Goal: Task Accomplishment & Management: Manage account settings

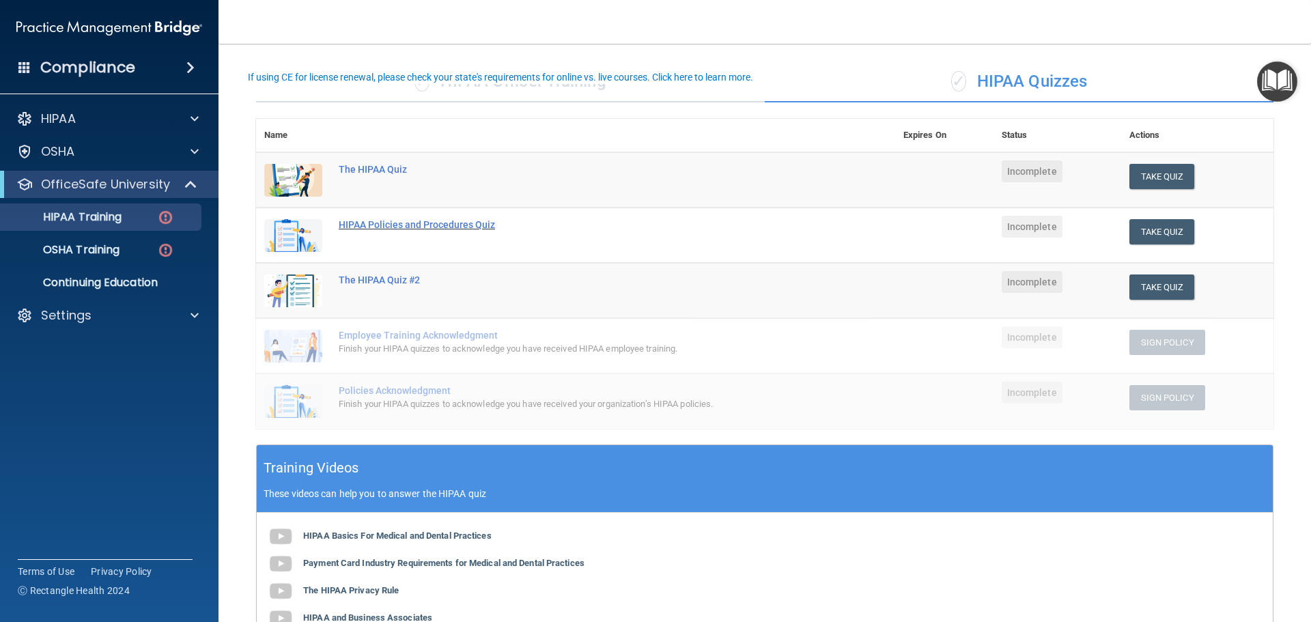
scroll to position [61, 0]
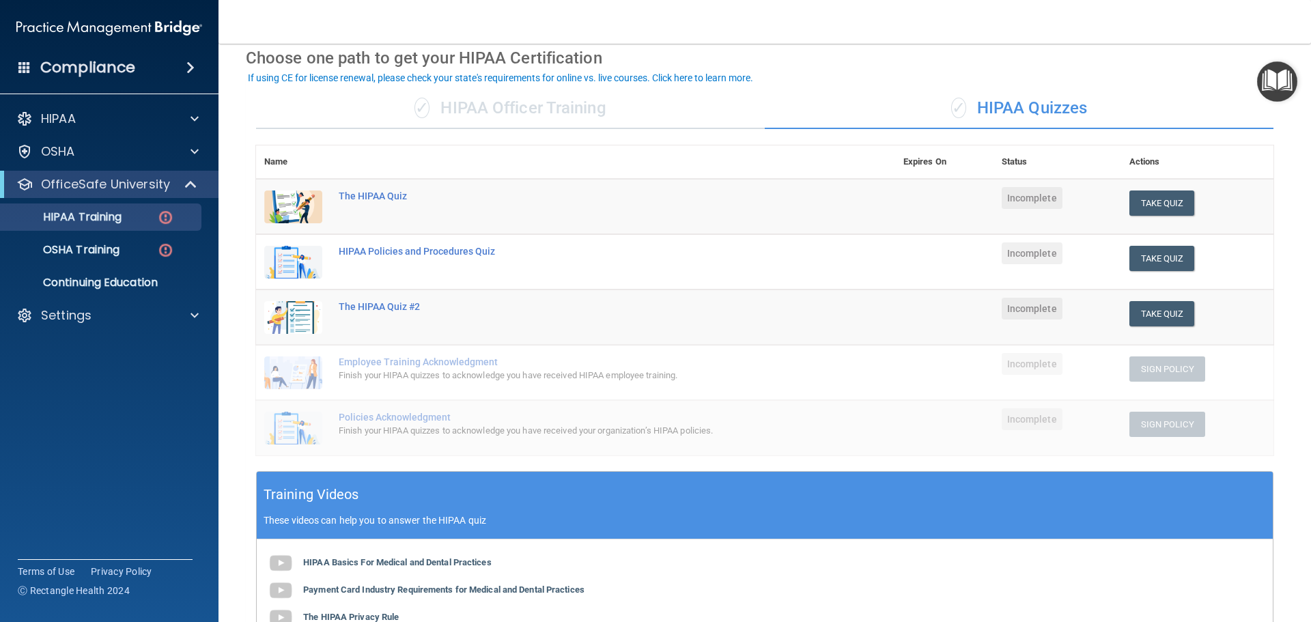
click at [593, 111] on div "✓ HIPAA Officer Training" at bounding box center [510, 108] width 509 height 41
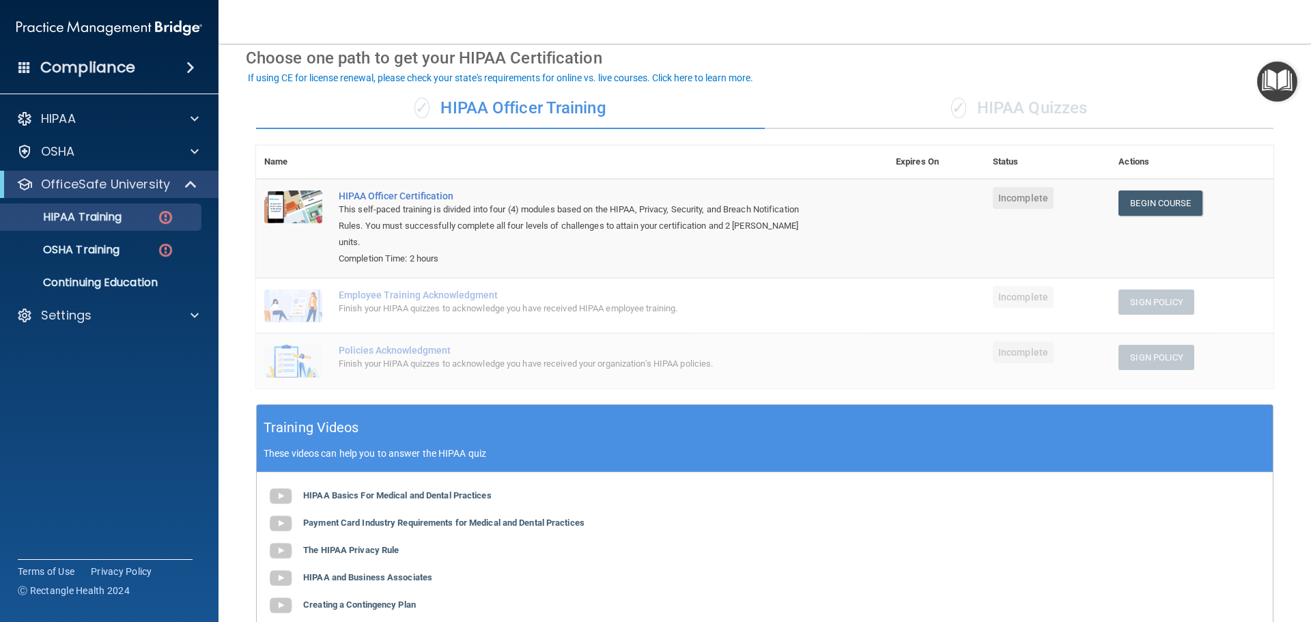
click at [984, 114] on div "✓ HIPAA Quizzes" at bounding box center [1019, 108] width 509 height 41
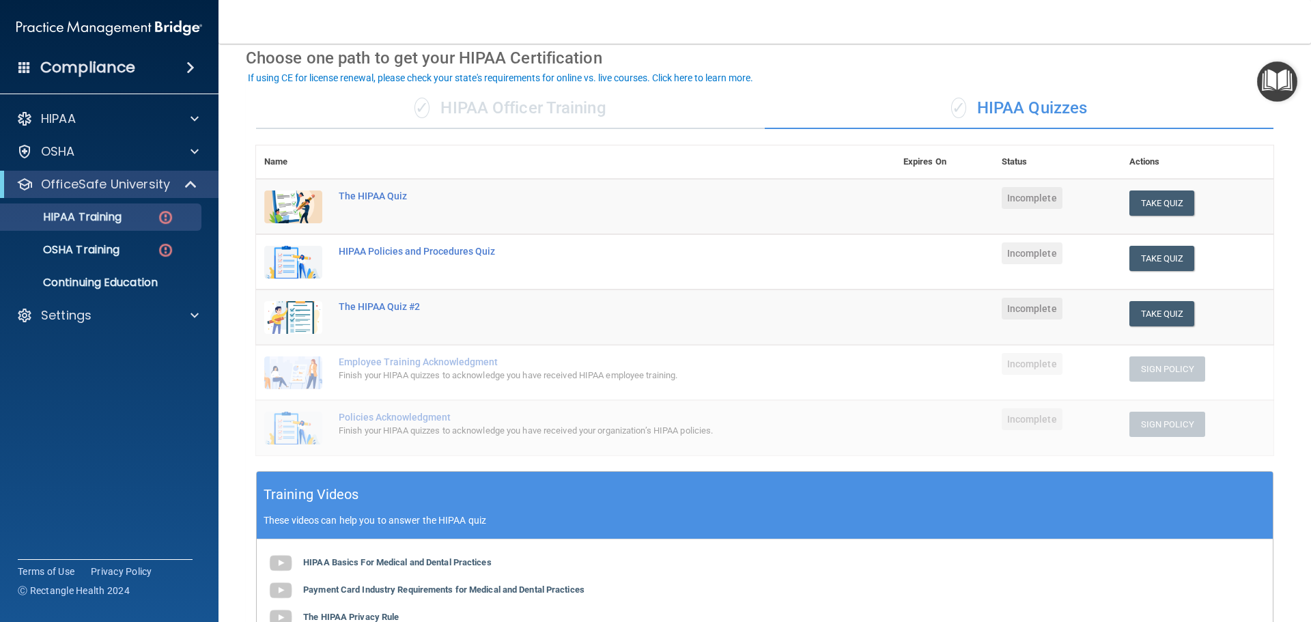
click at [580, 107] on div "✓ HIPAA Officer Training" at bounding box center [510, 108] width 509 height 41
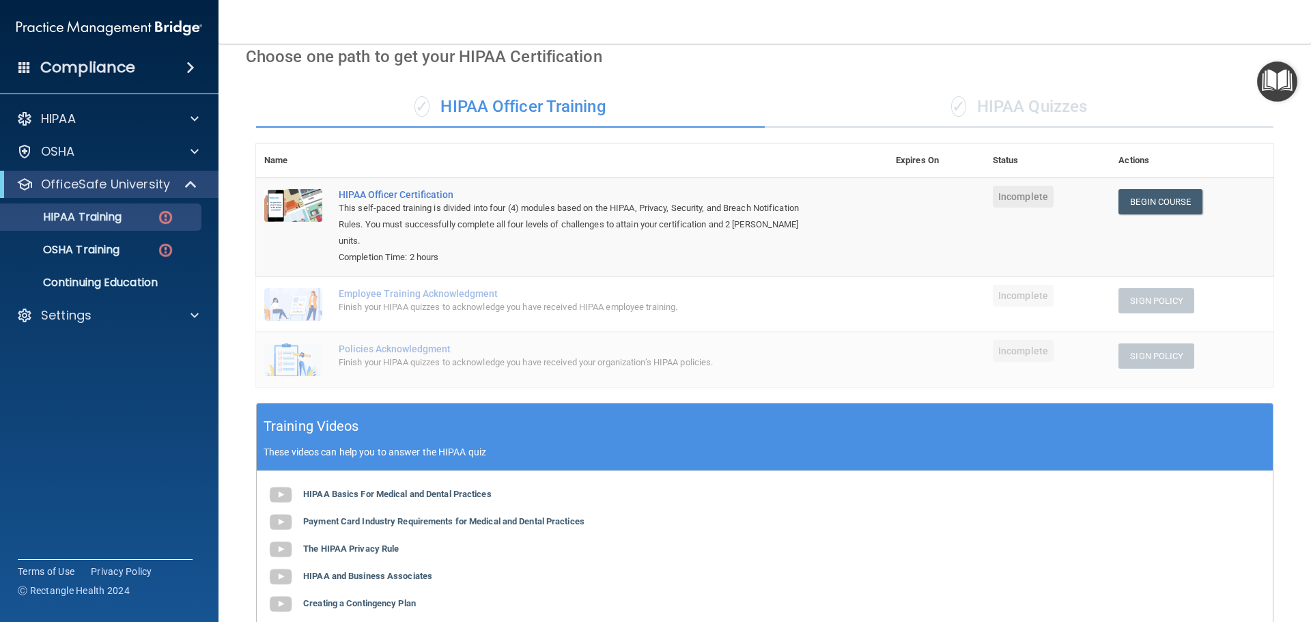
scroll to position [47, 0]
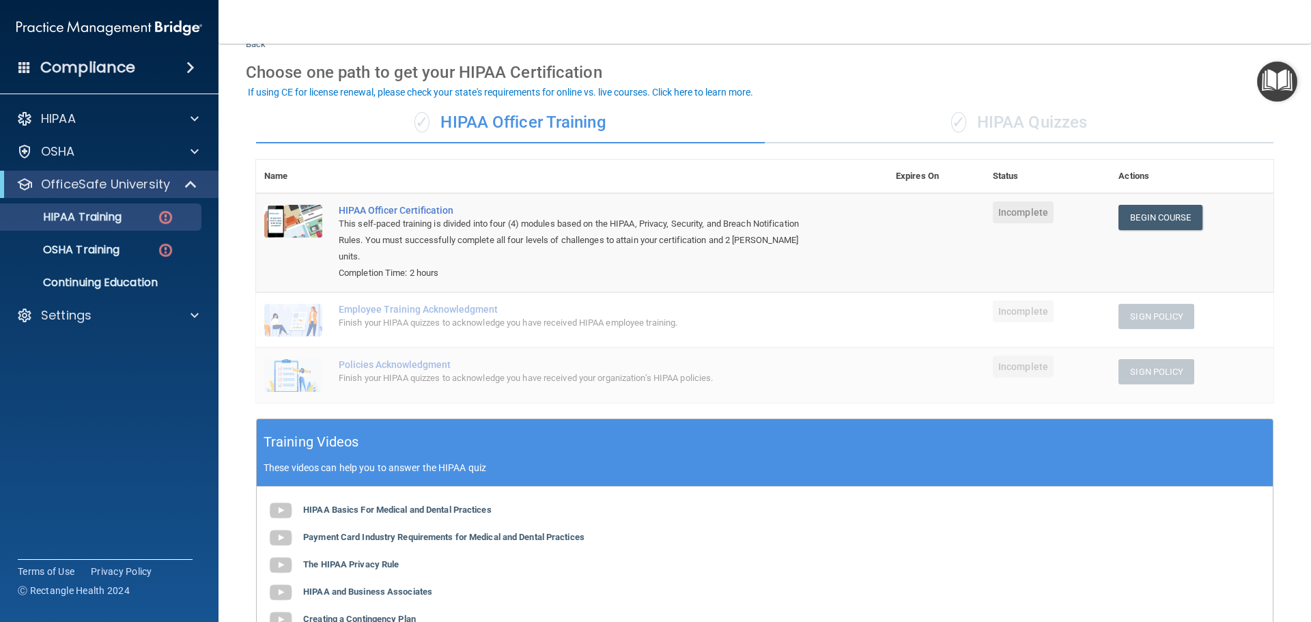
click at [967, 117] on div "✓ HIPAA Quizzes" at bounding box center [1019, 122] width 509 height 41
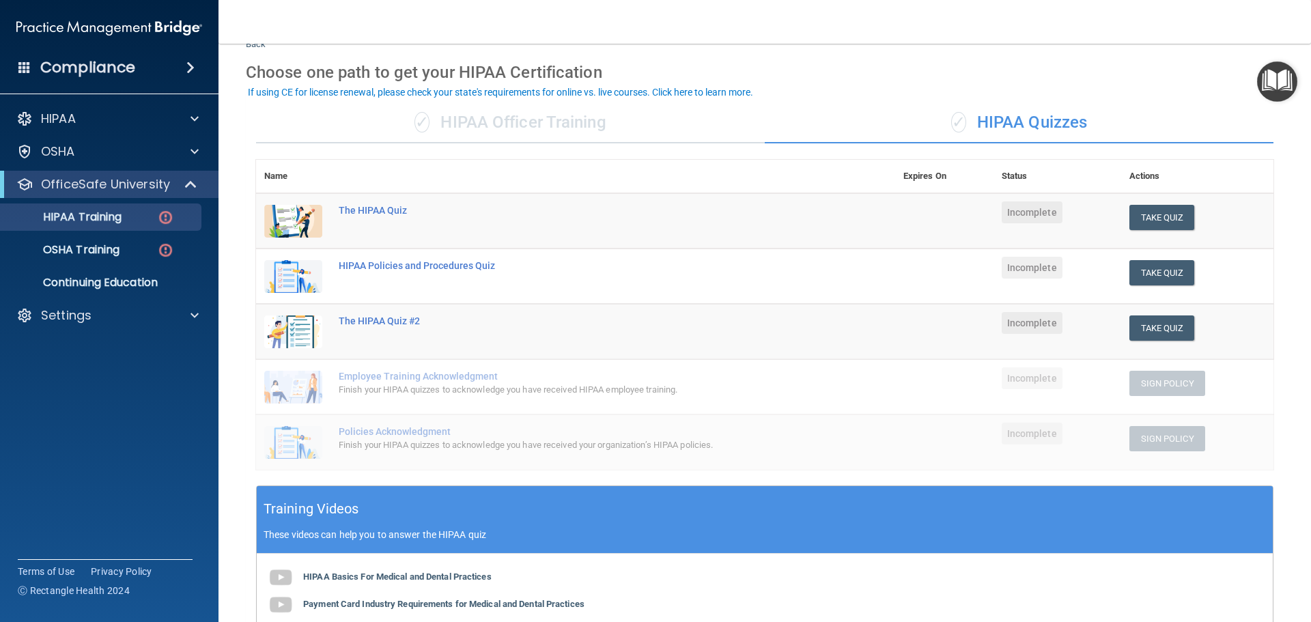
click at [511, 121] on div "✓ HIPAA Officer Training" at bounding box center [510, 122] width 509 height 41
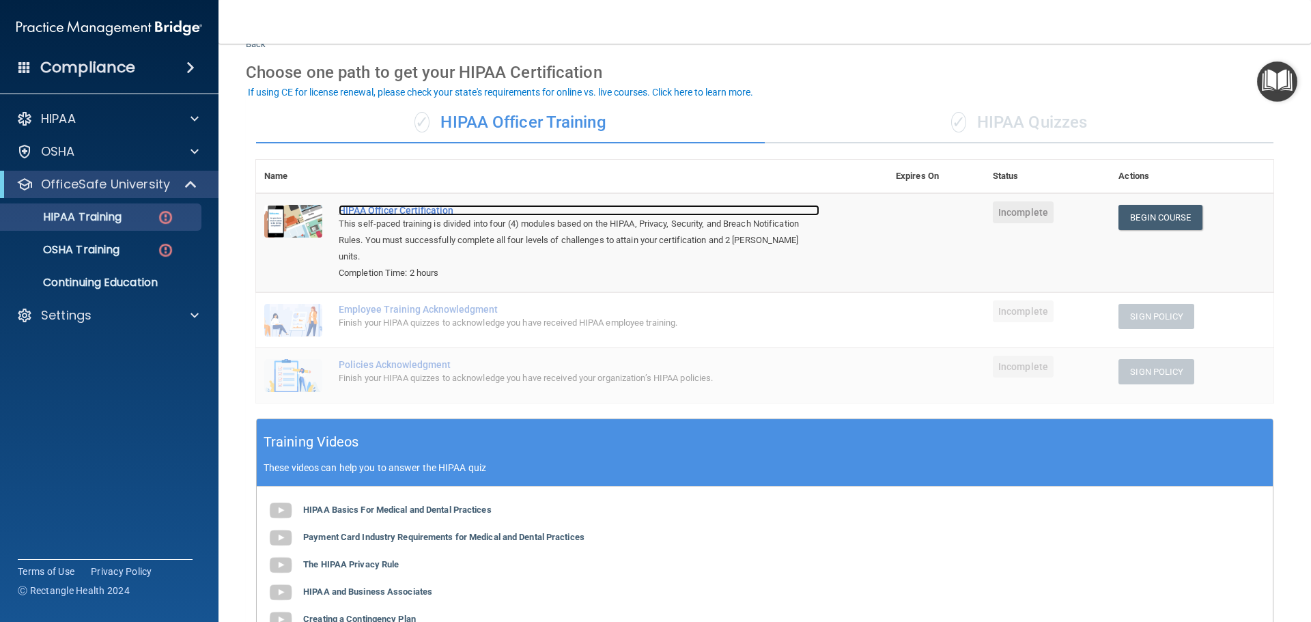
click at [411, 210] on div "HIPAA Officer Certification" at bounding box center [579, 210] width 481 height 11
click at [1157, 216] on link "Begin Course" at bounding box center [1159, 217] width 83 height 25
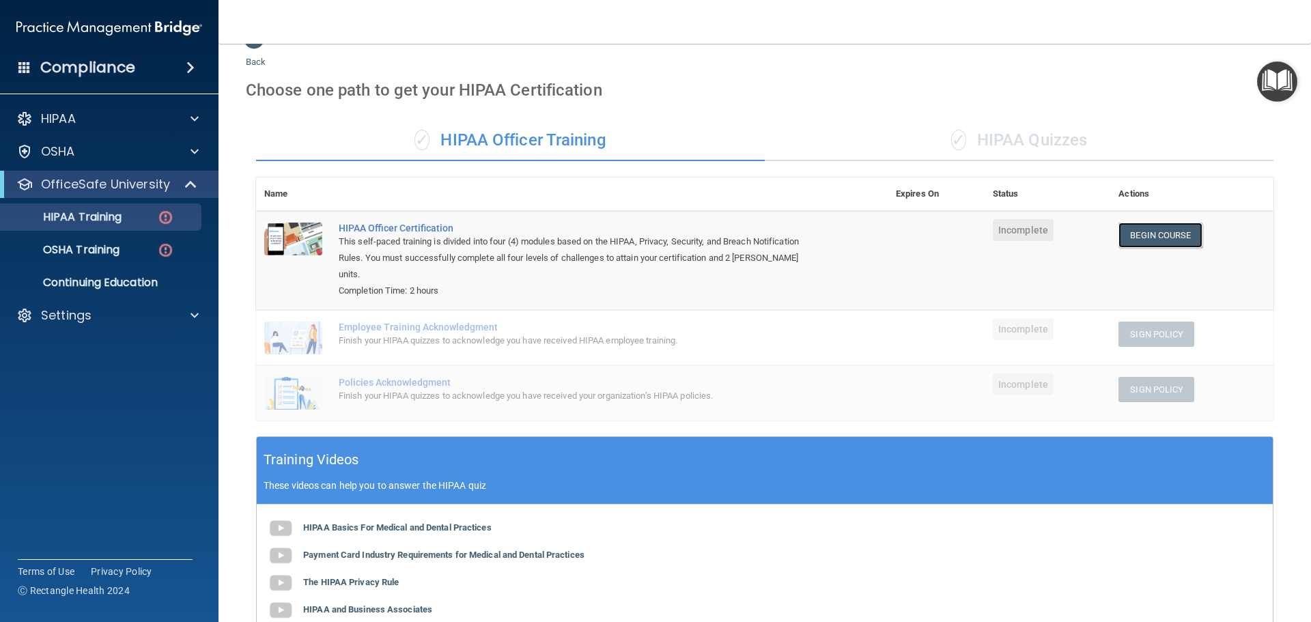
scroll to position [0, 0]
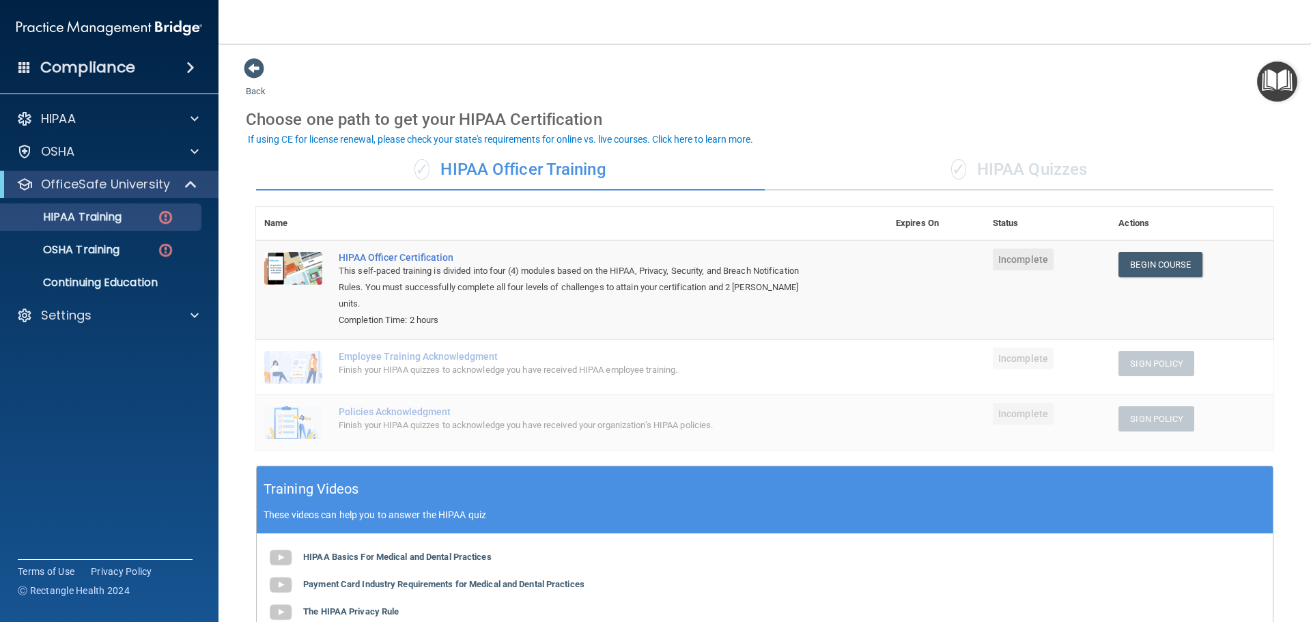
click at [963, 174] on div "✓ HIPAA Quizzes" at bounding box center [1019, 170] width 509 height 41
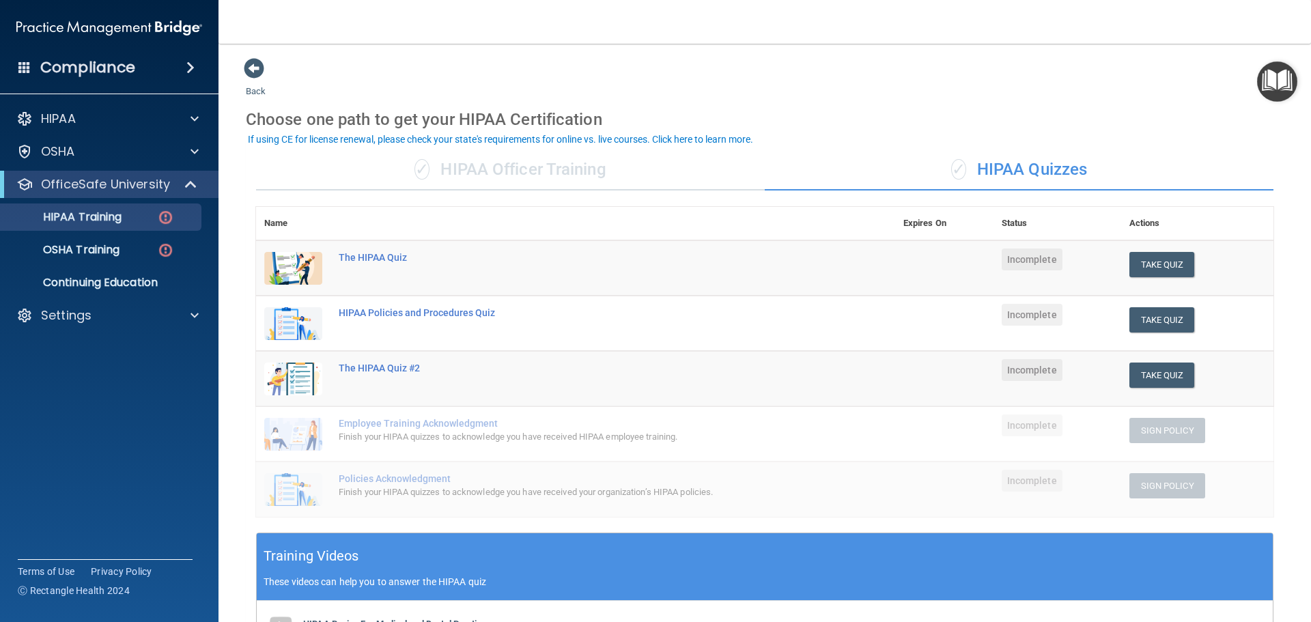
click at [568, 167] on div "✓ HIPAA Officer Training" at bounding box center [510, 170] width 509 height 41
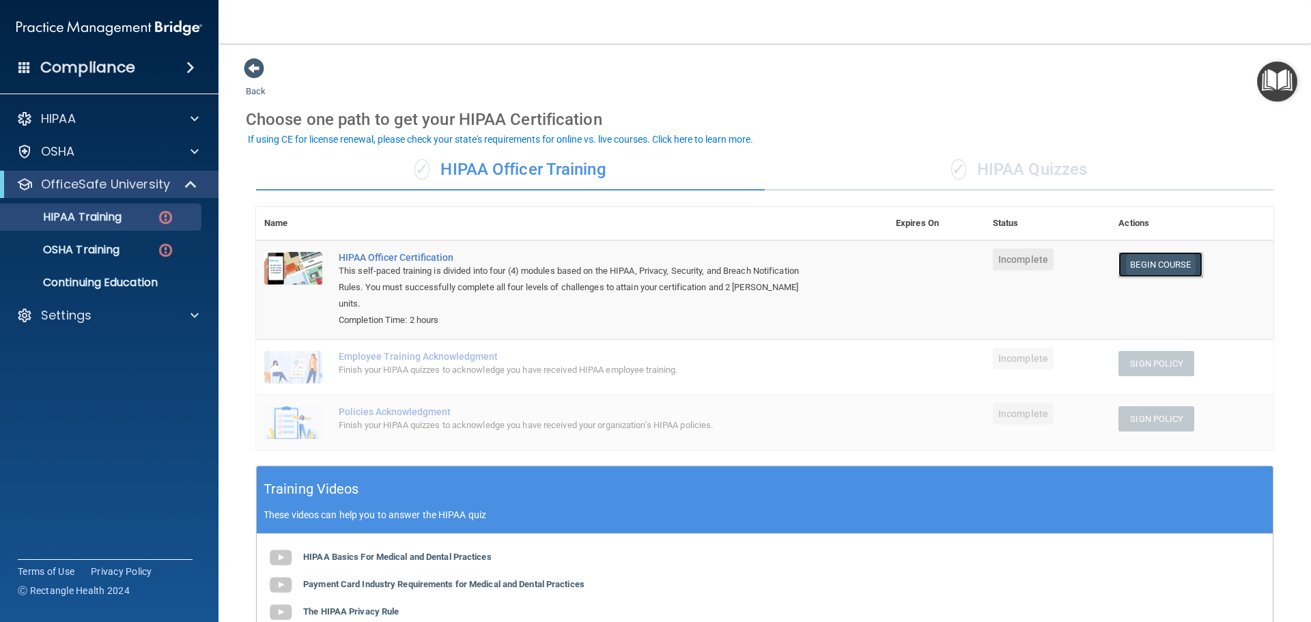
click at [1149, 264] on link "Begin Course" at bounding box center [1159, 264] width 83 height 25
click at [163, 247] on img at bounding box center [165, 250] width 17 height 17
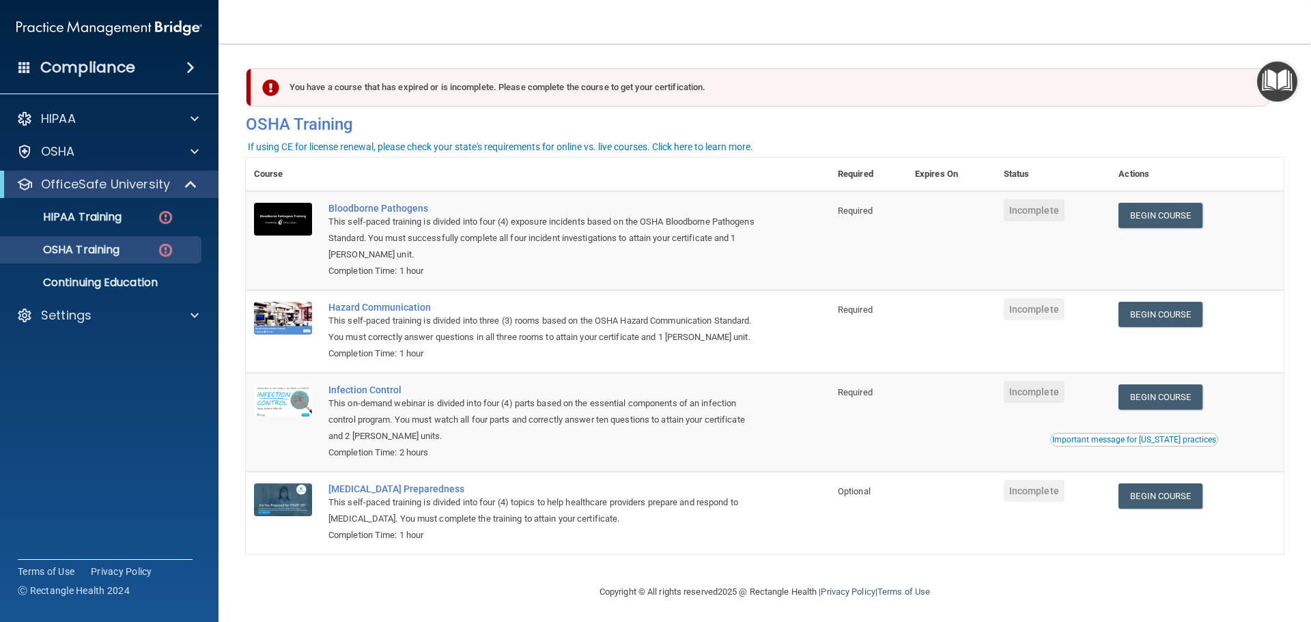
click at [924, 175] on th "Expires On" at bounding box center [951, 174] width 89 height 33
click at [1140, 217] on link "Begin Course" at bounding box center [1159, 215] width 83 height 25
click at [380, 309] on div "Hazard Communication" at bounding box center [544, 307] width 433 height 11
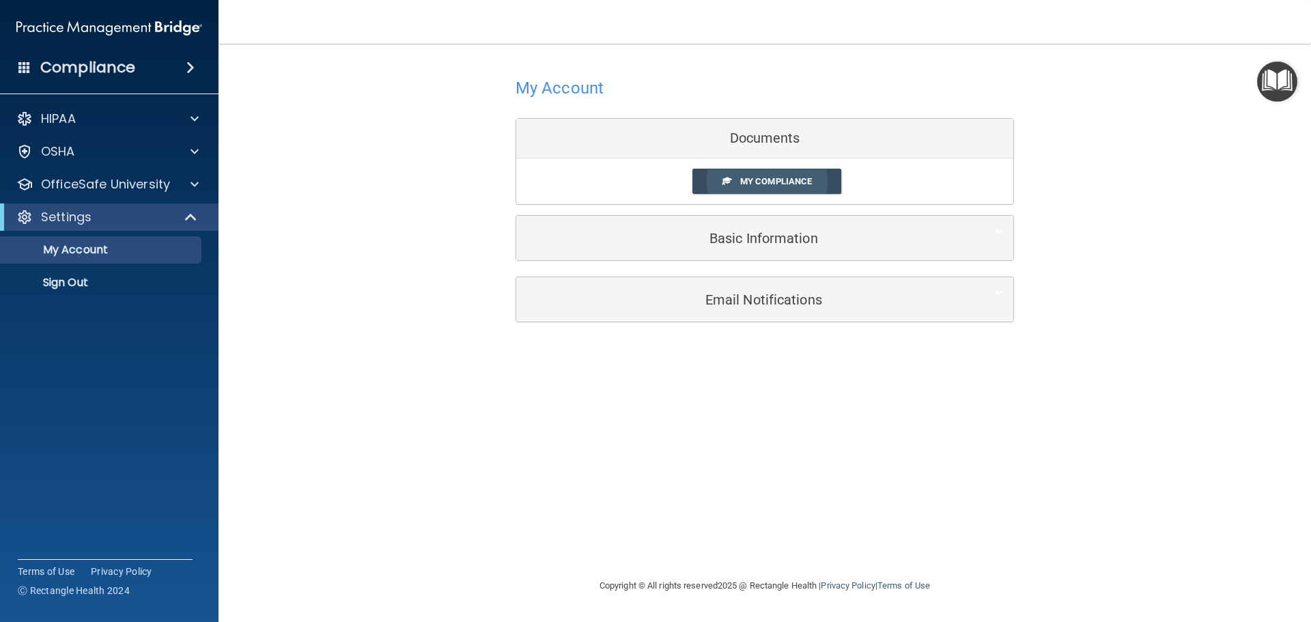
click at [756, 177] on span "My Compliance" at bounding box center [776, 181] width 72 height 10
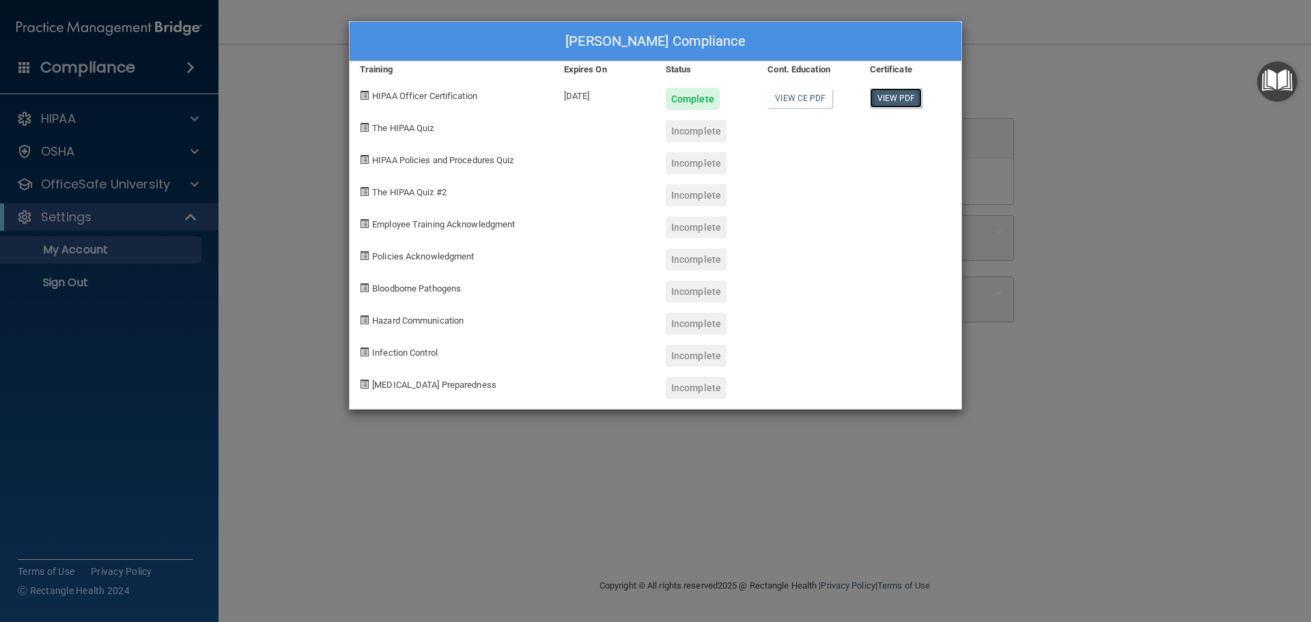
click at [885, 97] on link "View PDF" at bounding box center [896, 98] width 53 height 20
click at [997, 74] on div "Aaliyah Curtis's Compliance Training Expires On Status Cont. Education Certific…" at bounding box center [655, 311] width 1311 height 622
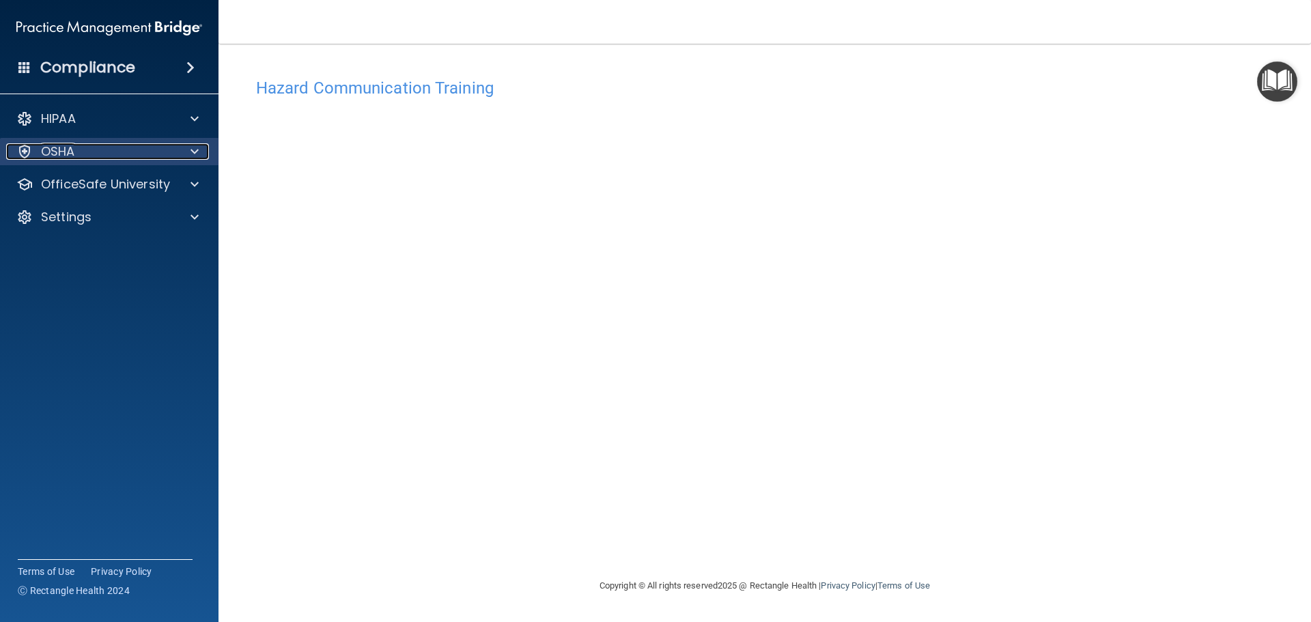
click at [204, 149] on div at bounding box center [192, 151] width 34 height 16
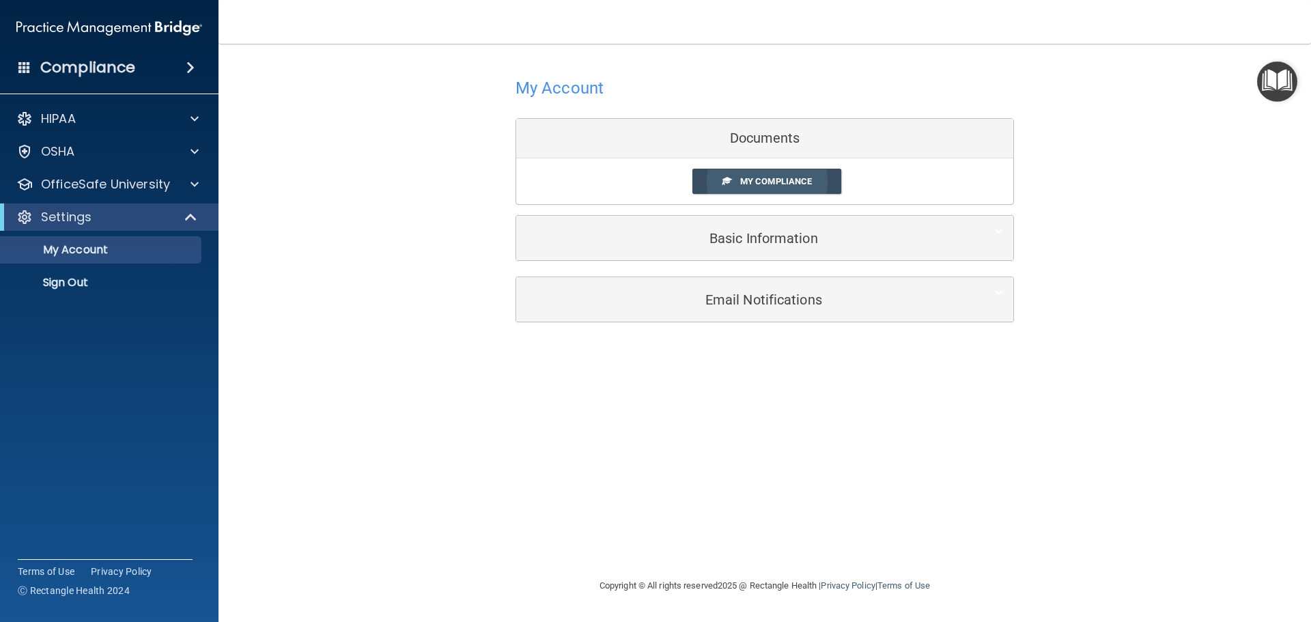
click at [825, 178] on link "My Compliance" at bounding box center [767, 181] width 150 height 25
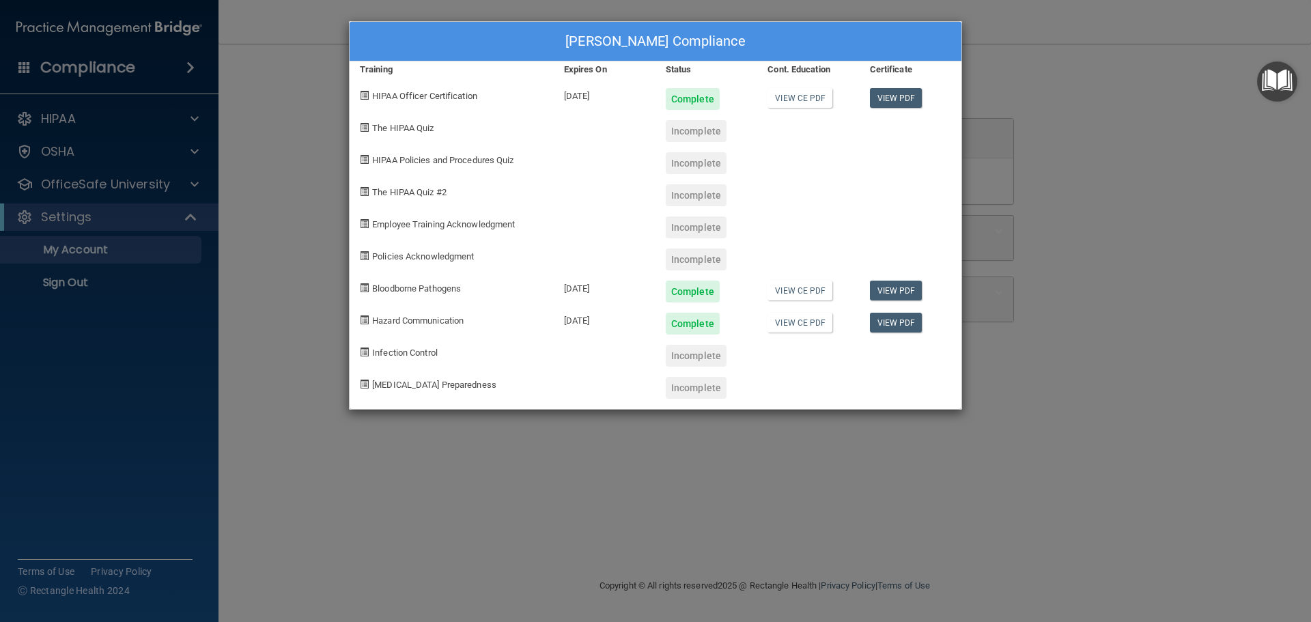
click at [332, 1] on div "Aaliyah Curtis's Compliance Training Expires On Status Cont. Education Certific…" at bounding box center [655, 311] width 1311 height 622
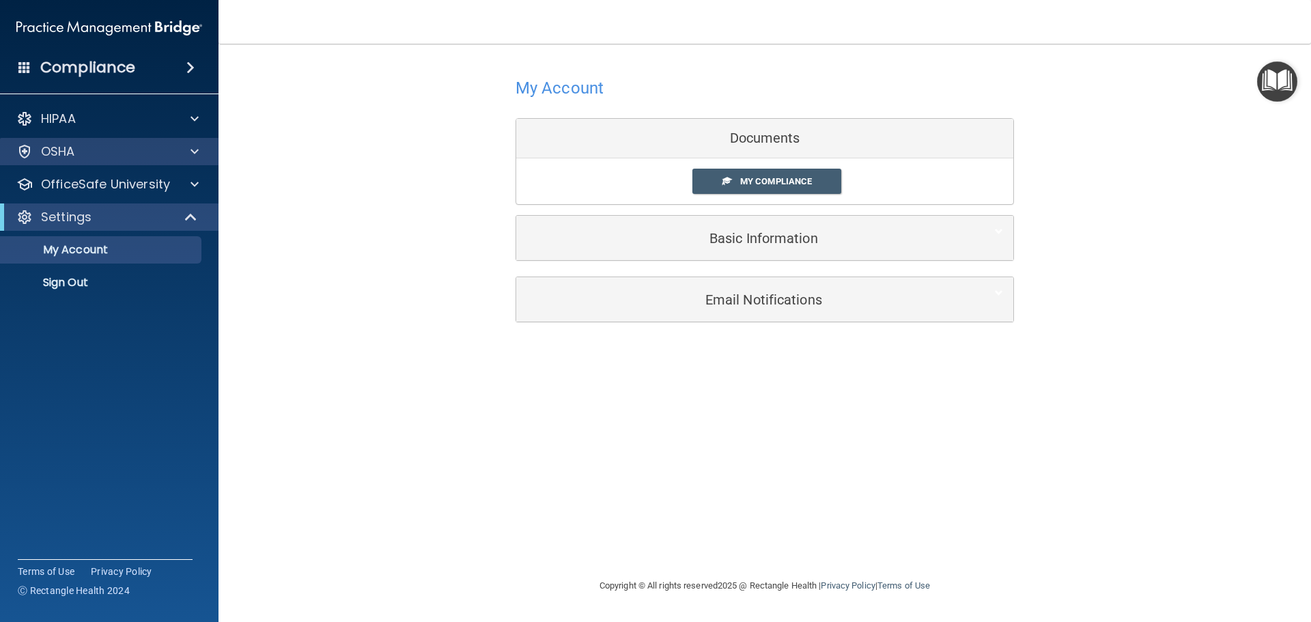
click at [130, 143] on div "OSHA" at bounding box center [109, 151] width 219 height 27
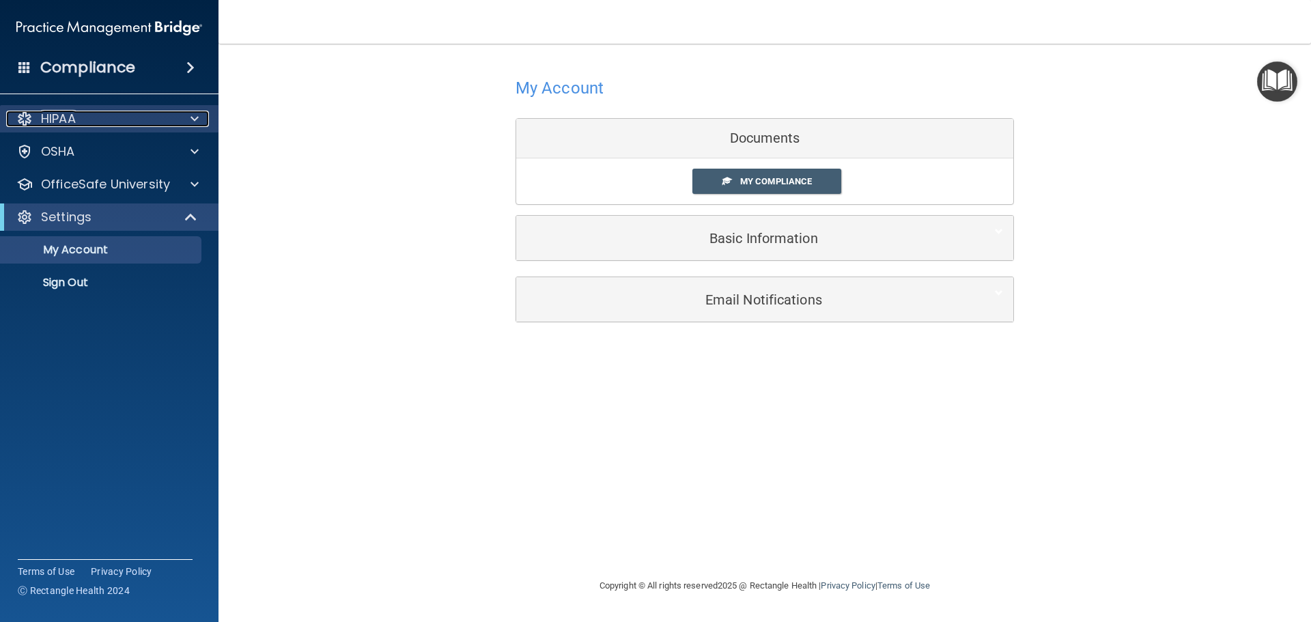
click at [158, 115] on div "HIPAA" at bounding box center [90, 119] width 169 height 16
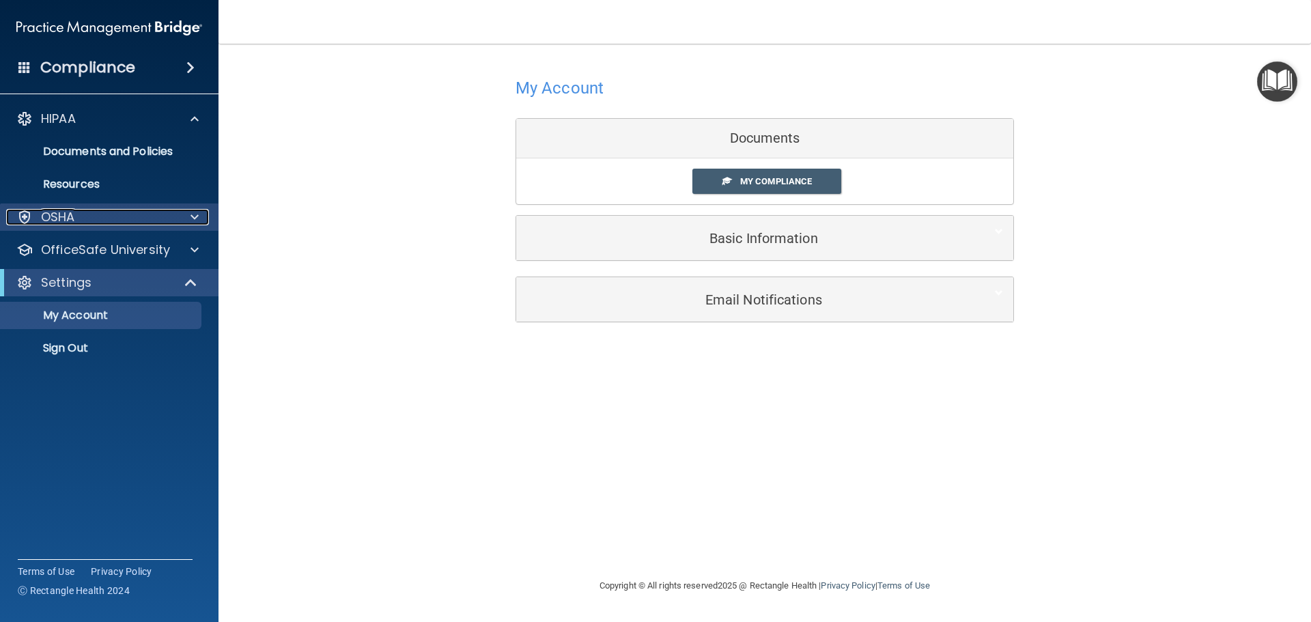
click at [136, 219] on div "OSHA" at bounding box center [90, 217] width 169 height 16
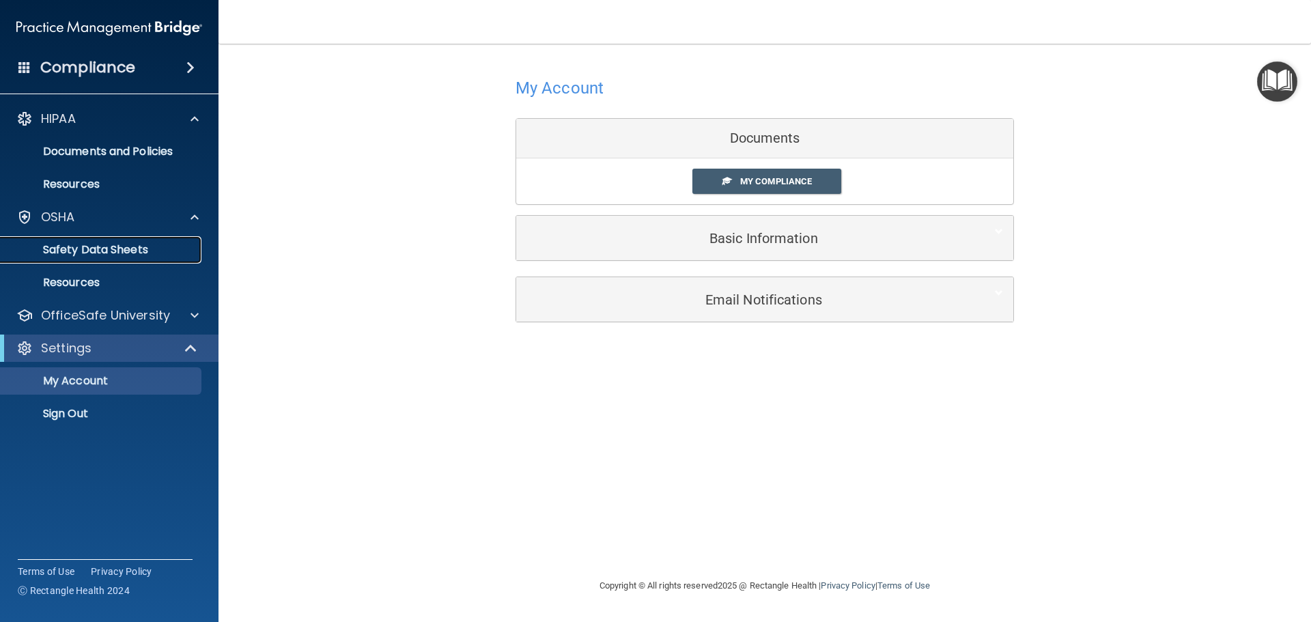
click at [138, 243] on p "Safety Data Sheets" at bounding box center [102, 250] width 186 height 14
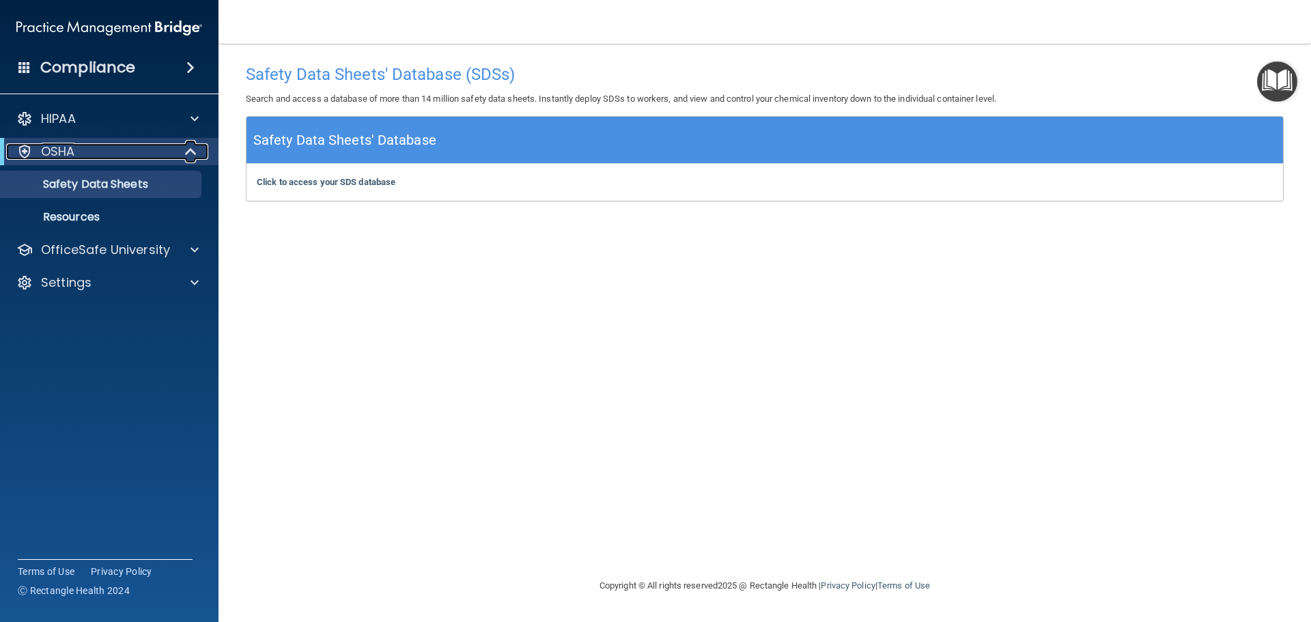
click at [175, 150] on div at bounding box center [191, 151] width 33 height 16
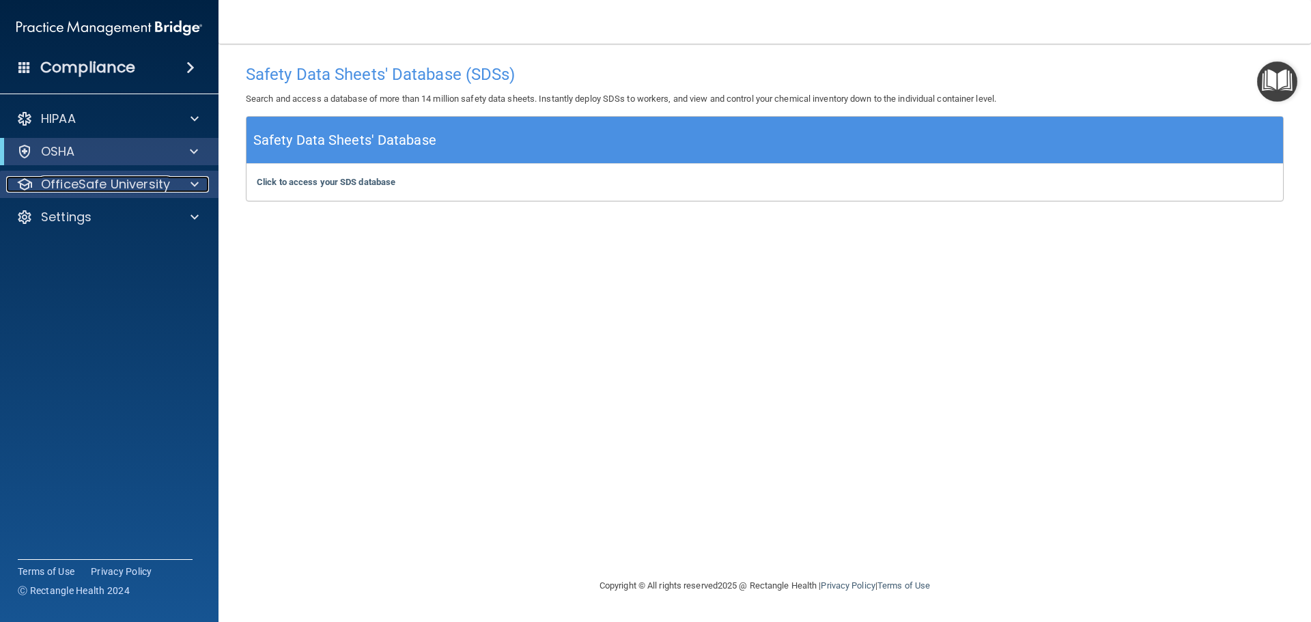
click at [91, 188] on p "OfficeSafe University" at bounding box center [105, 184] width 129 height 16
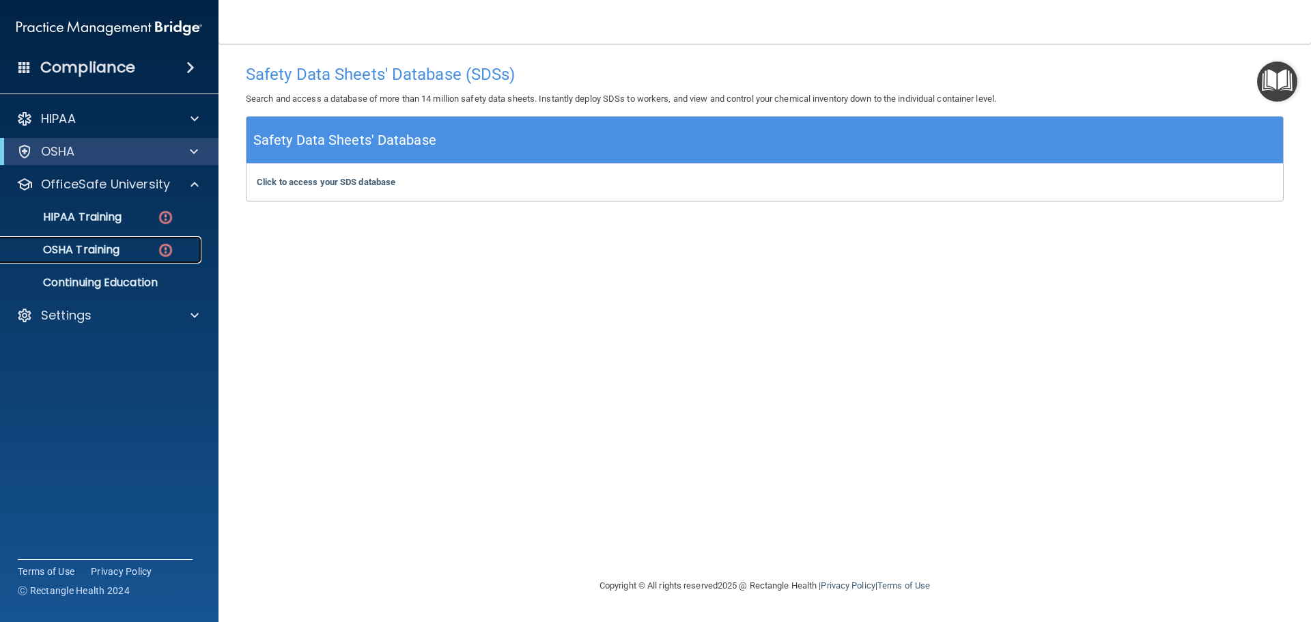
click at [119, 244] on p "OSHA Training" at bounding box center [64, 250] width 111 height 14
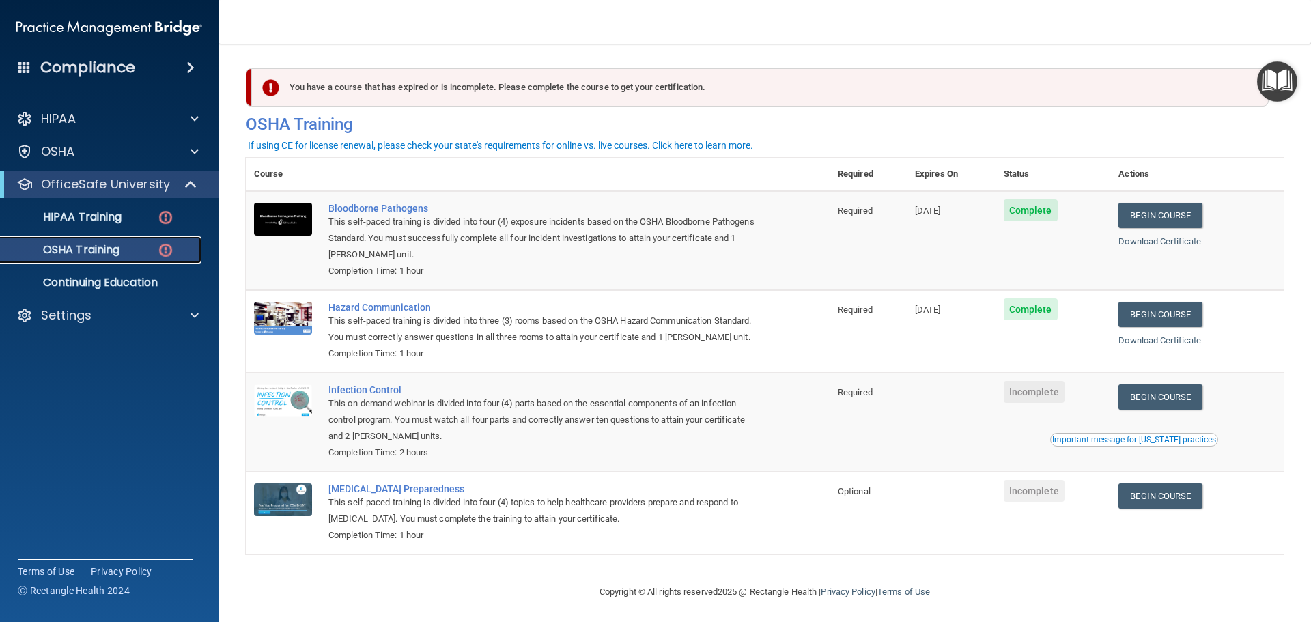
scroll to position [23, 0]
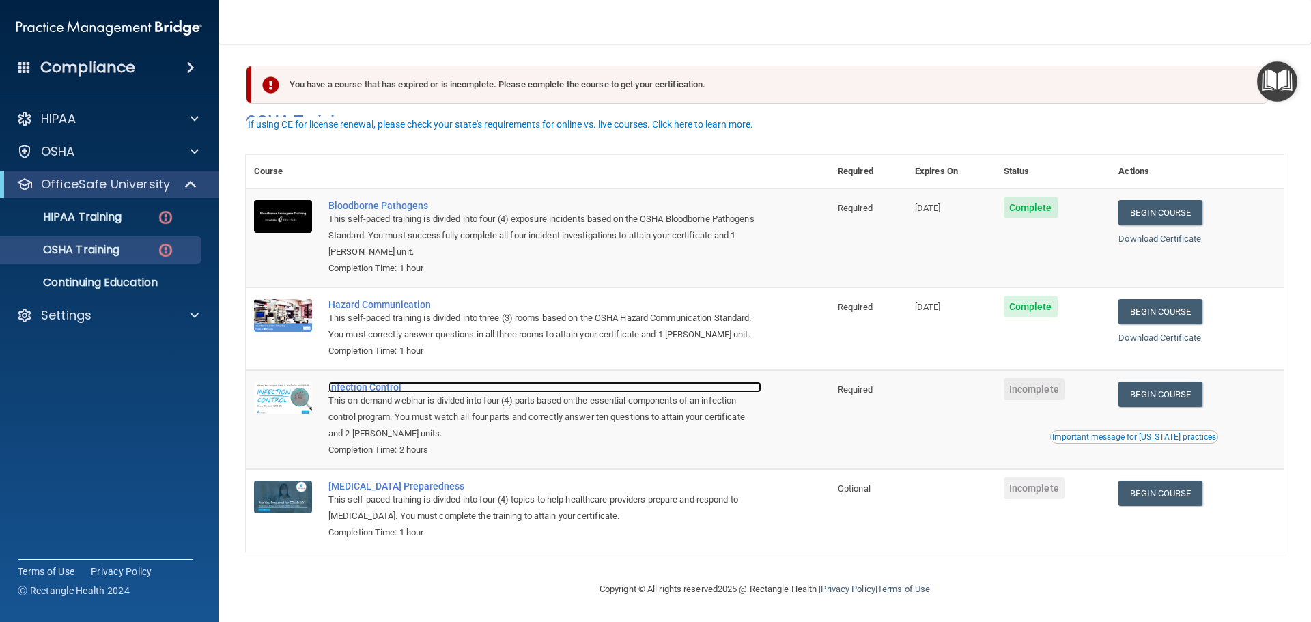
click at [367, 388] on div "Infection Control" at bounding box center [544, 387] width 433 height 11
click at [1158, 490] on link "Begin Course" at bounding box center [1159, 493] width 83 height 25
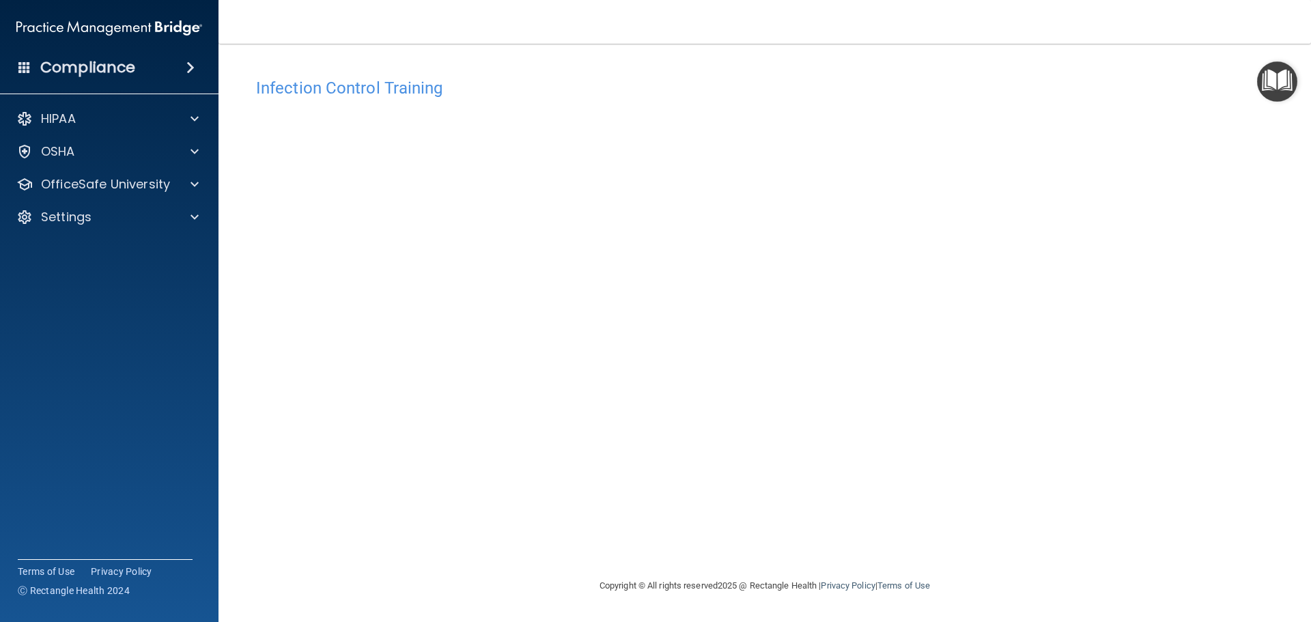
click at [1021, 289] on div "Infection Control Training This course doesn’t expire until . Are you sure you …" at bounding box center [765, 324] width 1038 height 507
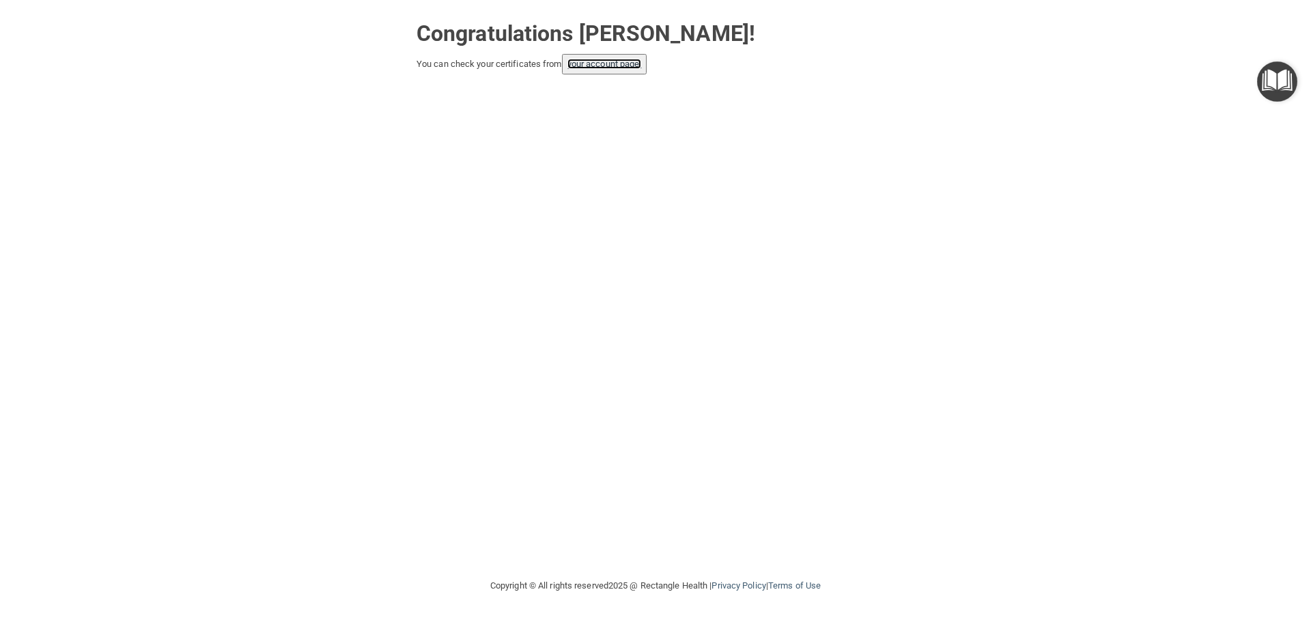
click at [638, 67] on link "your account page!" at bounding box center [604, 64] width 74 height 10
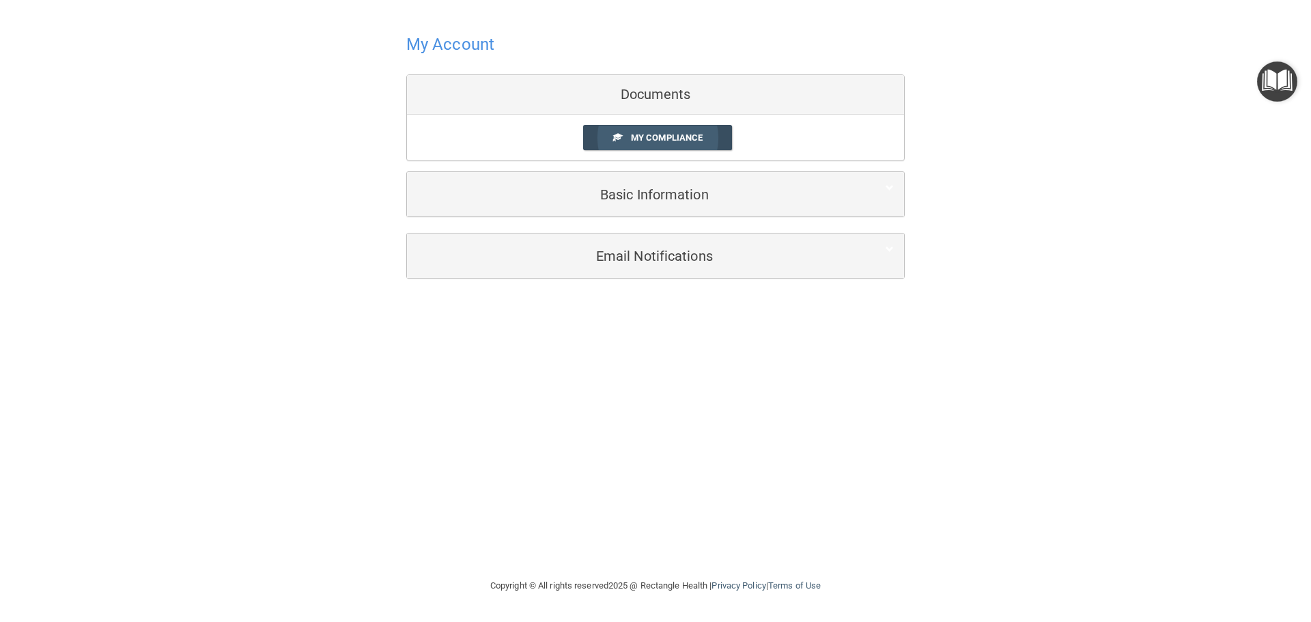
click at [672, 133] on span "My Compliance" at bounding box center [667, 137] width 72 height 10
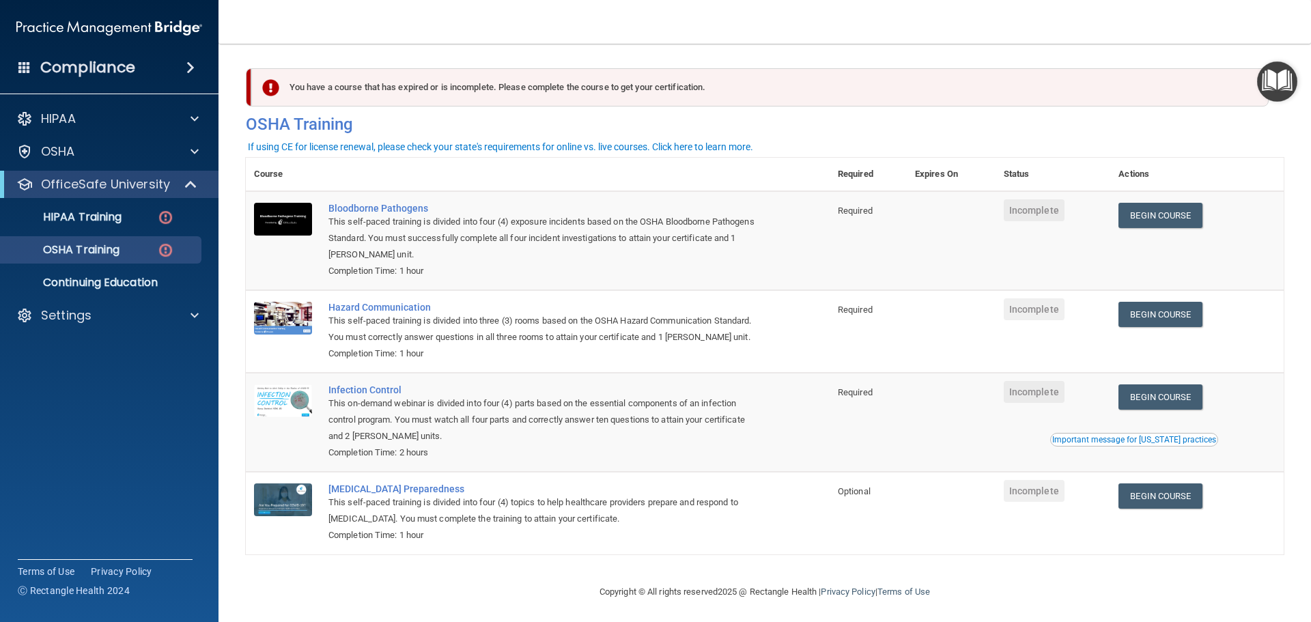
scroll to position [23, 0]
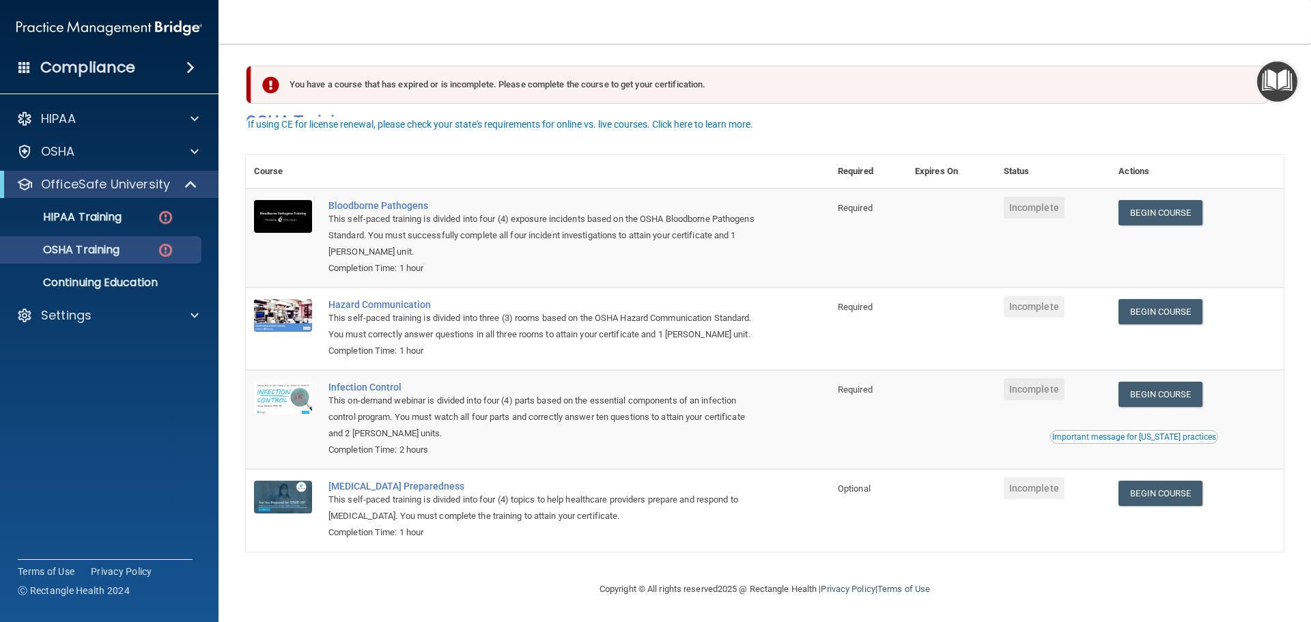
click at [1155, 438] on div "Important message for [US_STATE] practices" at bounding box center [1134, 437] width 164 height 8
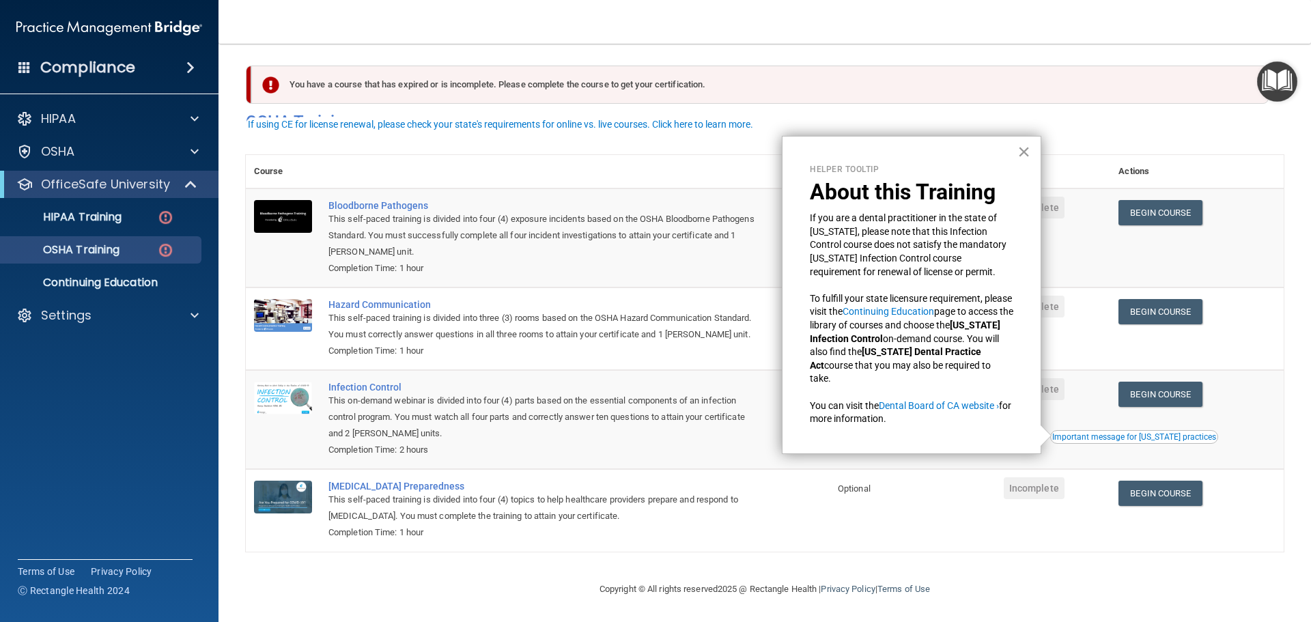
click at [1019, 152] on button "×" at bounding box center [1023, 152] width 13 height 22
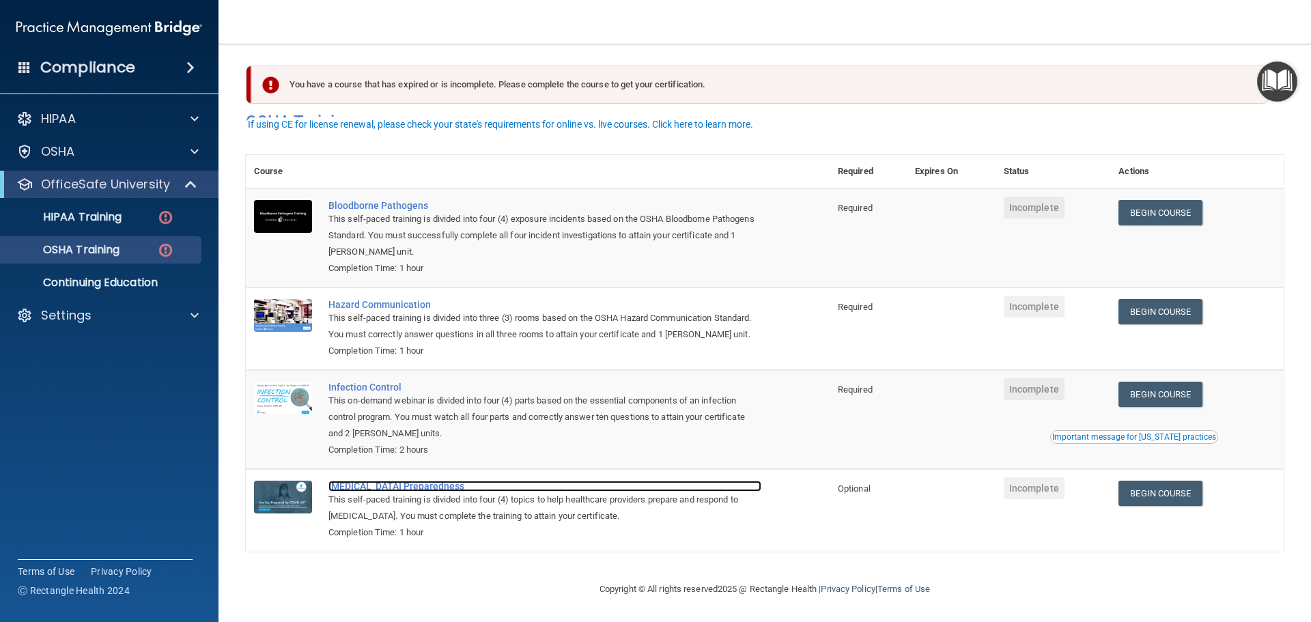
click at [418, 483] on div "[MEDICAL_DATA] Preparedness" at bounding box center [544, 486] width 433 height 11
click at [158, 246] on img at bounding box center [165, 250] width 17 height 17
click at [401, 488] on div "[MEDICAL_DATA] Preparedness" at bounding box center [544, 486] width 433 height 11
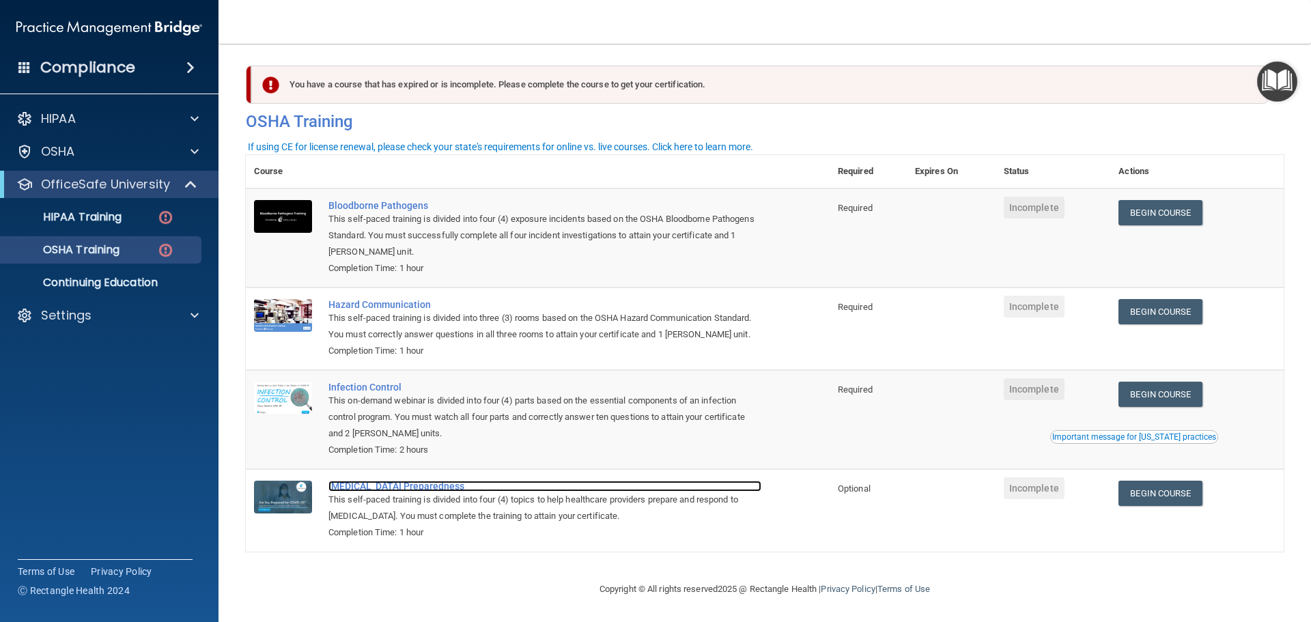
scroll to position [0, 0]
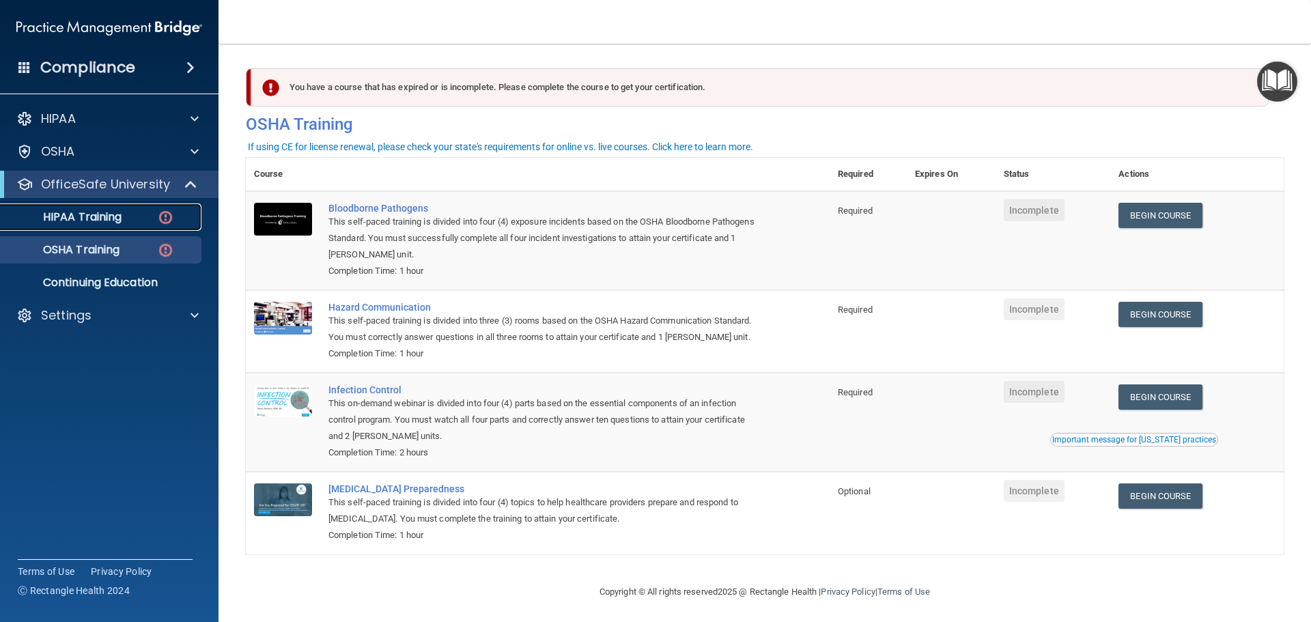
click at [166, 215] on img at bounding box center [165, 217] width 17 height 17
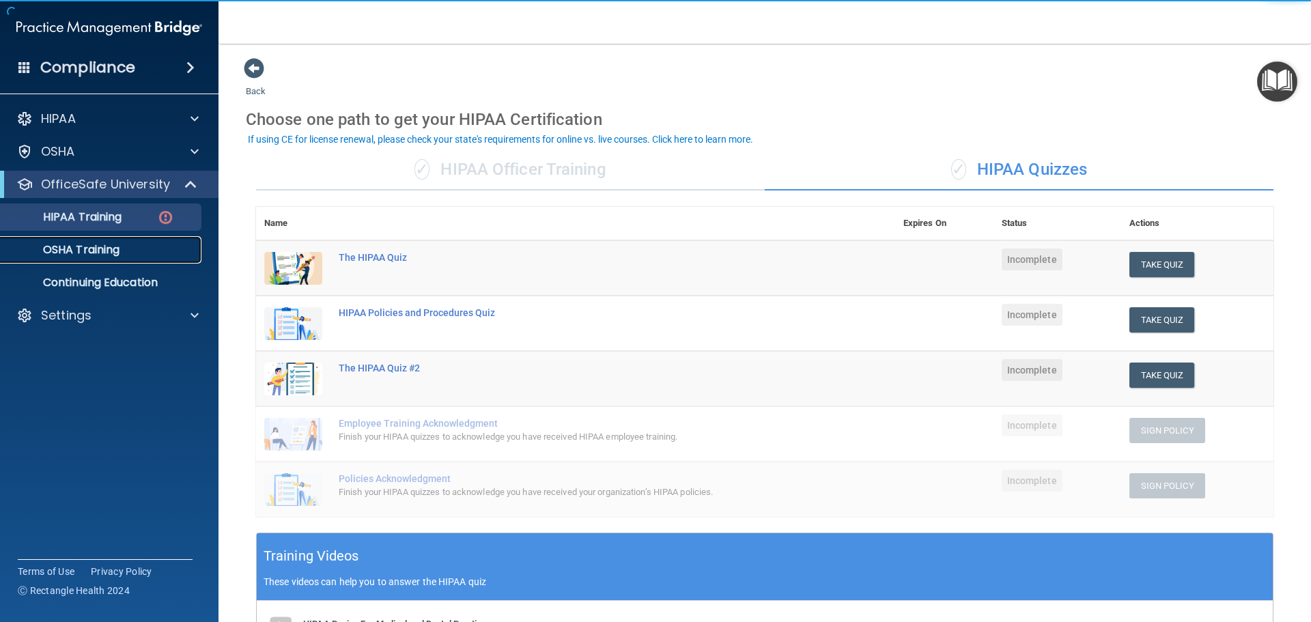
click at [88, 245] on p "OSHA Training" at bounding box center [64, 250] width 111 height 14
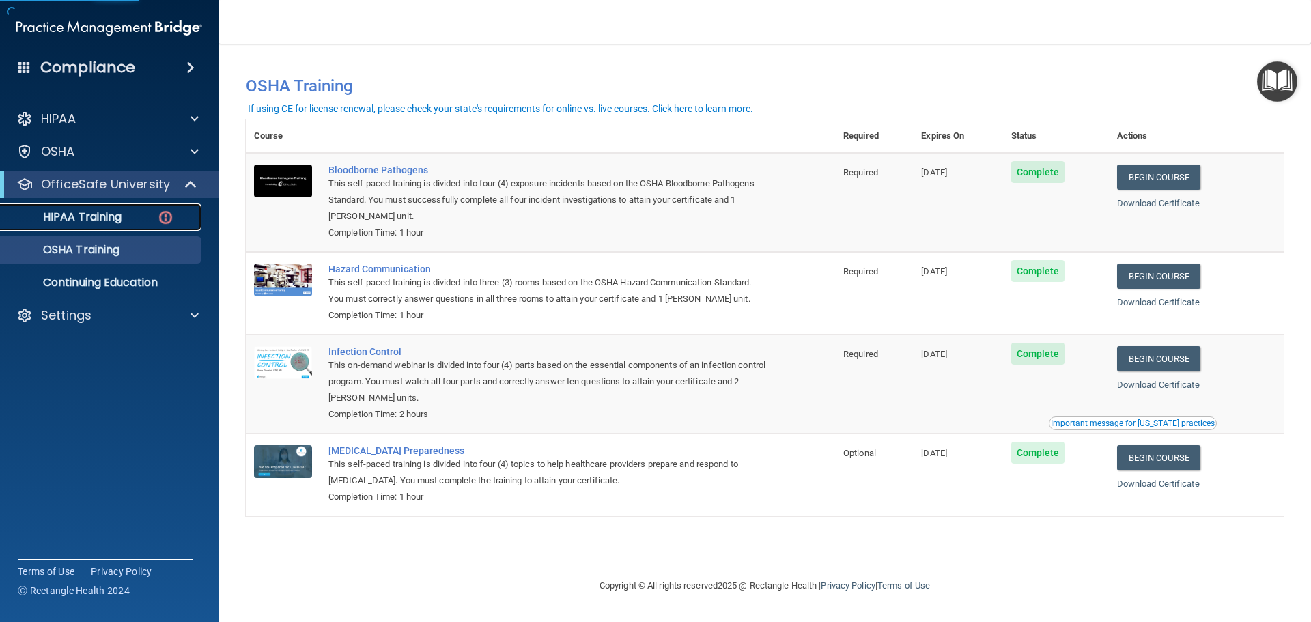
click at [122, 210] on p "HIPAA Training" at bounding box center [65, 217] width 113 height 14
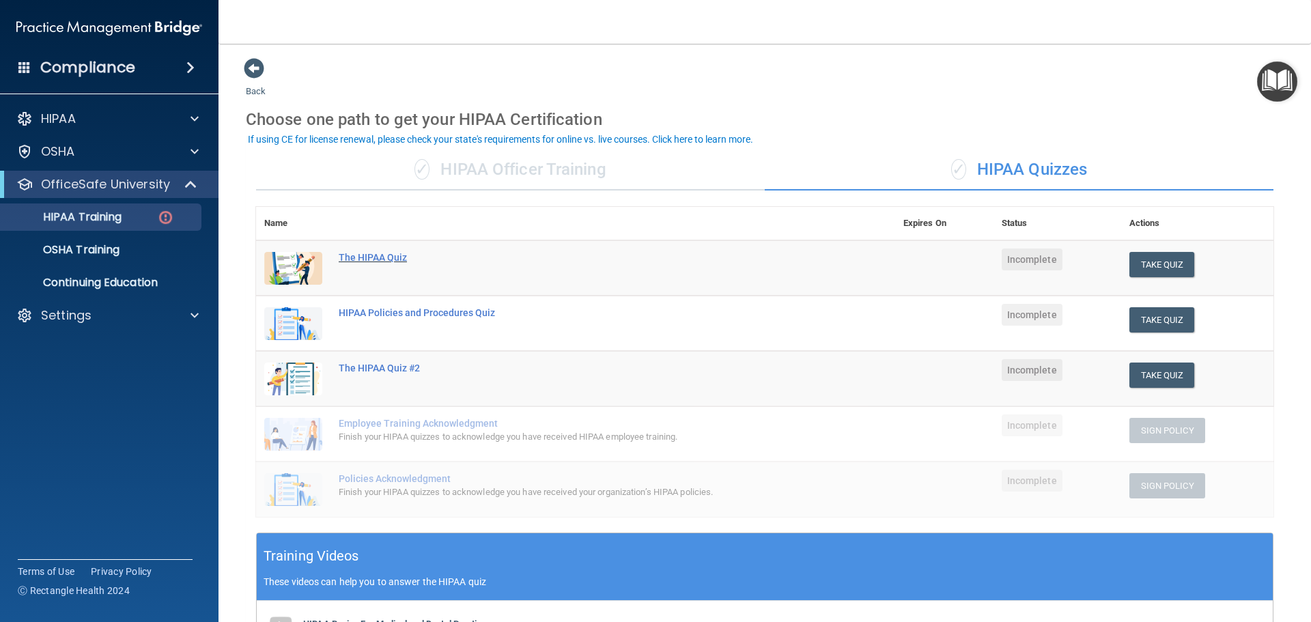
click at [387, 257] on div "The HIPAA Quiz" at bounding box center [583, 257] width 488 height 11
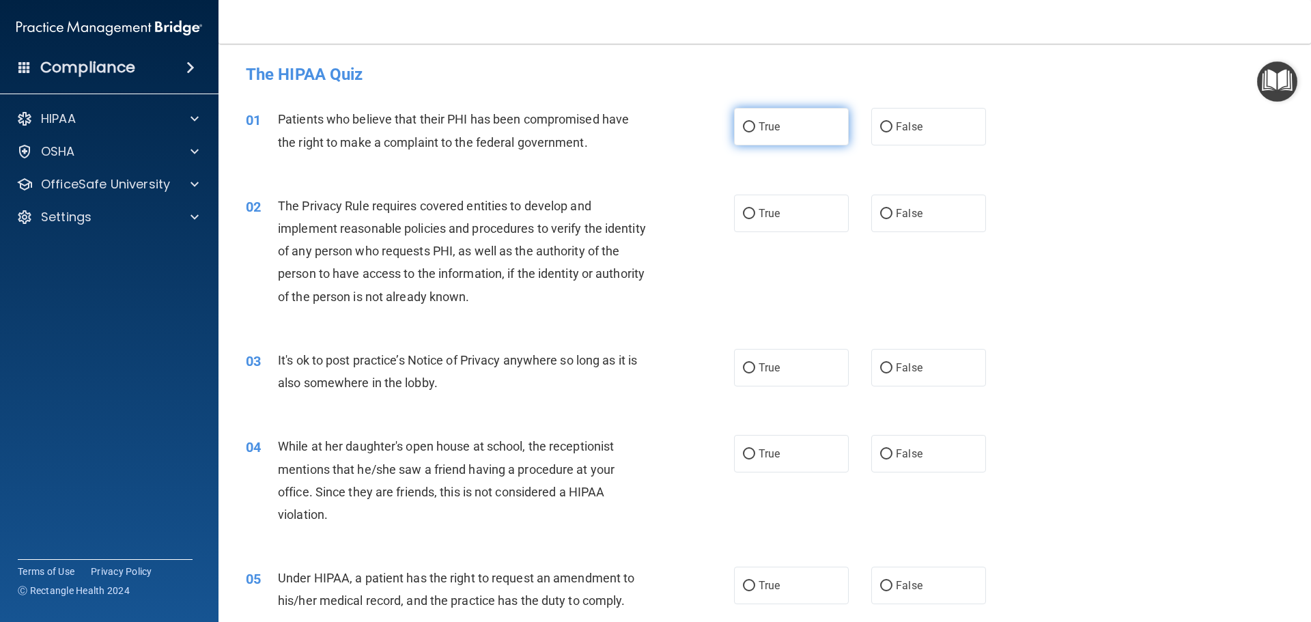
click at [750, 124] on input "True" at bounding box center [749, 127] width 12 height 10
radio input "true"
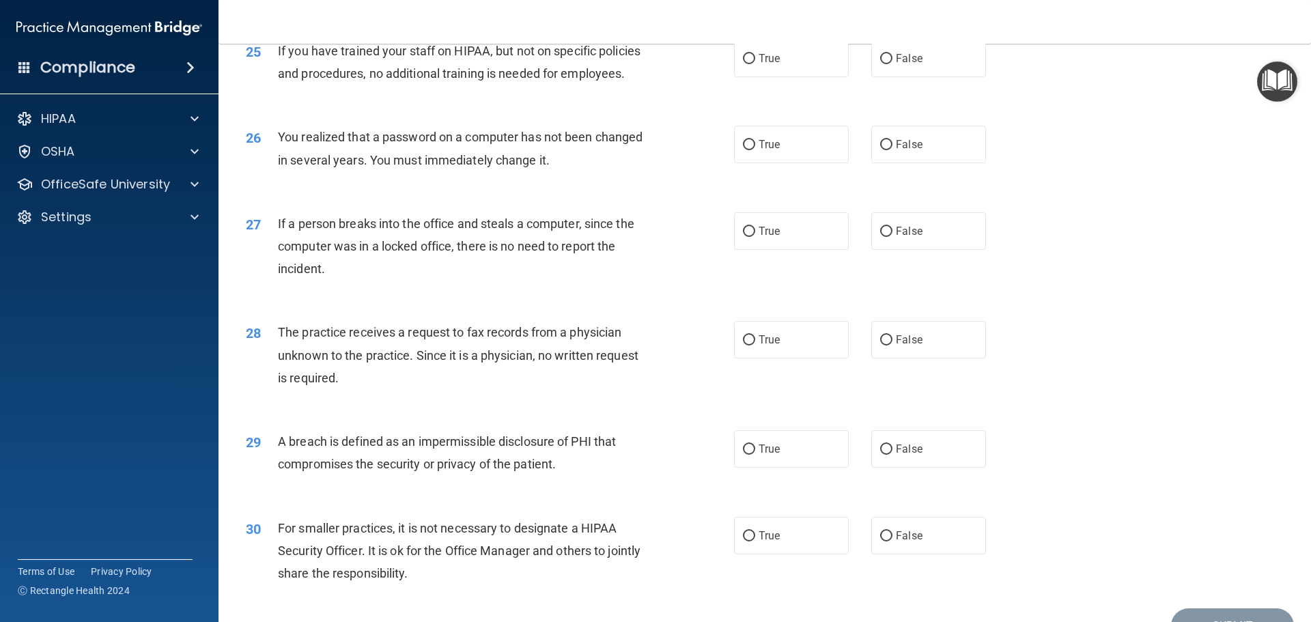
scroll to position [2609, 0]
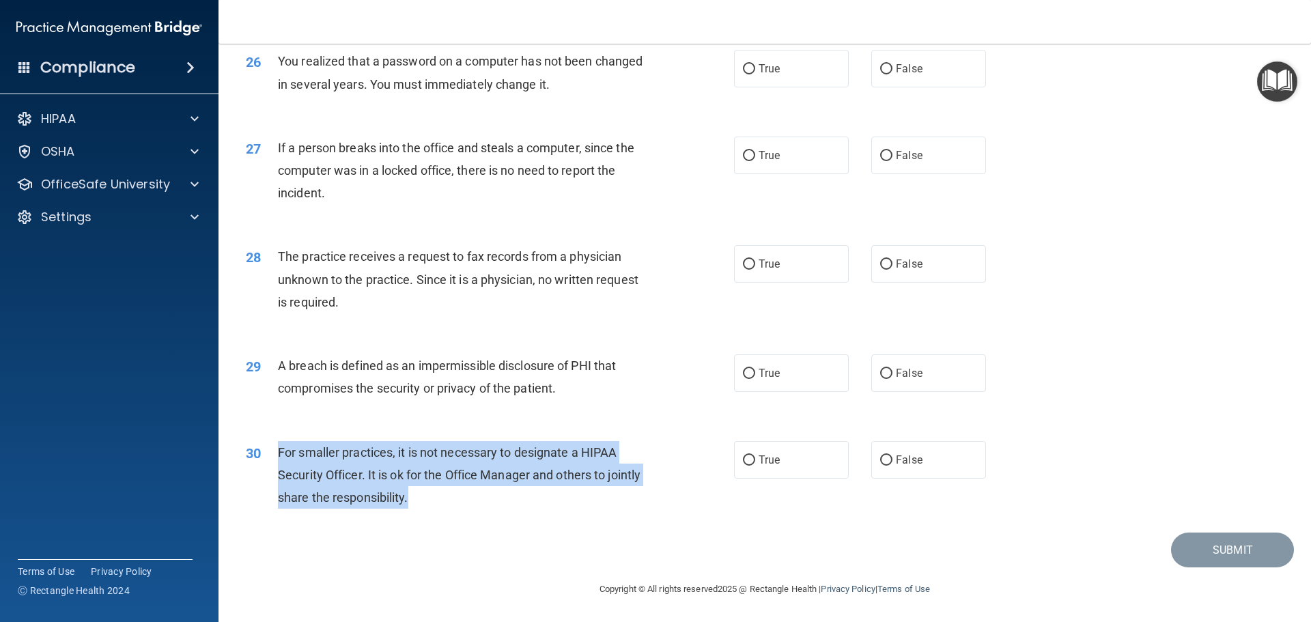
drag, startPoint x: 276, startPoint y: 446, endPoint x: 447, endPoint y: 498, distance: 178.2
click at [446, 498] on div "30 For smaller practices, it is not necessary to designate a HIPAA Security Off…" at bounding box center [489, 478] width 529 height 75
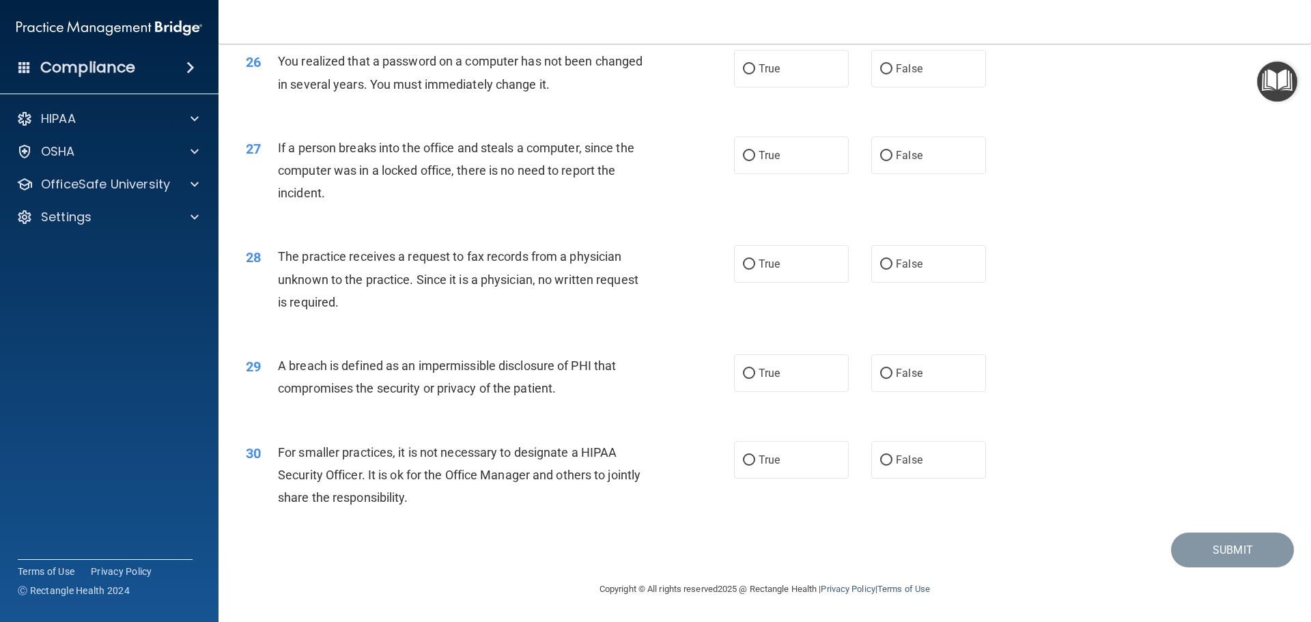
drag, startPoint x: 438, startPoint y: 496, endPoint x: 511, endPoint y: 552, distance: 92.0
click at [511, 552] on div "Submit" at bounding box center [765, 549] width 1058 height 35
click at [905, 464] on span "False" at bounding box center [909, 459] width 27 height 13
click at [892, 464] on input "False" at bounding box center [886, 460] width 12 height 10
radio input "true"
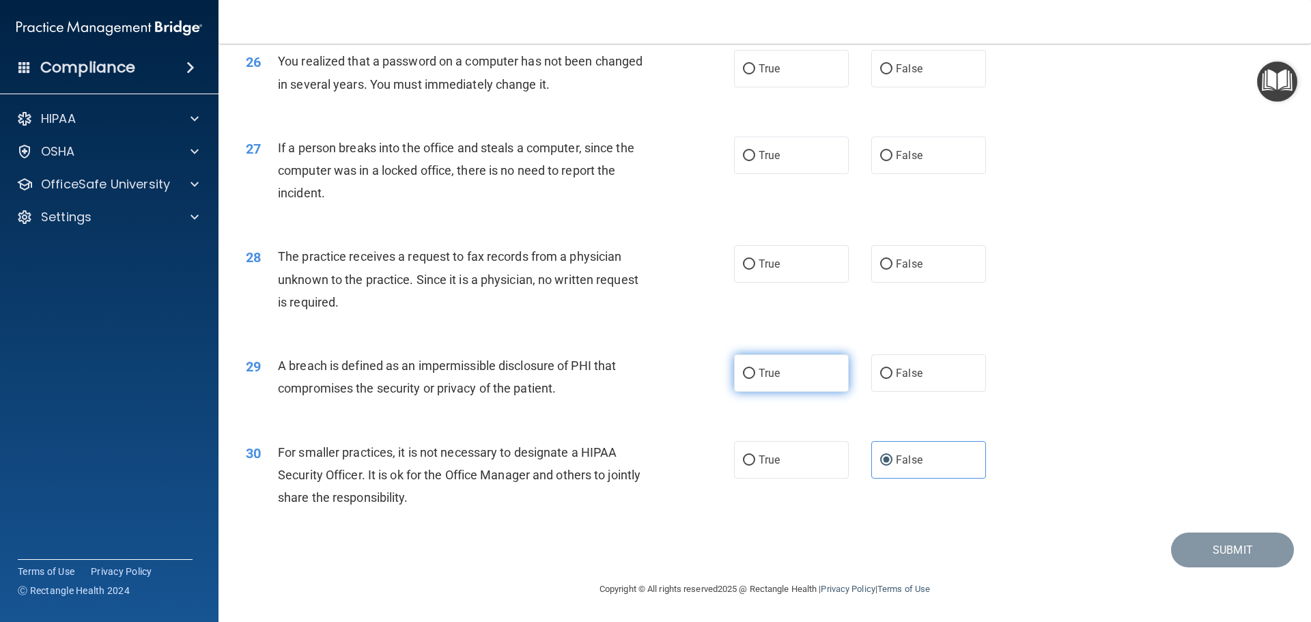
click at [776, 386] on label "True" at bounding box center [791, 373] width 115 height 38
click at [755, 379] on input "True" at bounding box center [749, 374] width 12 height 10
radio input "true"
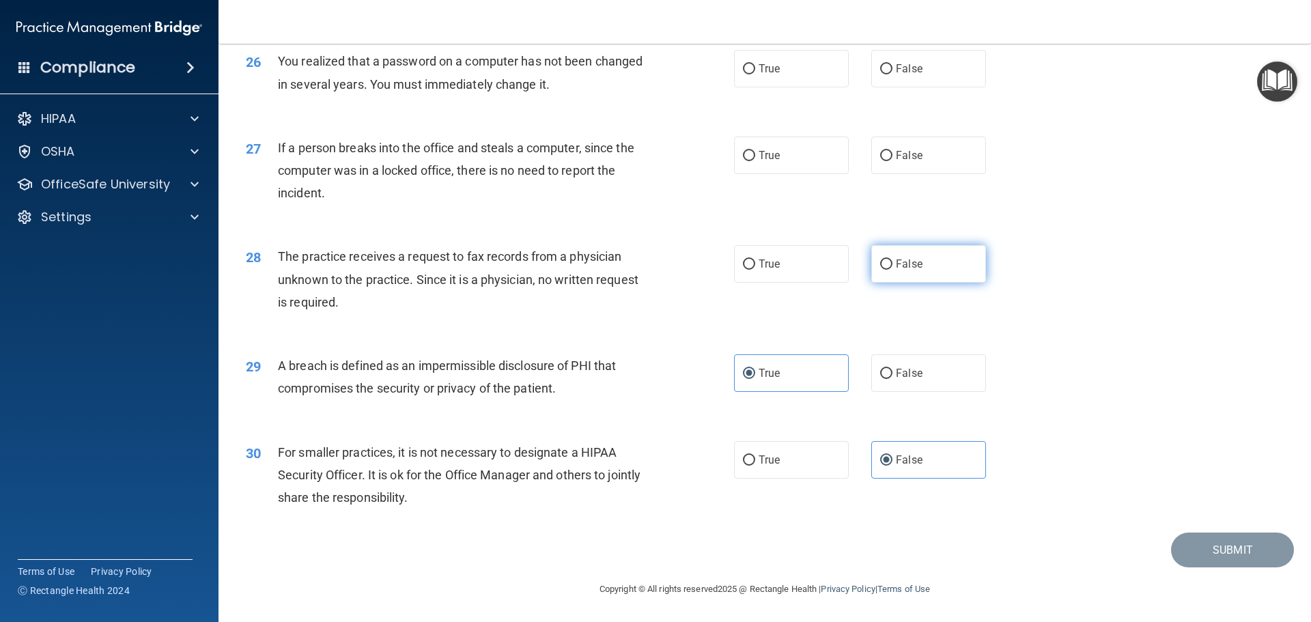
click at [894, 274] on label "False" at bounding box center [928, 264] width 115 height 38
click at [892, 270] on input "False" at bounding box center [886, 264] width 12 height 10
radio input "true"
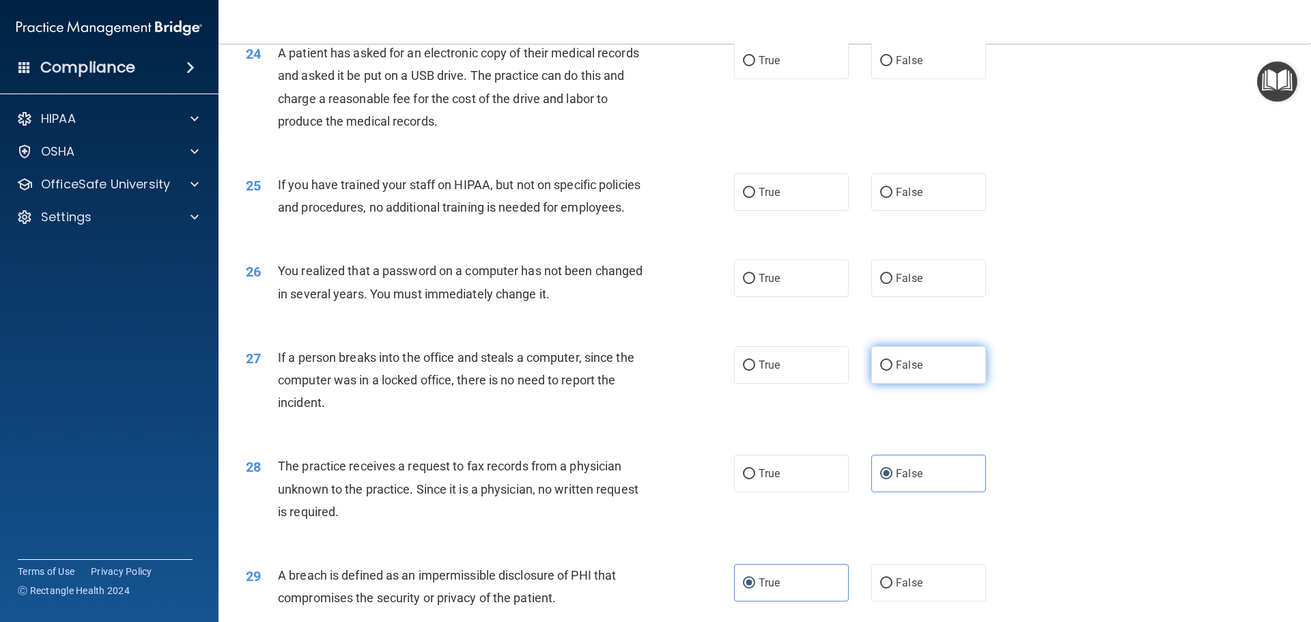
scroll to position [2336, 0]
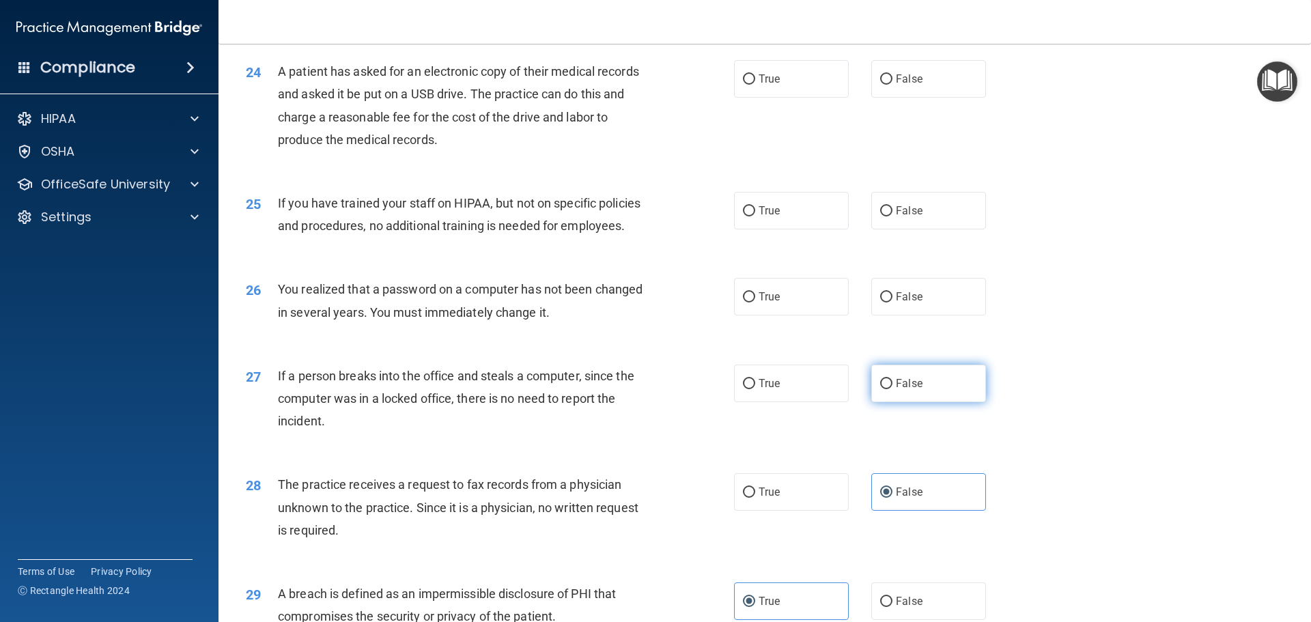
click at [898, 390] on span "False" at bounding box center [909, 383] width 27 height 13
click at [892, 389] on input "False" at bounding box center [886, 384] width 12 height 10
radio input "true"
click at [788, 315] on label "True" at bounding box center [791, 297] width 115 height 38
click at [755, 302] on input "True" at bounding box center [749, 297] width 12 height 10
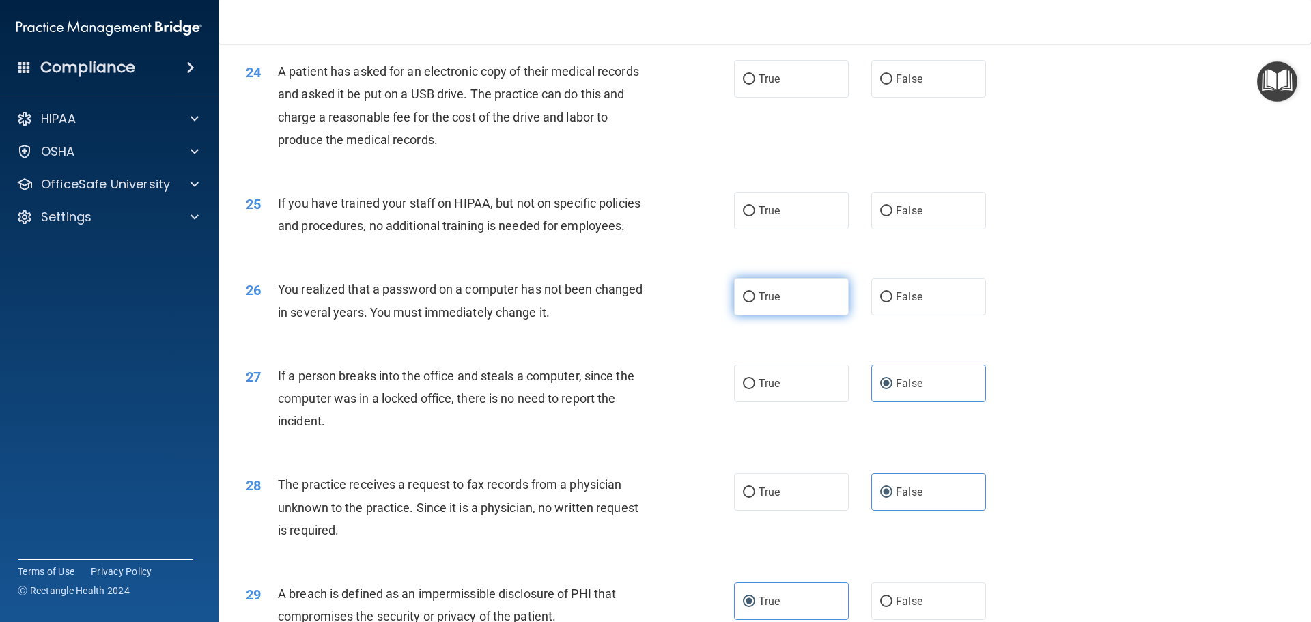
radio input "true"
click at [880, 216] on input "False" at bounding box center [886, 211] width 12 height 10
radio input "true"
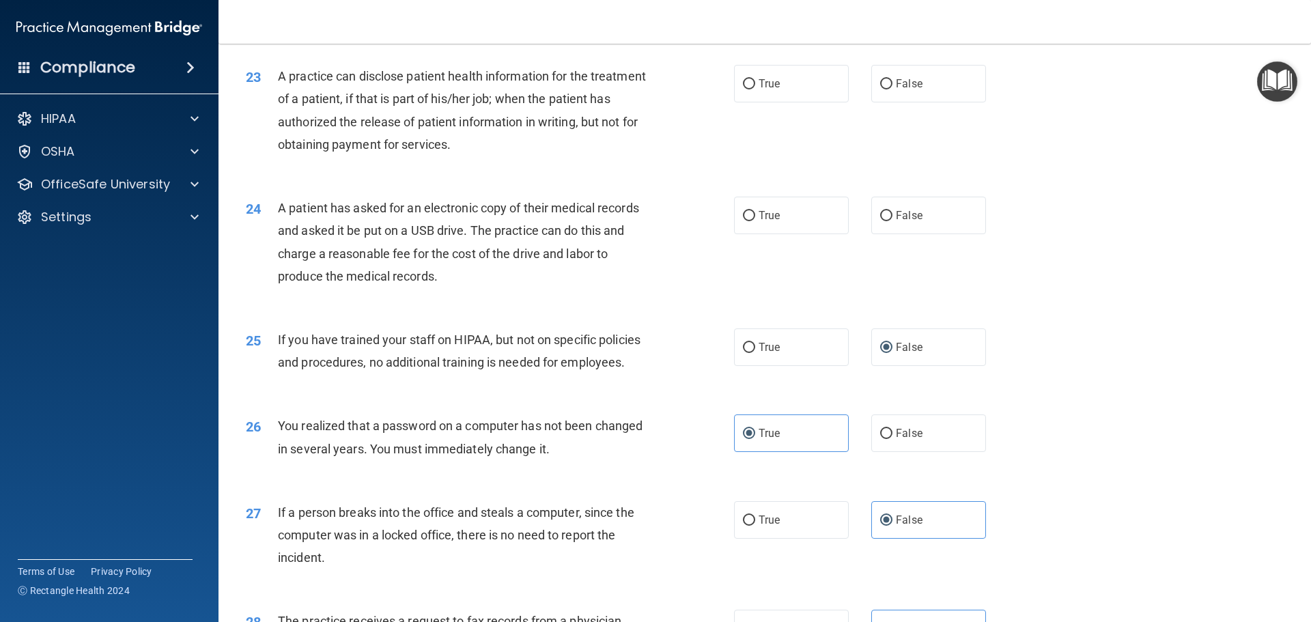
scroll to position [2131, 0]
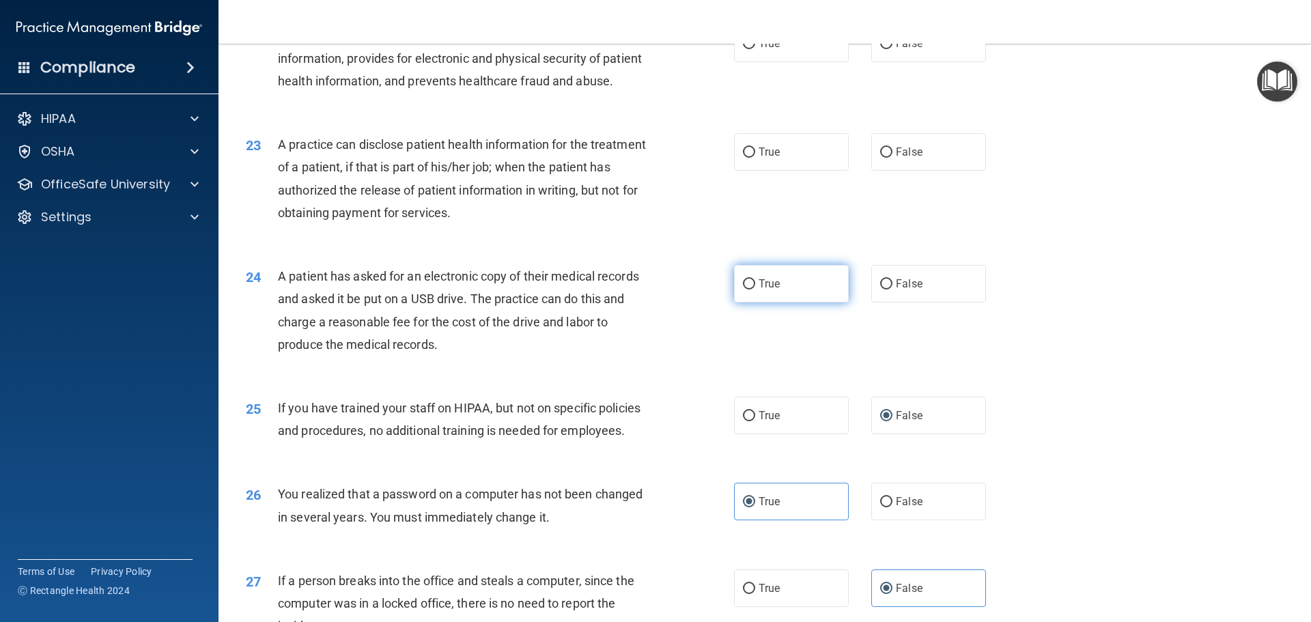
click at [751, 302] on label "True" at bounding box center [791, 284] width 115 height 38
click at [751, 289] on input "True" at bounding box center [749, 284] width 12 height 10
radio input "true"
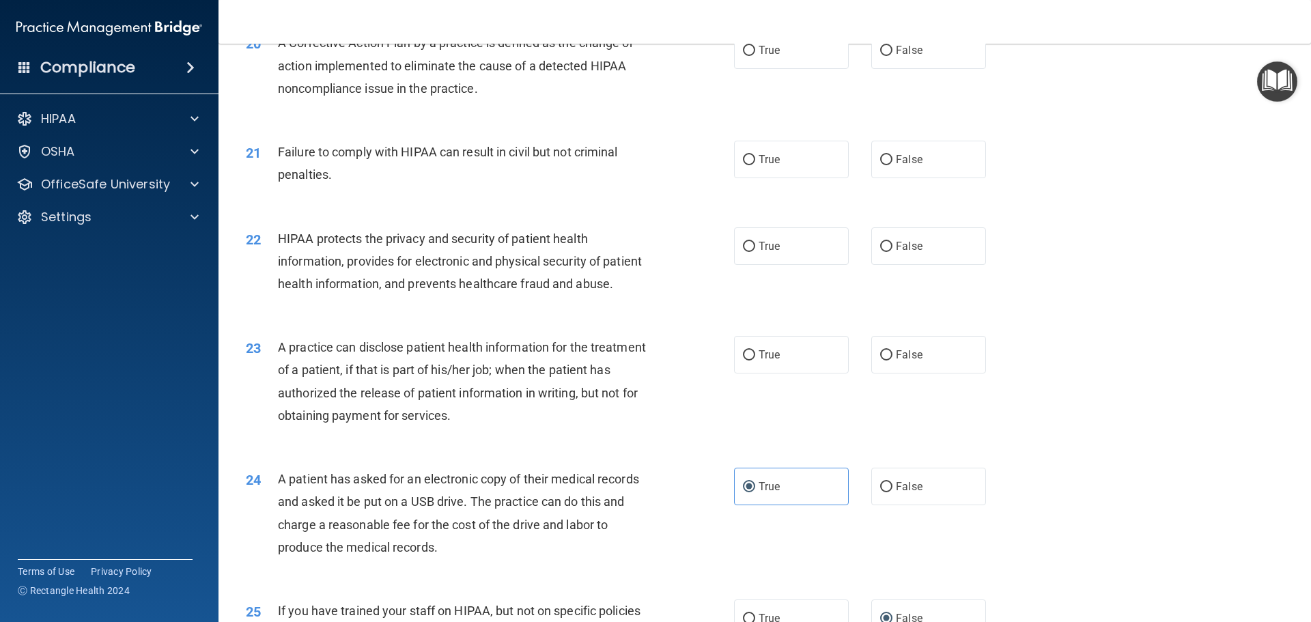
scroll to position [1927, 0]
click at [931, 375] on label "False" at bounding box center [928, 357] width 115 height 38
click at [892, 363] on input "False" at bounding box center [886, 357] width 12 height 10
radio input "true"
click at [753, 267] on label "True" at bounding box center [791, 248] width 115 height 38
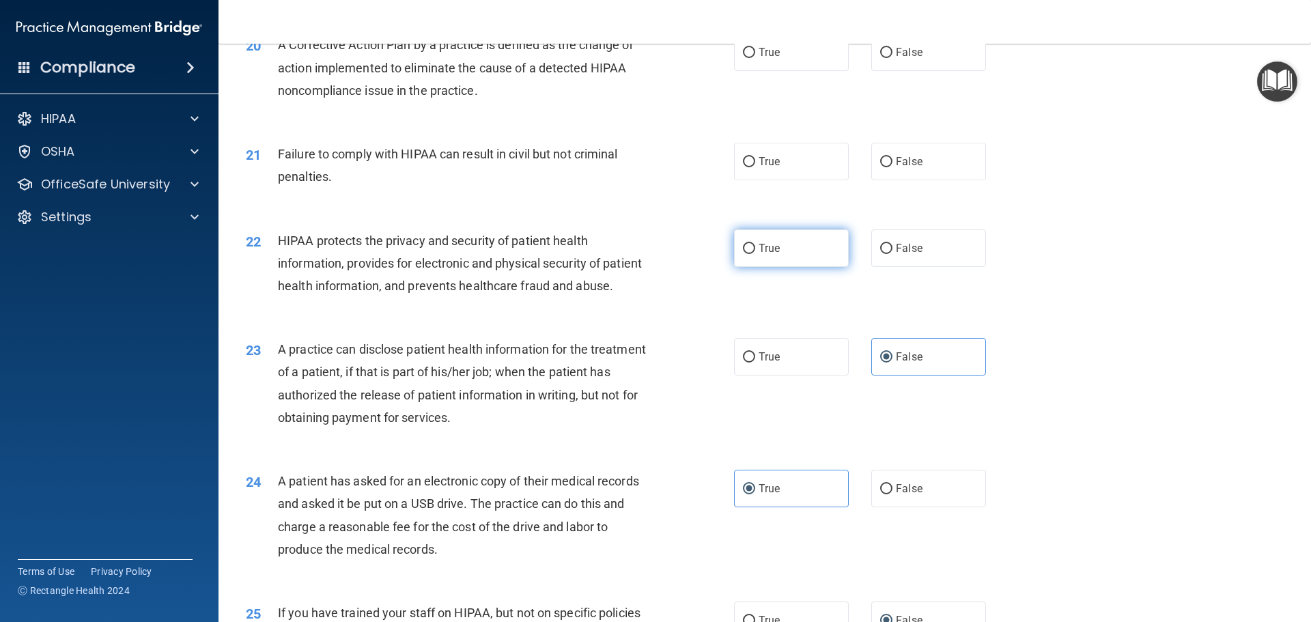
click at [753, 254] on input "True" at bounding box center [749, 249] width 12 height 10
radio input "true"
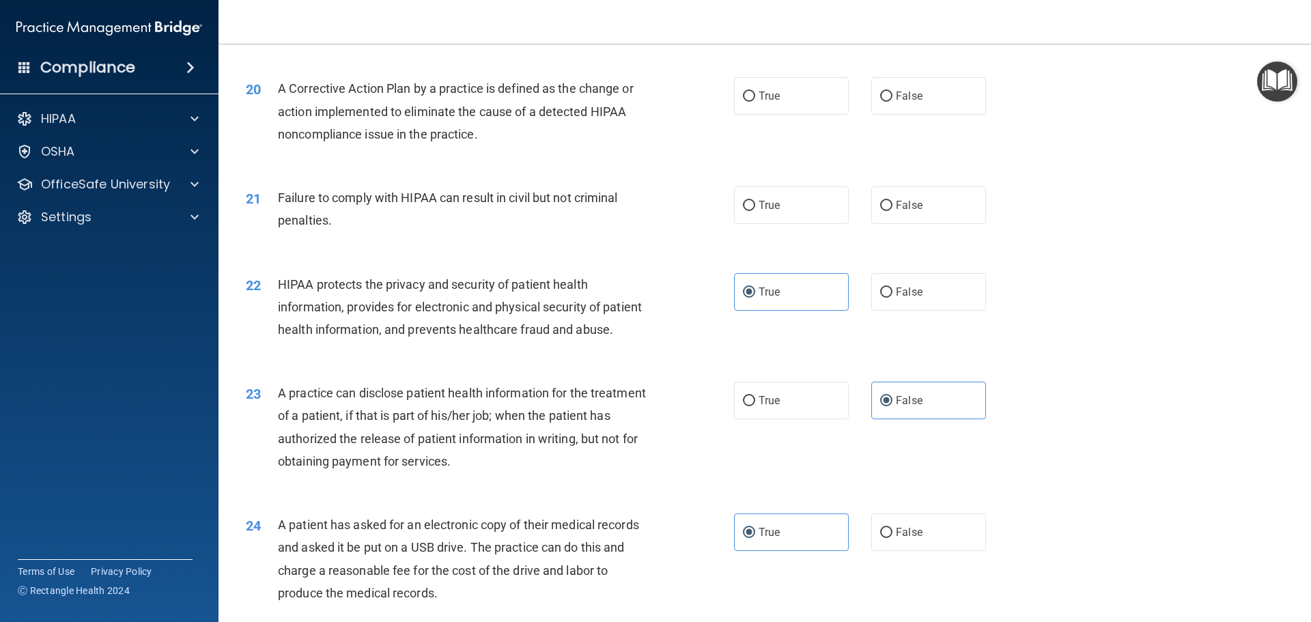
scroll to position [1858, 0]
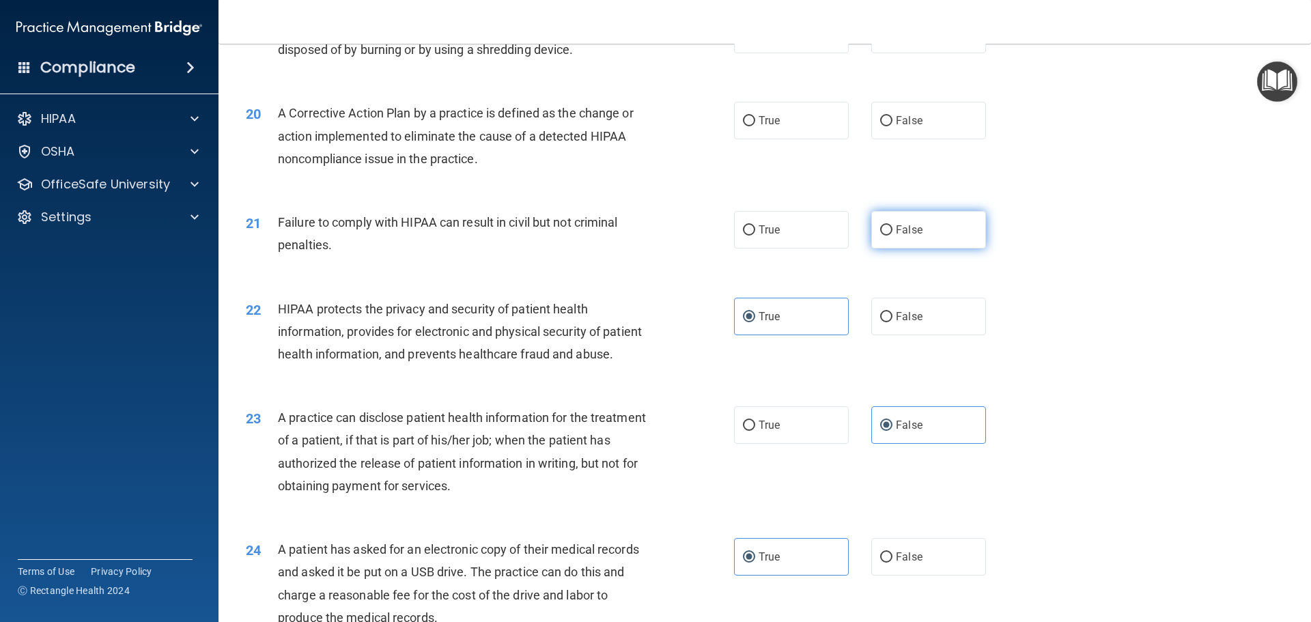
click at [896, 236] on span "False" at bounding box center [909, 229] width 27 height 13
click at [892, 236] on input "False" at bounding box center [886, 230] width 12 height 10
radio input "true"
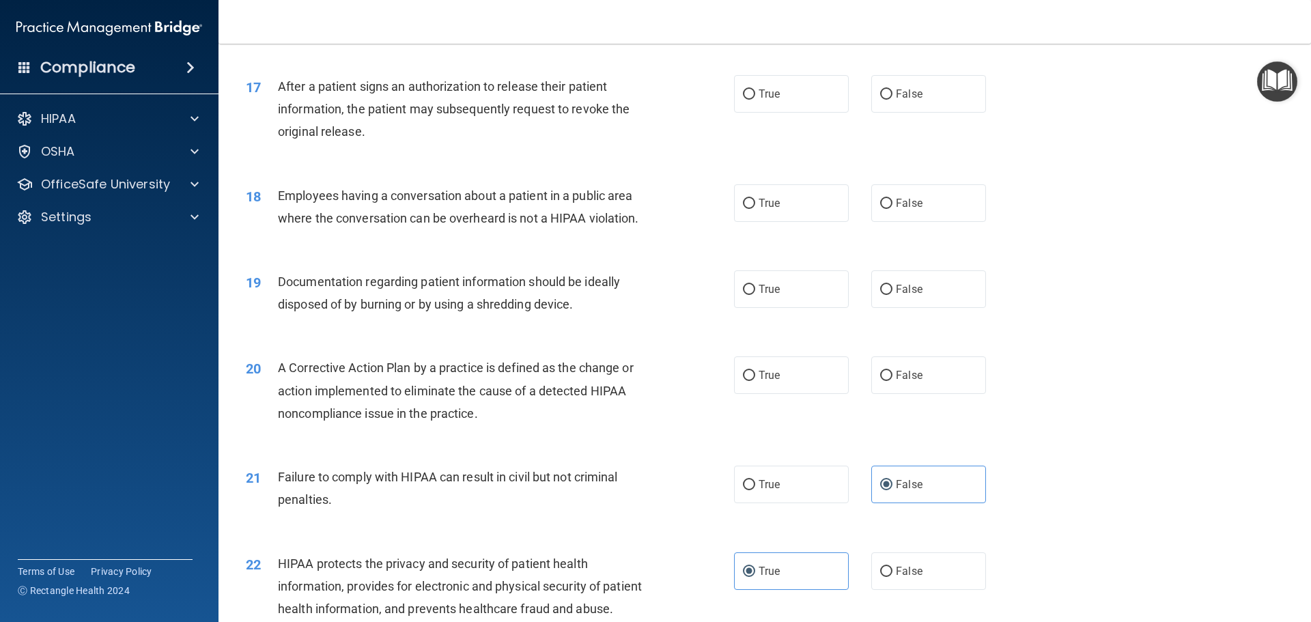
scroll to position [1585, 0]
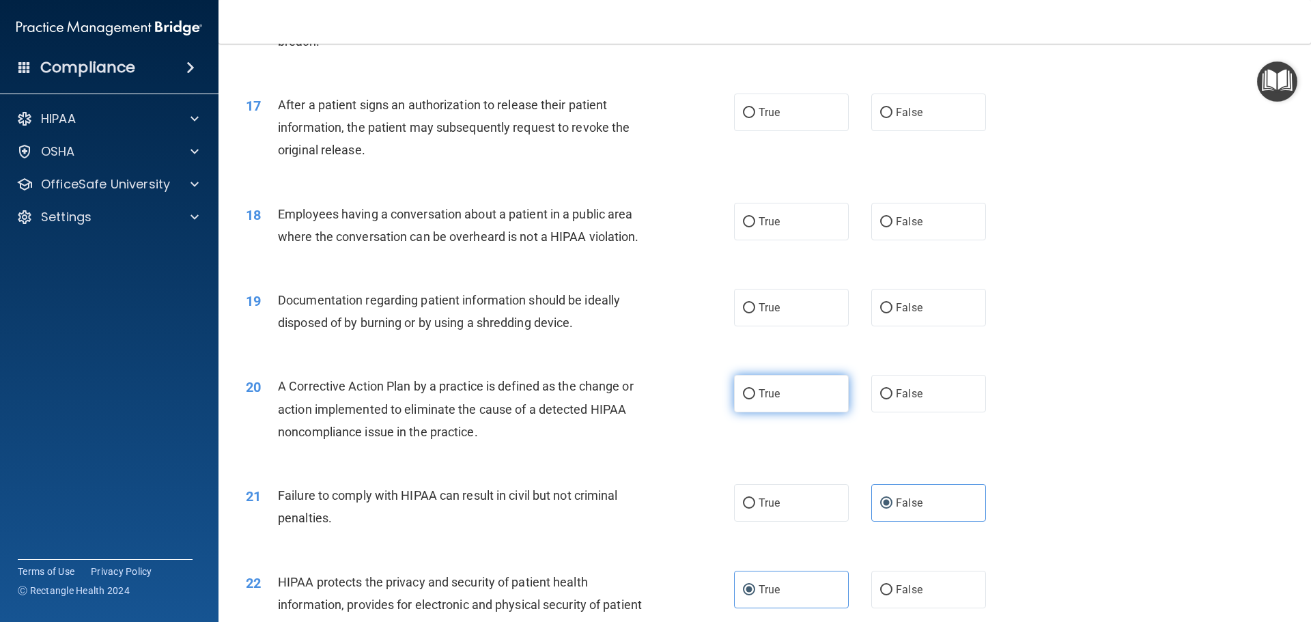
click at [789, 412] on label "True" at bounding box center [791, 394] width 115 height 38
click at [755, 399] on input "True" at bounding box center [749, 394] width 12 height 10
radio input "true"
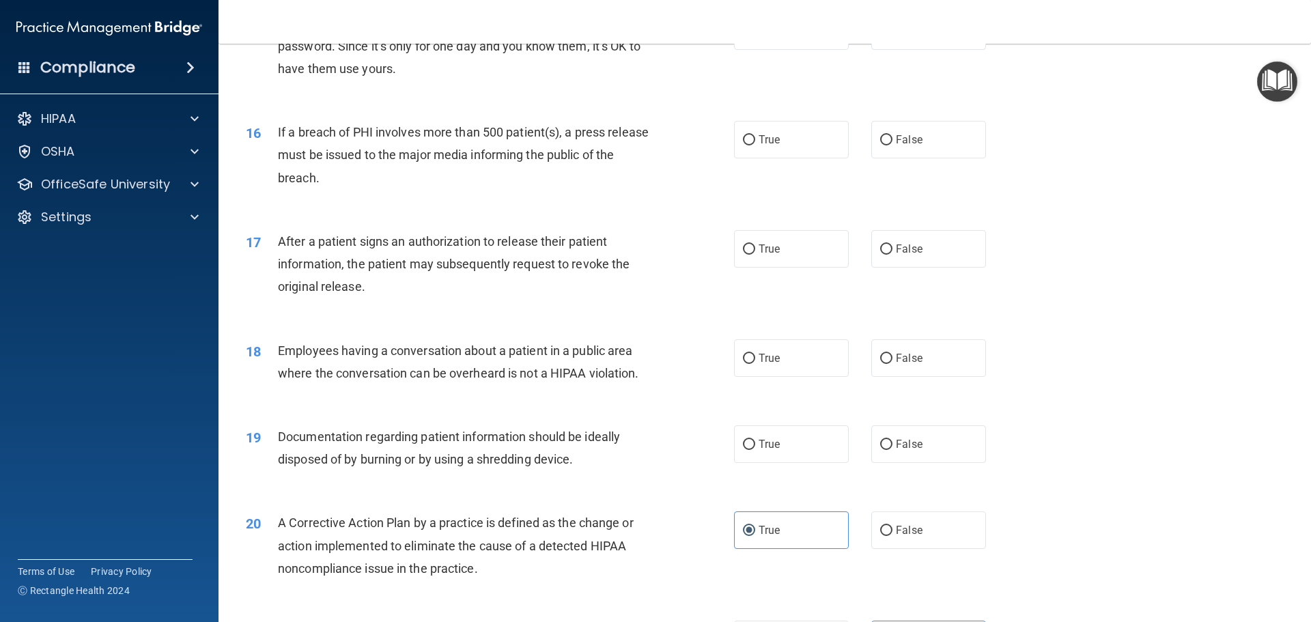
scroll to position [1380, 0]
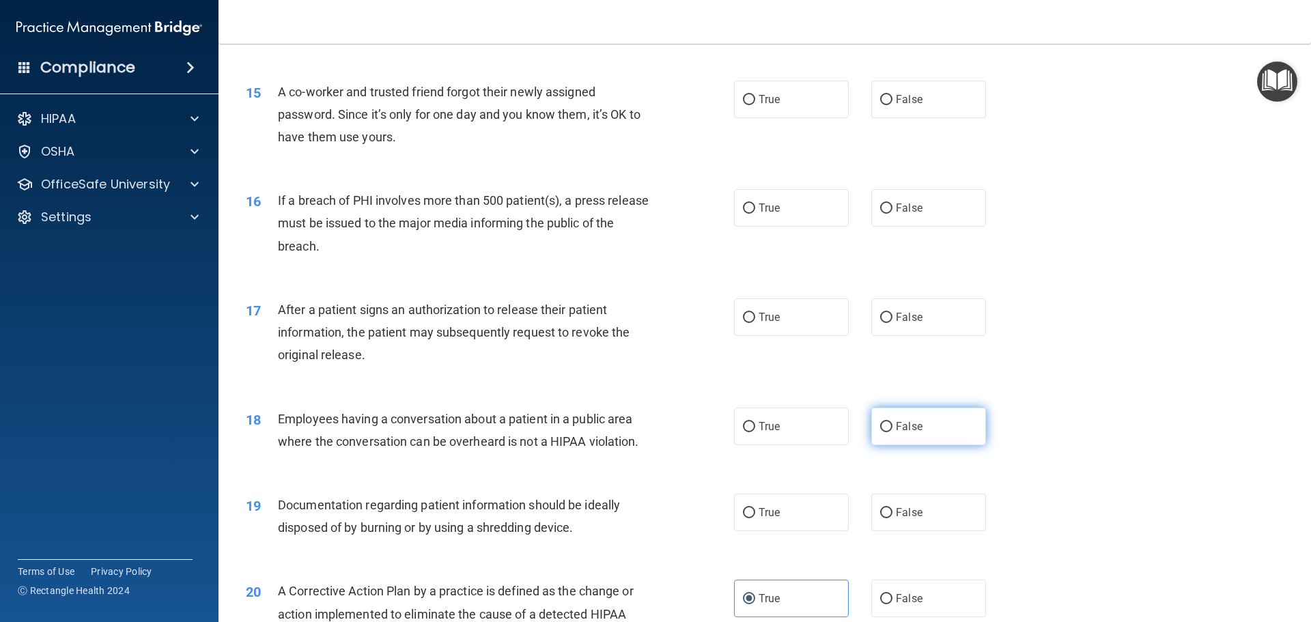
click at [887, 445] on label "False" at bounding box center [928, 427] width 115 height 38
click at [887, 432] on input "False" at bounding box center [886, 427] width 12 height 10
radio input "true"
click at [741, 531] on label "True" at bounding box center [791, 513] width 115 height 38
click at [743, 518] on input "True" at bounding box center [749, 513] width 12 height 10
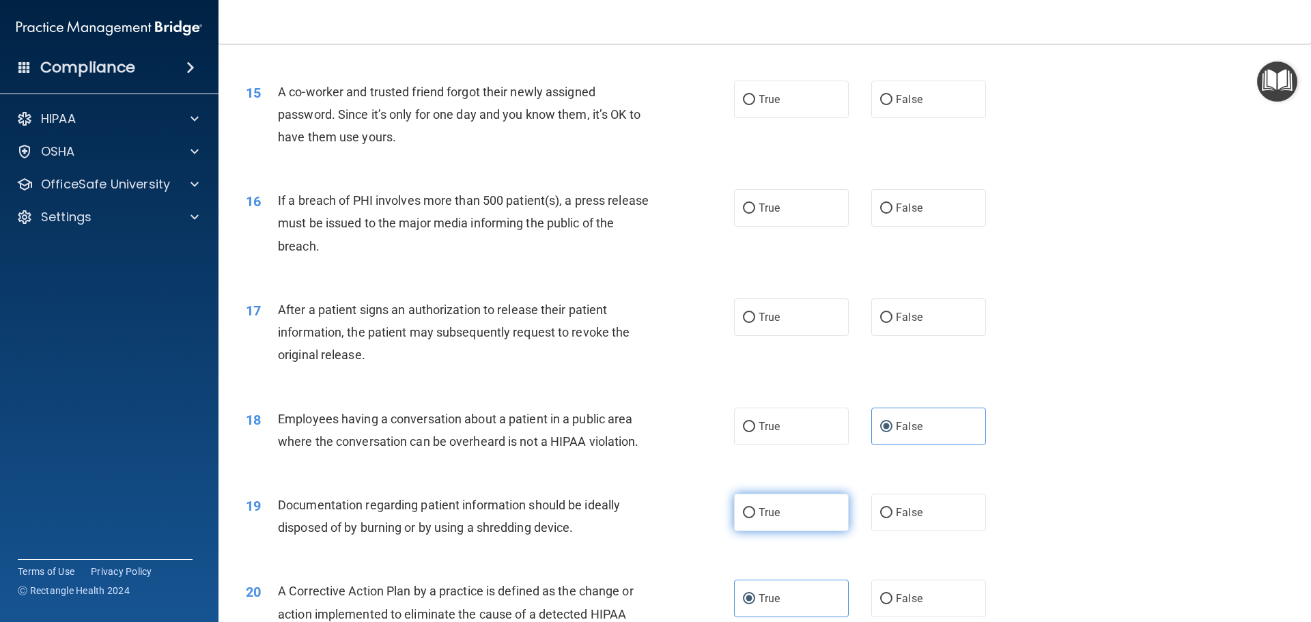
radio input "true"
click at [772, 324] on span "True" at bounding box center [768, 317] width 21 height 13
click at [755, 323] on input "True" at bounding box center [749, 318] width 12 height 10
radio input "true"
click at [797, 227] on label "True" at bounding box center [791, 208] width 115 height 38
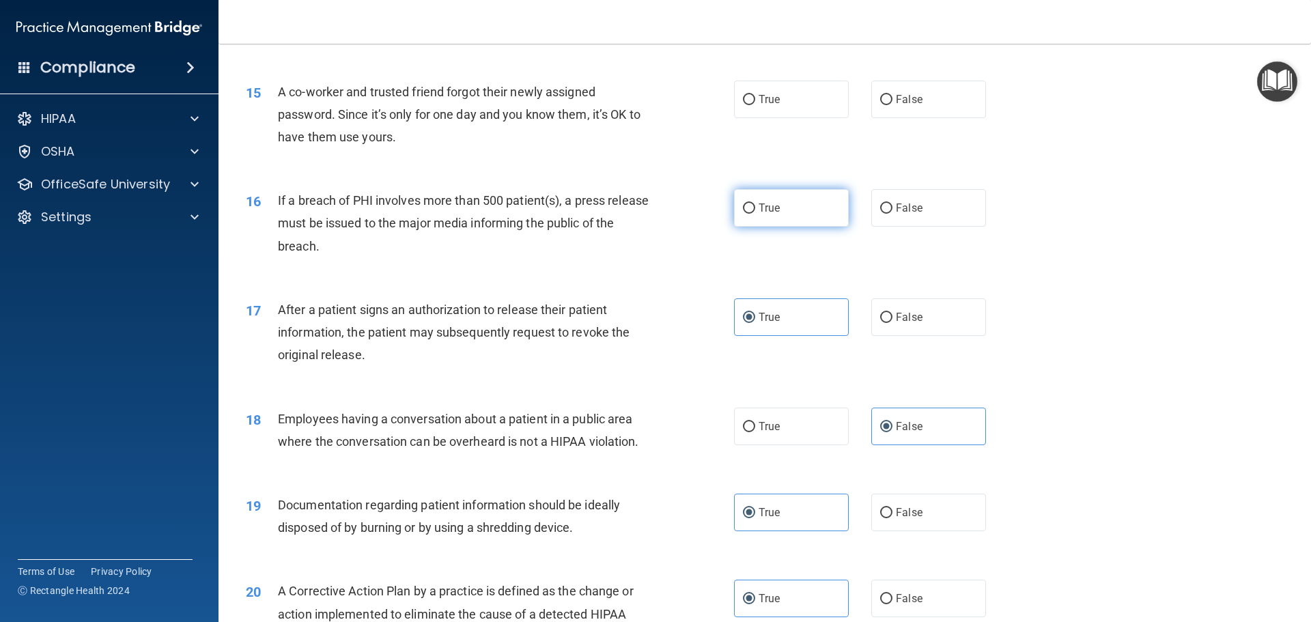
click at [755, 214] on input "True" at bounding box center [749, 208] width 12 height 10
radio input "true"
click at [905, 115] on label "False" at bounding box center [928, 100] width 115 height 38
click at [892, 105] on input "False" at bounding box center [886, 100] width 12 height 10
radio input "true"
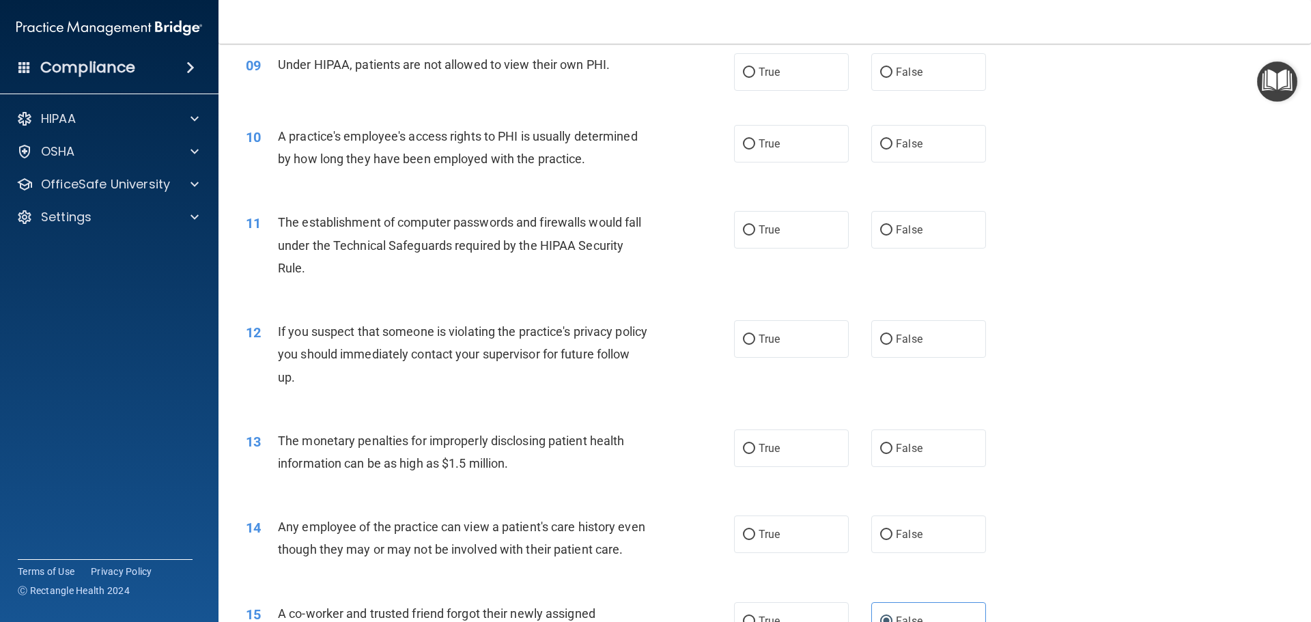
scroll to position [834, 0]
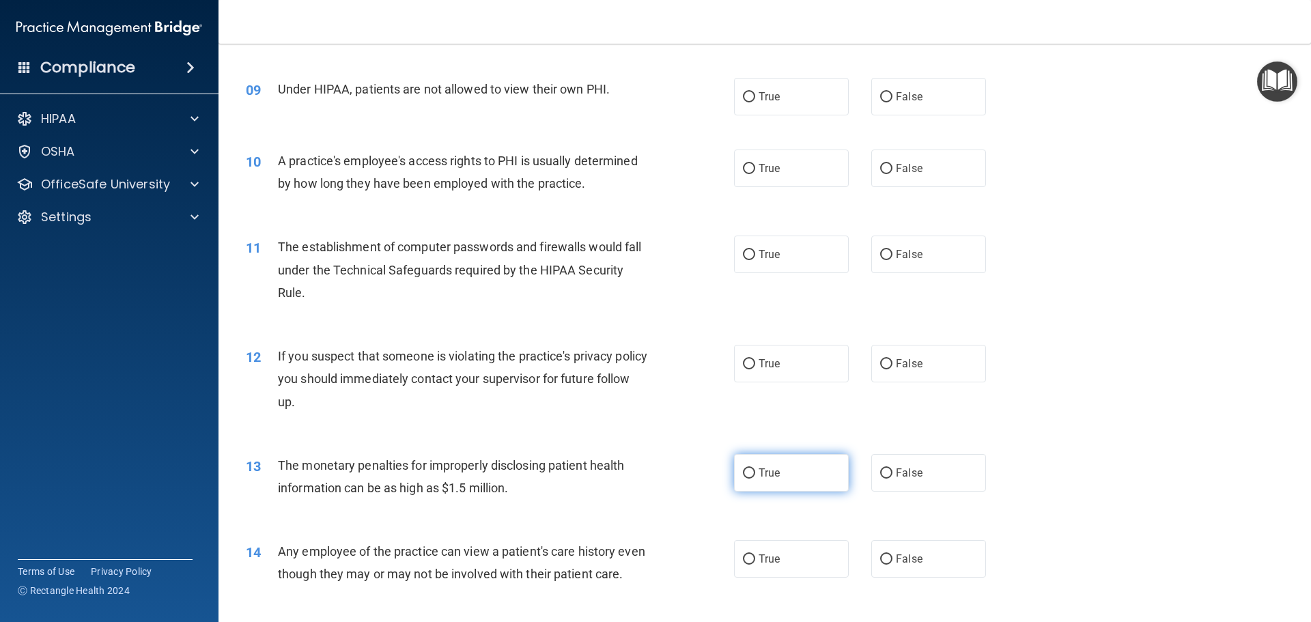
click at [789, 470] on label "True" at bounding box center [791, 473] width 115 height 38
click at [755, 470] on input "True" at bounding box center [749, 473] width 12 height 10
radio input "true"
click at [885, 560] on input "False" at bounding box center [886, 559] width 12 height 10
radio input "true"
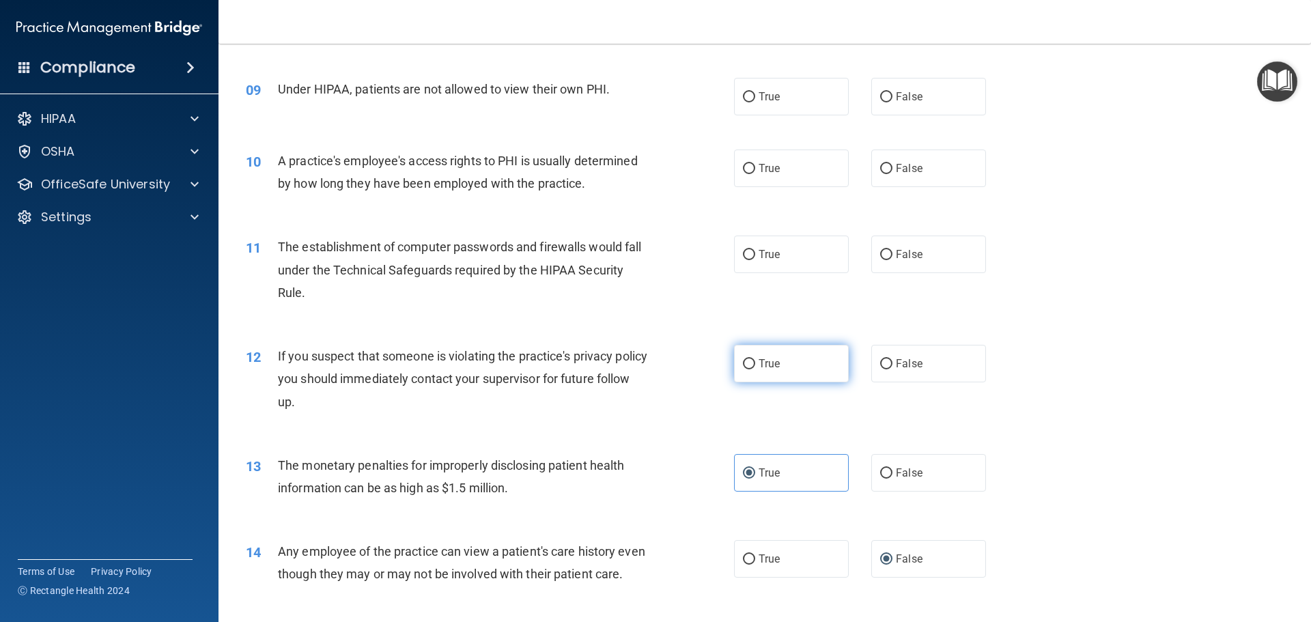
click at [791, 352] on label "True" at bounding box center [791, 364] width 115 height 38
click at [755, 359] on input "True" at bounding box center [749, 364] width 12 height 10
radio input "true"
click at [799, 360] on label "True" at bounding box center [791, 364] width 115 height 38
click at [755, 360] on input "True" at bounding box center [749, 364] width 12 height 10
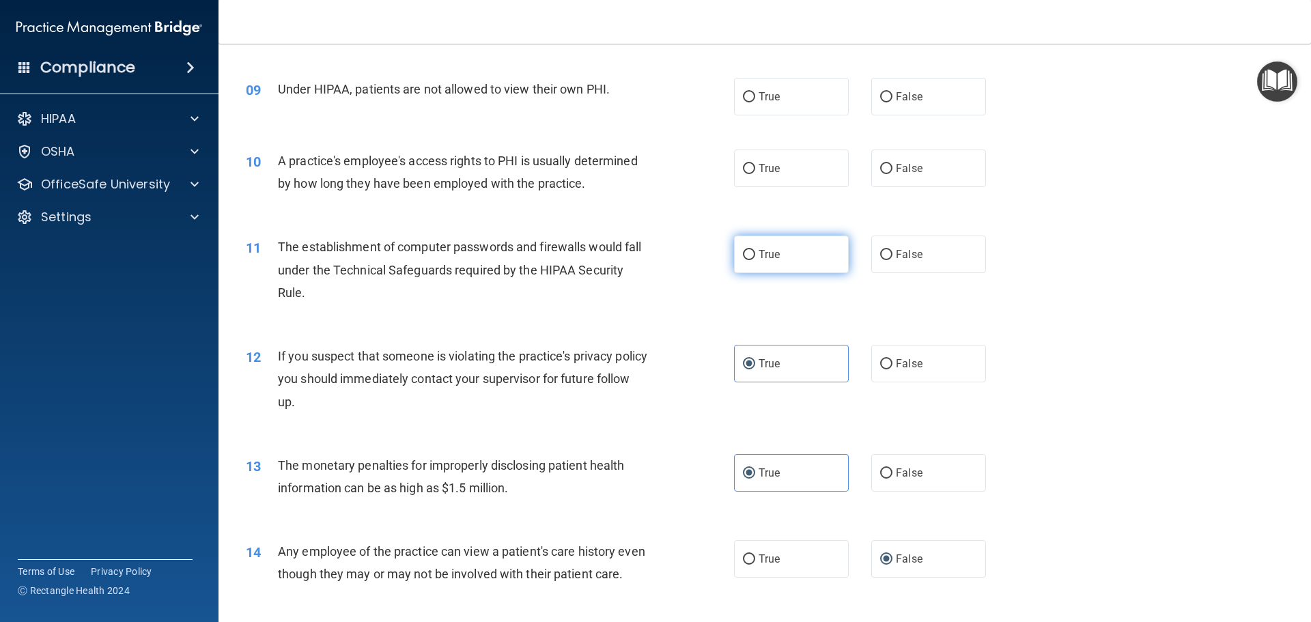
click at [784, 271] on label "True" at bounding box center [791, 255] width 115 height 38
click at [755, 260] on input "True" at bounding box center [749, 255] width 12 height 10
radio input "true"
click at [919, 169] on label "False" at bounding box center [928, 169] width 115 height 38
click at [892, 169] on input "False" at bounding box center [886, 169] width 12 height 10
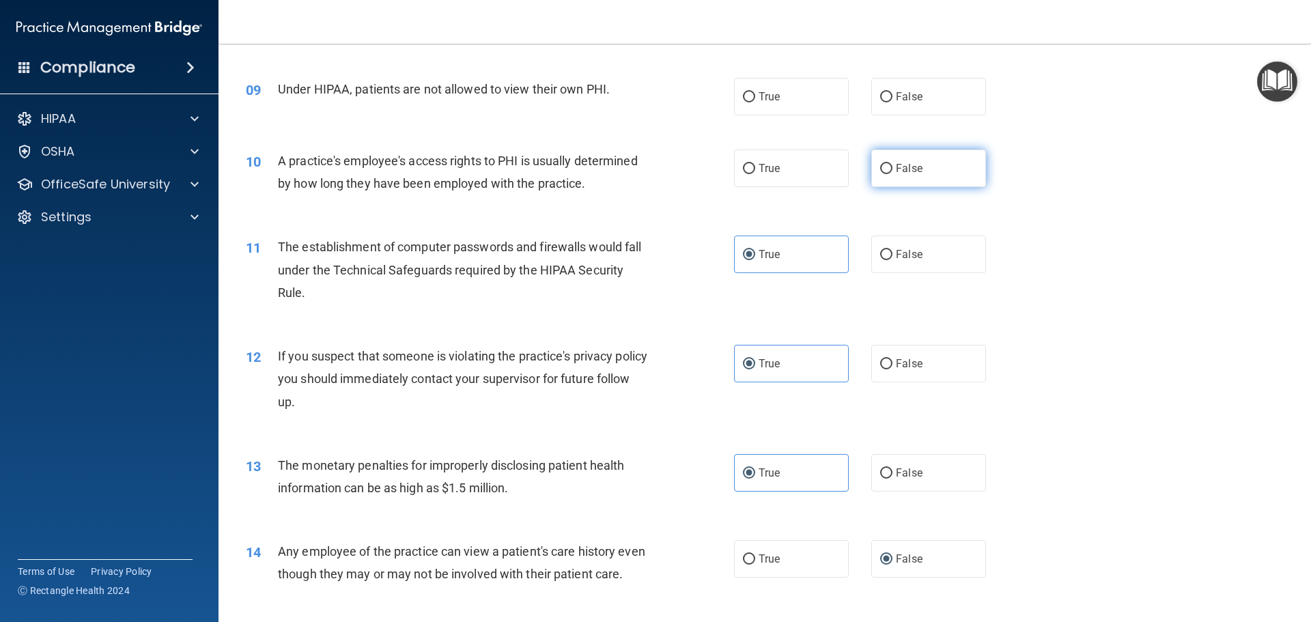
radio input "true"
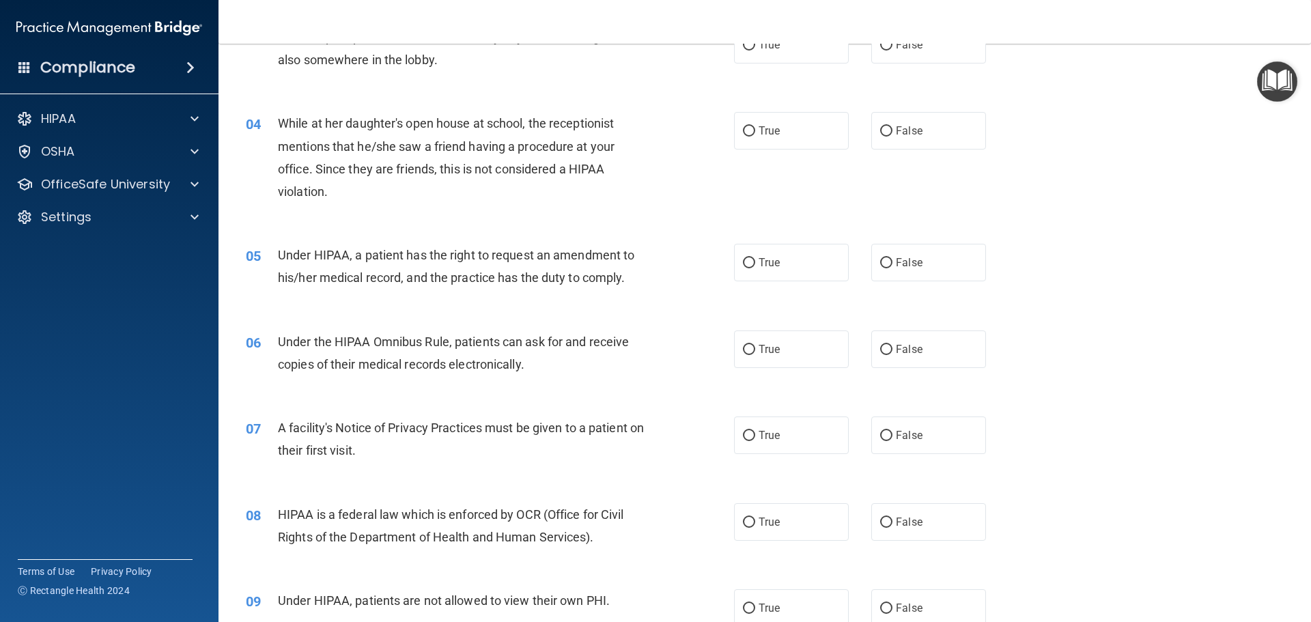
scroll to position [356, 0]
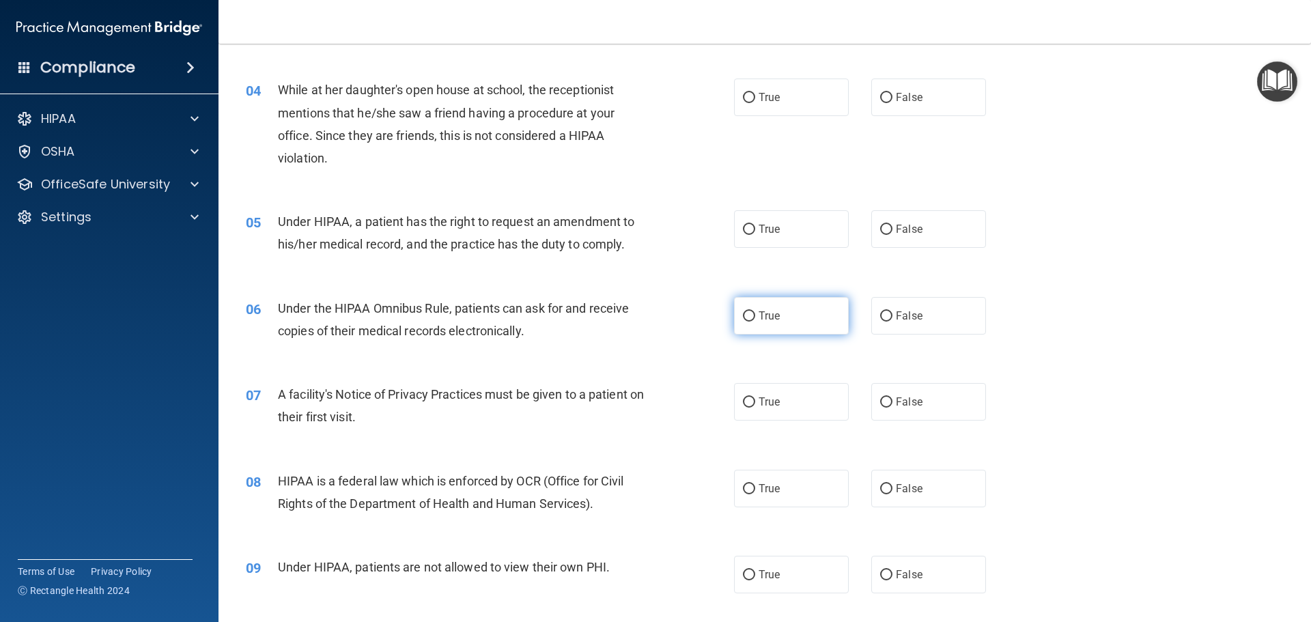
click at [769, 307] on label "True" at bounding box center [791, 316] width 115 height 38
click at [755, 311] on input "True" at bounding box center [749, 316] width 12 height 10
radio input "true"
click at [763, 427] on div "07 A facility's Notice of Privacy Practices must be given to a patient on their…" at bounding box center [765, 409] width 1058 height 86
click at [763, 414] on label "True" at bounding box center [791, 402] width 115 height 38
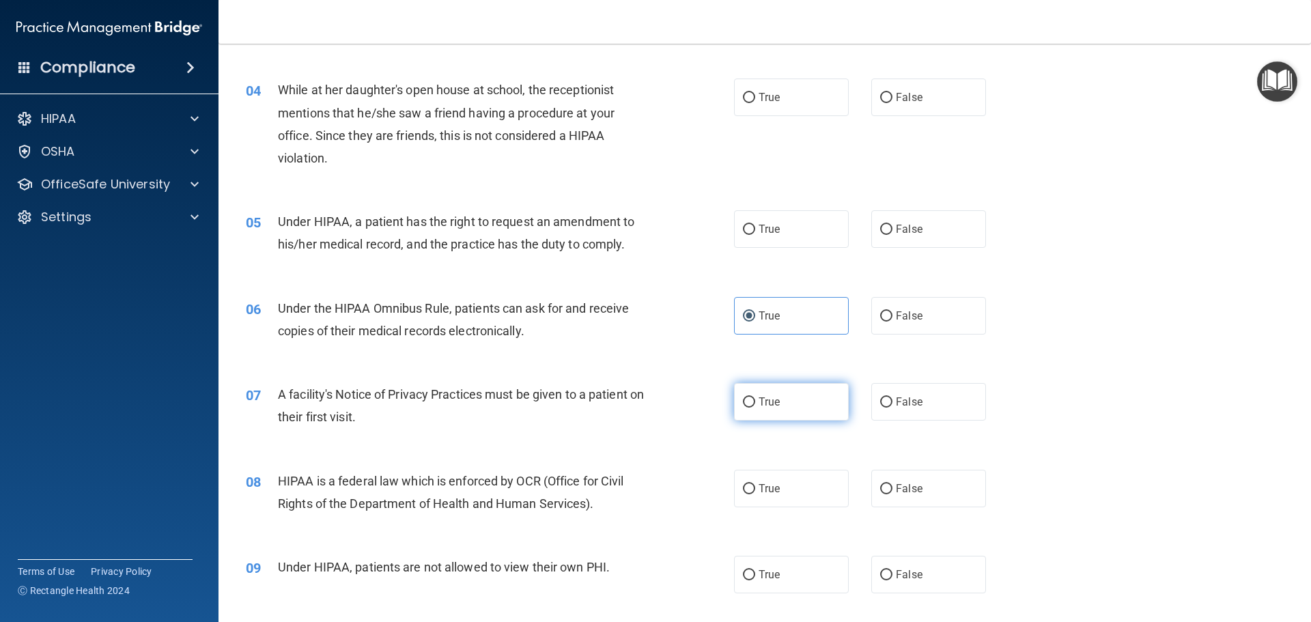
click at [755, 408] on input "True" at bounding box center [749, 402] width 12 height 10
radio input "true"
click at [801, 477] on label "True" at bounding box center [791, 489] width 115 height 38
click at [755, 484] on input "True" at bounding box center [749, 489] width 12 height 10
radio input "true"
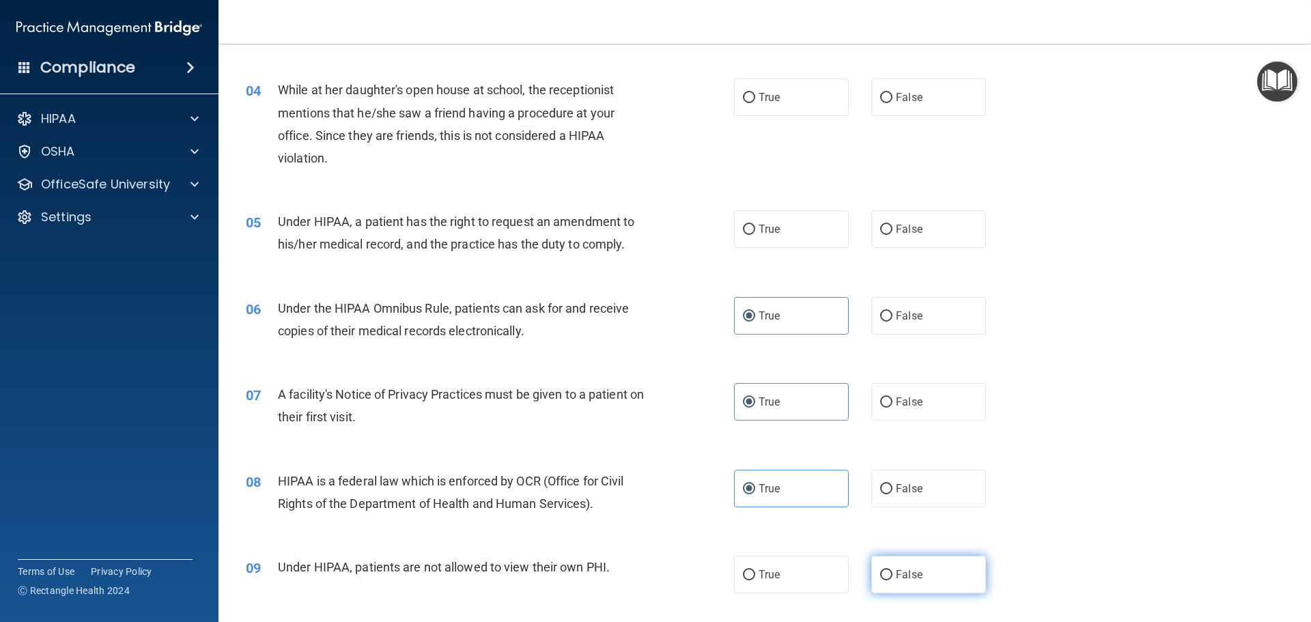
click at [950, 561] on label "False" at bounding box center [928, 575] width 115 height 38
click at [892, 570] on input "False" at bounding box center [886, 575] width 12 height 10
radio input "true"
click at [941, 106] on label "False" at bounding box center [928, 98] width 115 height 38
click at [892, 103] on input "False" at bounding box center [886, 98] width 12 height 10
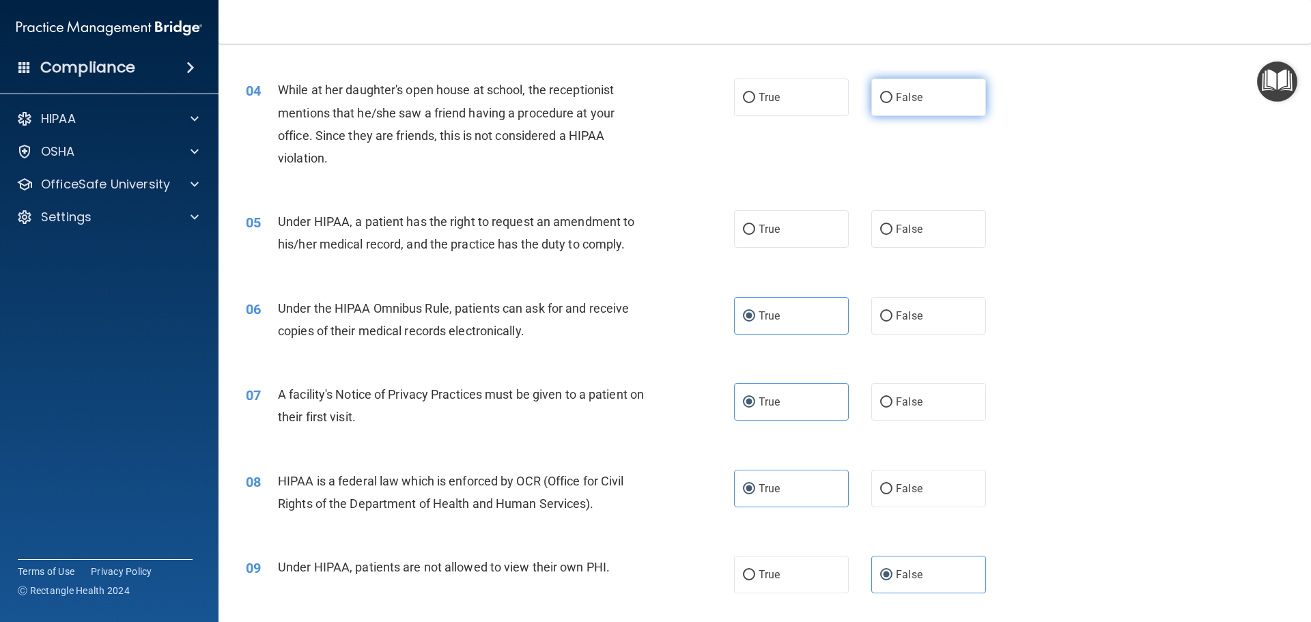
radio input "true"
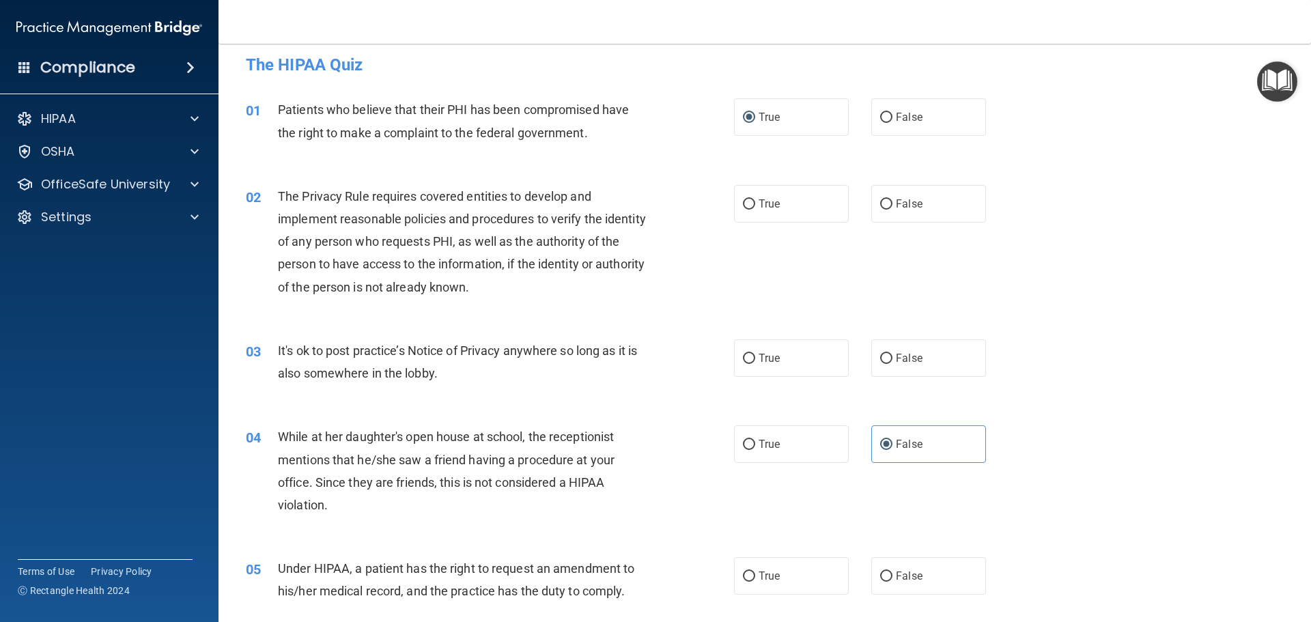
scroll to position [0, 0]
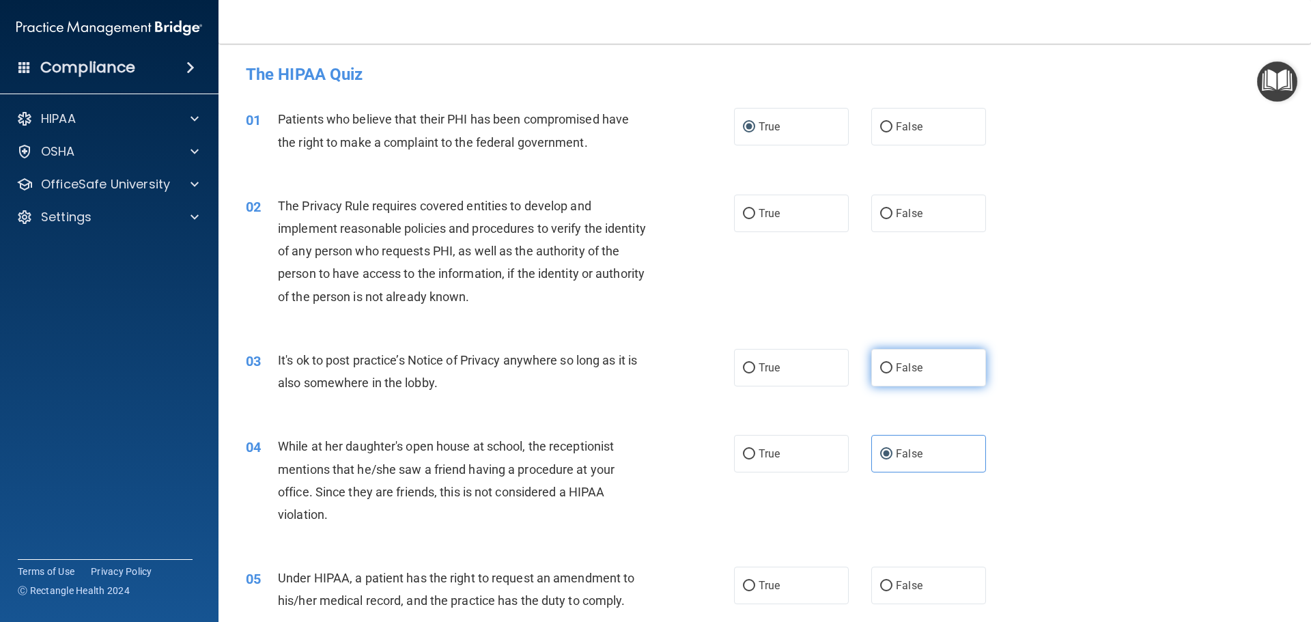
click at [900, 358] on label "False" at bounding box center [928, 368] width 115 height 38
click at [892, 363] on input "False" at bounding box center [886, 368] width 12 height 10
radio input "true"
click at [840, 219] on label "True" at bounding box center [791, 214] width 115 height 38
click at [755, 219] on input "True" at bounding box center [749, 214] width 12 height 10
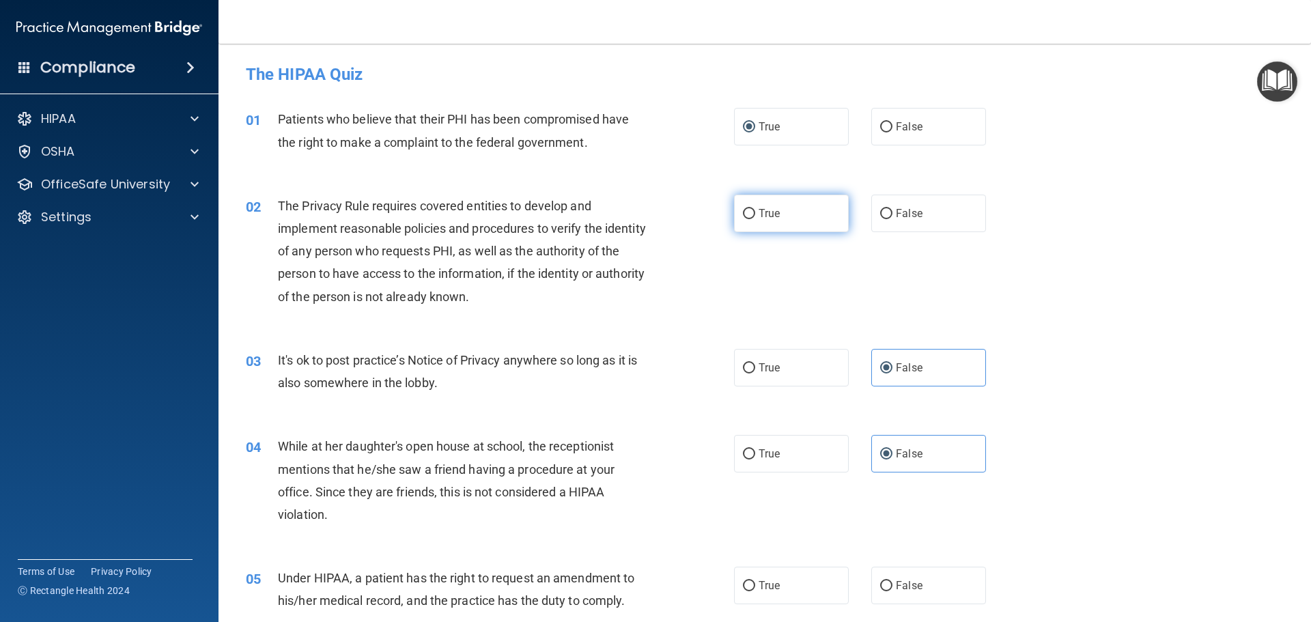
radio input "true"
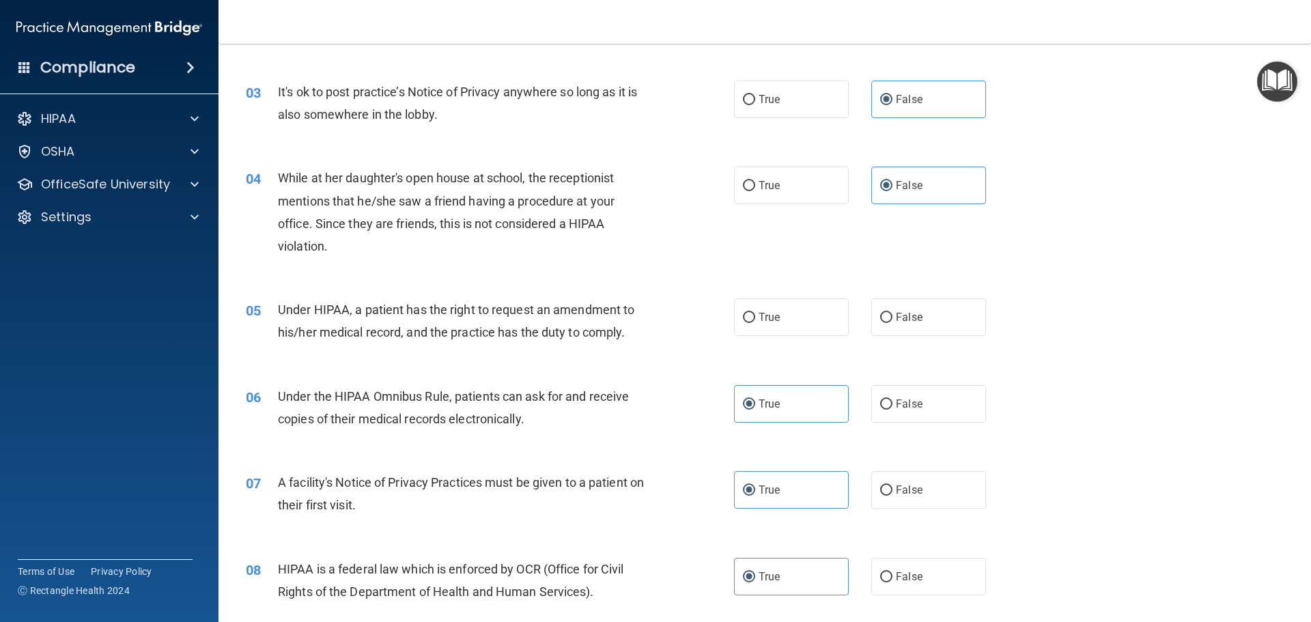
scroll to position [220, 0]
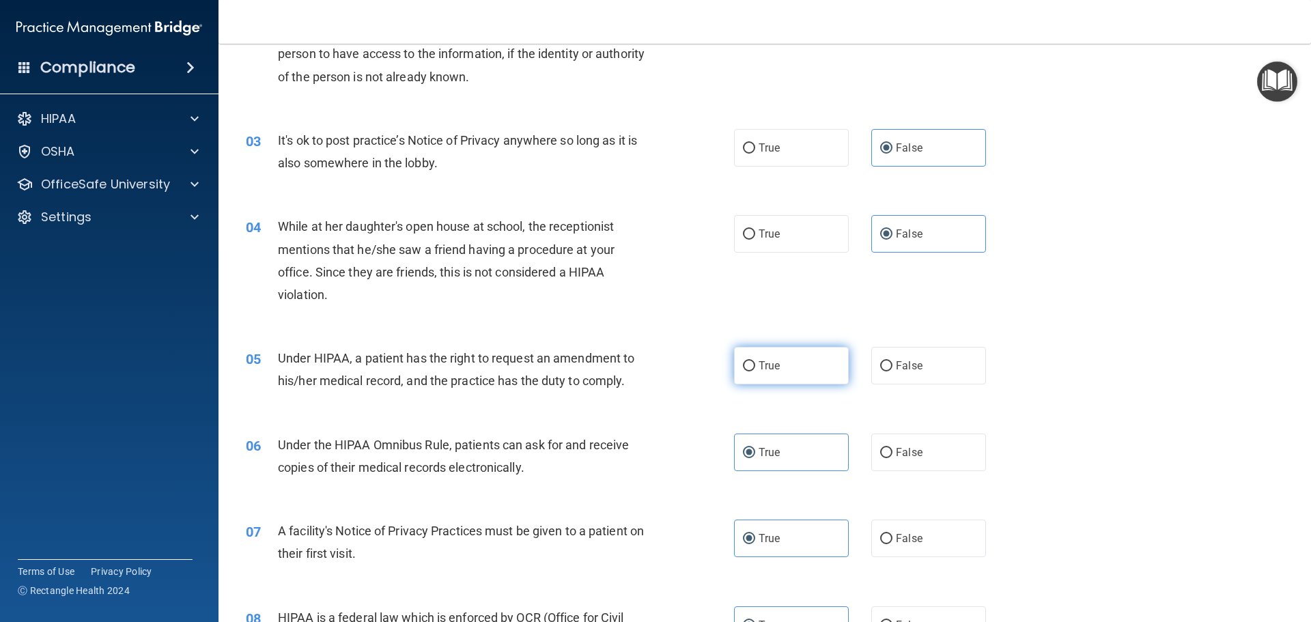
click at [793, 371] on label "True" at bounding box center [791, 366] width 115 height 38
click at [755, 371] on input "True" at bounding box center [749, 366] width 12 height 10
radio input "true"
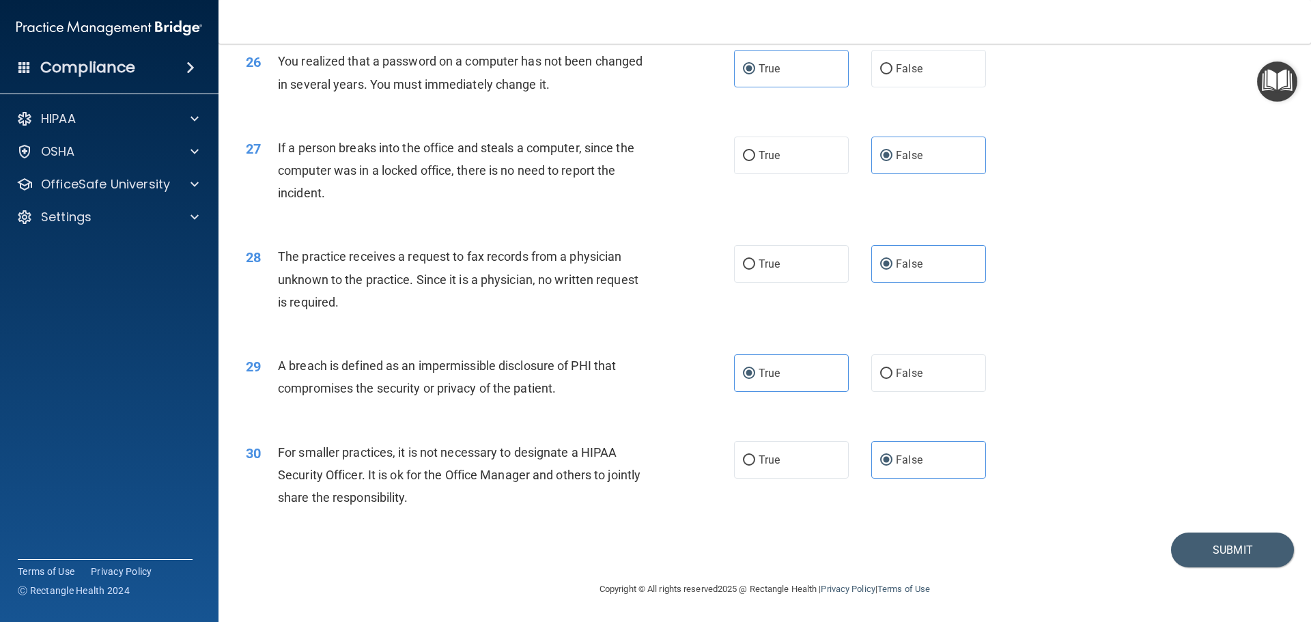
scroll to position [2609, 0]
click at [1190, 545] on button "Submit" at bounding box center [1232, 549] width 123 height 35
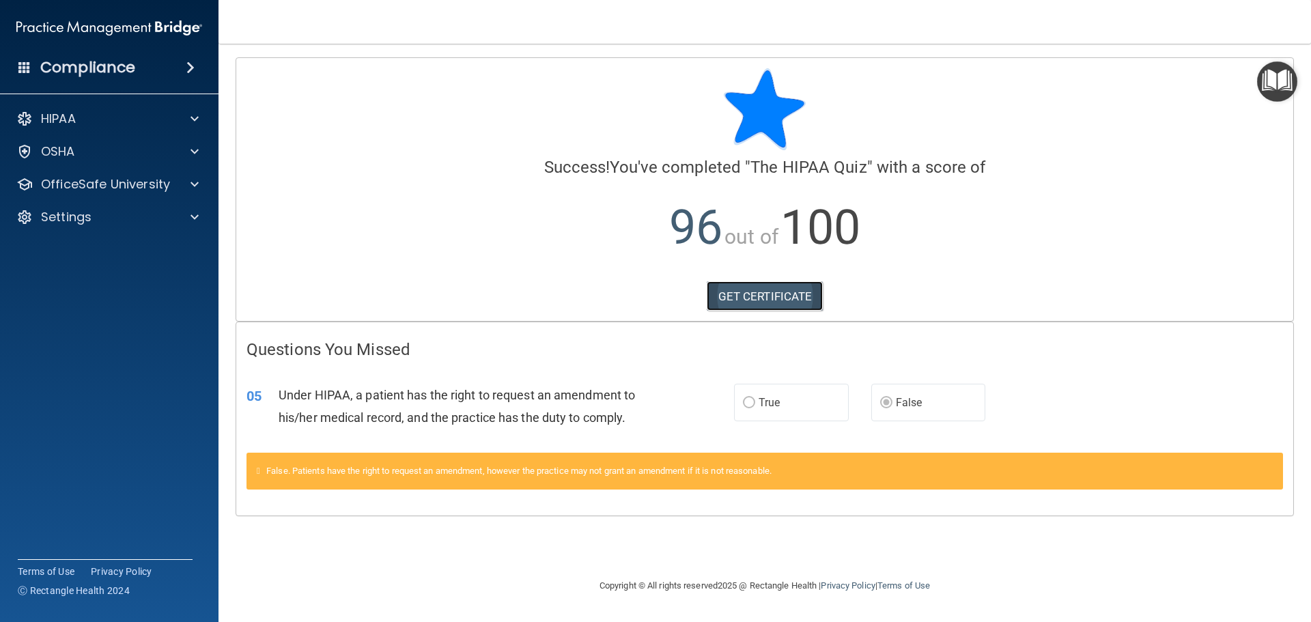
click at [807, 296] on link "GET CERTIFICATE" at bounding box center [765, 296] width 117 height 30
click at [190, 128] on div "HIPAA" at bounding box center [109, 118] width 219 height 27
click at [201, 179] on div at bounding box center [192, 184] width 34 height 16
click at [166, 209] on img at bounding box center [165, 217] width 17 height 17
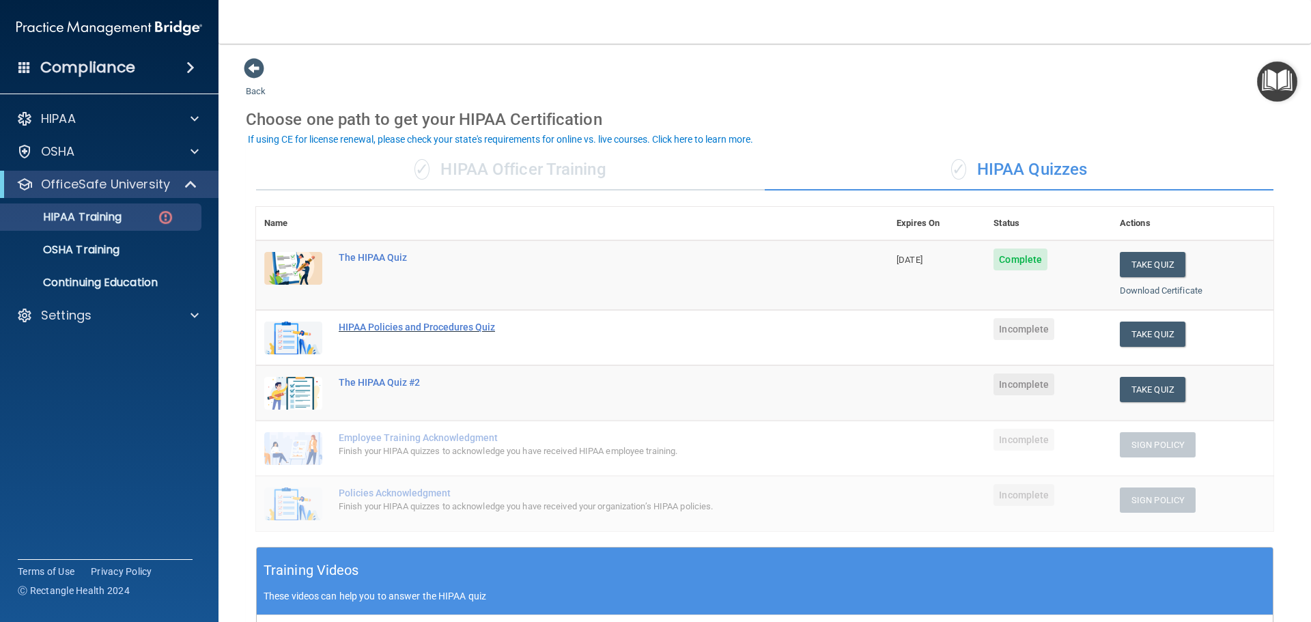
click at [485, 328] on div "HIPAA Policies and Procedures Quiz" at bounding box center [579, 327] width 481 height 11
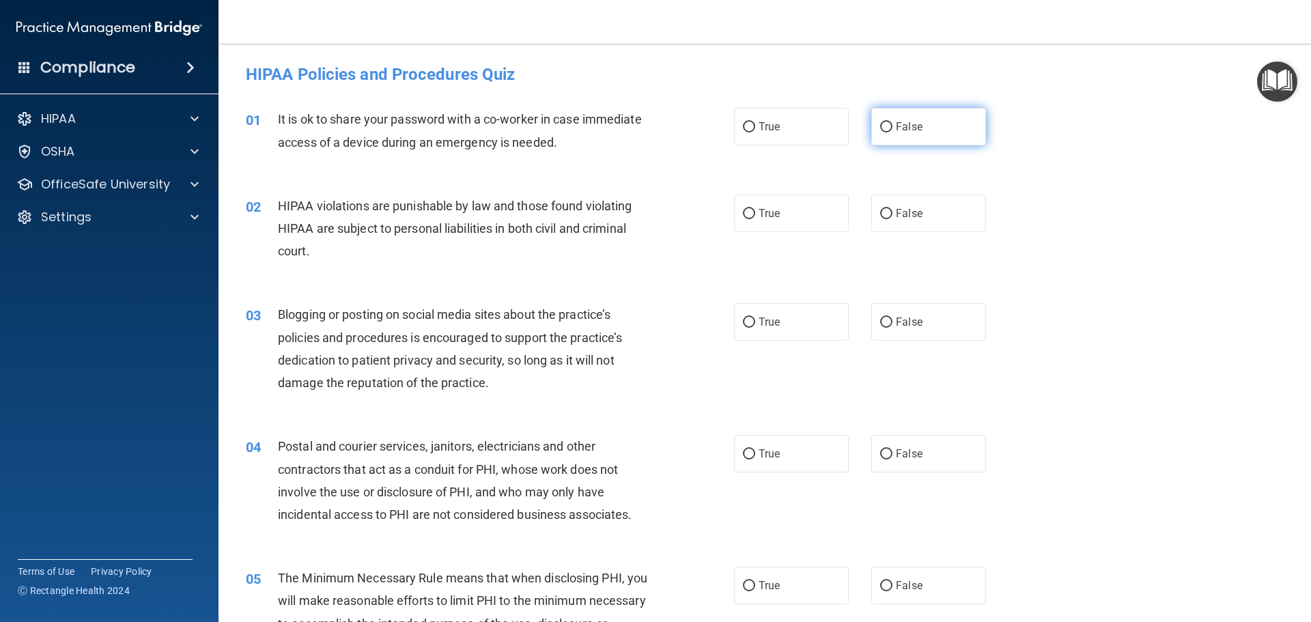
click at [905, 122] on span "False" at bounding box center [909, 126] width 27 height 13
click at [892, 122] on input "False" at bounding box center [886, 127] width 12 height 10
radio input "true"
click at [778, 212] on label "True" at bounding box center [791, 214] width 115 height 38
click at [755, 212] on input "True" at bounding box center [749, 214] width 12 height 10
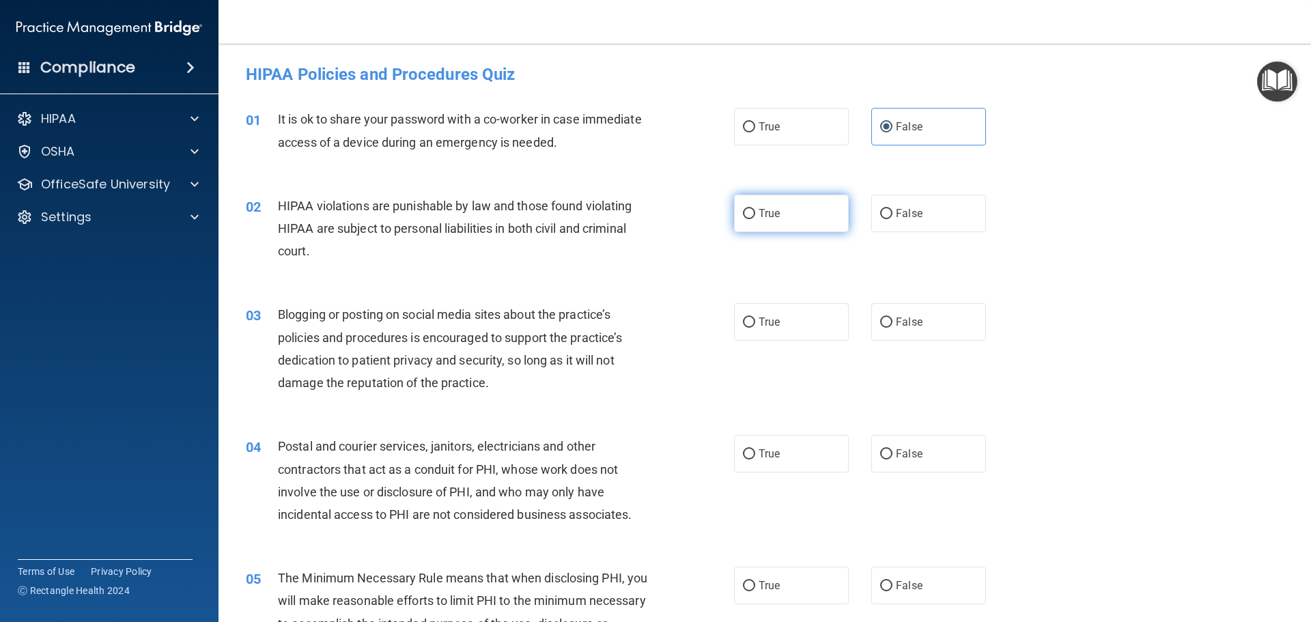
radio input "true"
click at [780, 317] on label "True" at bounding box center [791, 322] width 115 height 38
click at [755, 317] on input "True" at bounding box center [749, 322] width 12 height 10
radio input "true"
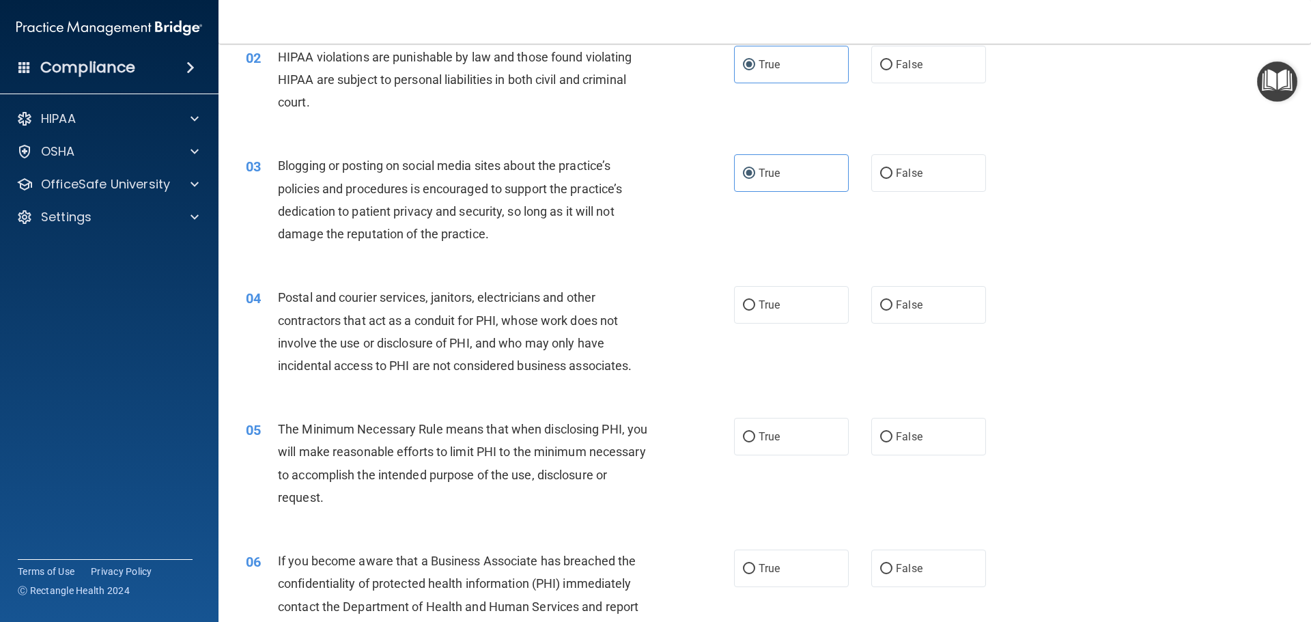
scroll to position [205, 0]
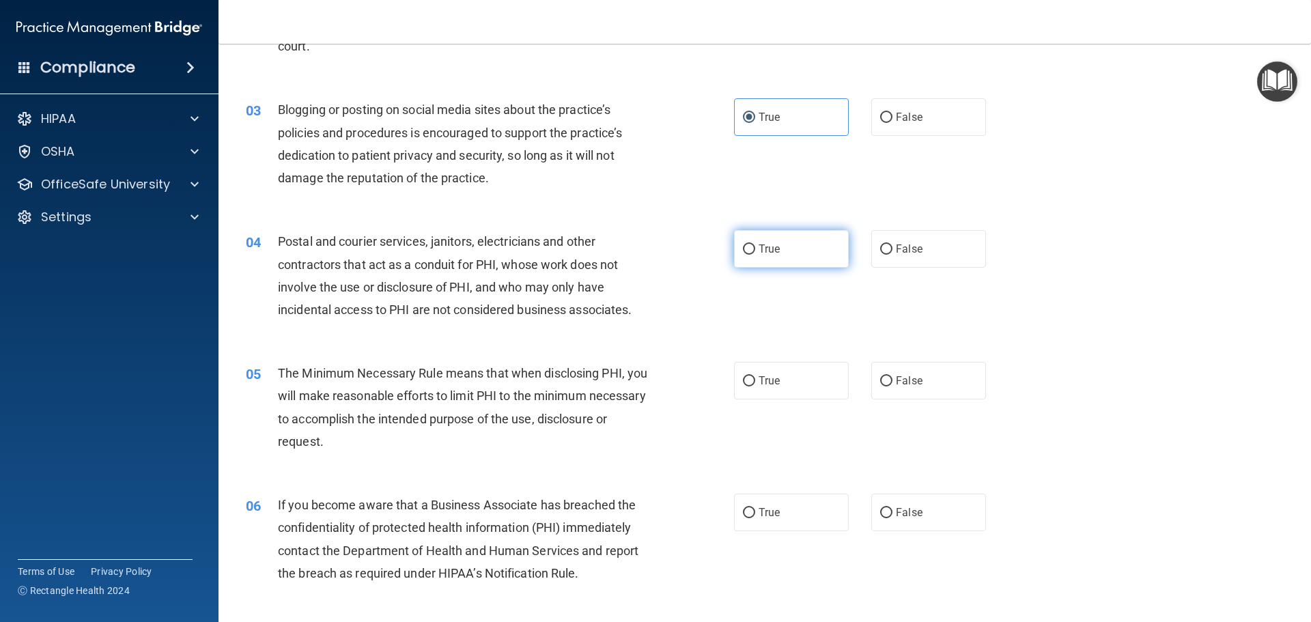
click at [768, 254] on span "True" at bounding box center [768, 248] width 21 height 13
click at [755, 254] on input "True" at bounding box center [749, 249] width 12 height 10
radio input "true"
click at [779, 377] on label "True" at bounding box center [791, 381] width 115 height 38
click at [755, 377] on input "True" at bounding box center [749, 381] width 12 height 10
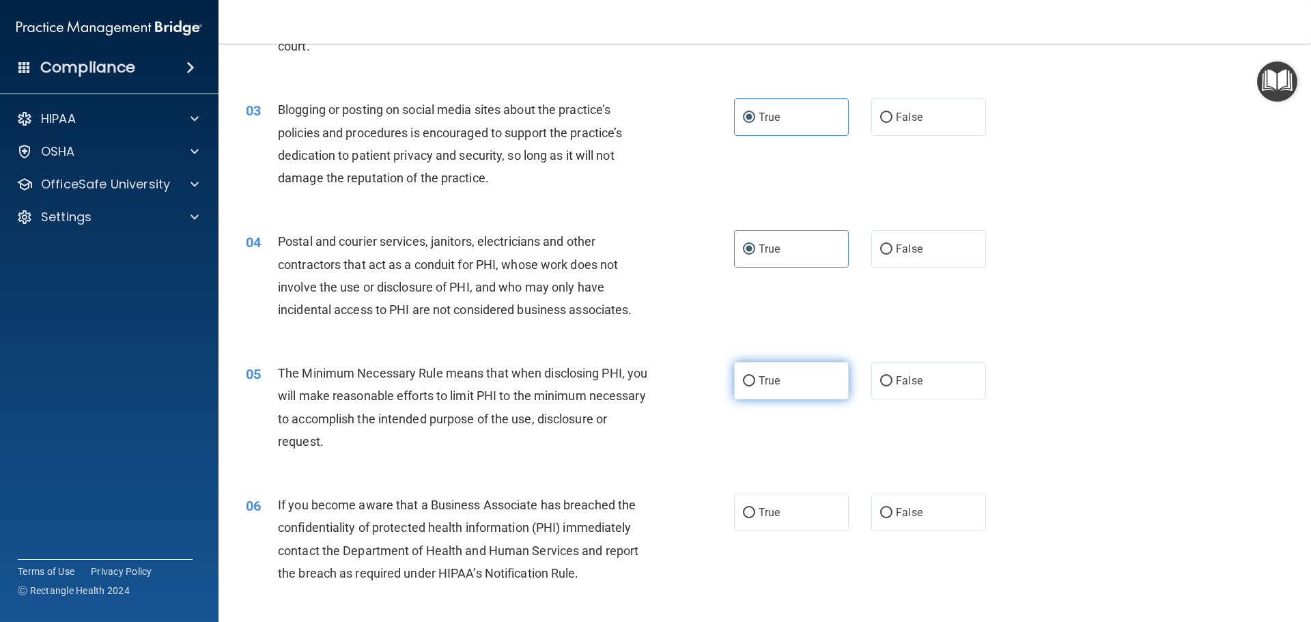
radio input "true"
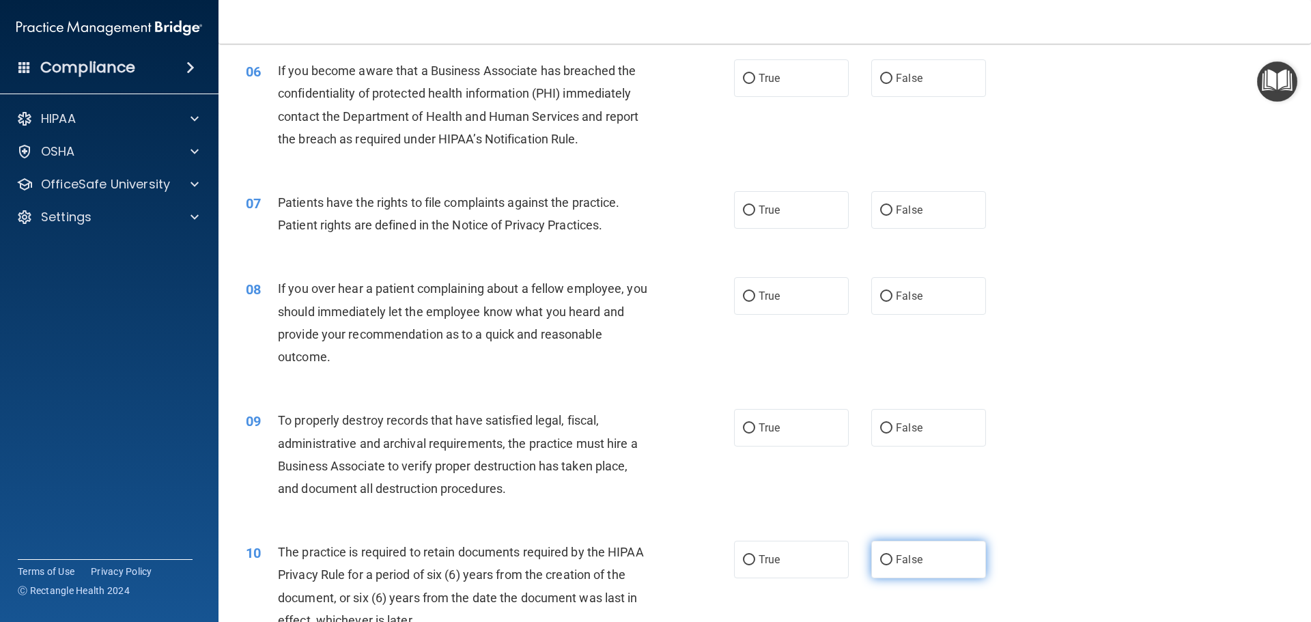
scroll to position [614, 0]
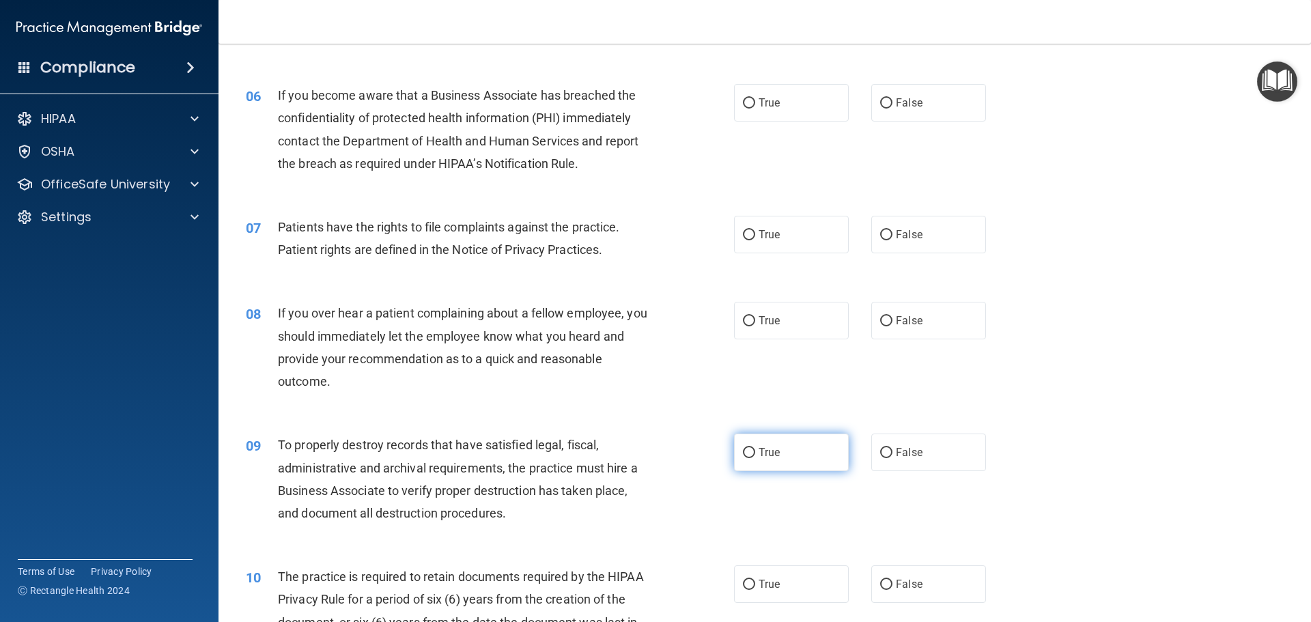
click at [819, 465] on label "True" at bounding box center [791, 453] width 115 height 38
click at [755, 458] on input "True" at bounding box center [749, 453] width 12 height 10
radio input "true"
click at [890, 328] on label "False" at bounding box center [928, 321] width 115 height 38
click at [890, 326] on input "False" at bounding box center [886, 321] width 12 height 10
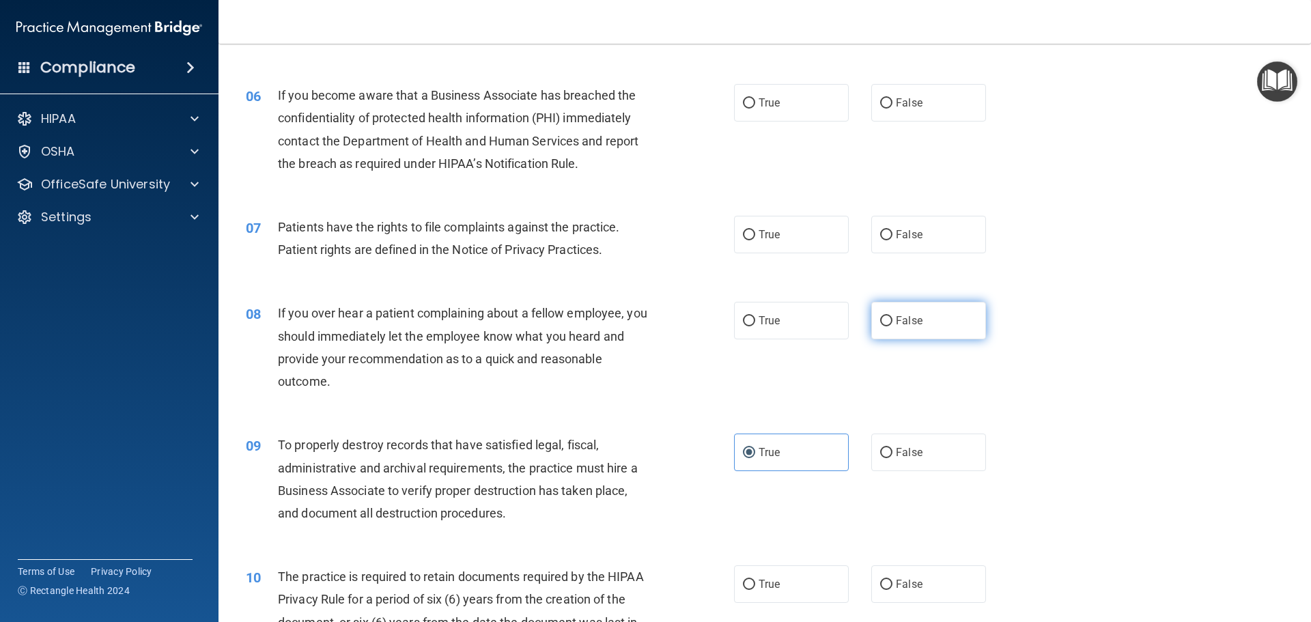
radio input "true"
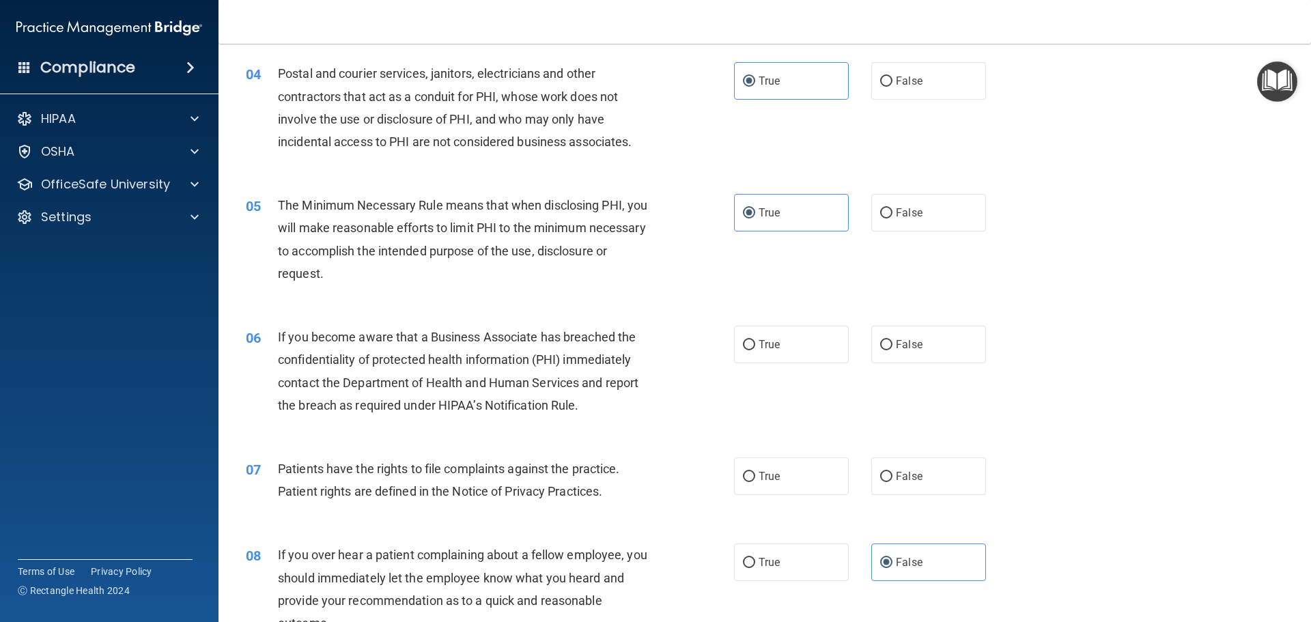
scroll to position [341, 0]
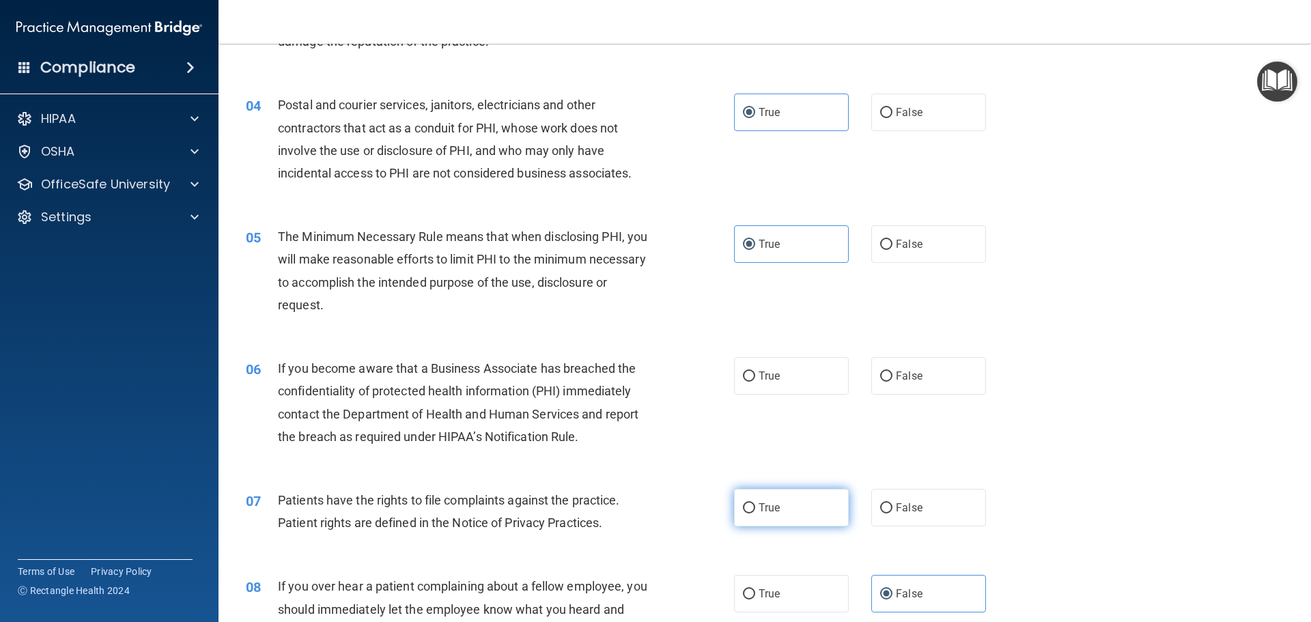
click at [769, 511] on span "True" at bounding box center [768, 507] width 21 height 13
click at [755, 511] on input "True" at bounding box center [749, 508] width 12 height 10
radio input "true"
click at [756, 368] on label "True" at bounding box center [791, 376] width 115 height 38
click at [755, 371] on input "True" at bounding box center [749, 376] width 12 height 10
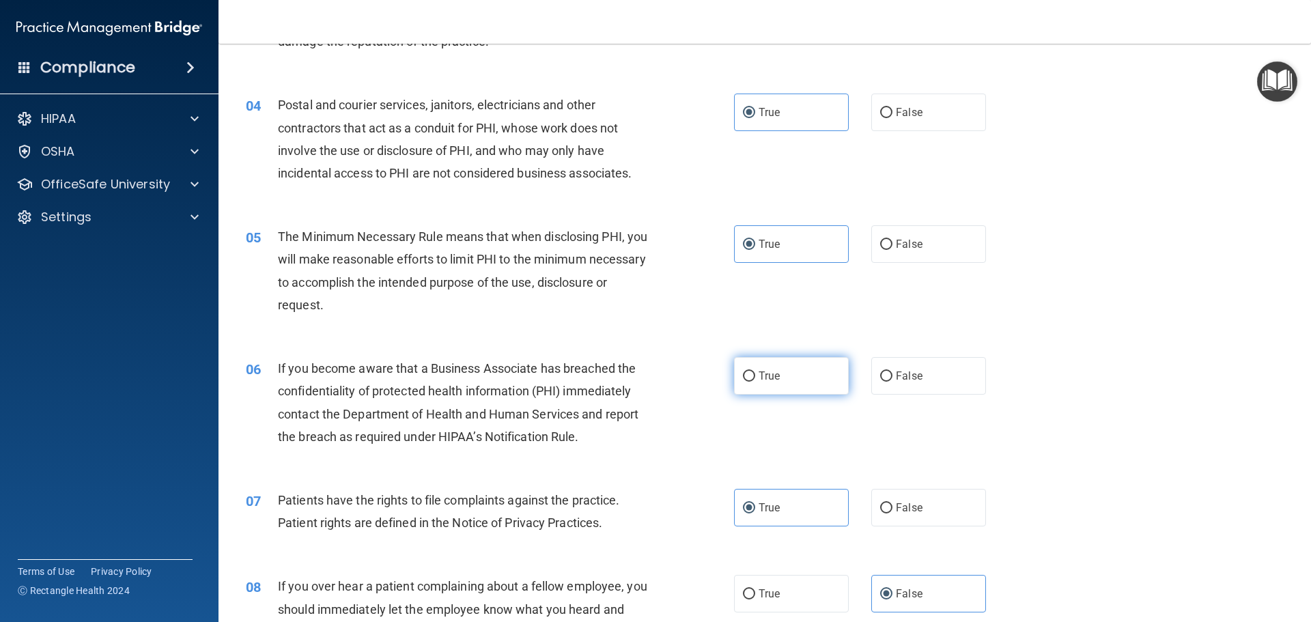
radio input "true"
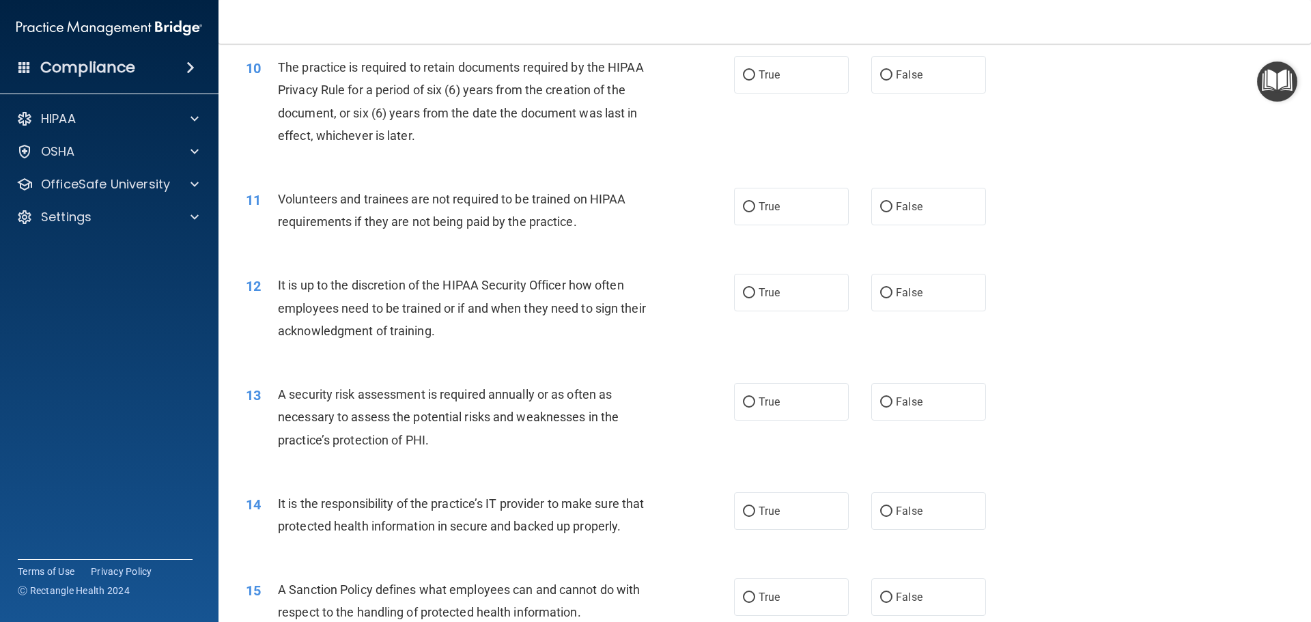
scroll to position [1092, 0]
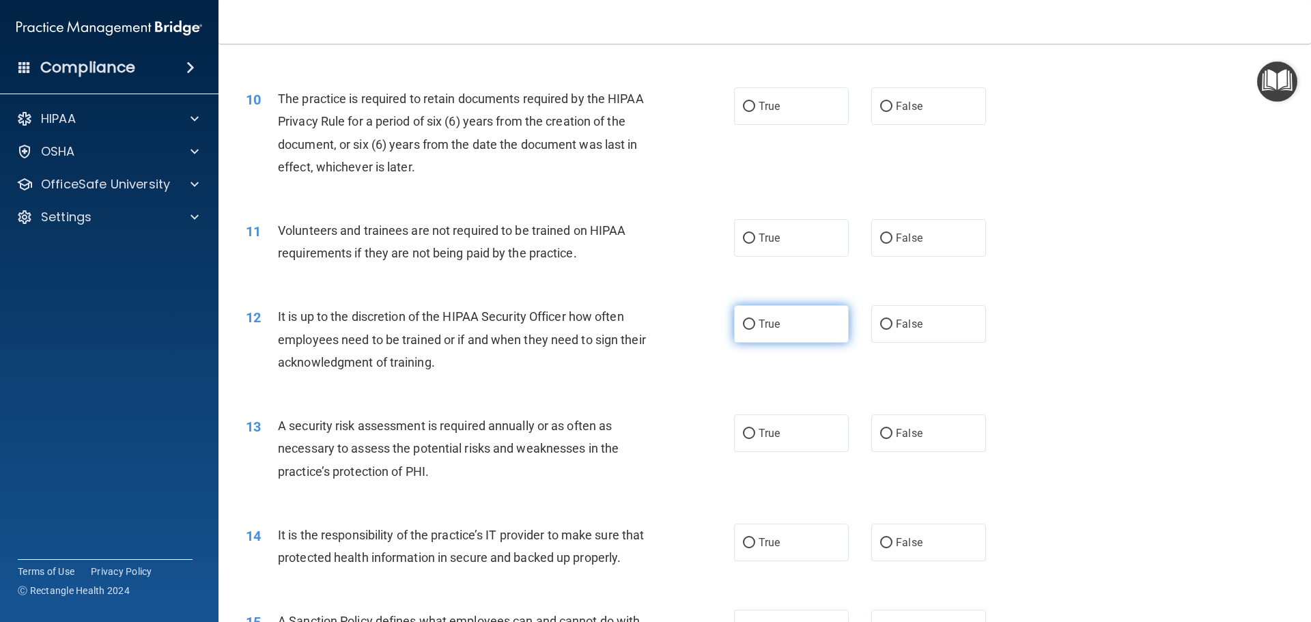
click at [793, 324] on label "True" at bounding box center [791, 324] width 115 height 38
click at [755, 324] on input "True" at bounding box center [749, 324] width 12 height 10
radio input "true"
click at [779, 101] on label "True" at bounding box center [791, 106] width 115 height 38
click at [755, 102] on input "True" at bounding box center [749, 107] width 12 height 10
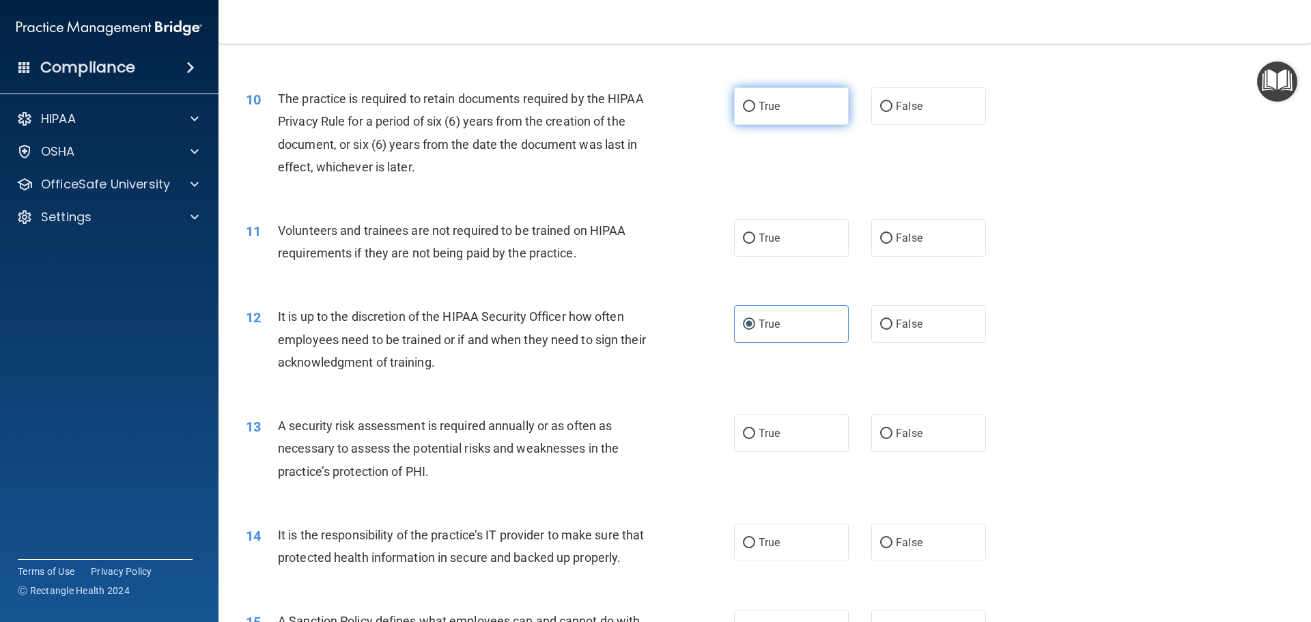
radio input "true"
click at [935, 225] on label "False" at bounding box center [928, 238] width 115 height 38
click at [892, 233] on input "False" at bounding box center [886, 238] width 12 height 10
radio input "true"
click at [806, 432] on label "True" at bounding box center [791, 433] width 115 height 38
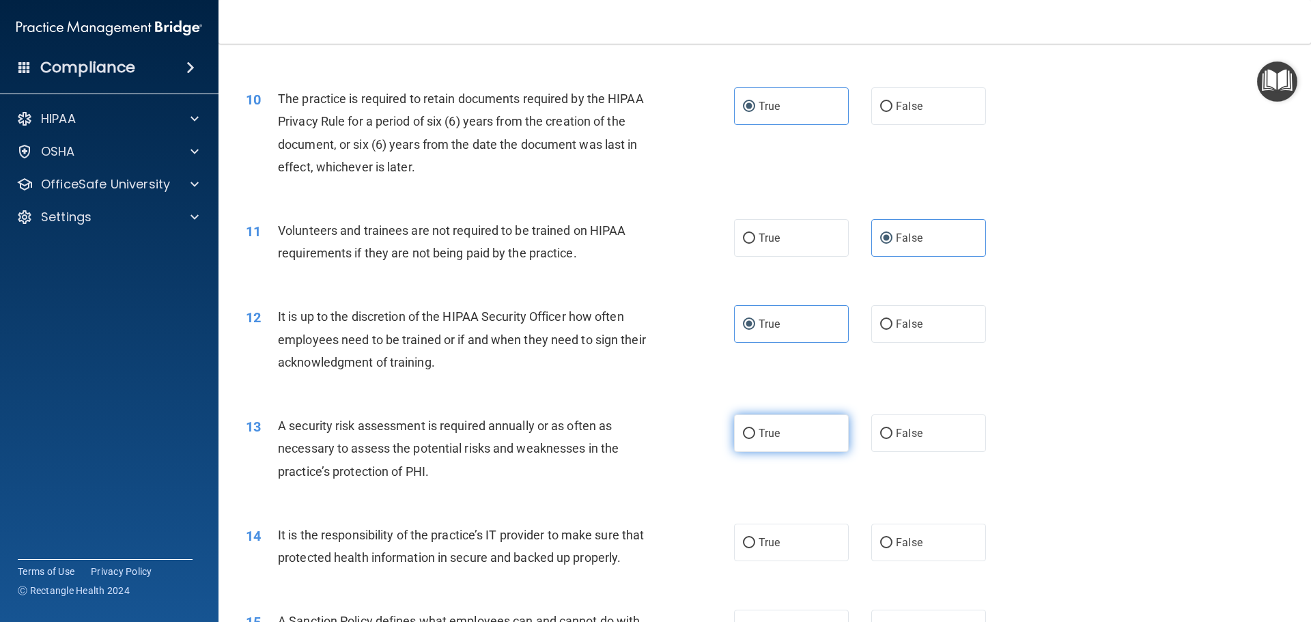
click at [755, 432] on input "True" at bounding box center [749, 434] width 12 height 10
radio input "true"
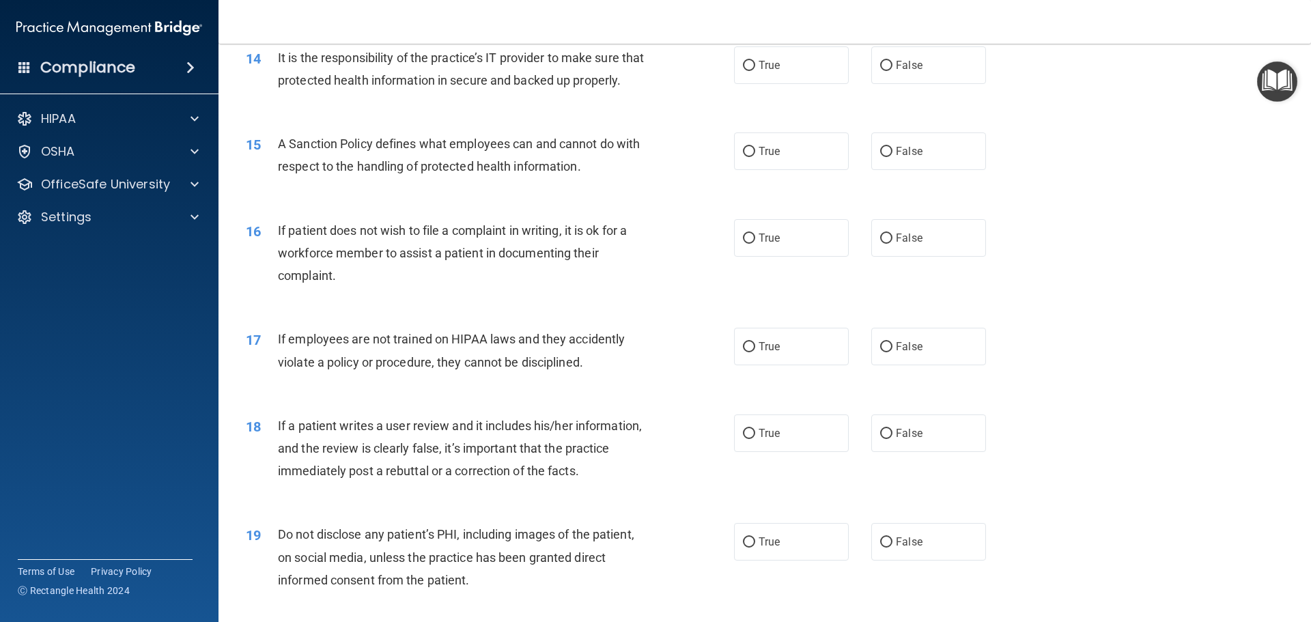
scroll to position [1570, 0]
click at [777, 365] on label "True" at bounding box center [791, 346] width 115 height 38
click at [755, 352] on input "True" at bounding box center [749, 346] width 12 height 10
radio input "true"
click at [871, 365] on label "False" at bounding box center [928, 346] width 115 height 38
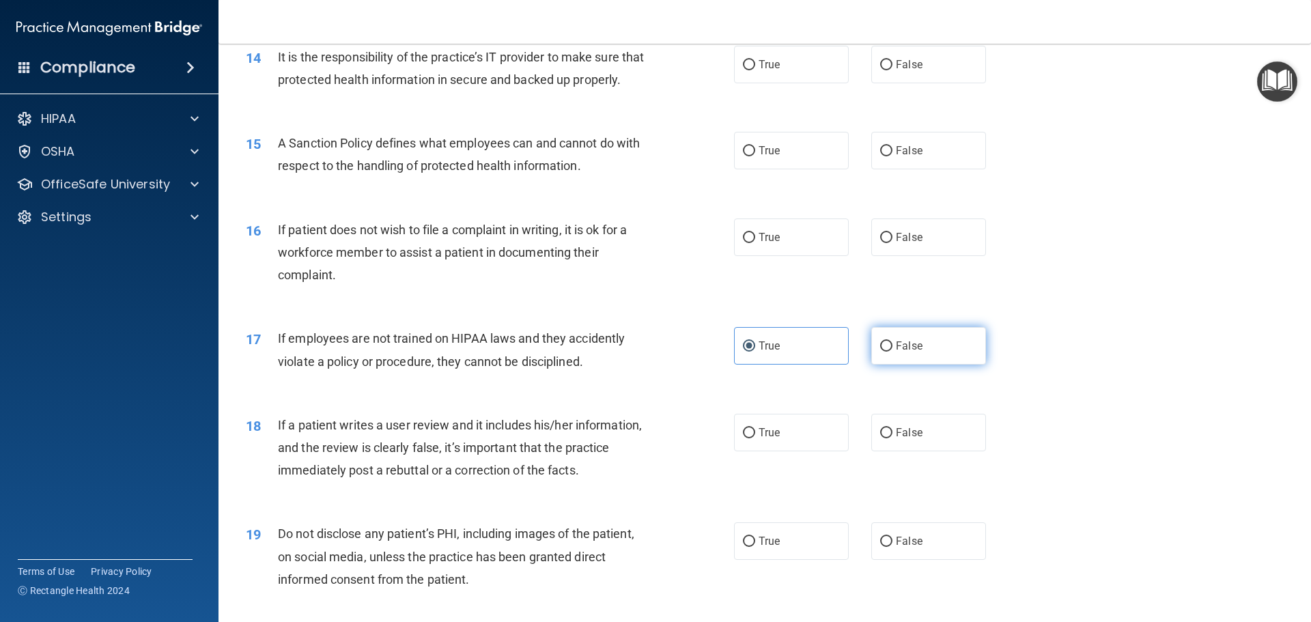
click at [880, 352] on input "False" at bounding box center [886, 346] width 12 height 10
radio input "true"
radio input "false"
click at [911, 451] on label "False" at bounding box center [928, 433] width 115 height 38
click at [892, 438] on input "False" at bounding box center [886, 433] width 12 height 10
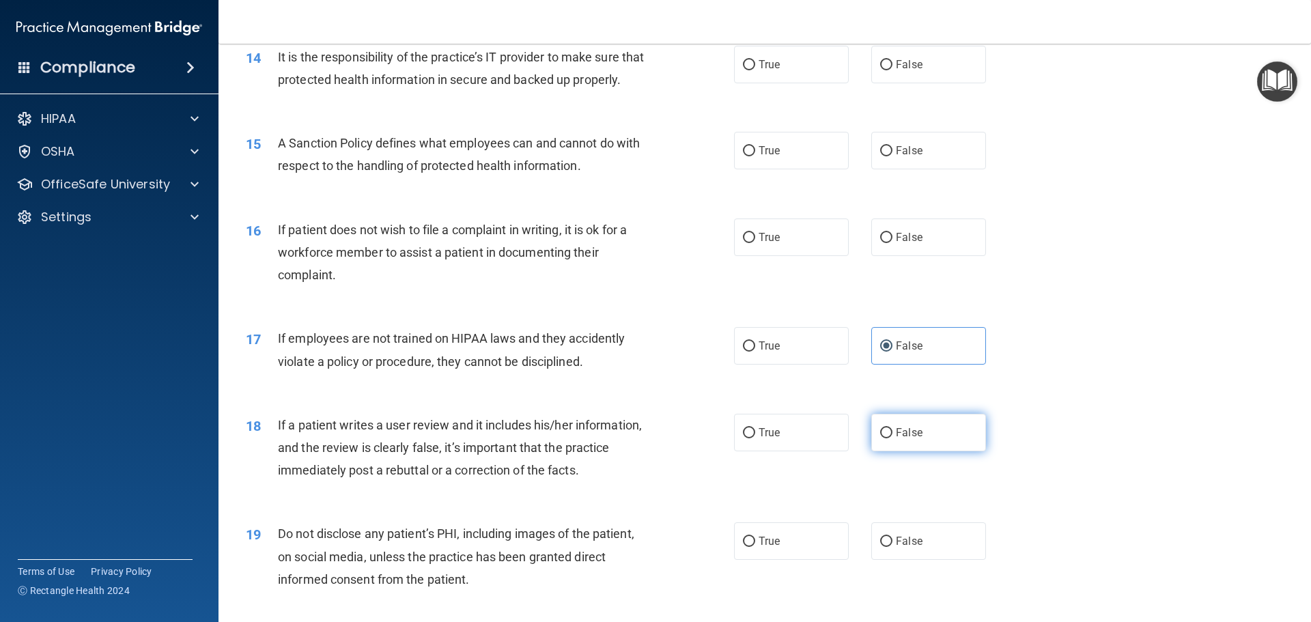
radio input "true"
click at [801, 251] on label "True" at bounding box center [791, 237] width 115 height 38
click at [755, 243] on input "True" at bounding box center [749, 238] width 12 height 10
radio input "true"
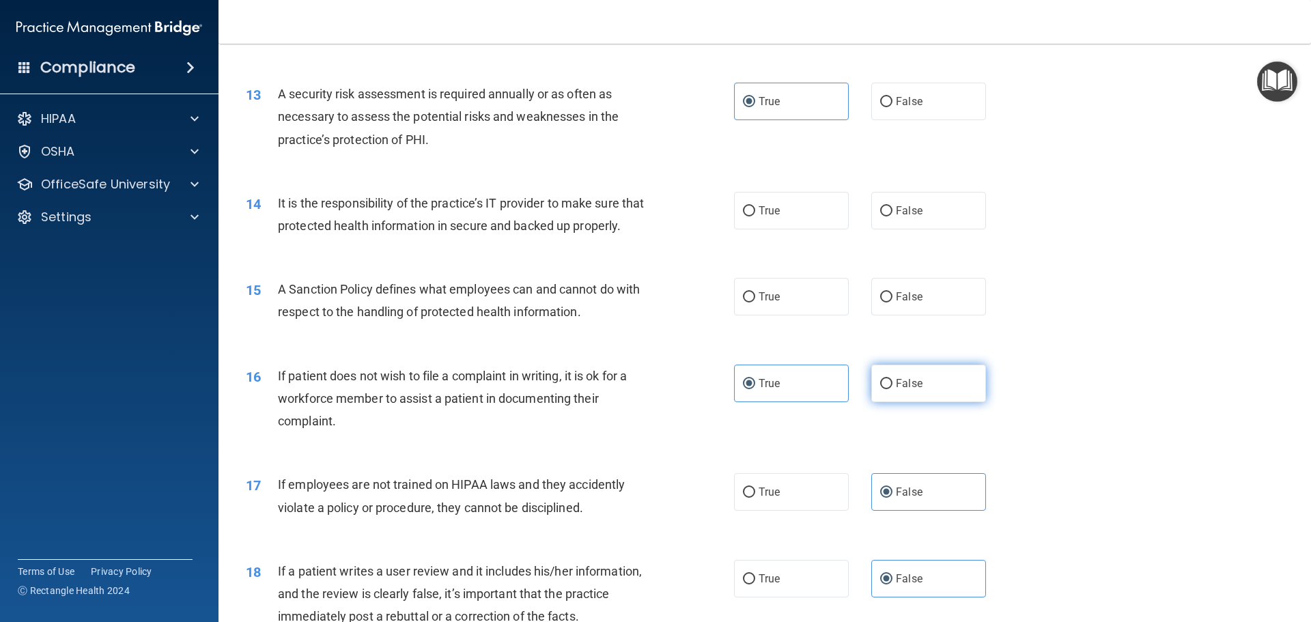
scroll to position [1365, 0]
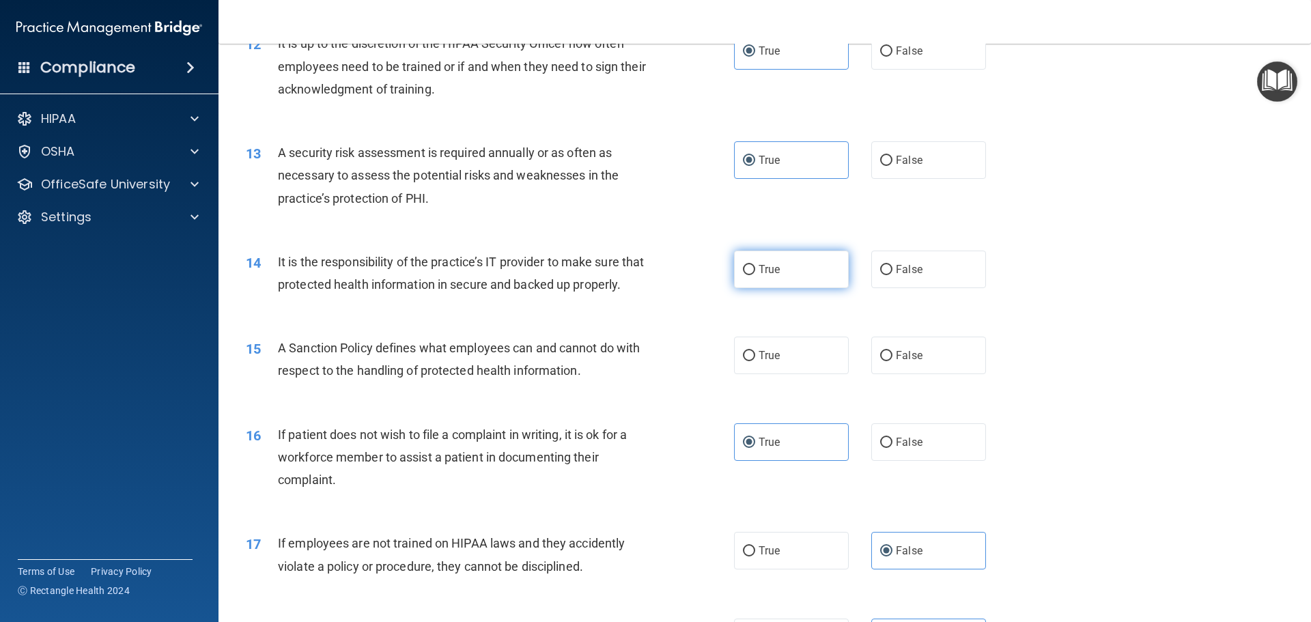
click at [753, 268] on label "True" at bounding box center [791, 270] width 115 height 38
click at [753, 268] on input "True" at bounding box center [749, 270] width 12 height 10
radio input "true"
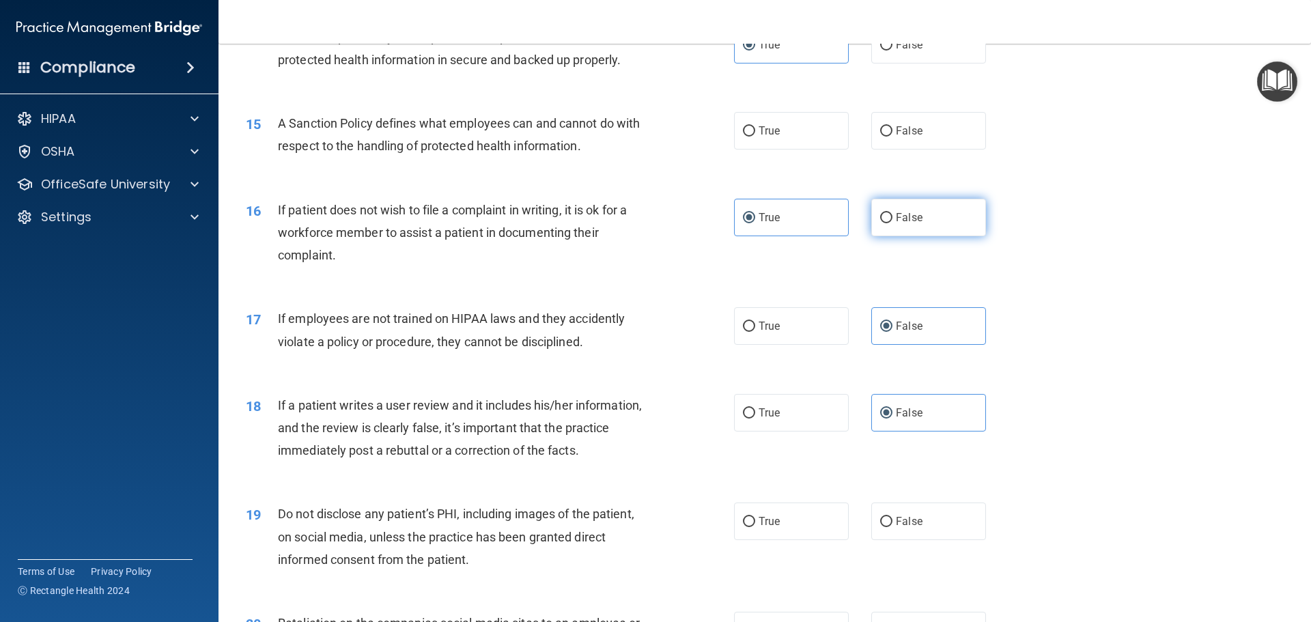
scroll to position [1638, 0]
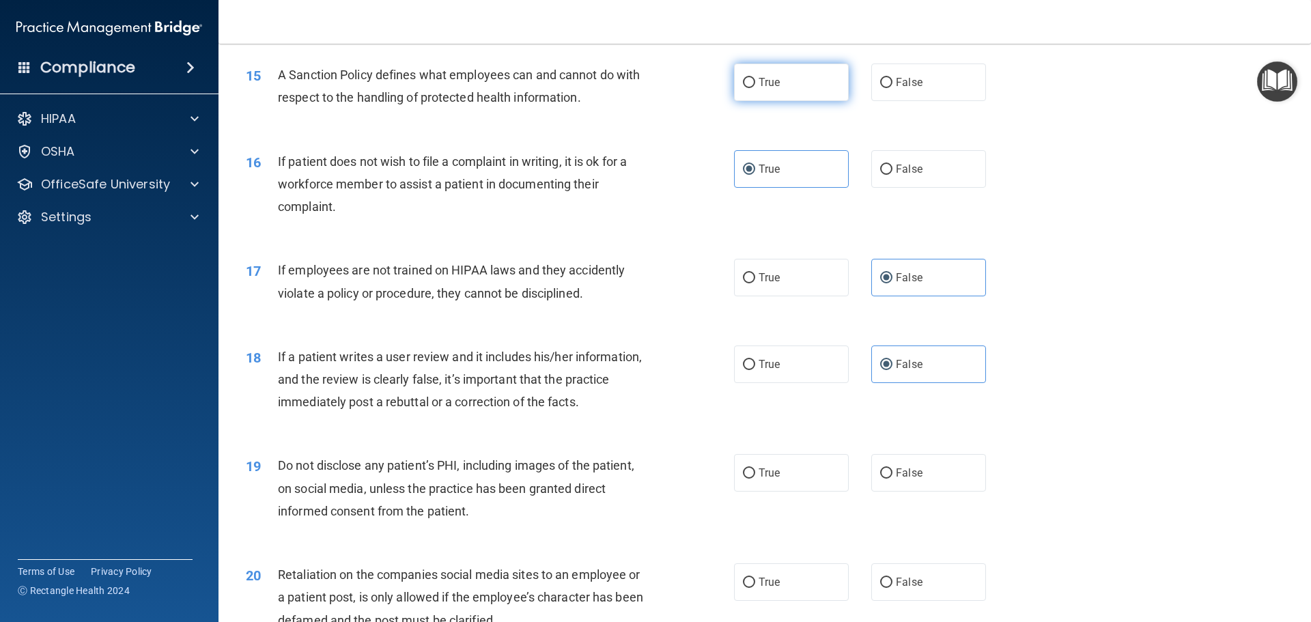
click at [750, 88] on input "True" at bounding box center [749, 83] width 12 height 10
radio input "true"
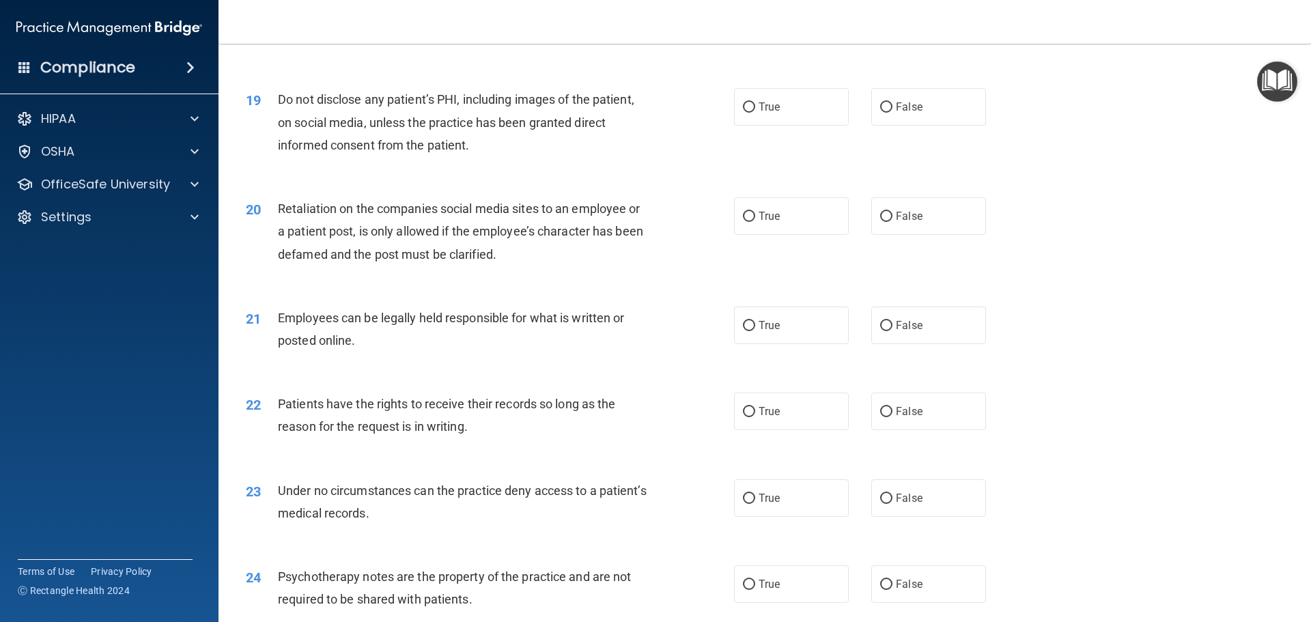
scroll to position [1980, 0]
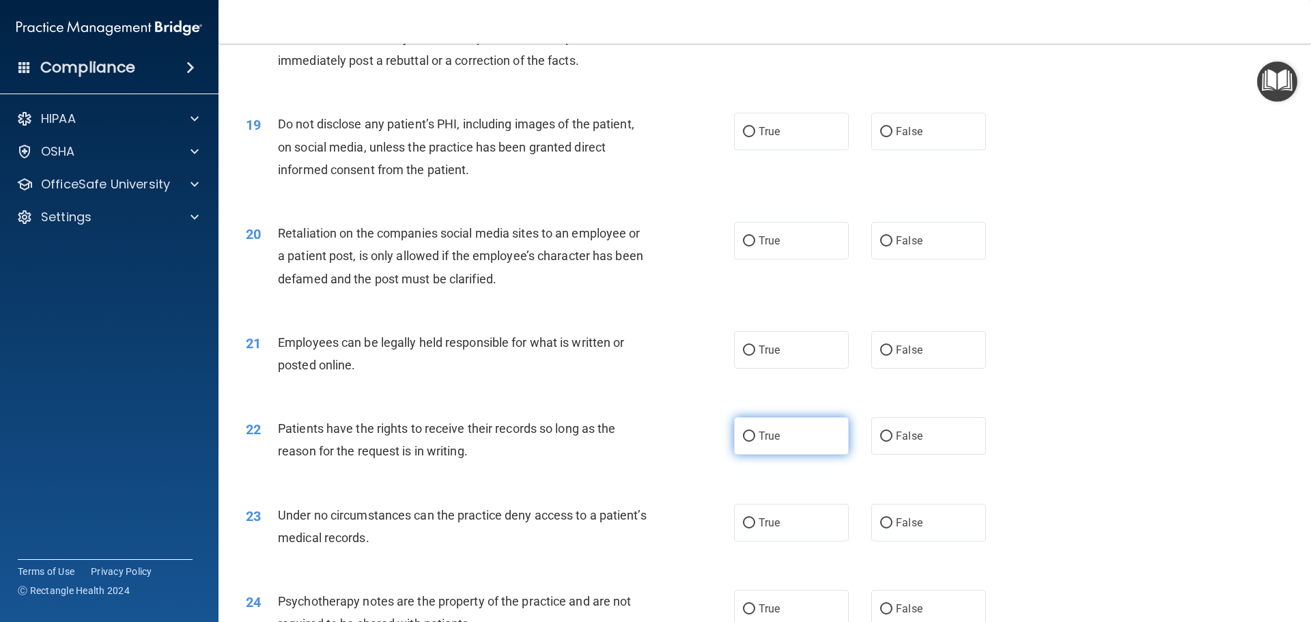
drag, startPoint x: 786, startPoint y: 443, endPoint x: 774, endPoint y: 466, distance: 25.3
click at [778, 455] on label "True" at bounding box center [791, 436] width 115 height 38
click at [755, 442] on input "True" at bounding box center [749, 436] width 12 height 10
radio input "true"
click at [887, 541] on label "False" at bounding box center [928, 523] width 115 height 38
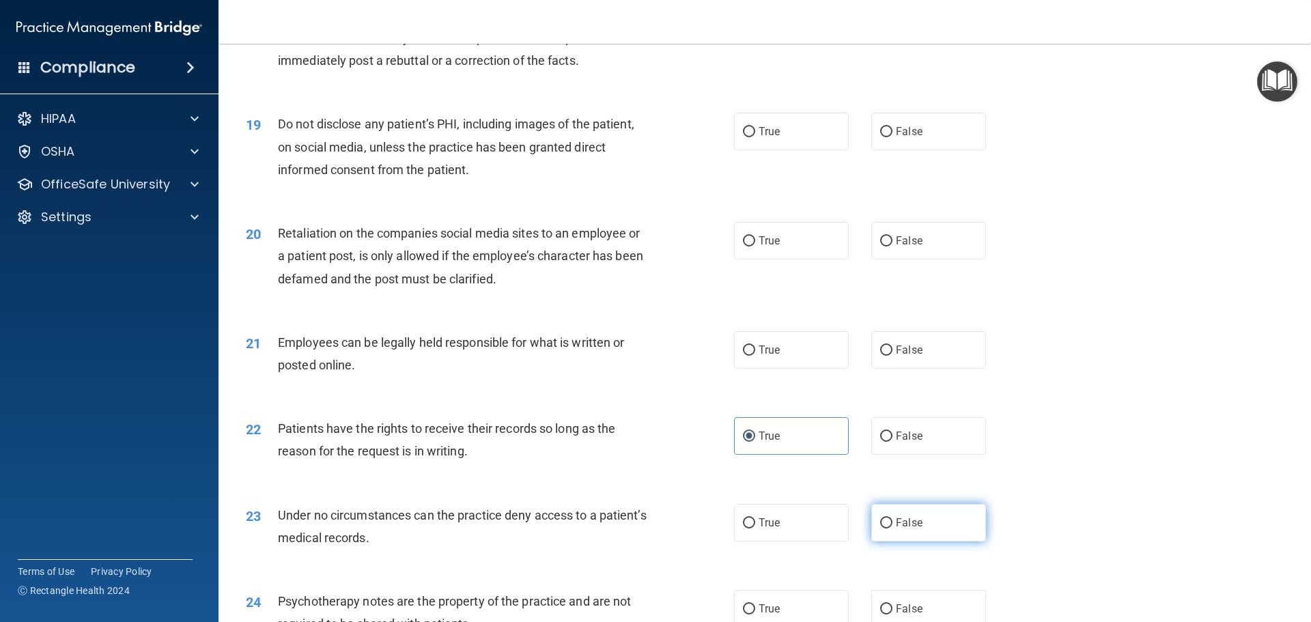
click at [887, 528] on input "False" at bounding box center [886, 523] width 12 height 10
radio input "true"
click at [812, 369] on label "True" at bounding box center [791, 350] width 115 height 38
click at [755, 356] on input "True" at bounding box center [749, 350] width 12 height 10
radio input "true"
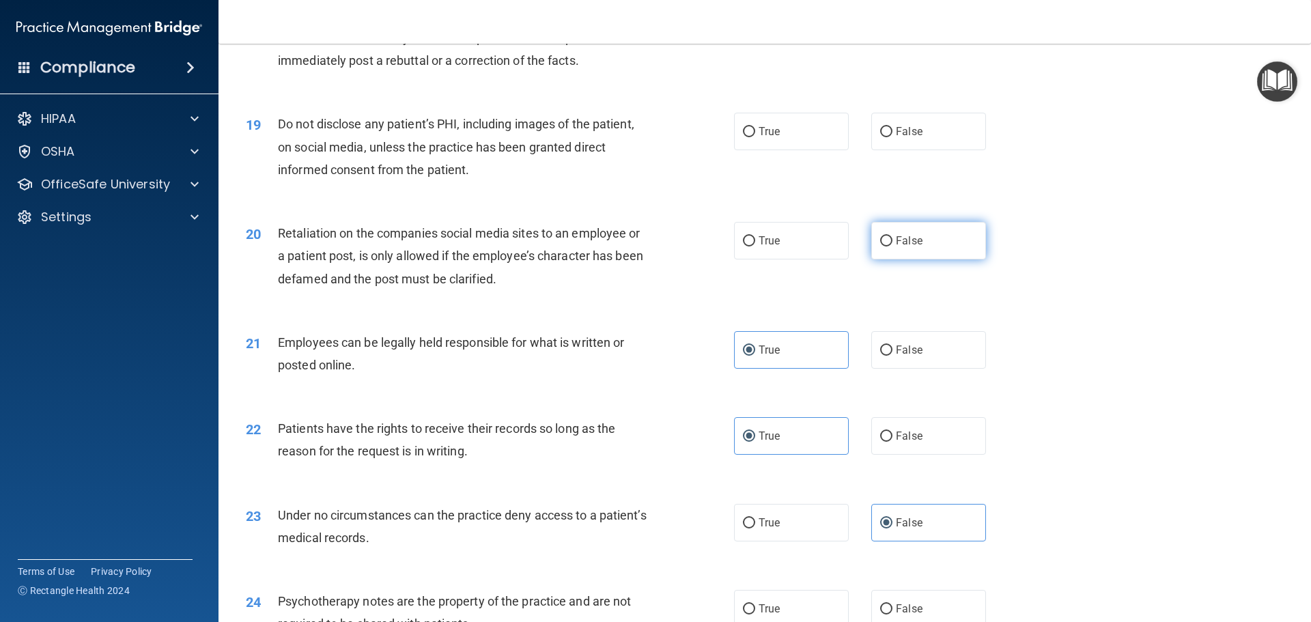
click at [910, 247] on span "False" at bounding box center [909, 240] width 27 height 13
click at [892, 246] on input "False" at bounding box center [886, 241] width 12 height 10
radio input "true"
click at [813, 150] on label "True" at bounding box center [791, 132] width 115 height 38
click at [755, 137] on input "True" at bounding box center [749, 132] width 12 height 10
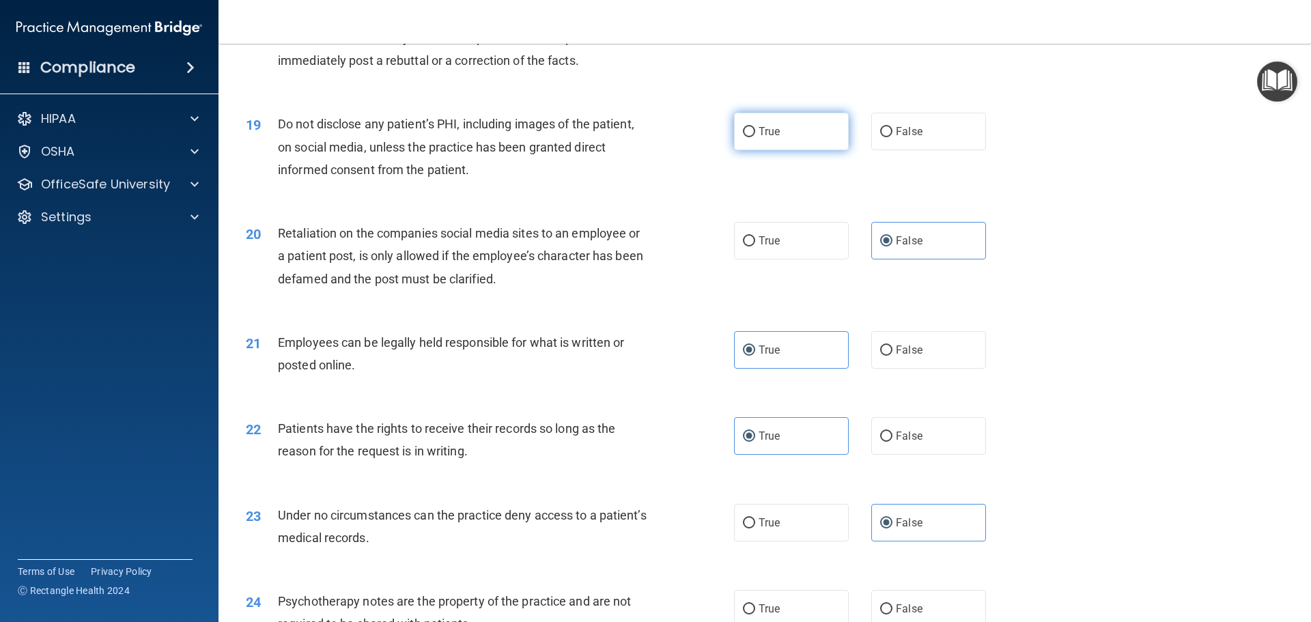
radio input "true"
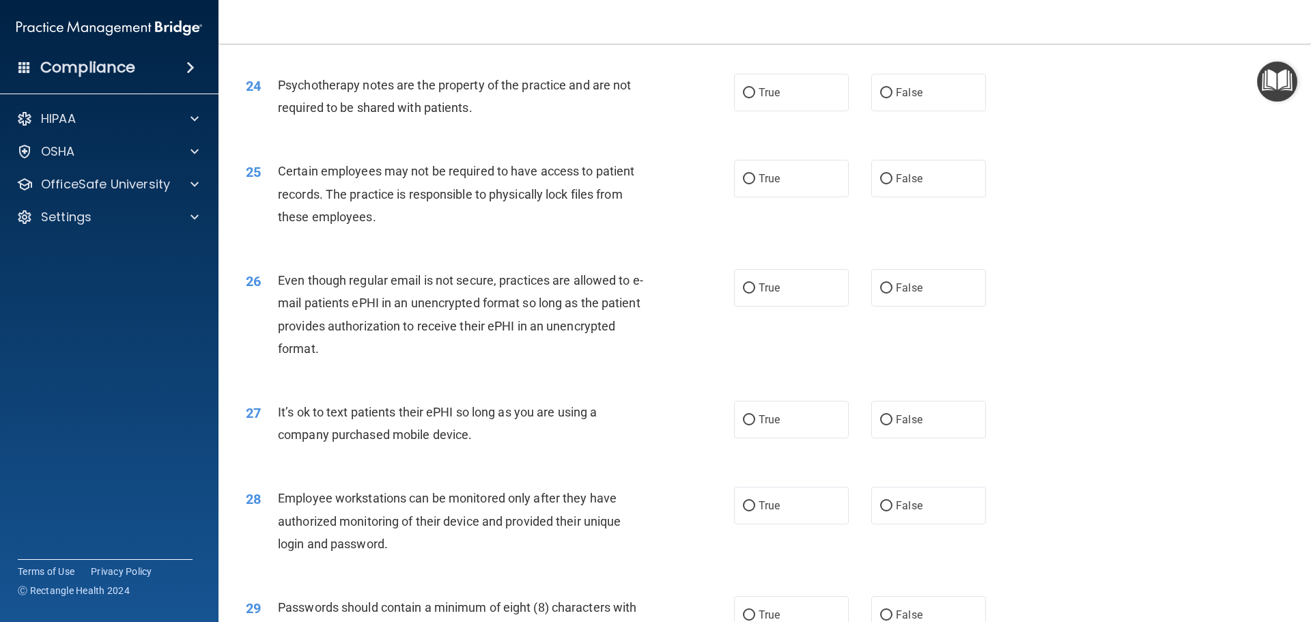
scroll to position [2526, 0]
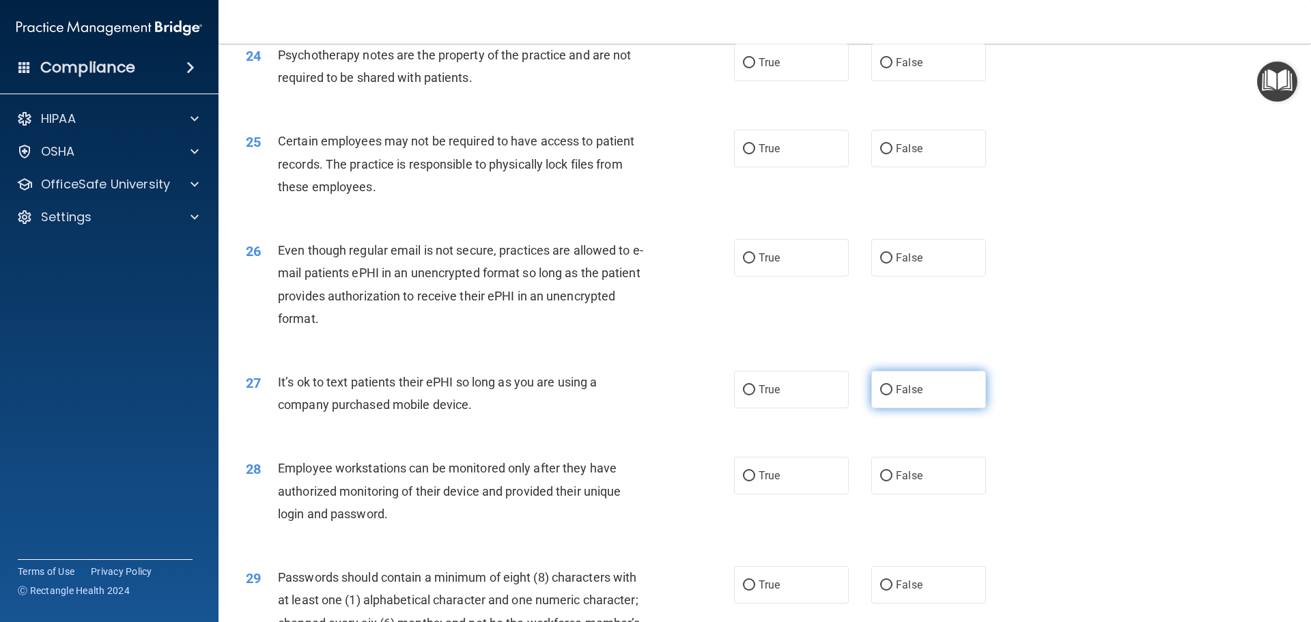
click at [946, 408] on label "False" at bounding box center [928, 390] width 115 height 38
click at [892, 395] on input "False" at bounding box center [886, 390] width 12 height 10
radio input "true"
click at [939, 494] on label "False" at bounding box center [928, 476] width 115 height 38
click at [892, 481] on input "False" at bounding box center [886, 476] width 12 height 10
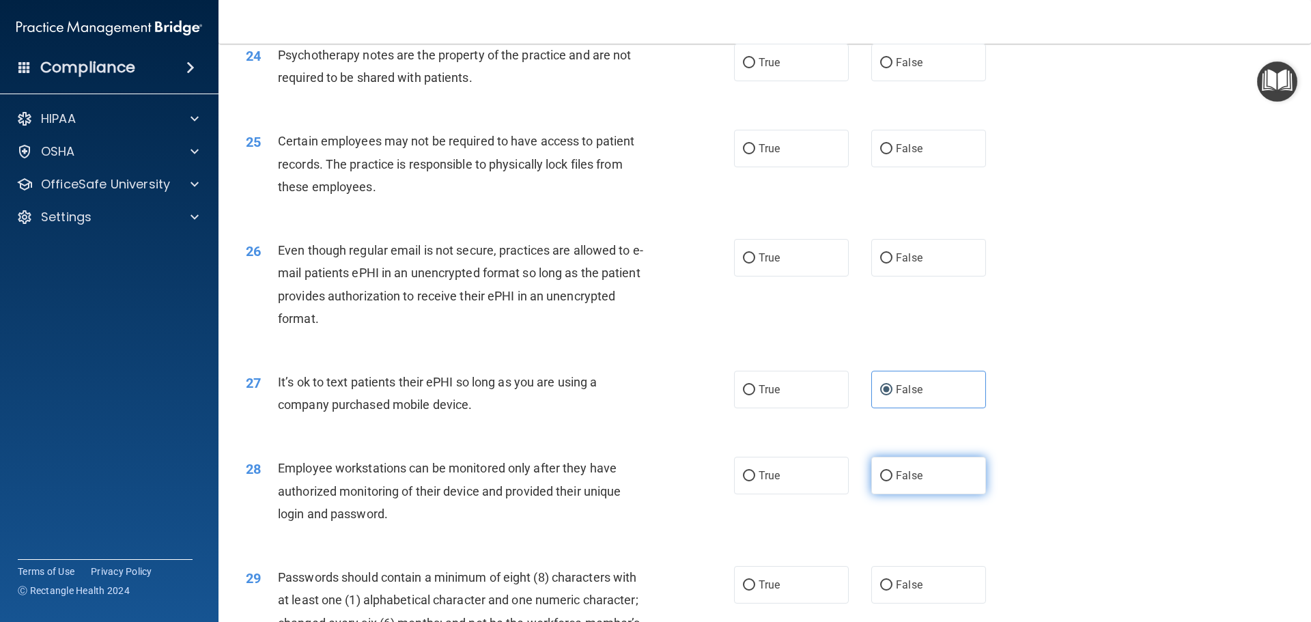
radio input "true"
click at [795, 276] on label "True" at bounding box center [791, 258] width 115 height 38
click at [755, 264] on input "True" at bounding box center [749, 258] width 12 height 10
radio input "true"
click at [773, 155] on span "True" at bounding box center [768, 148] width 21 height 13
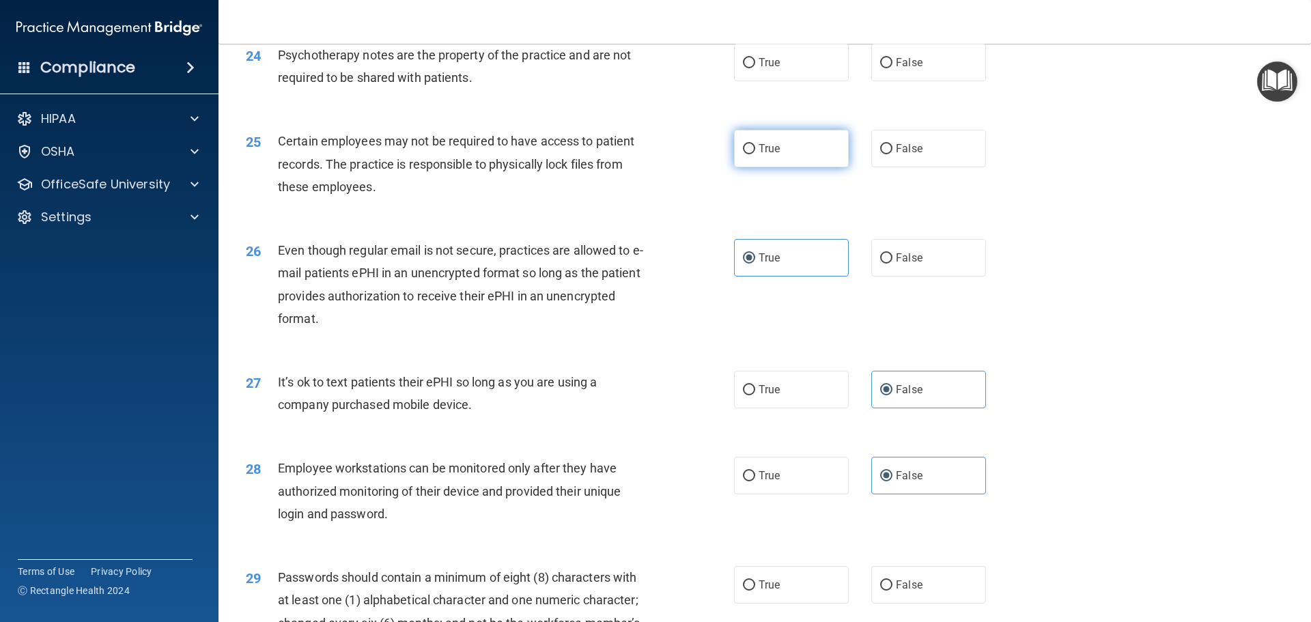
click at [755, 154] on input "True" at bounding box center [749, 149] width 12 height 10
radio input "true"
click at [896, 69] on span "False" at bounding box center [909, 62] width 27 height 13
click at [891, 68] on input "False" at bounding box center [886, 63] width 12 height 10
radio input "true"
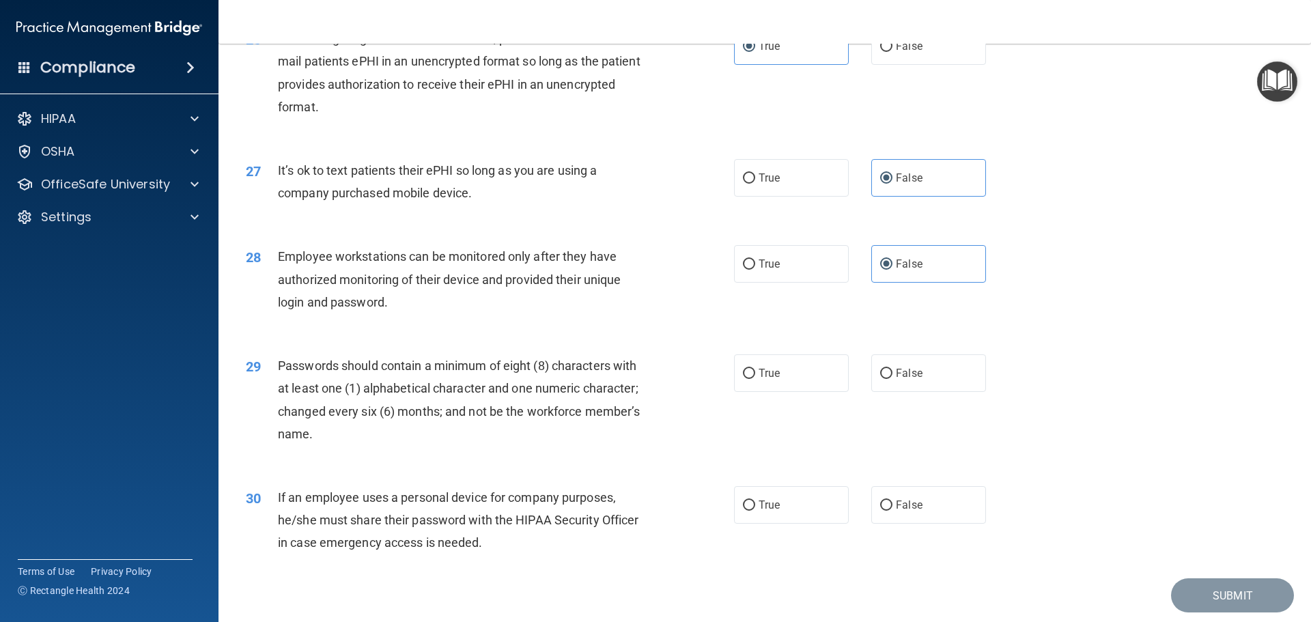
scroll to position [2805, 0]
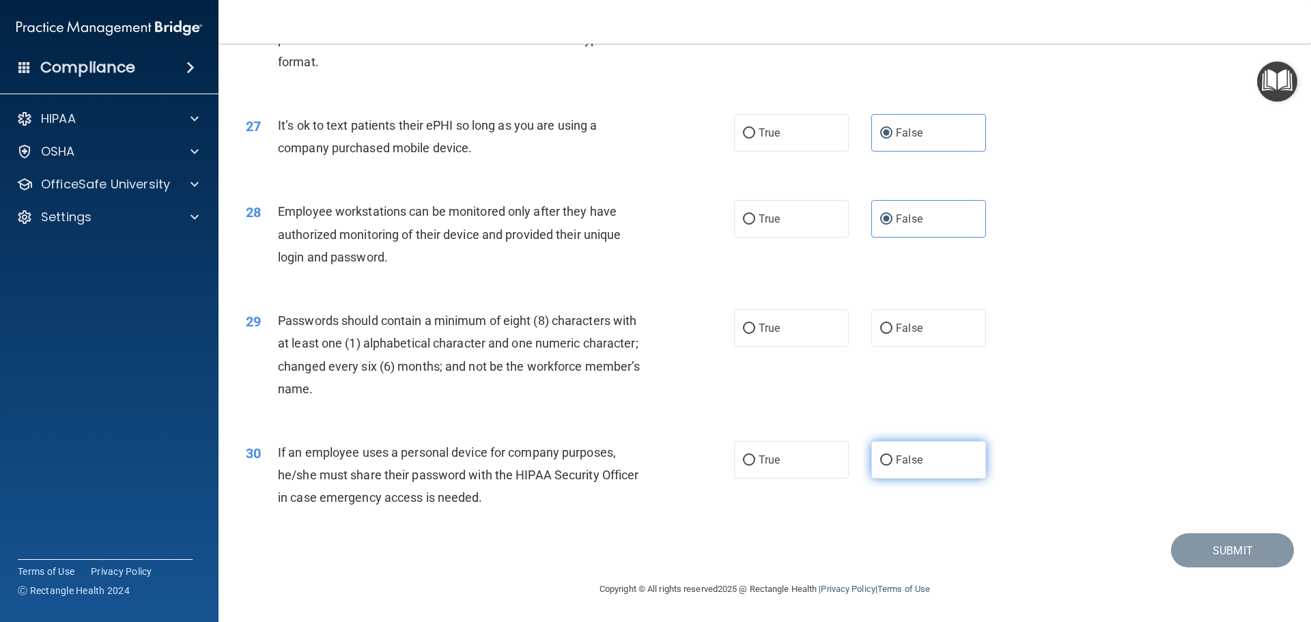
click at [932, 465] on label "False" at bounding box center [928, 460] width 115 height 38
click at [892, 465] on input "False" at bounding box center [886, 460] width 12 height 10
radio input "true"
click at [757, 316] on label "True" at bounding box center [791, 328] width 115 height 38
click at [755, 324] on input "True" at bounding box center [749, 329] width 12 height 10
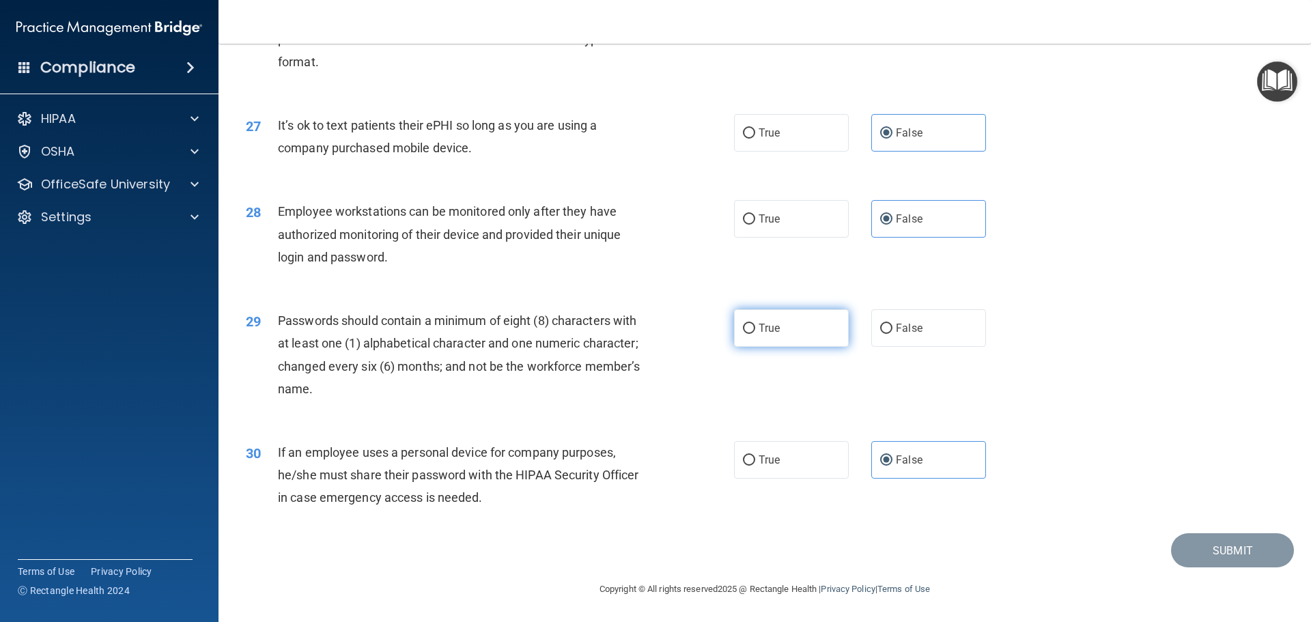
radio input "true"
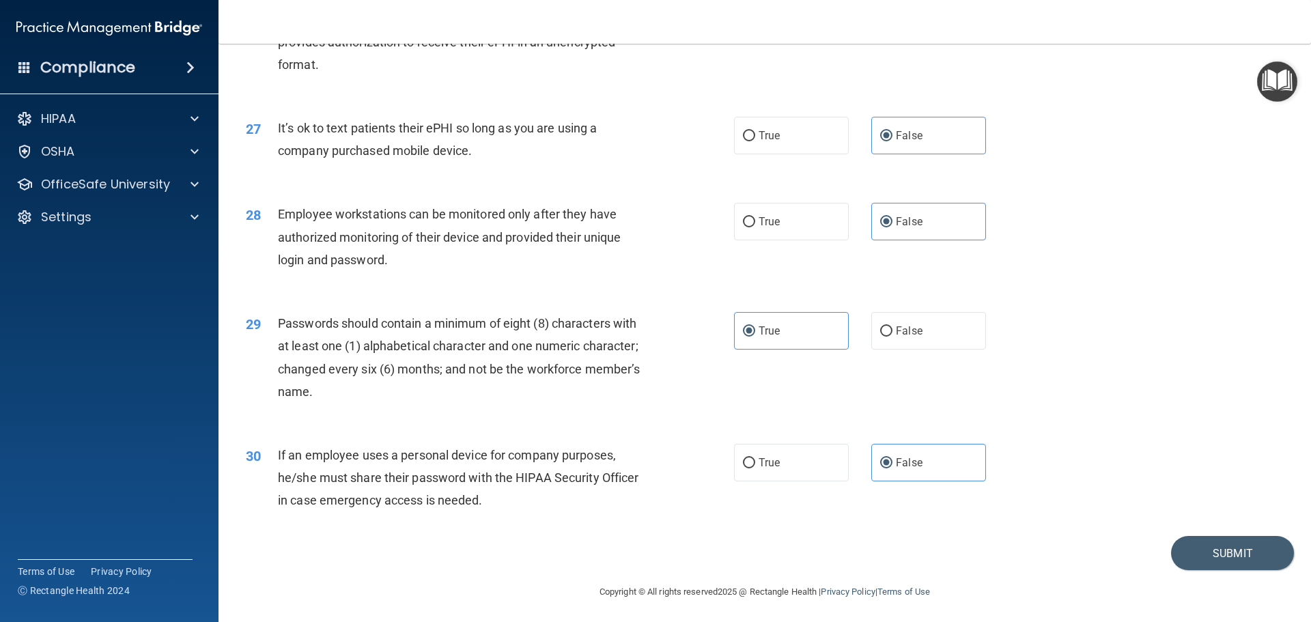
scroll to position [2799, 0]
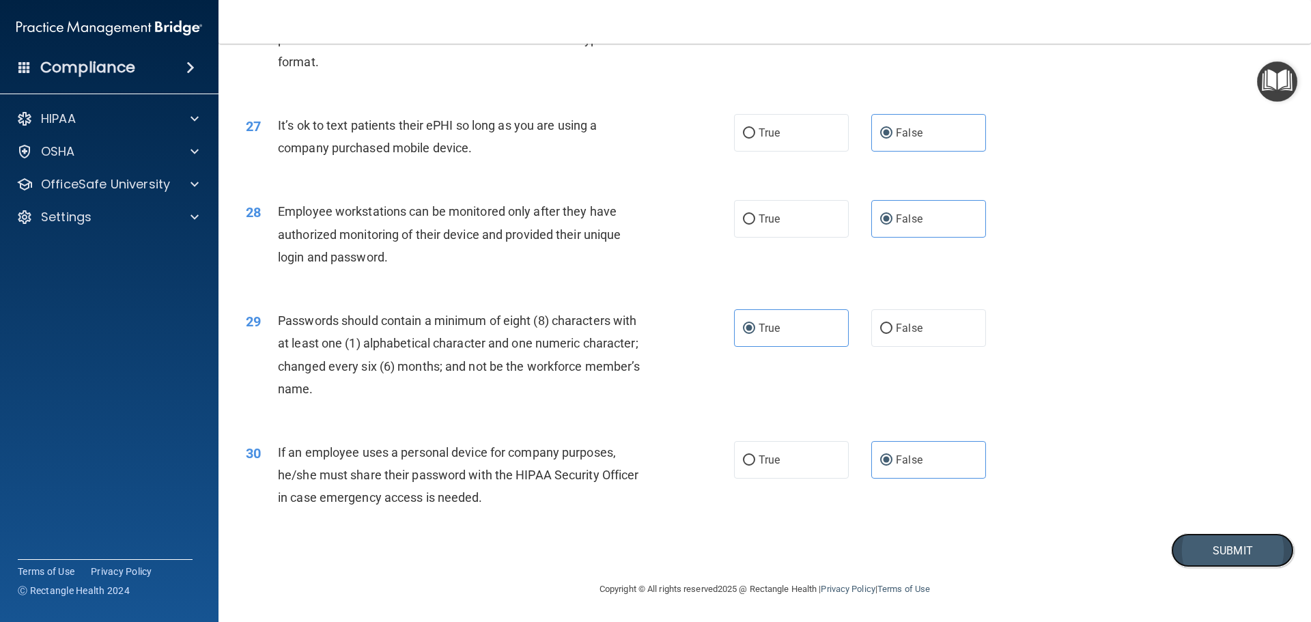
click at [1178, 541] on button "Submit" at bounding box center [1232, 550] width 123 height 35
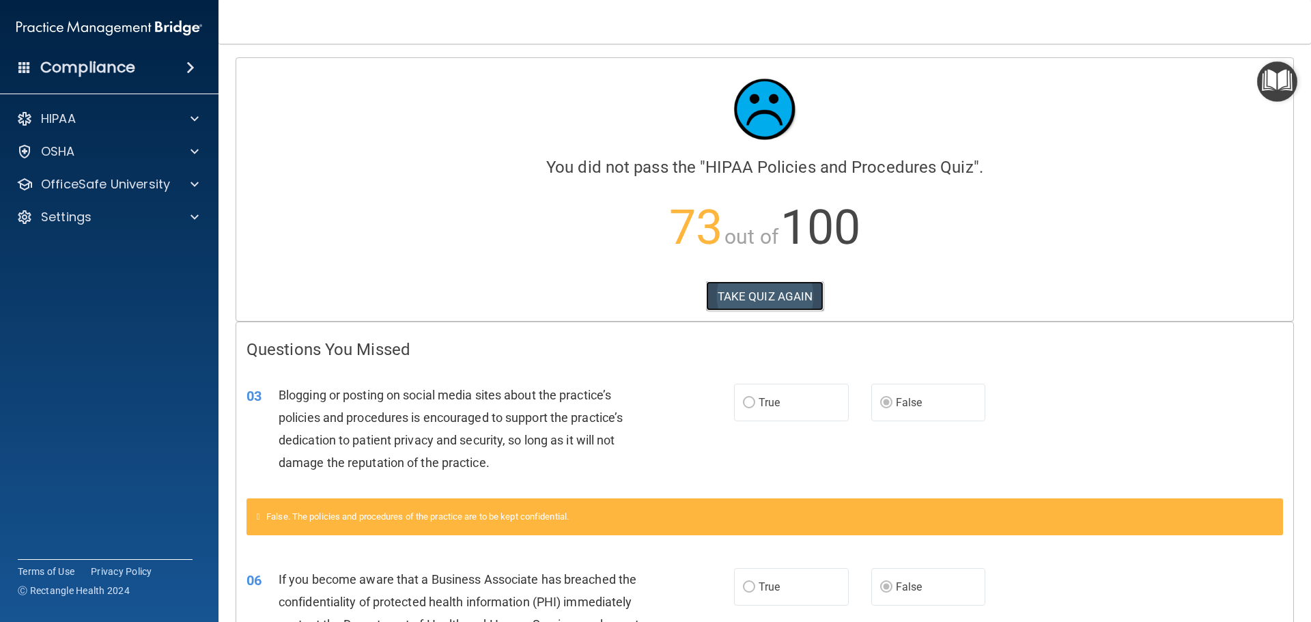
click at [791, 292] on button "TAKE QUIZ AGAIN" at bounding box center [765, 296] width 118 height 30
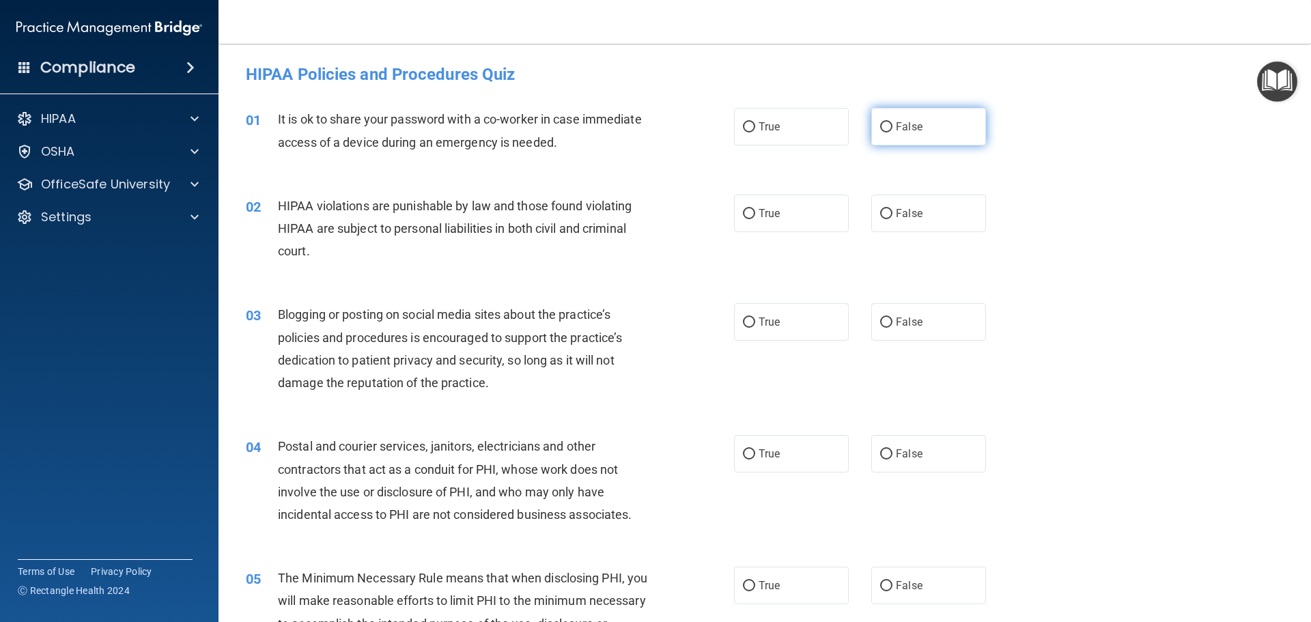
click at [871, 132] on label "False" at bounding box center [928, 127] width 115 height 38
click at [880, 132] on input "False" at bounding box center [886, 127] width 12 height 10
radio input "true"
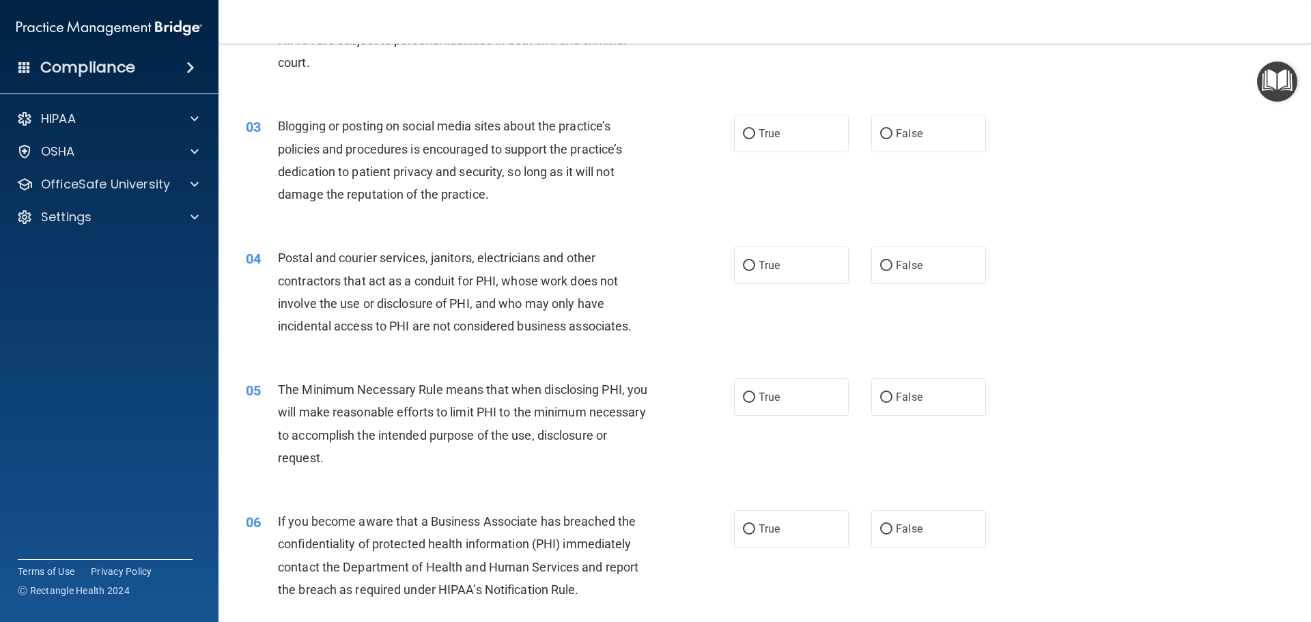
scroll to position [205, 0]
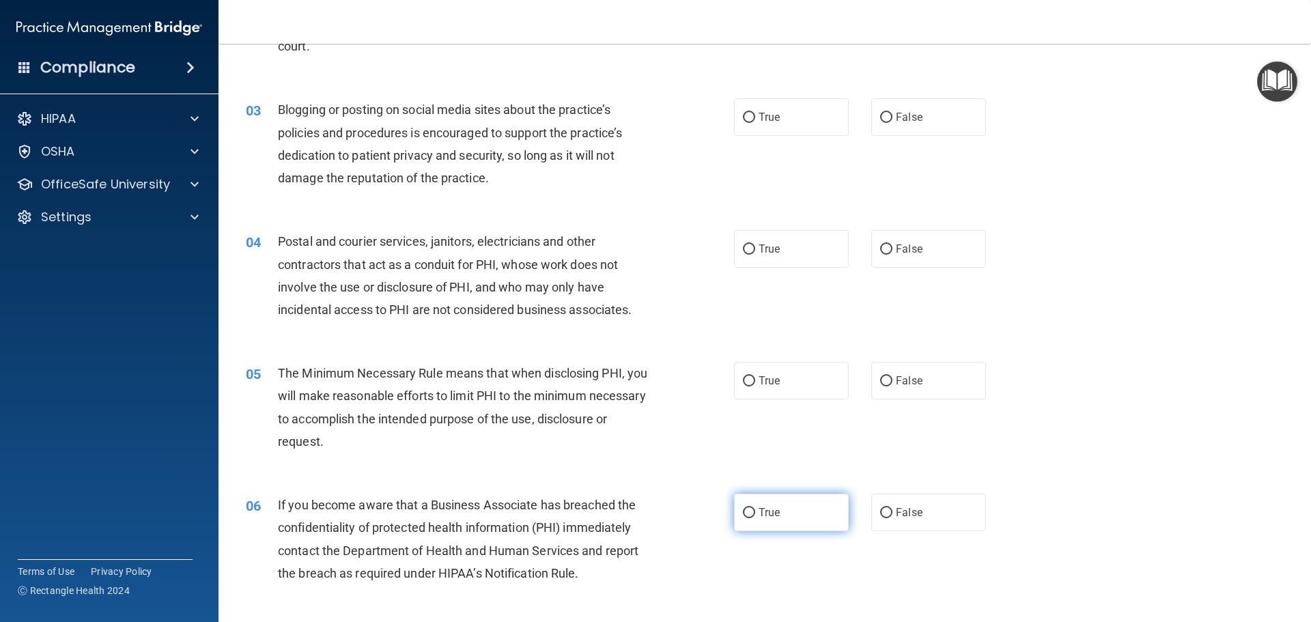
click at [771, 511] on span "True" at bounding box center [768, 512] width 21 height 13
click at [755, 511] on input "True" at bounding box center [749, 513] width 12 height 10
radio input "true"
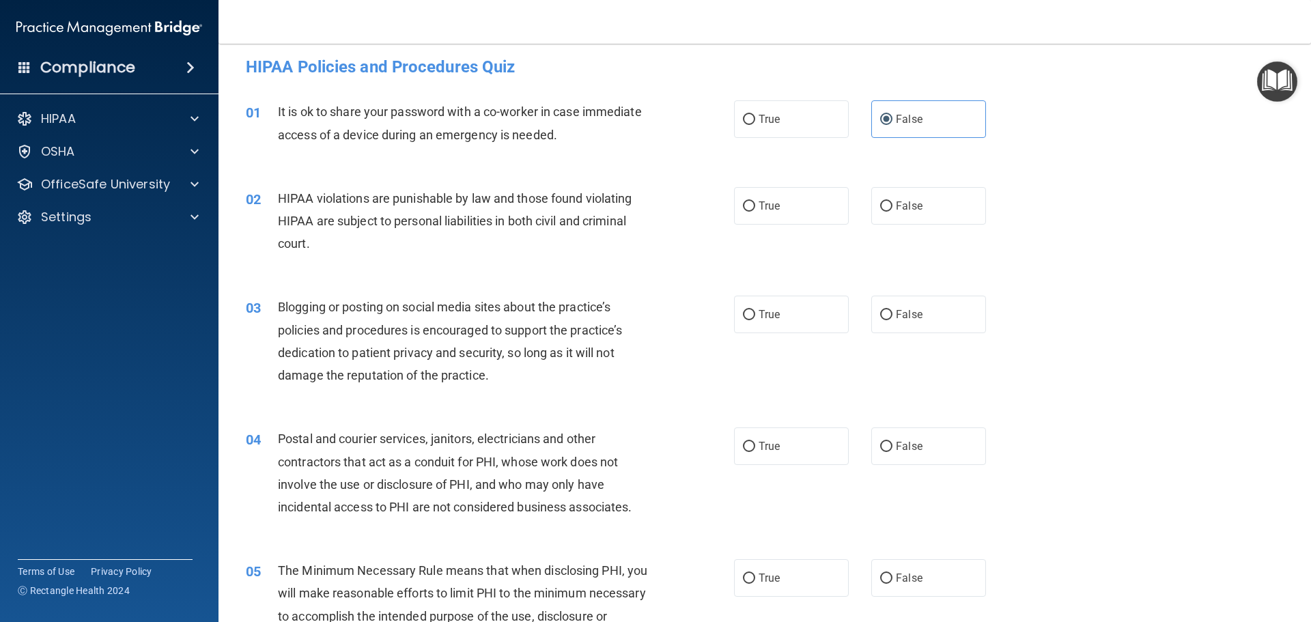
scroll to position [0, 0]
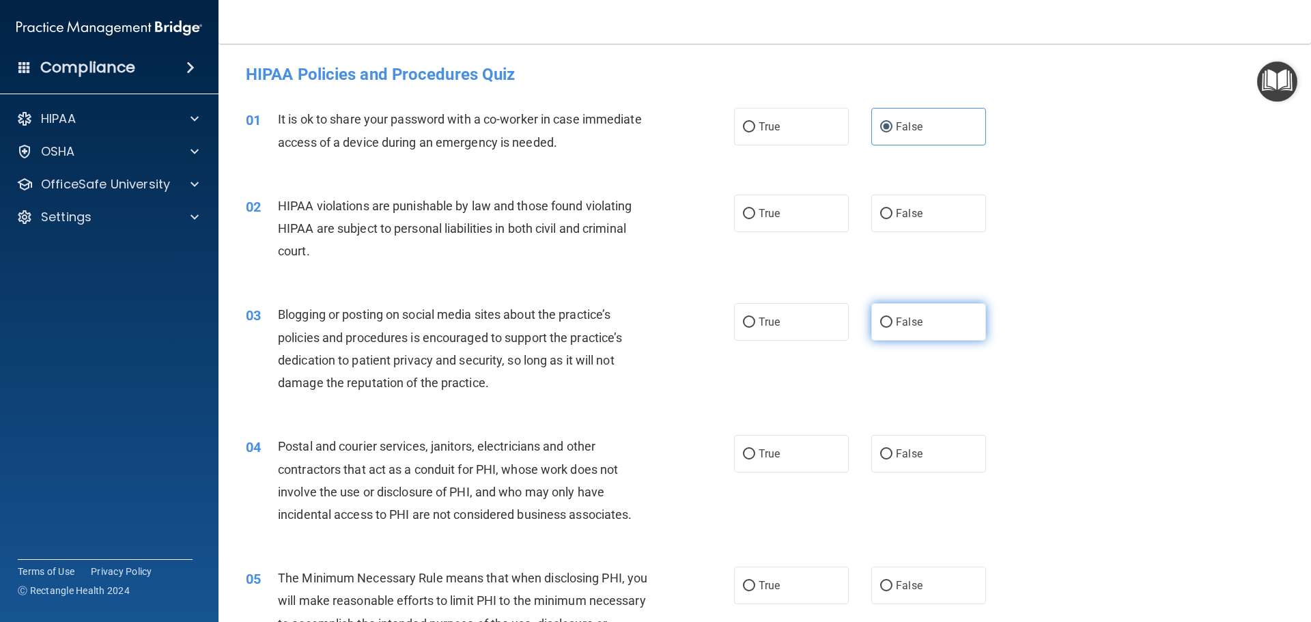
click at [871, 317] on label "False" at bounding box center [928, 322] width 115 height 38
click at [880, 317] on input "False" at bounding box center [886, 322] width 12 height 10
radio input "true"
click at [799, 223] on label "True" at bounding box center [791, 214] width 115 height 38
click at [755, 219] on input "True" at bounding box center [749, 214] width 12 height 10
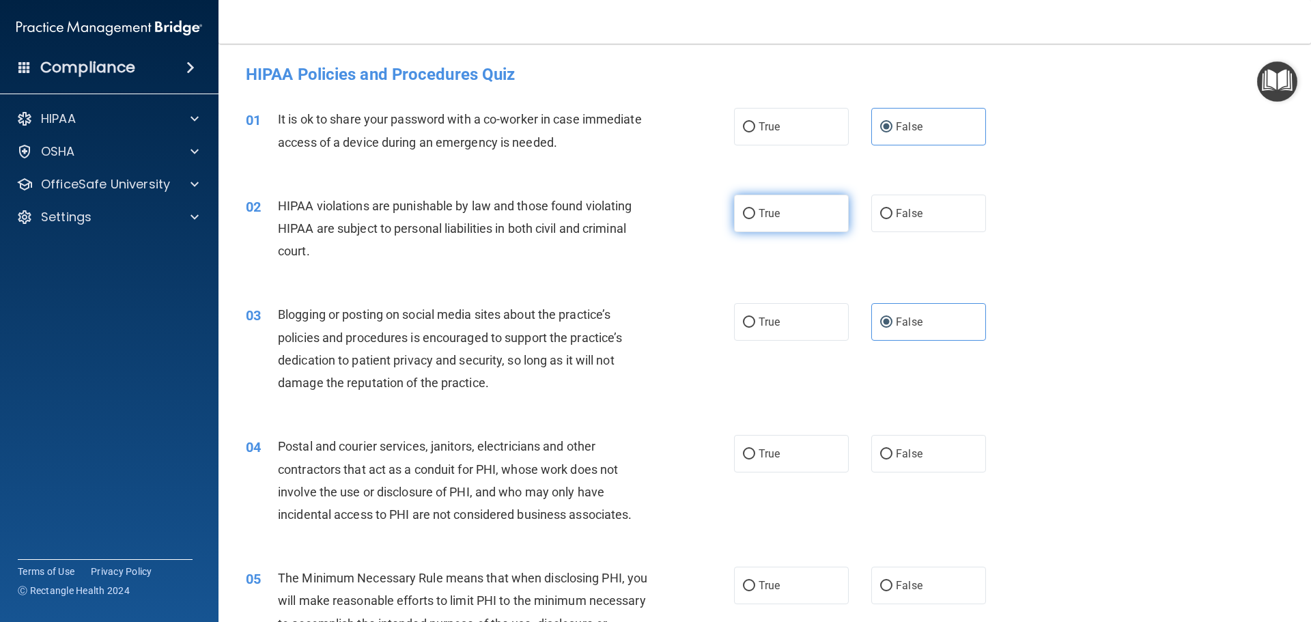
radio input "true"
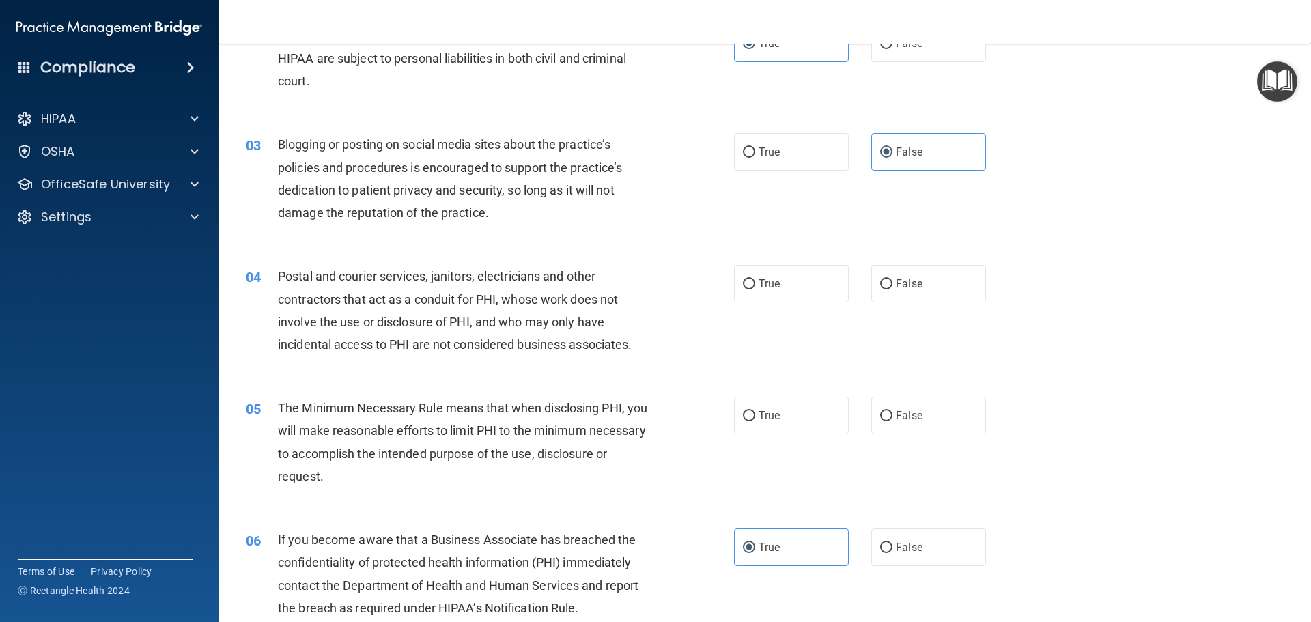
scroll to position [205, 0]
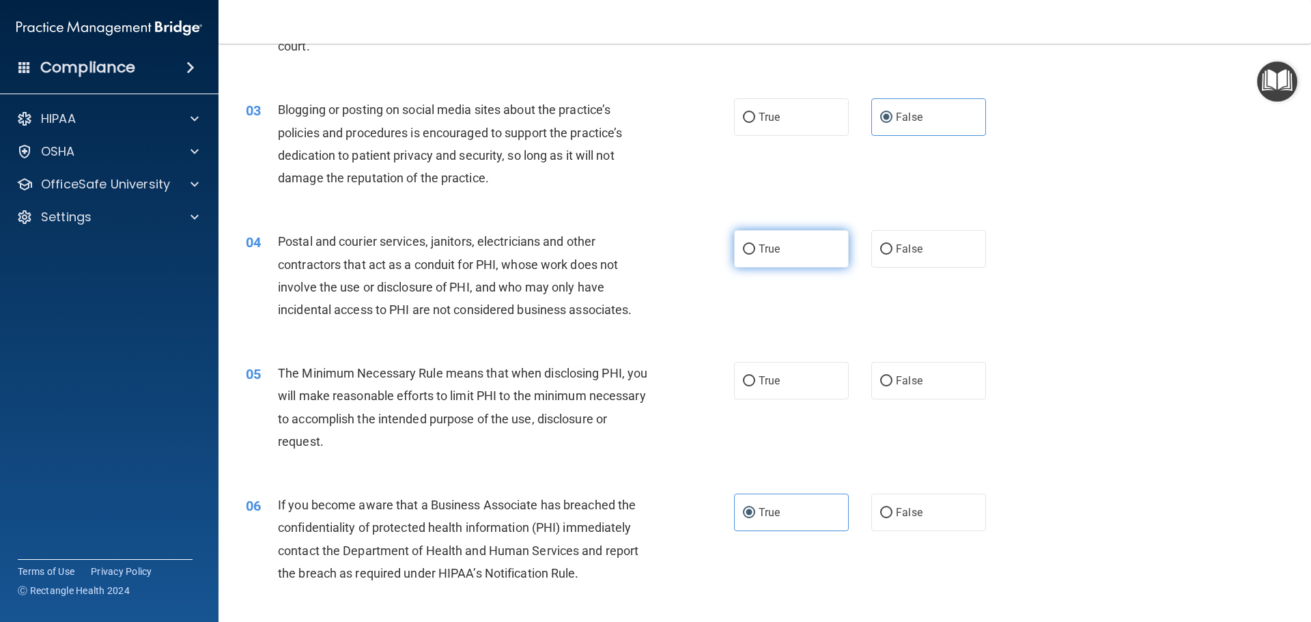
click at [762, 254] on span "True" at bounding box center [768, 248] width 21 height 13
click at [755, 254] on input "True" at bounding box center [749, 249] width 12 height 10
radio input "true"
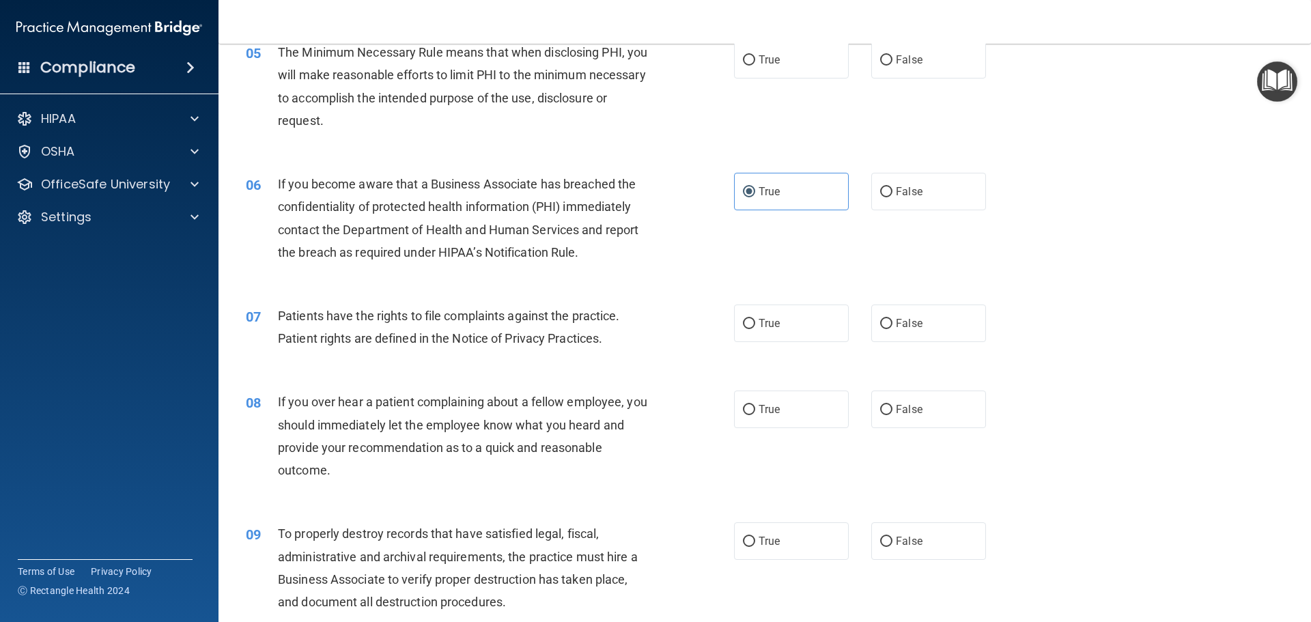
scroll to position [546, 0]
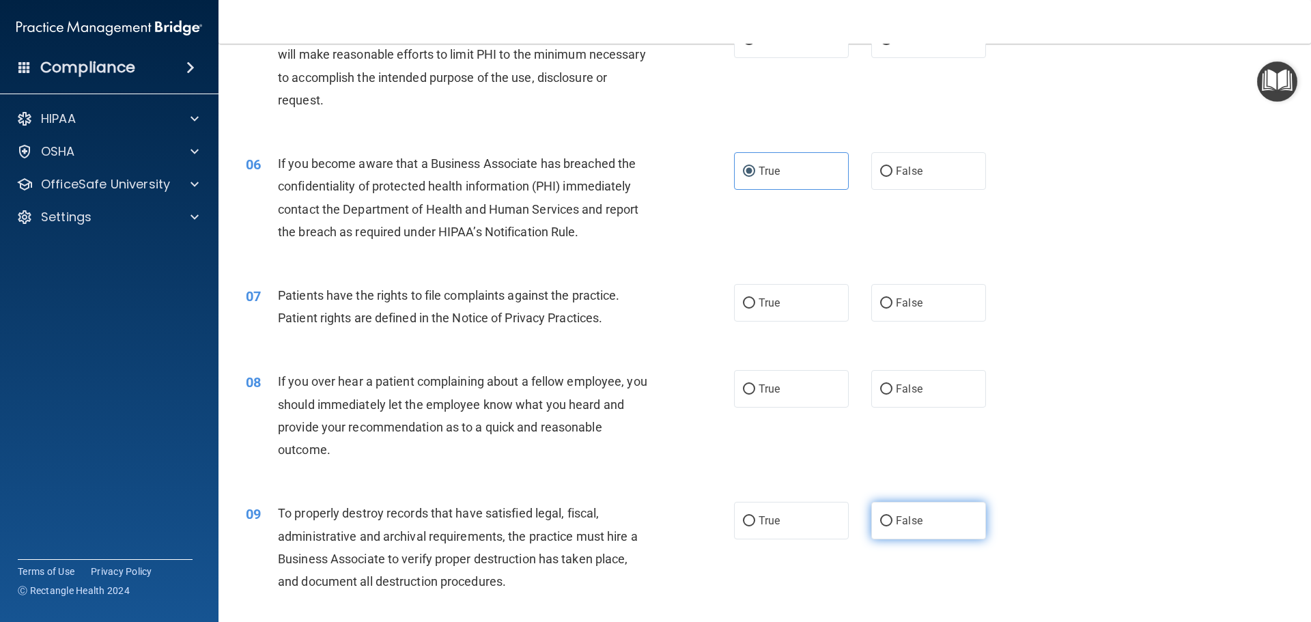
click at [896, 515] on span "False" at bounding box center [909, 520] width 27 height 13
click at [892, 516] on input "False" at bounding box center [886, 521] width 12 height 10
radio input "true"
click at [889, 184] on label "False" at bounding box center [928, 171] width 115 height 38
click at [889, 177] on input "False" at bounding box center [886, 172] width 12 height 10
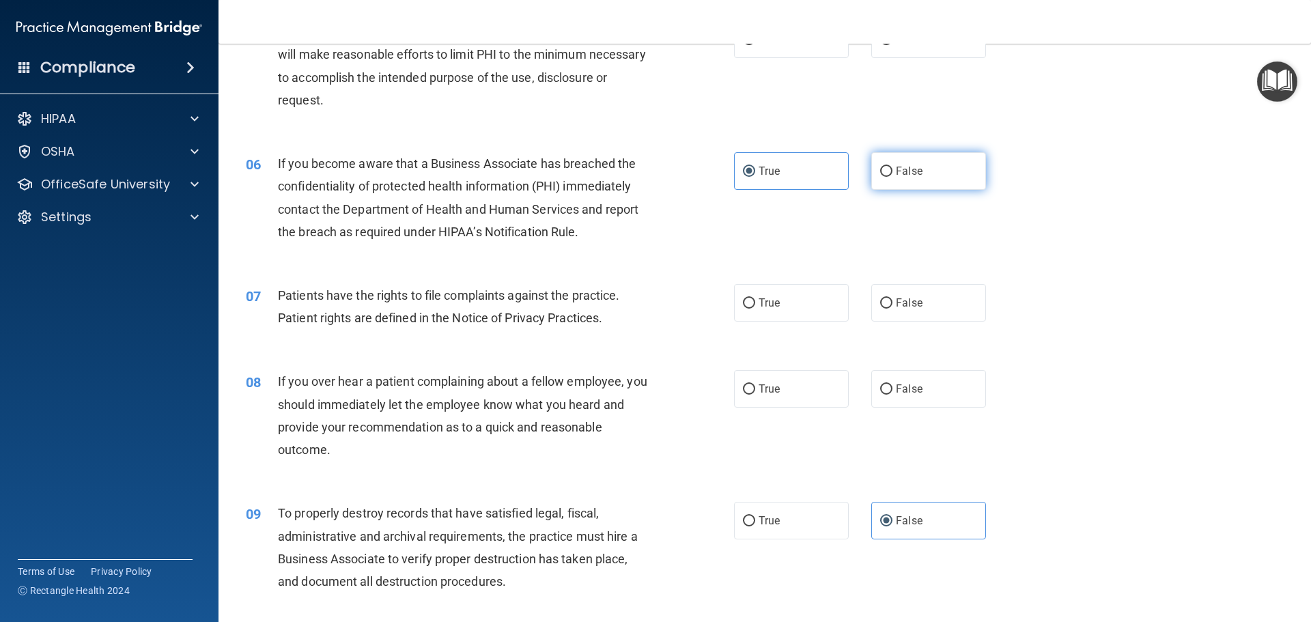
radio input "true"
radio input "false"
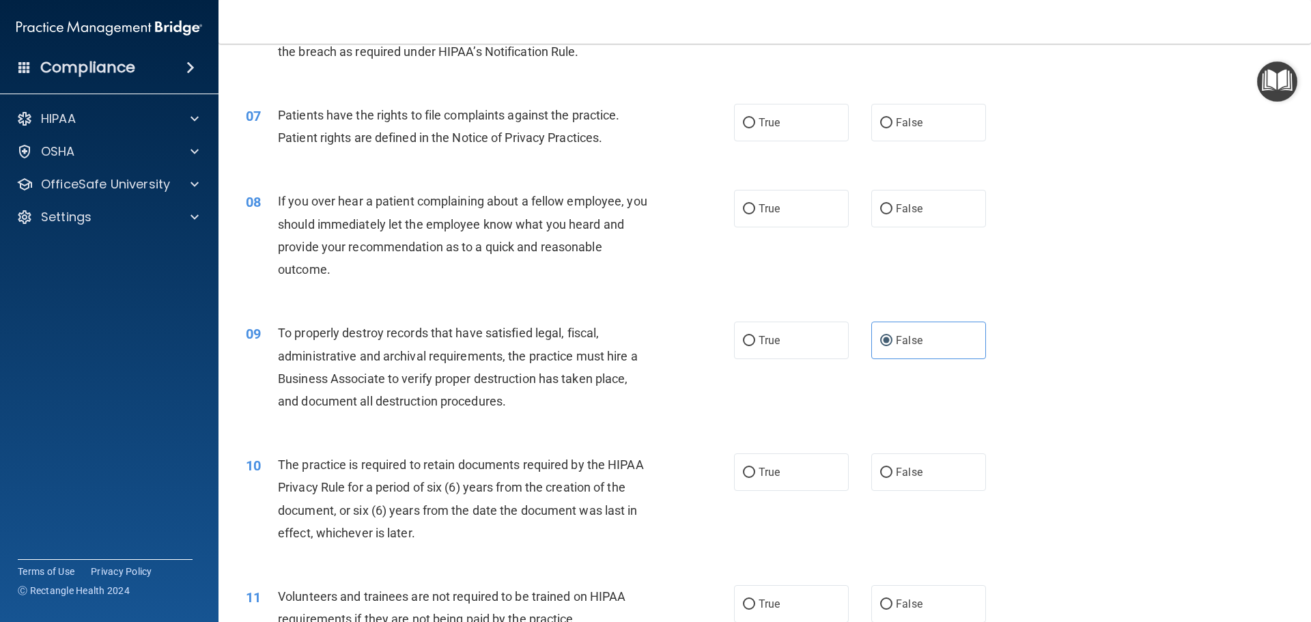
scroll to position [751, 0]
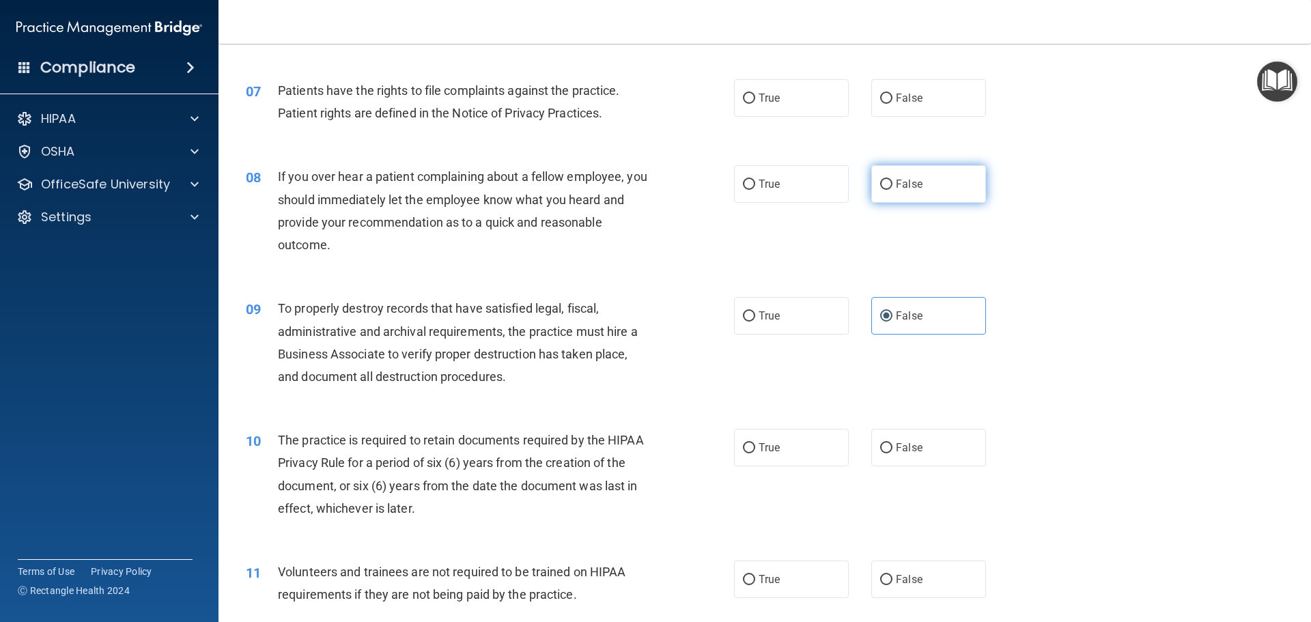
click at [889, 193] on label "False" at bounding box center [928, 184] width 115 height 38
click at [889, 190] on input "False" at bounding box center [886, 185] width 12 height 10
radio input "true"
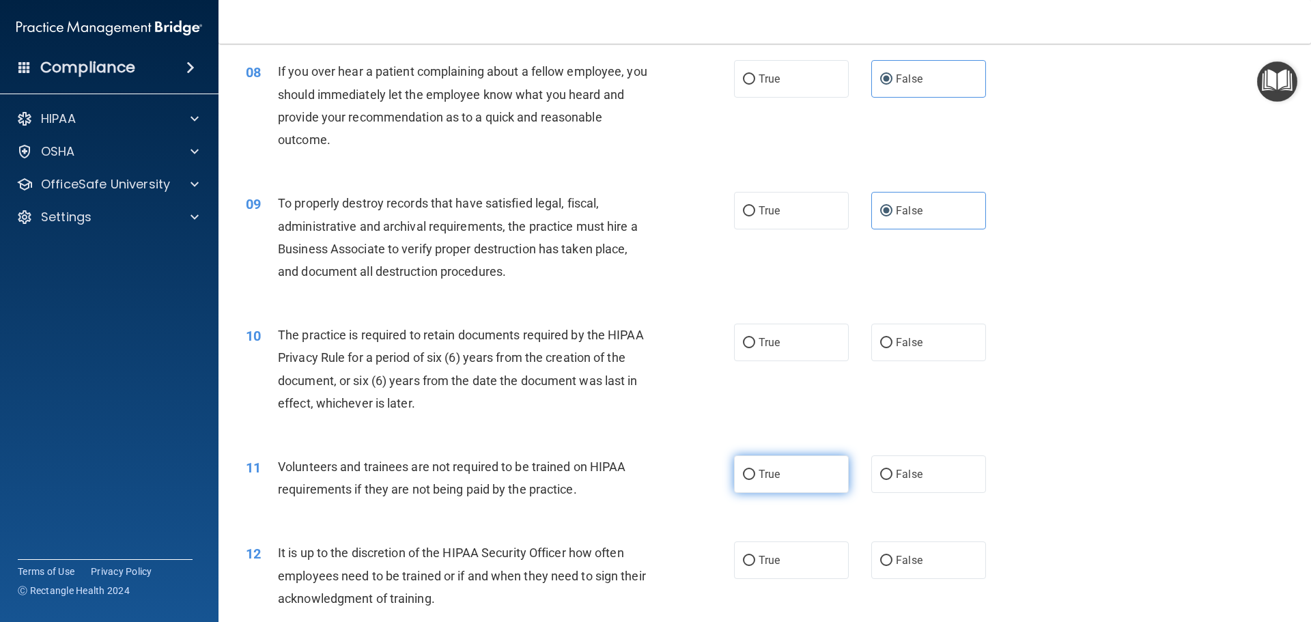
scroll to position [887, 0]
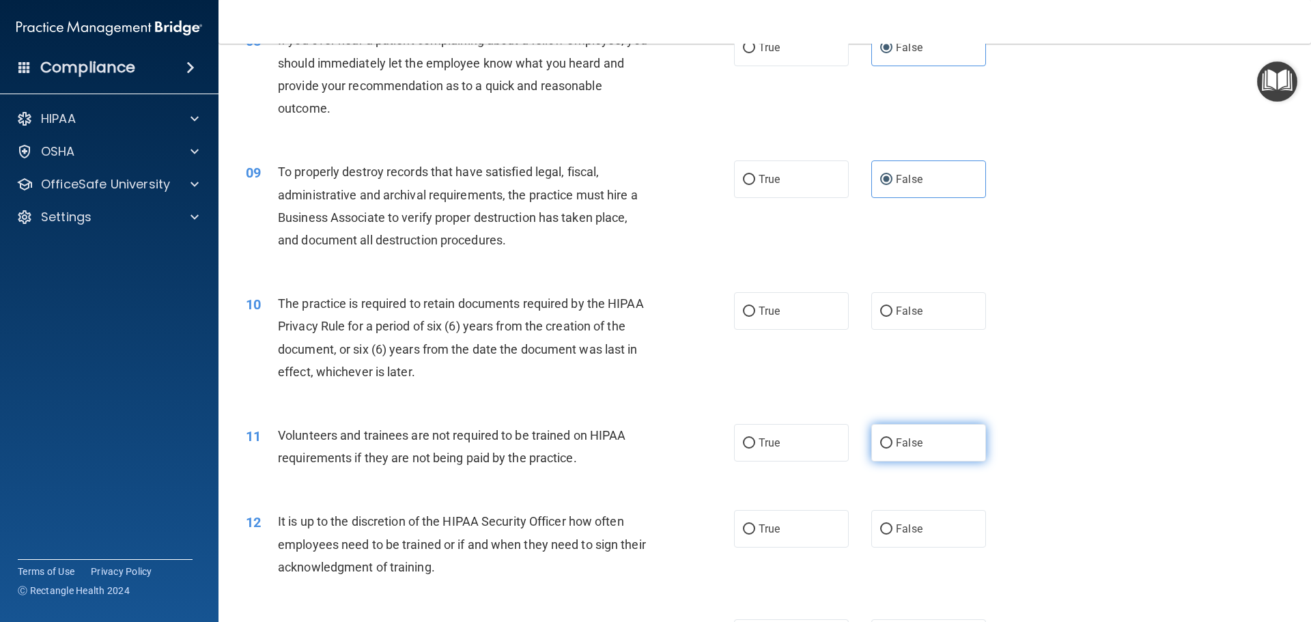
click at [885, 452] on label "False" at bounding box center [928, 443] width 115 height 38
click at [885, 449] on input "False" at bounding box center [886, 443] width 12 height 10
radio input "true"
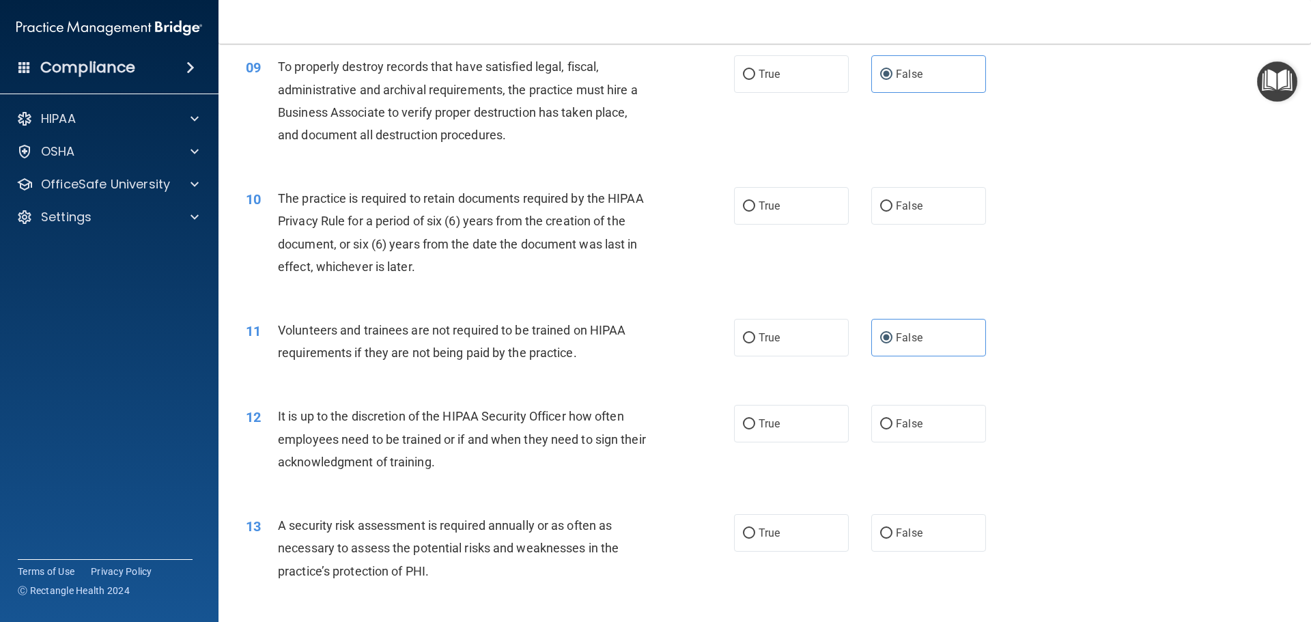
scroll to position [1024, 0]
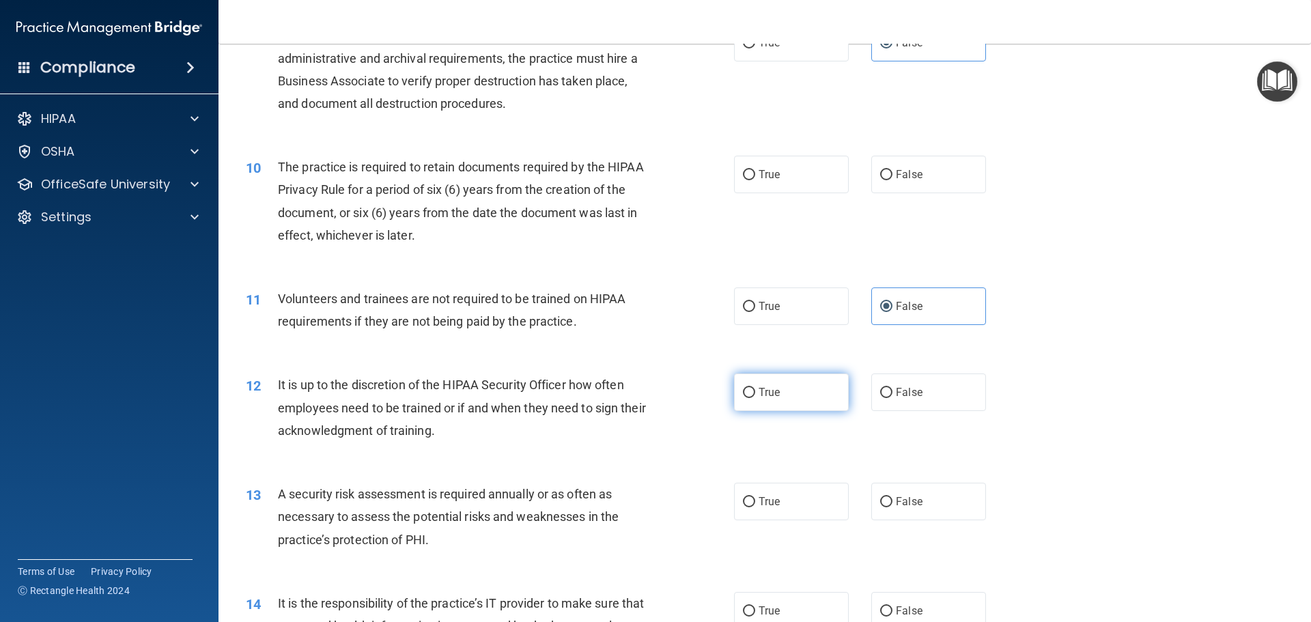
click at [750, 400] on label "True" at bounding box center [791, 392] width 115 height 38
click at [750, 398] on input "True" at bounding box center [749, 393] width 12 height 10
radio input "true"
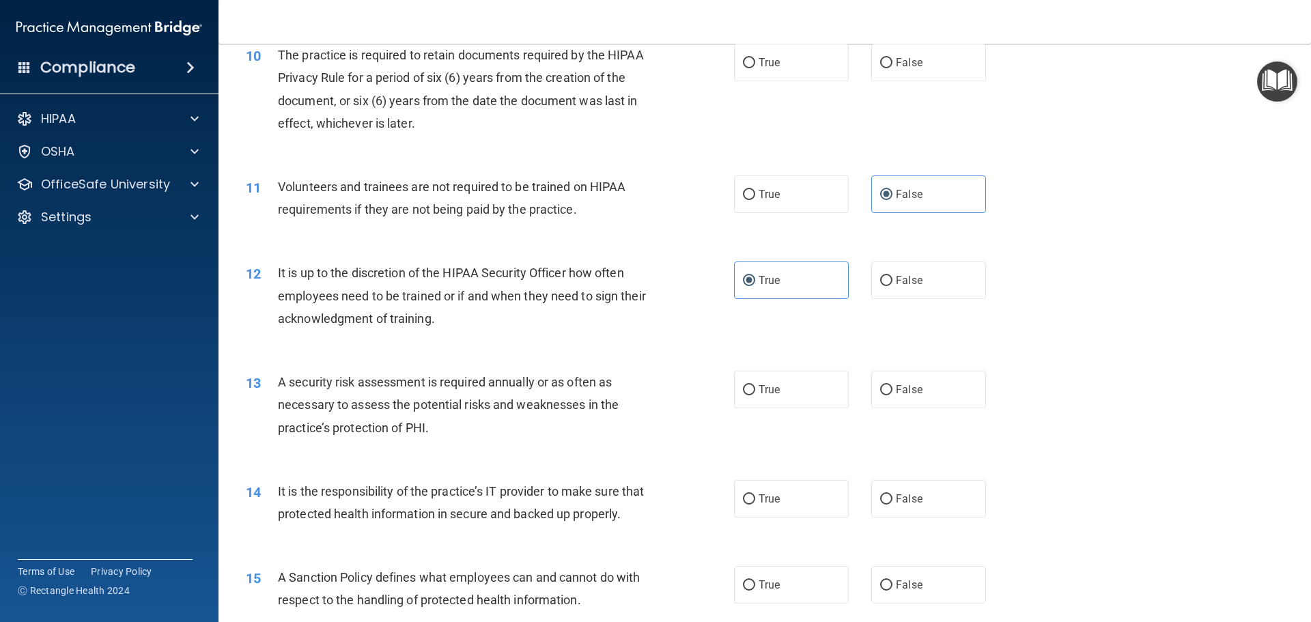
scroll to position [1161, 0]
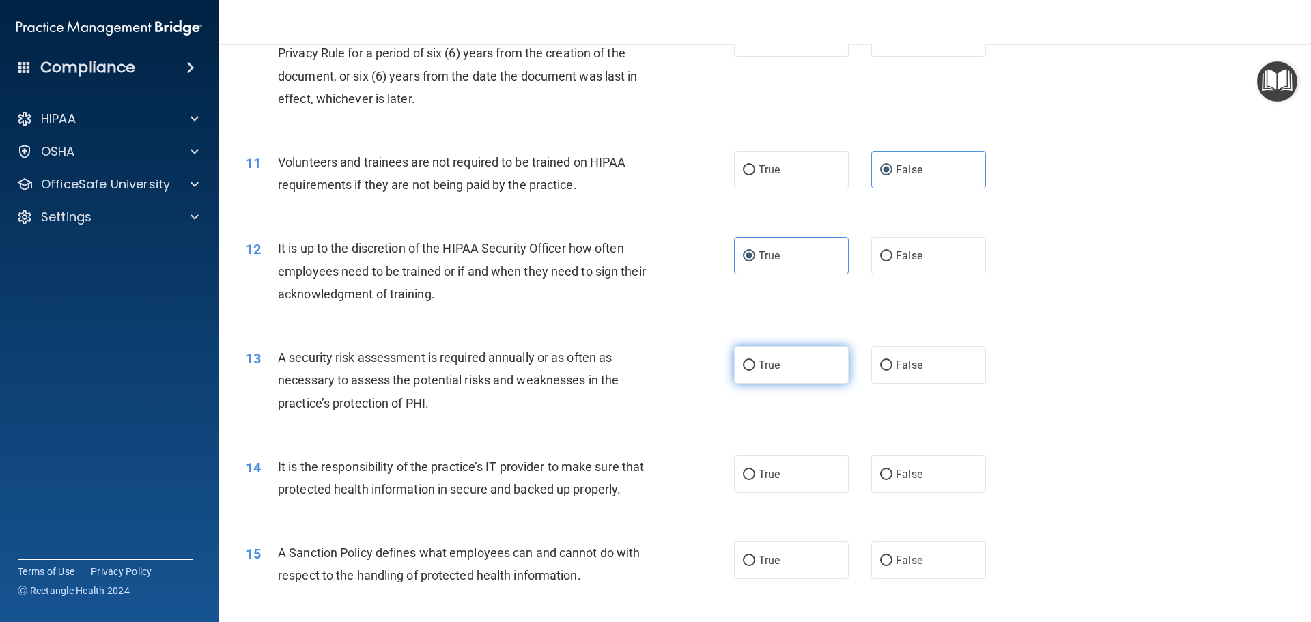
click at [758, 375] on label "True" at bounding box center [791, 365] width 115 height 38
click at [755, 371] on input "True" at bounding box center [749, 365] width 12 height 10
radio input "true"
click at [754, 474] on label "True" at bounding box center [791, 474] width 115 height 38
click at [754, 474] on input "True" at bounding box center [749, 475] width 12 height 10
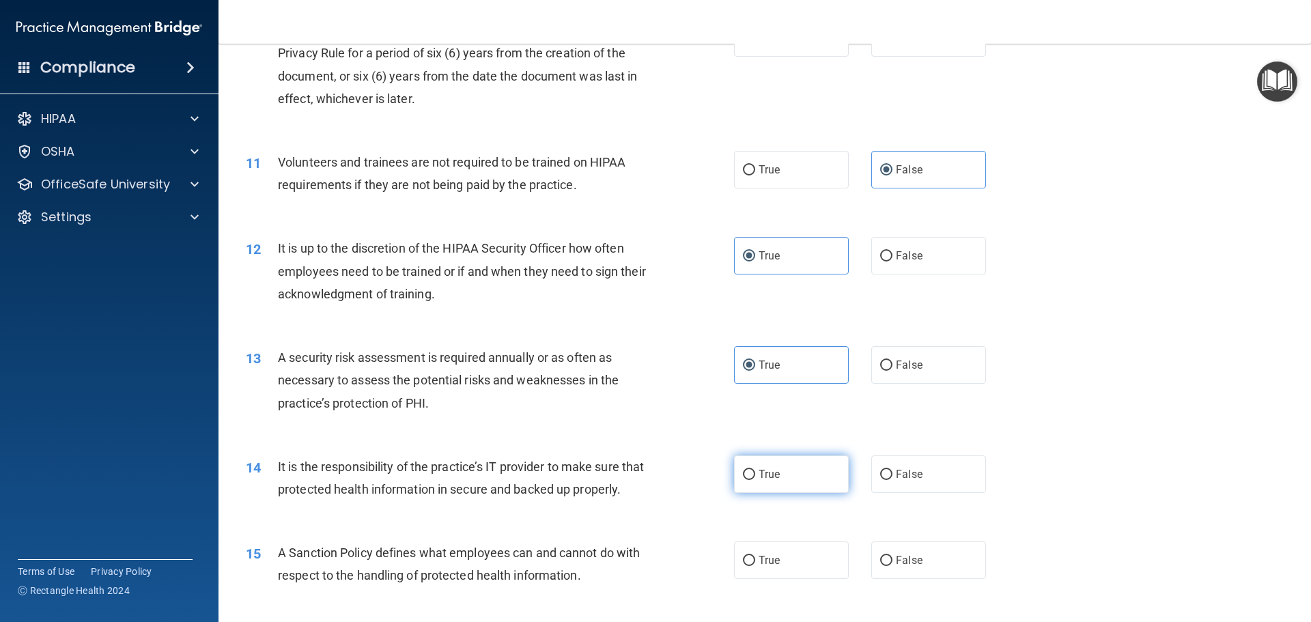
radio input "true"
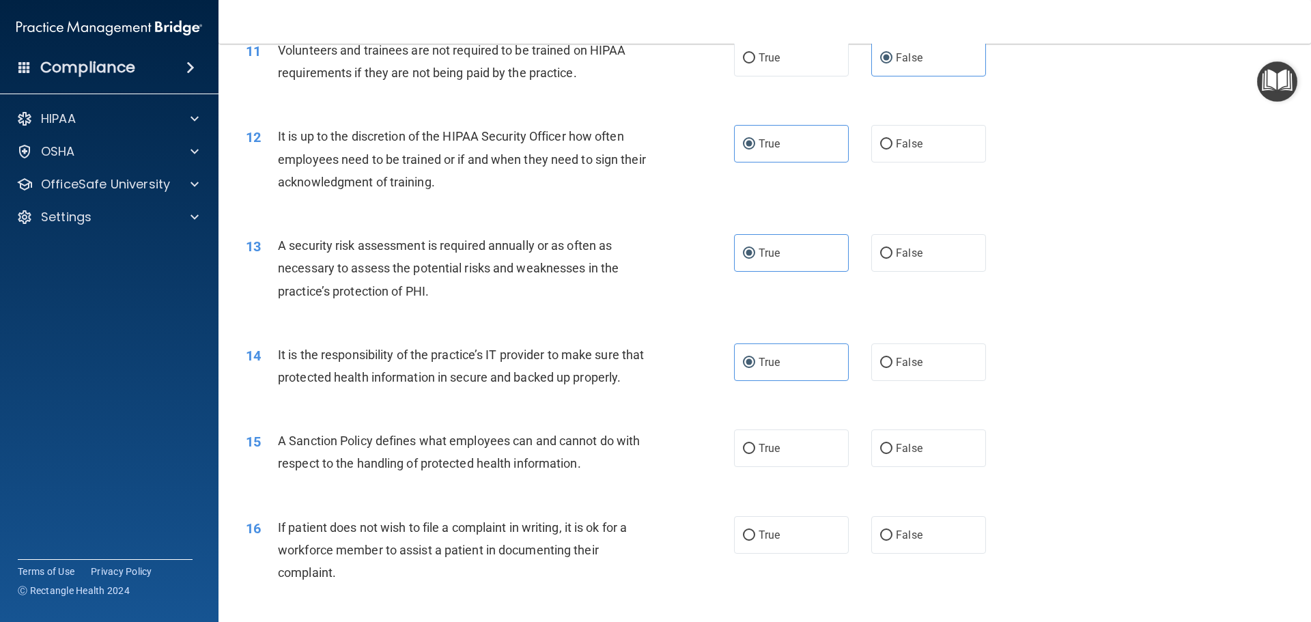
scroll to position [1297, 0]
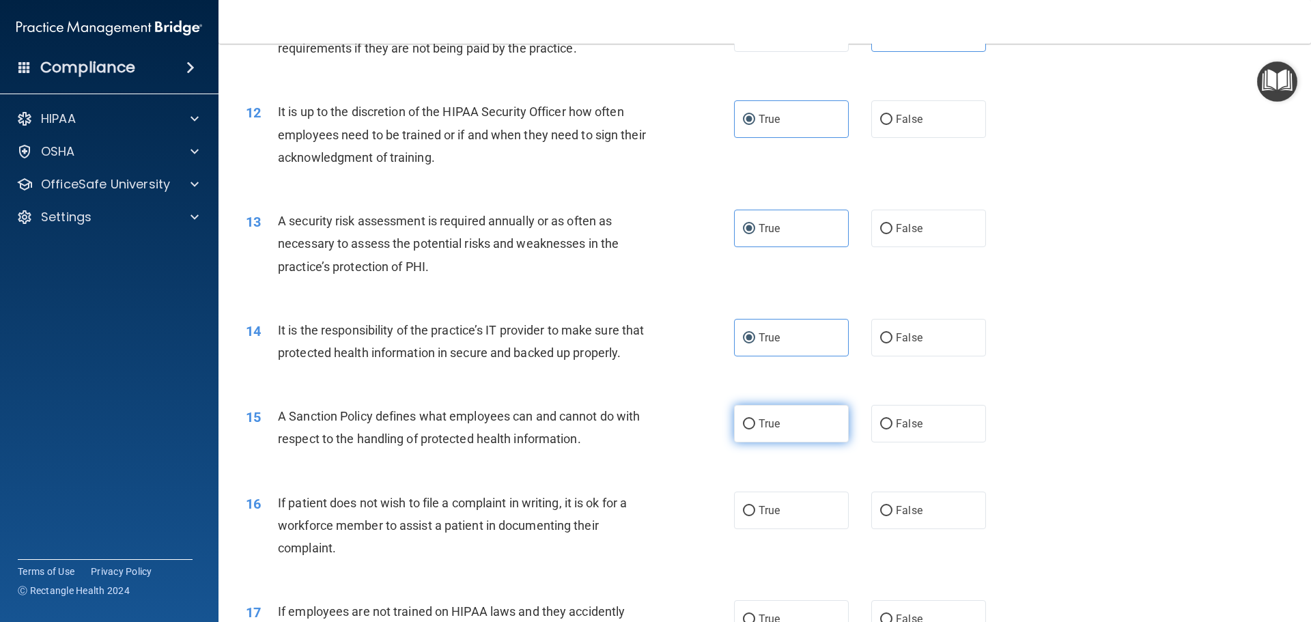
click at [793, 442] on label "True" at bounding box center [791, 424] width 115 height 38
click at [755, 429] on input "True" at bounding box center [749, 424] width 12 height 10
radio input "true"
click at [905, 438] on label "False" at bounding box center [928, 424] width 115 height 38
click at [892, 429] on input "False" at bounding box center [886, 424] width 12 height 10
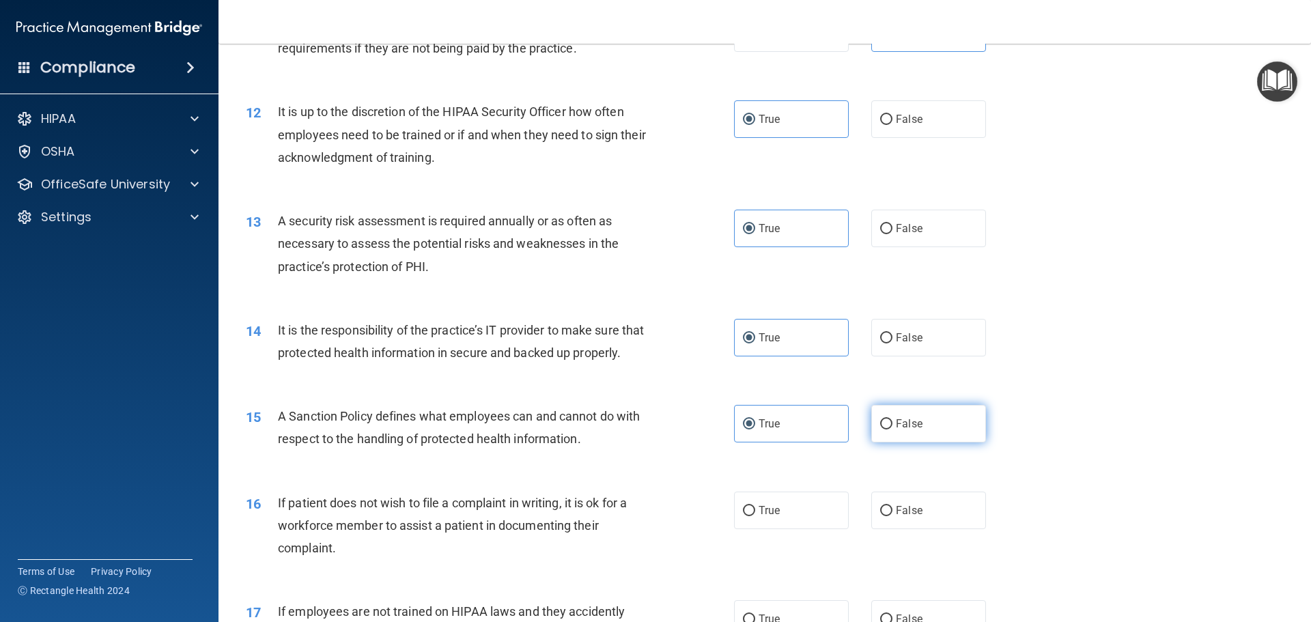
radio input "true"
radio input "false"
click at [809, 529] on label "True" at bounding box center [791, 511] width 115 height 38
click at [755, 516] on input "True" at bounding box center [749, 511] width 12 height 10
radio input "true"
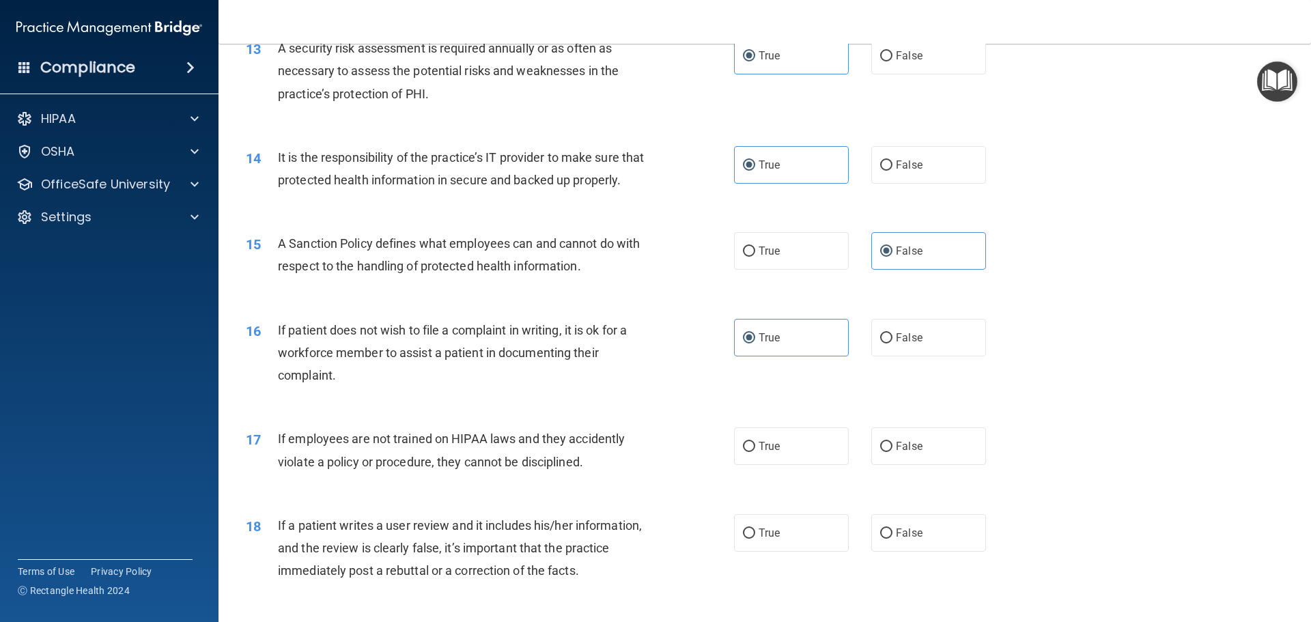
scroll to position [1502, 0]
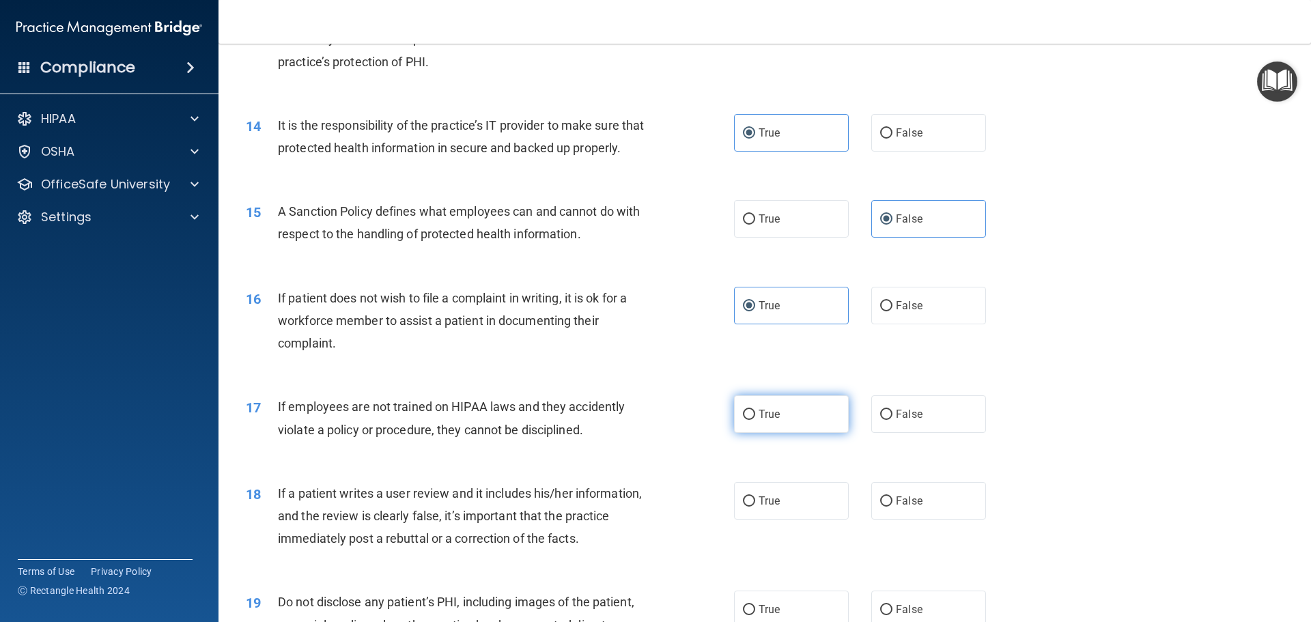
click at [789, 433] on label "True" at bounding box center [791, 414] width 115 height 38
click at [755, 420] on input "True" at bounding box center [749, 415] width 12 height 10
radio input "true"
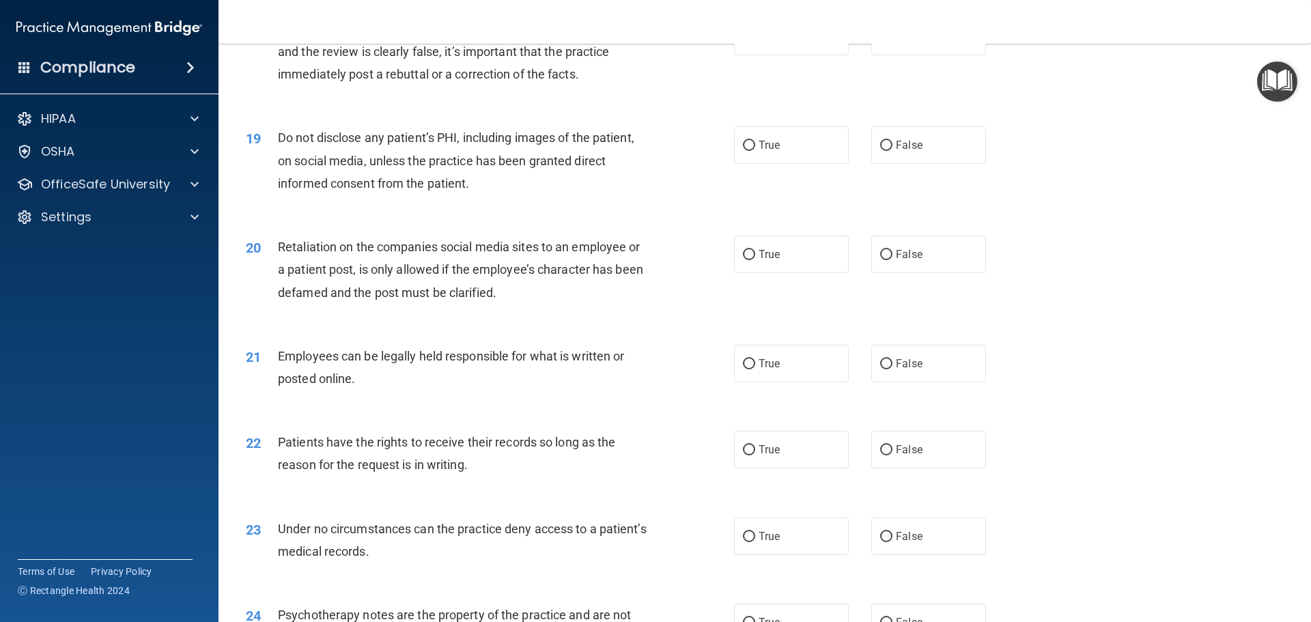
scroll to position [1980, 0]
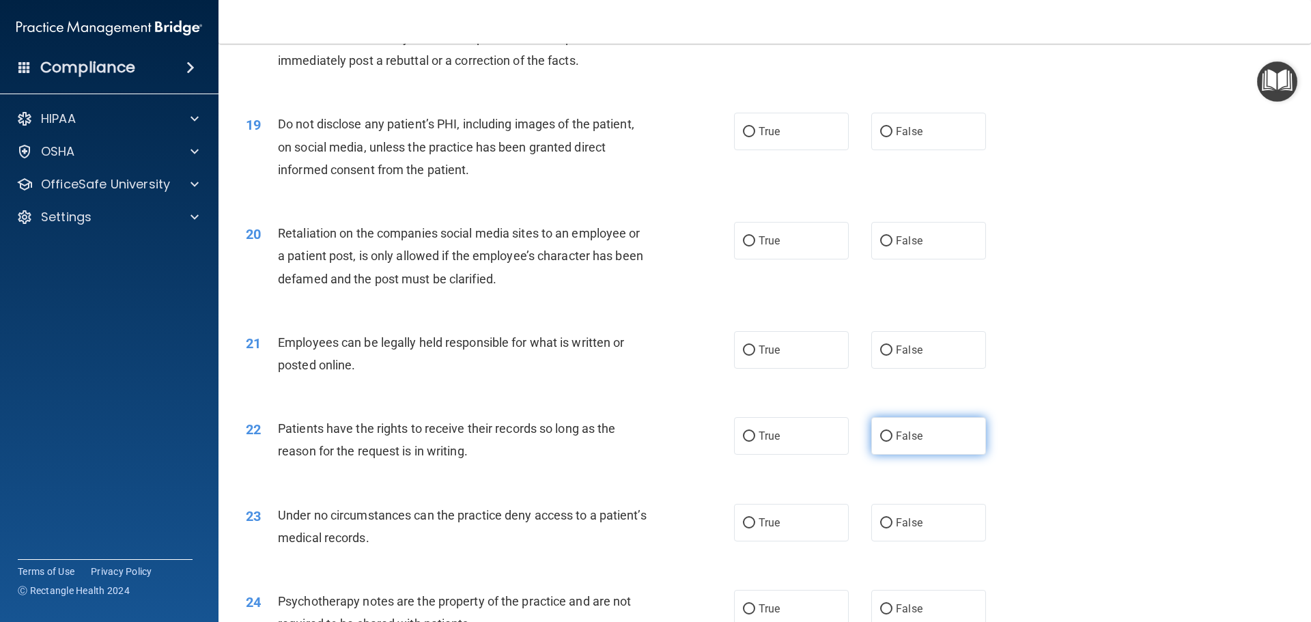
click at [937, 454] on label "False" at bounding box center [928, 436] width 115 height 38
click at [892, 442] on input "False" at bounding box center [886, 436] width 12 height 10
radio input "true"
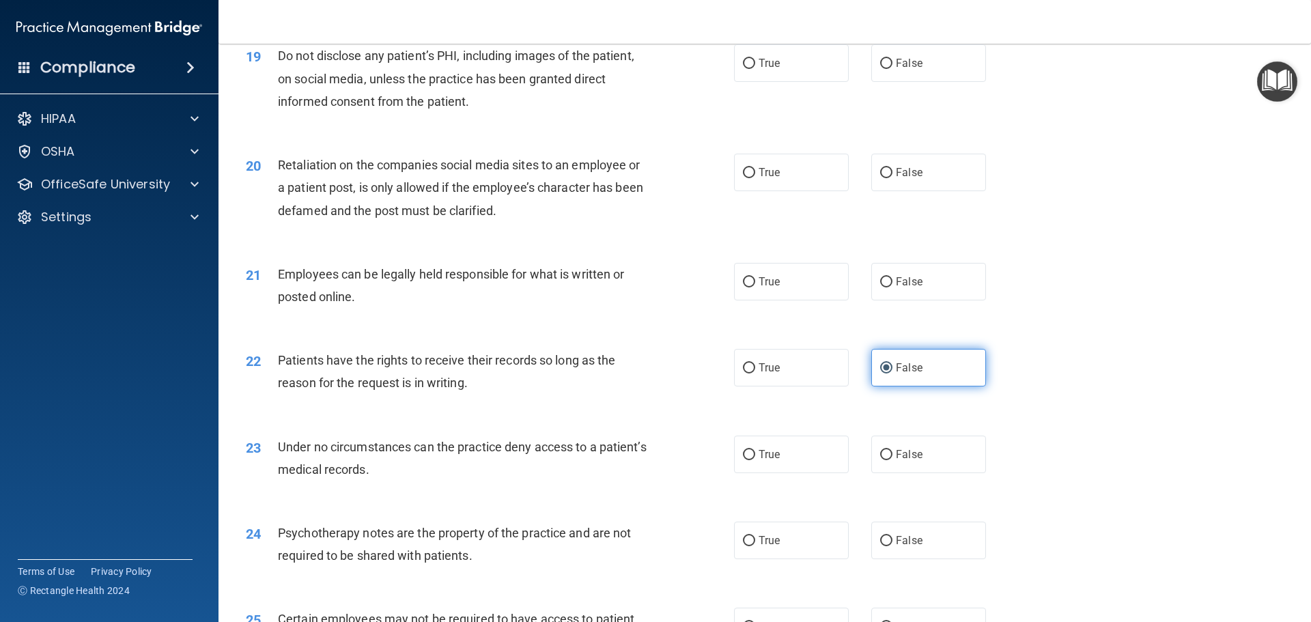
scroll to position [2116, 0]
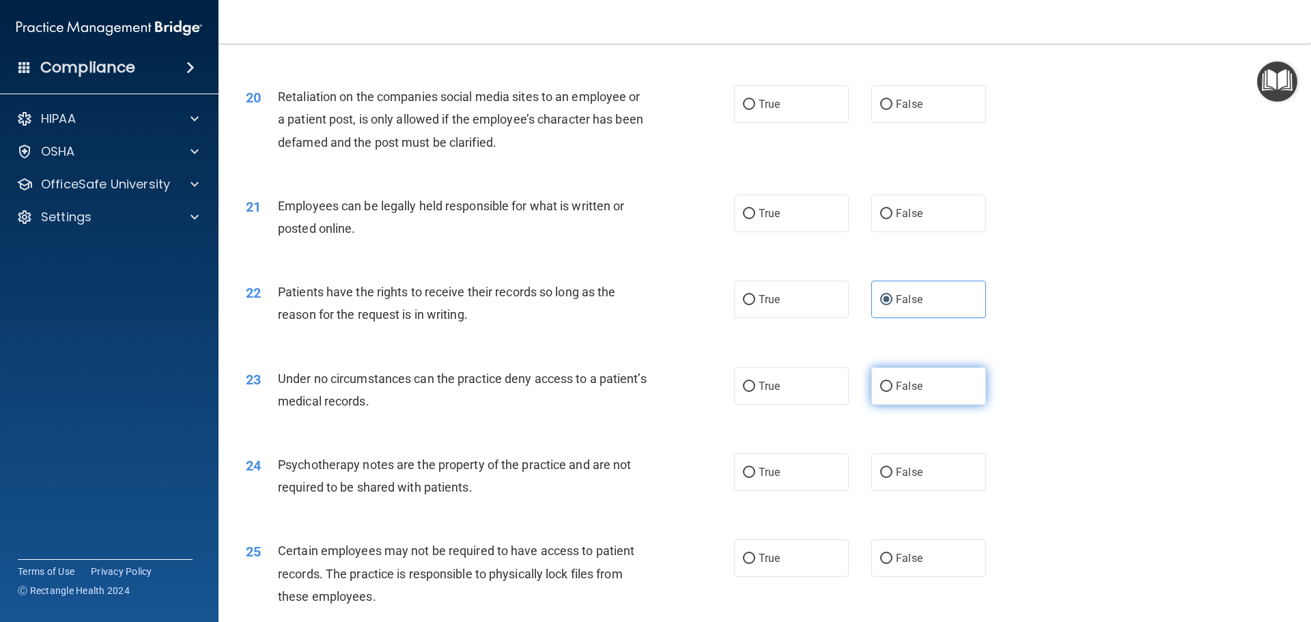
click at [906, 393] on span "False" at bounding box center [909, 386] width 27 height 13
click at [892, 392] on input "False" at bounding box center [886, 387] width 12 height 10
radio input "true"
click at [795, 481] on label "True" at bounding box center [791, 472] width 115 height 38
click at [755, 478] on input "True" at bounding box center [749, 473] width 12 height 10
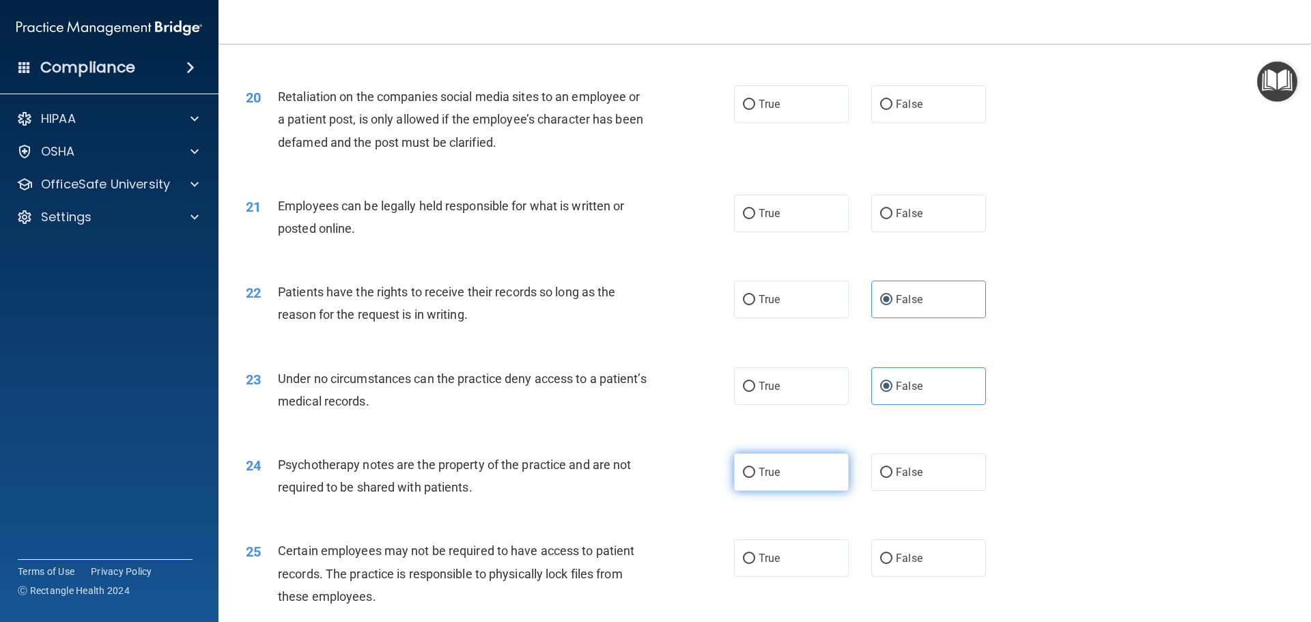
radio input "true"
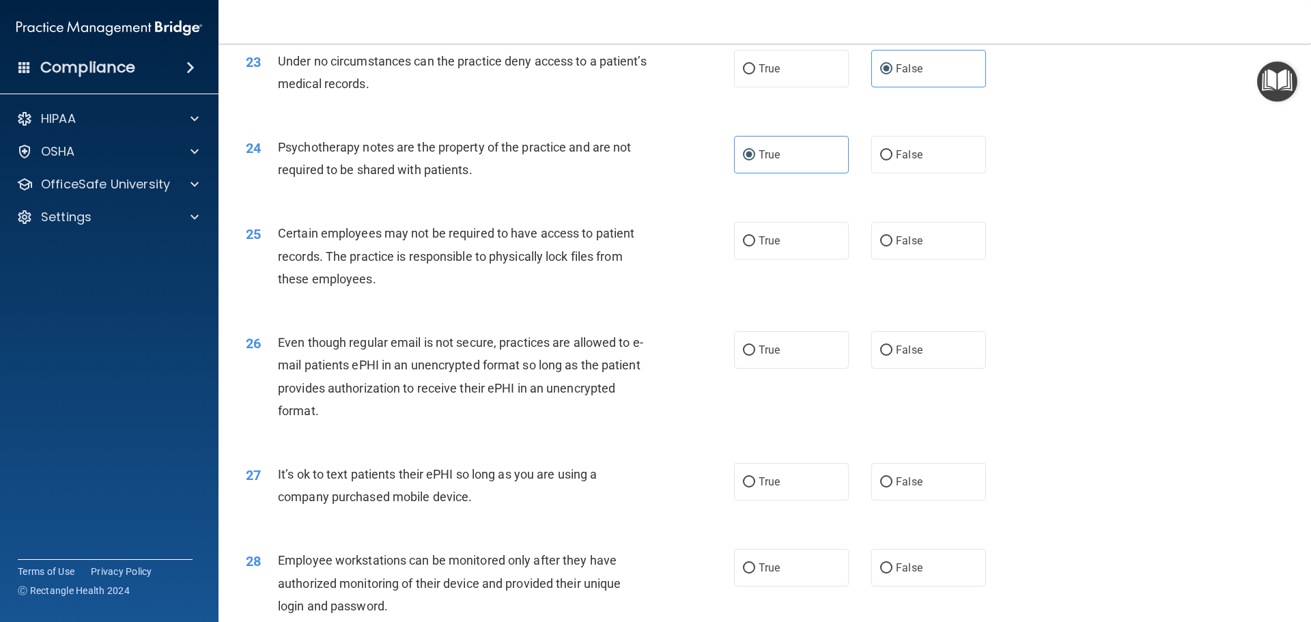
scroll to position [2458, 0]
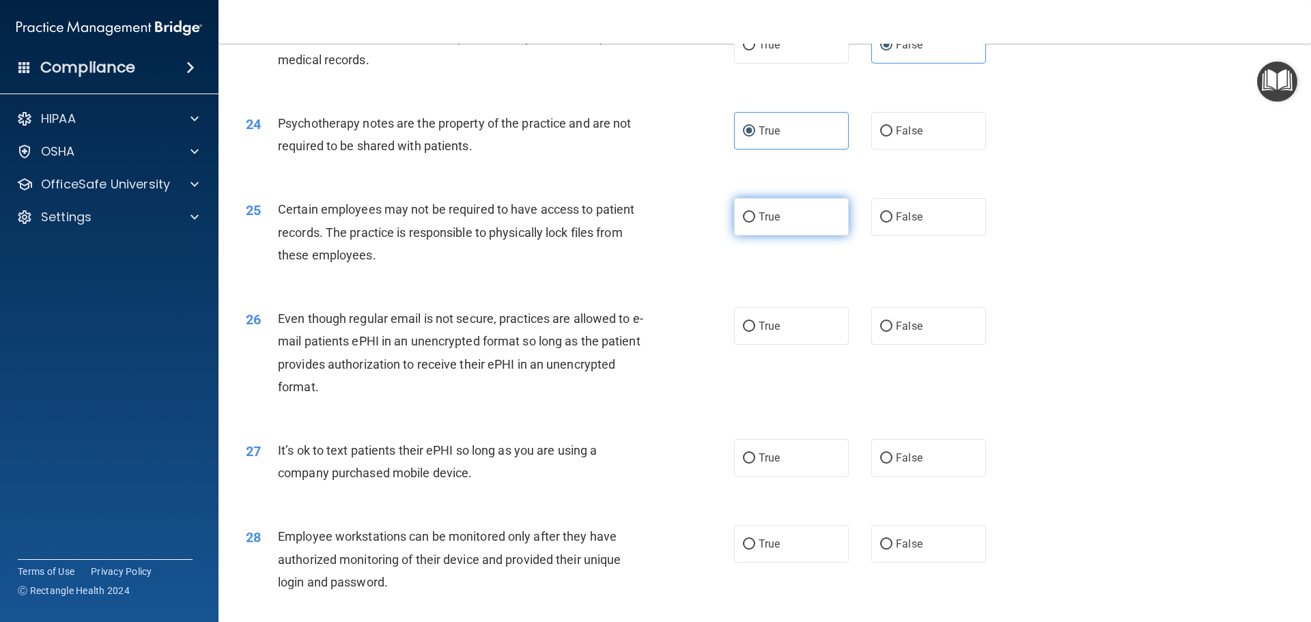
click at [797, 236] on label "True" at bounding box center [791, 217] width 115 height 38
click at [755, 223] on input "True" at bounding box center [749, 217] width 12 height 10
radio input "true"
click at [908, 464] on span "False" at bounding box center [909, 457] width 27 height 13
click at [892, 464] on input "False" at bounding box center [886, 458] width 12 height 10
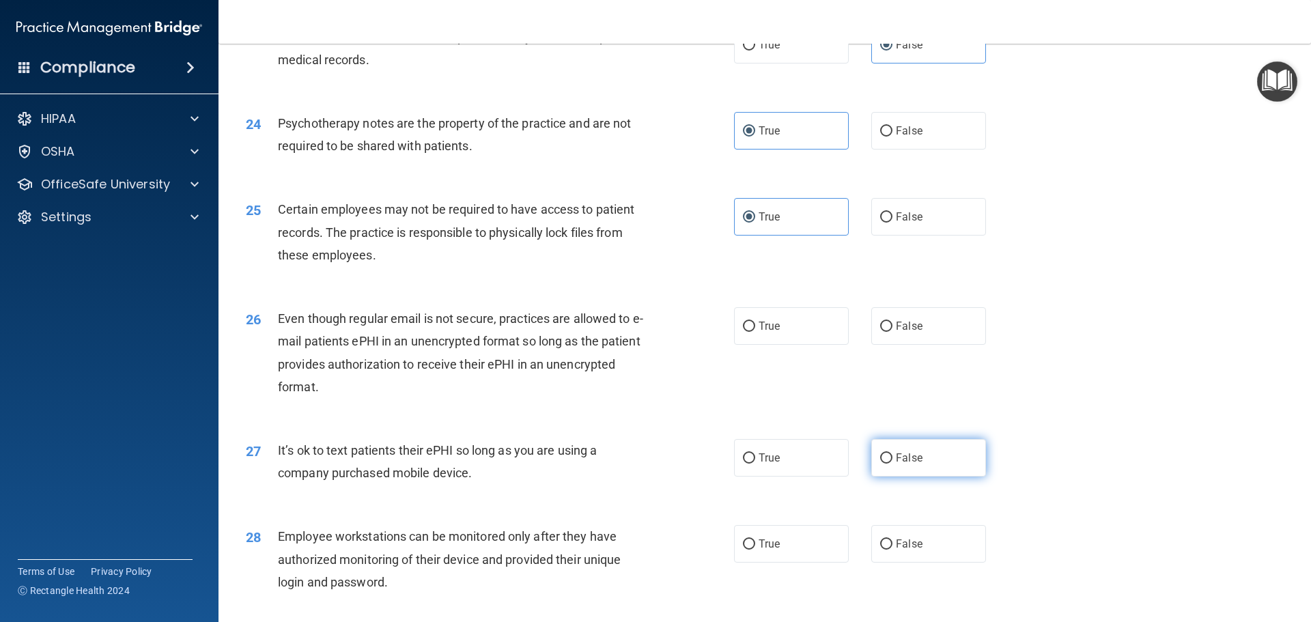
radio input "true"
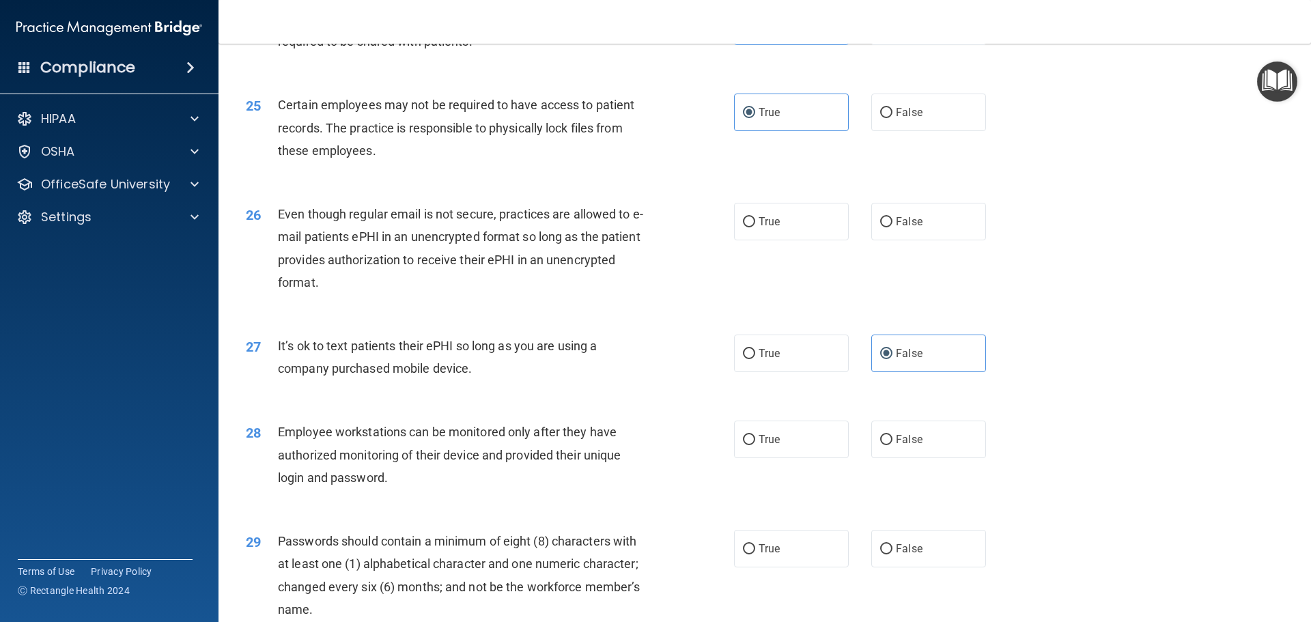
scroll to position [2594, 0]
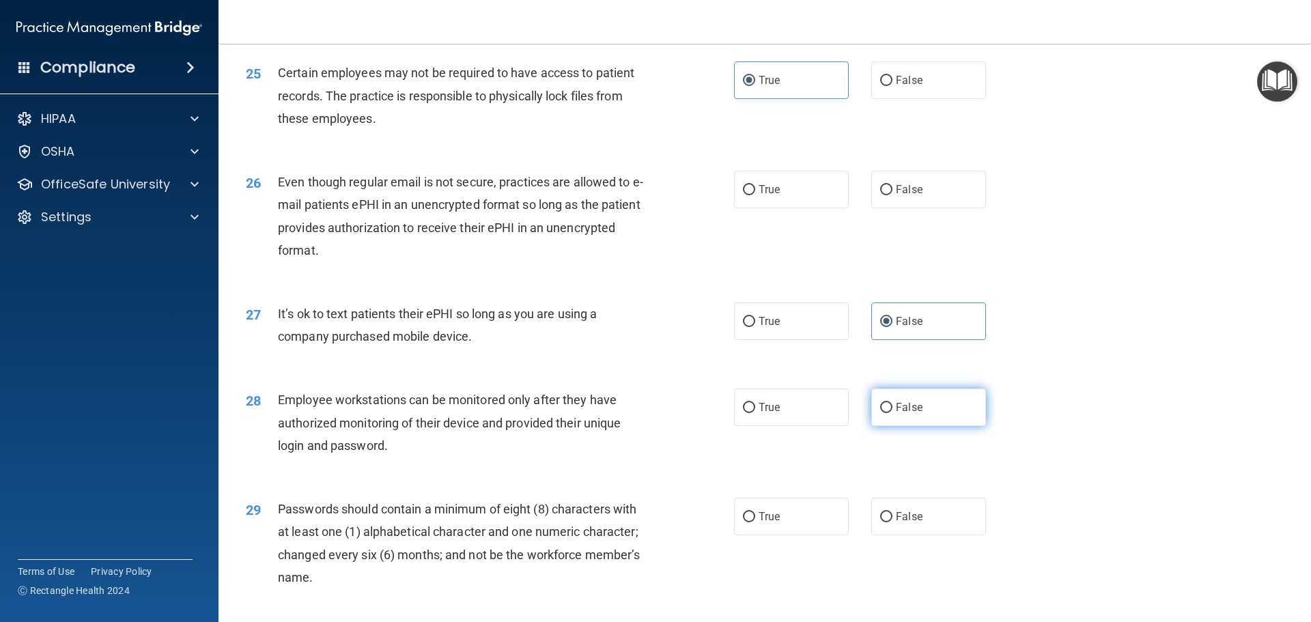
click at [890, 426] on label "False" at bounding box center [928, 407] width 115 height 38
click at [890, 413] on input "False" at bounding box center [886, 408] width 12 height 10
radio input "true"
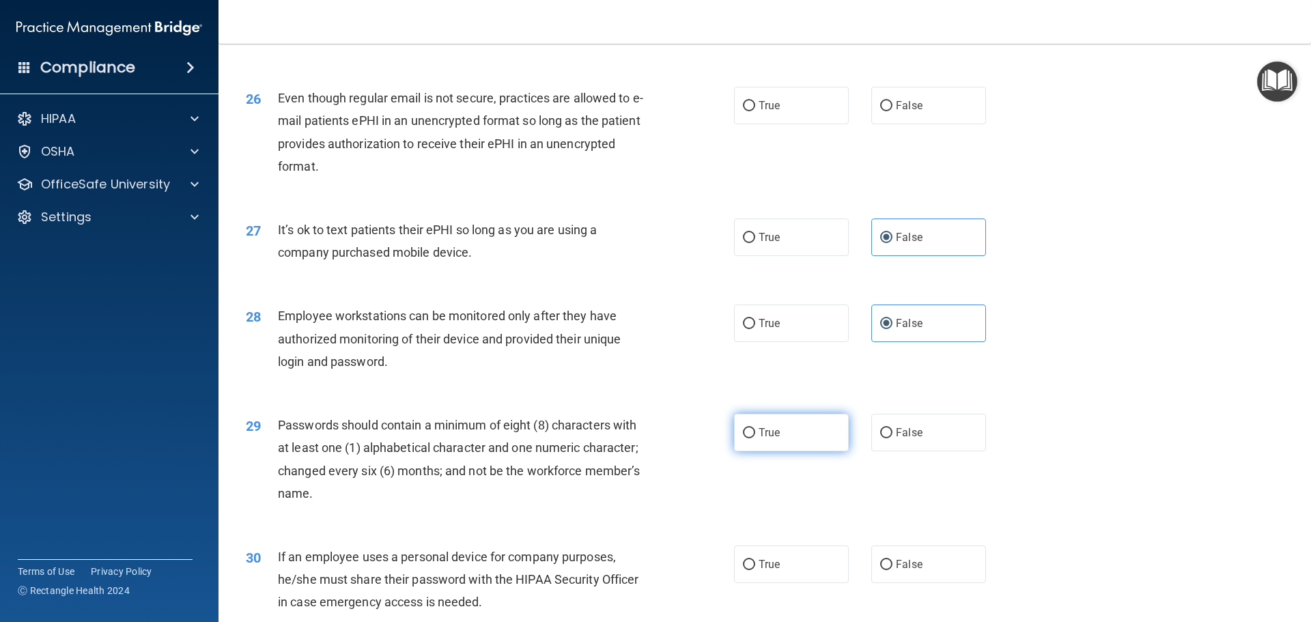
scroll to position [2731, 0]
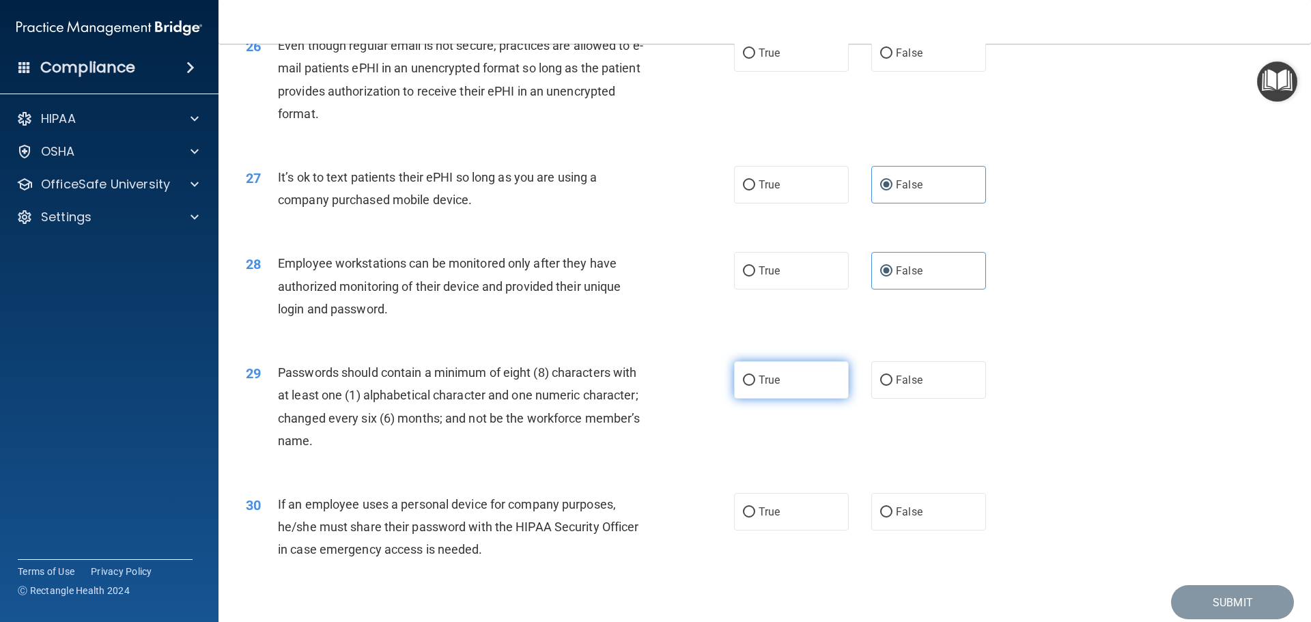
click at [772, 386] on span "True" at bounding box center [768, 379] width 21 height 13
click at [755, 386] on input "True" at bounding box center [749, 380] width 12 height 10
radio input "true"
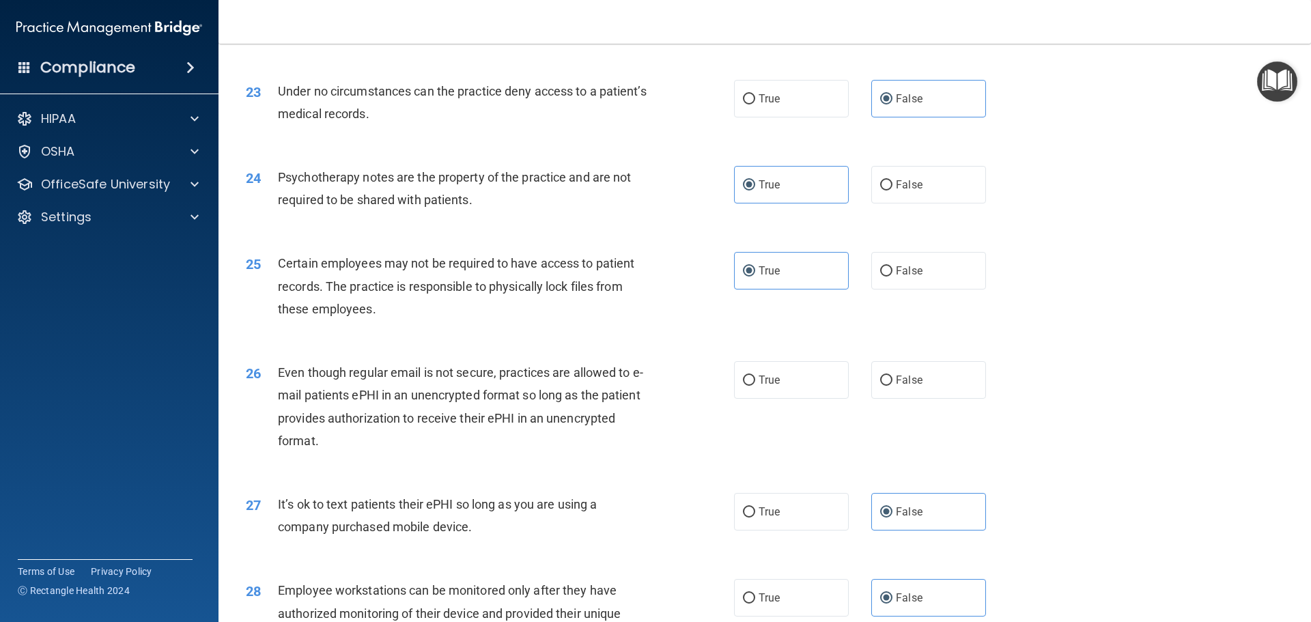
scroll to position [2389, 0]
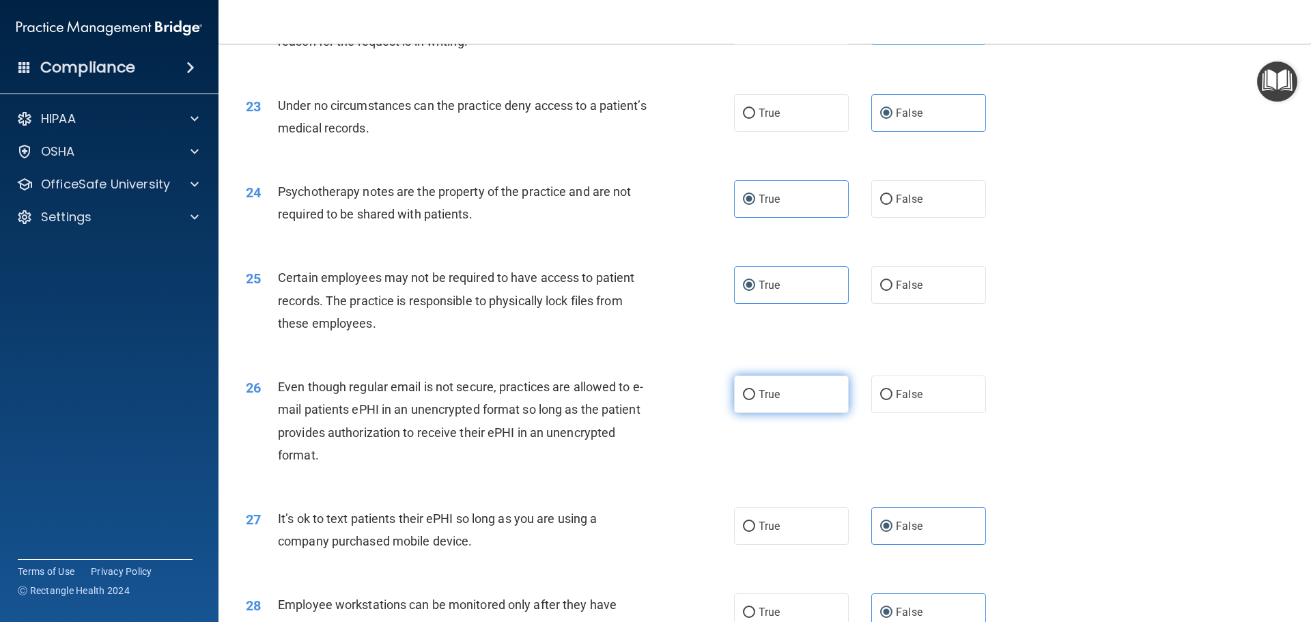
click at [758, 413] on label "True" at bounding box center [791, 394] width 115 height 38
click at [755, 400] on input "True" at bounding box center [749, 395] width 12 height 10
radio input "true"
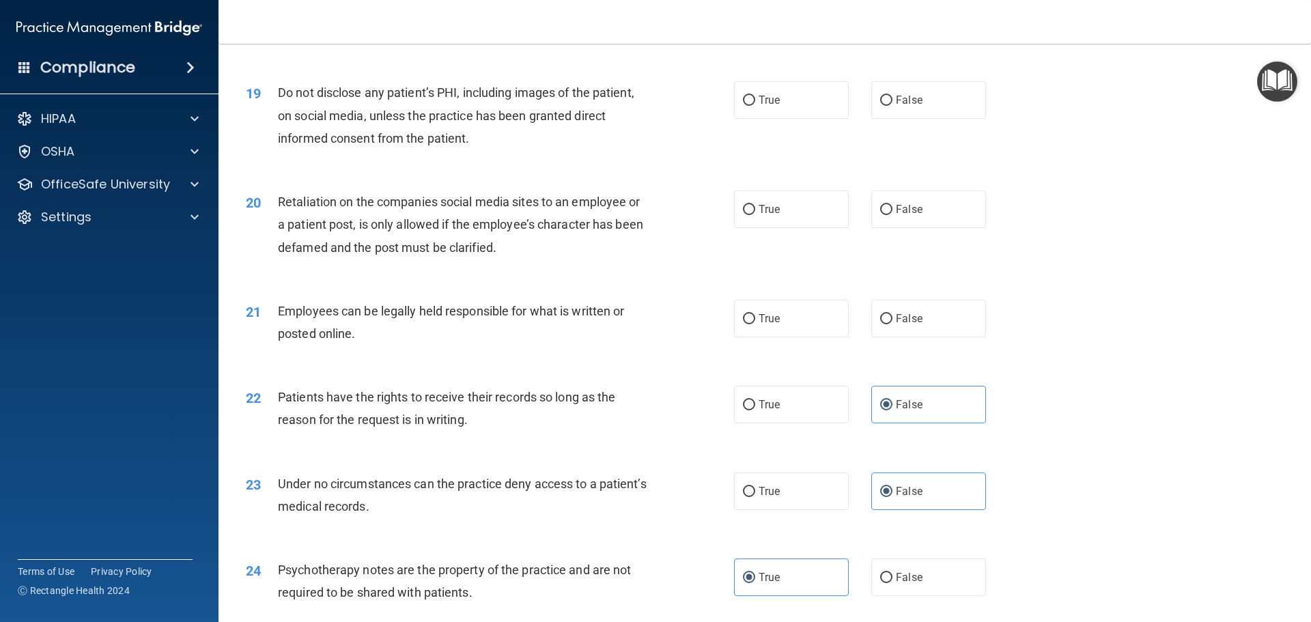
scroll to position [1980, 0]
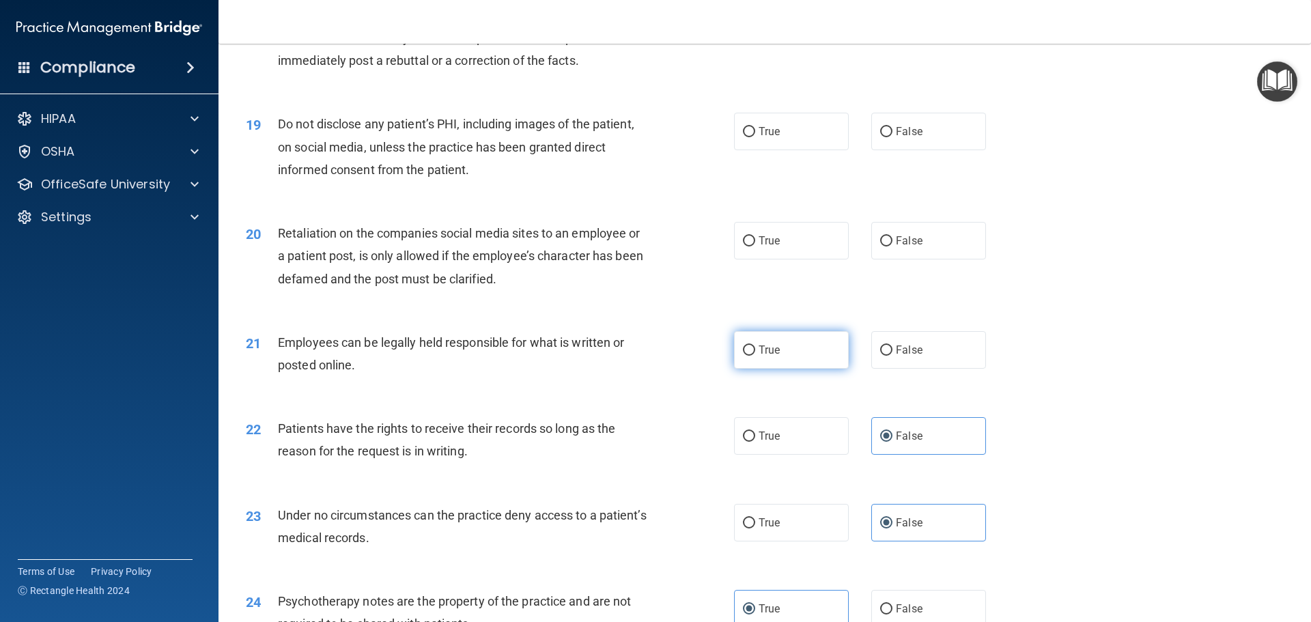
click at [773, 356] on span "True" at bounding box center [768, 349] width 21 height 13
click at [755, 356] on input "True" at bounding box center [749, 350] width 12 height 10
radio input "true"
click at [759, 138] on span "True" at bounding box center [768, 131] width 21 height 13
click at [755, 137] on input "True" at bounding box center [749, 132] width 12 height 10
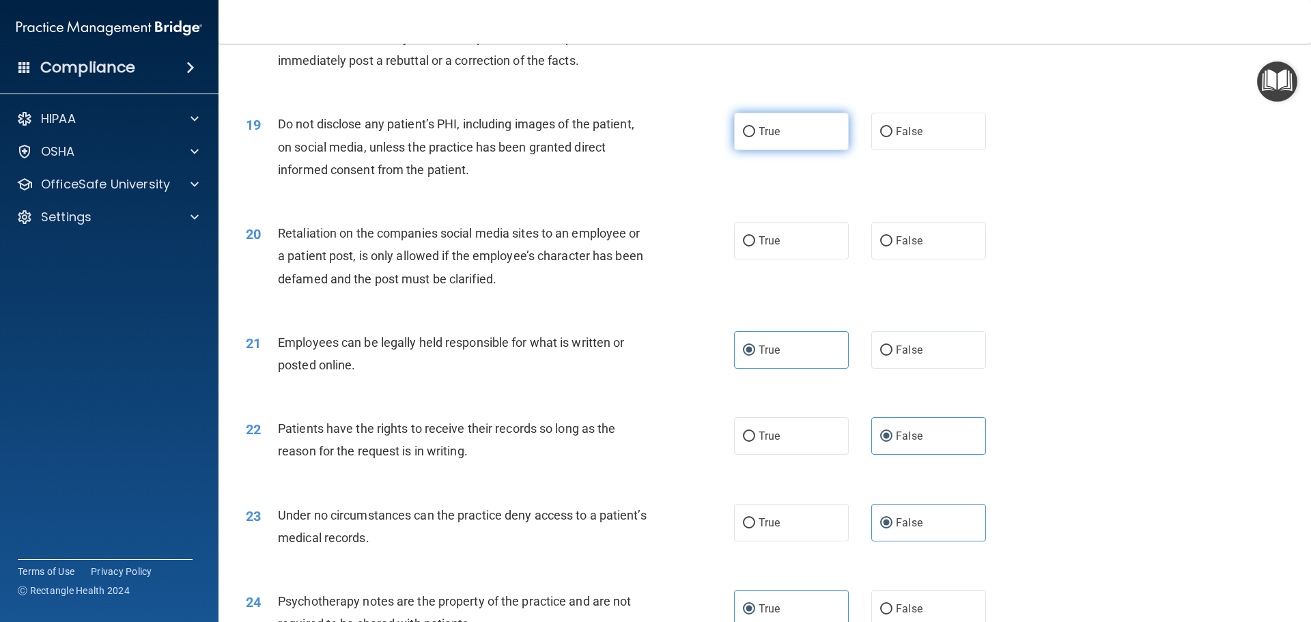
radio input "true"
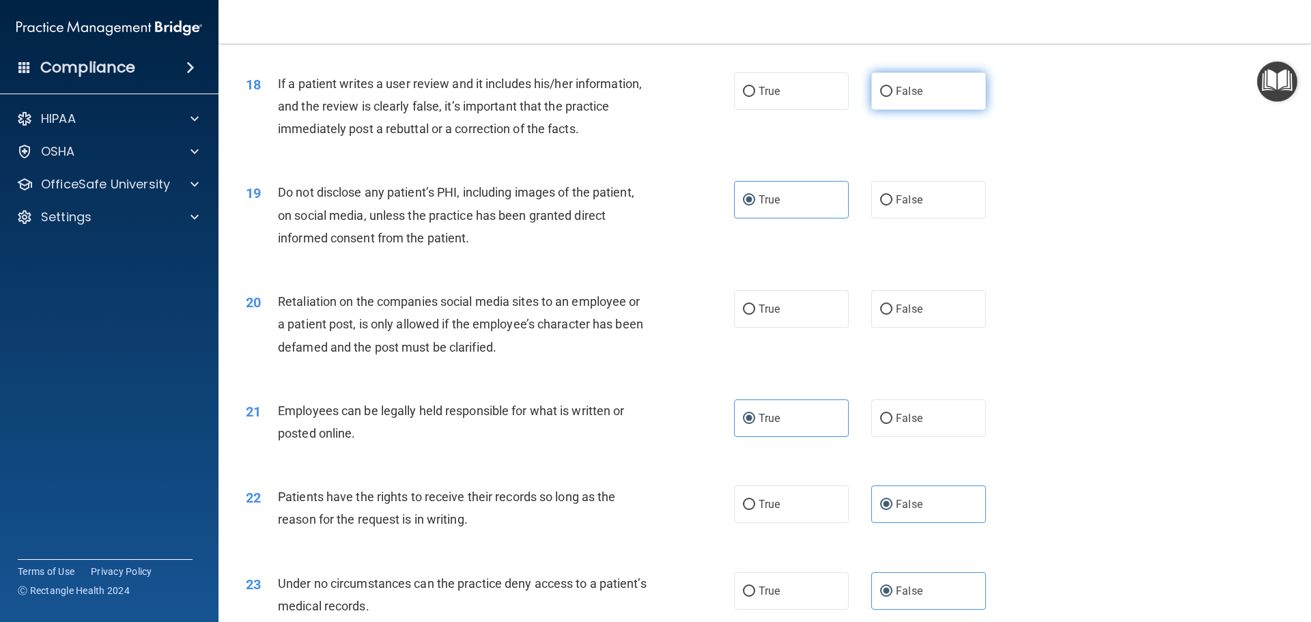
click at [930, 110] on label "False" at bounding box center [928, 91] width 115 height 38
click at [892, 97] on input "False" at bounding box center [886, 92] width 12 height 10
radio input "true"
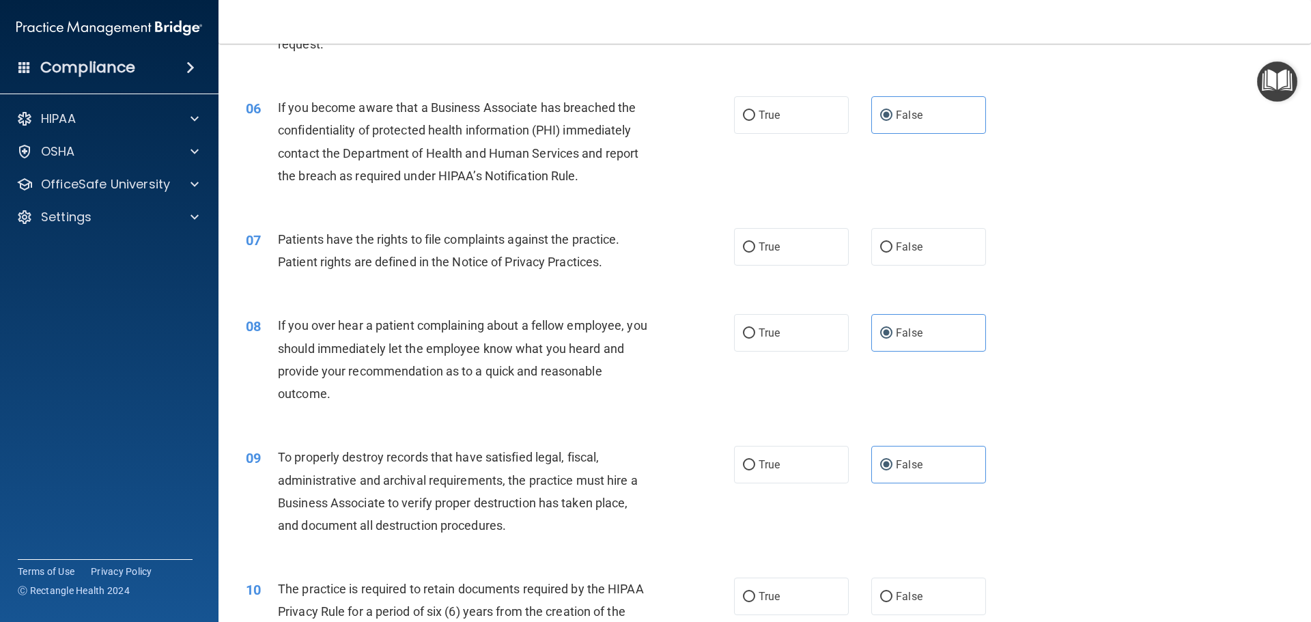
scroll to position [546, 0]
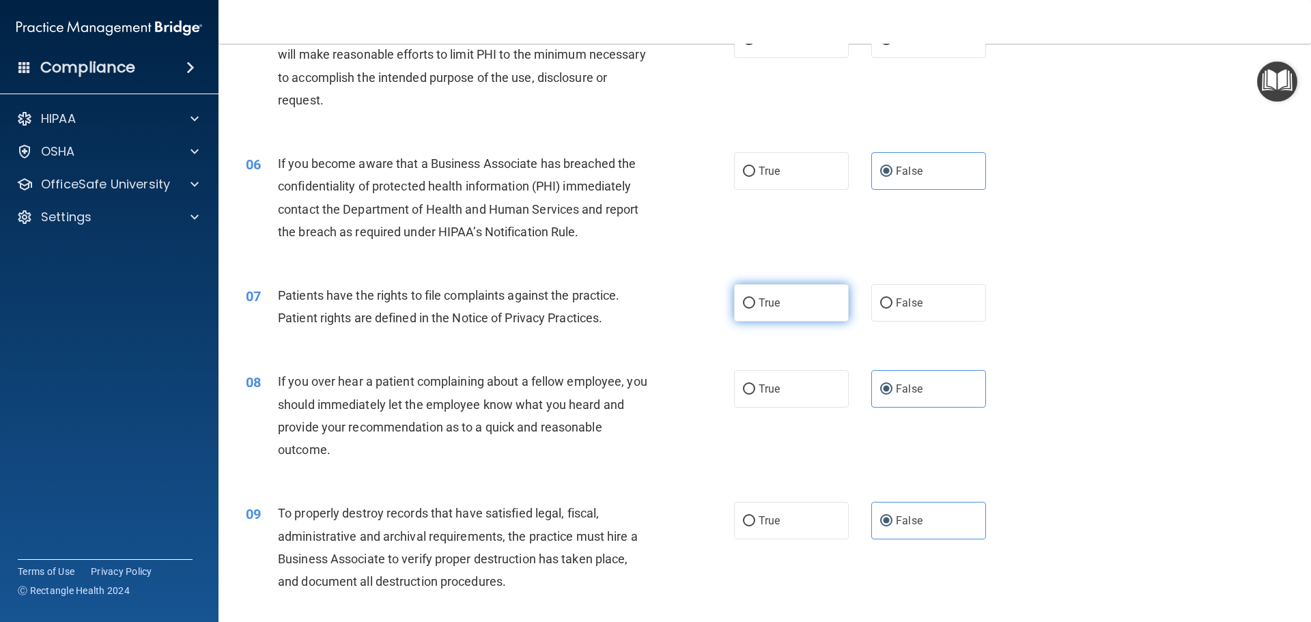
click at [743, 299] on input "True" at bounding box center [749, 303] width 12 height 10
radio input "true"
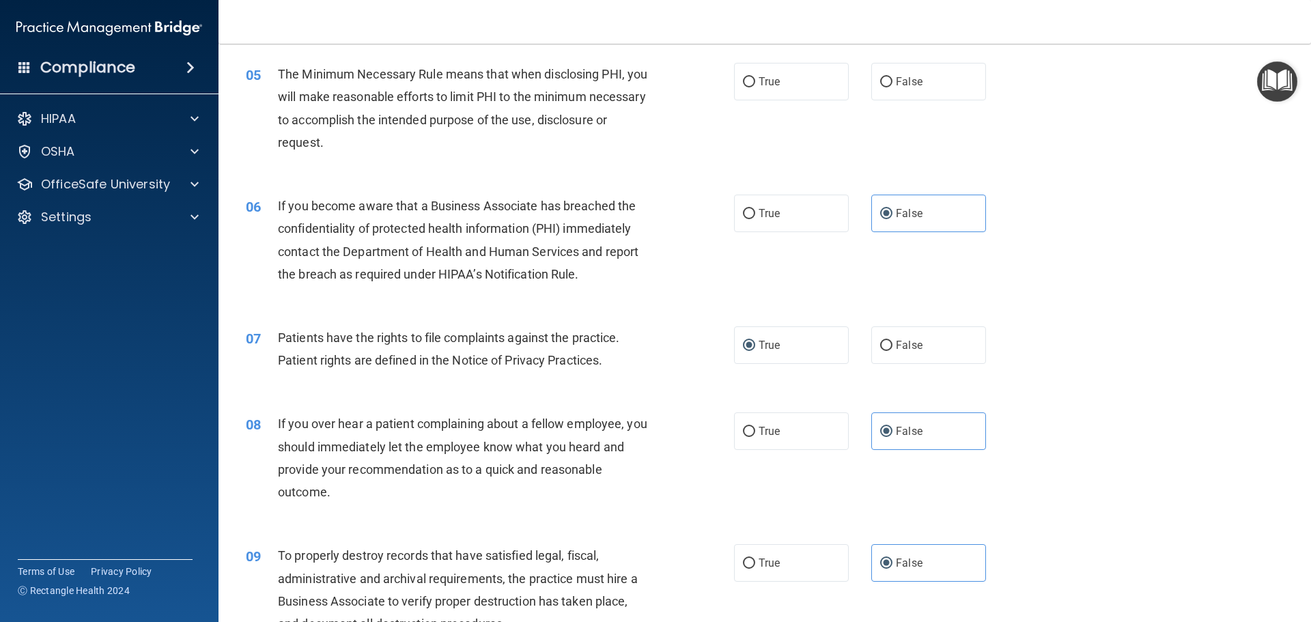
scroll to position [341, 0]
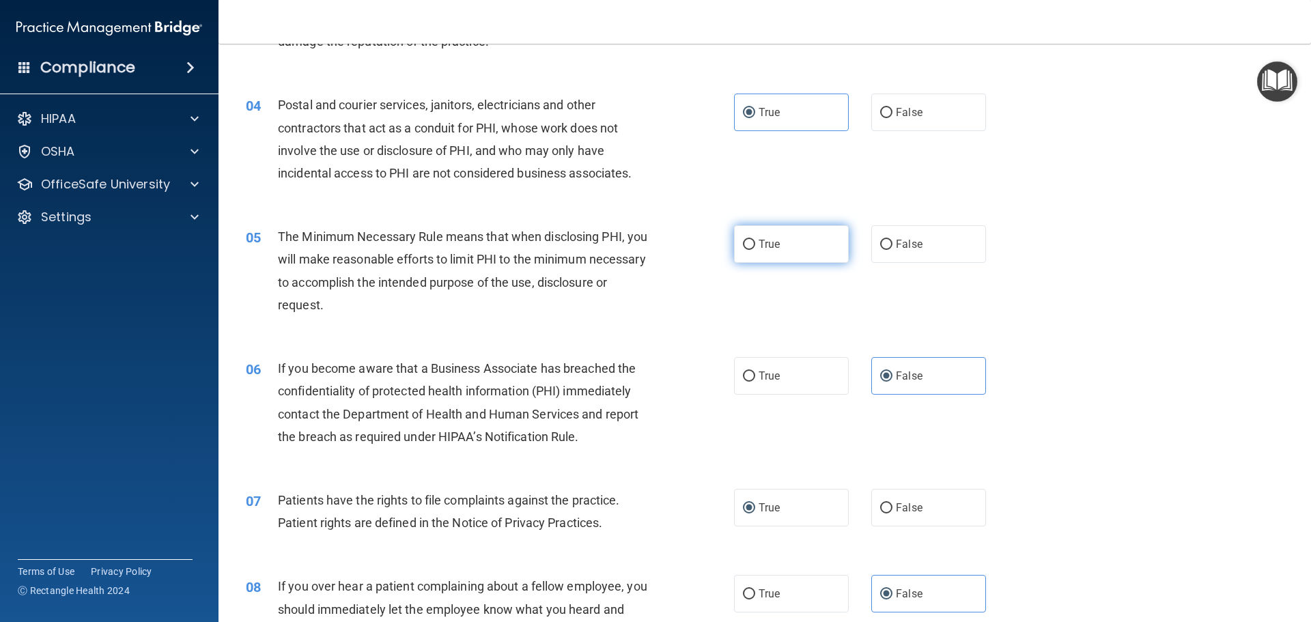
click at [816, 240] on label "True" at bounding box center [791, 244] width 115 height 38
click at [755, 240] on input "True" at bounding box center [749, 245] width 12 height 10
radio input "true"
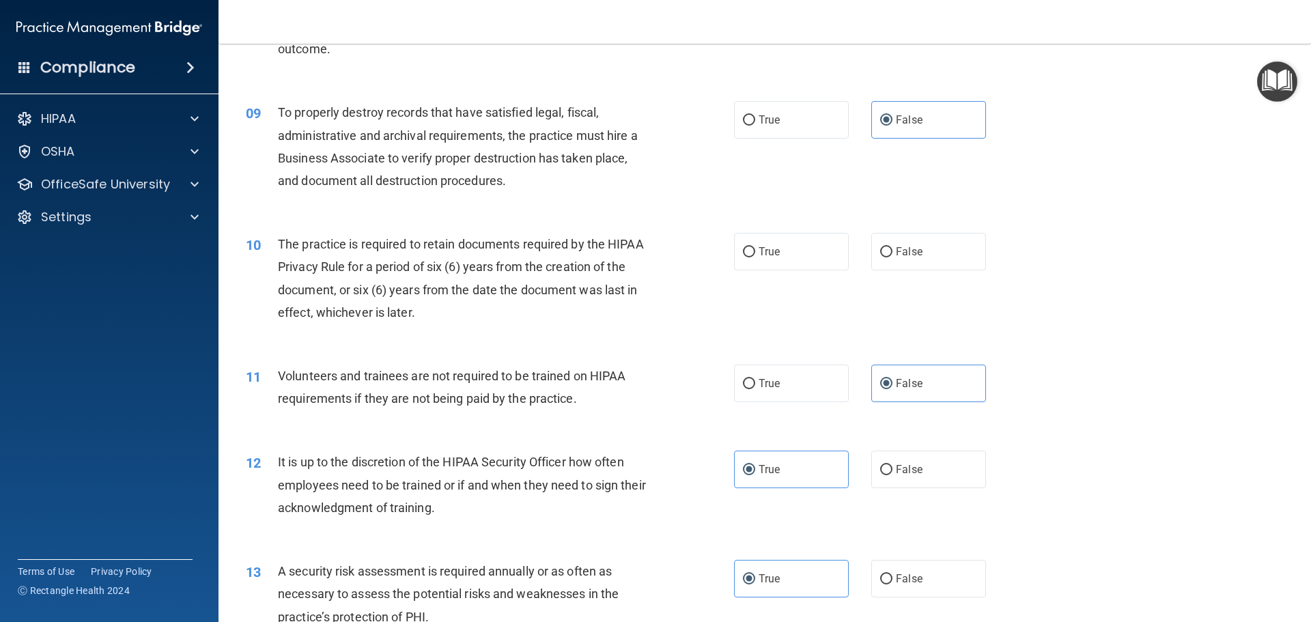
scroll to position [956, 0]
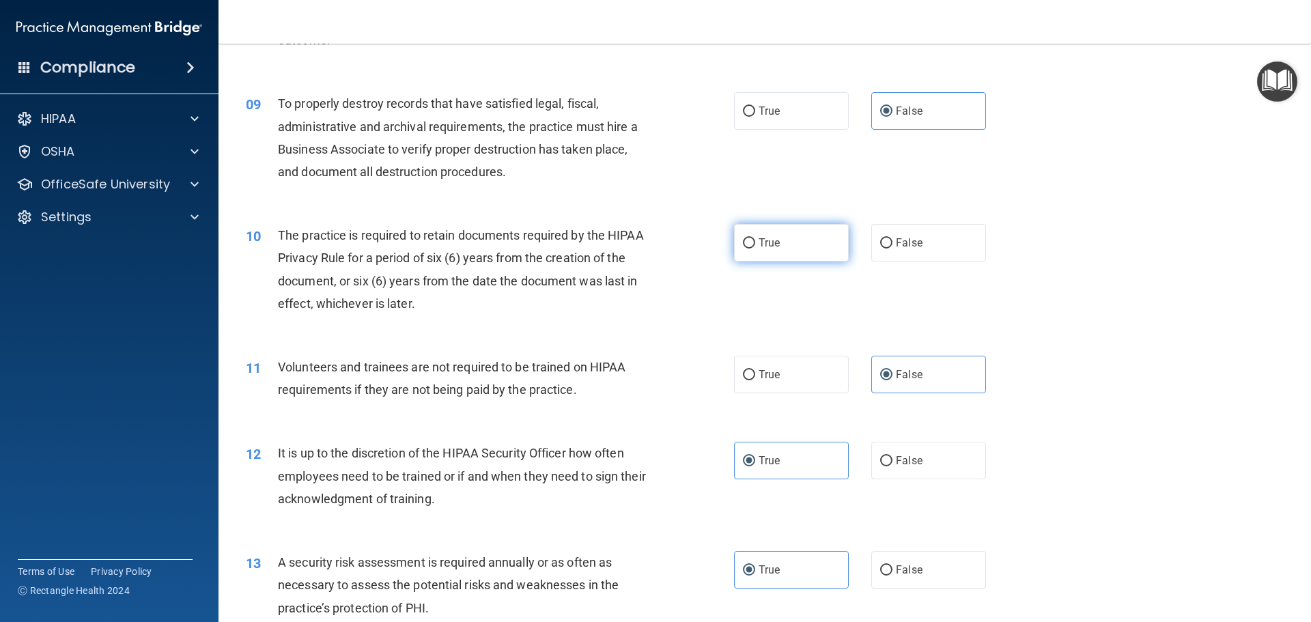
click at [758, 244] on span "True" at bounding box center [768, 242] width 21 height 13
click at [755, 244] on input "True" at bounding box center [749, 243] width 12 height 10
radio input "true"
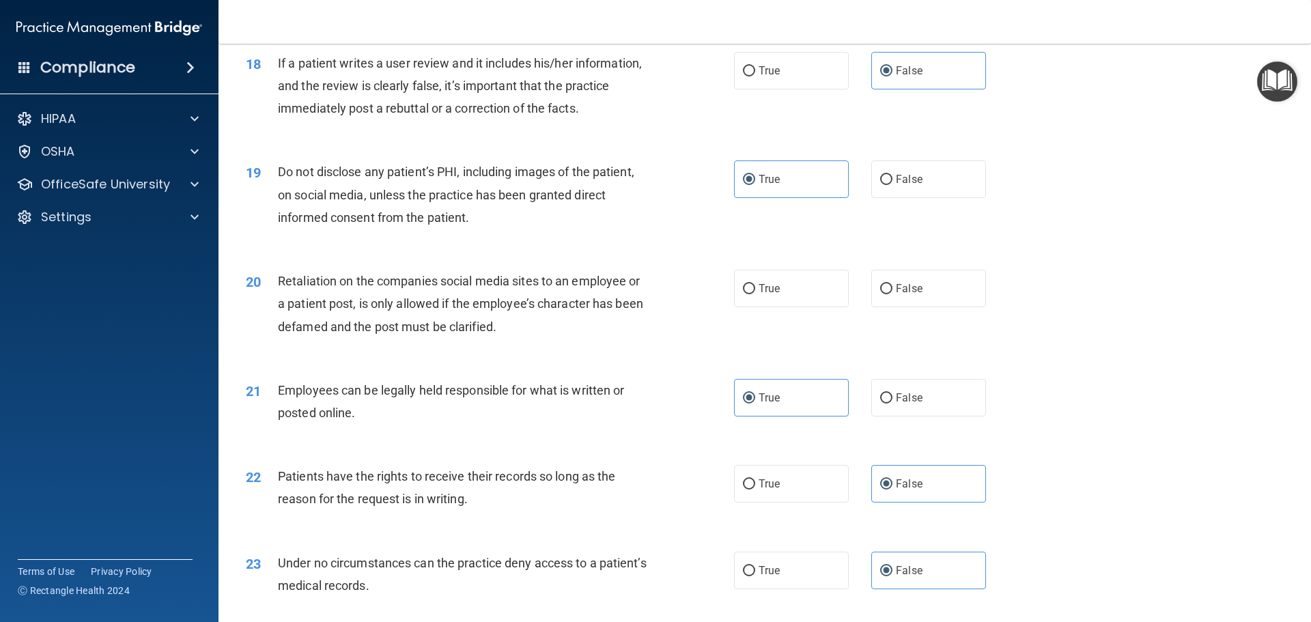
scroll to position [1980, 0]
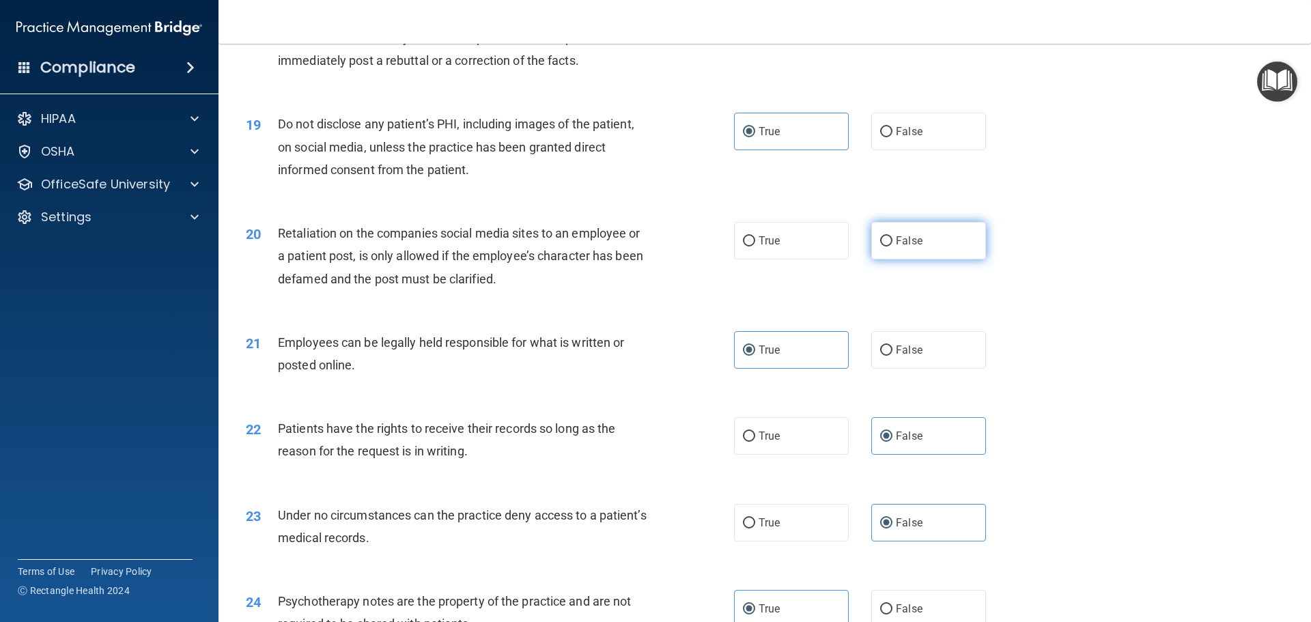
click at [956, 259] on label "False" at bounding box center [928, 241] width 115 height 38
click at [892, 246] on input "False" at bounding box center [886, 241] width 12 height 10
radio input "true"
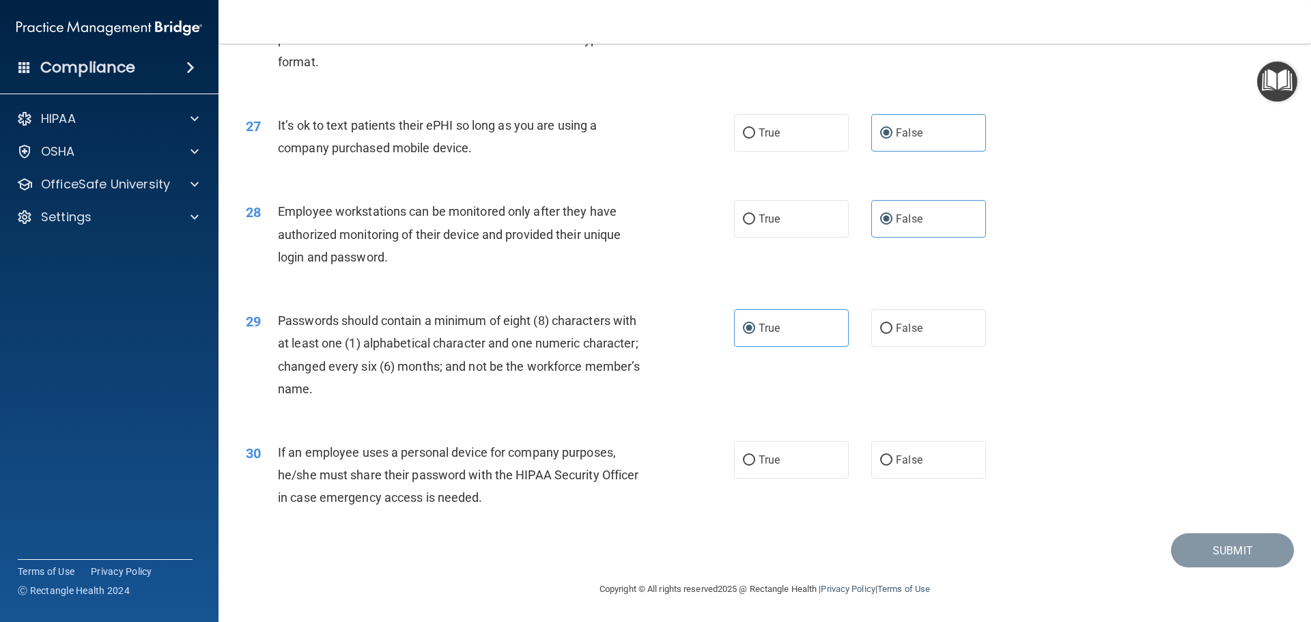
scroll to position [2805, 0]
click at [966, 455] on label "False" at bounding box center [928, 460] width 115 height 38
click at [892, 455] on input "False" at bounding box center [886, 460] width 12 height 10
radio input "true"
click at [1197, 545] on button "Submit" at bounding box center [1232, 550] width 123 height 35
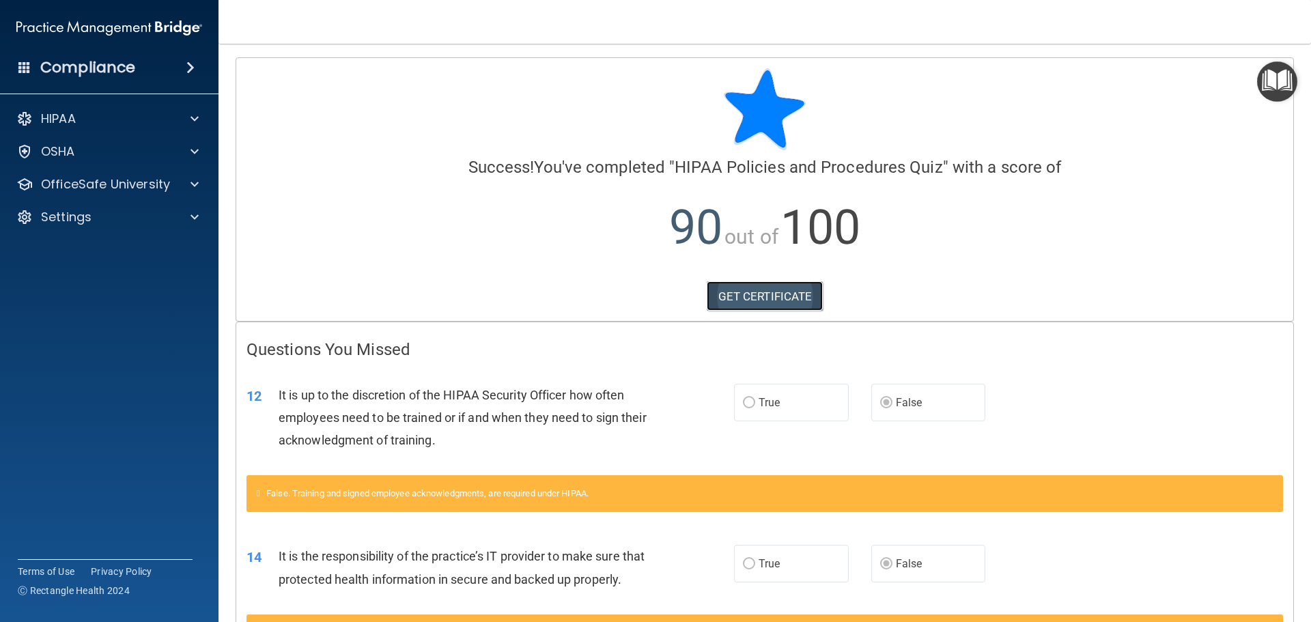
click at [780, 299] on link "GET CERTIFICATE" at bounding box center [765, 296] width 117 height 30
click at [102, 154] on div "OSHA" at bounding box center [90, 151] width 169 height 16
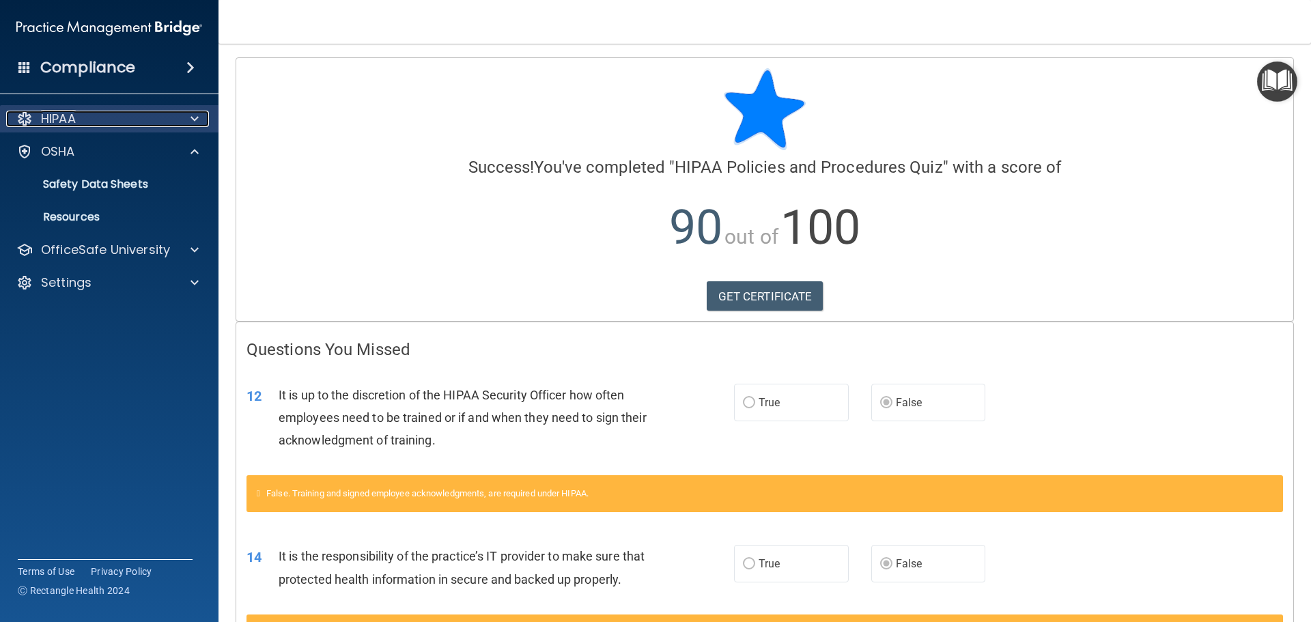
click at [184, 122] on div at bounding box center [192, 119] width 34 height 16
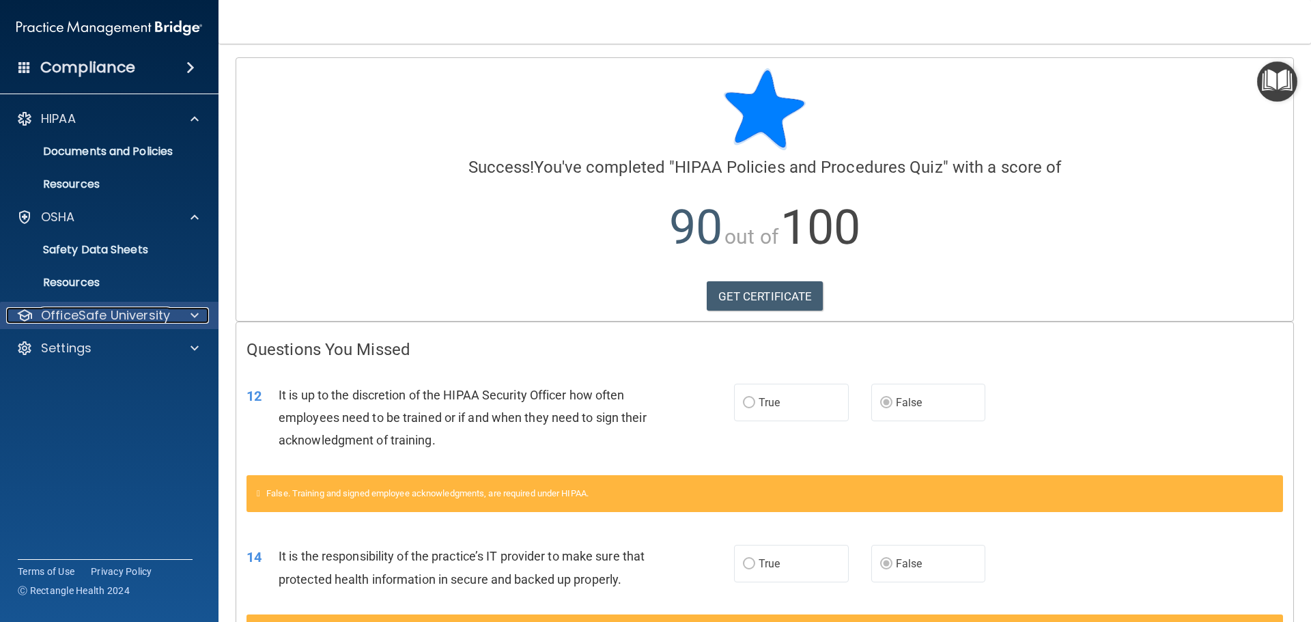
click at [186, 313] on div at bounding box center [192, 315] width 34 height 16
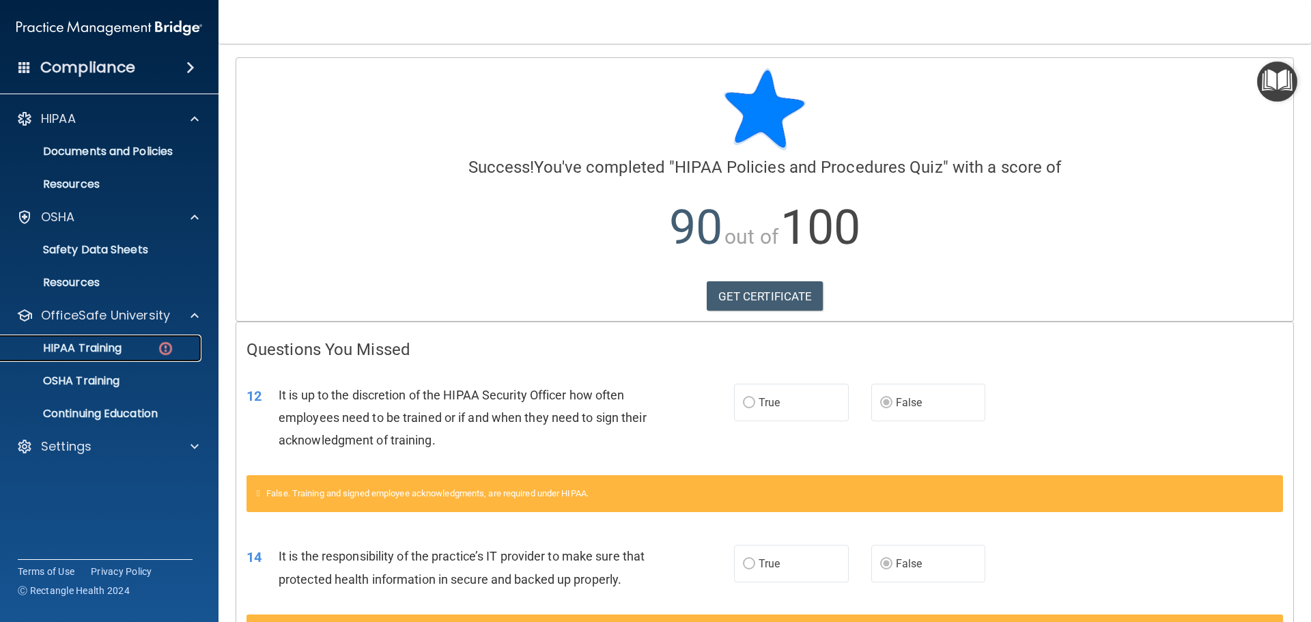
click at [167, 348] on img at bounding box center [165, 348] width 17 height 17
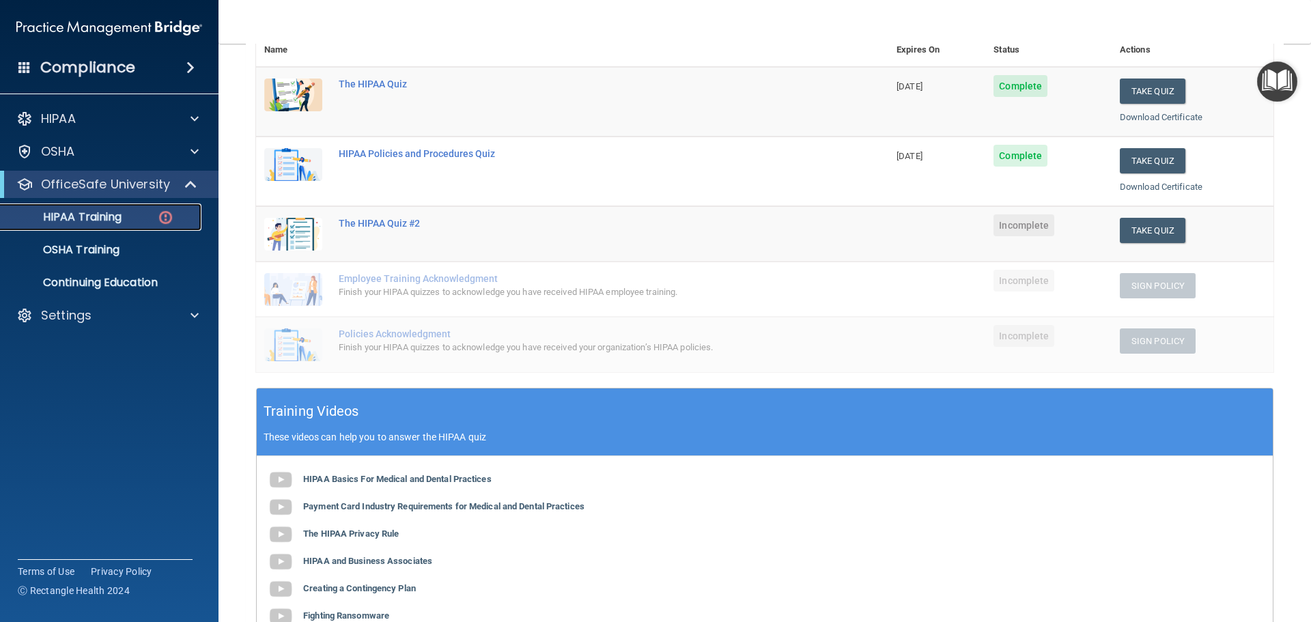
scroll to position [158, 0]
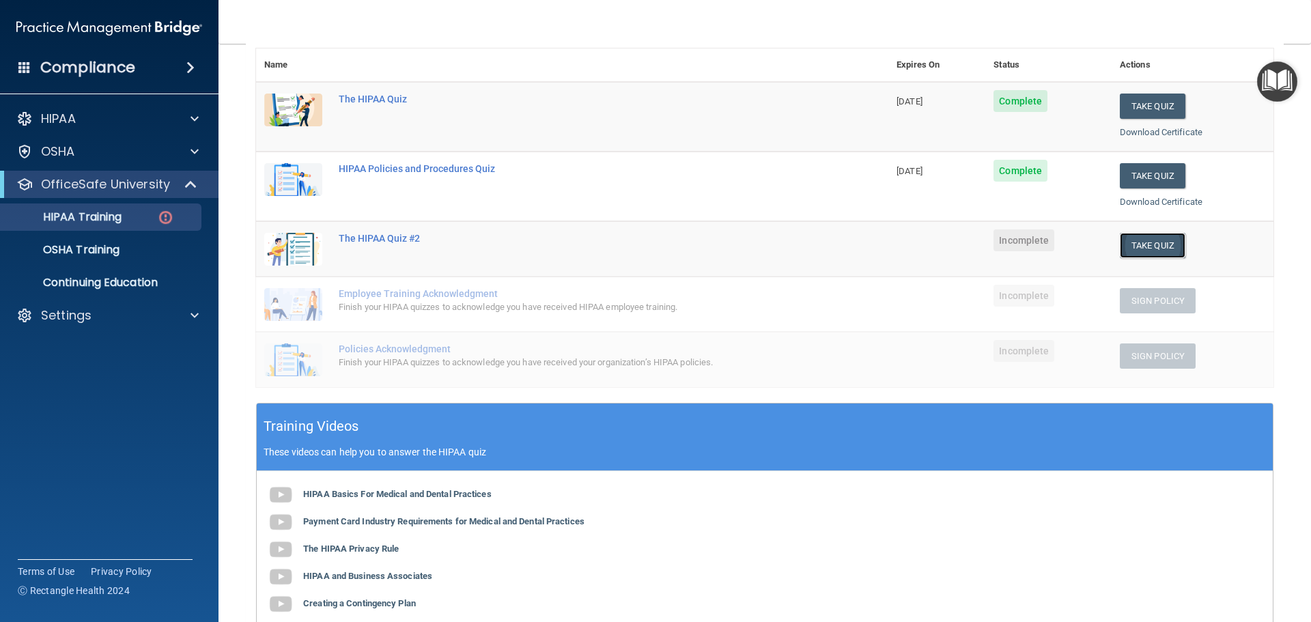
click at [1152, 255] on button "Take Quiz" at bounding box center [1153, 245] width 66 height 25
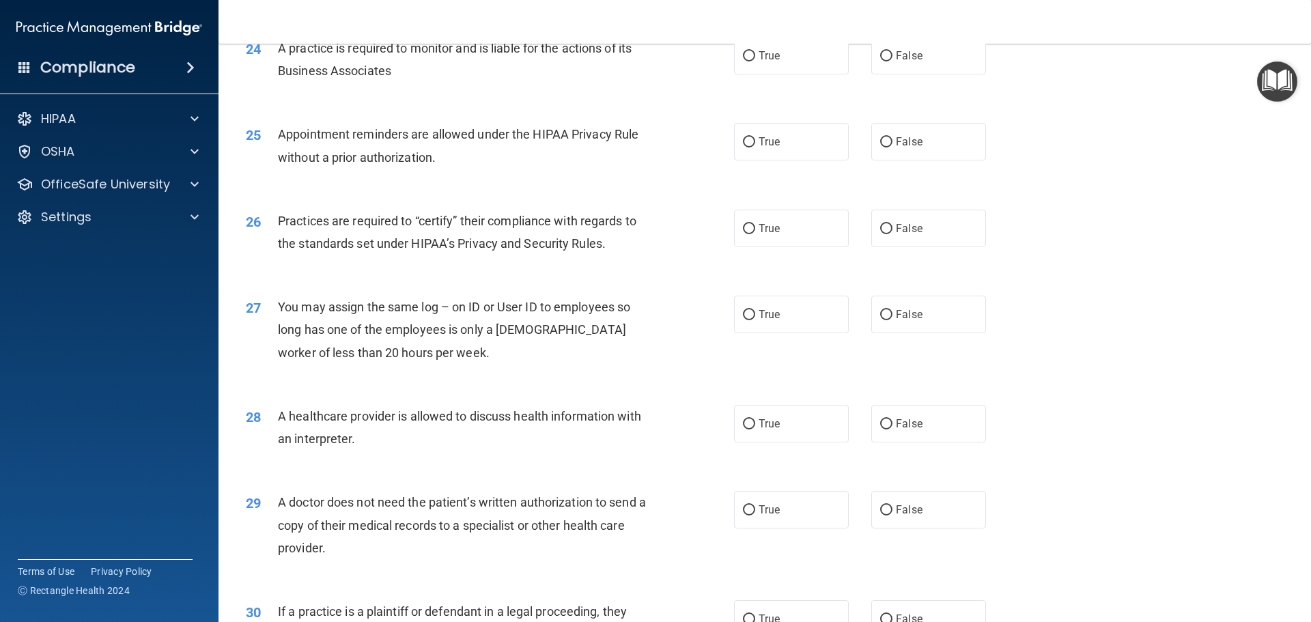
scroll to position [2488, 0]
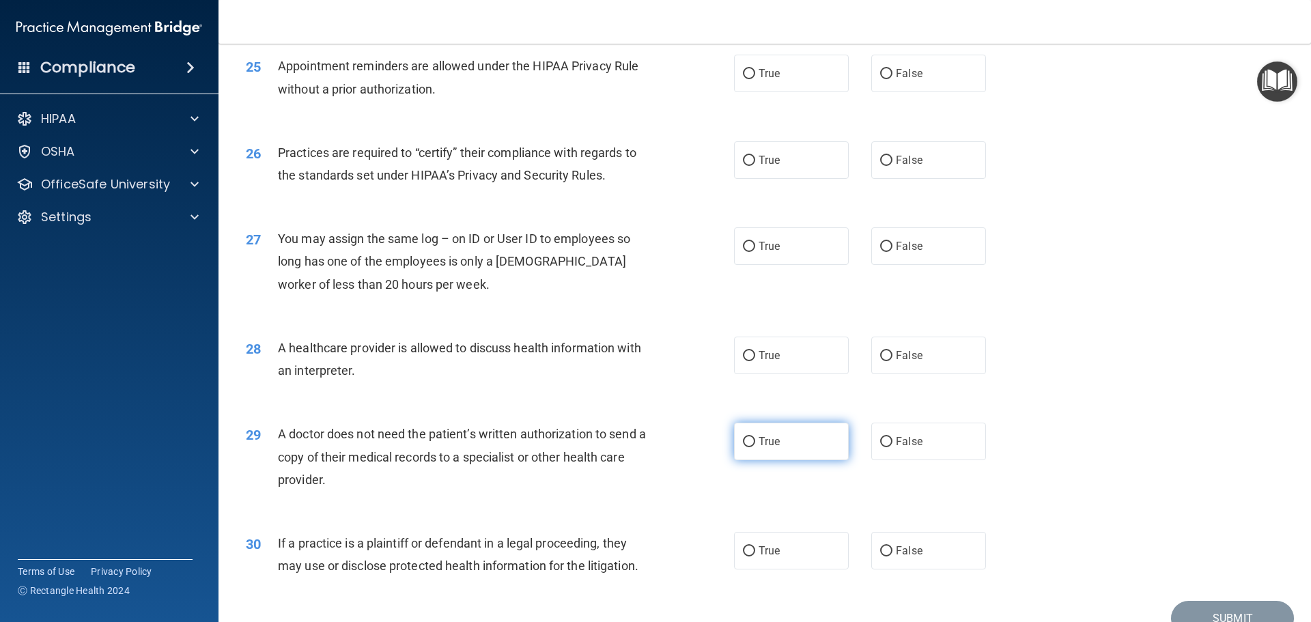
click at [783, 436] on label "True" at bounding box center [791, 442] width 115 height 38
click at [755, 437] on input "True" at bounding box center [749, 442] width 12 height 10
radio input "true"
click at [767, 539] on label "True" at bounding box center [791, 551] width 115 height 38
click at [755, 546] on input "True" at bounding box center [749, 551] width 12 height 10
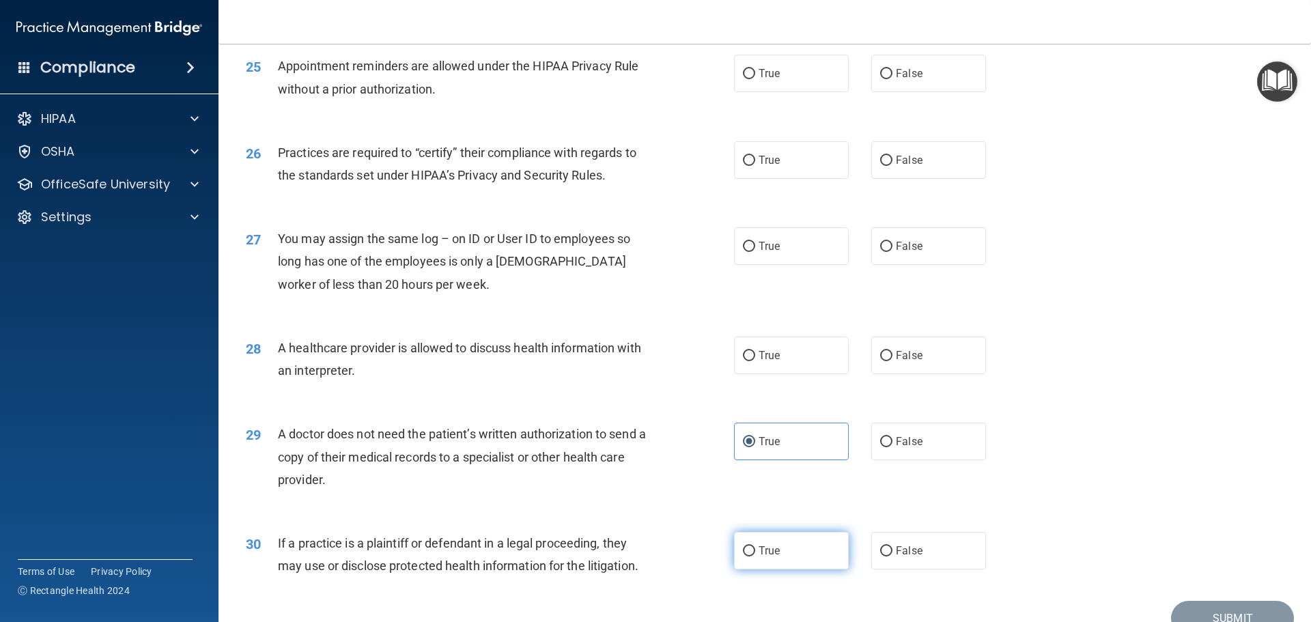
radio input "true"
click at [805, 353] on label "True" at bounding box center [791, 356] width 115 height 38
click at [755, 353] on input "True" at bounding box center [749, 356] width 12 height 10
radio input "true"
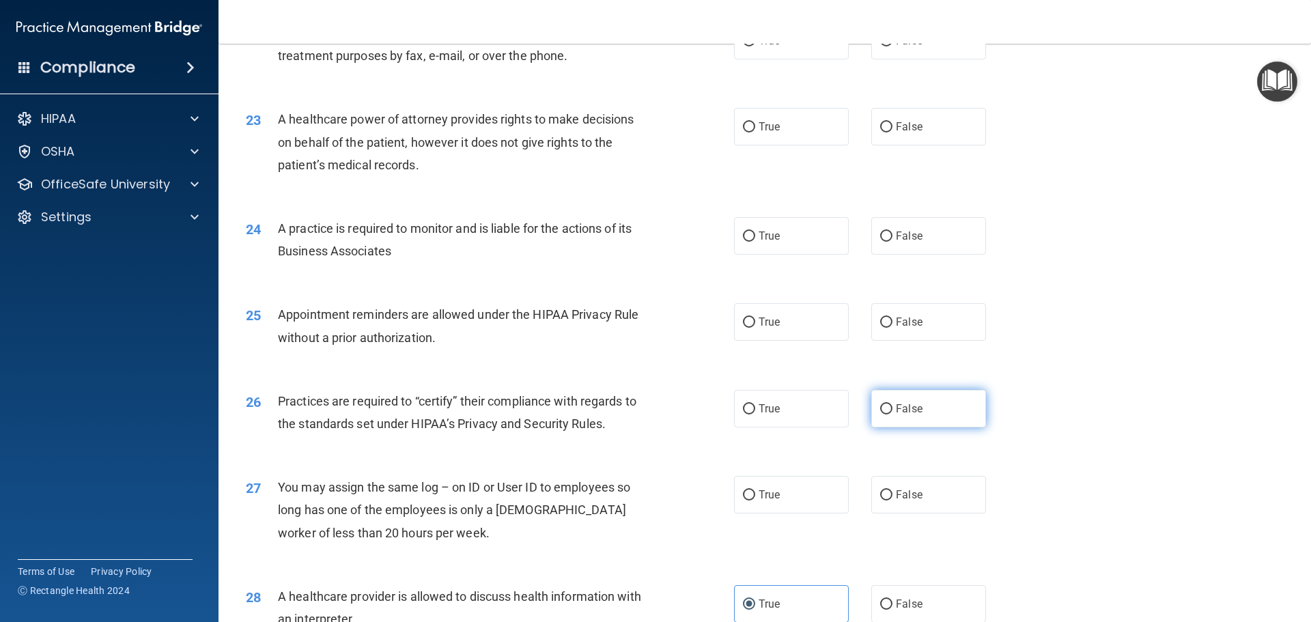
scroll to position [2215, 0]
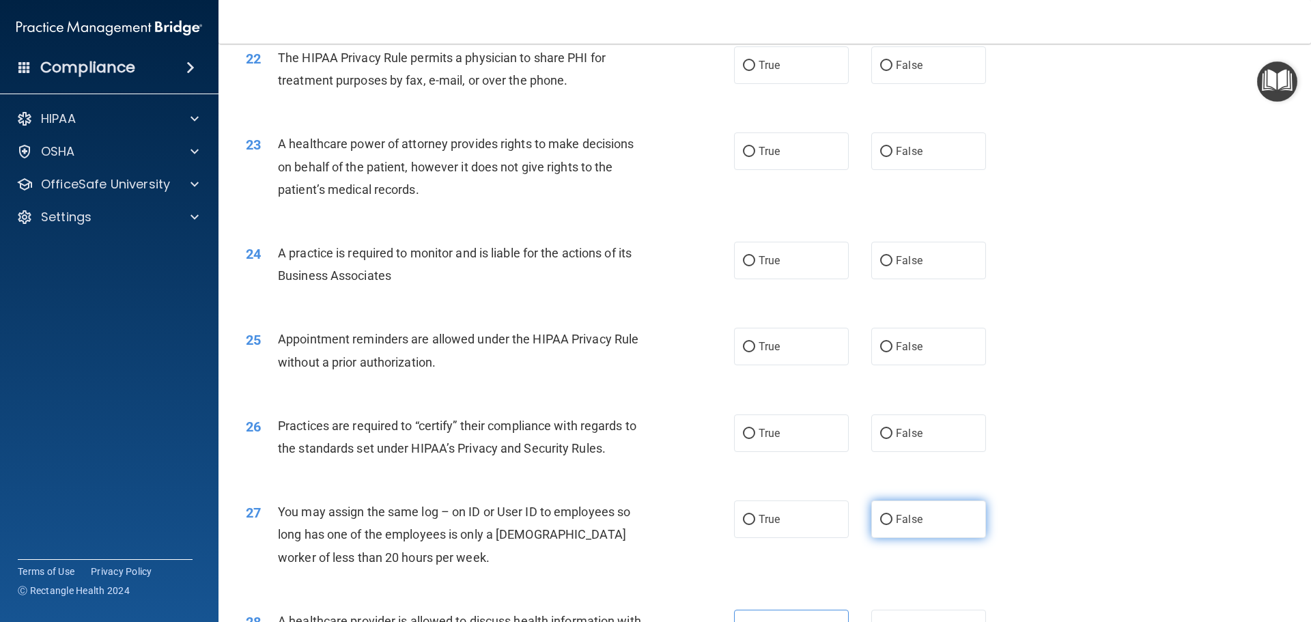
click at [886, 520] on label "False" at bounding box center [928, 519] width 115 height 38
click at [886, 520] on input "False" at bounding box center [886, 520] width 12 height 10
radio input "true"
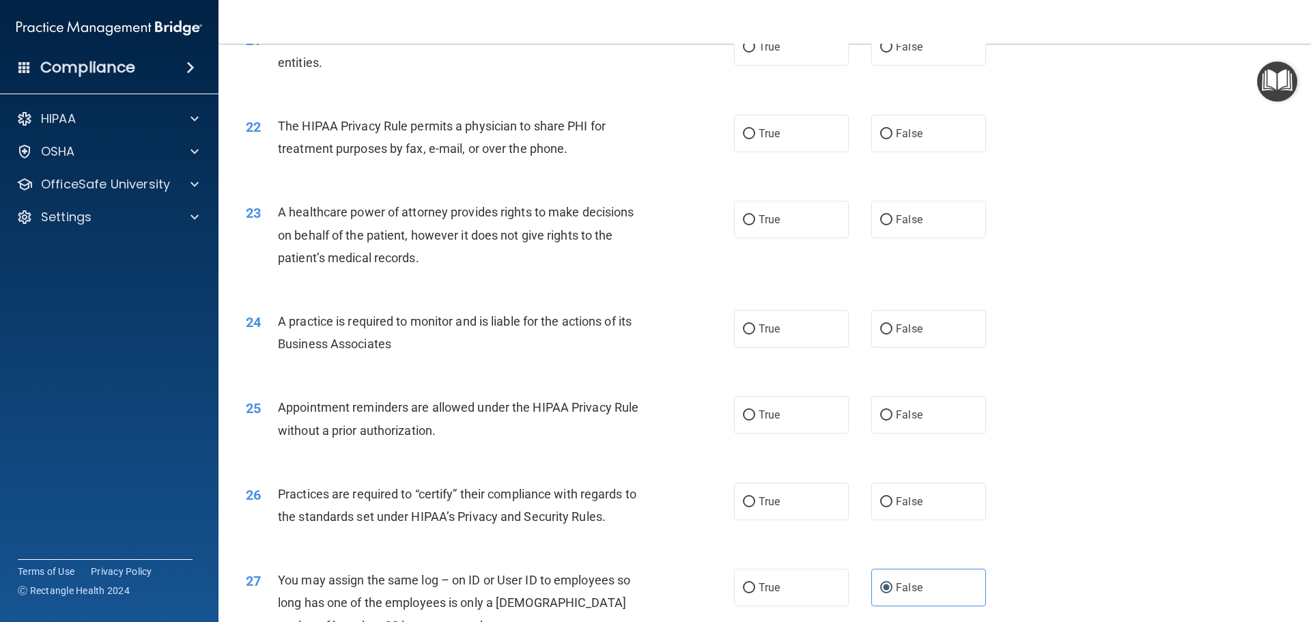
scroll to position [2078, 0]
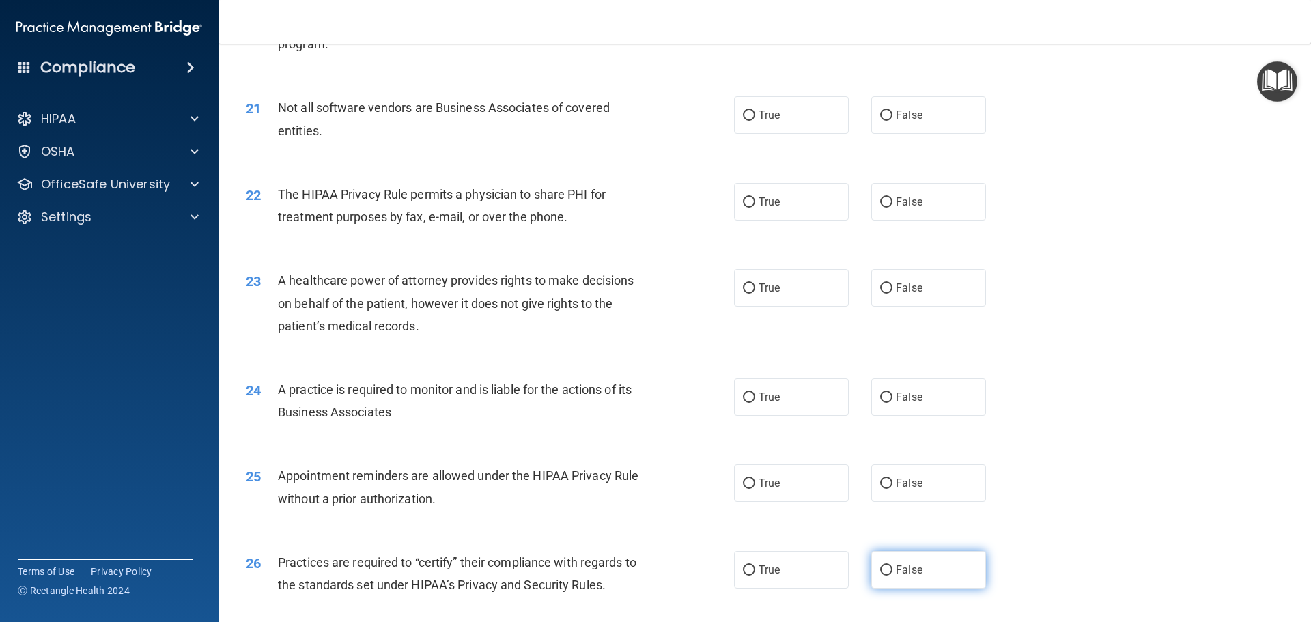
click at [931, 558] on label "False" at bounding box center [928, 570] width 115 height 38
click at [892, 565] on input "False" at bounding box center [886, 570] width 12 height 10
radio input "true"
click at [772, 471] on label "True" at bounding box center [791, 483] width 115 height 38
click at [755, 479] on input "True" at bounding box center [749, 484] width 12 height 10
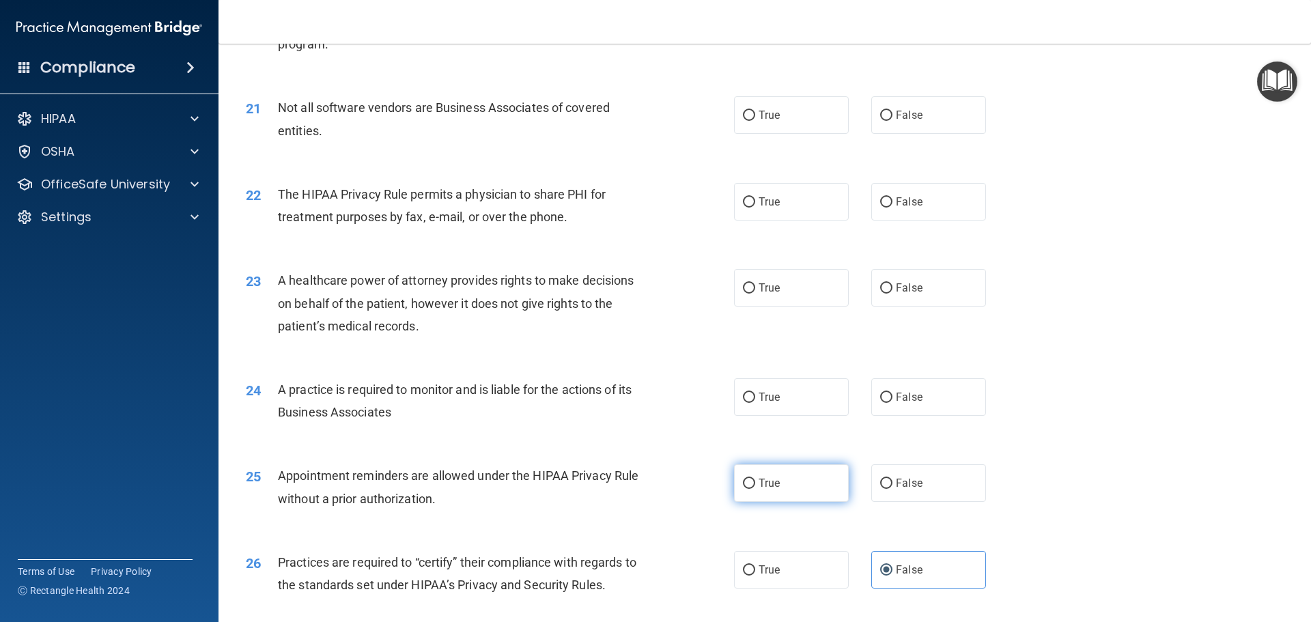
radio input "true"
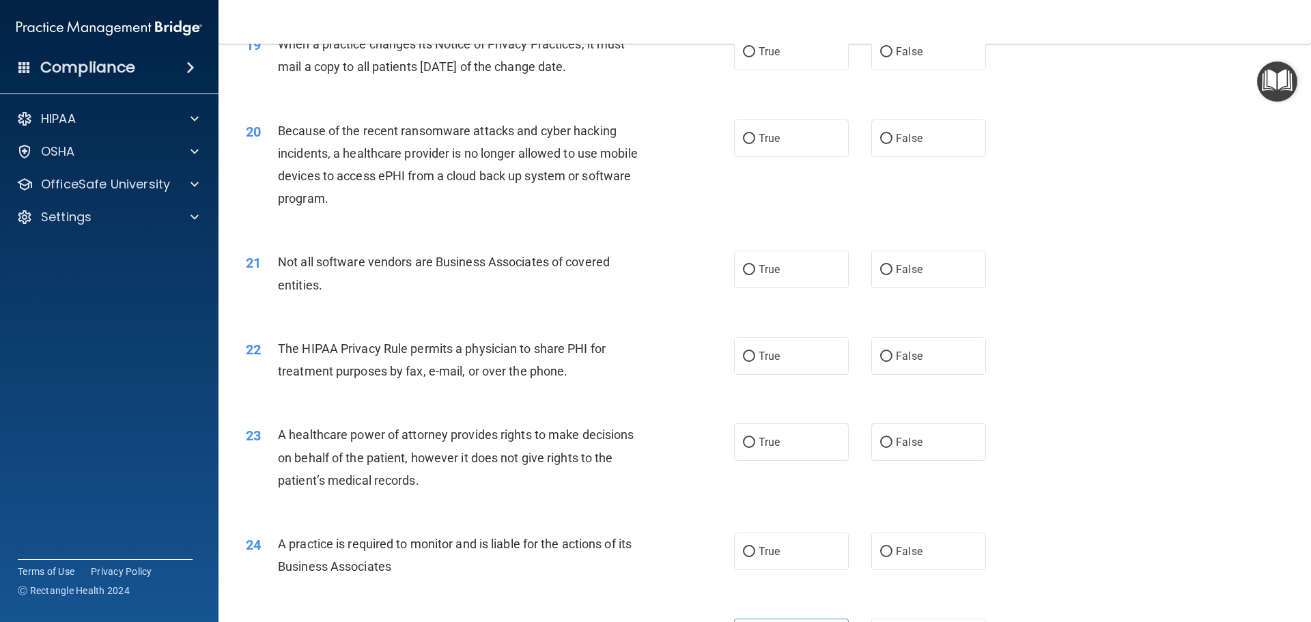
scroll to position [1873, 0]
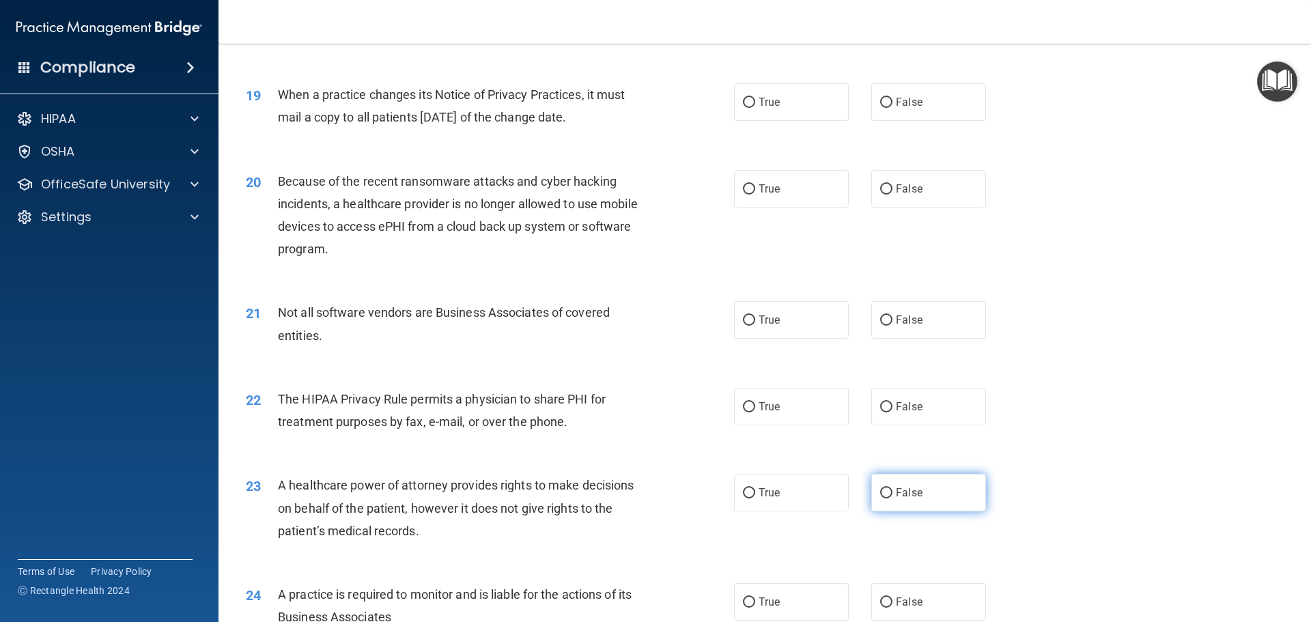
click at [891, 500] on label "False" at bounding box center [928, 493] width 115 height 38
click at [891, 498] on input "False" at bounding box center [886, 493] width 12 height 10
radio input "true"
click at [901, 597] on span "False" at bounding box center [909, 601] width 27 height 13
click at [892, 597] on input "False" at bounding box center [886, 602] width 12 height 10
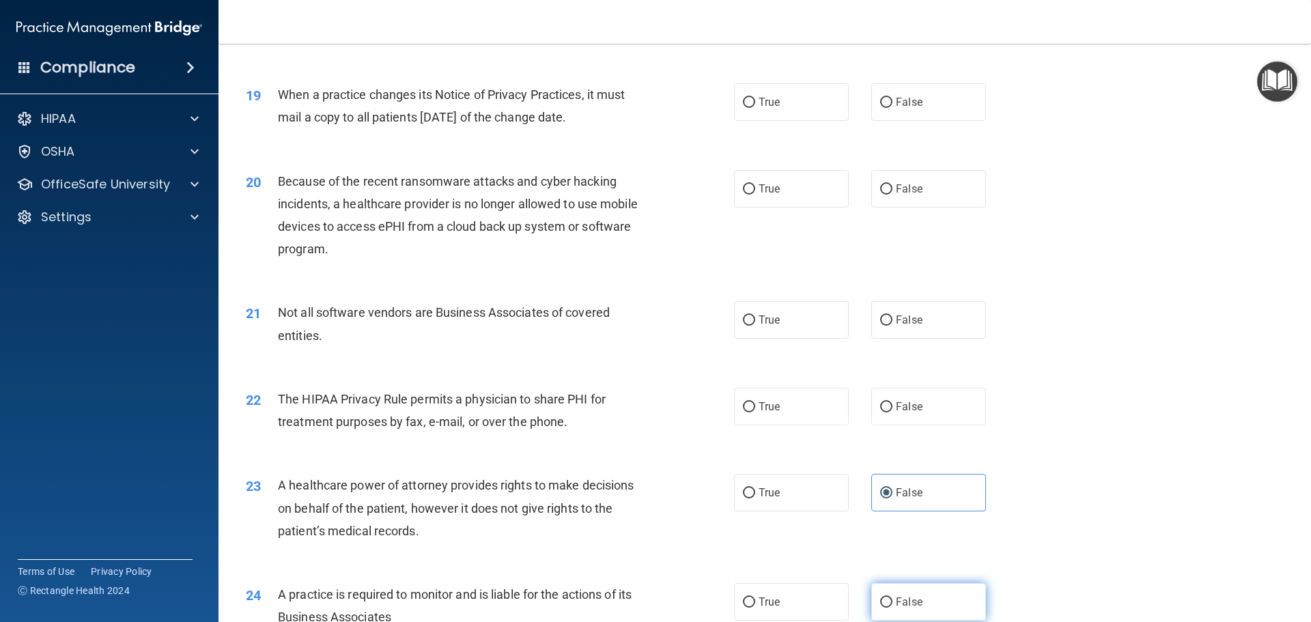
radio input "true"
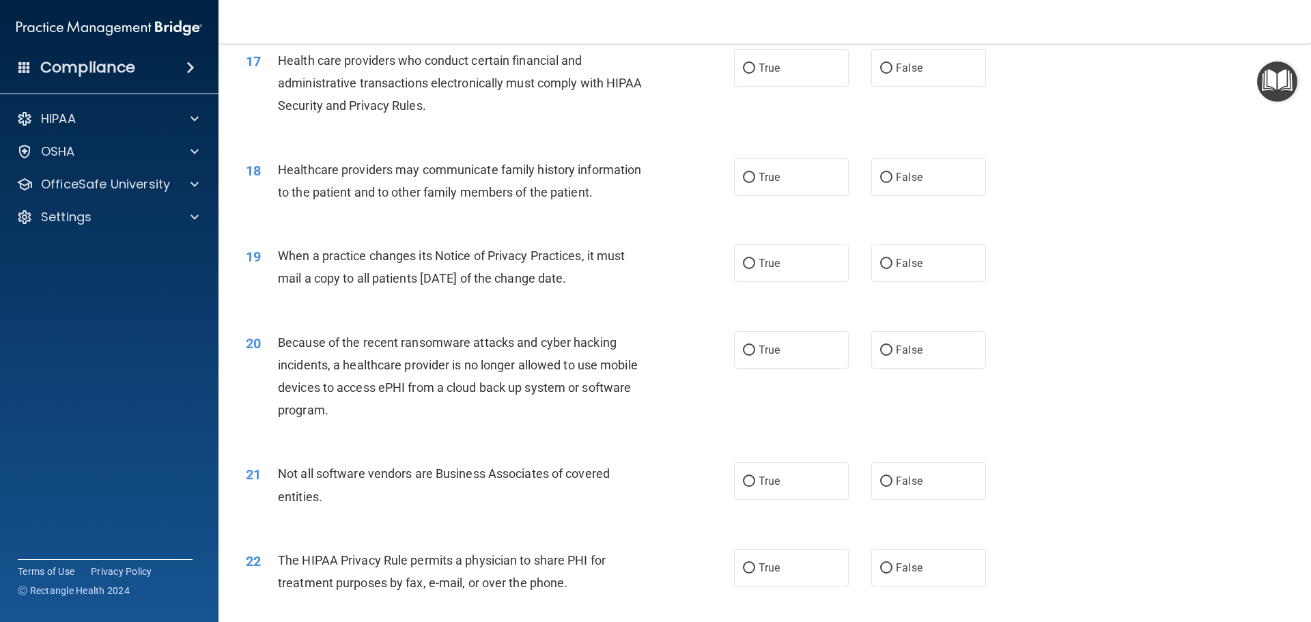
scroll to position [1737, 0]
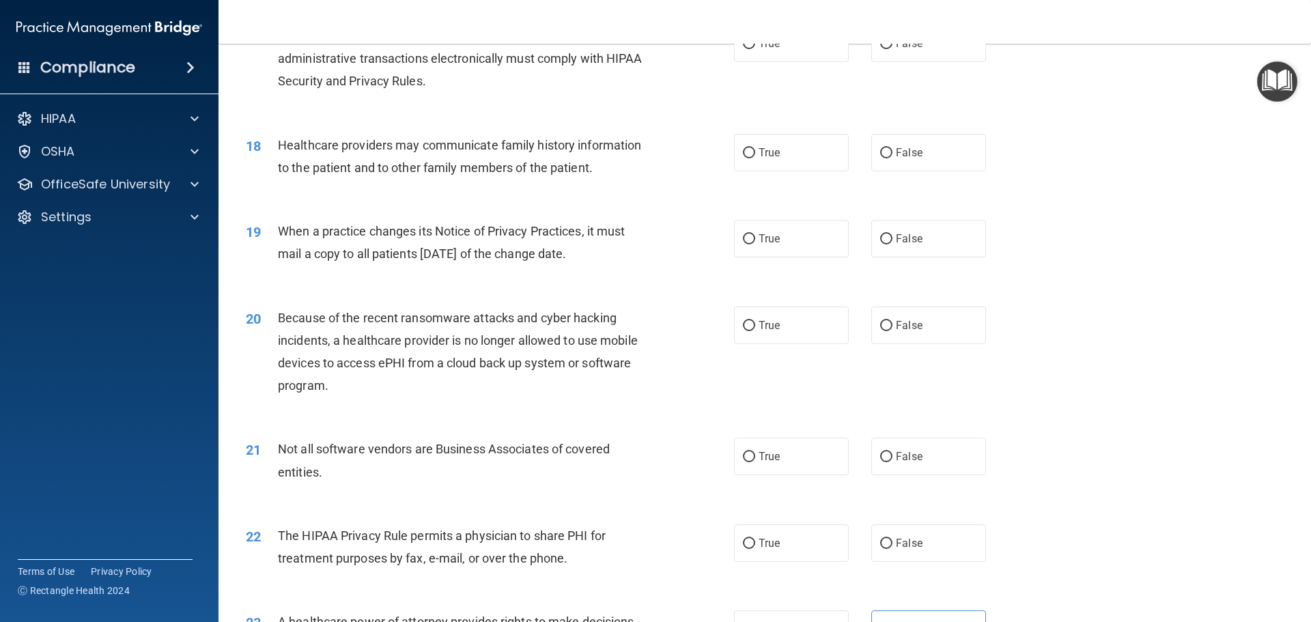
click at [1017, 401] on div "20 Because of the recent ransomware attacks and cyber hacking incidents, a heal…" at bounding box center [765, 355] width 1058 height 132
click at [758, 540] on span "True" at bounding box center [768, 543] width 21 height 13
click at [755, 540] on input "True" at bounding box center [749, 544] width 12 height 10
radio input "true"
click at [746, 463] on label "True" at bounding box center [791, 457] width 115 height 38
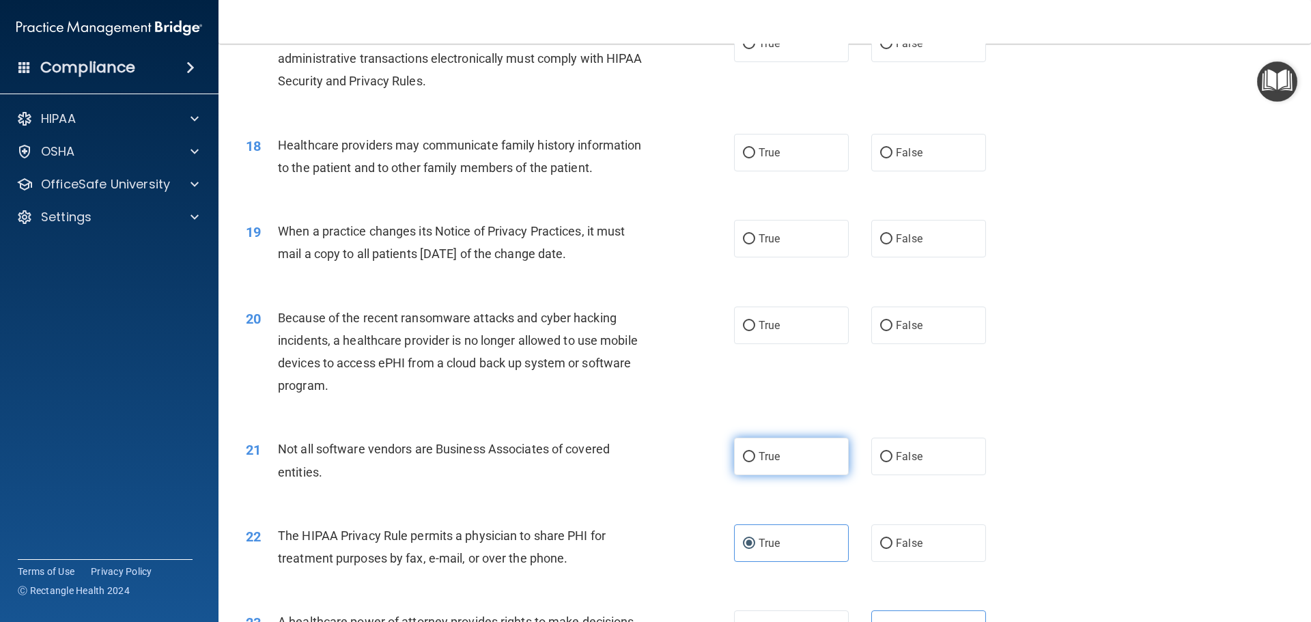
click at [746, 462] on input "True" at bounding box center [749, 457] width 12 height 10
radio input "true"
click at [880, 246] on label "False" at bounding box center [928, 239] width 115 height 38
click at [880, 244] on input "False" at bounding box center [886, 239] width 12 height 10
radio input "true"
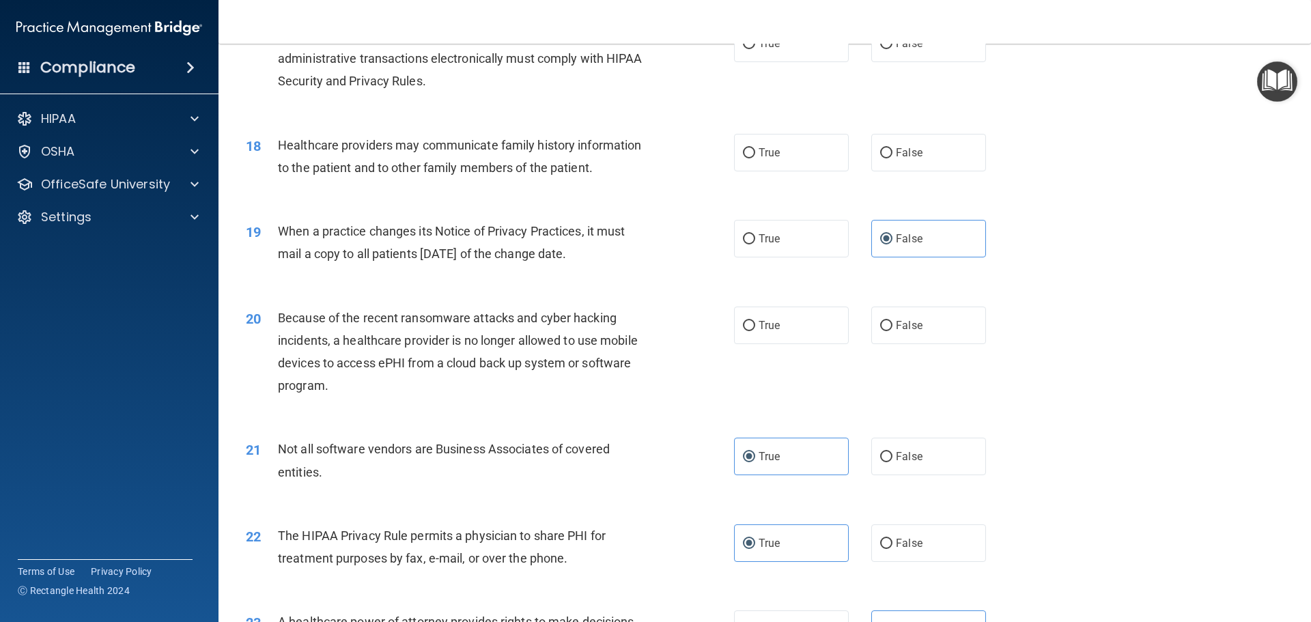
scroll to position [1805, 0]
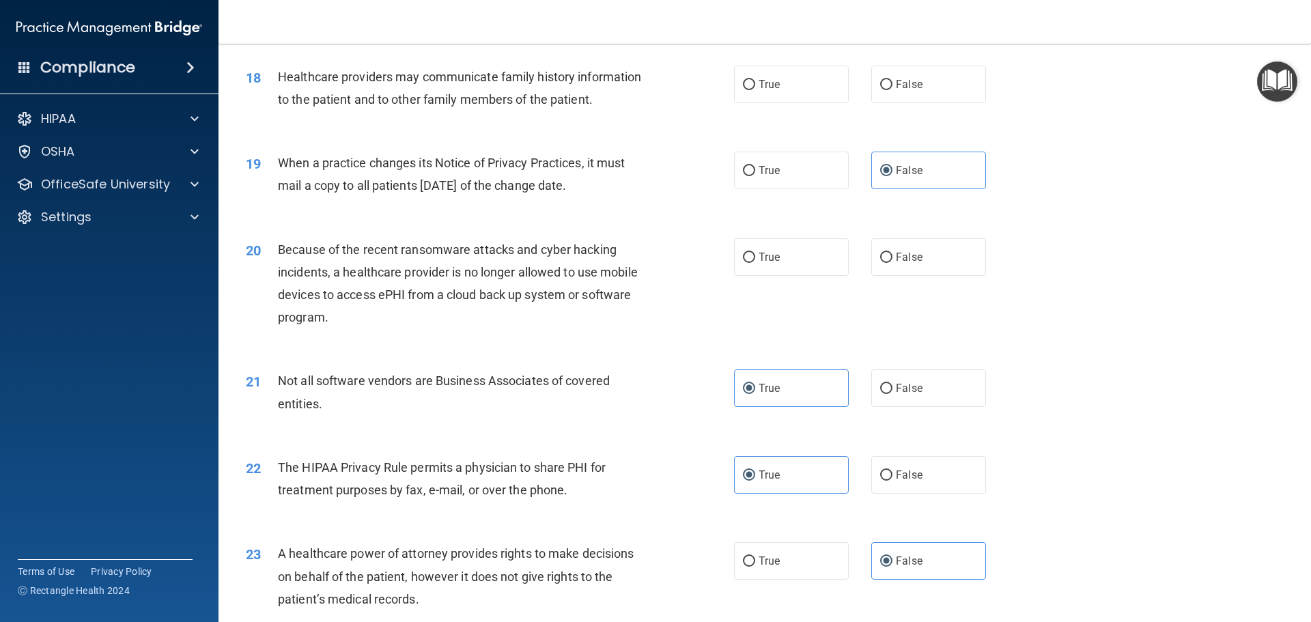
click at [693, 356] on div "21 Not all software vendors are Business Associates of covered entities. True F…" at bounding box center [765, 395] width 1058 height 86
click at [758, 251] on span "True" at bounding box center [768, 257] width 21 height 13
click at [755, 253] on input "True" at bounding box center [749, 258] width 12 height 10
radio input "true"
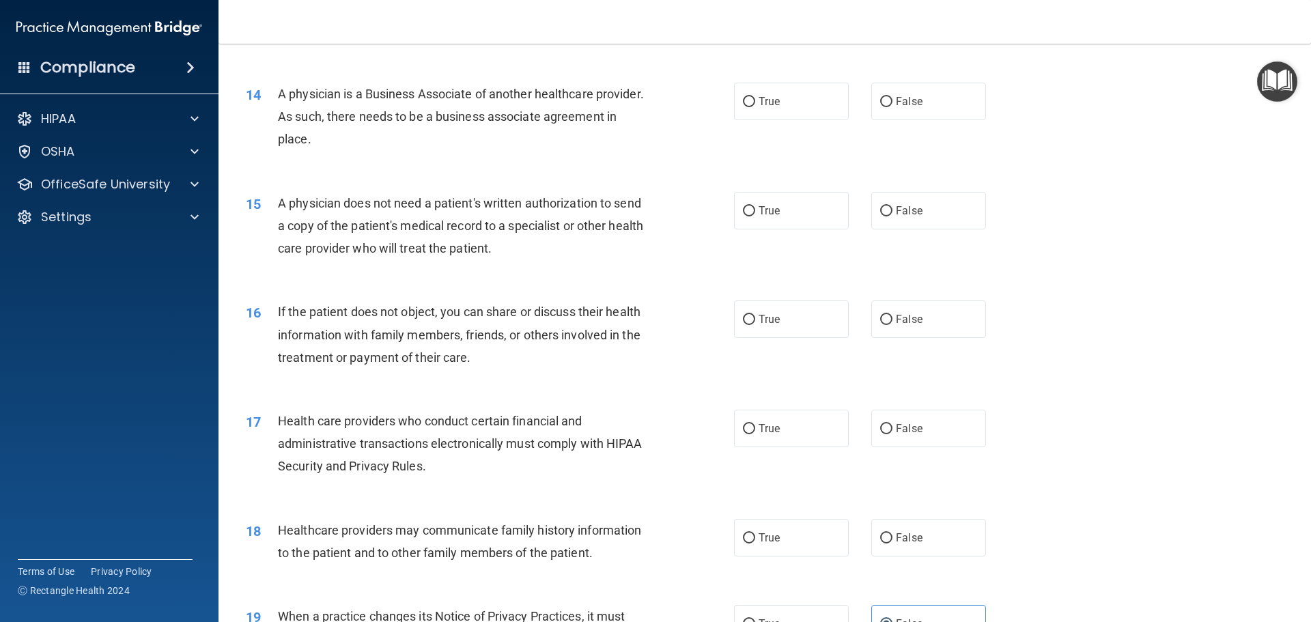
scroll to position [1327, 0]
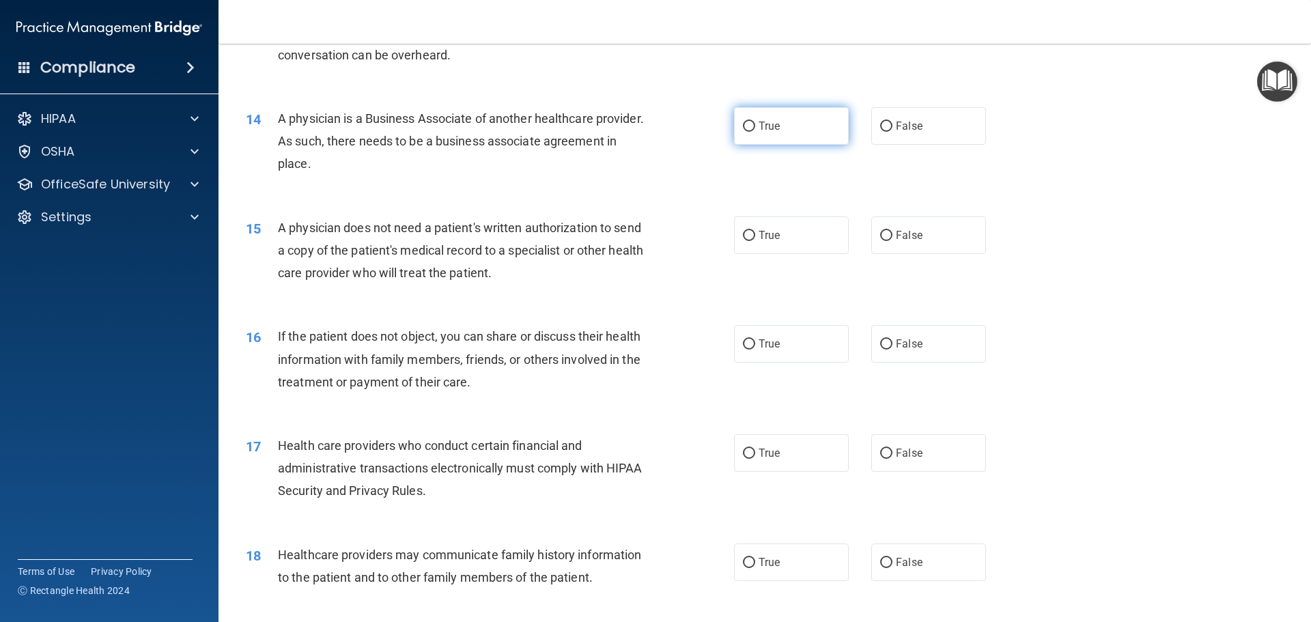
click at [807, 116] on label "True" at bounding box center [791, 126] width 115 height 38
click at [755, 122] on input "True" at bounding box center [749, 127] width 12 height 10
radio input "true"
click at [765, 231] on span "True" at bounding box center [768, 235] width 21 height 13
click at [755, 231] on input "True" at bounding box center [749, 236] width 12 height 10
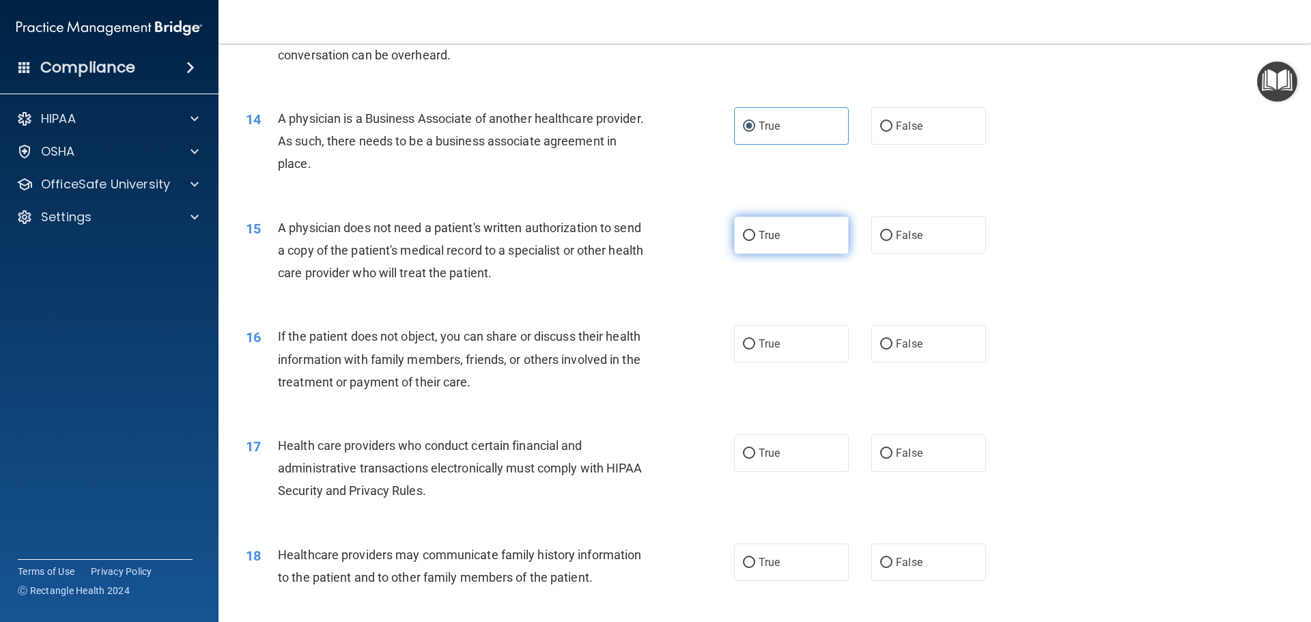
radio input "true"
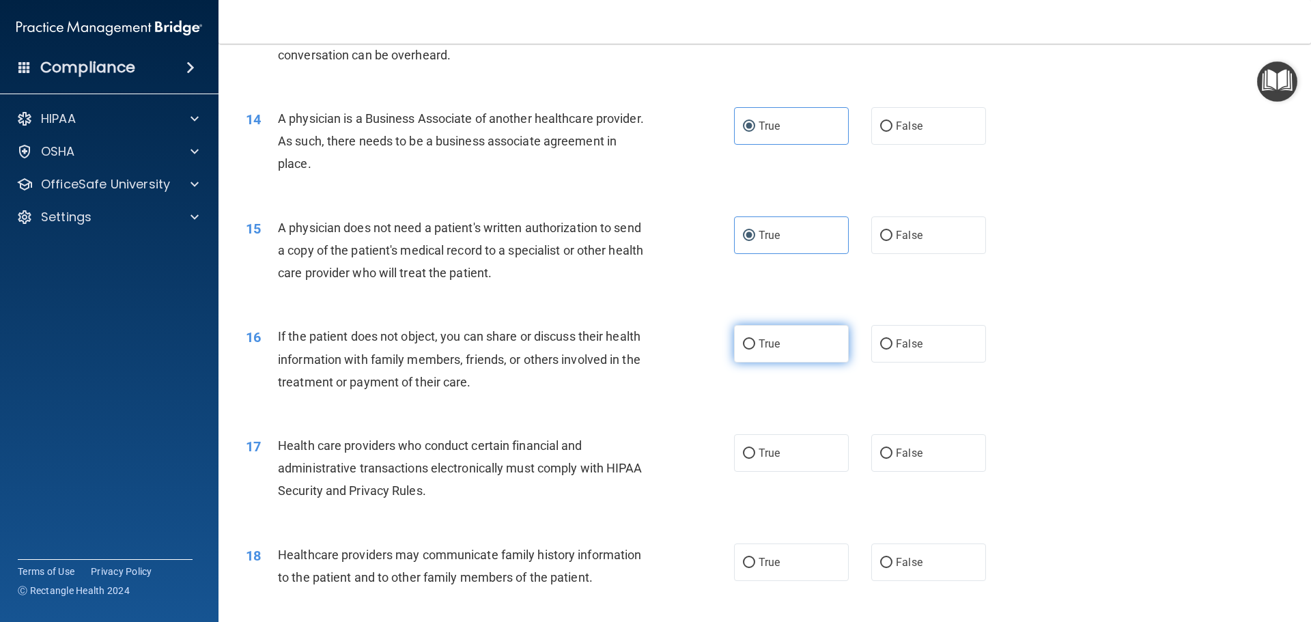
click at [779, 339] on label "True" at bounding box center [791, 344] width 115 height 38
click at [755, 339] on input "True" at bounding box center [749, 344] width 12 height 10
radio input "true"
click at [743, 449] on input "True" at bounding box center [749, 454] width 12 height 10
radio input "true"
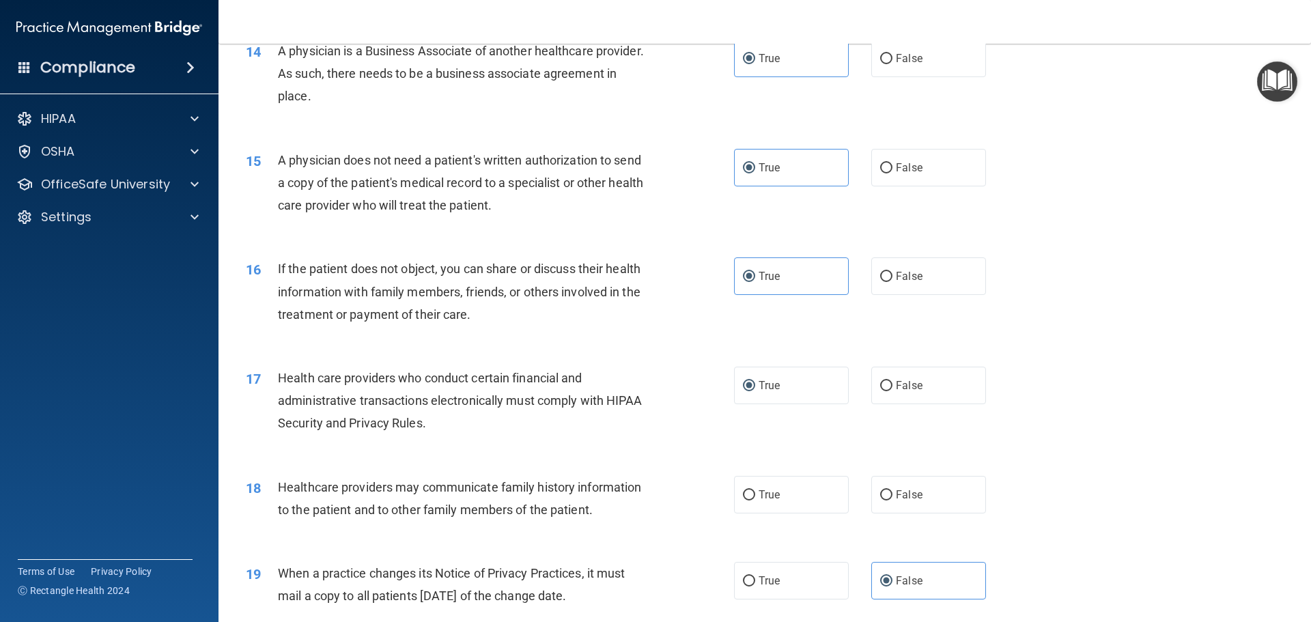
scroll to position [1395, 0]
click at [751, 497] on label "True" at bounding box center [791, 494] width 115 height 38
click at [751, 497] on input "True" at bounding box center [749, 494] width 12 height 10
radio input "true"
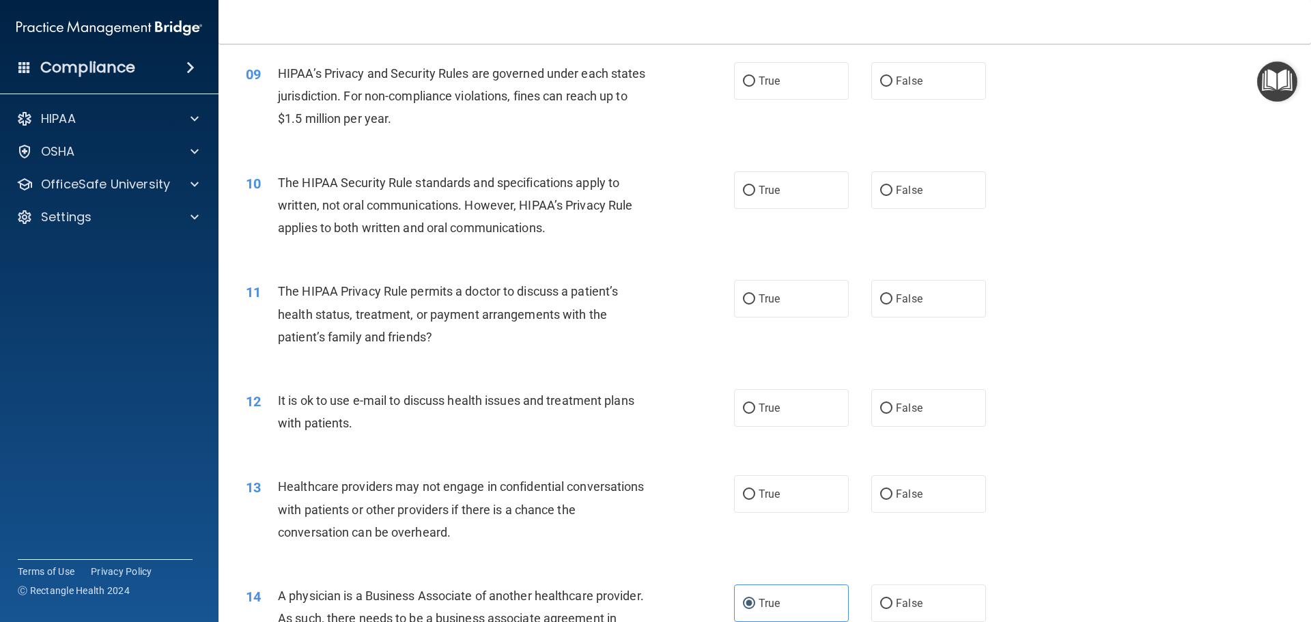
scroll to position [849, 0]
click at [786, 79] on label "True" at bounding box center [791, 82] width 115 height 38
click at [755, 79] on input "True" at bounding box center [749, 82] width 12 height 10
radio input "true"
click at [921, 181] on label "False" at bounding box center [928, 191] width 115 height 38
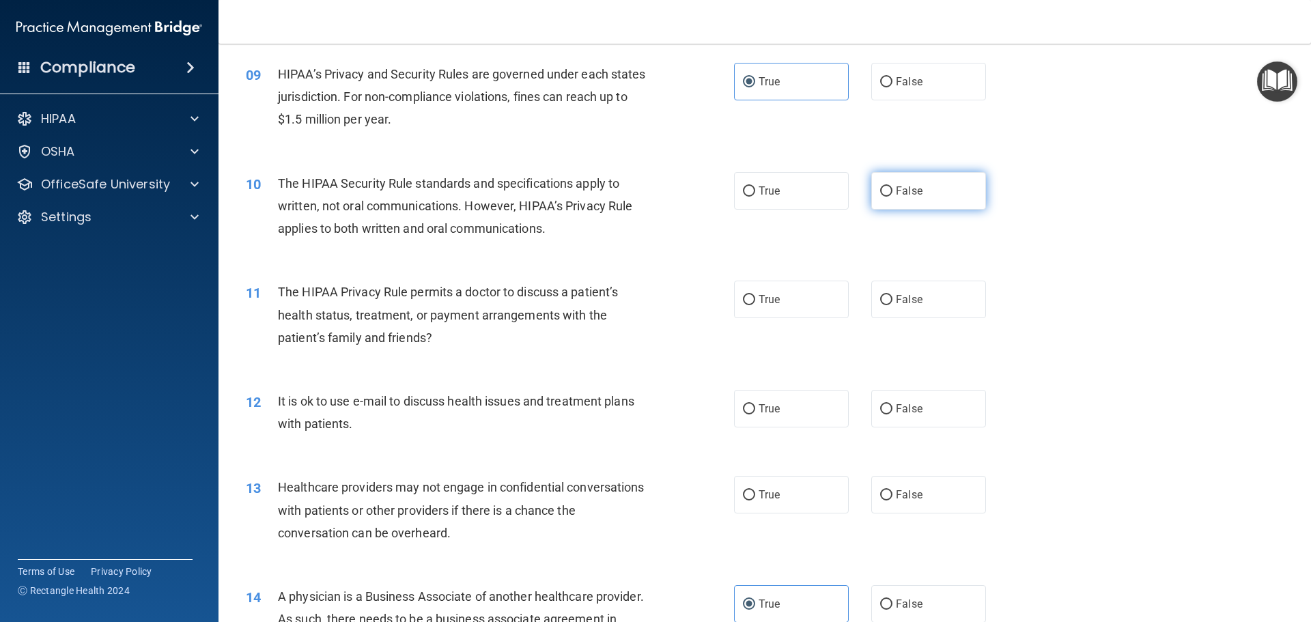
click at [892, 186] on input "False" at bounding box center [886, 191] width 12 height 10
radio input "true"
click at [887, 289] on label "False" at bounding box center [928, 300] width 115 height 38
click at [887, 295] on input "False" at bounding box center [886, 300] width 12 height 10
radio input "true"
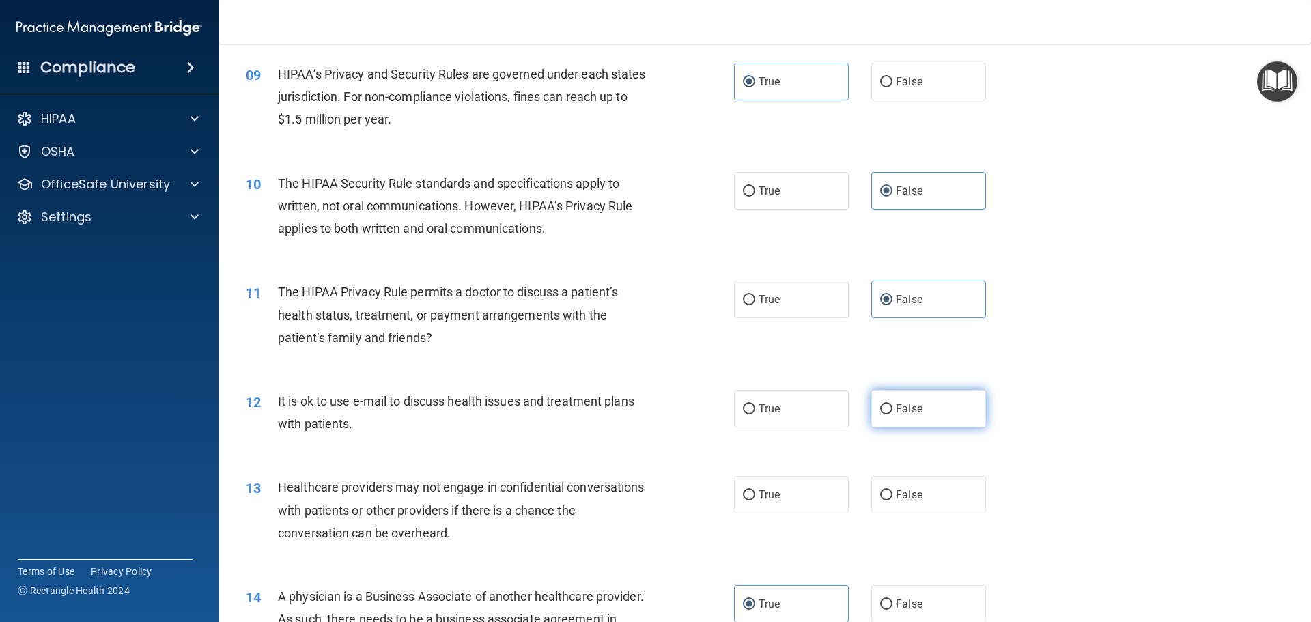
click at [911, 414] on span "False" at bounding box center [909, 408] width 27 height 13
click at [892, 414] on input "False" at bounding box center [886, 409] width 12 height 10
radio input "true"
click at [786, 494] on label "True" at bounding box center [791, 495] width 115 height 38
click at [755, 494] on input "True" at bounding box center [749, 495] width 12 height 10
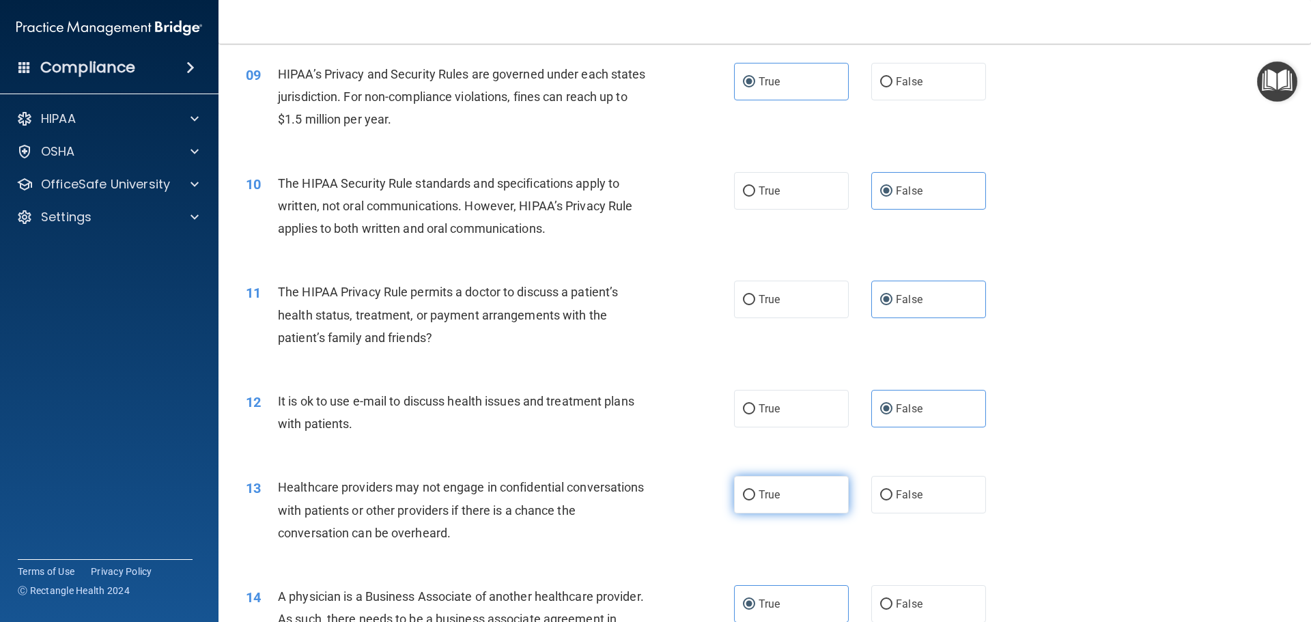
radio input "true"
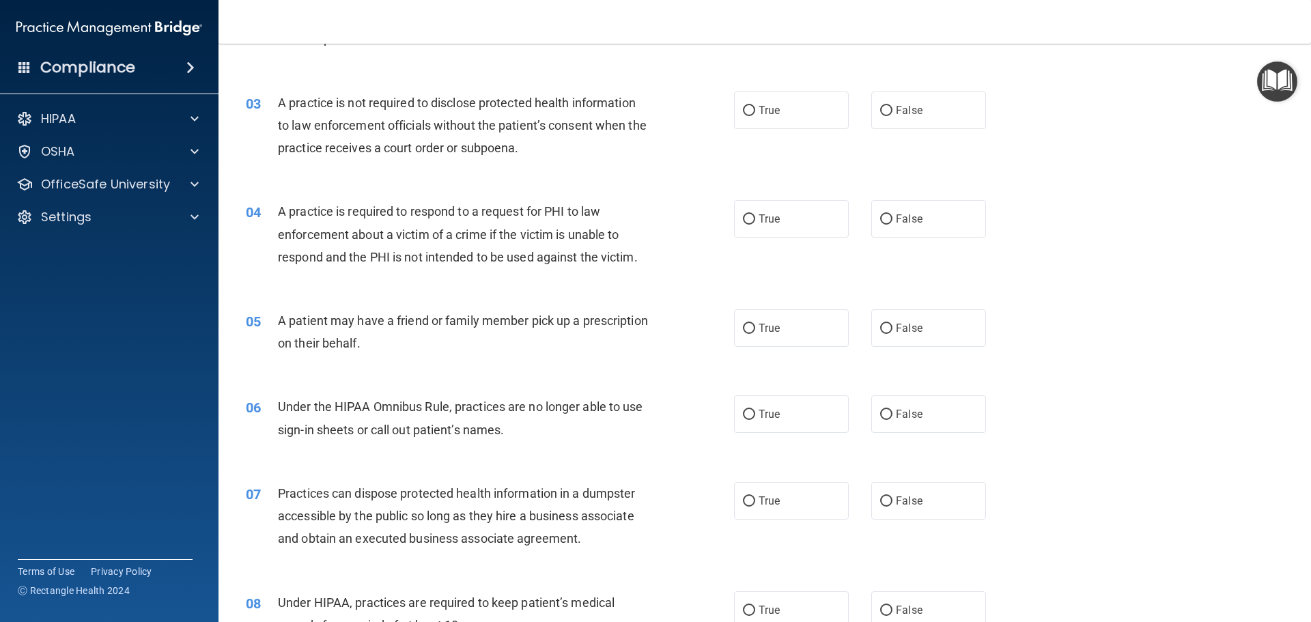
scroll to position [303, 0]
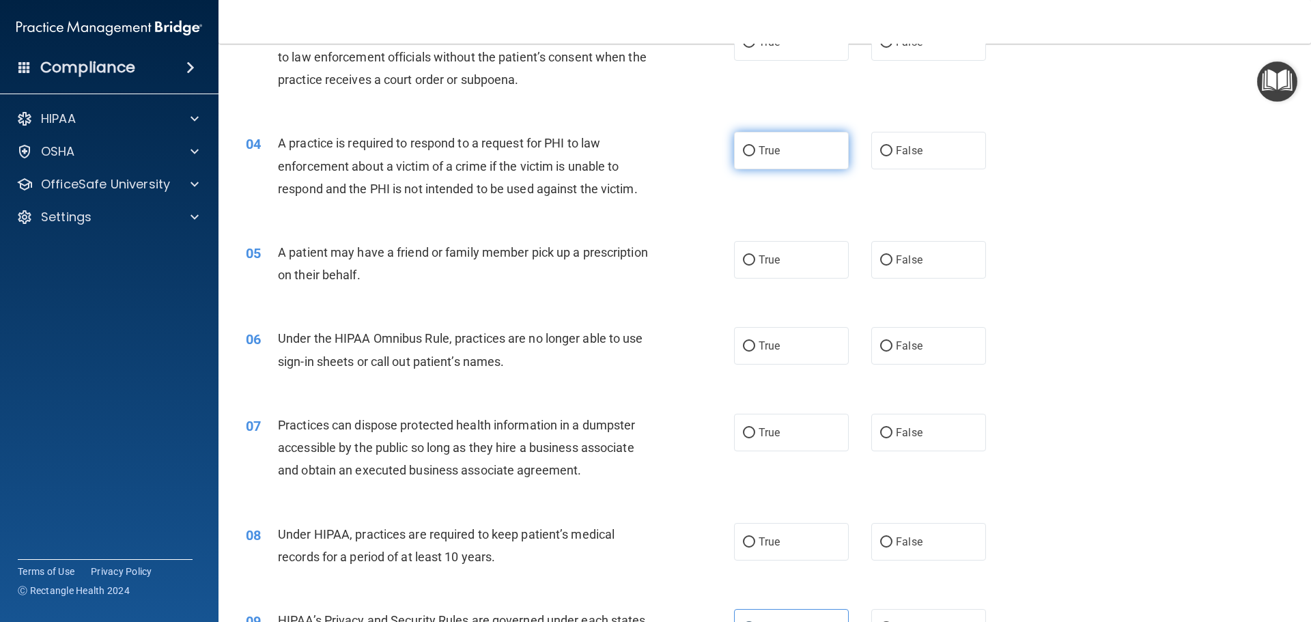
click at [781, 159] on label "True" at bounding box center [791, 151] width 115 height 38
click at [755, 156] on input "True" at bounding box center [749, 151] width 12 height 10
radio input "true"
click at [786, 245] on label "True" at bounding box center [791, 260] width 115 height 38
click at [755, 255] on input "True" at bounding box center [749, 260] width 12 height 10
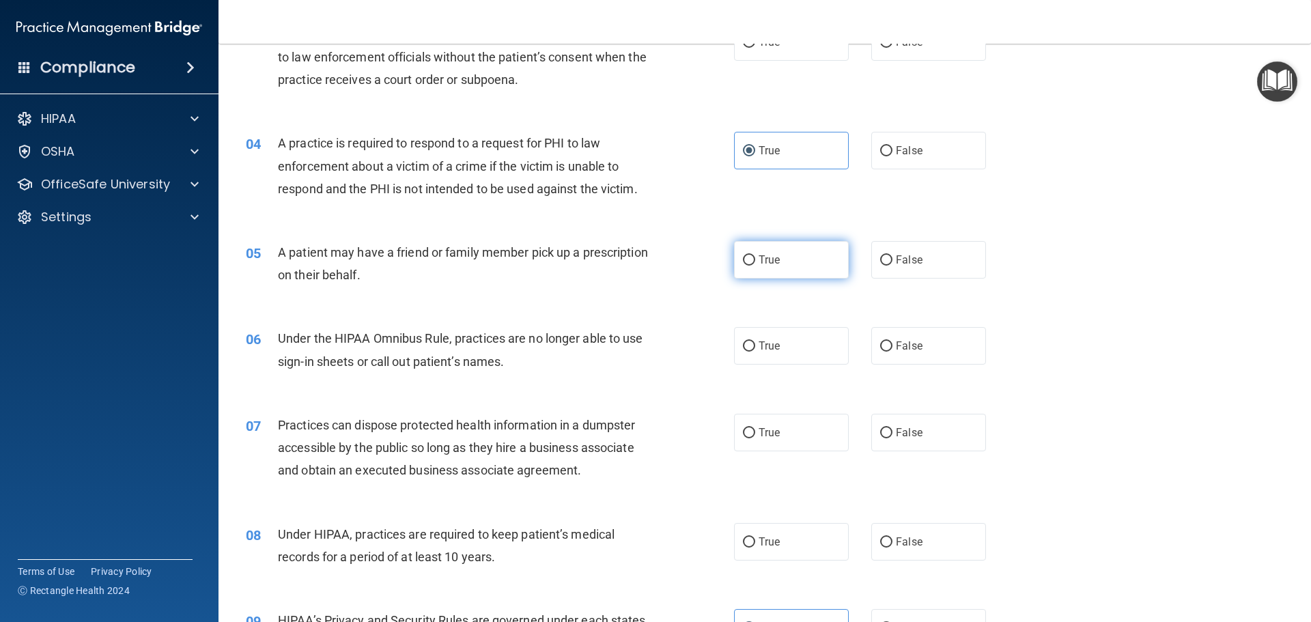
radio input "true"
click at [880, 428] on input "False" at bounding box center [886, 433] width 12 height 10
radio input "true"
click at [880, 347] on input "False" at bounding box center [886, 346] width 12 height 10
radio input "true"
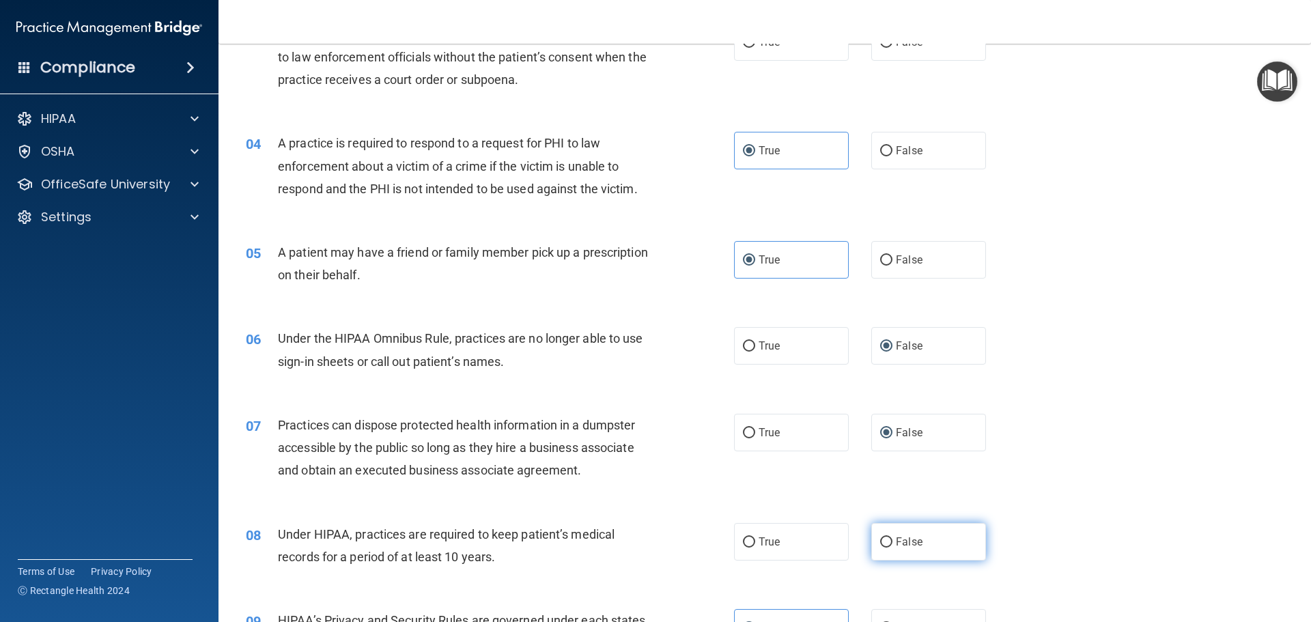
click at [902, 529] on label "False" at bounding box center [928, 542] width 115 height 38
click at [892, 537] on input "False" at bounding box center [886, 542] width 12 height 10
radio input "true"
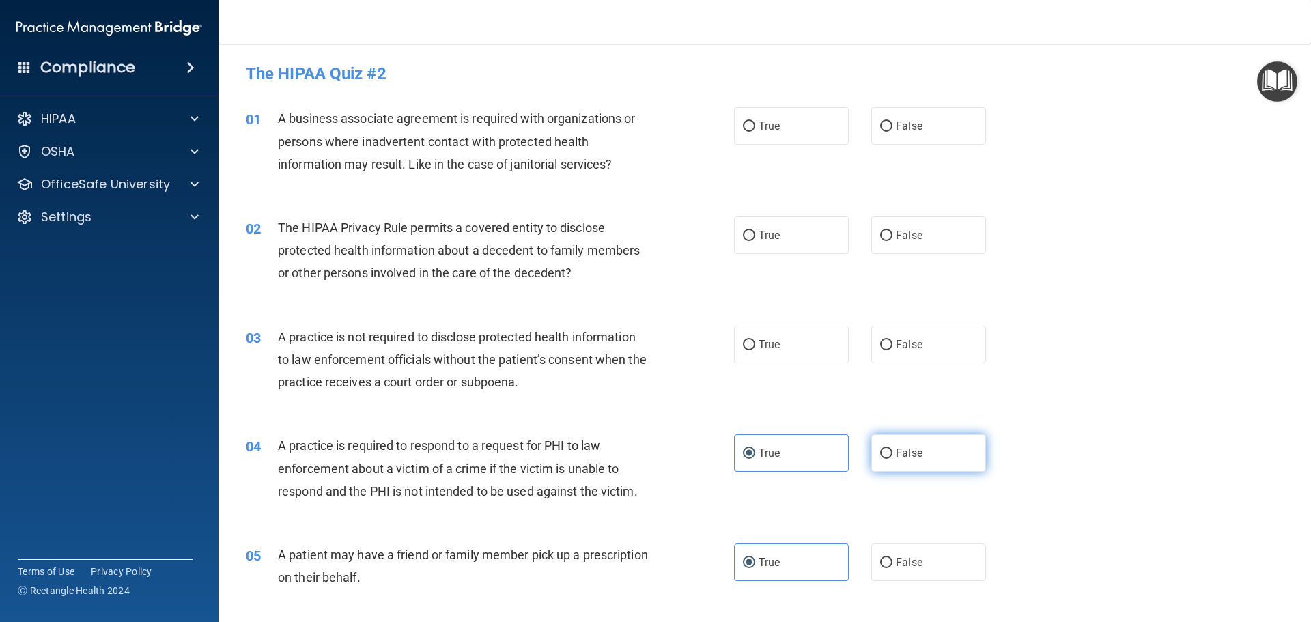
scroll to position [0, 0]
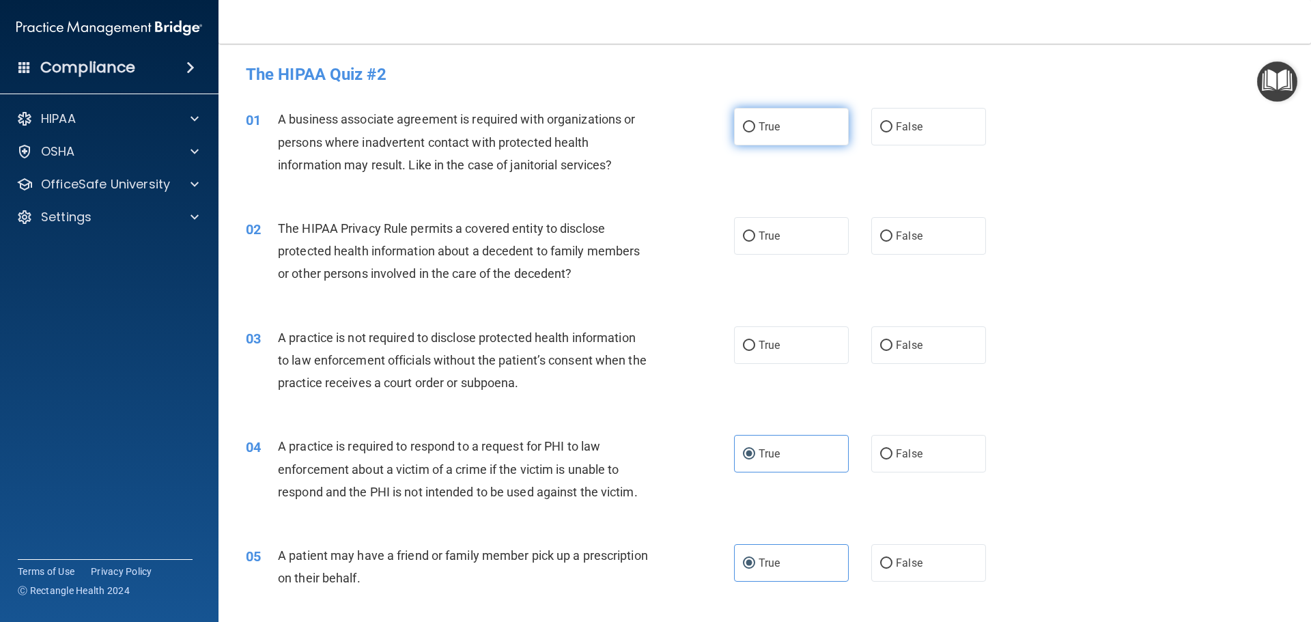
click at [762, 124] on span "True" at bounding box center [768, 126] width 21 height 13
click at [755, 124] on input "True" at bounding box center [749, 127] width 12 height 10
radio input "true"
click at [789, 232] on label "True" at bounding box center [791, 236] width 115 height 38
click at [755, 232] on input "True" at bounding box center [749, 236] width 12 height 10
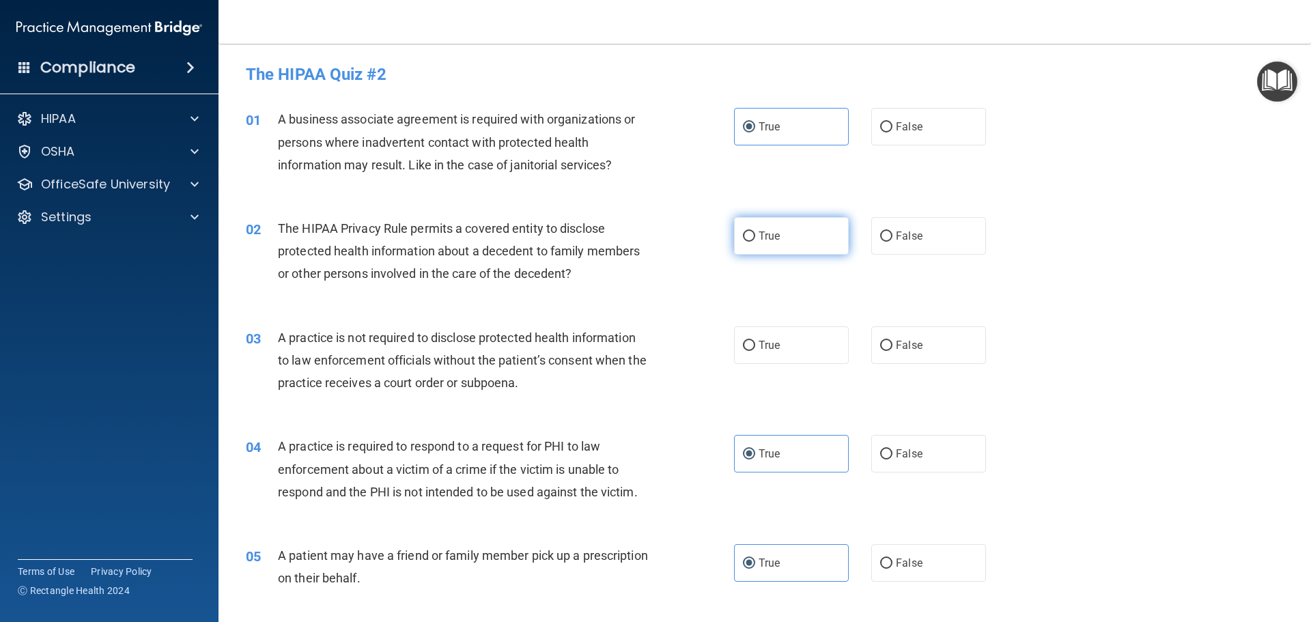
radio input "true"
click at [759, 330] on label "True" at bounding box center [791, 345] width 115 height 38
click at [755, 341] on input "True" at bounding box center [749, 346] width 12 height 10
radio input "true"
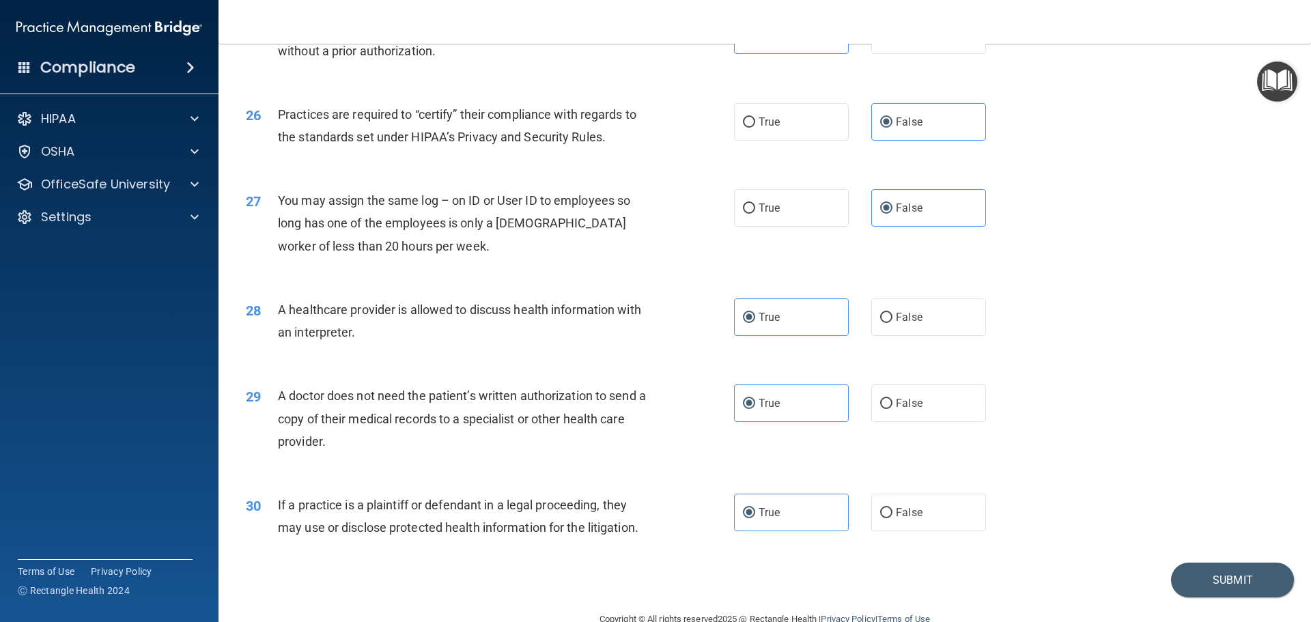
scroll to position [2556, 0]
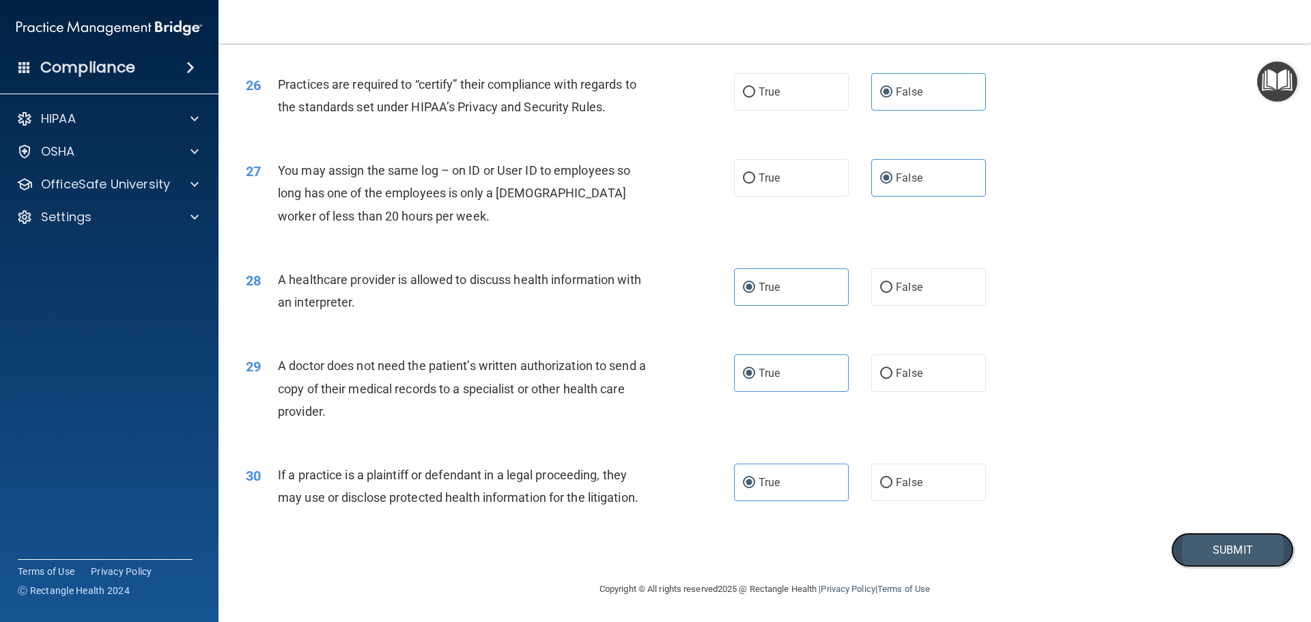
click at [1201, 554] on button "Submit" at bounding box center [1232, 549] width 123 height 35
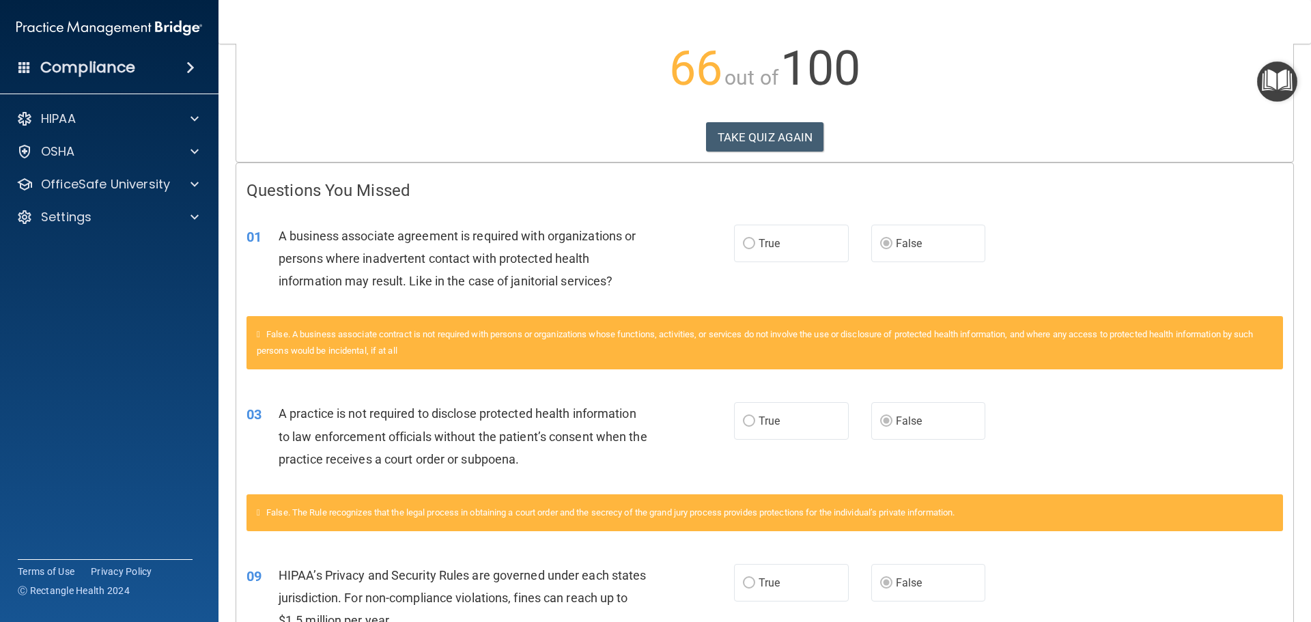
scroll to position [117, 0]
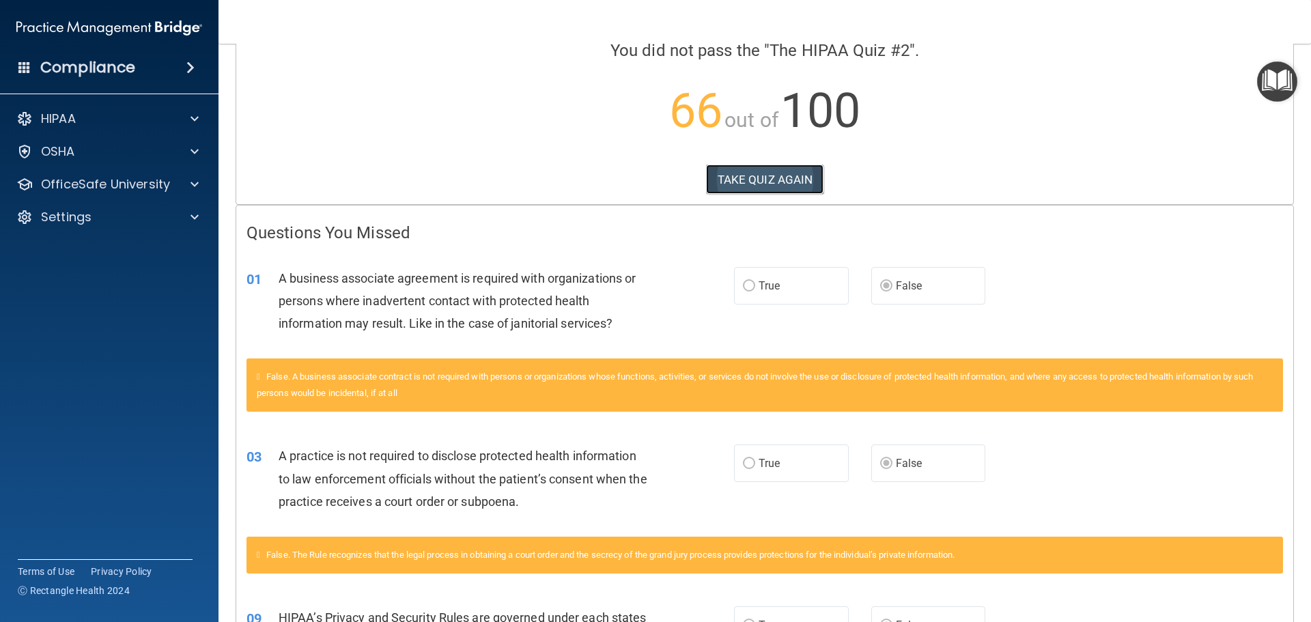
click at [743, 172] on button "TAKE QUIZ AGAIN" at bounding box center [765, 180] width 118 height 30
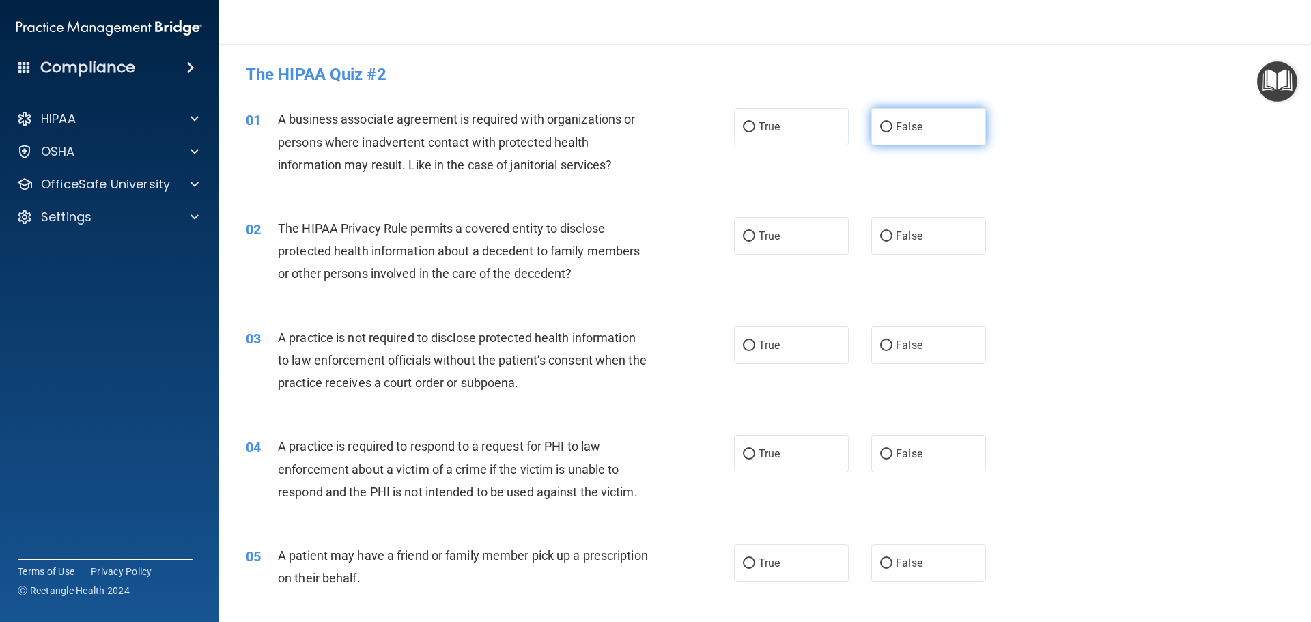
click at [883, 139] on label "False" at bounding box center [928, 127] width 115 height 38
click at [883, 132] on input "False" at bounding box center [886, 127] width 12 height 10
radio input "true"
click at [778, 240] on label "True" at bounding box center [791, 236] width 115 height 38
click at [755, 240] on input "True" at bounding box center [749, 236] width 12 height 10
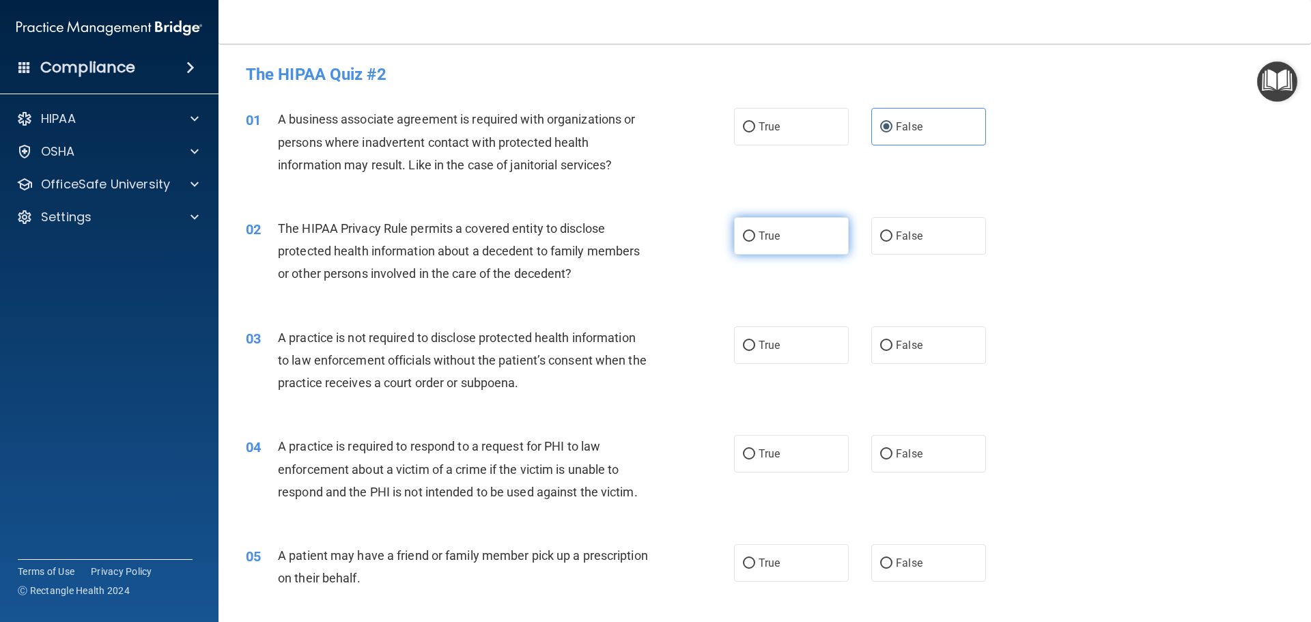
radio input "true"
click at [752, 341] on label "True" at bounding box center [791, 345] width 115 height 38
click at [752, 341] on input "True" at bounding box center [749, 346] width 12 height 10
radio input "true"
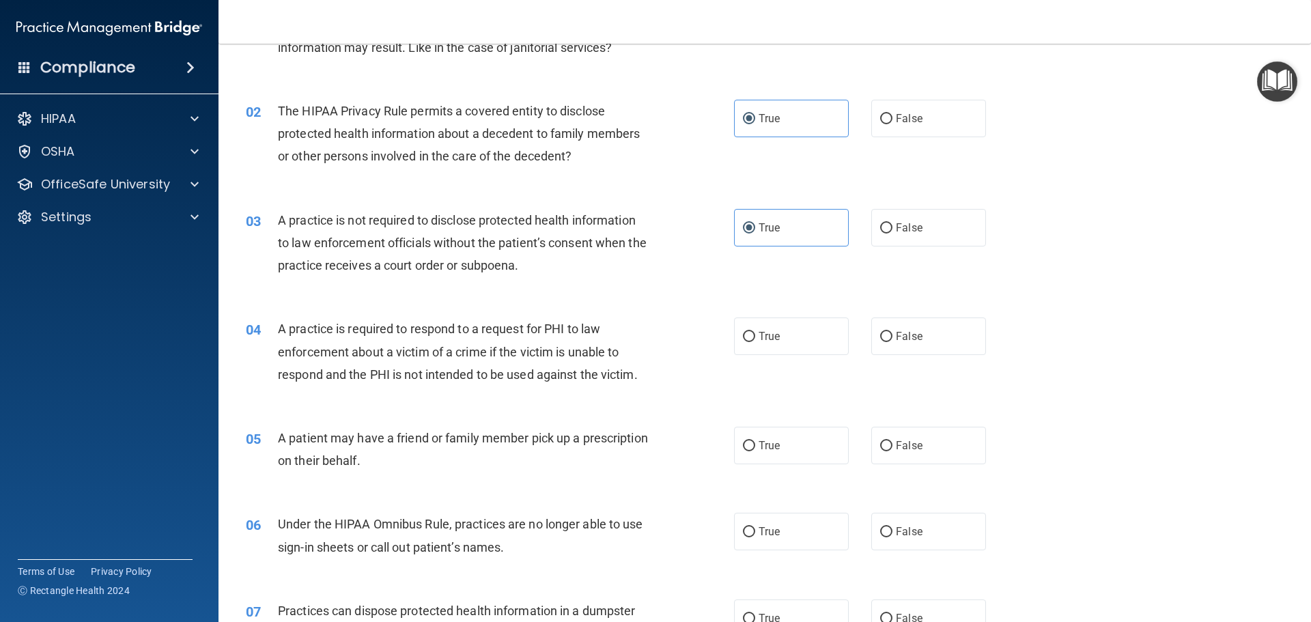
scroll to position [137, 0]
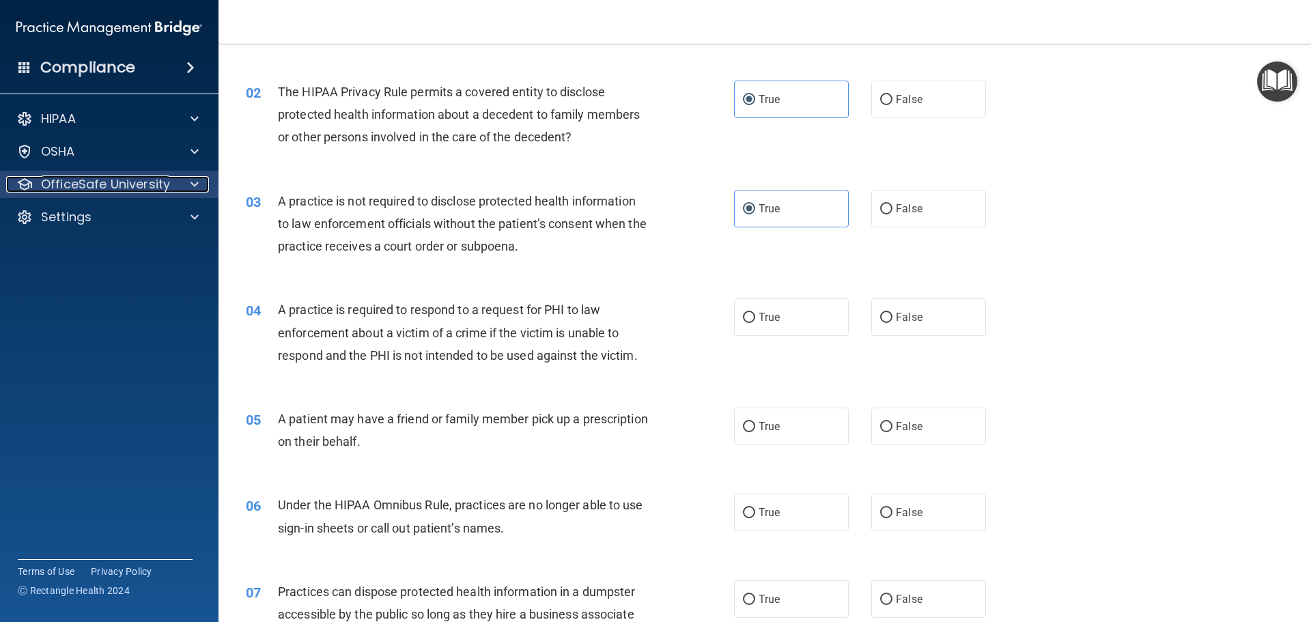
click at [178, 180] on div at bounding box center [192, 184] width 34 height 16
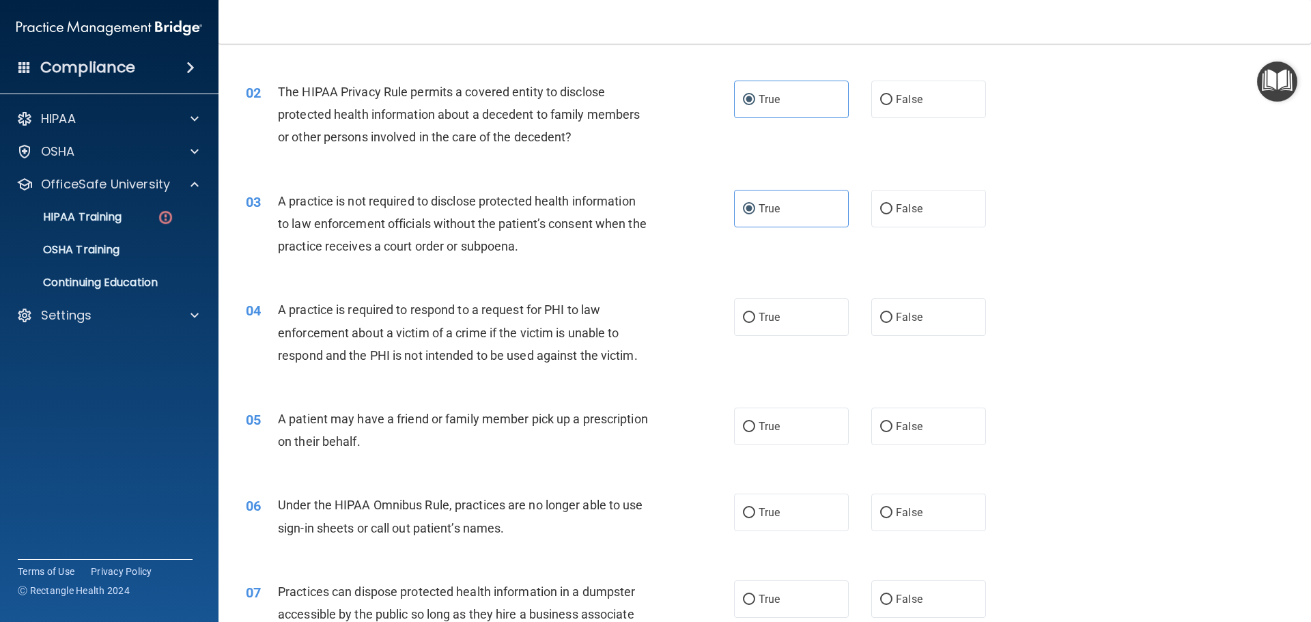
click at [139, 66] on div "Compliance" at bounding box center [109, 68] width 218 height 30
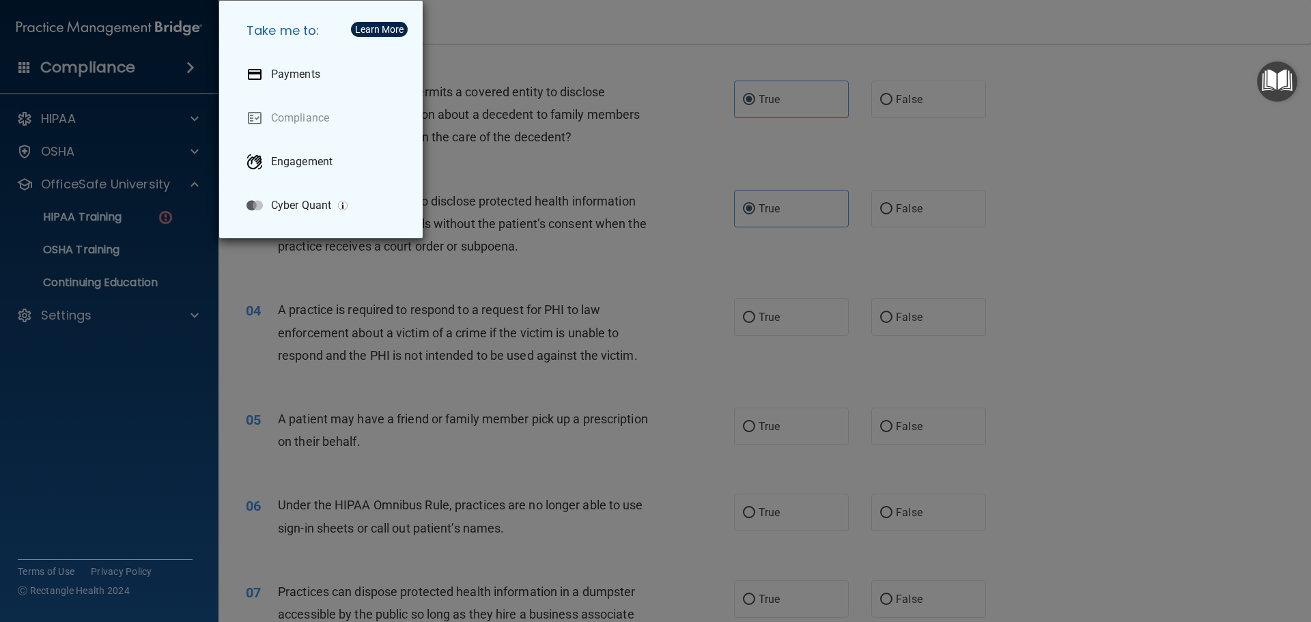
click at [608, 40] on div "Take me to: Payments Compliance Engagement Cyber Quant" at bounding box center [655, 311] width 1311 height 622
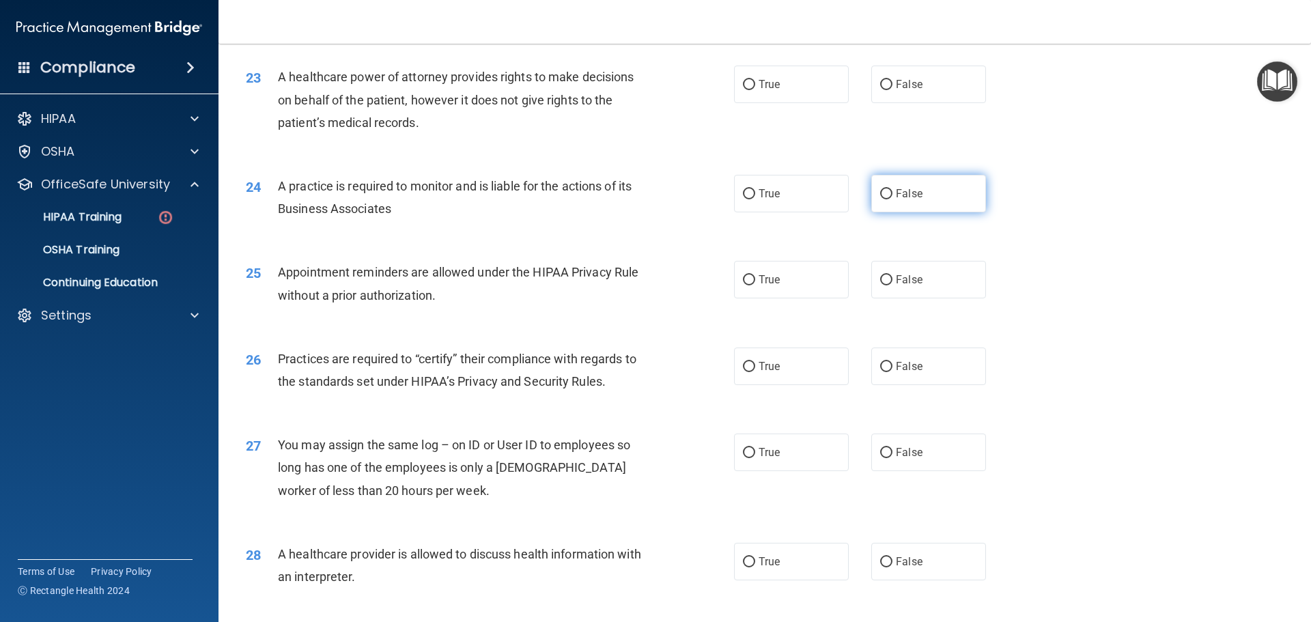
scroll to position [2556, 0]
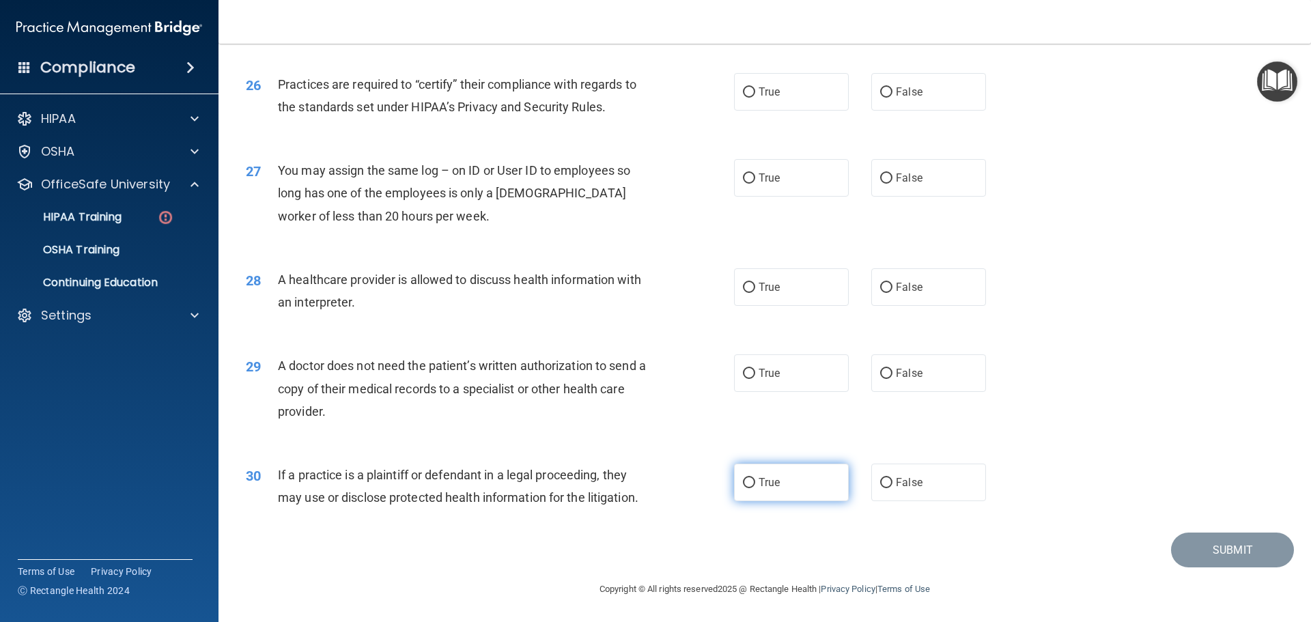
click at [780, 477] on label "True" at bounding box center [791, 483] width 115 height 38
click at [755, 478] on input "True" at bounding box center [749, 483] width 12 height 10
radio input "true"
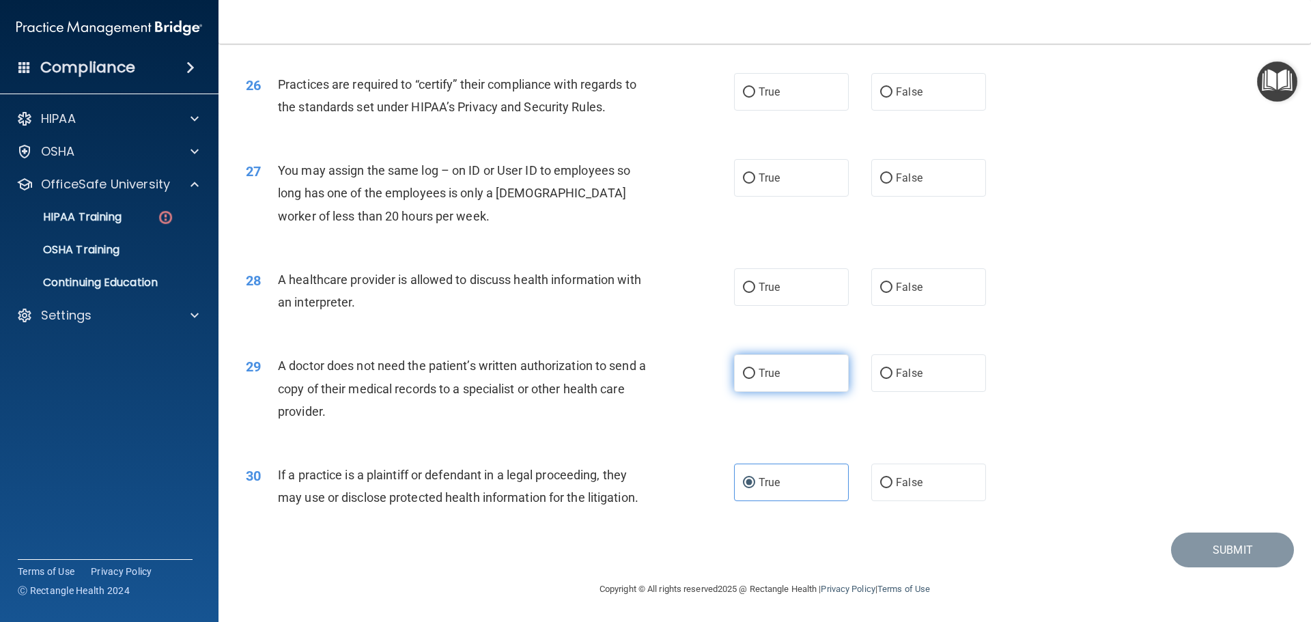
click at [779, 384] on label "True" at bounding box center [791, 373] width 115 height 38
click at [755, 379] on input "True" at bounding box center [749, 374] width 12 height 10
radio input "true"
click at [778, 299] on label "True" at bounding box center [791, 287] width 115 height 38
click at [755, 293] on input "True" at bounding box center [749, 288] width 12 height 10
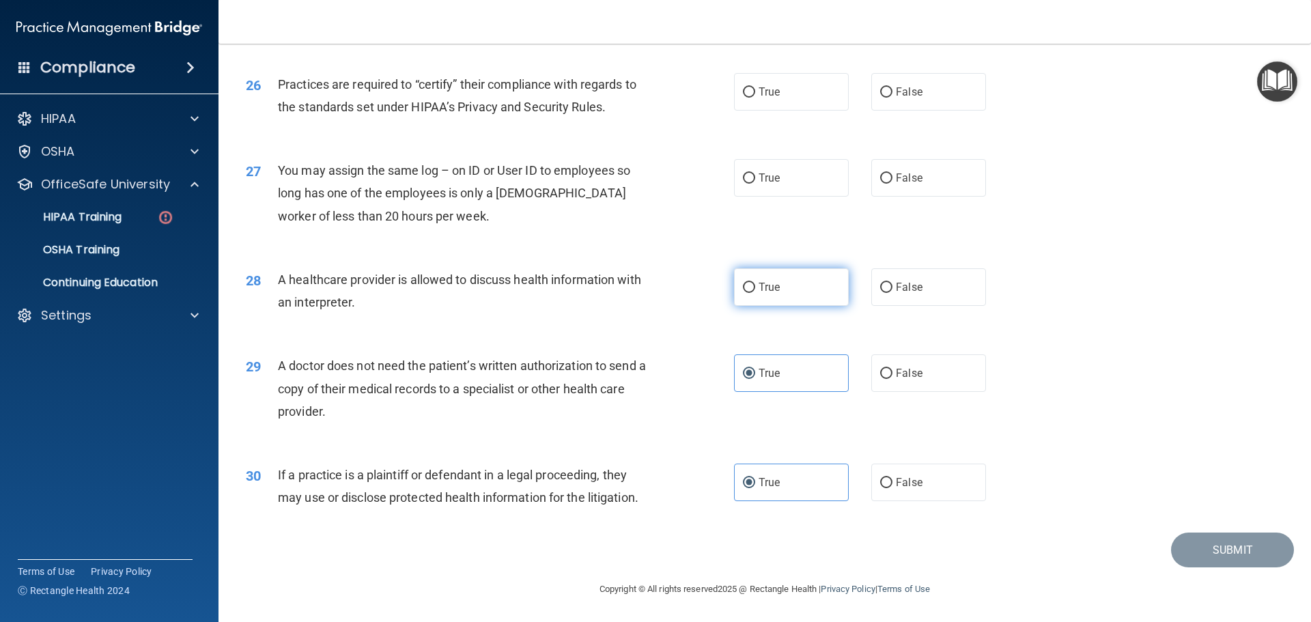
radio input "true"
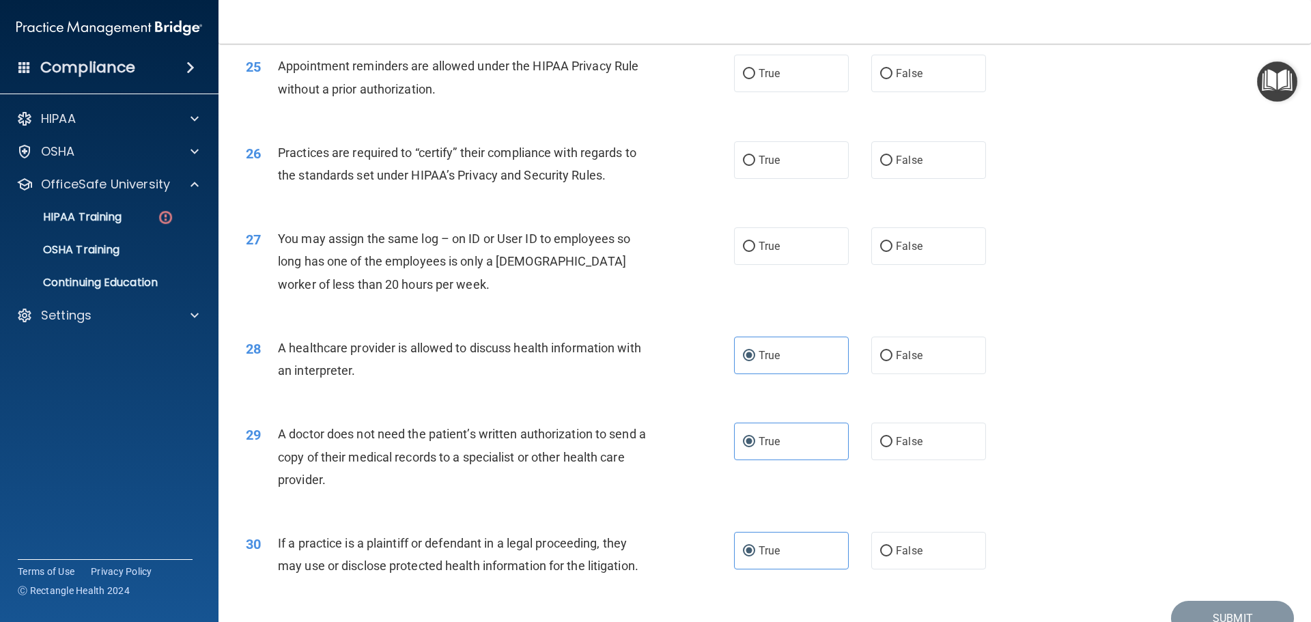
scroll to position [2419, 0]
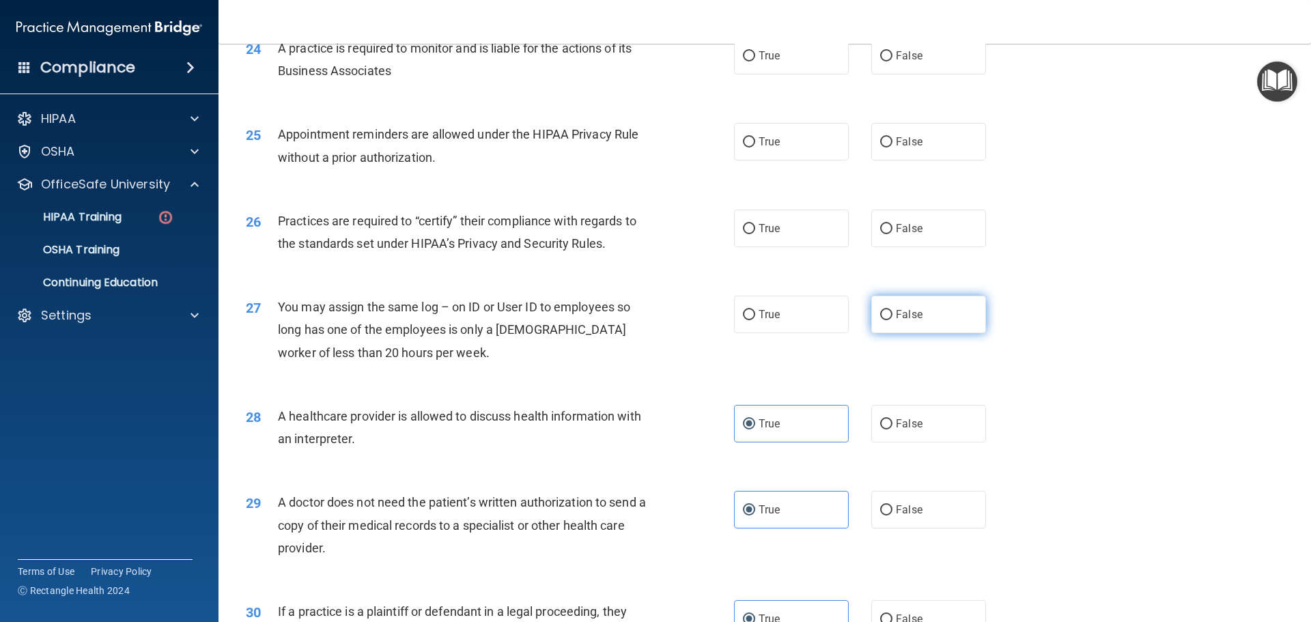
click at [944, 313] on label "False" at bounding box center [928, 315] width 115 height 38
click at [892, 313] on input "False" at bounding box center [886, 315] width 12 height 10
radio input "true"
click at [922, 230] on label "False" at bounding box center [928, 229] width 115 height 38
click at [892, 230] on input "False" at bounding box center [886, 229] width 12 height 10
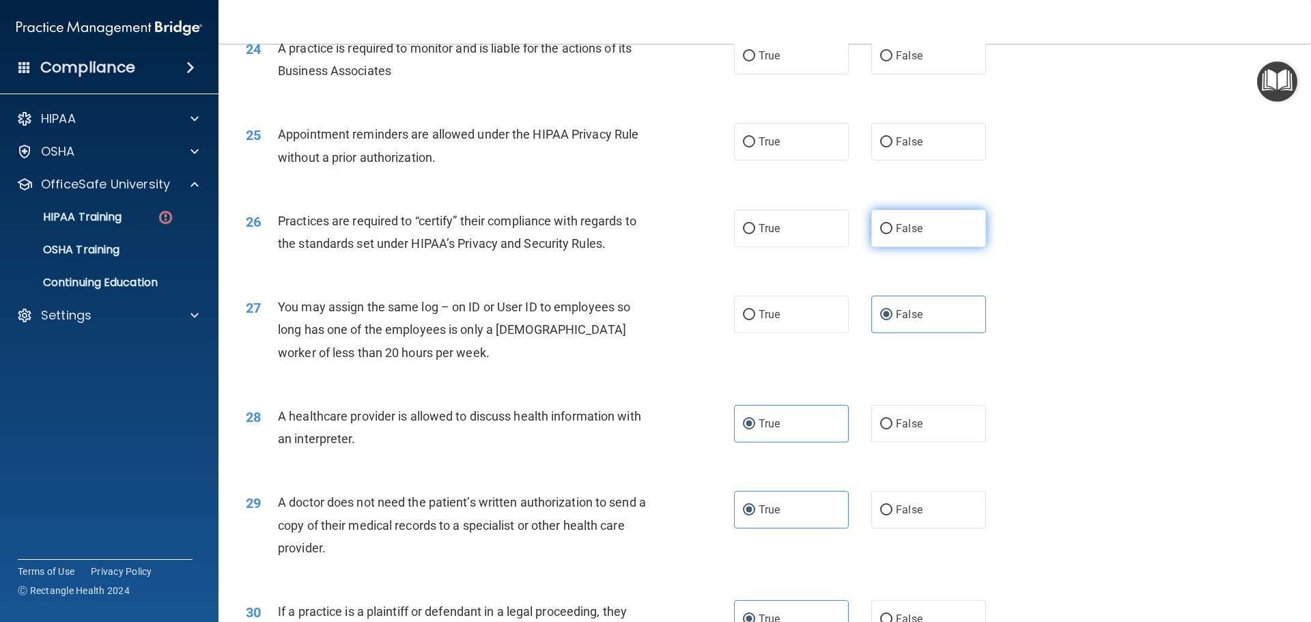
radio input "true"
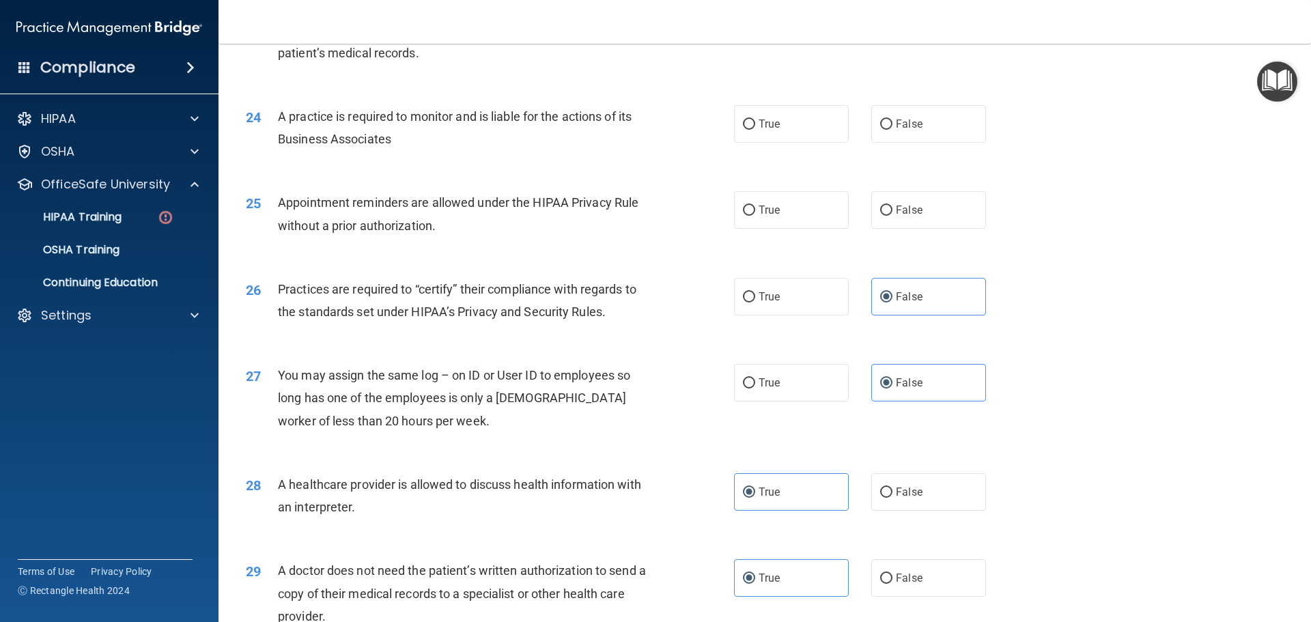
scroll to position [2283, 0]
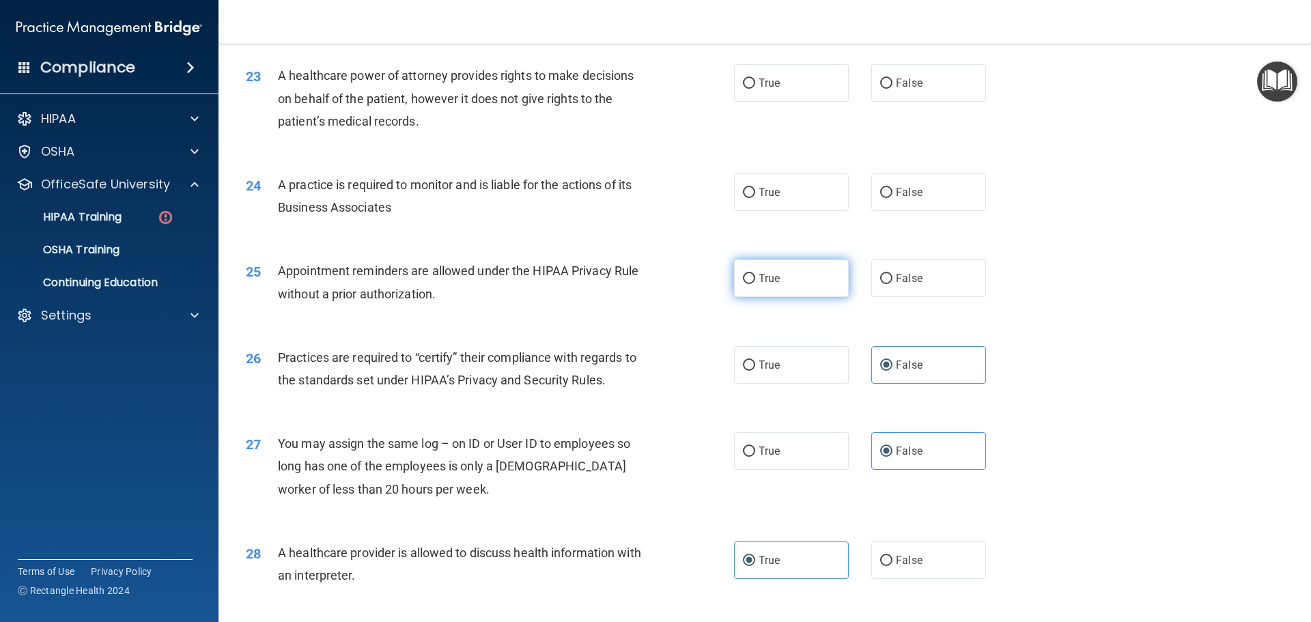
click at [808, 287] on label "True" at bounding box center [791, 278] width 115 height 38
click at [755, 284] on input "True" at bounding box center [749, 279] width 12 height 10
radio input "true"
click at [908, 180] on label "False" at bounding box center [928, 192] width 115 height 38
click at [892, 188] on input "False" at bounding box center [886, 193] width 12 height 10
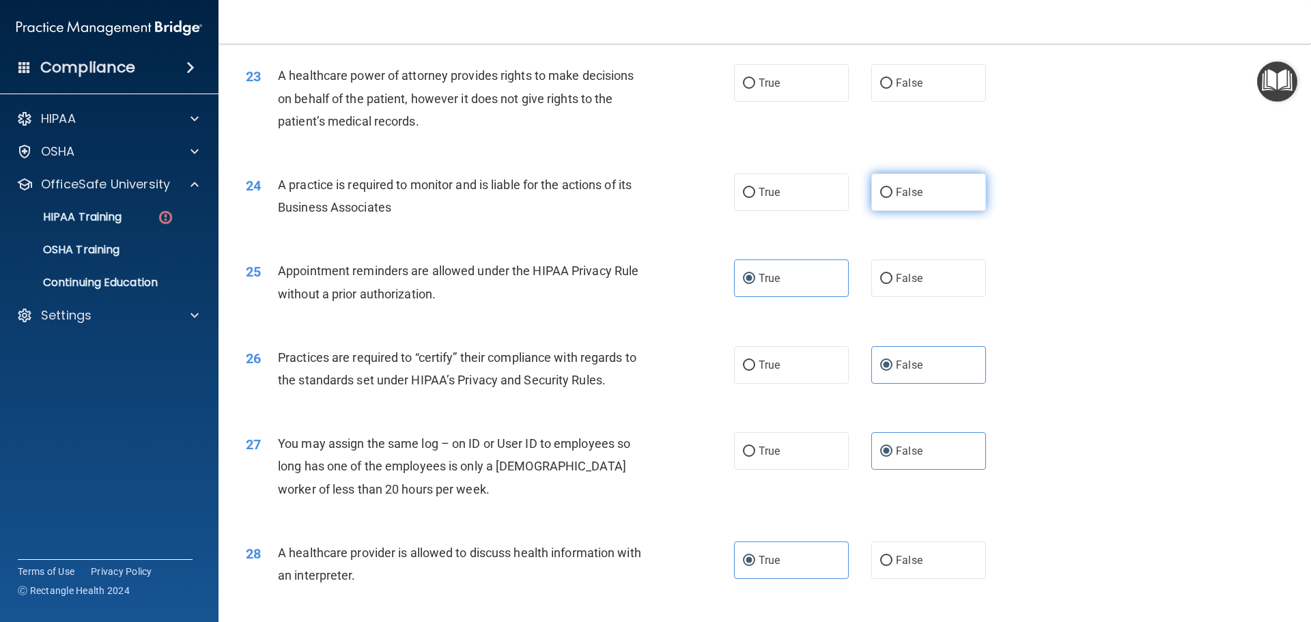
radio input "true"
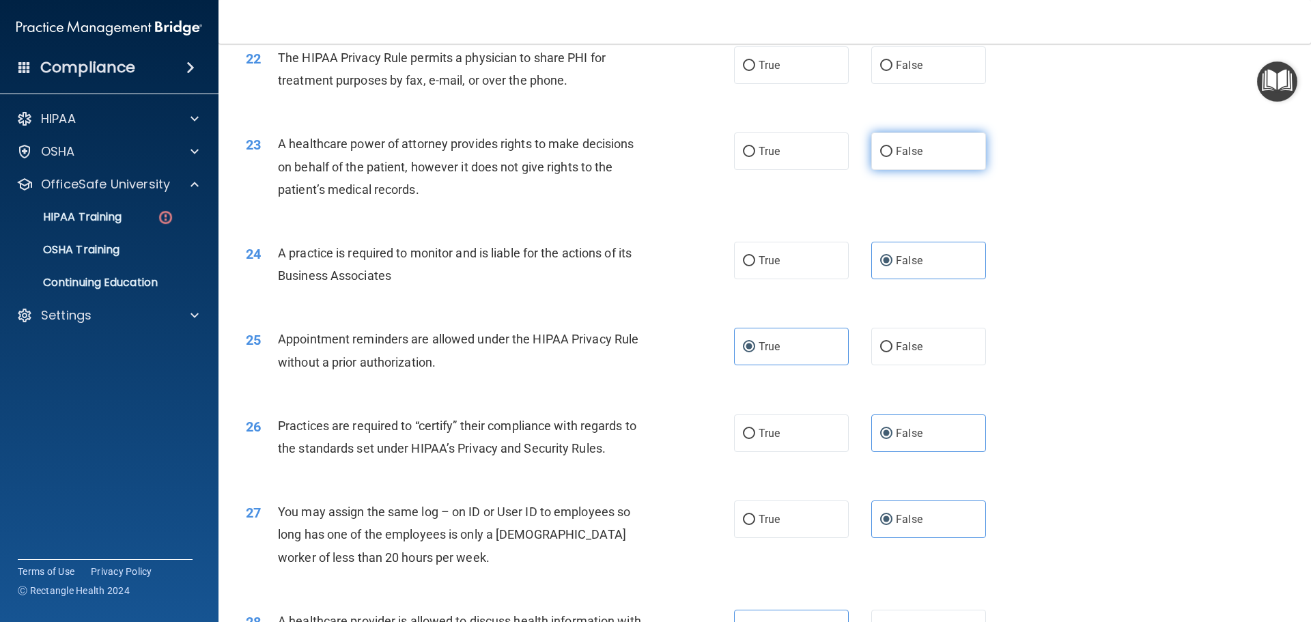
click at [953, 161] on label "False" at bounding box center [928, 151] width 115 height 38
click at [892, 157] on input "False" at bounding box center [886, 152] width 12 height 10
radio input "true"
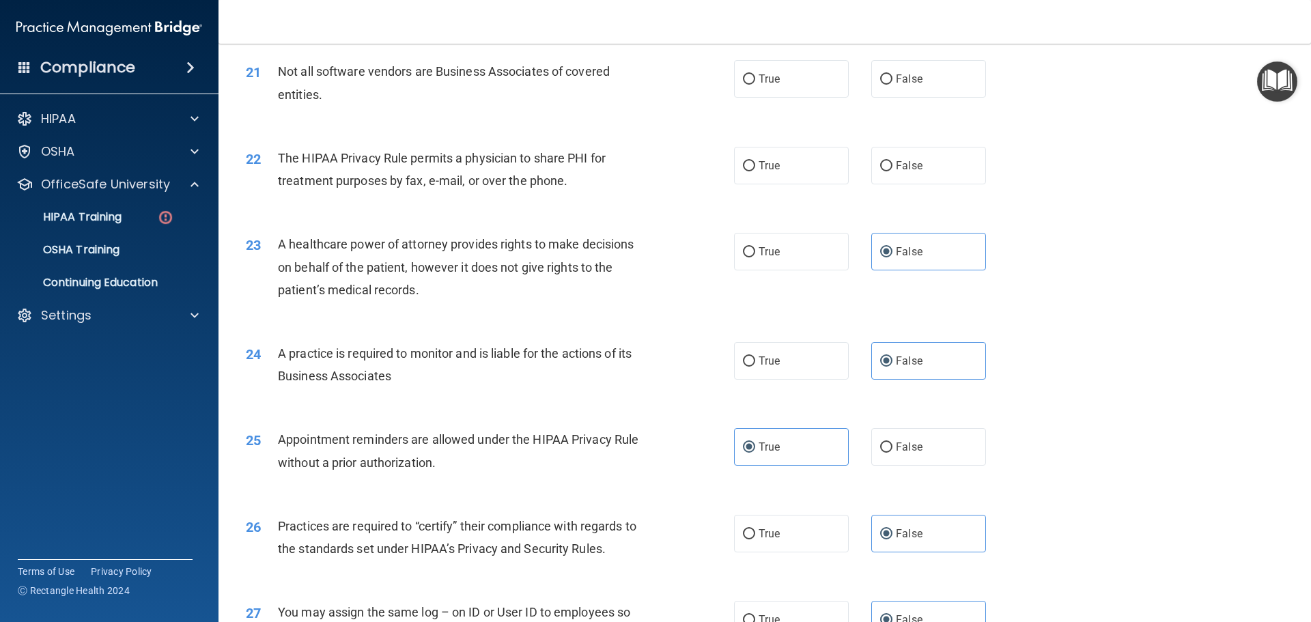
scroll to position [2078, 0]
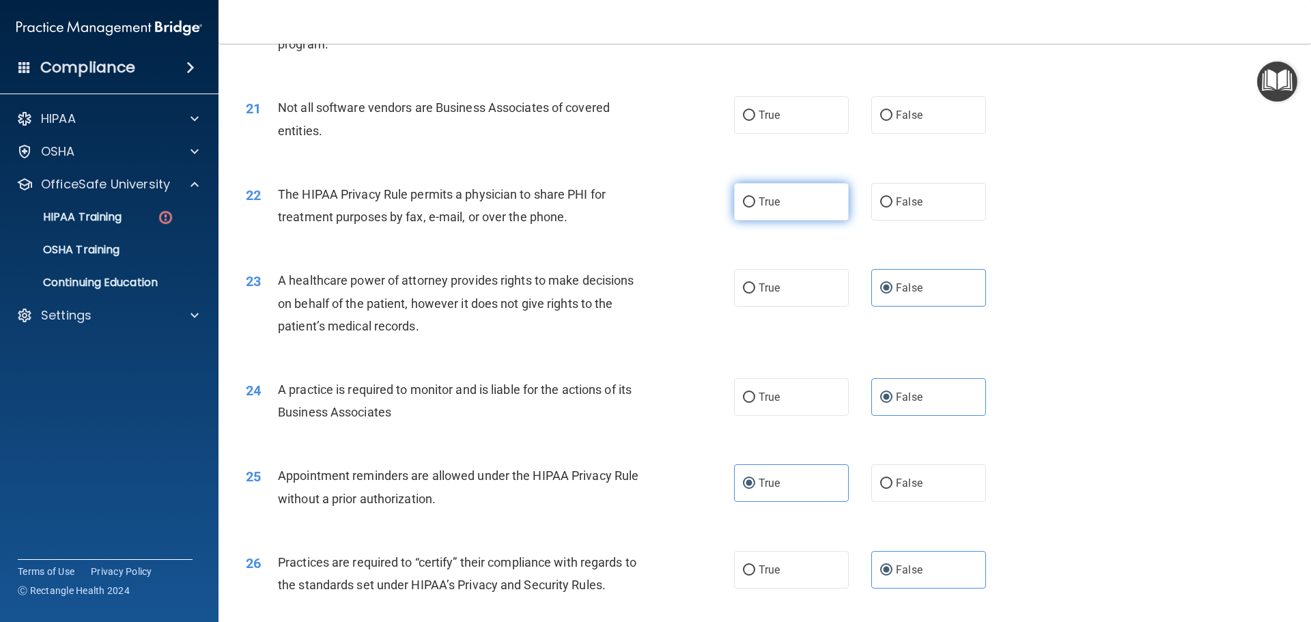
click at [809, 194] on label "True" at bounding box center [791, 202] width 115 height 38
click at [755, 197] on input "True" at bounding box center [749, 202] width 12 height 10
radio input "true"
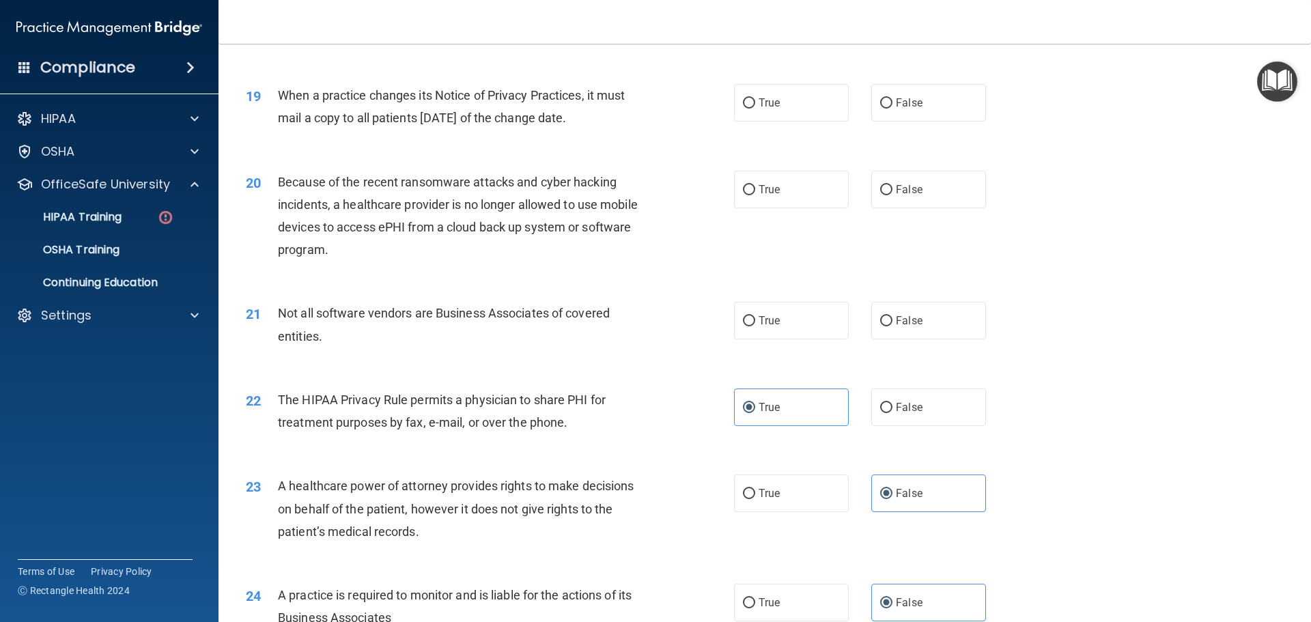
scroll to position [1805, 0]
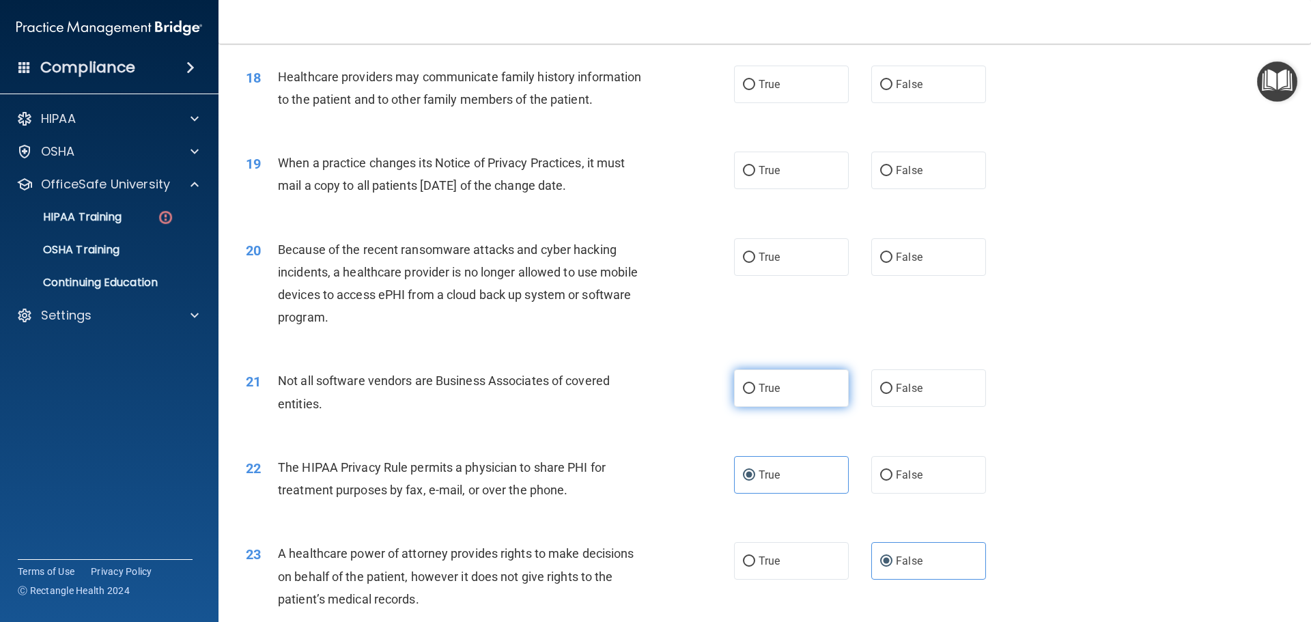
click at [811, 377] on label "True" at bounding box center [791, 388] width 115 height 38
click at [755, 384] on input "True" at bounding box center [749, 389] width 12 height 10
radio input "true"
click at [796, 264] on label "True" at bounding box center [791, 257] width 115 height 38
click at [755, 263] on input "True" at bounding box center [749, 258] width 12 height 10
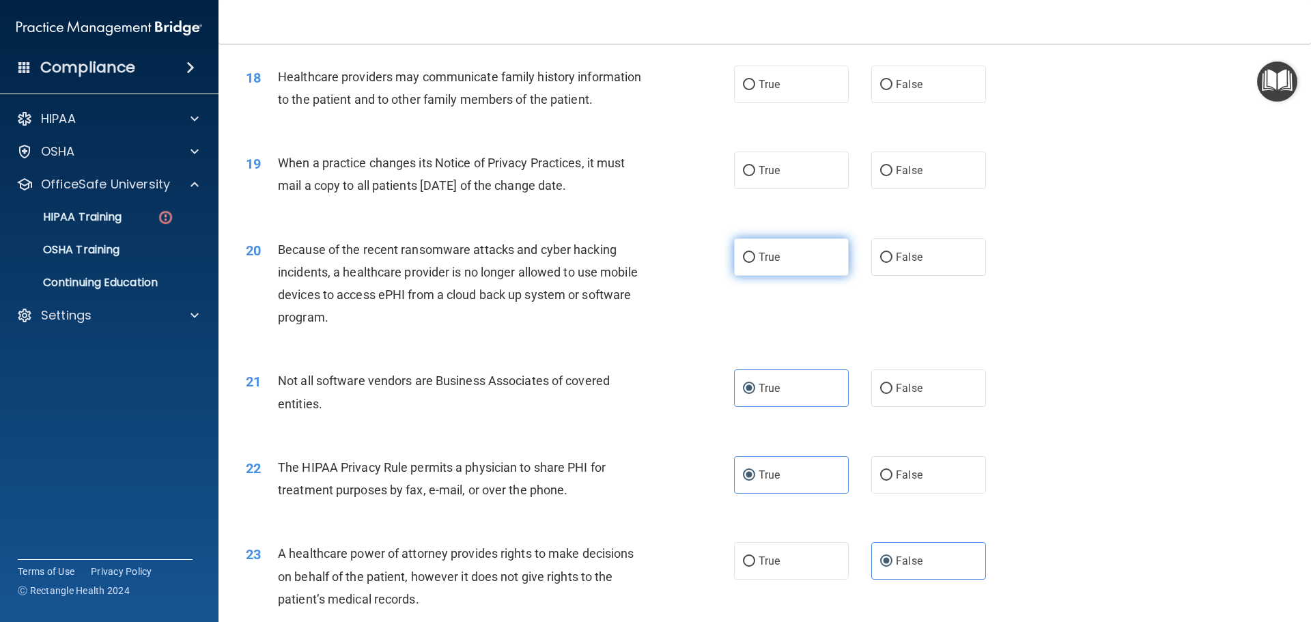
radio input "true"
click at [896, 176] on span "False" at bounding box center [909, 170] width 27 height 13
click at [892, 176] on input "False" at bounding box center [886, 171] width 12 height 10
radio input "true"
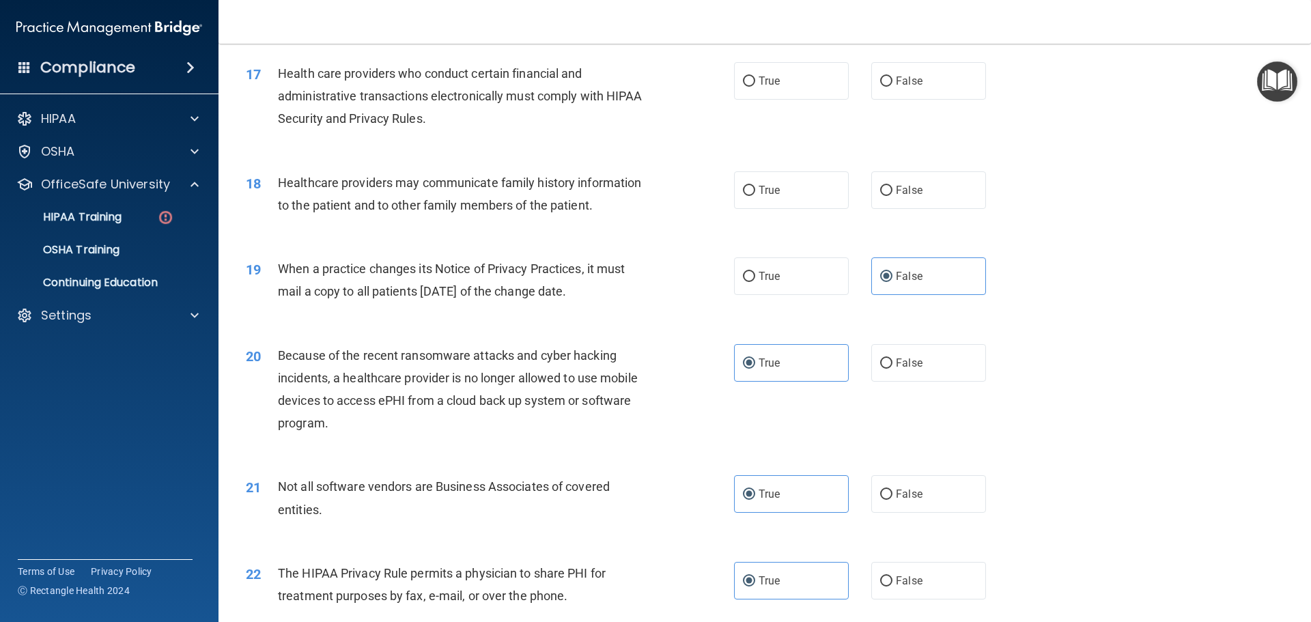
scroll to position [1668, 0]
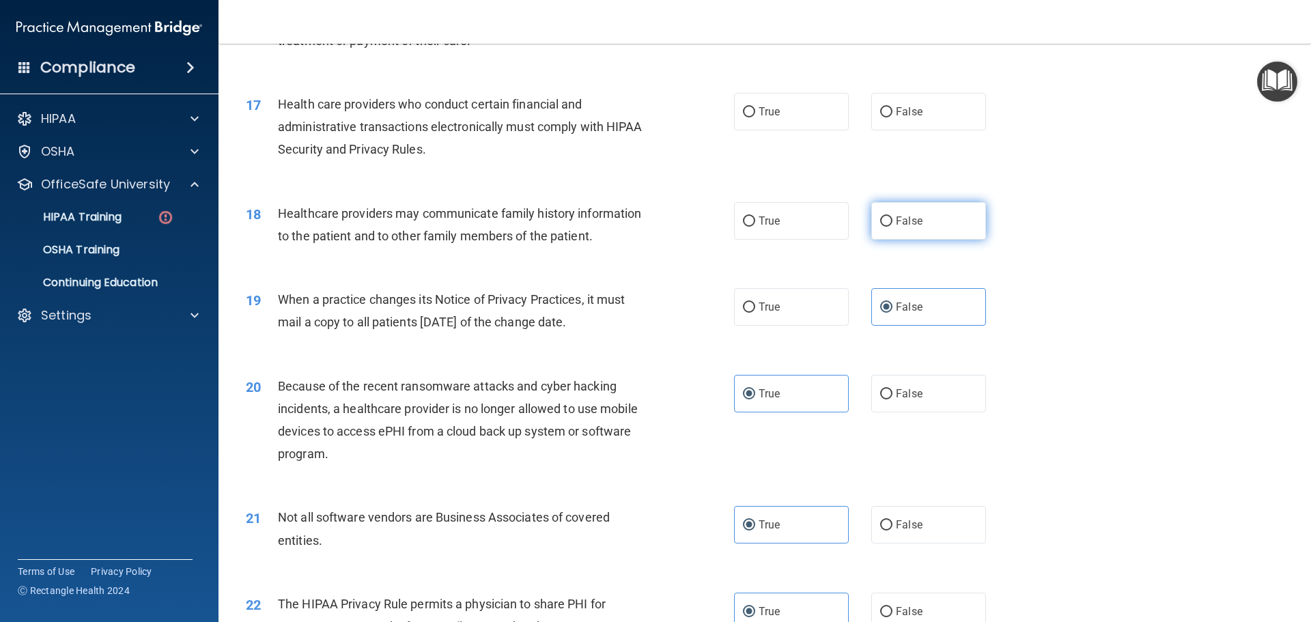
click at [909, 212] on label "False" at bounding box center [928, 221] width 115 height 38
click at [892, 216] on input "False" at bounding box center [886, 221] width 12 height 10
radio input "true"
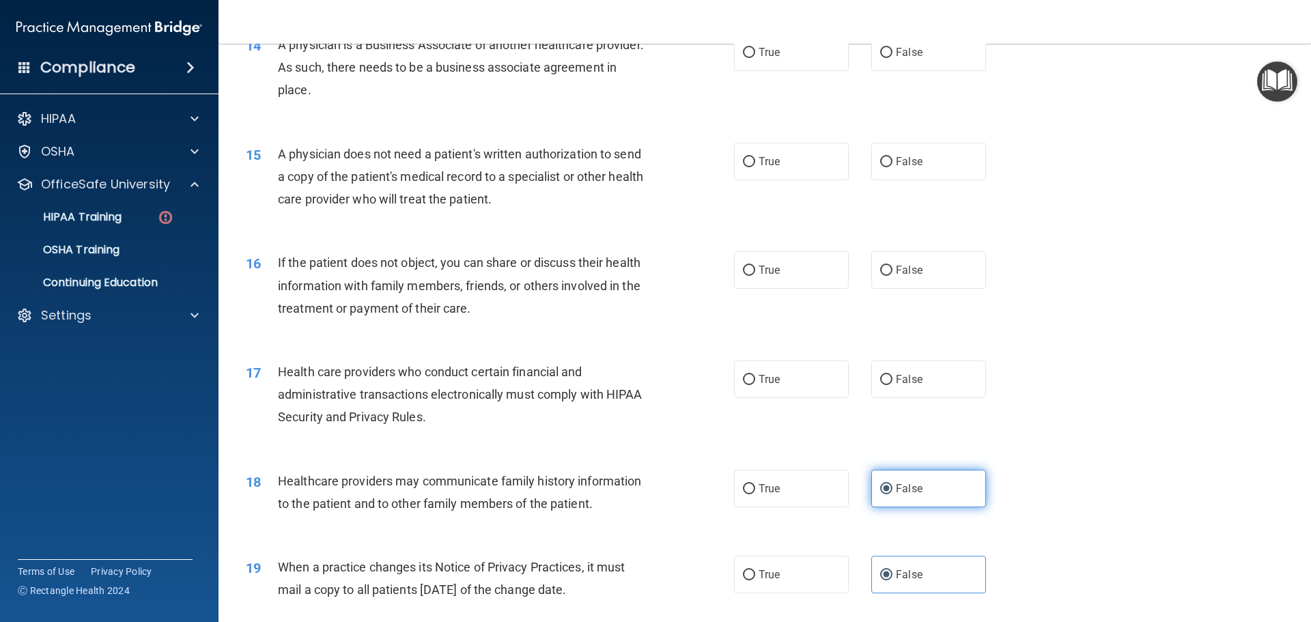
scroll to position [1395, 0]
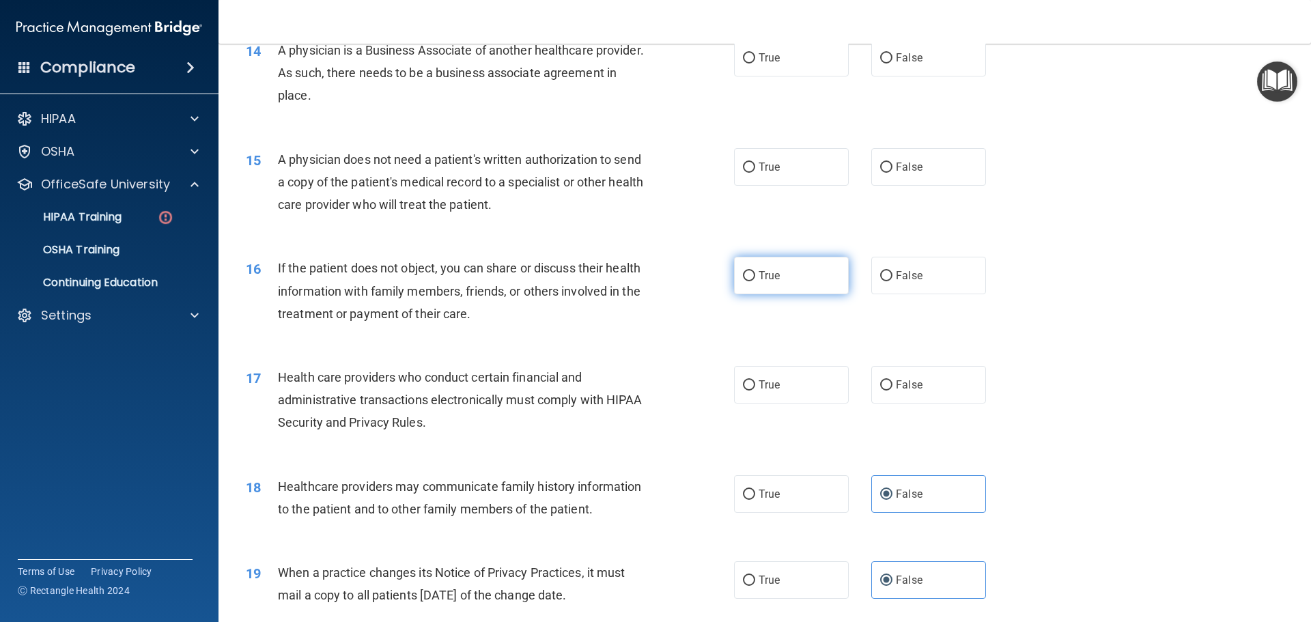
click at [821, 279] on label "True" at bounding box center [791, 276] width 115 height 38
click at [755, 279] on input "True" at bounding box center [749, 276] width 12 height 10
radio input "true"
click at [795, 165] on label "True" at bounding box center [791, 167] width 115 height 38
click at [755, 165] on input "True" at bounding box center [749, 167] width 12 height 10
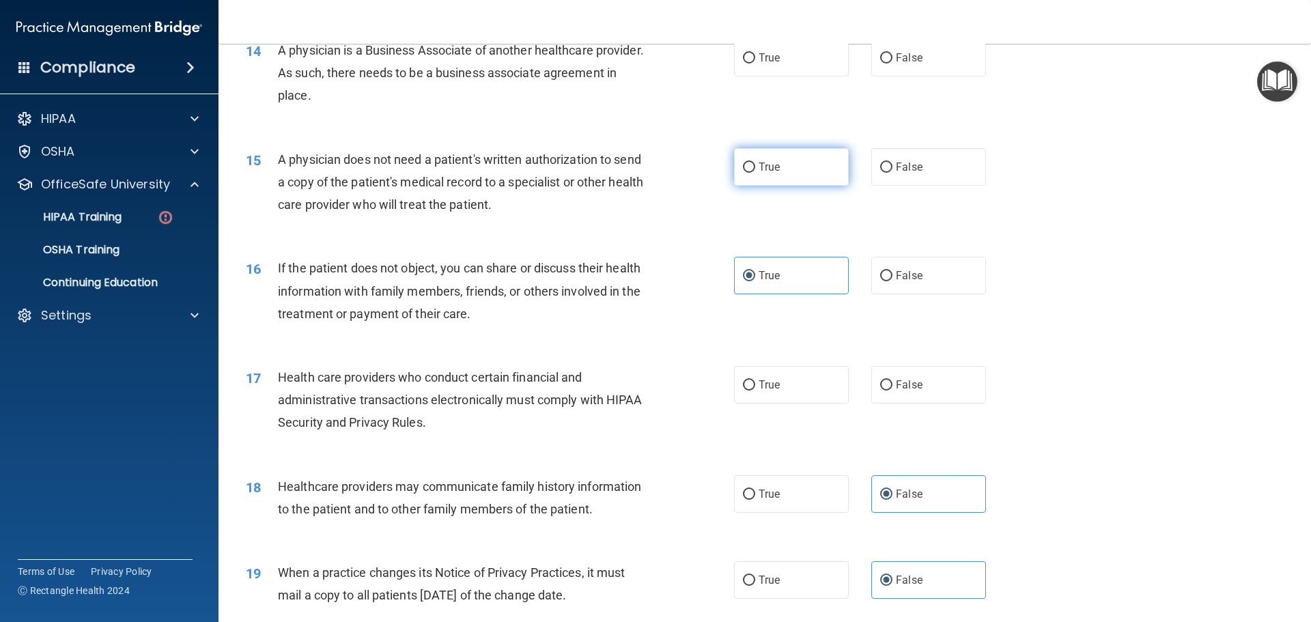
radio input "true"
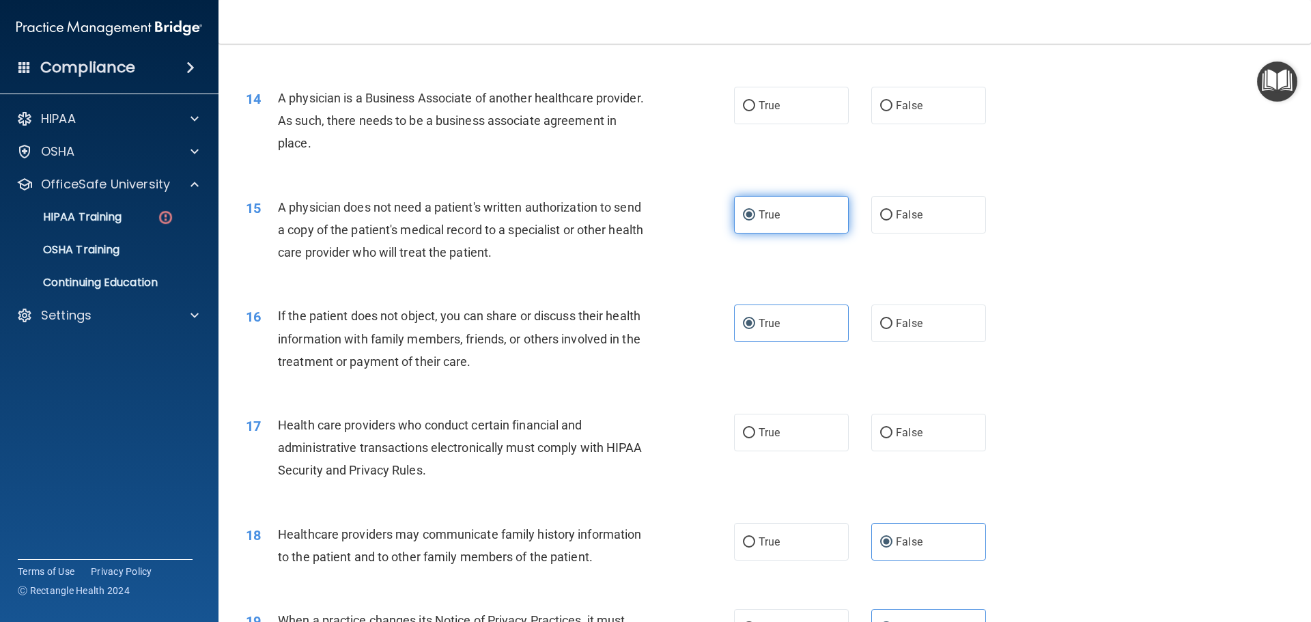
scroll to position [1327, 0]
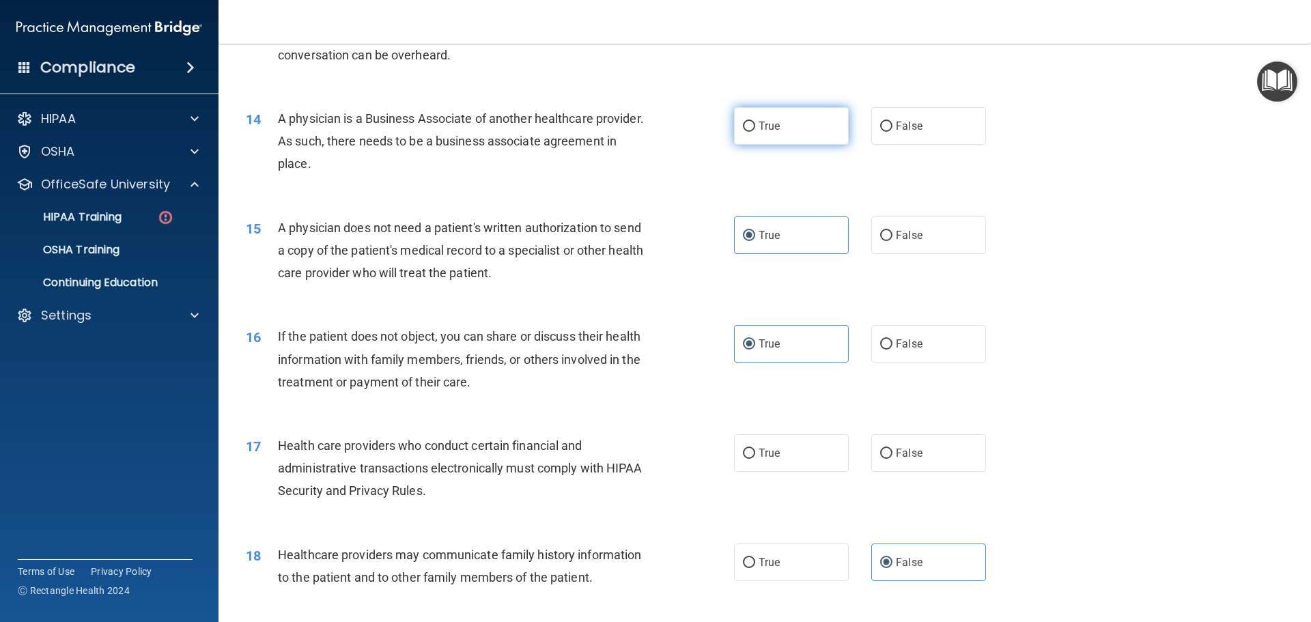
click at [795, 128] on label "True" at bounding box center [791, 126] width 115 height 38
click at [755, 128] on input "True" at bounding box center [749, 127] width 12 height 10
radio input "true"
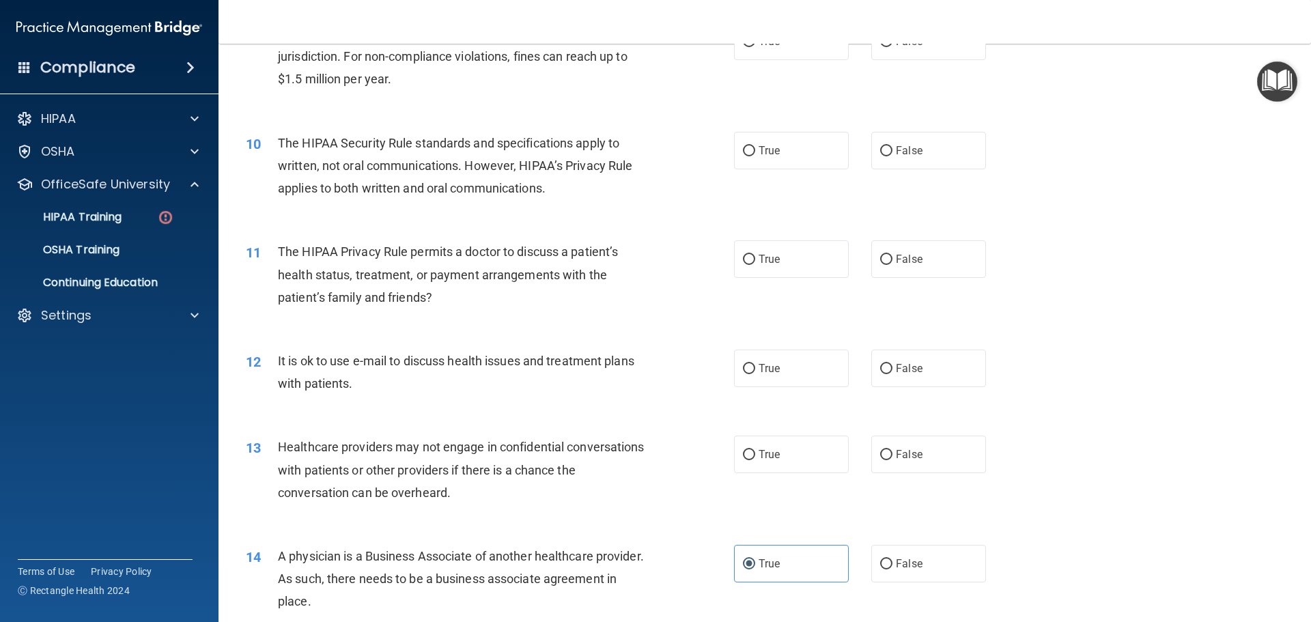
scroll to position [849, 0]
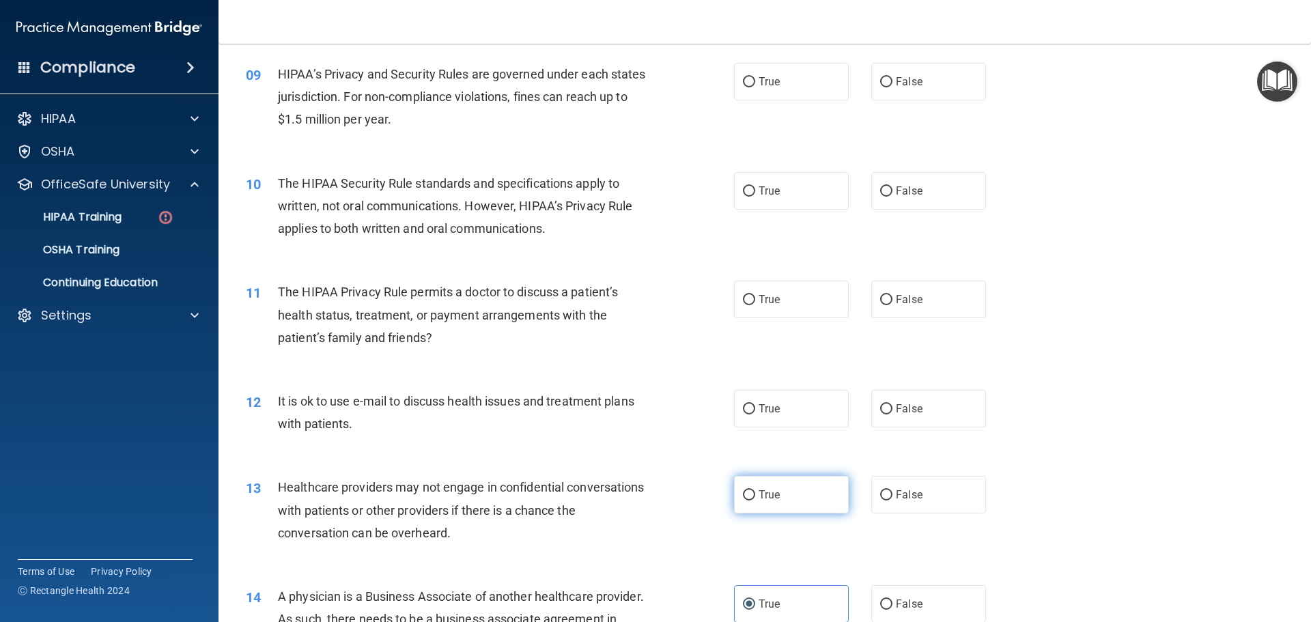
click at [792, 508] on label "True" at bounding box center [791, 495] width 115 height 38
click at [755, 500] on input "True" at bounding box center [749, 495] width 12 height 10
radio input "true"
click at [906, 397] on label "False" at bounding box center [928, 409] width 115 height 38
click at [892, 404] on input "False" at bounding box center [886, 409] width 12 height 10
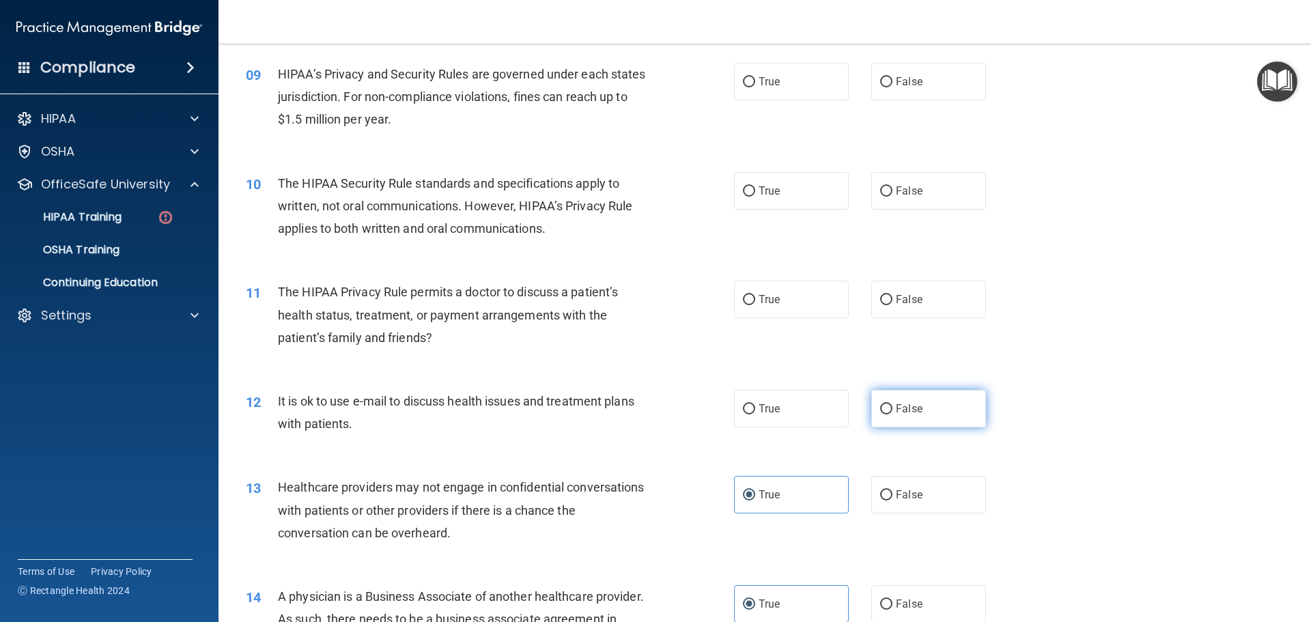
radio input "true"
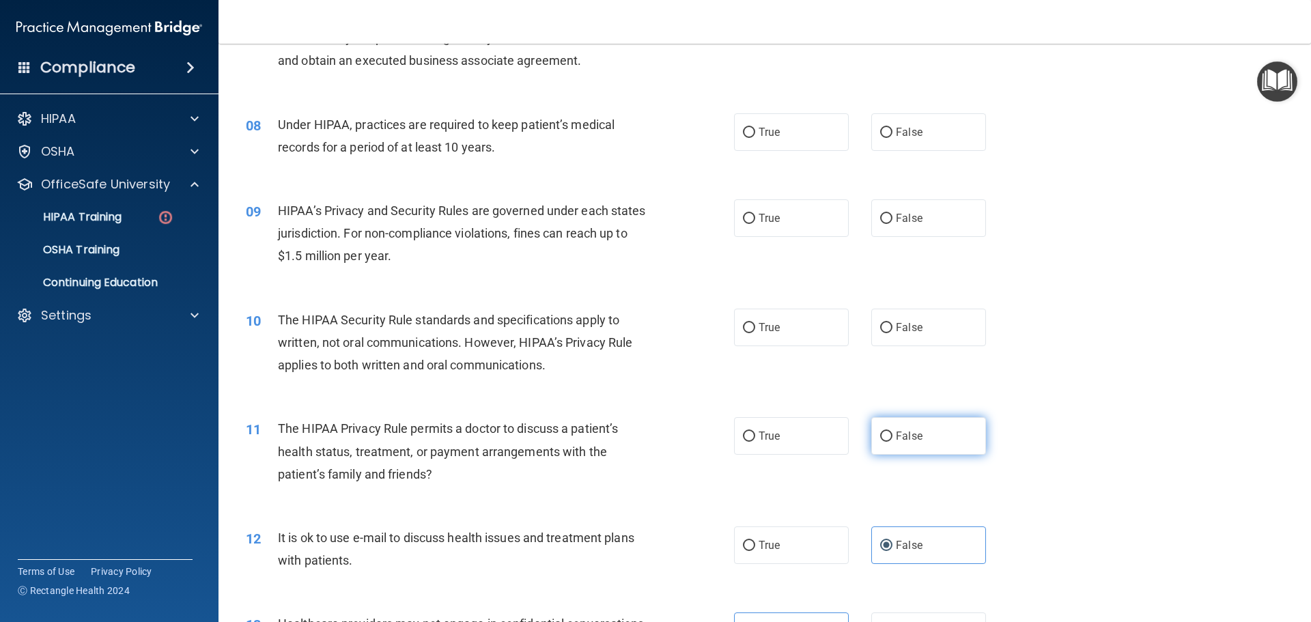
scroll to position [644, 0]
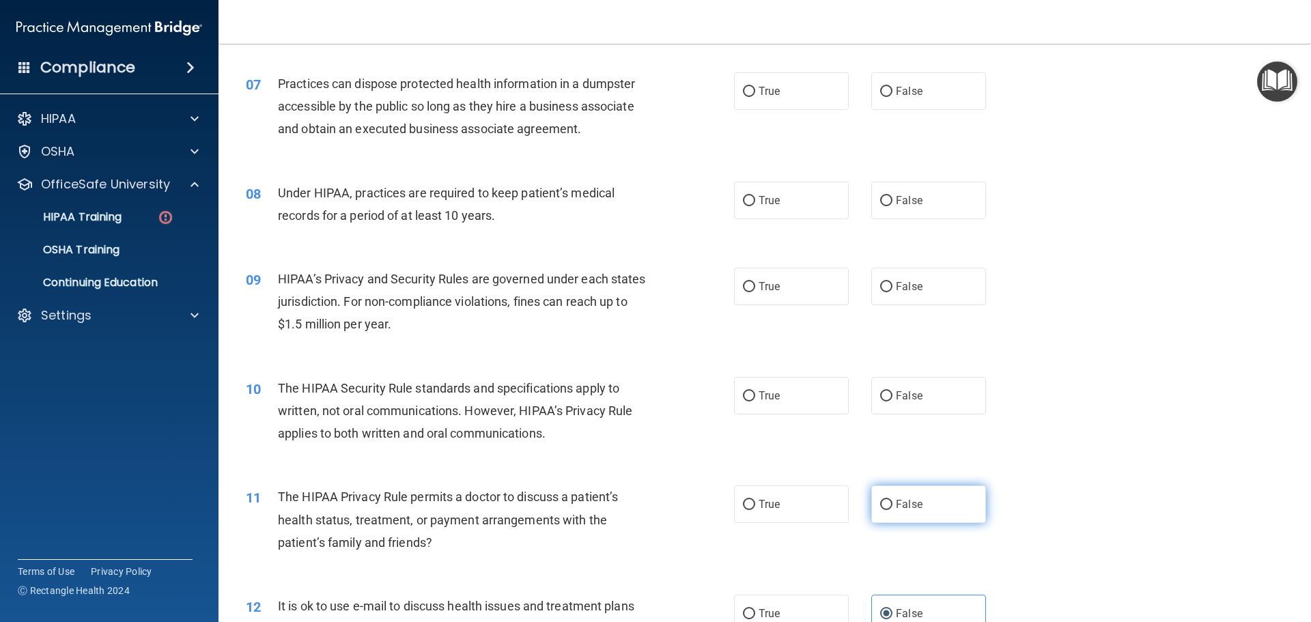
click at [913, 489] on label "False" at bounding box center [928, 504] width 115 height 38
click at [892, 500] on input "False" at bounding box center [886, 505] width 12 height 10
radio input "true"
click at [918, 401] on label "False" at bounding box center [928, 396] width 115 height 38
click at [892, 401] on input "False" at bounding box center [886, 396] width 12 height 10
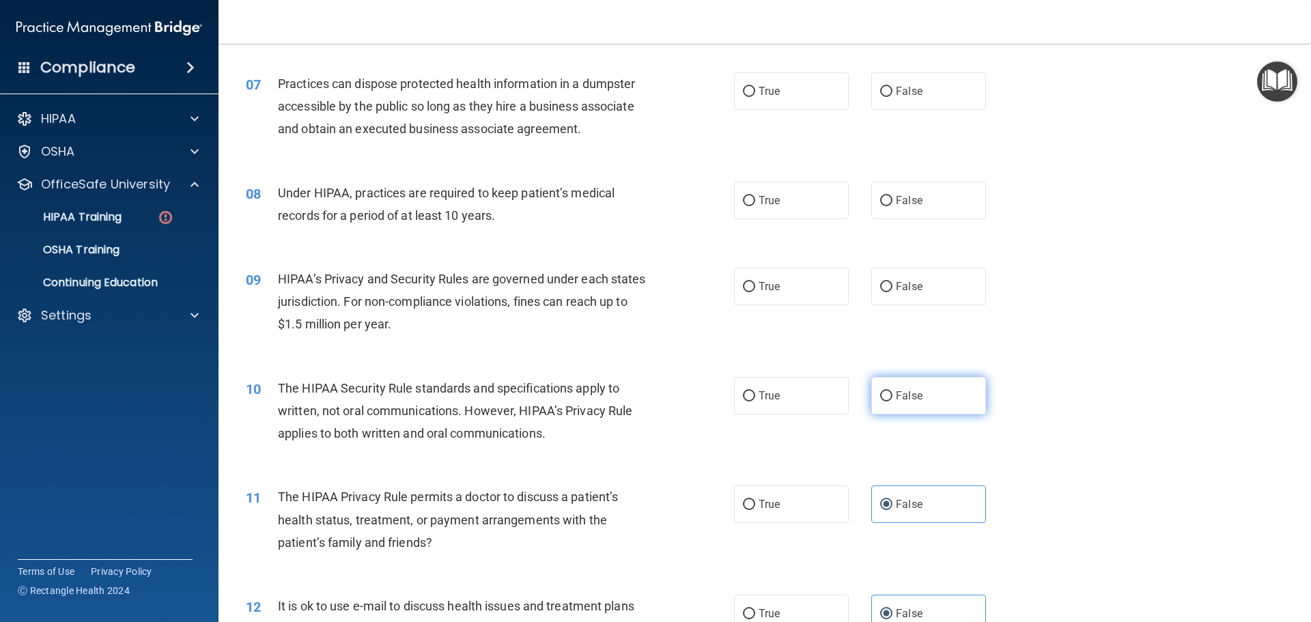
radio input "true"
click at [815, 286] on label "True" at bounding box center [791, 287] width 115 height 38
click at [755, 286] on input "True" at bounding box center [749, 287] width 12 height 10
radio input "true"
click at [927, 205] on label "False" at bounding box center [928, 201] width 115 height 38
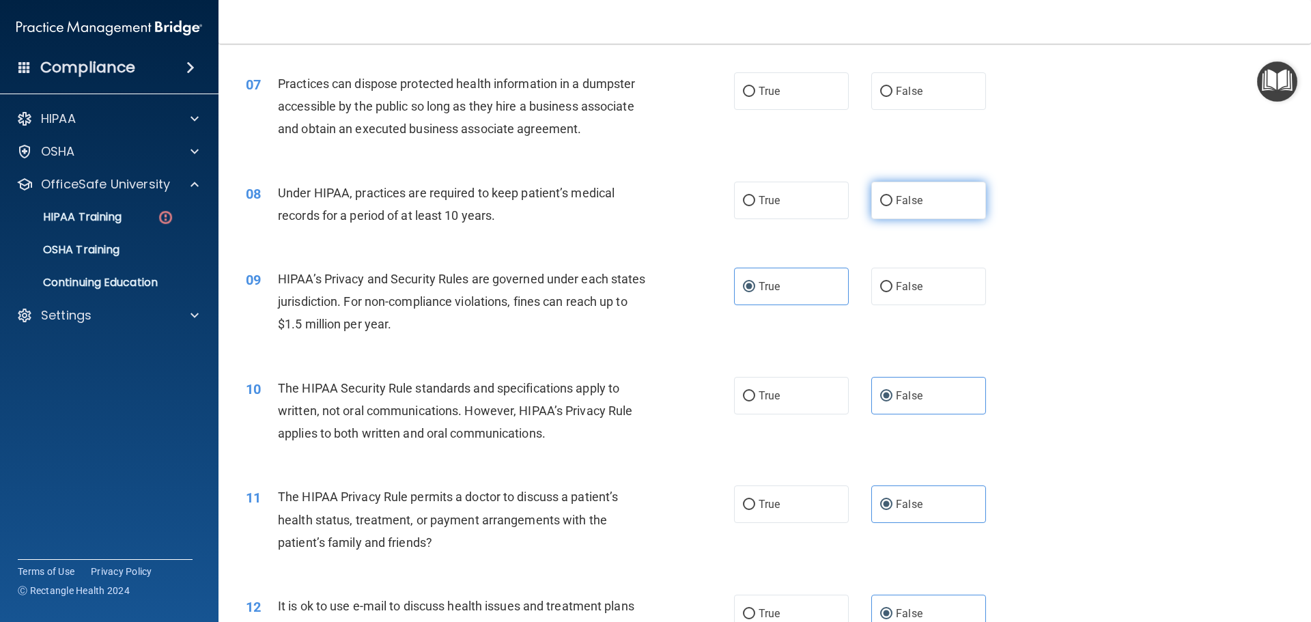
click at [892, 205] on input "False" at bounding box center [886, 201] width 12 height 10
radio input "true"
click at [901, 116] on div "07 Practices can dispose protected health information in a dumpster accessible …" at bounding box center [765, 109] width 1058 height 109
click at [907, 100] on label "False" at bounding box center [928, 91] width 115 height 38
click at [892, 97] on input "False" at bounding box center [886, 92] width 12 height 10
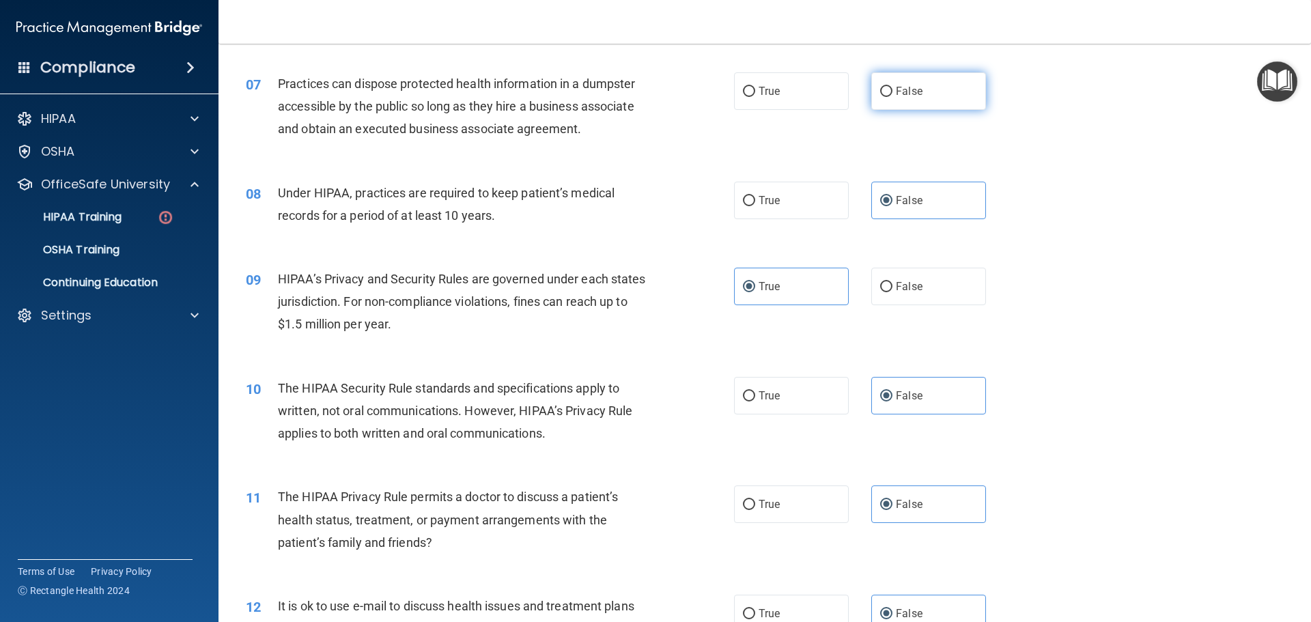
radio input "true"
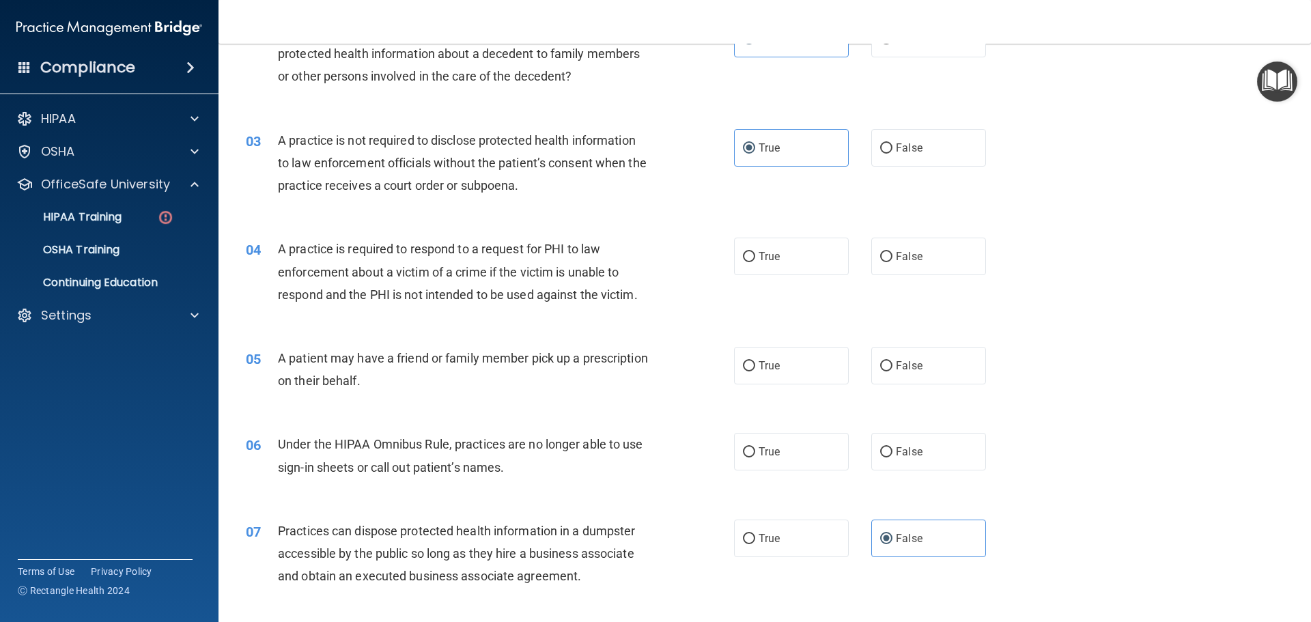
scroll to position [167, 0]
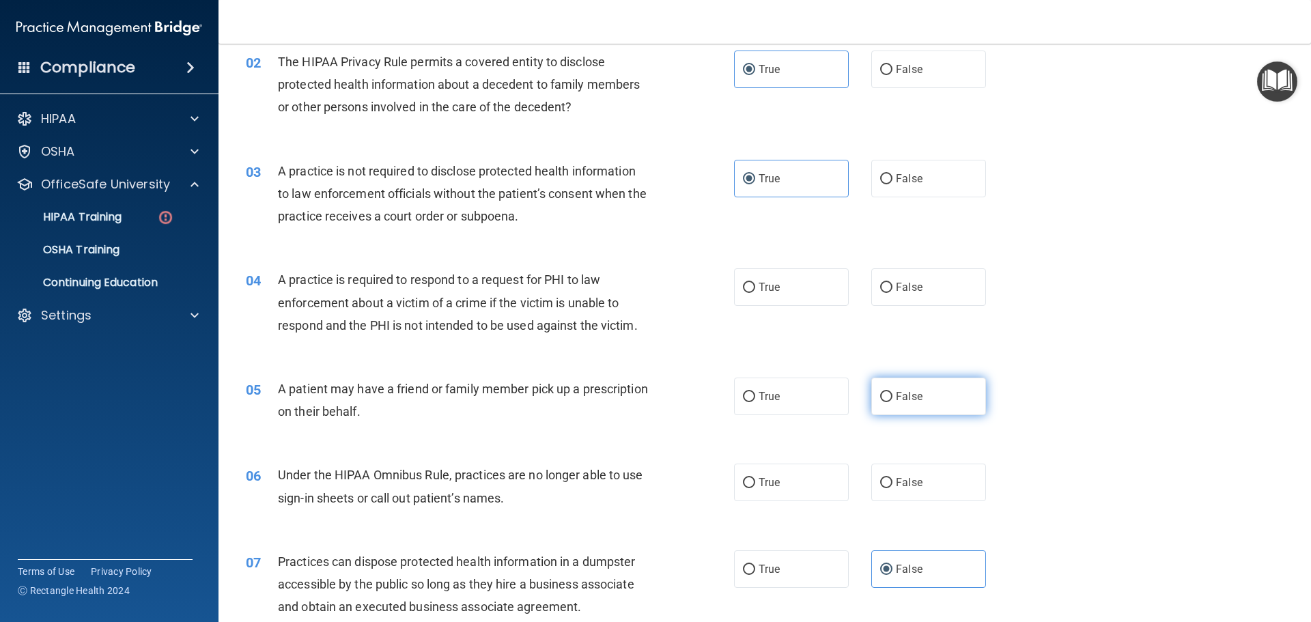
click at [916, 400] on label "False" at bounding box center [928, 397] width 115 height 38
click at [892, 400] on input "False" at bounding box center [886, 397] width 12 height 10
radio input "true"
click at [912, 470] on label "False" at bounding box center [928, 483] width 115 height 38
click at [892, 478] on input "False" at bounding box center [886, 483] width 12 height 10
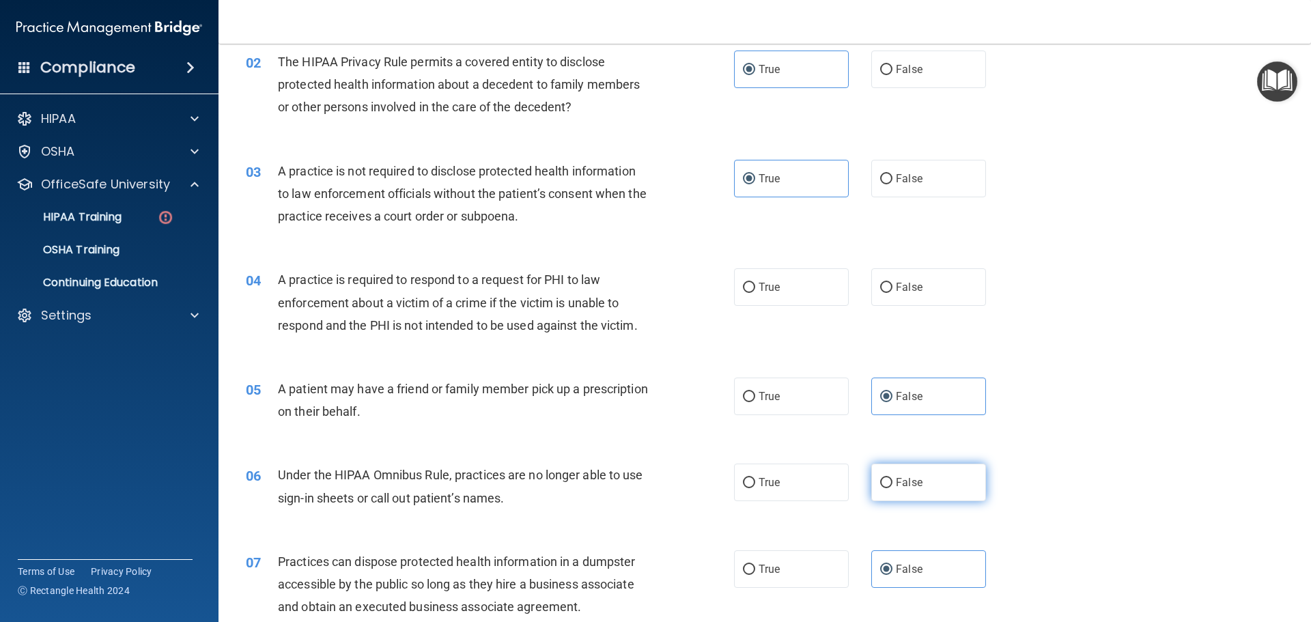
radio input "true"
click at [839, 407] on label "True" at bounding box center [791, 397] width 115 height 38
click at [755, 402] on input "True" at bounding box center [749, 397] width 12 height 10
radio input "true"
radio input "false"
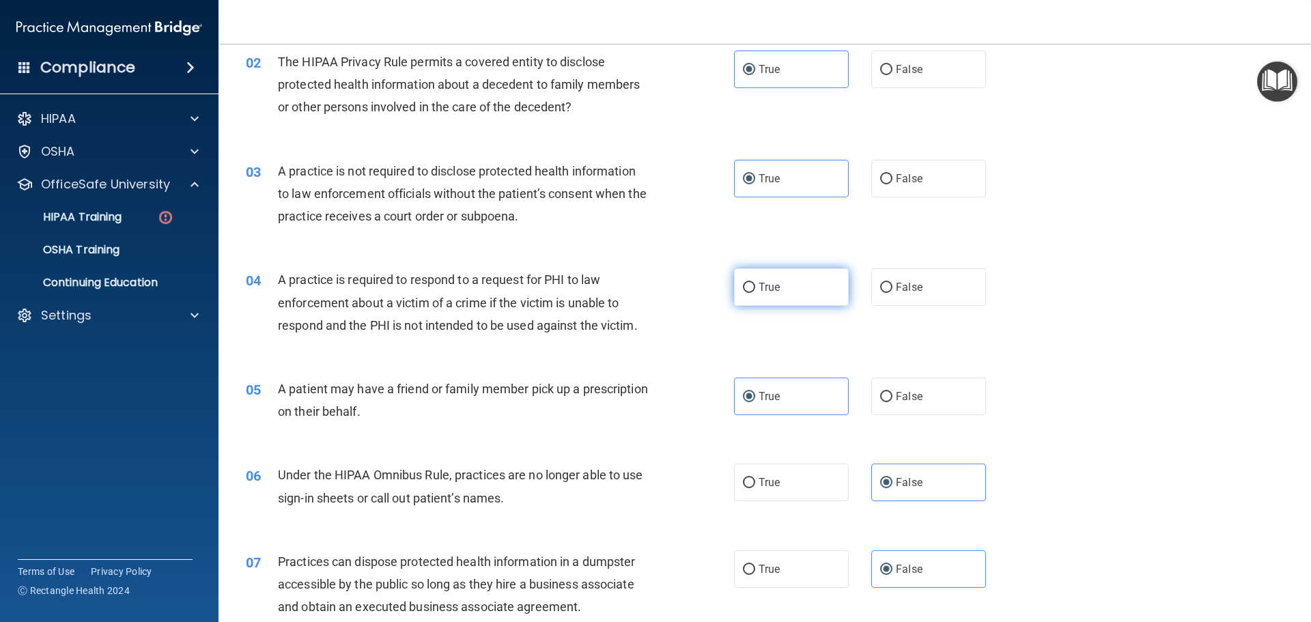
click at [808, 287] on label "True" at bounding box center [791, 287] width 115 height 38
click at [755, 287] on input "True" at bounding box center [749, 288] width 12 height 10
radio input "true"
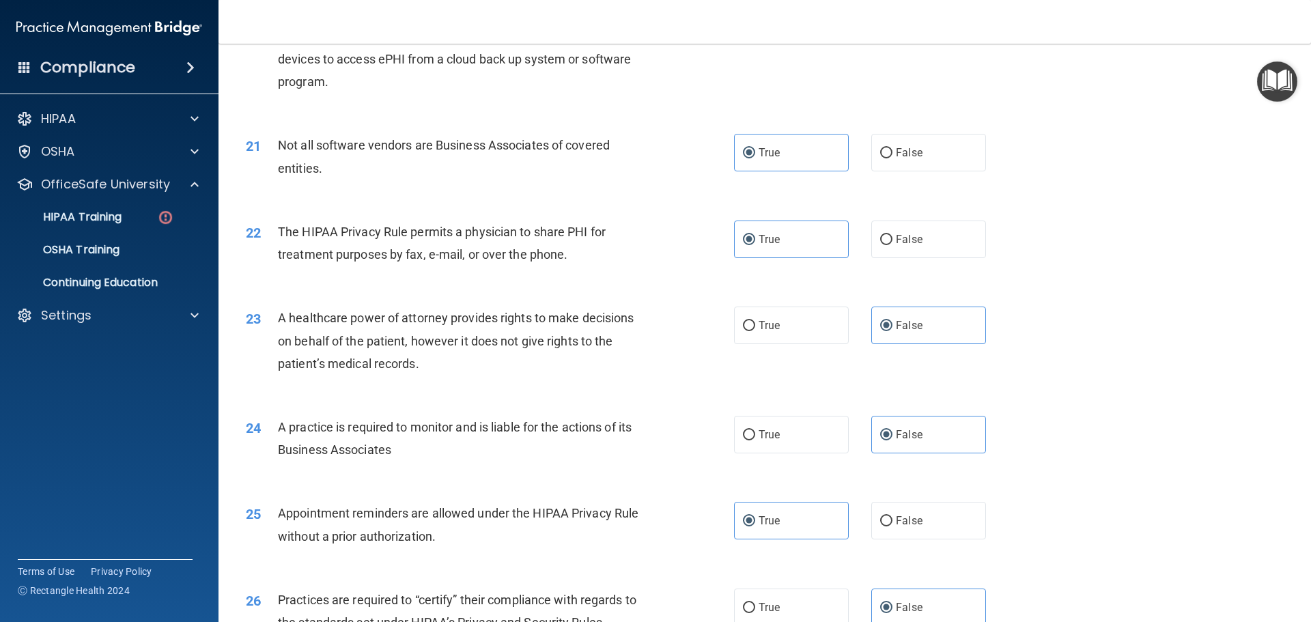
scroll to position [2010, 0]
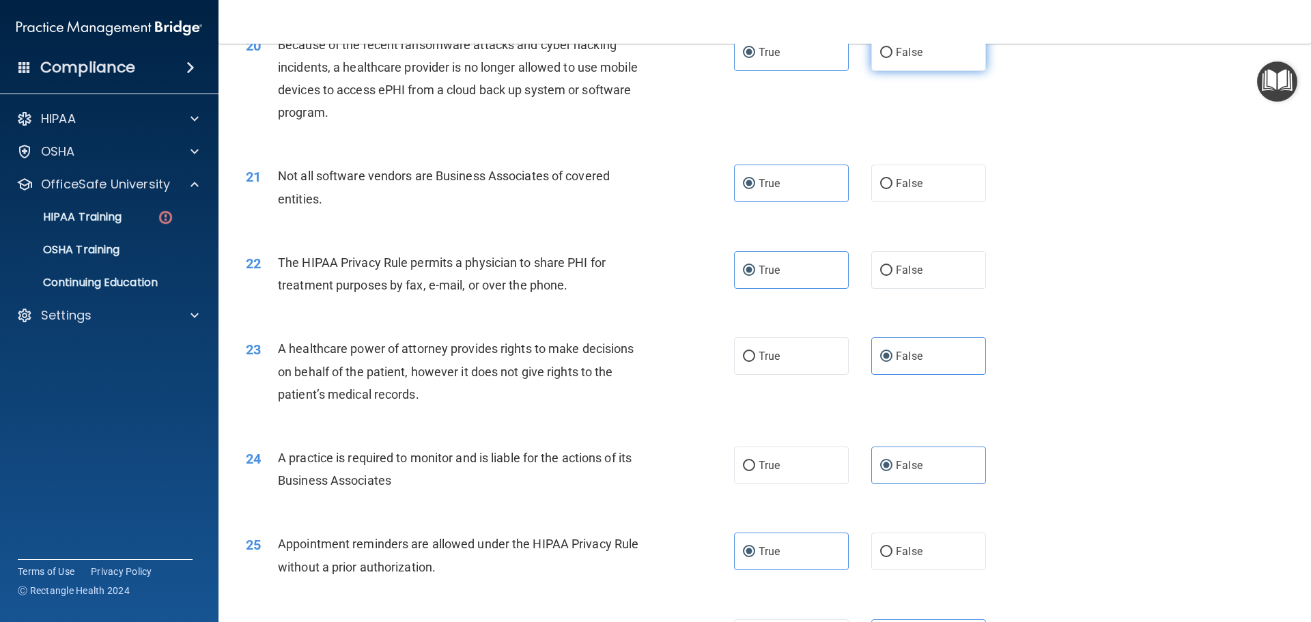
click at [901, 61] on label "False" at bounding box center [928, 52] width 115 height 38
click at [892, 58] on input "False" at bounding box center [886, 53] width 12 height 10
radio input "true"
radio input "false"
click at [816, 472] on label "True" at bounding box center [791, 465] width 115 height 38
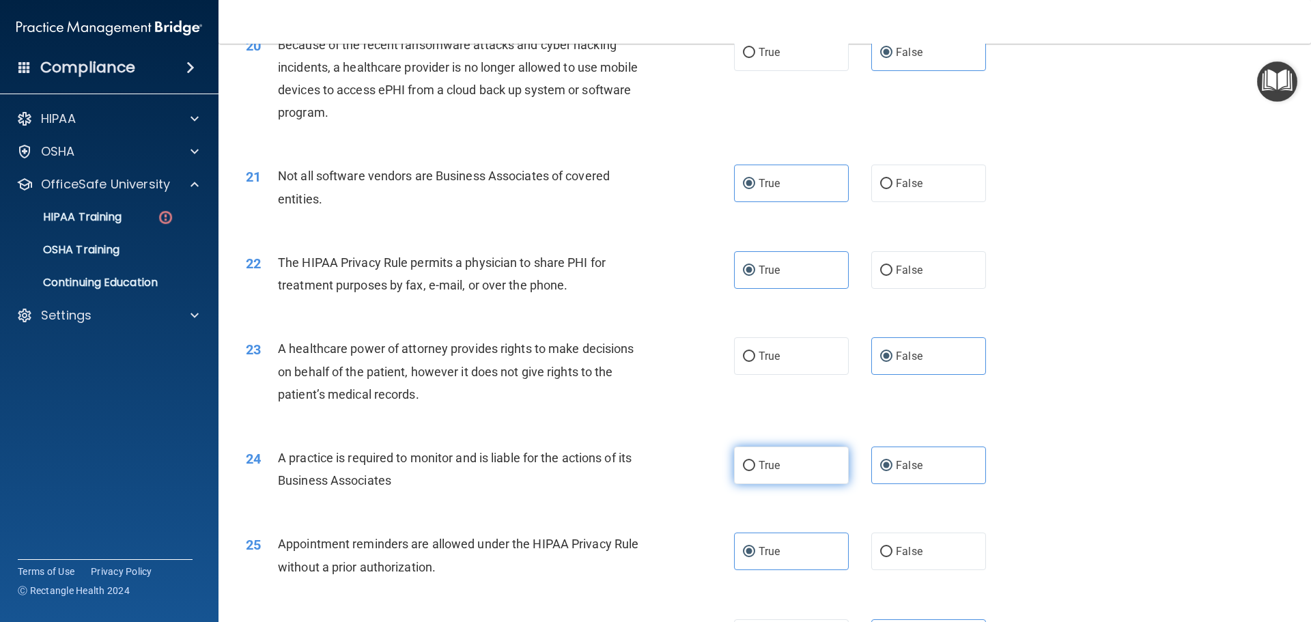
click at [755, 471] on input "True" at bounding box center [749, 466] width 12 height 10
radio input "true"
radio input "false"
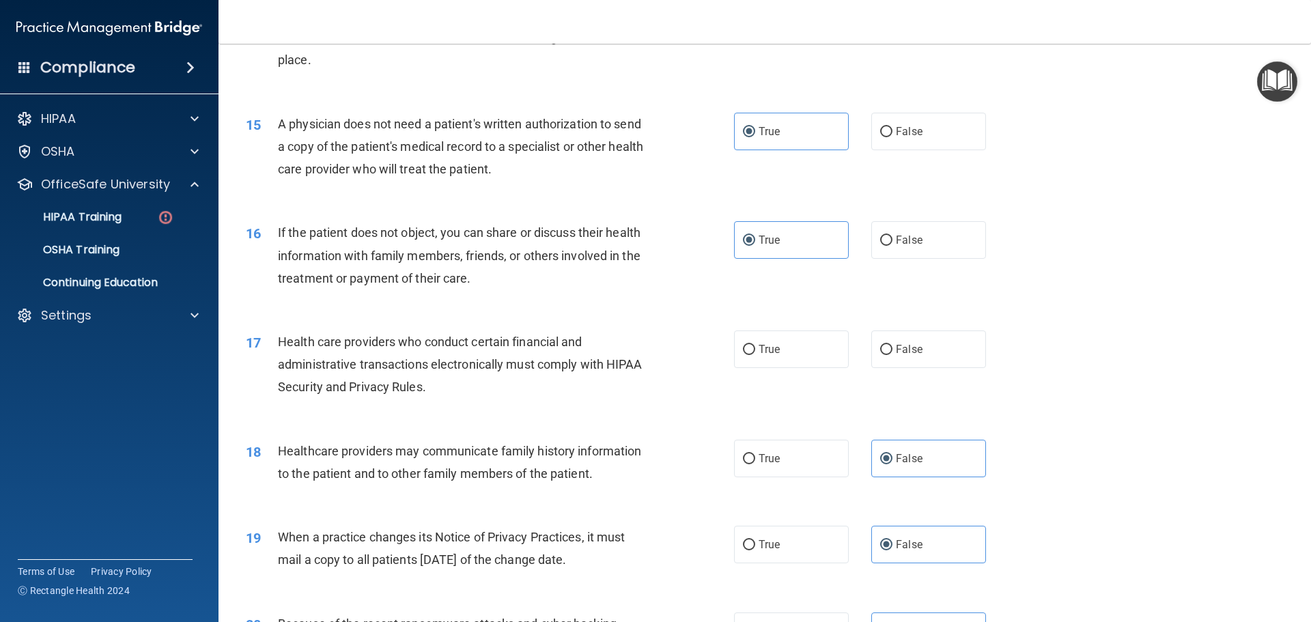
scroll to position [1395, 0]
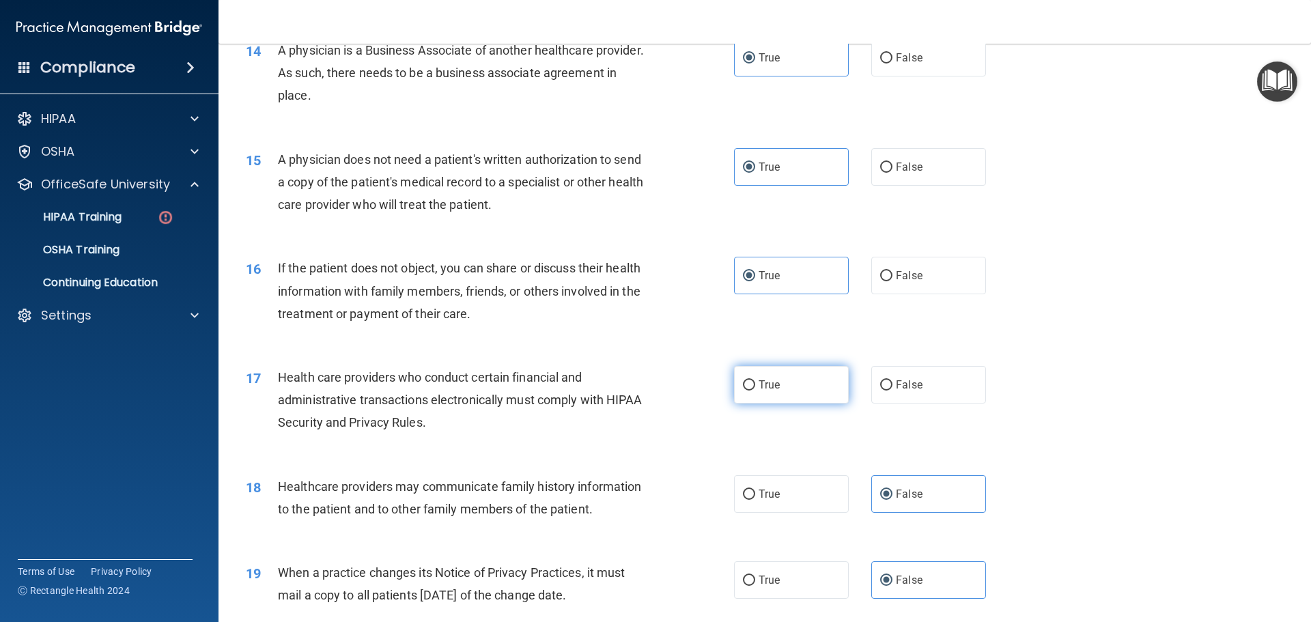
click at [775, 378] on label "True" at bounding box center [791, 385] width 115 height 38
click at [755, 380] on input "True" at bounding box center [749, 385] width 12 height 10
radio input "true"
click at [814, 490] on label "True" at bounding box center [791, 494] width 115 height 38
click at [755, 490] on input "True" at bounding box center [749, 494] width 12 height 10
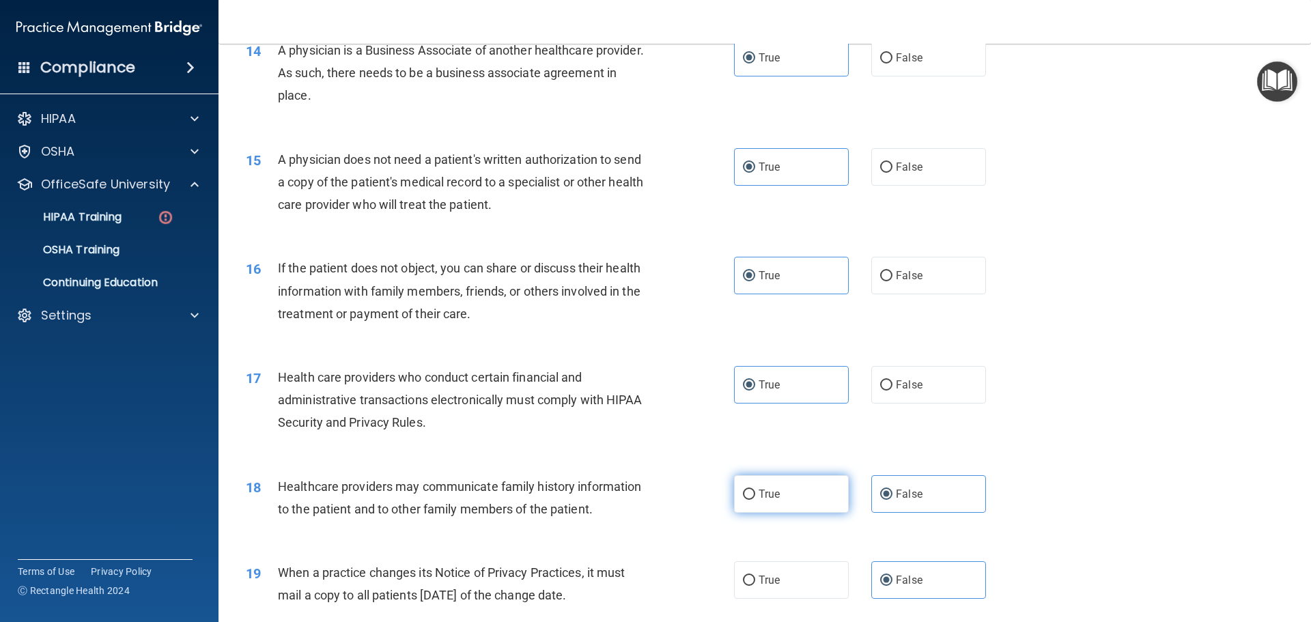
radio input "true"
radio input "false"
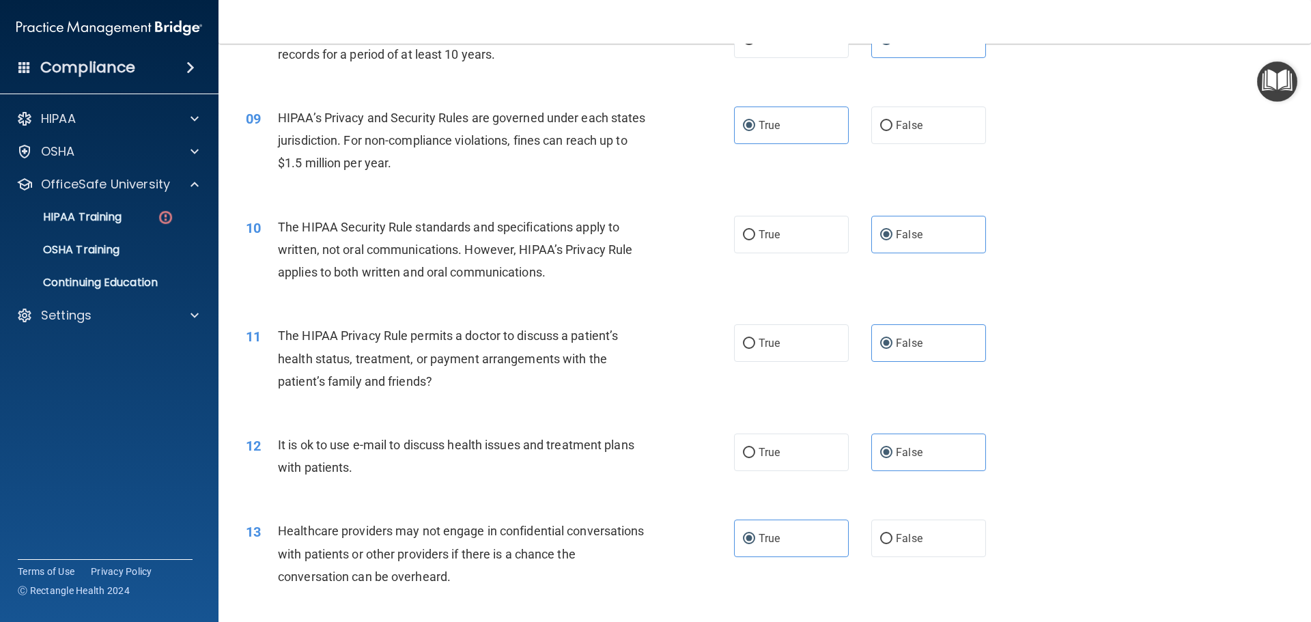
scroll to position [781, 0]
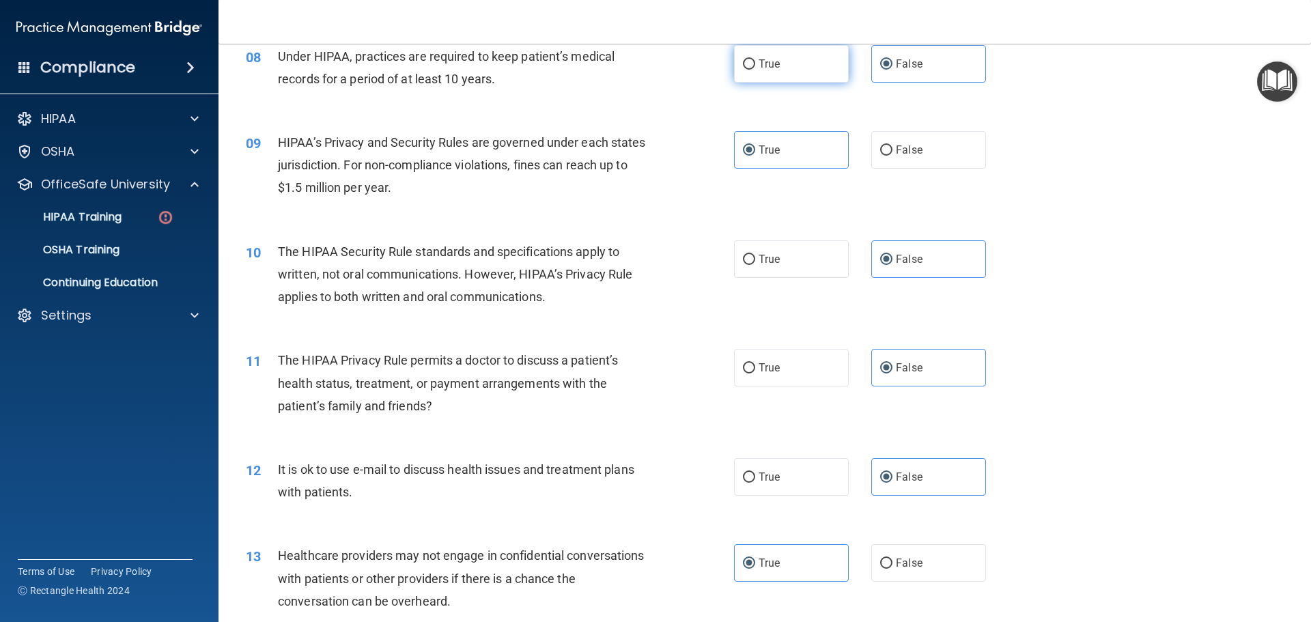
click at [774, 66] on span "True" at bounding box center [768, 63] width 21 height 13
click at [755, 66] on input "True" at bounding box center [749, 64] width 12 height 10
radio input "true"
radio input "false"
click at [916, 162] on label "False" at bounding box center [928, 150] width 115 height 38
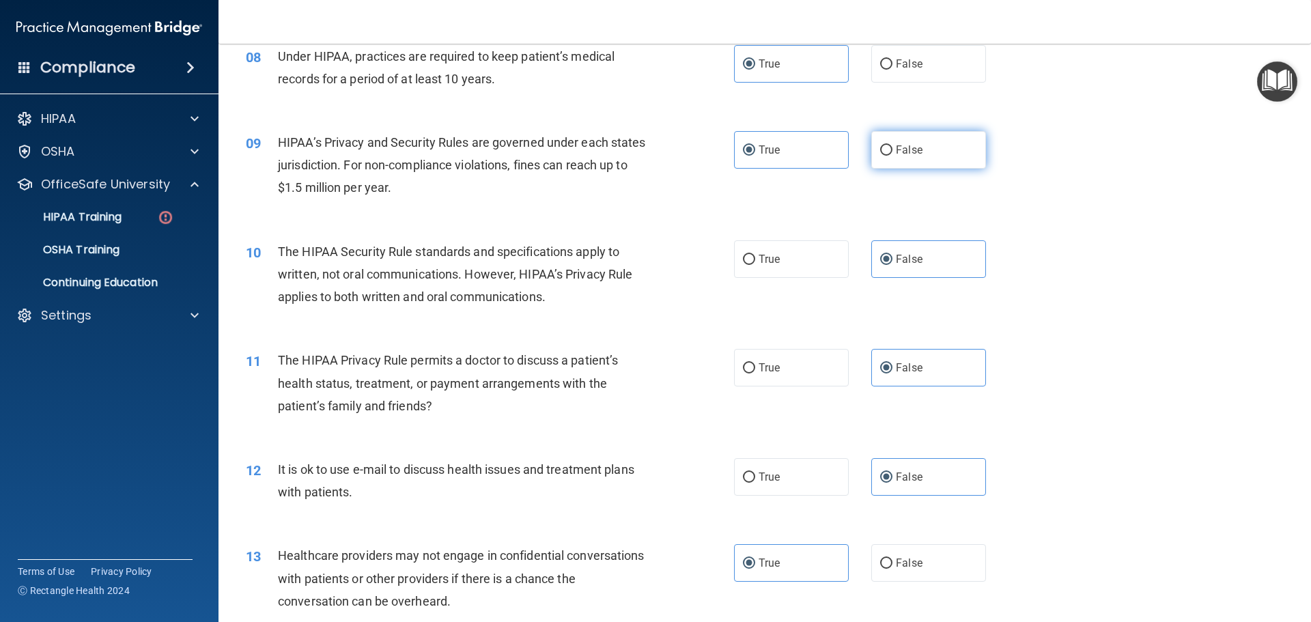
click at [892, 156] on input "False" at bounding box center [886, 150] width 12 height 10
radio input "true"
radio input "false"
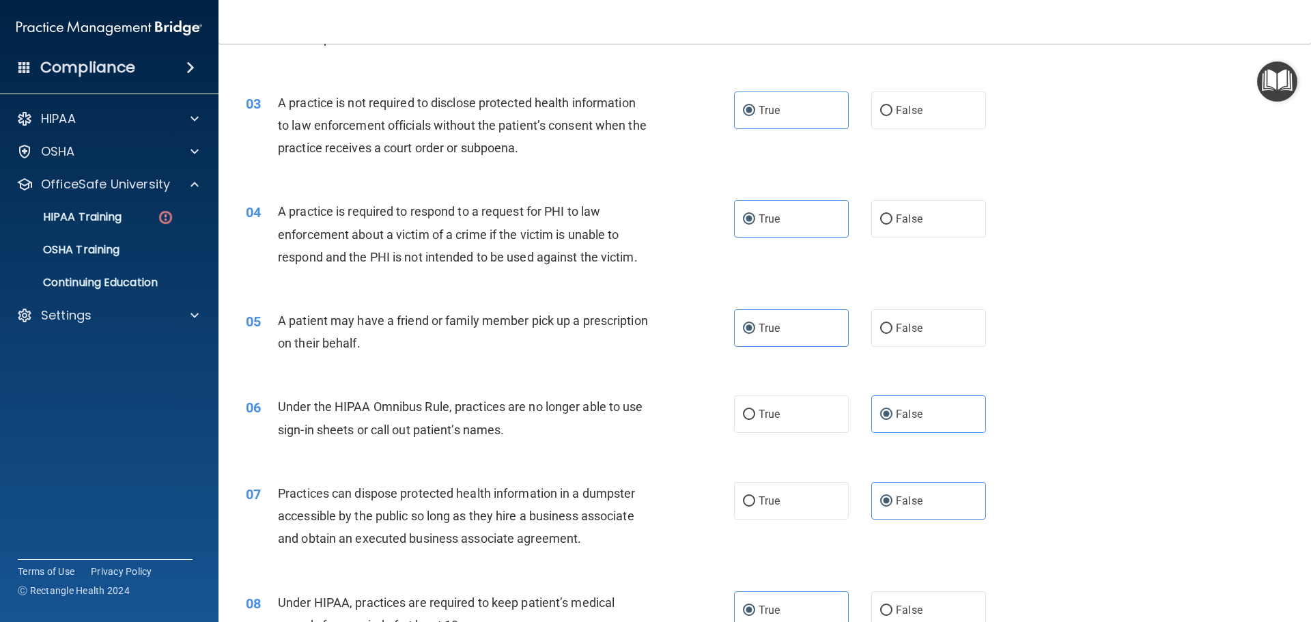
scroll to position [167, 0]
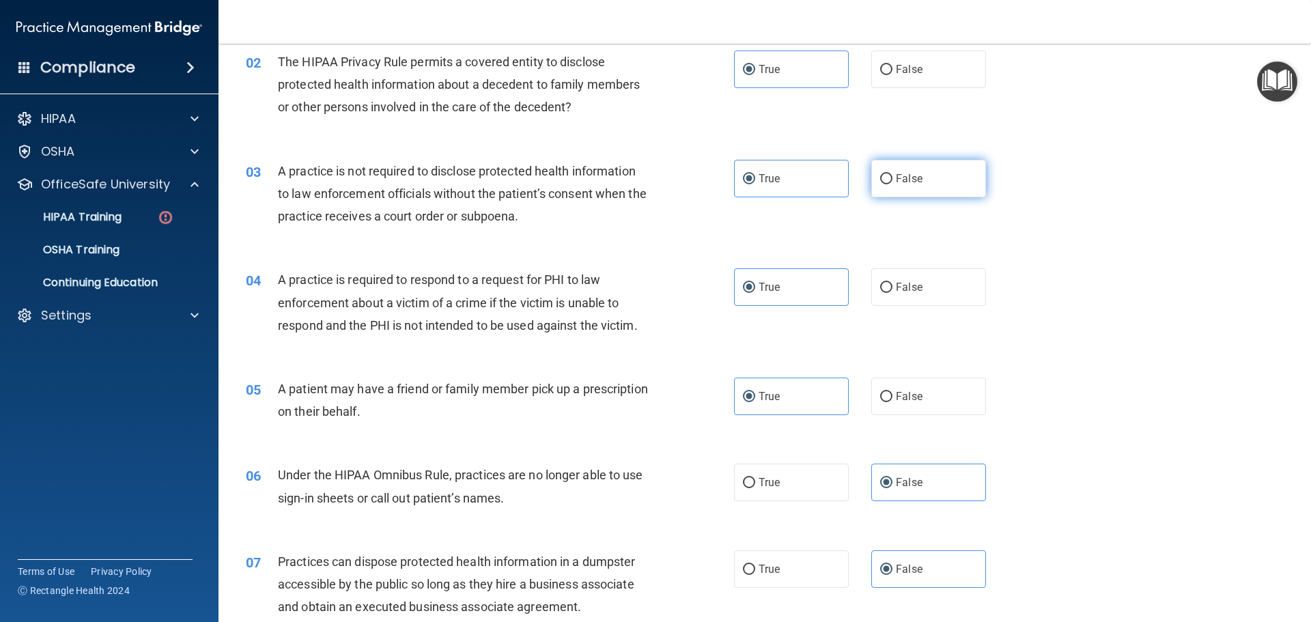
click at [937, 170] on label "False" at bounding box center [928, 179] width 115 height 38
click at [892, 174] on input "False" at bounding box center [886, 179] width 12 height 10
radio input "true"
radio input "false"
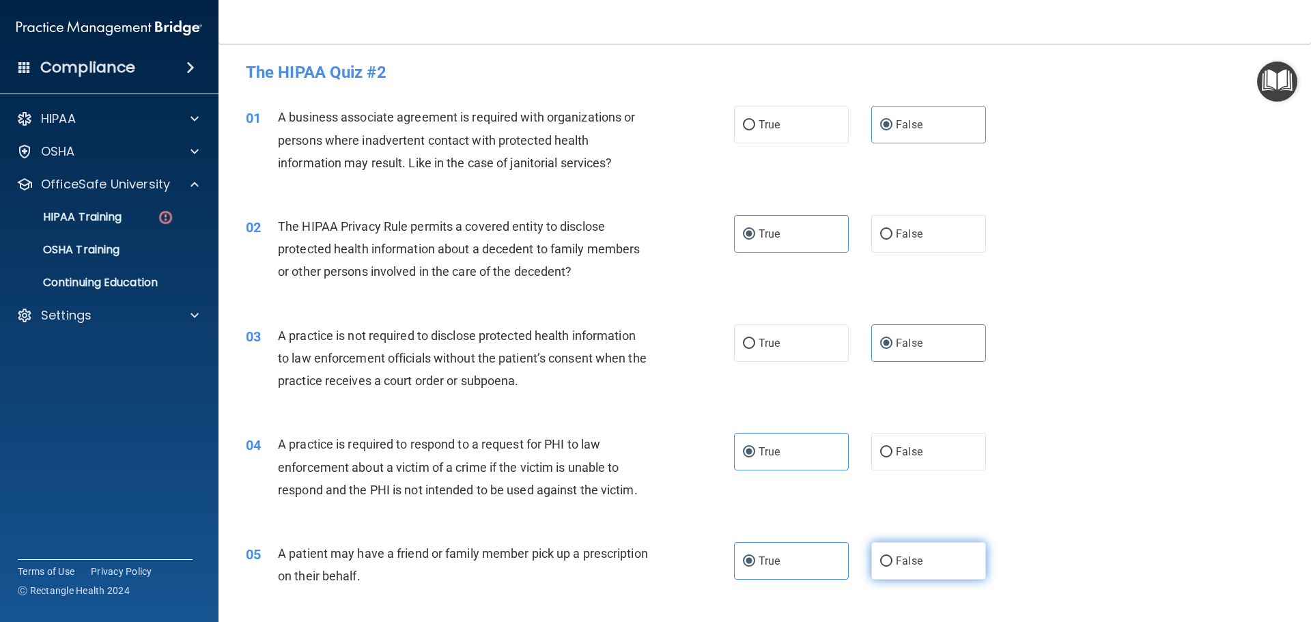
scroll to position [0, 0]
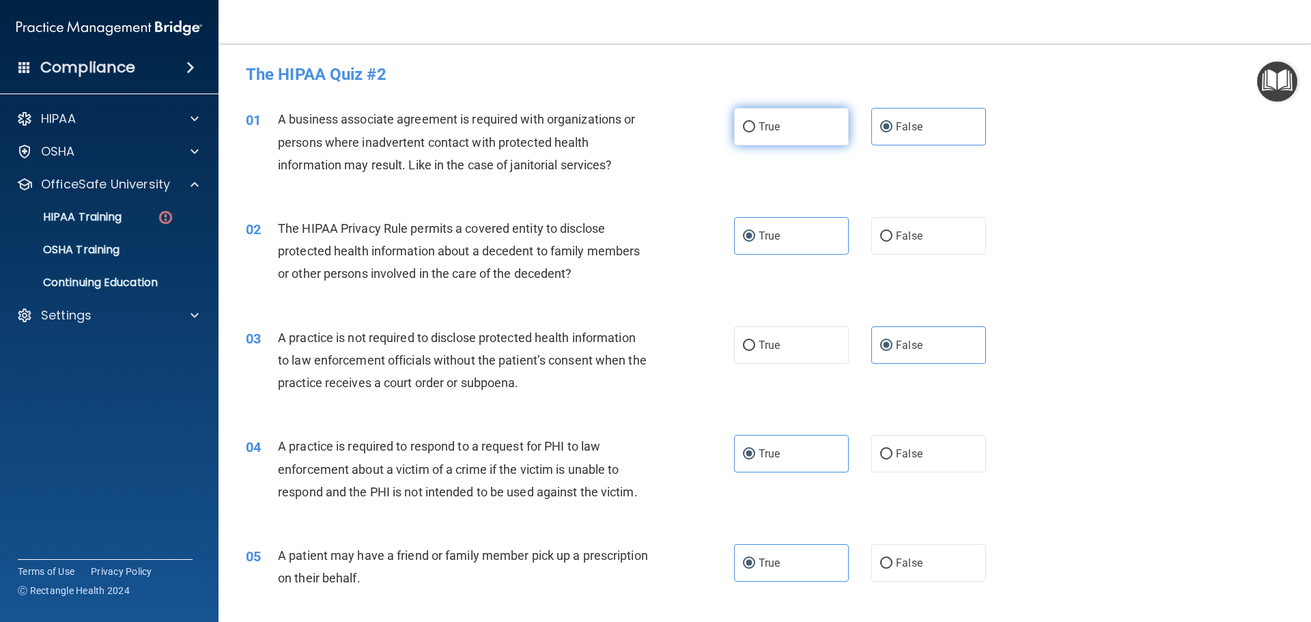
click at [775, 122] on span "True" at bounding box center [768, 126] width 21 height 13
click at [755, 122] on input "True" at bounding box center [749, 127] width 12 height 10
radio input "true"
radio input "false"
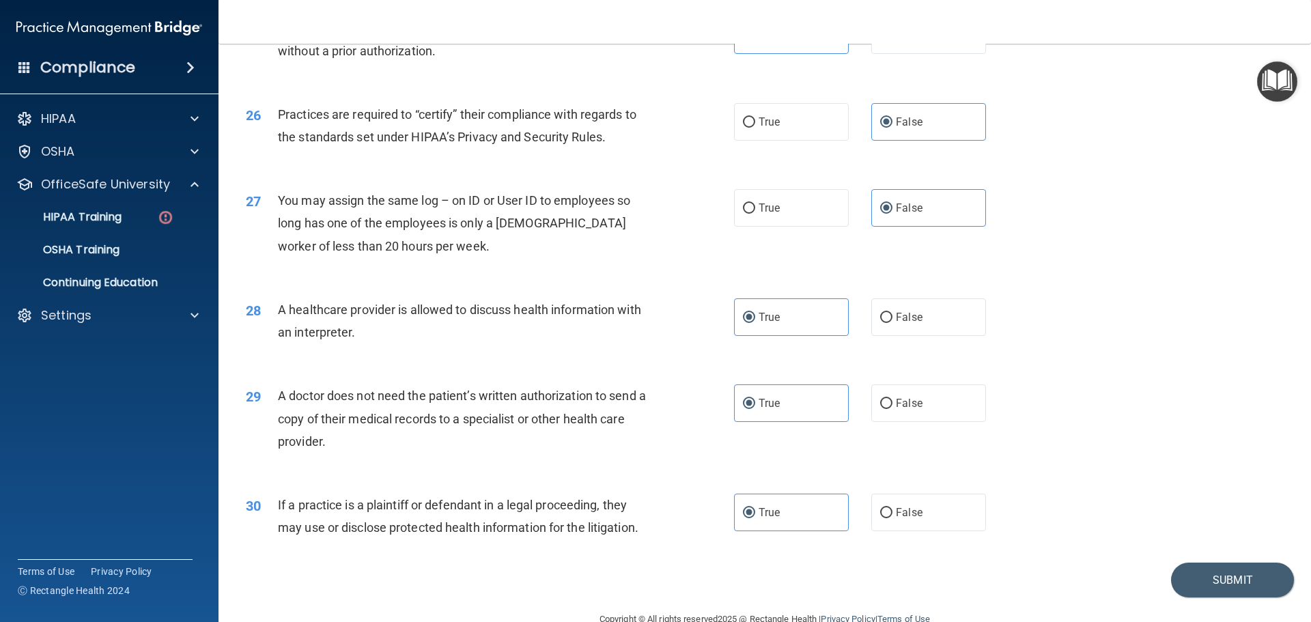
scroll to position [2556, 0]
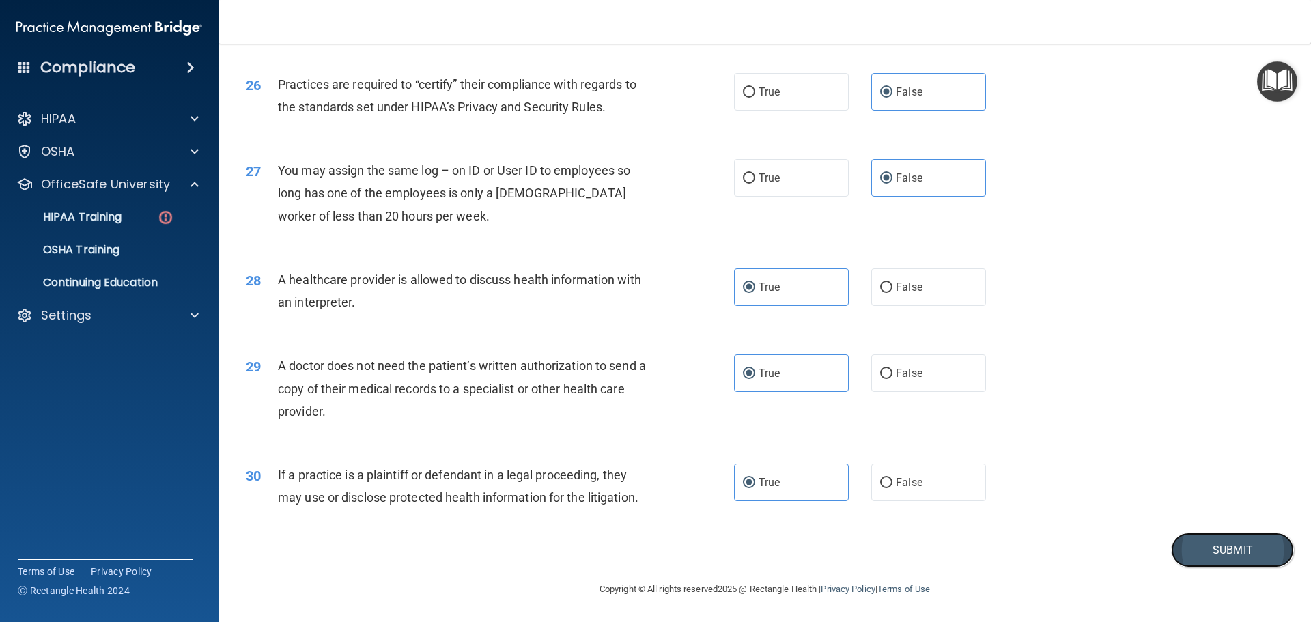
click at [1197, 540] on button "Submit" at bounding box center [1232, 549] width 123 height 35
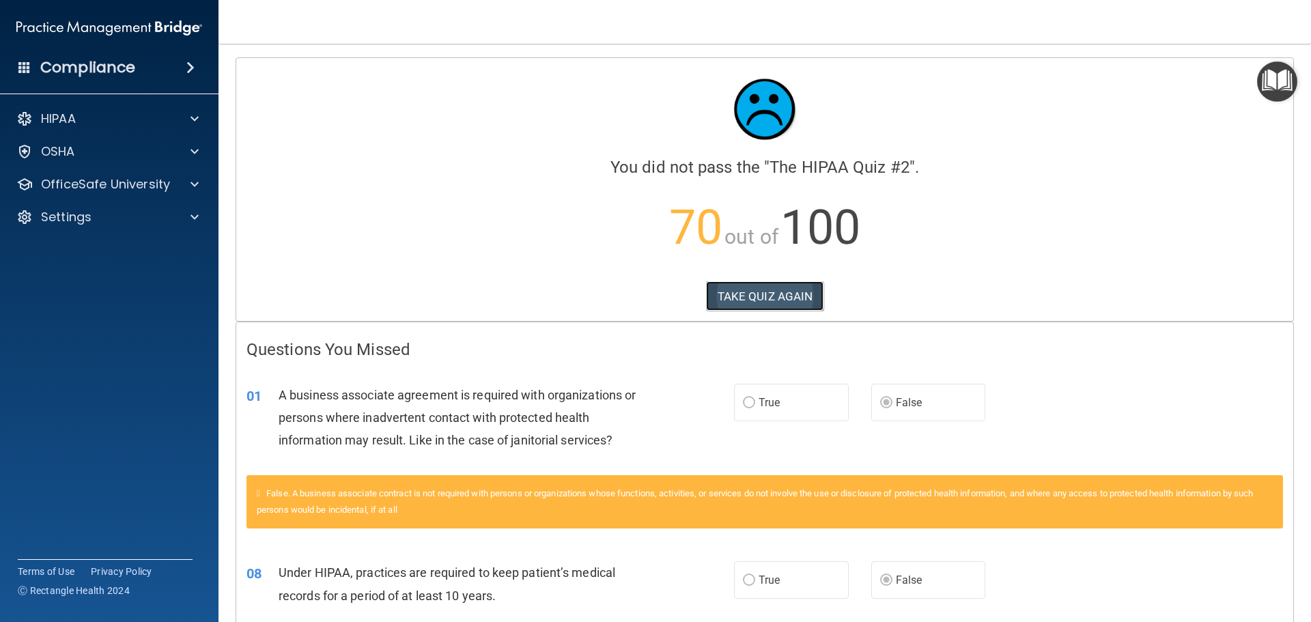
click at [787, 289] on button "TAKE QUIZ AGAIN" at bounding box center [765, 296] width 118 height 30
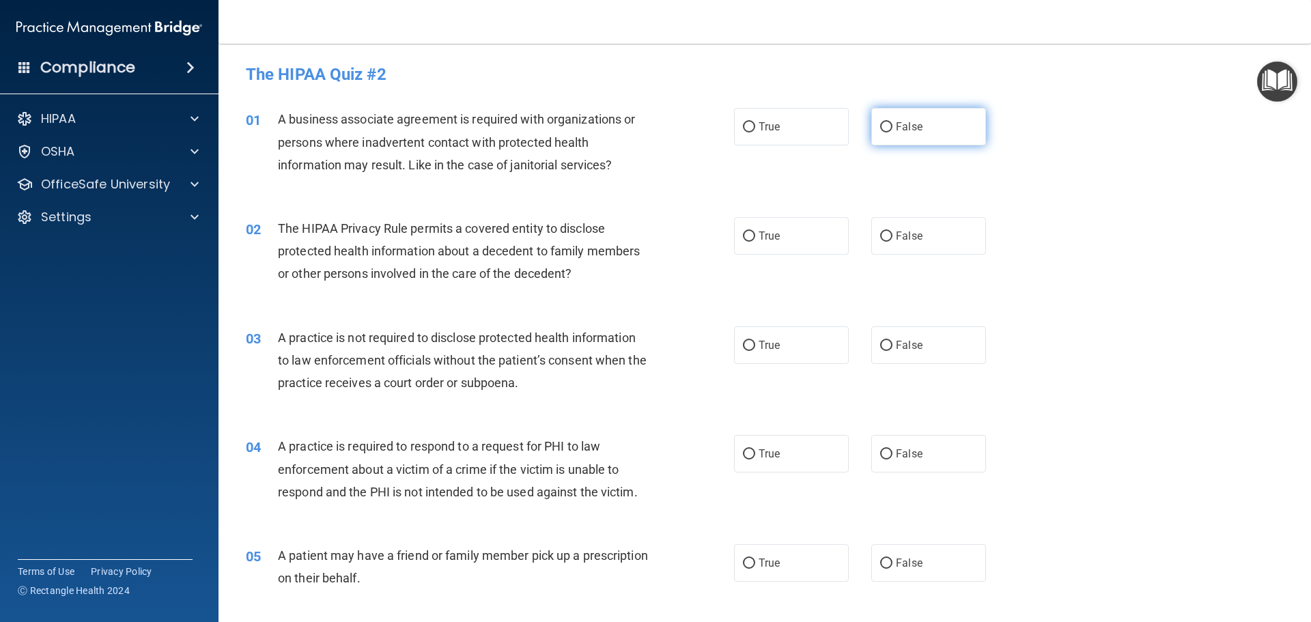
click at [896, 122] on span "False" at bounding box center [909, 126] width 27 height 13
click at [892, 122] on input "False" at bounding box center [886, 127] width 12 height 10
radio input "true"
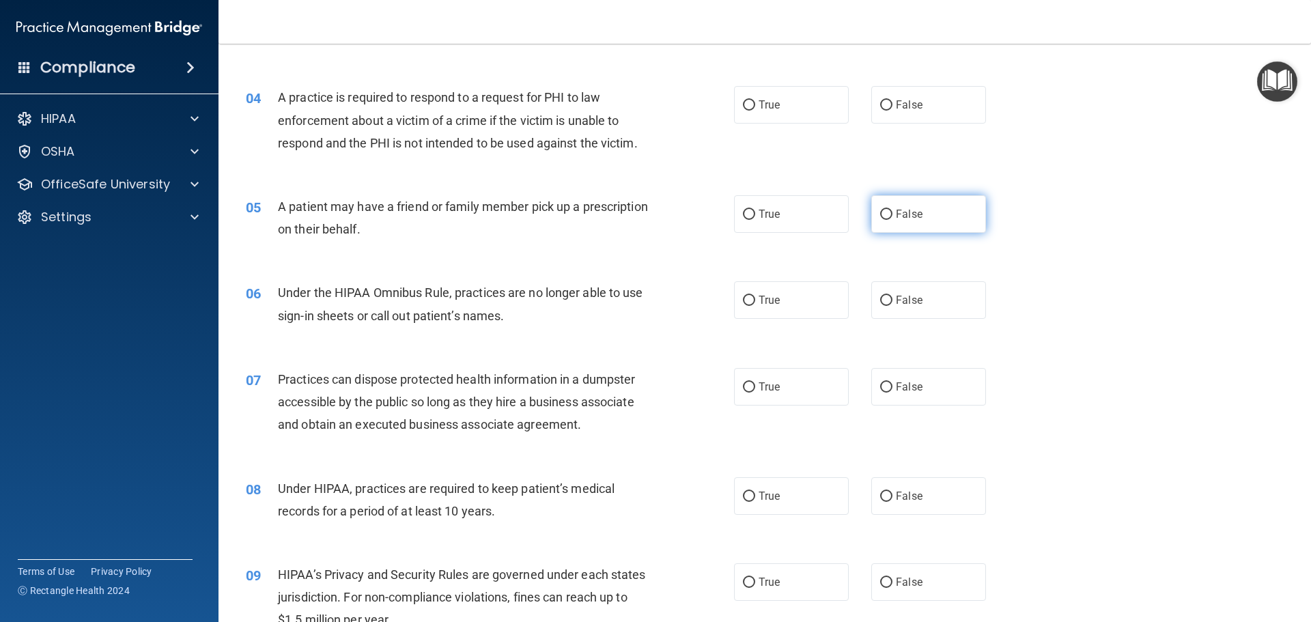
scroll to position [546, 0]
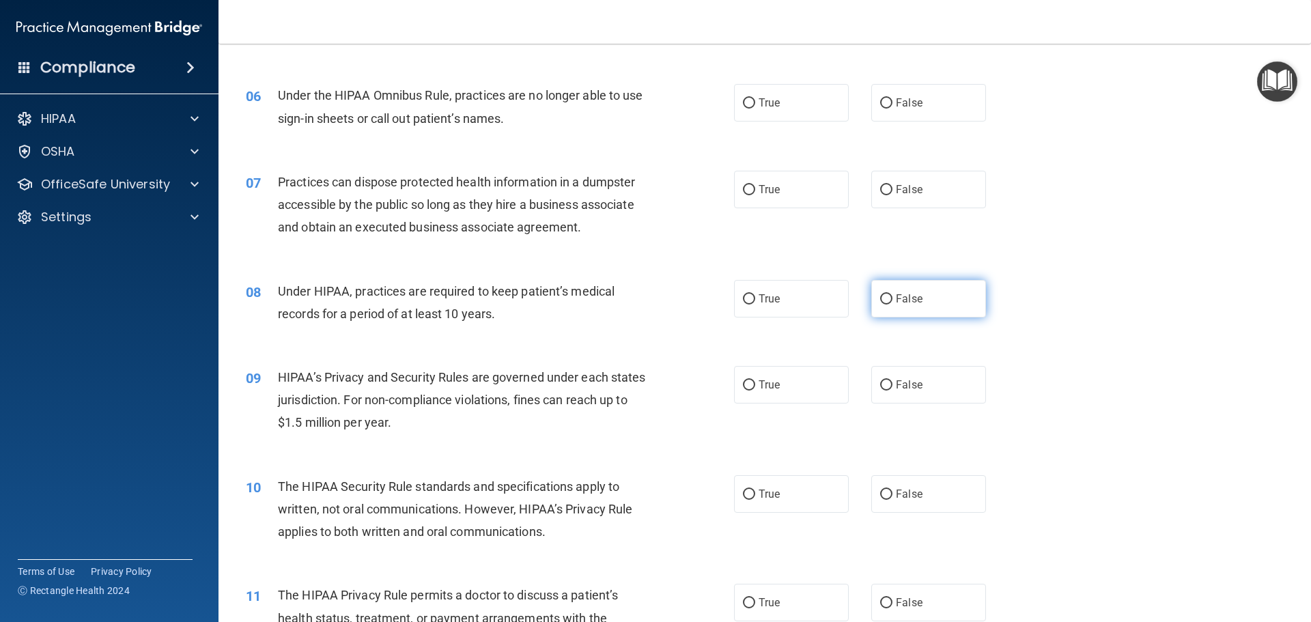
click at [895, 289] on label "False" at bounding box center [928, 299] width 115 height 38
click at [892, 294] on input "False" at bounding box center [886, 299] width 12 height 10
radio input "true"
click at [758, 498] on span "True" at bounding box center [768, 493] width 21 height 13
click at [754, 498] on input "True" at bounding box center [749, 494] width 12 height 10
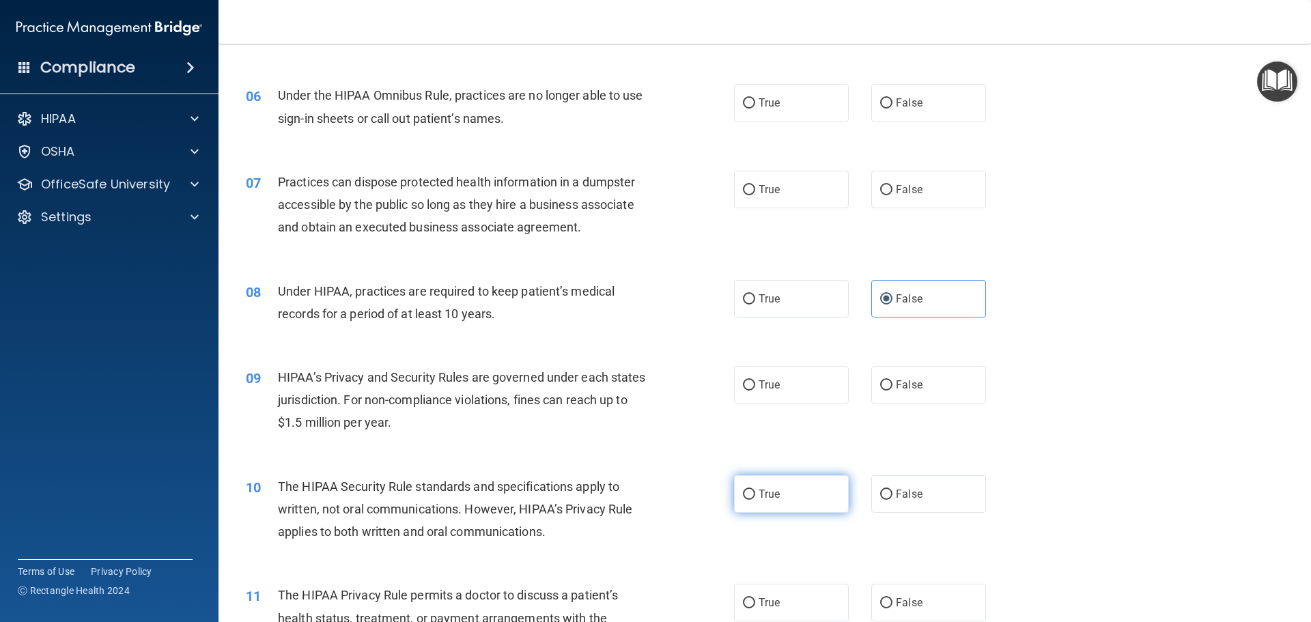
radio input "true"
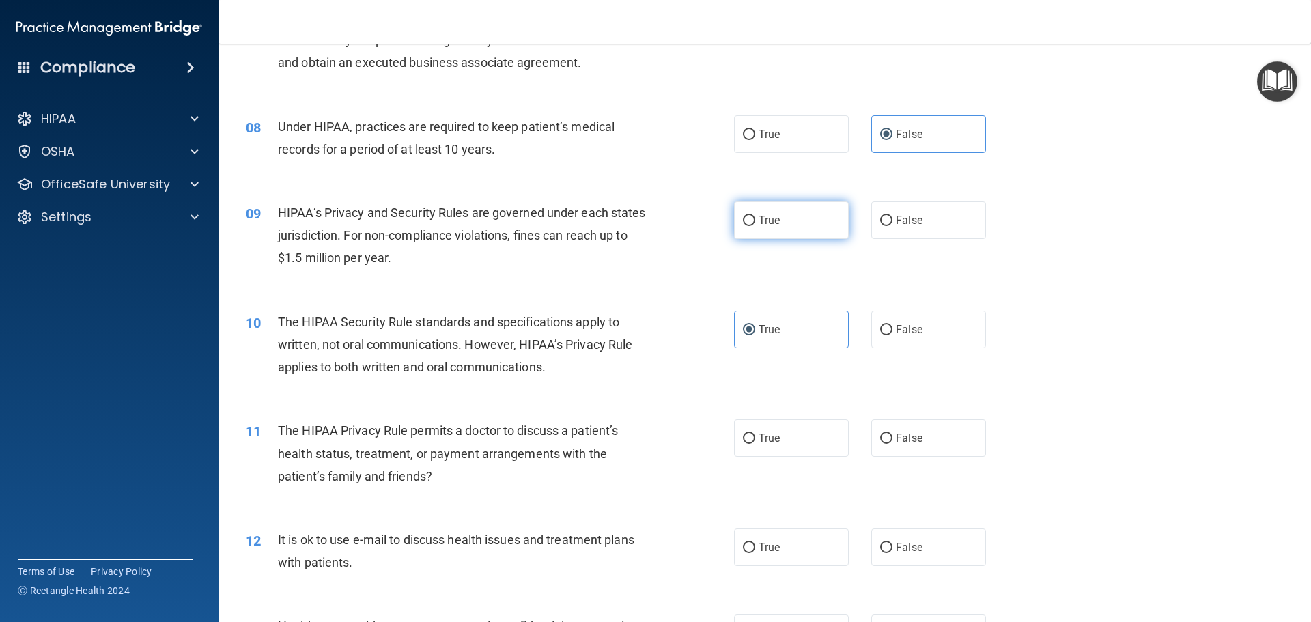
scroll to position [751, 0]
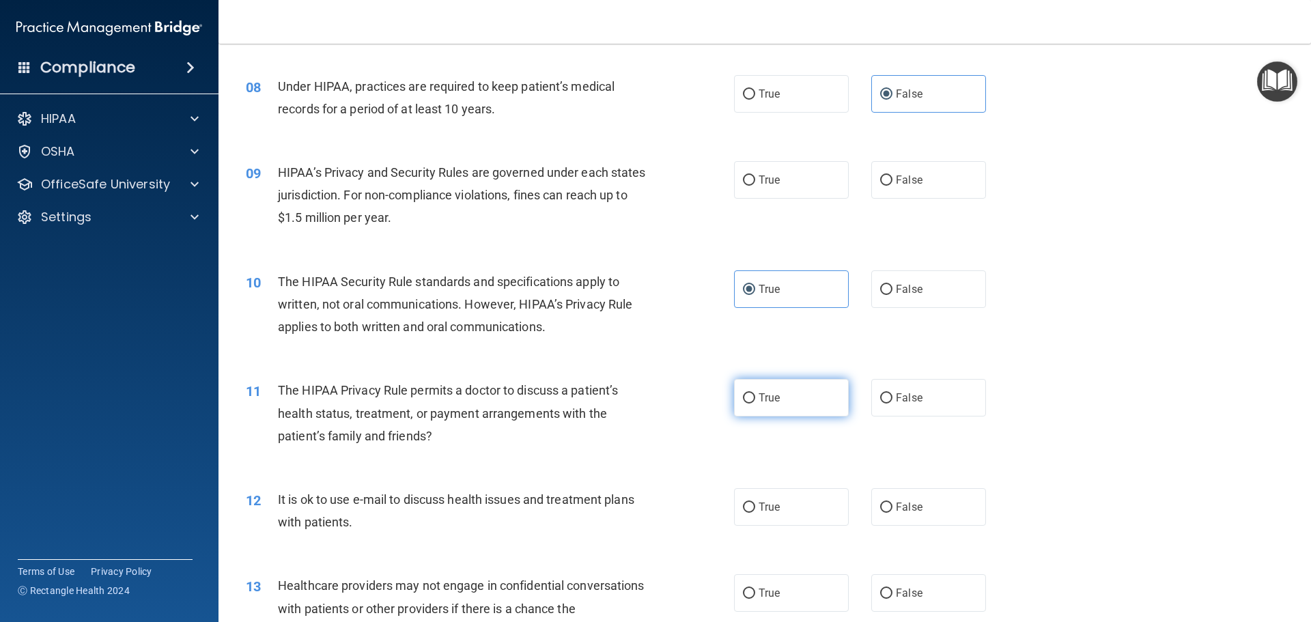
click at [776, 383] on label "True" at bounding box center [791, 398] width 115 height 38
click at [755, 393] on input "True" at bounding box center [749, 398] width 12 height 10
radio input "true"
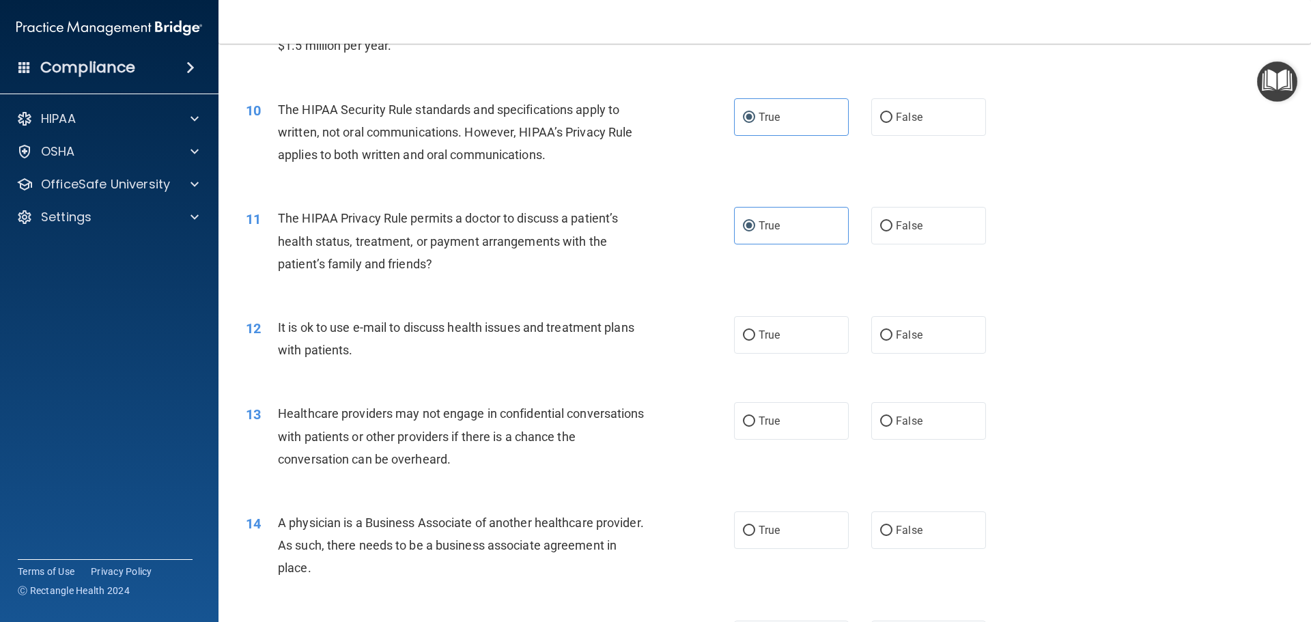
scroll to position [956, 0]
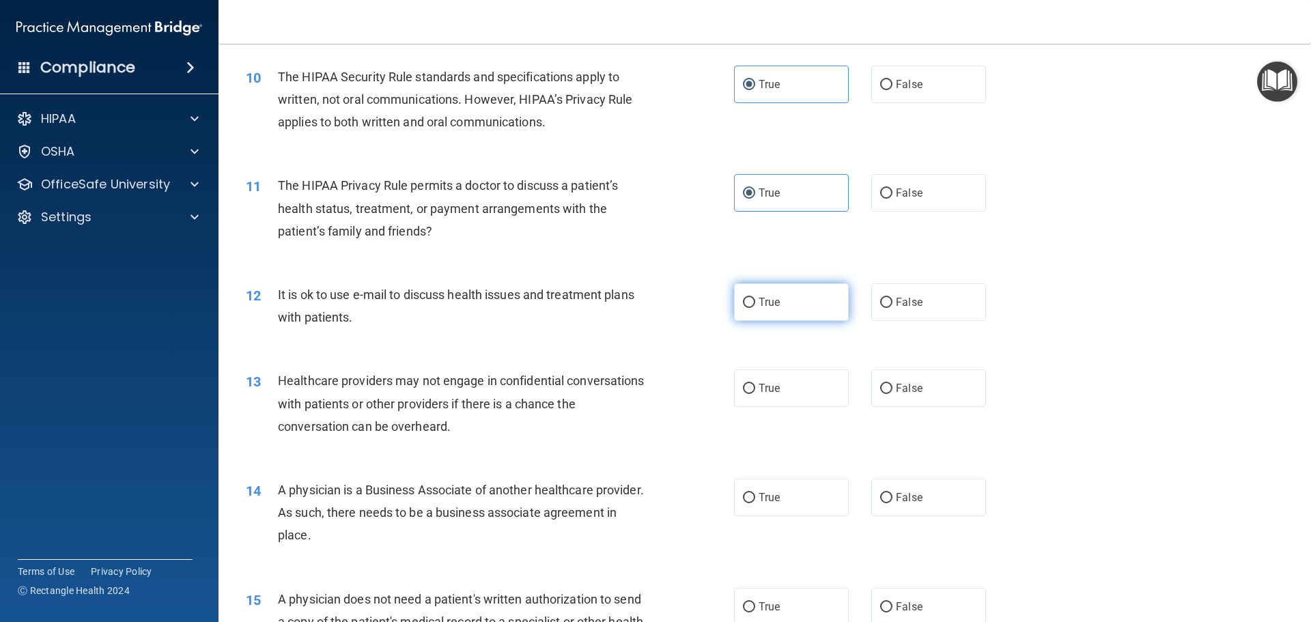
click at [806, 313] on label "True" at bounding box center [791, 302] width 115 height 38
click at [755, 308] on input "True" at bounding box center [749, 303] width 12 height 10
radio input "true"
click at [905, 384] on span "False" at bounding box center [909, 388] width 27 height 13
click at [892, 384] on input "False" at bounding box center [886, 389] width 12 height 10
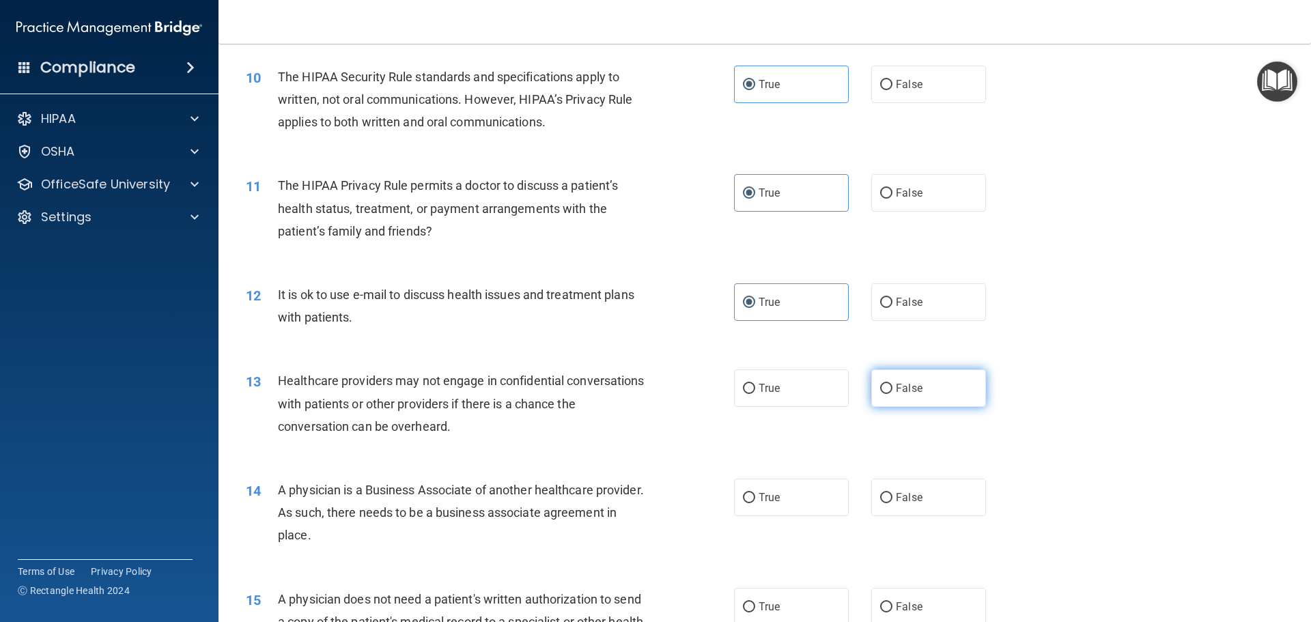
radio input "true"
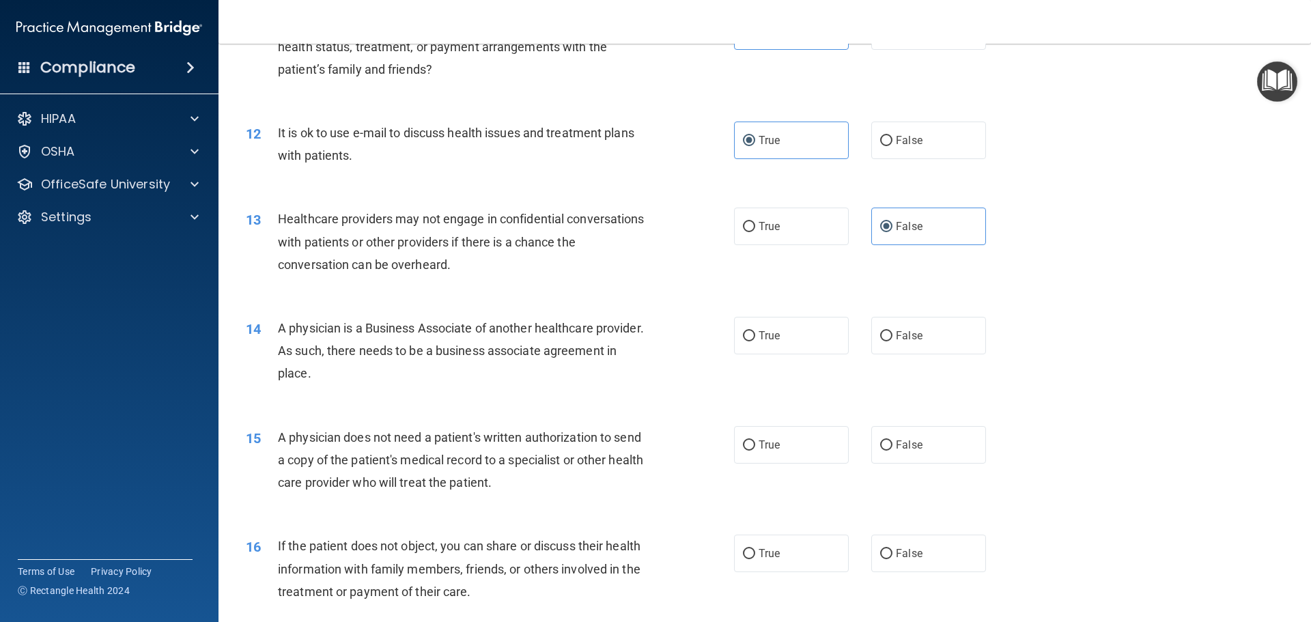
scroll to position [1161, 0]
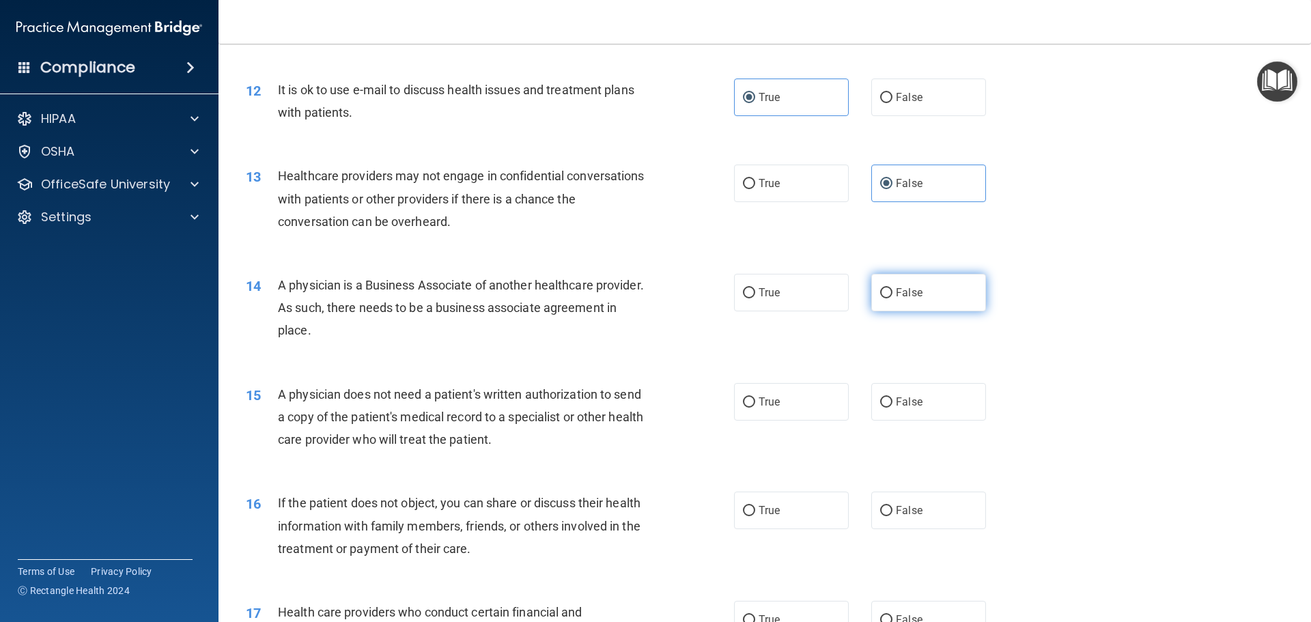
click at [903, 300] on label "False" at bounding box center [928, 293] width 115 height 38
click at [892, 298] on input "False" at bounding box center [886, 293] width 12 height 10
radio input "true"
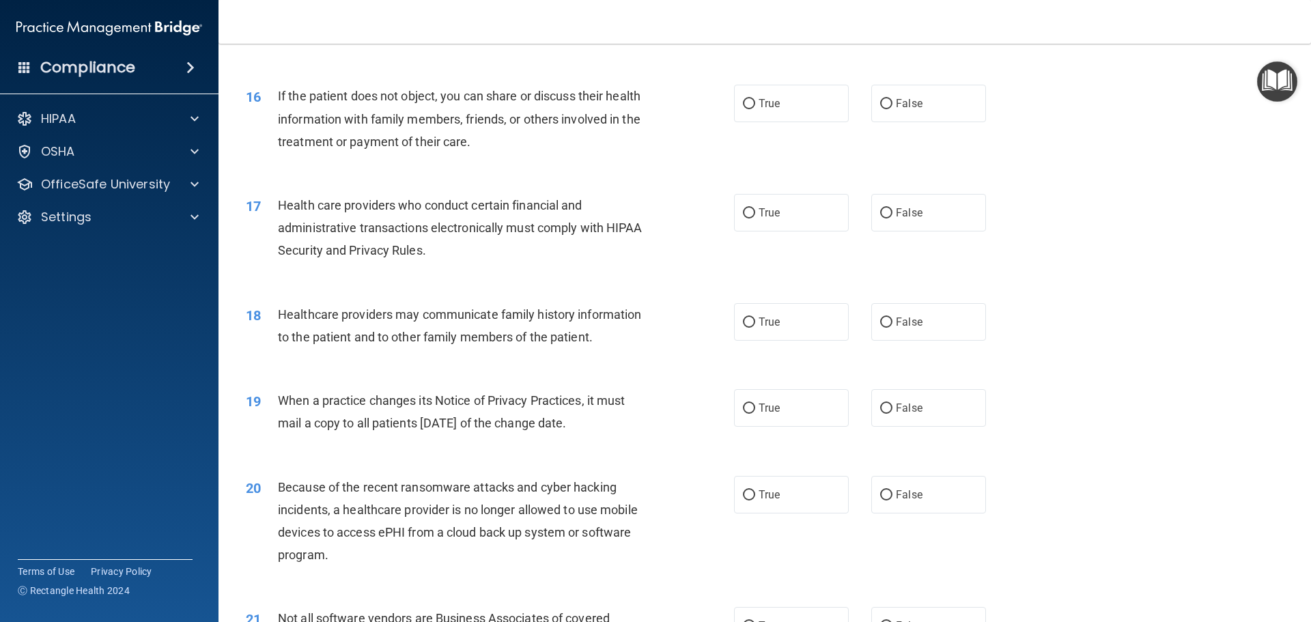
scroll to position [1570, 0]
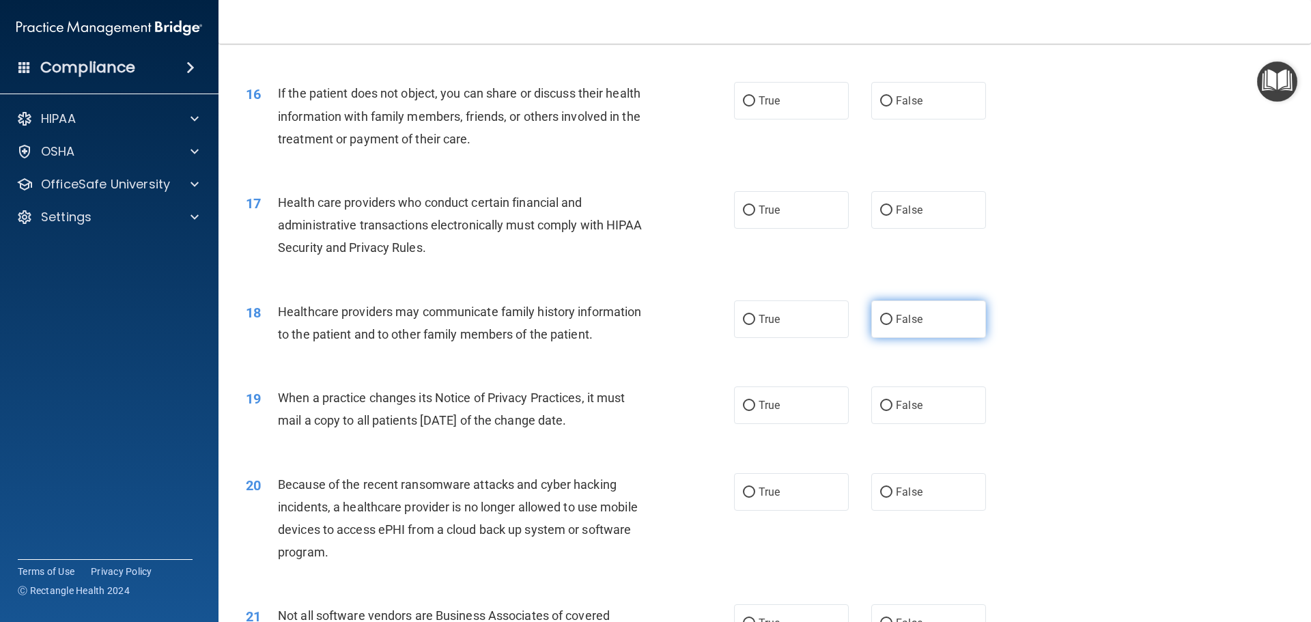
click at [904, 326] on label "False" at bounding box center [928, 319] width 115 height 38
click at [892, 325] on input "False" at bounding box center [886, 320] width 12 height 10
radio input "true"
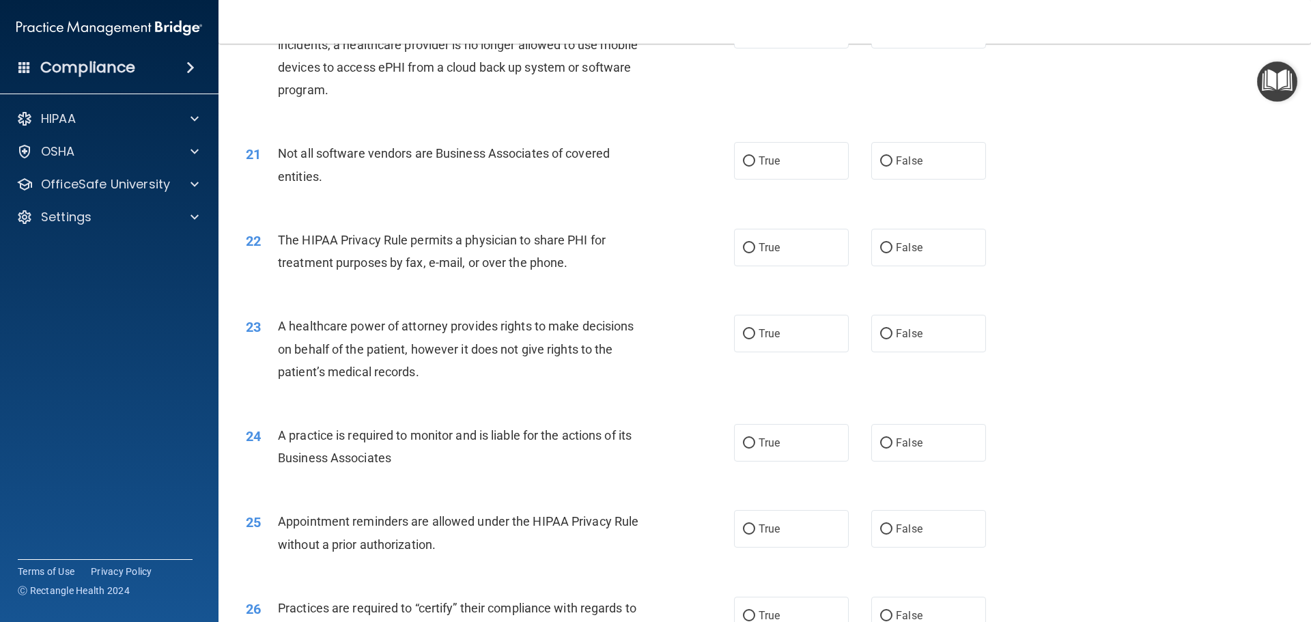
scroll to position [2048, 0]
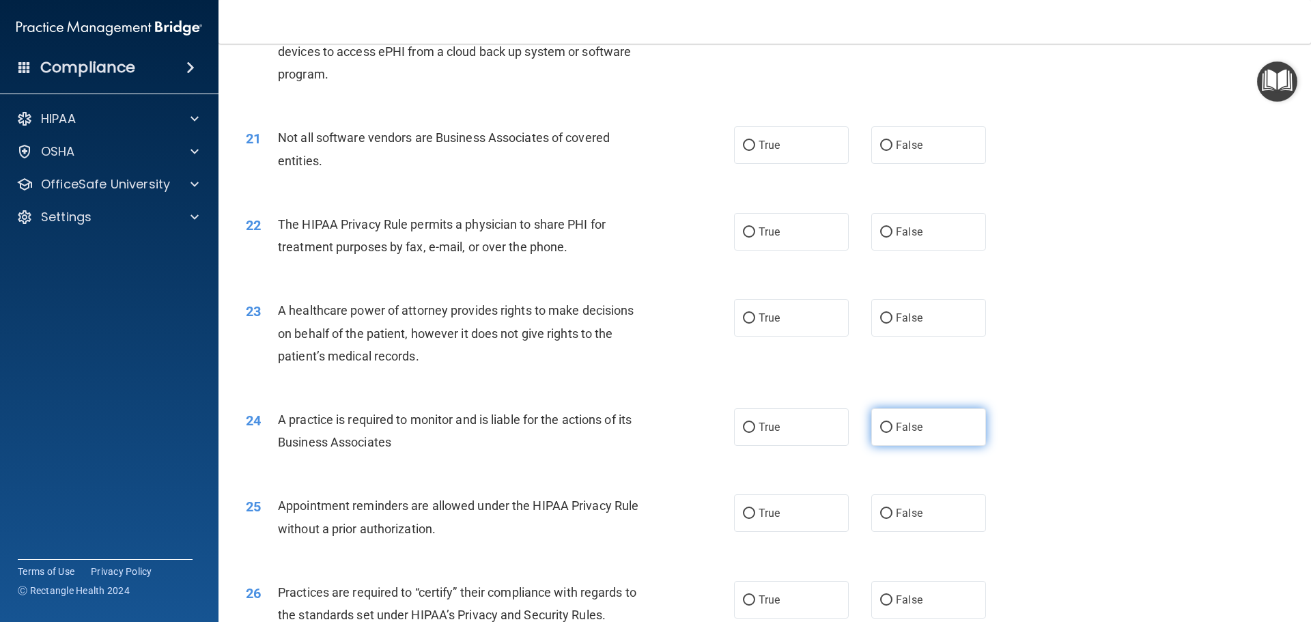
click at [883, 416] on label "False" at bounding box center [928, 427] width 115 height 38
click at [883, 423] on input "False" at bounding box center [886, 428] width 12 height 10
radio input "true"
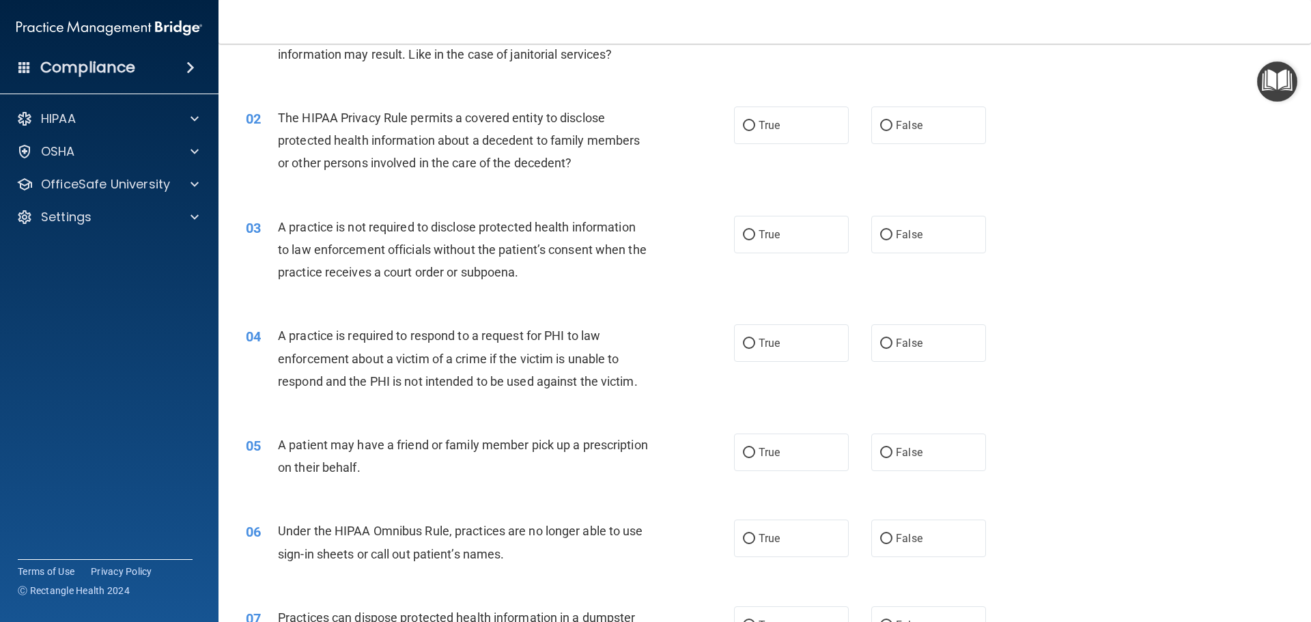
scroll to position [0, 0]
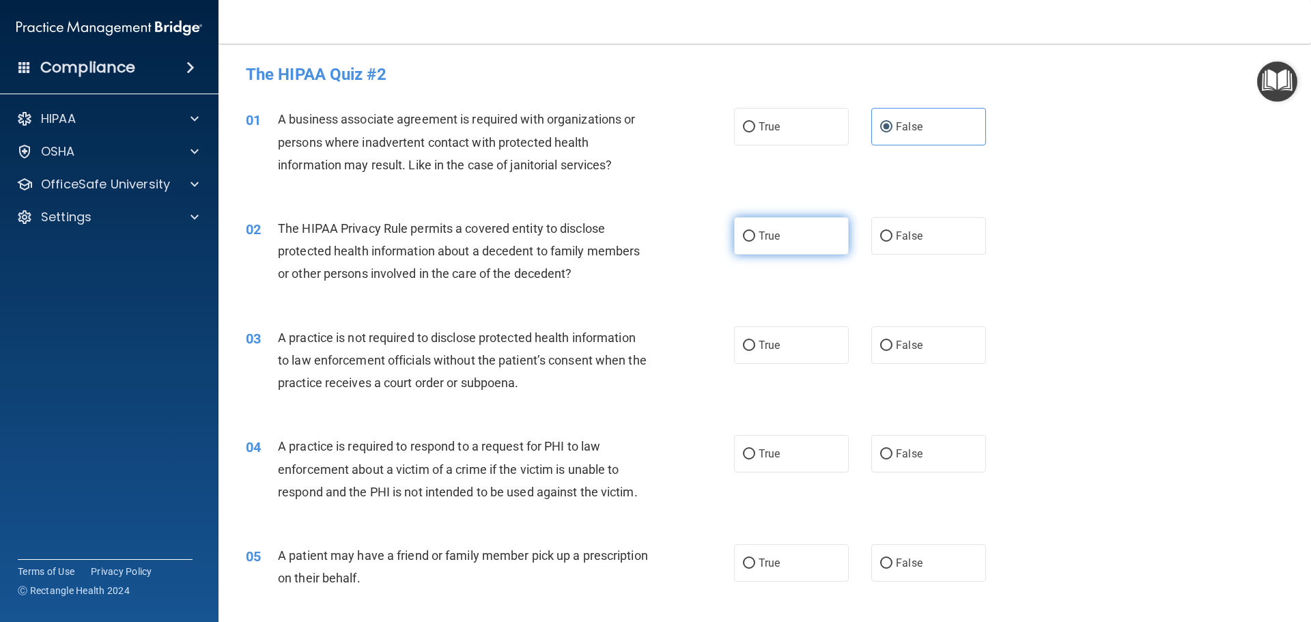
click at [786, 243] on label "True" at bounding box center [791, 236] width 115 height 38
click at [755, 242] on input "True" at bounding box center [749, 236] width 12 height 10
radio input "true"
click at [920, 339] on label "False" at bounding box center [928, 345] width 115 height 38
click at [892, 341] on input "False" at bounding box center [886, 346] width 12 height 10
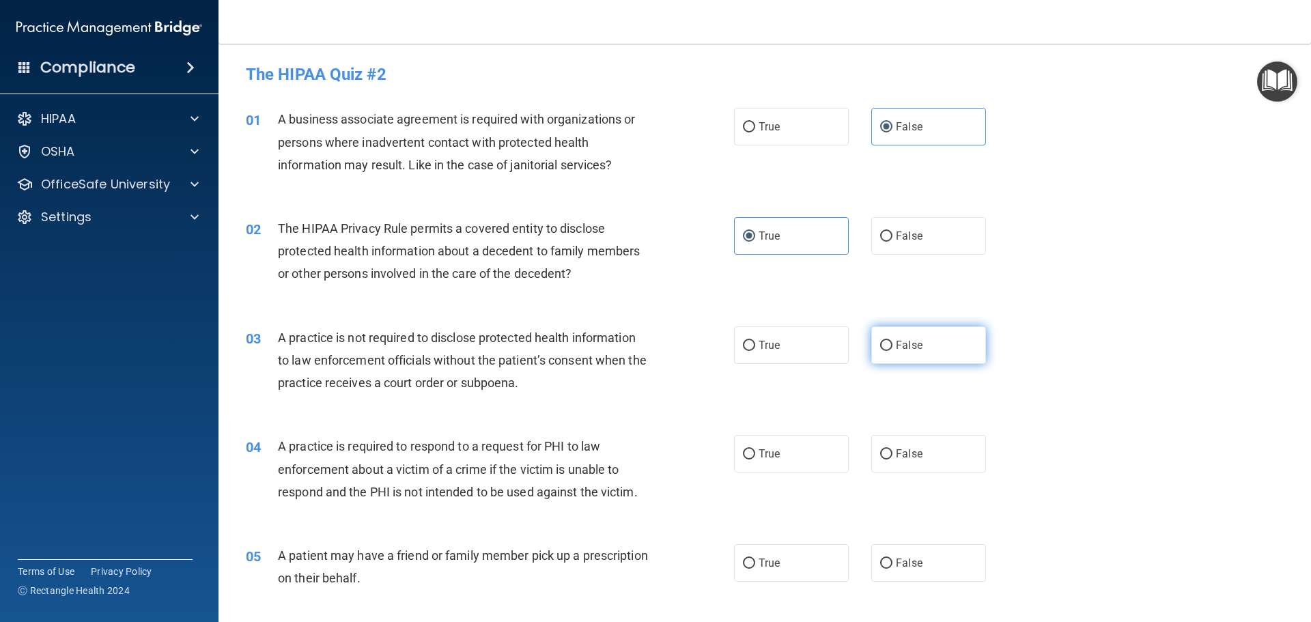
radio input "true"
click at [795, 447] on label "True" at bounding box center [791, 454] width 115 height 38
click at [755, 449] on input "True" at bounding box center [749, 454] width 12 height 10
radio input "true"
click at [778, 552] on label "True" at bounding box center [791, 563] width 115 height 38
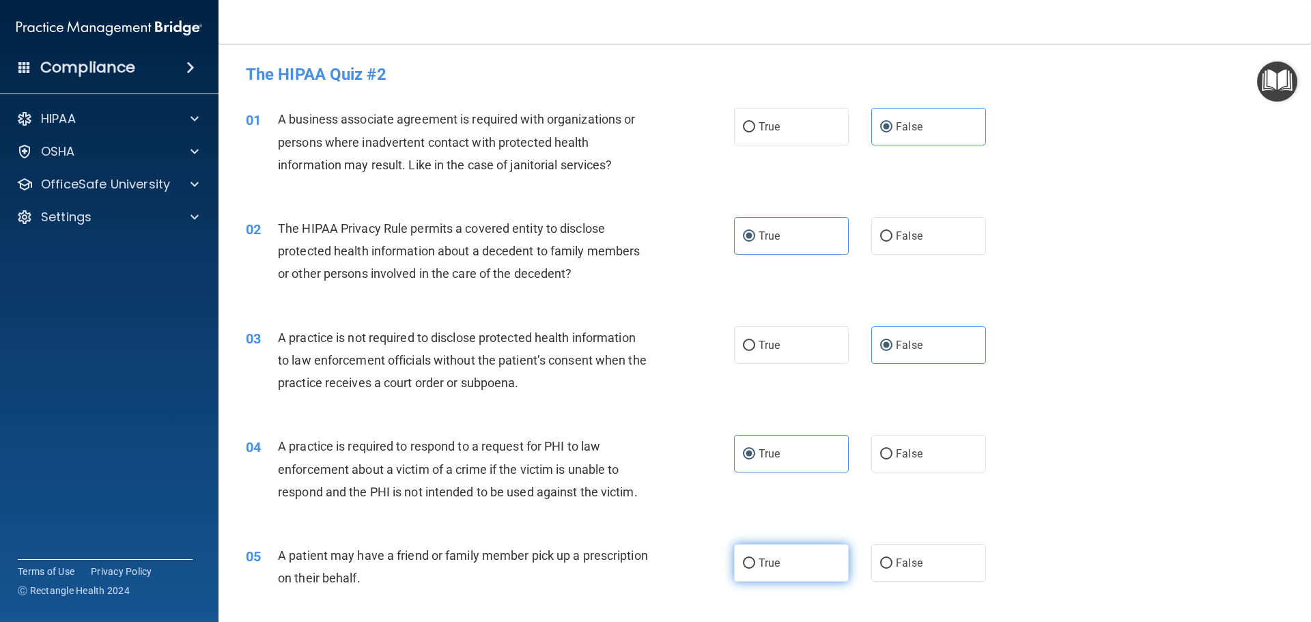
click at [755, 558] on input "True" at bounding box center [749, 563] width 12 height 10
radio input "true"
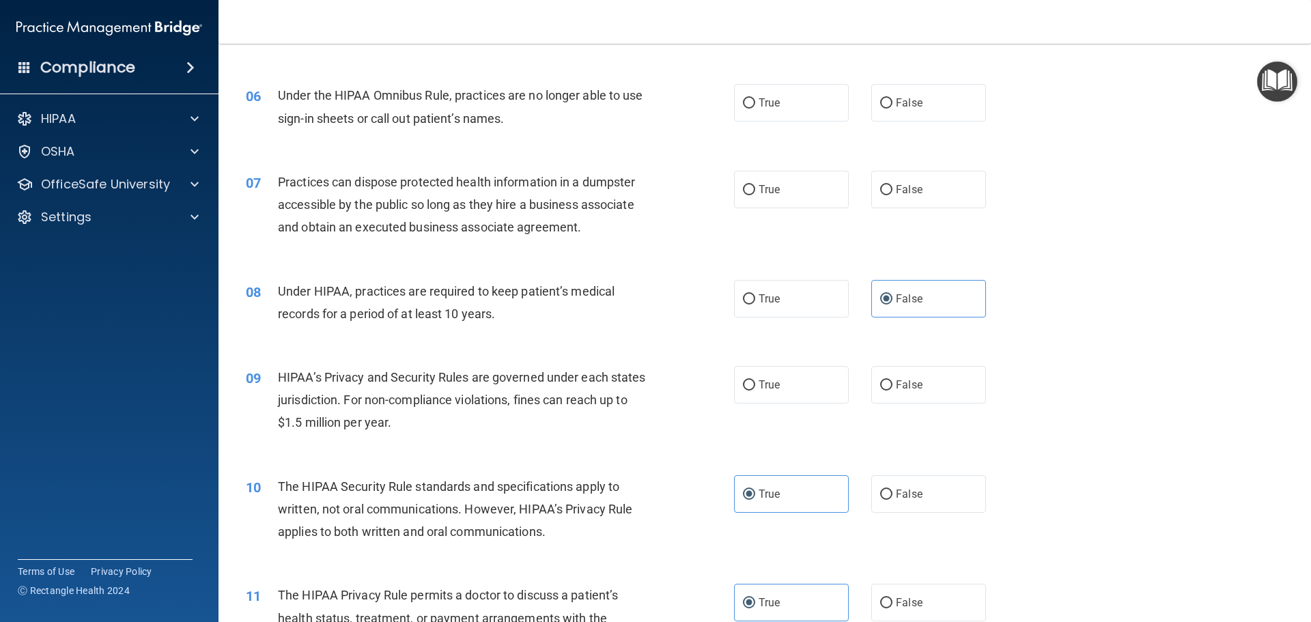
scroll to position [478, 0]
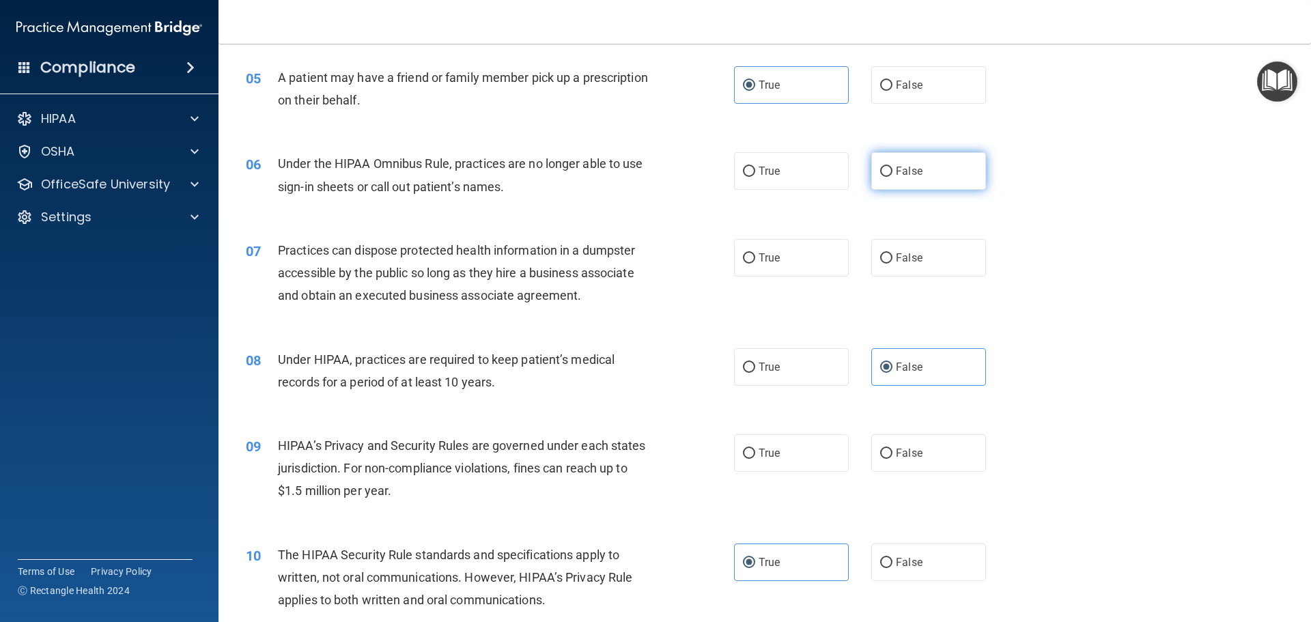
click at [913, 182] on label "False" at bounding box center [928, 171] width 115 height 38
click at [892, 177] on input "False" at bounding box center [886, 172] width 12 height 10
radio input "true"
click at [942, 255] on label "False" at bounding box center [928, 258] width 115 height 38
click at [892, 255] on input "False" at bounding box center [886, 258] width 12 height 10
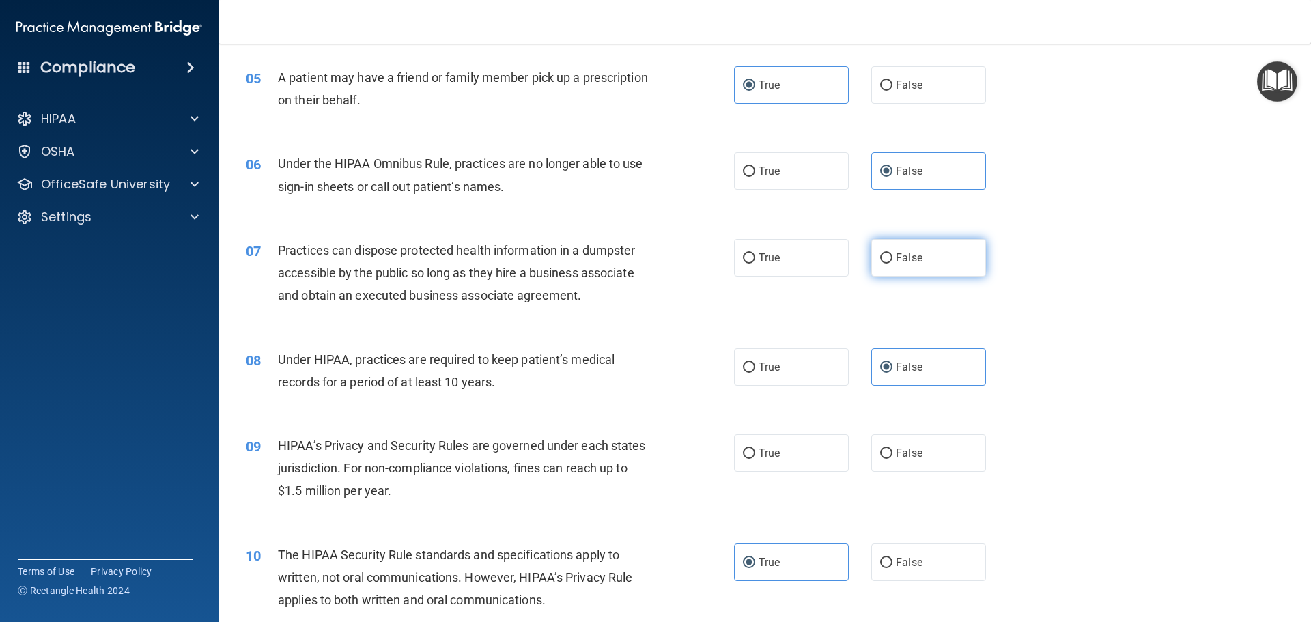
radio input "true"
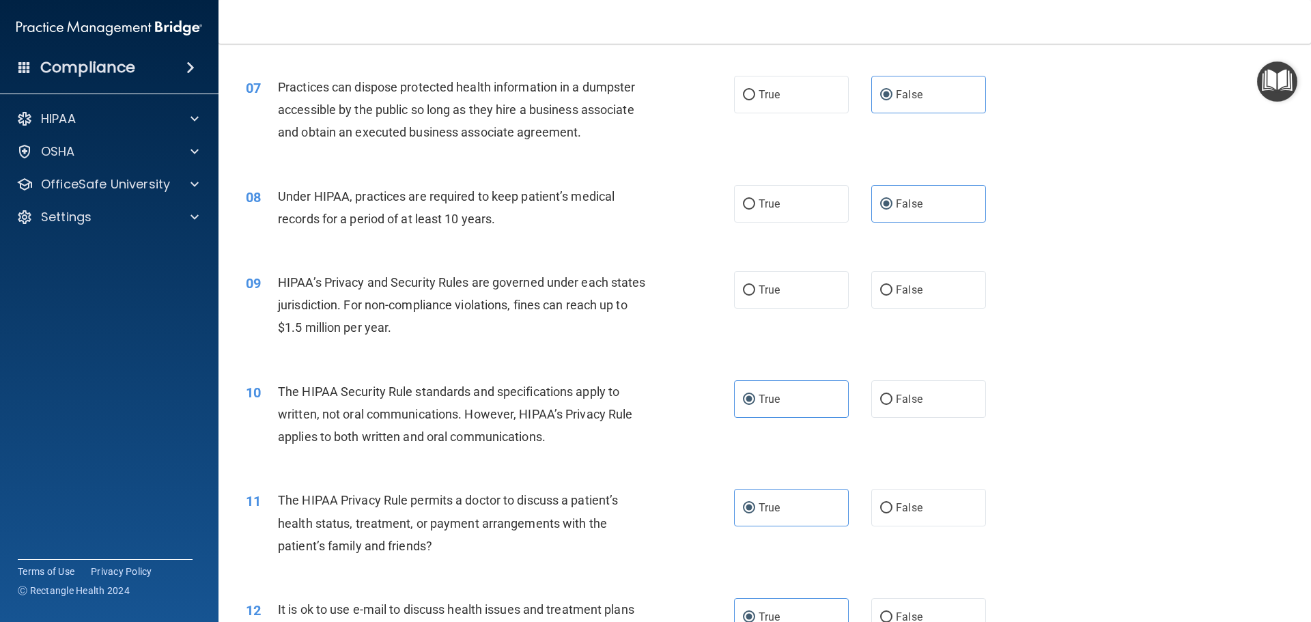
scroll to position [683, 0]
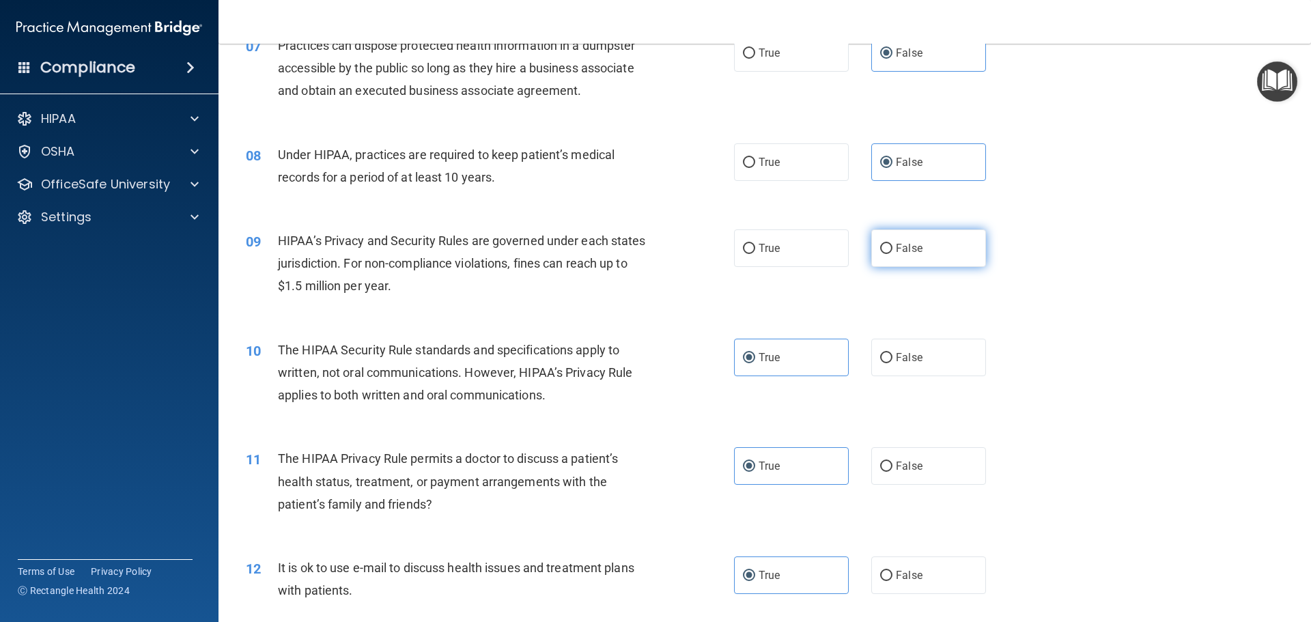
click at [920, 253] on label "False" at bounding box center [928, 248] width 115 height 38
click at [892, 253] on input "False" at bounding box center [886, 249] width 12 height 10
radio input "true"
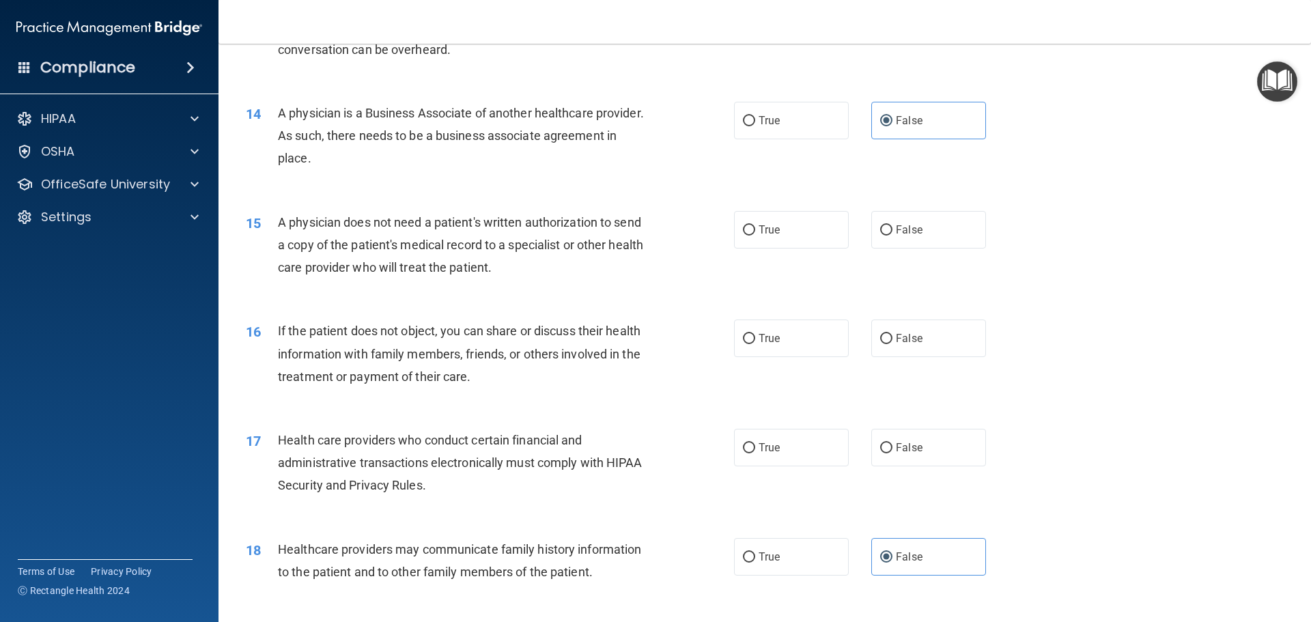
scroll to position [1365, 0]
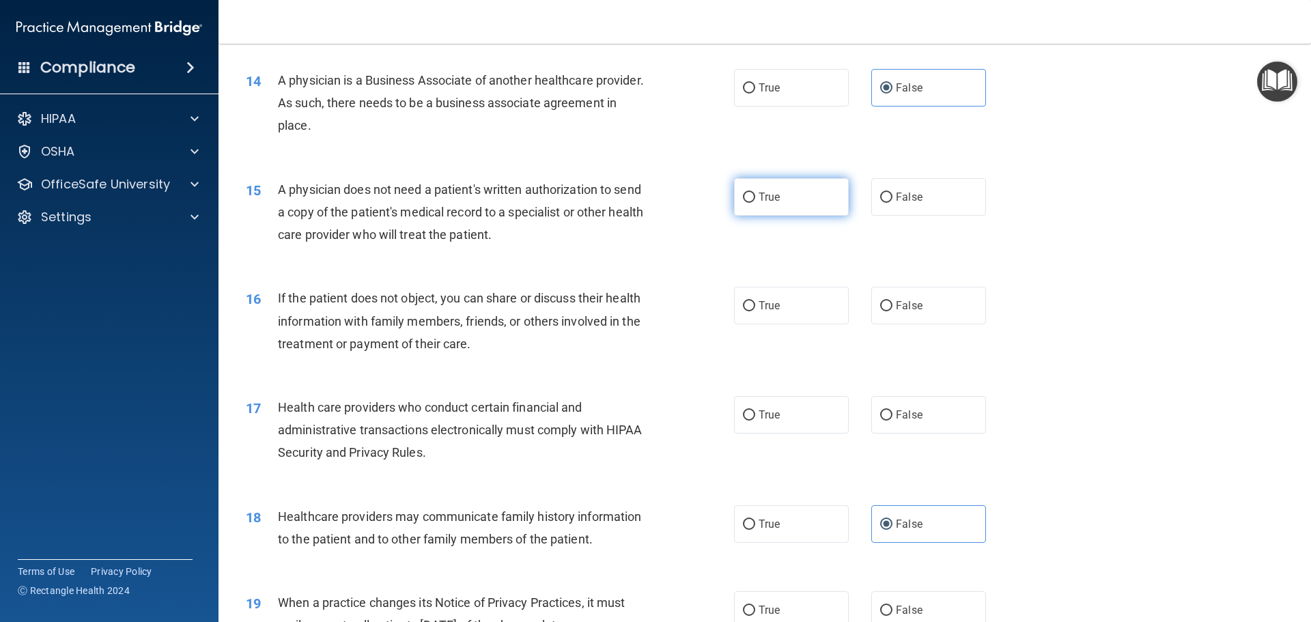
click at [794, 196] on label "True" at bounding box center [791, 197] width 115 height 38
click at [755, 196] on input "True" at bounding box center [749, 198] width 12 height 10
radio input "true"
click at [769, 302] on span "True" at bounding box center [768, 305] width 21 height 13
click at [755, 302] on input "True" at bounding box center [749, 306] width 12 height 10
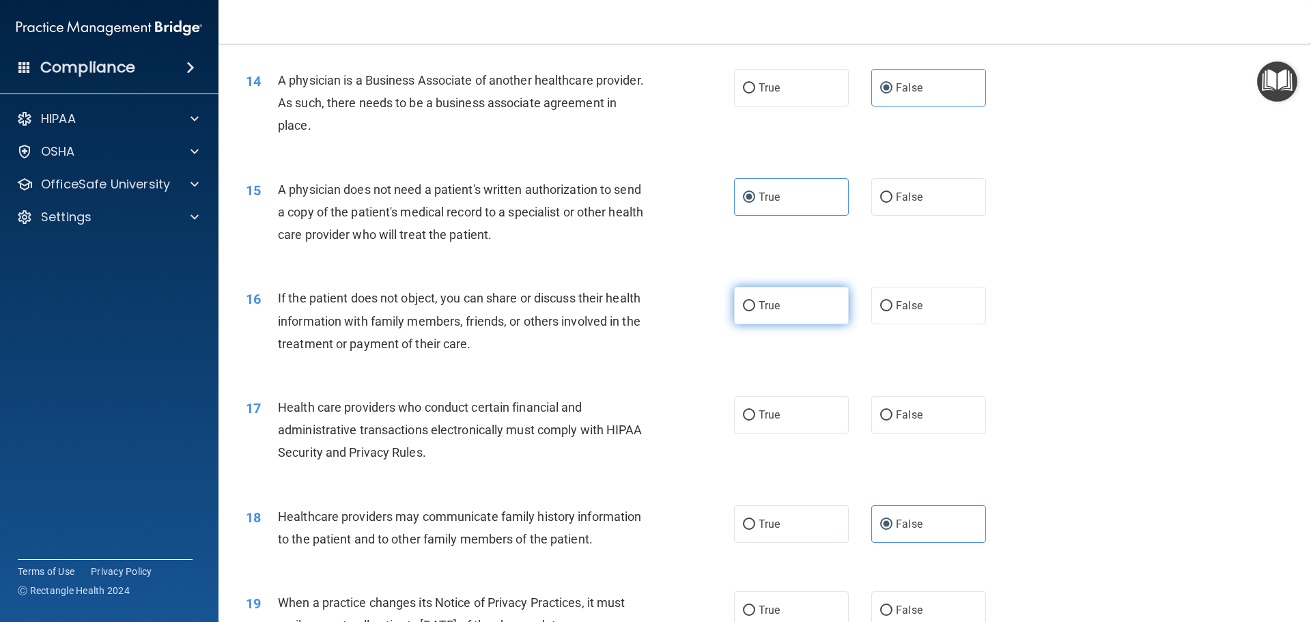
radio input "true"
click at [784, 406] on label "True" at bounding box center [791, 415] width 115 height 38
click at [755, 410] on input "True" at bounding box center [749, 415] width 12 height 10
radio input "true"
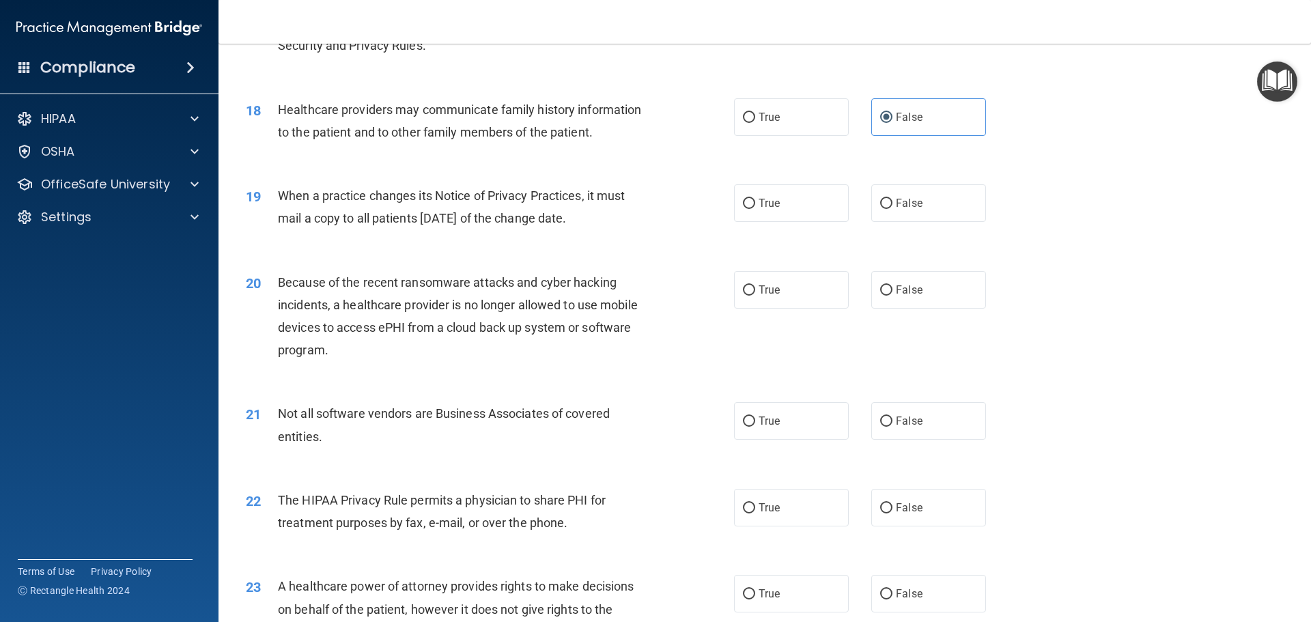
scroll to position [1775, 0]
click at [910, 213] on label "False" at bounding box center [928, 201] width 115 height 38
click at [892, 206] on input "False" at bounding box center [886, 201] width 12 height 10
radio input "true"
click at [907, 296] on label "False" at bounding box center [928, 287] width 115 height 38
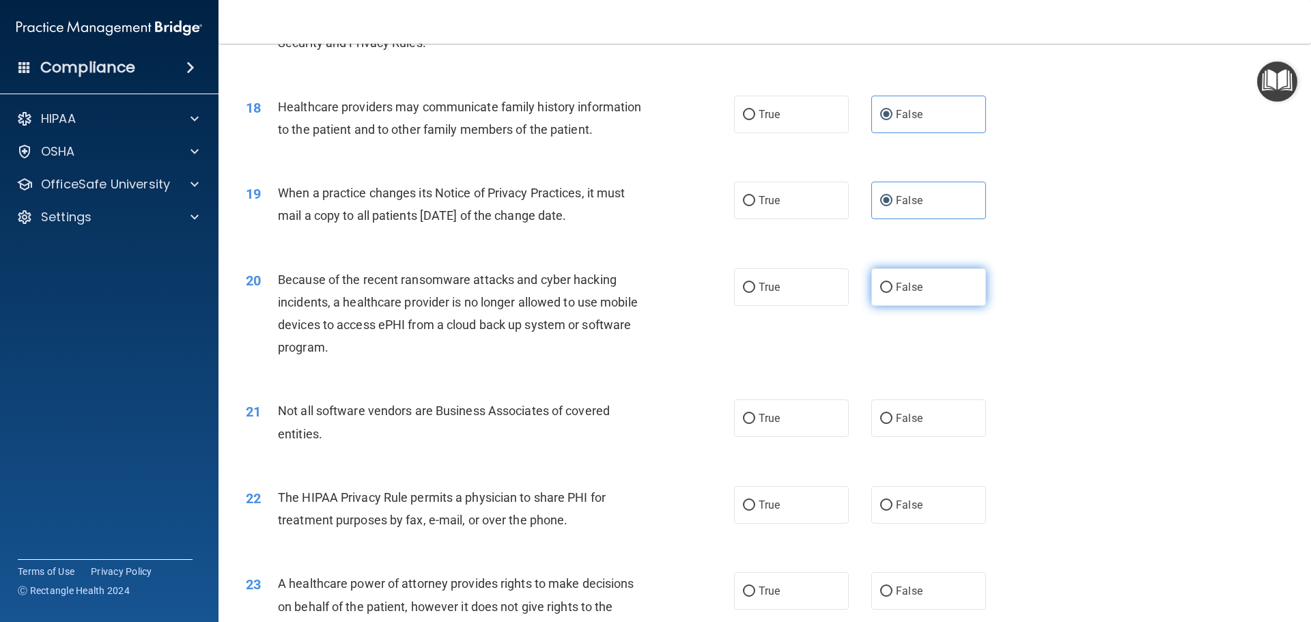
click at [892, 293] on input "False" at bounding box center [886, 288] width 12 height 10
radio input "true"
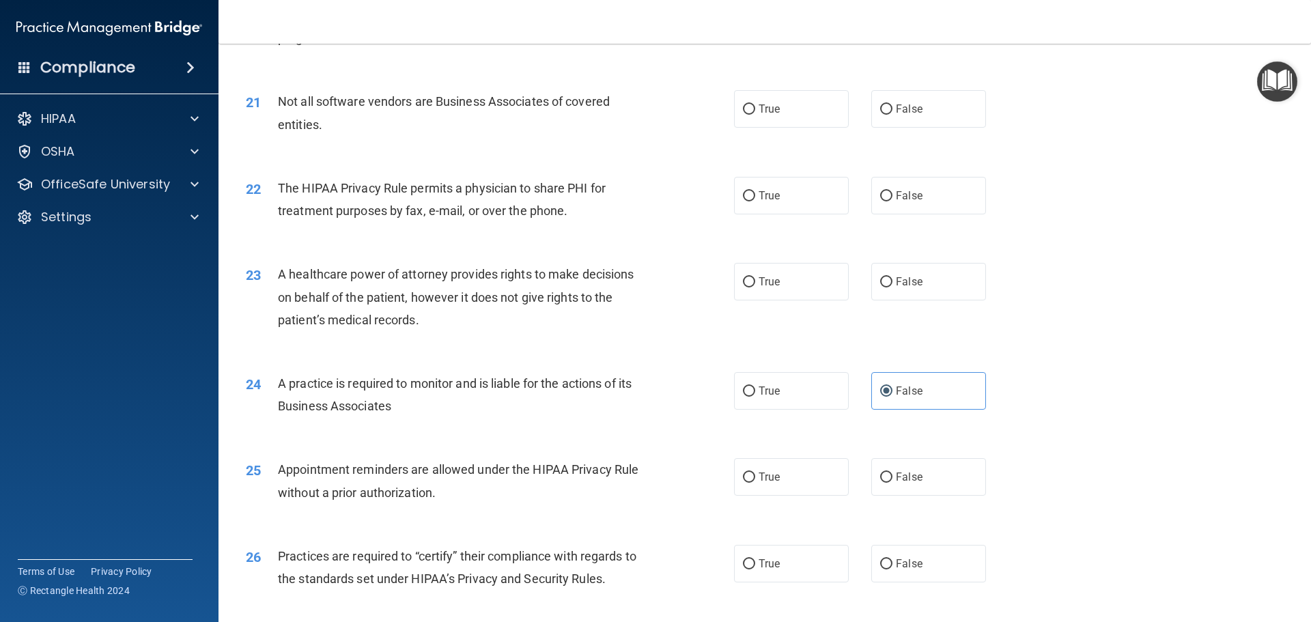
scroll to position [2116, 0]
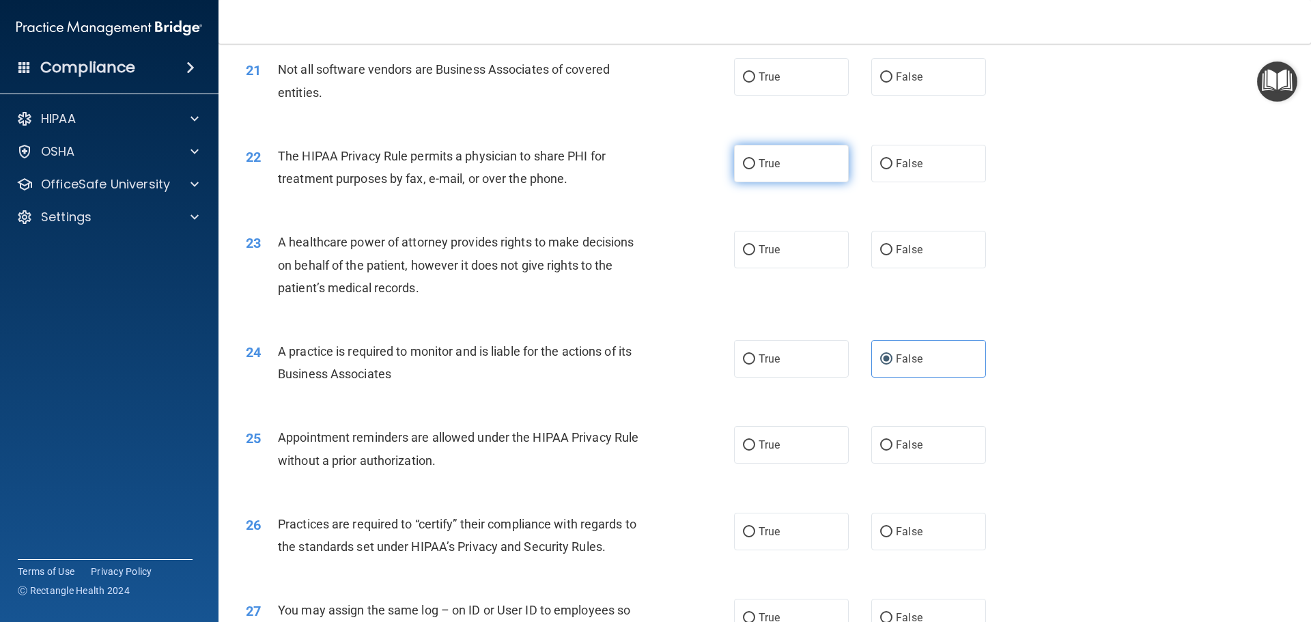
drag, startPoint x: 825, startPoint y: 165, endPoint x: 817, endPoint y: 169, distance: 9.2
click at [824, 165] on label "True" at bounding box center [791, 164] width 115 height 38
click at [755, 165] on input "True" at bounding box center [749, 164] width 12 height 10
radio input "true"
click at [794, 81] on label "True" at bounding box center [791, 77] width 115 height 38
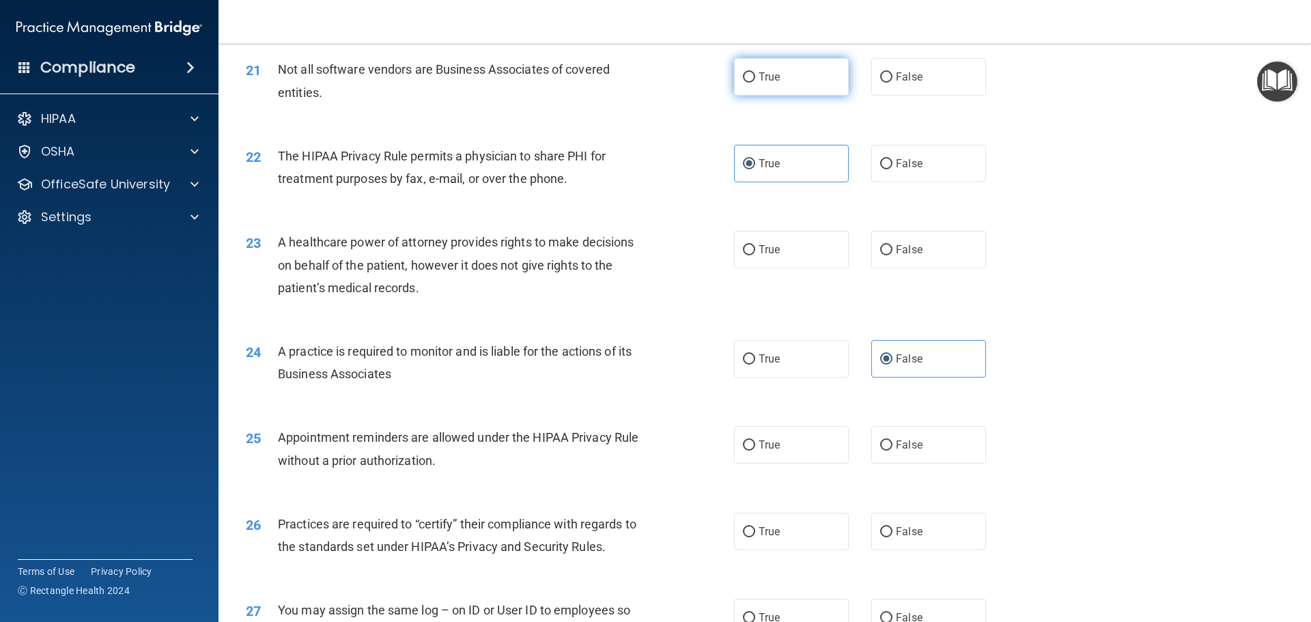
click at [755, 81] on input "True" at bounding box center [749, 77] width 12 height 10
radio input "true"
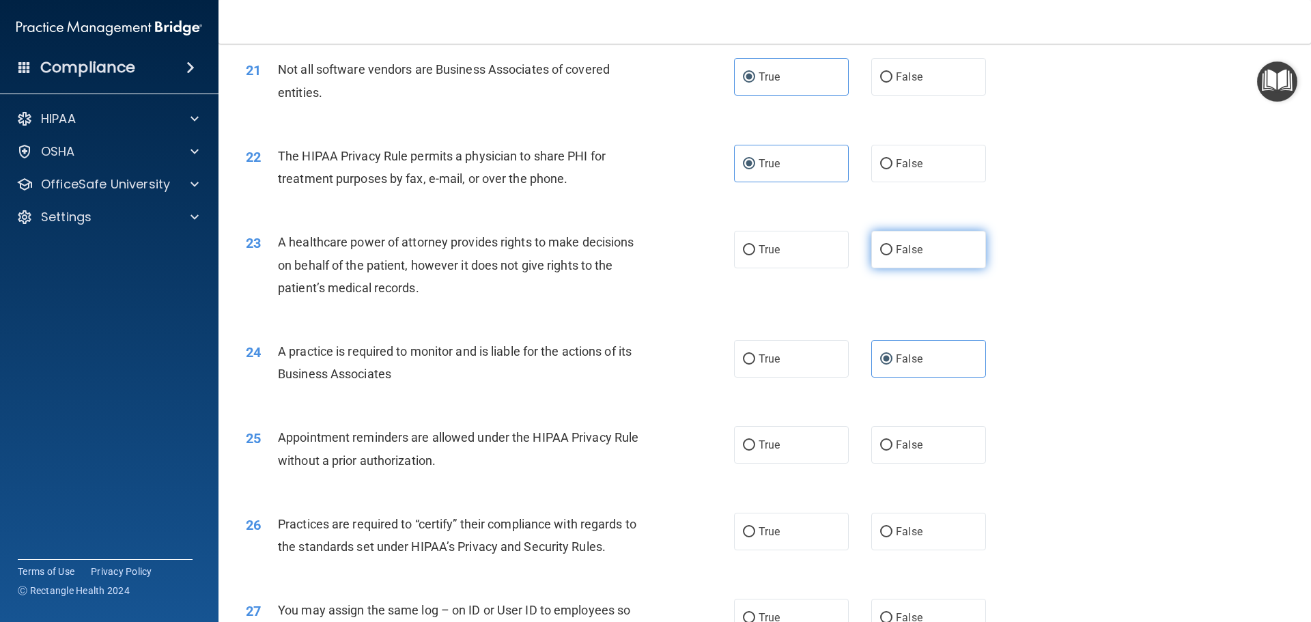
click at [909, 249] on span "False" at bounding box center [909, 249] width 27 height 13
click at [892, 249] on input "False" at bounding box center [886, 250] width 12 height 10
radio input "true"
click at [832, 453] on label "True" at bounding box center [791, 445] width 115 height 38
click at [755, 451] on input "True" at bounding box center [749, 445] width 12 height 10
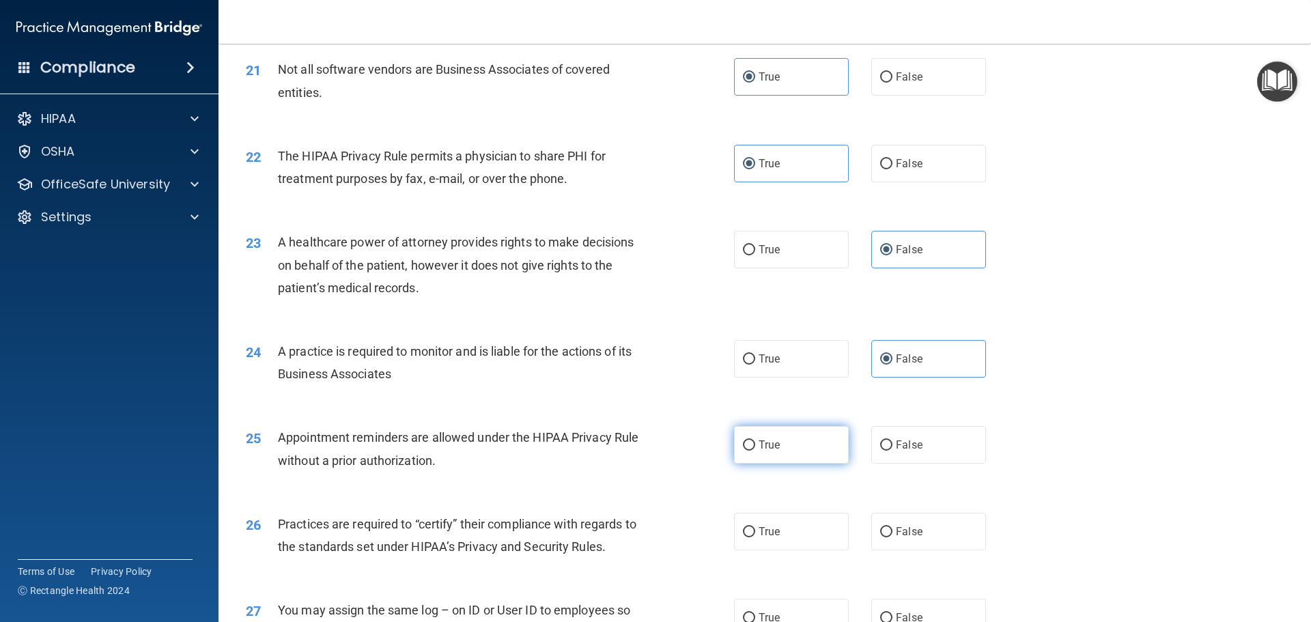
radio input "true"
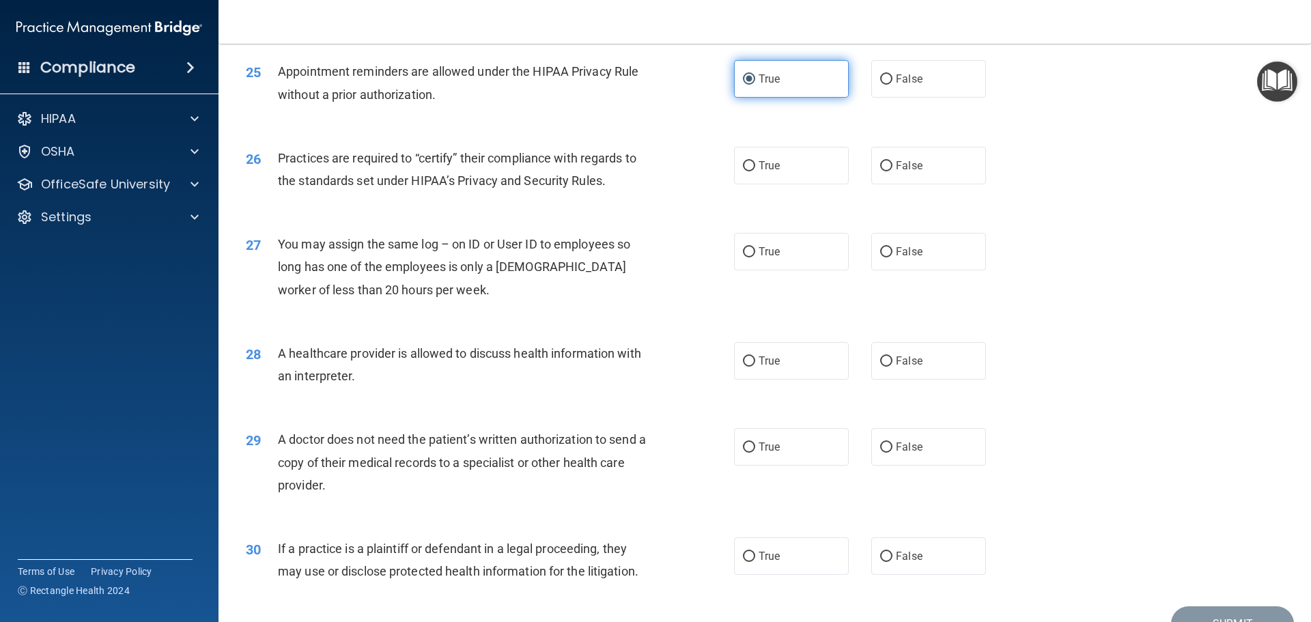
scroll to position [2526, 0]
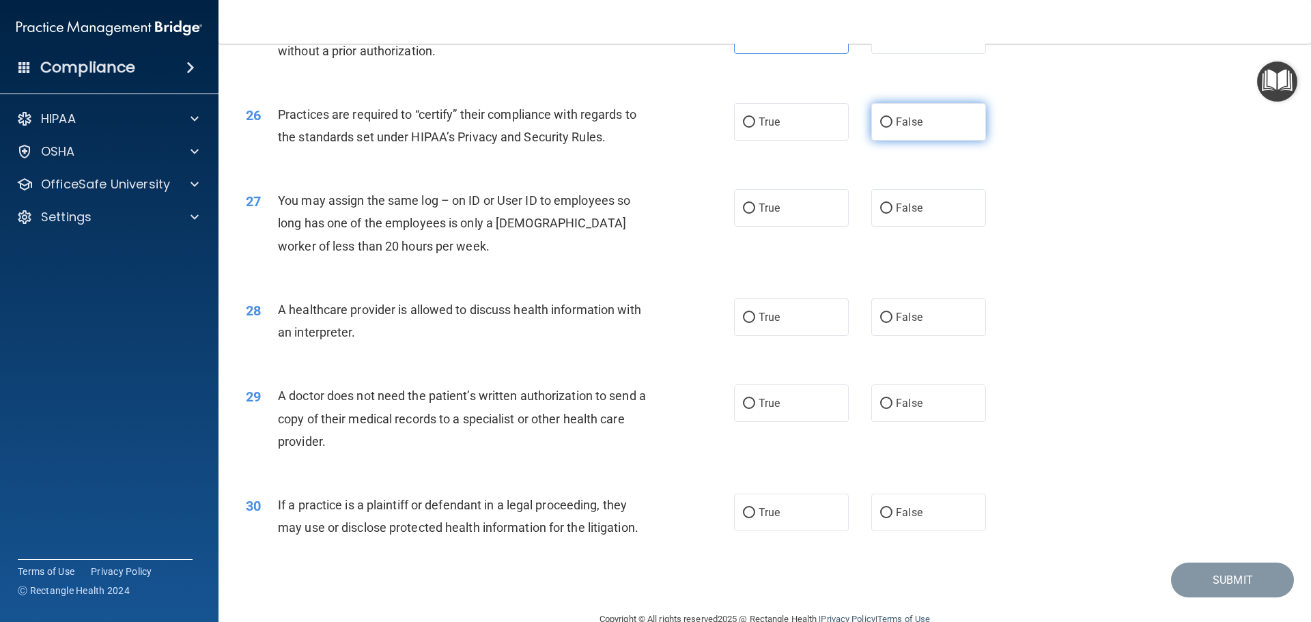
click at [937, 121] on label "False" at bounding box center [928, 122] width 115 height 38
click at [892, 121] on input "False" at bounding box center [886, 122] width 12 height 10
radio input "true"
click at [955, 197] on label "False" at bounding box center [928, 208] width 115 height 38
click at [892, 203] on input "False" at bounding box center [886, 208] width 12 height 10
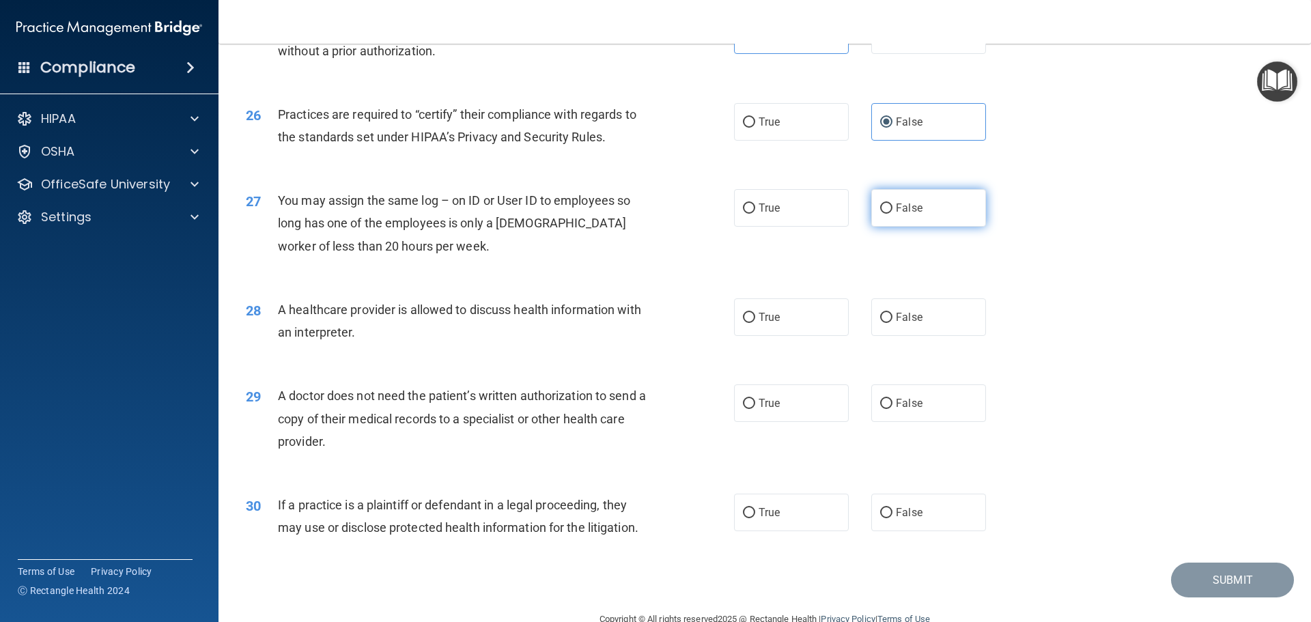
radio input "true"
click at [813, 309] on label "True" at bounding box center [791, 317] width 115 height 38
click at [755, 313] on input "True" at bounding box center [749, 318] width 12 height 10
radio input "true"
click at [810, 406] on label "True" at bounding box center [791, 403] width 115 height 38
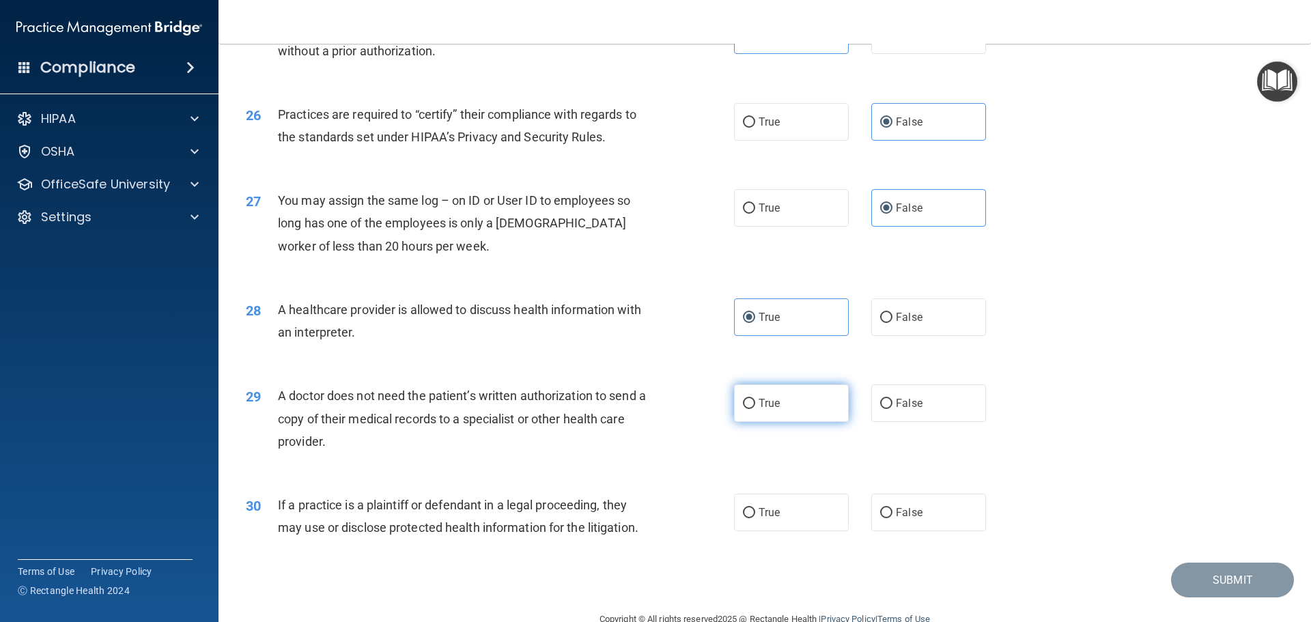
click at [755, 406] on input "True" at bounding box center [749, 404] width 12 height 10
click at [810, 528] on label "True" at bounding box center [791, 513] width 115 height 38
click at [755, 518] on input "True" at bounding box center [749, 513] width 12 height 10
click at [1199, 575] on button "Submit" at bounding box center [1232, 580] width 123 height 35
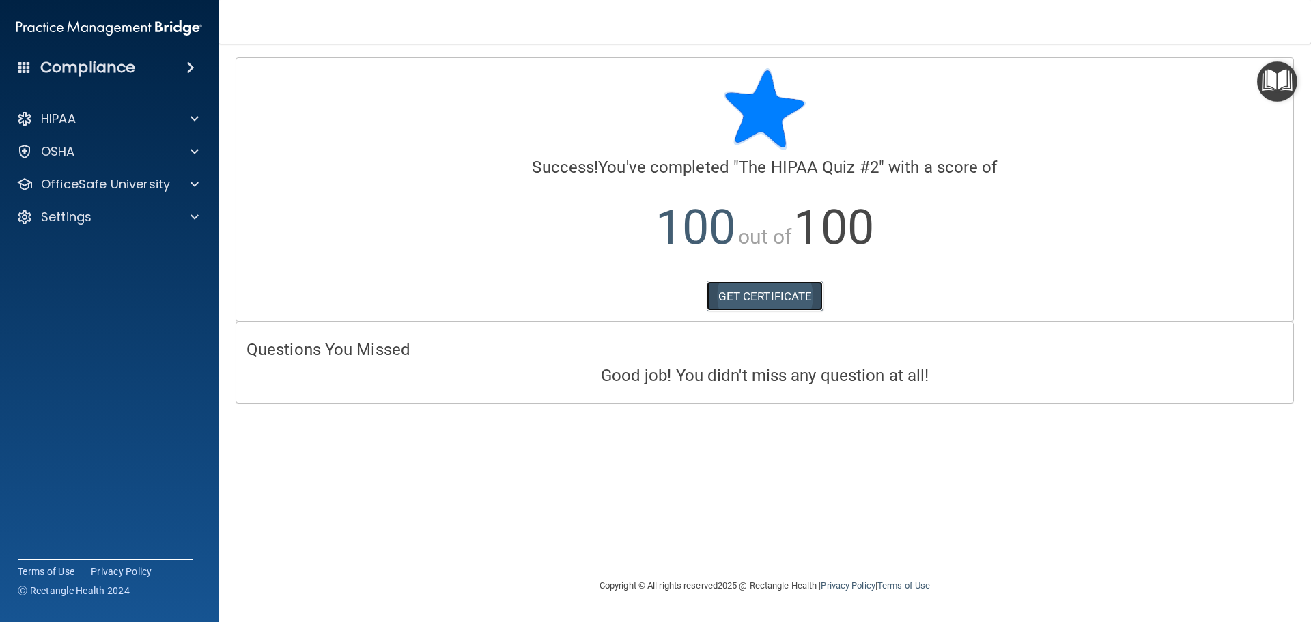
click at [782, 298] on link "GET CERTIFICATE" at bounding box center [765, 296] width 117 height 30
click at [179, 146] on div at bounding box center [192, 151] width 34 height 16
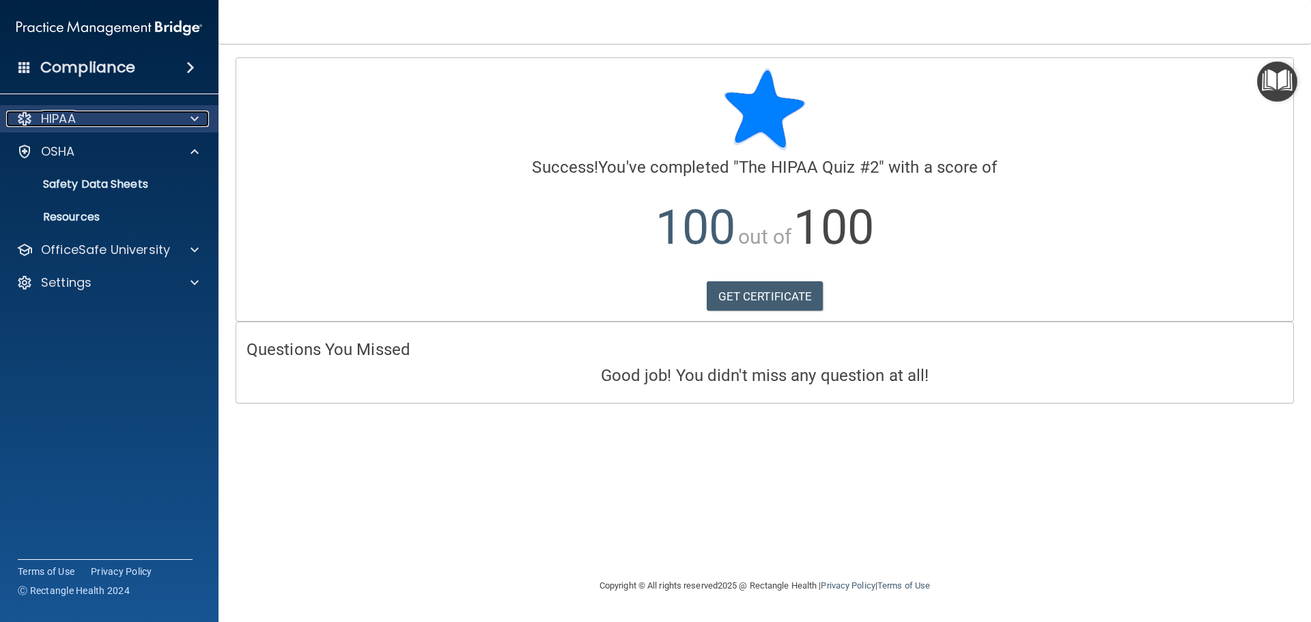
click at [198, 116] on span at bounding box center [194, 119] width 8 height 16
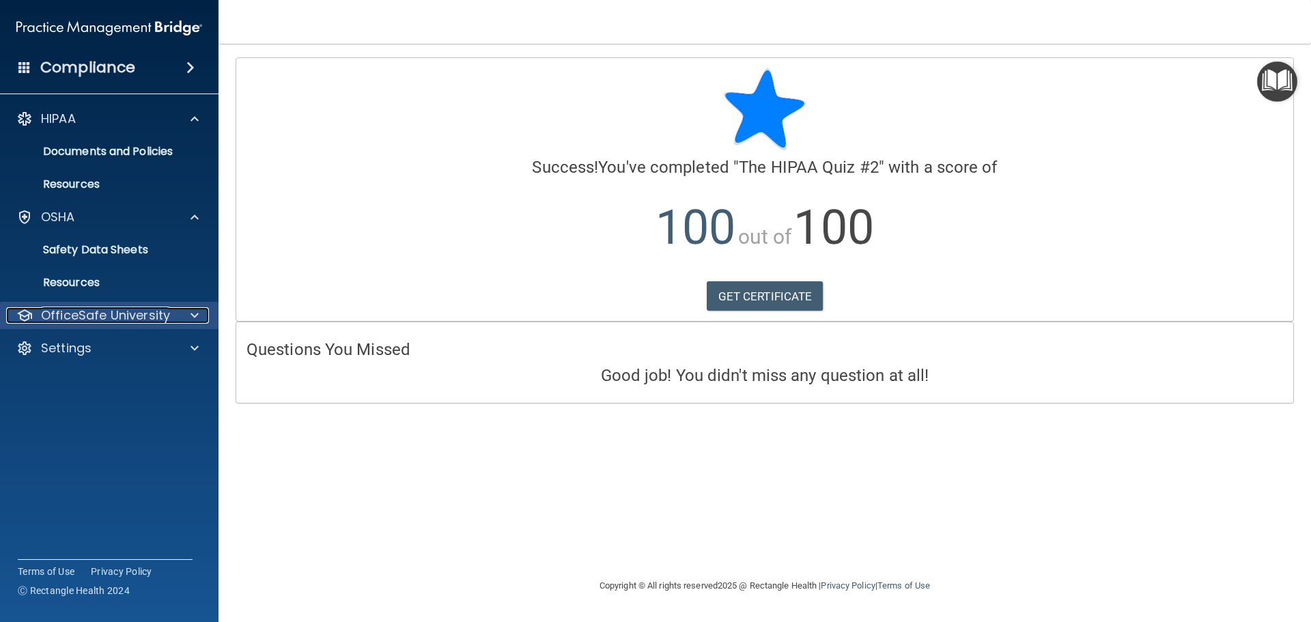
click at [170, 309] on div "OfficeSafe University" at bounding box center [90, 315] width 169 height 16
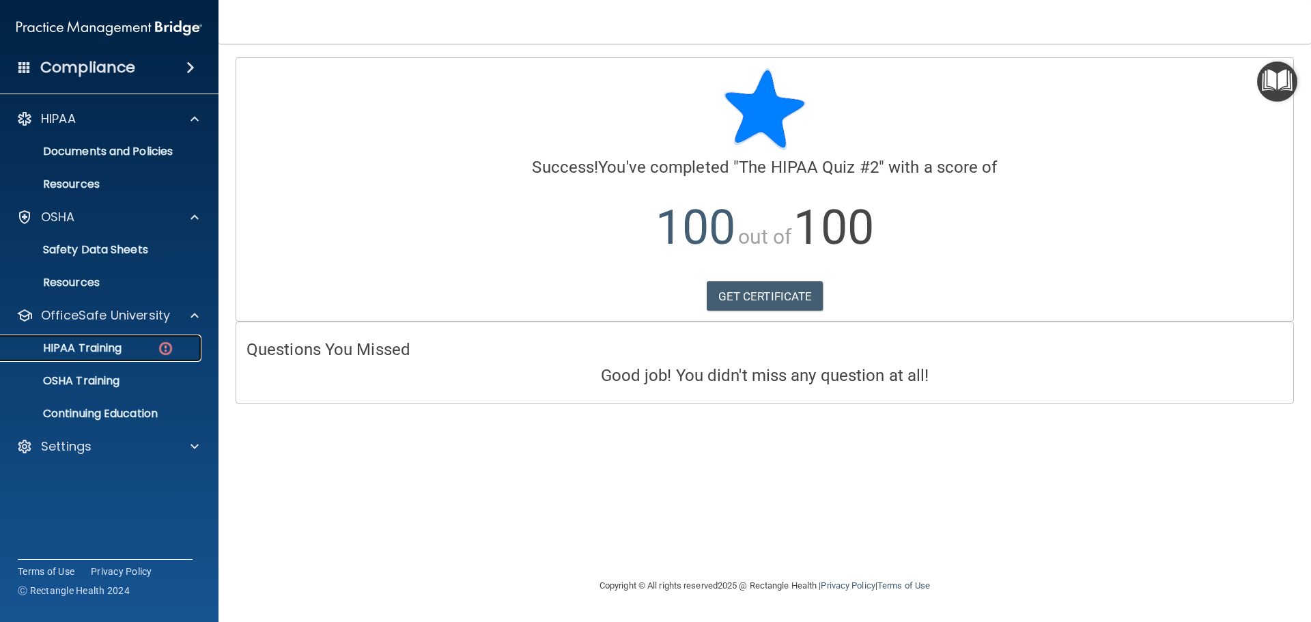
click at [160, 344] on img at bounding box center [165, 348] width 17 height 17
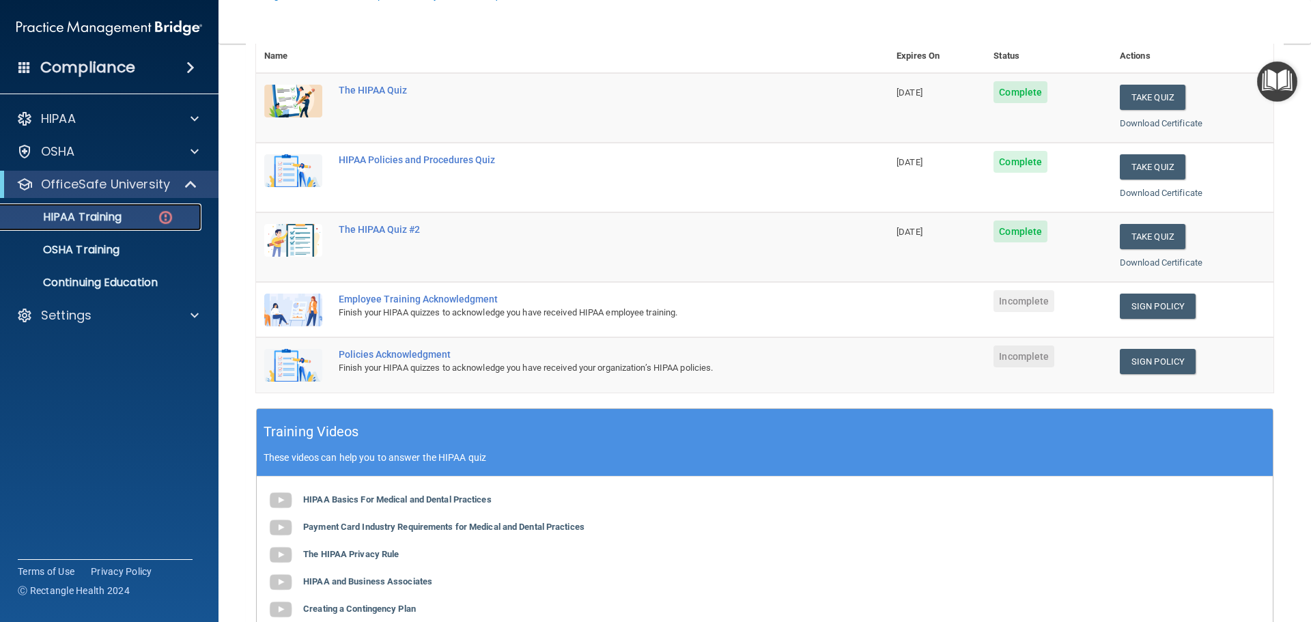
scroll to position [205, 0]
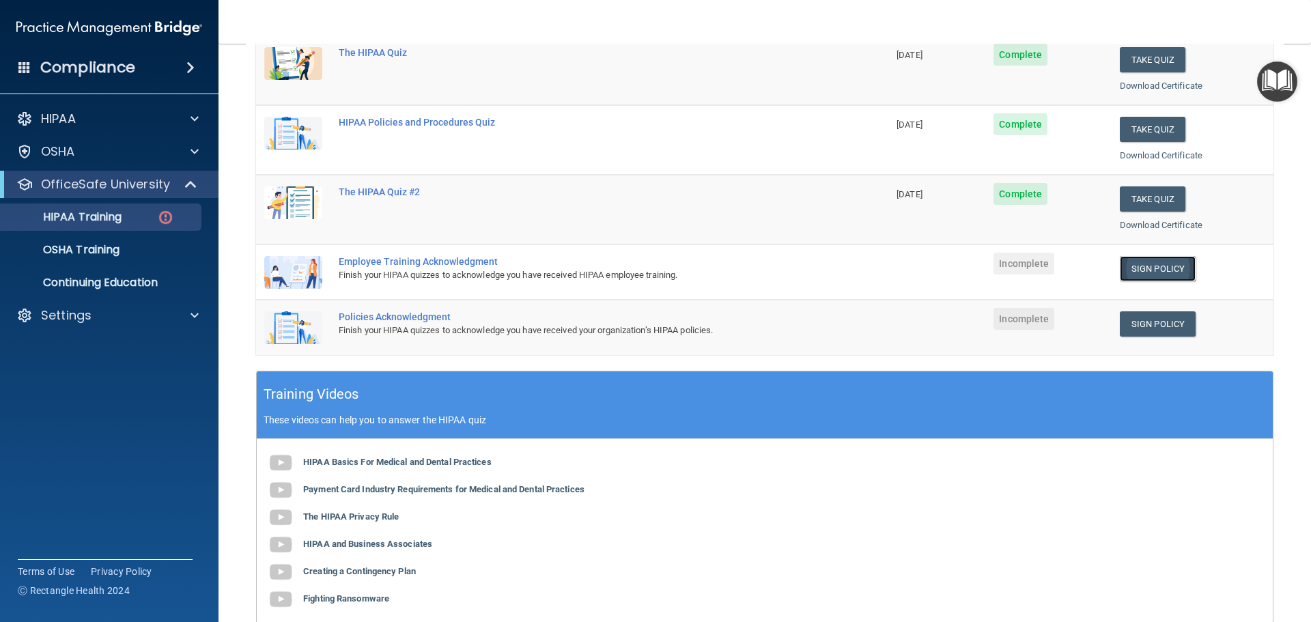
click at [1135, 271] on link "Sign Policy" at bounding box center [1158, 268] width 76 height 25
click at [1170, 322] on link "Sign Policy" at bounding box center [1158, 323] width 76 height 25
click at [171, 213] on img at bounding box center [165, 217] width 17 height 17
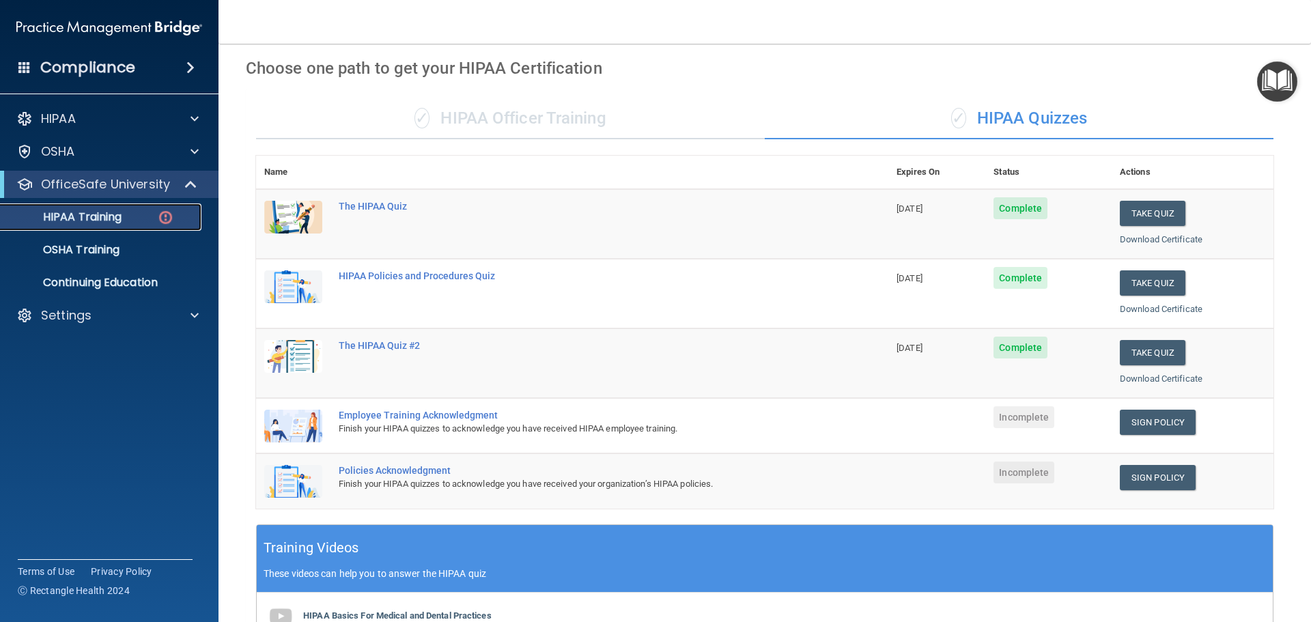
scroll to position [0, 0]
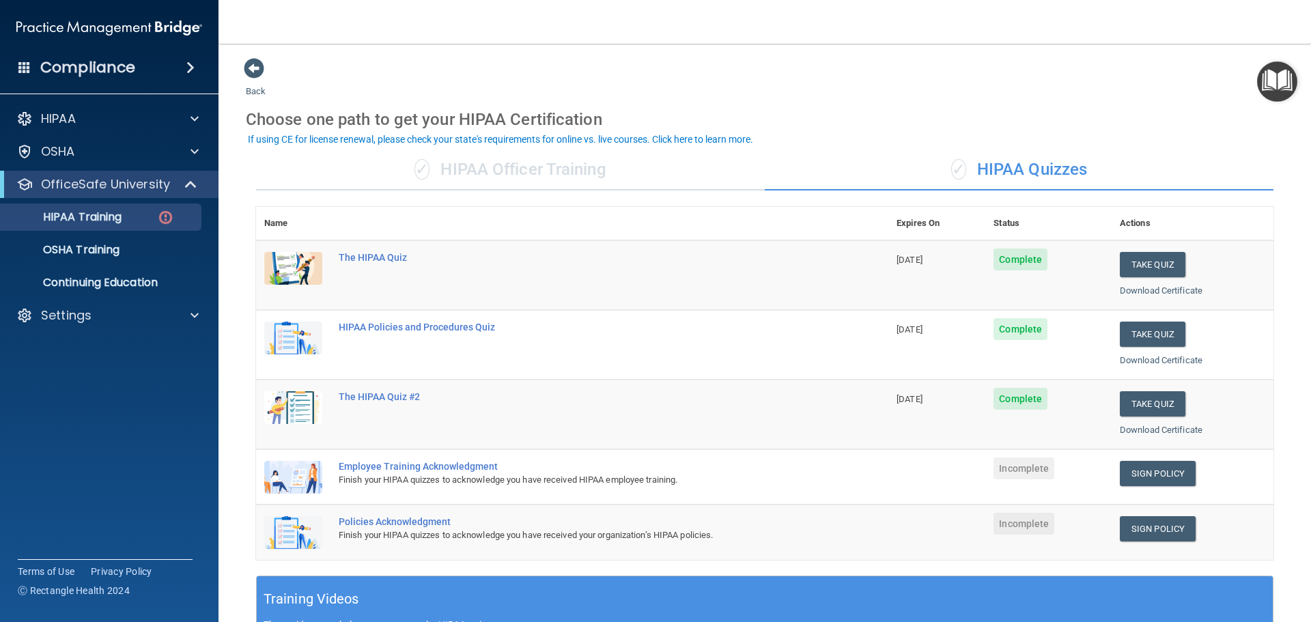
click at [658, 179] on div "✓ HIPAA Officer Training" at bounding box center [510, 170] width 509 height 41
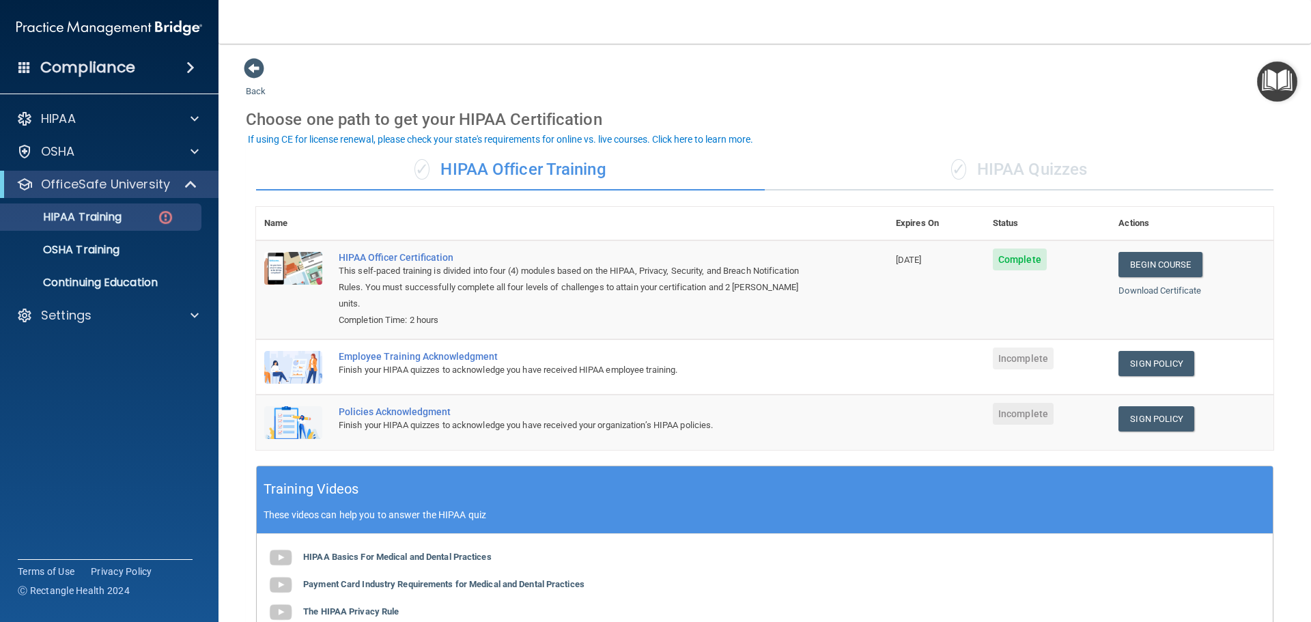
click at [1023, 169] on div "✓ HIPAA Quizzes" at bounding box center [1019, 170] width 509 height 41
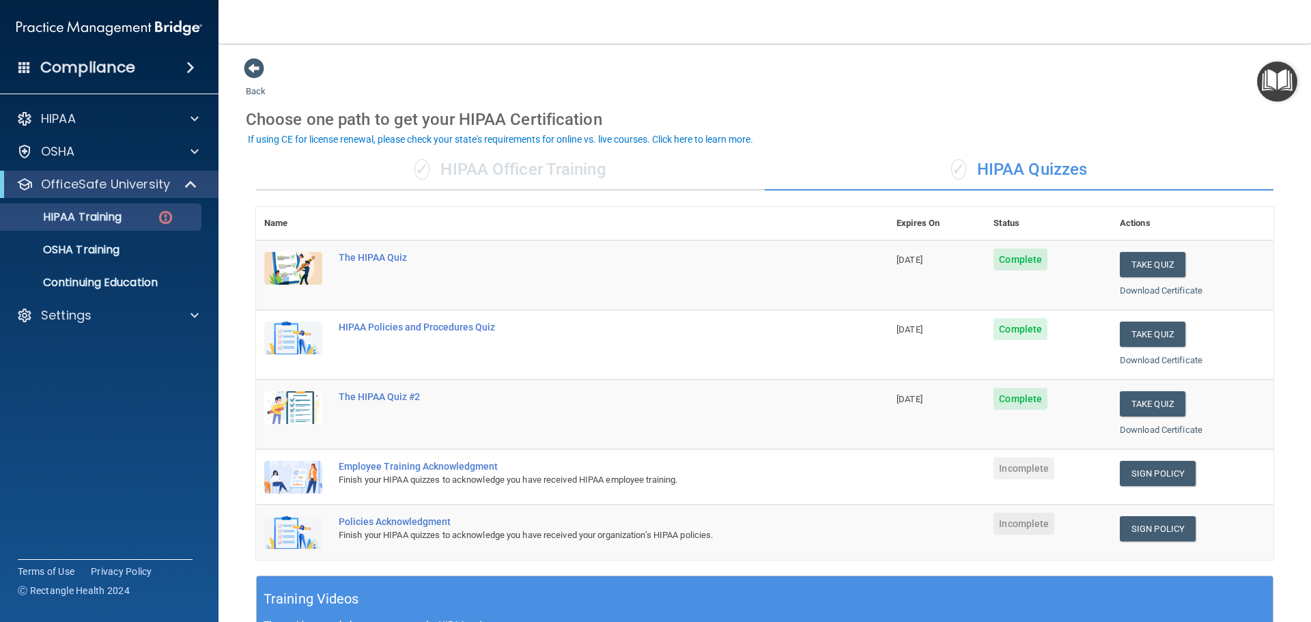
click at [617, 163] on div "✓ HIPAA Officer Training" at bounding box center [510, 170] width 509 height 41
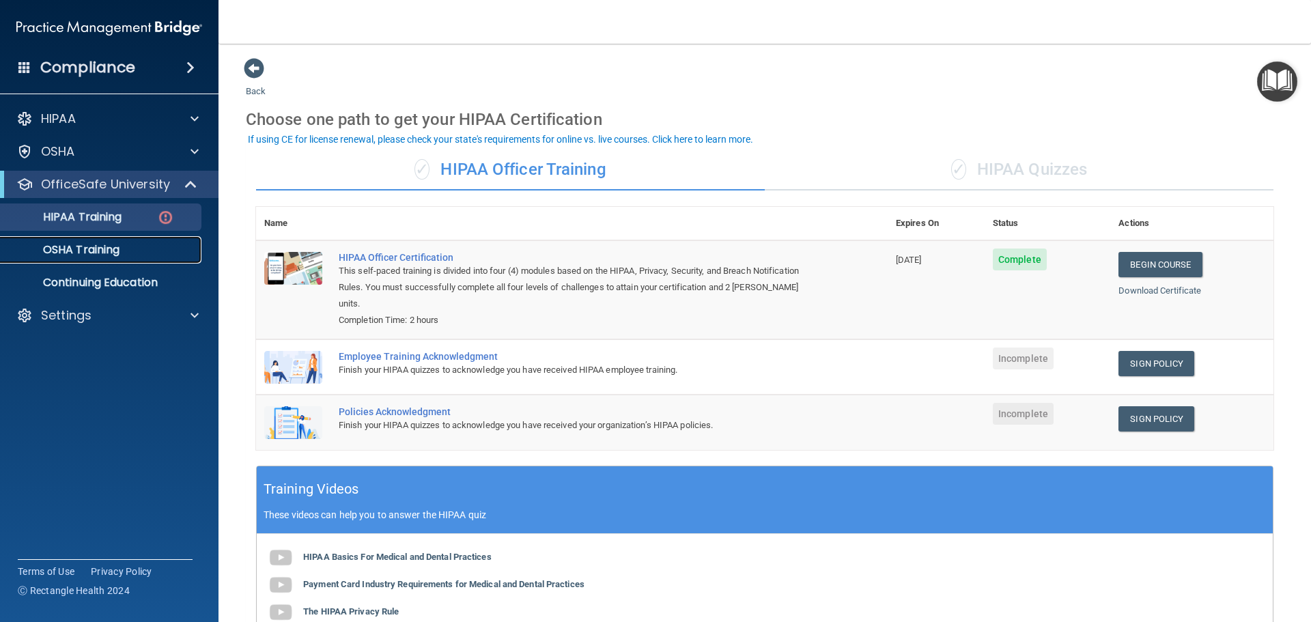
click at [142, 244] on div "OSHA Training" at bounding box center [102, 250] width 186 height 14
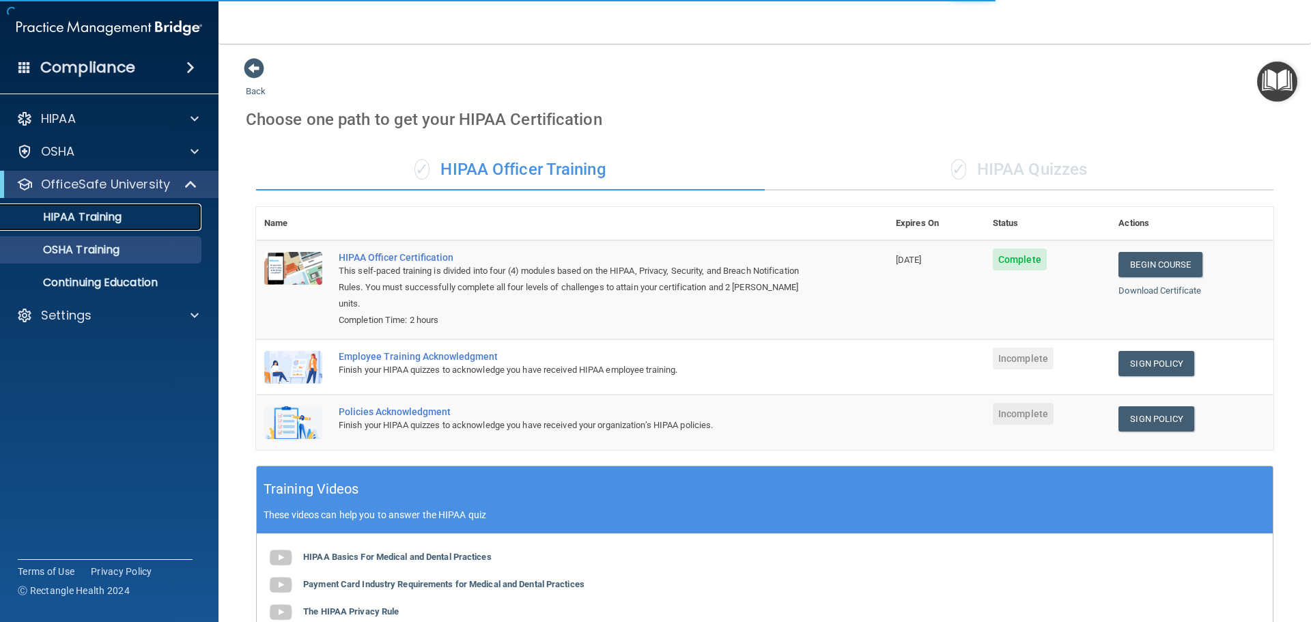
click at [158, 214] on div "HIPAA Training" at bounding box center [102, 217] width 186 height 14
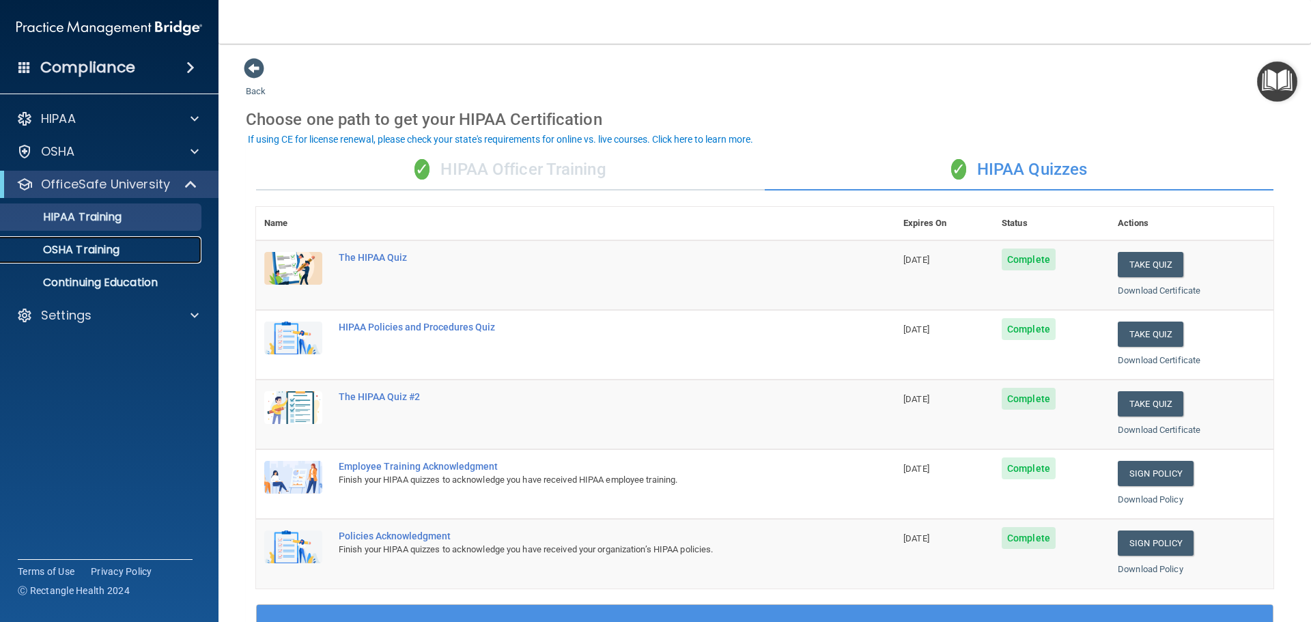
click at [165, 257] on link "OSHA Training" at bounding box center [93, 249] width 215 height 27
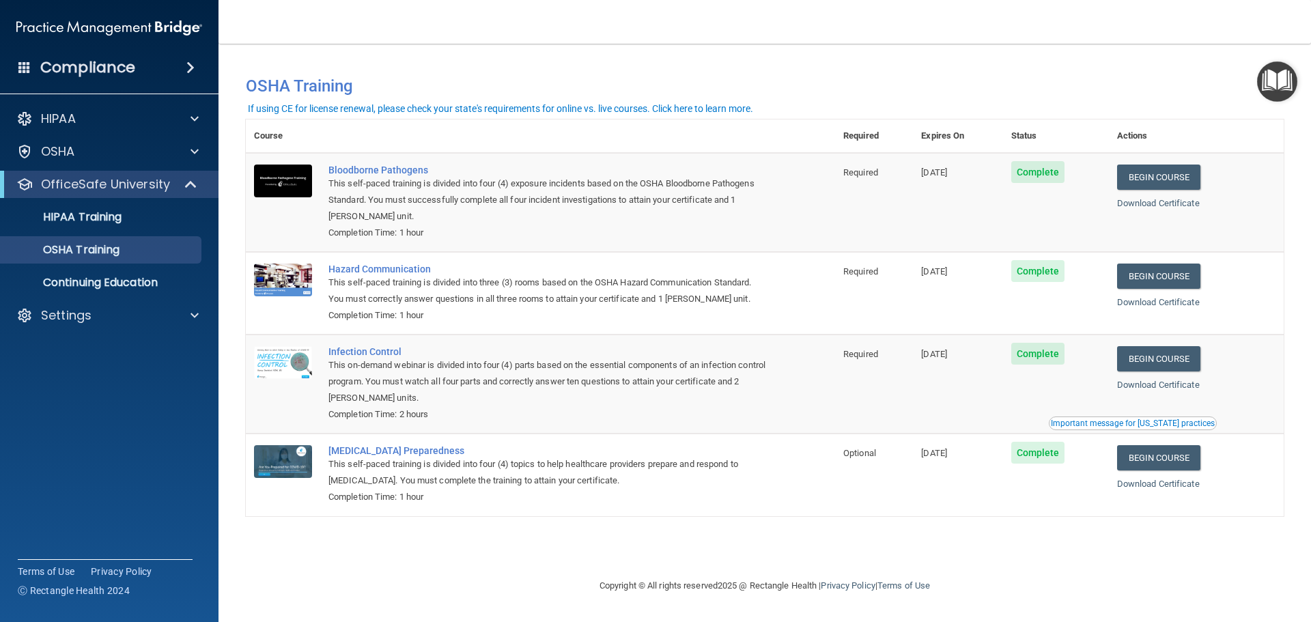
click at [1048, 178] on span "Complete" at bounding box center [1038, 172] width 54 height 22
click at [144, 64] on div "Compliance" at bounding box center [109, 68] width 218 height 30
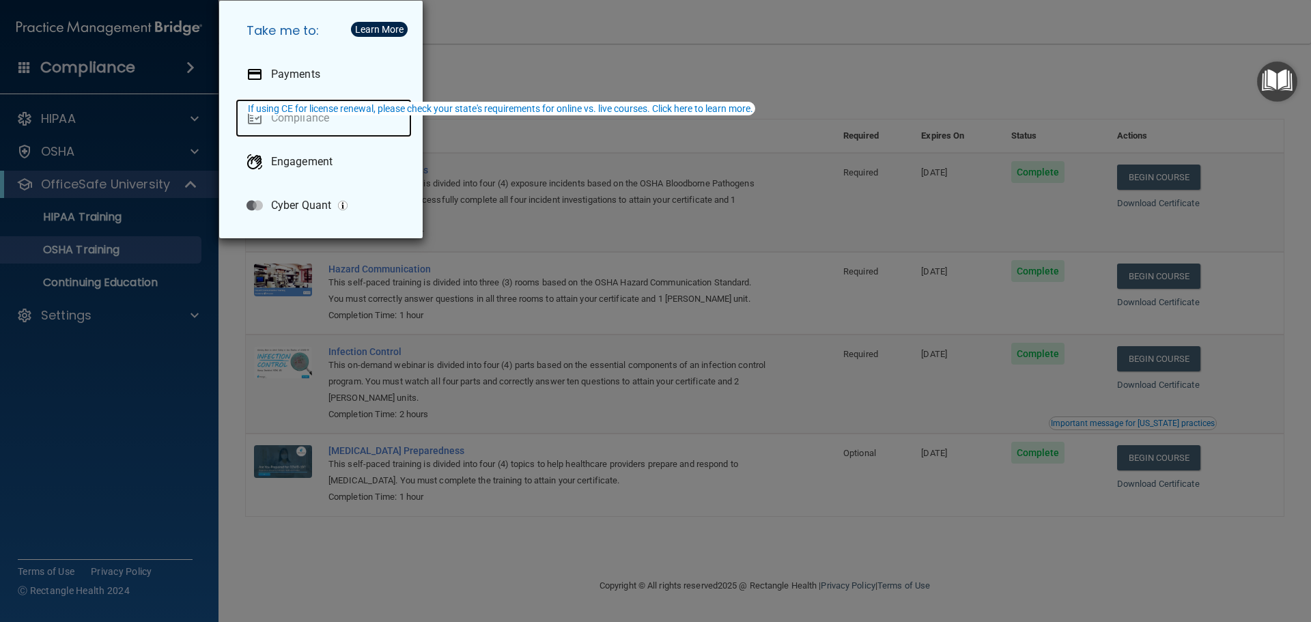
click at [334, 122] on link "Compliance" at bounding box center [324, 118] width 176 height 38
click at [483, 46] on div "Take me to: Payments Compliance Engagement Cyber Quant" at bounding box center [655, 311] width 1311 height 622
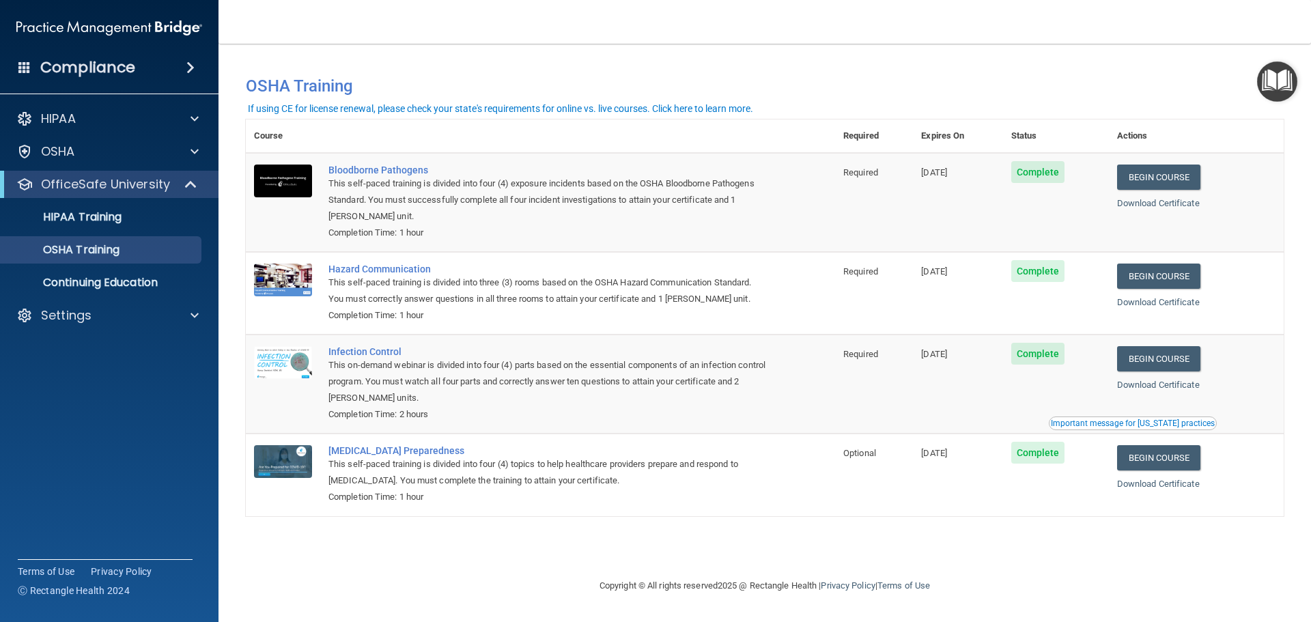
click at [186, 69] on span at bounding box center [190, 67] width 8 height 16
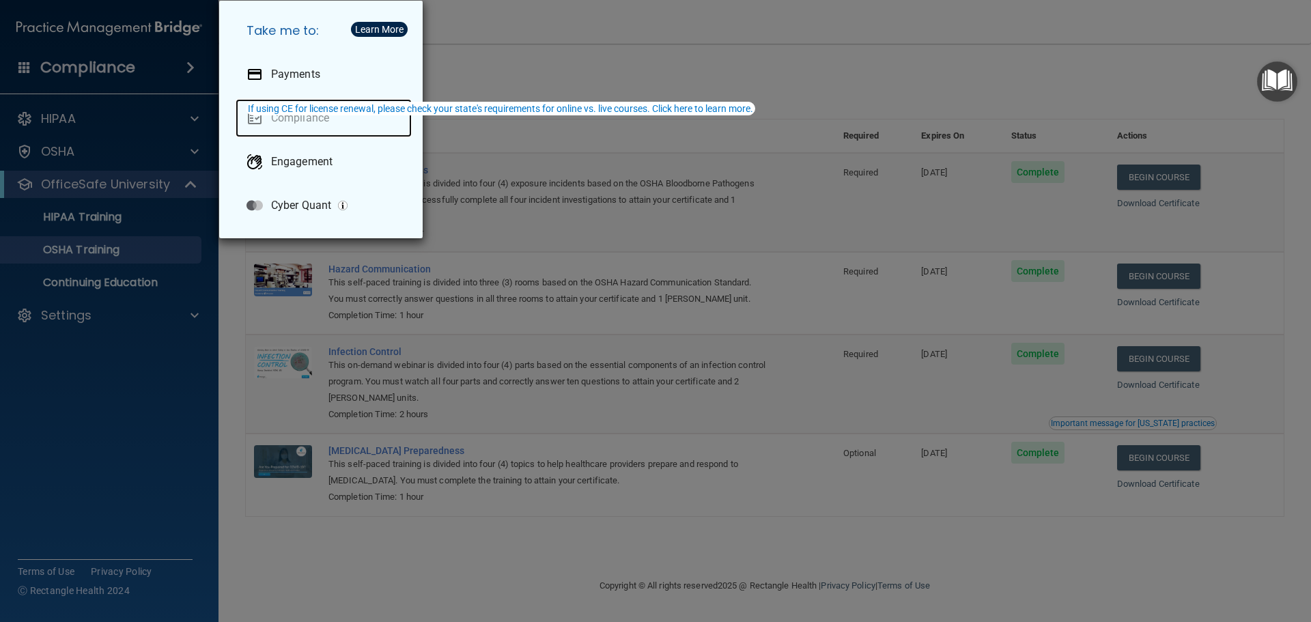
click at [250, 115] on link "Compliance" at bounding box center [324, 118] width 176 height 38
click at [174, 169] on div "Take me to: Payments Compliance Engagement Cyber Quant" at bounding box center [655, 311] width 1311 height 622
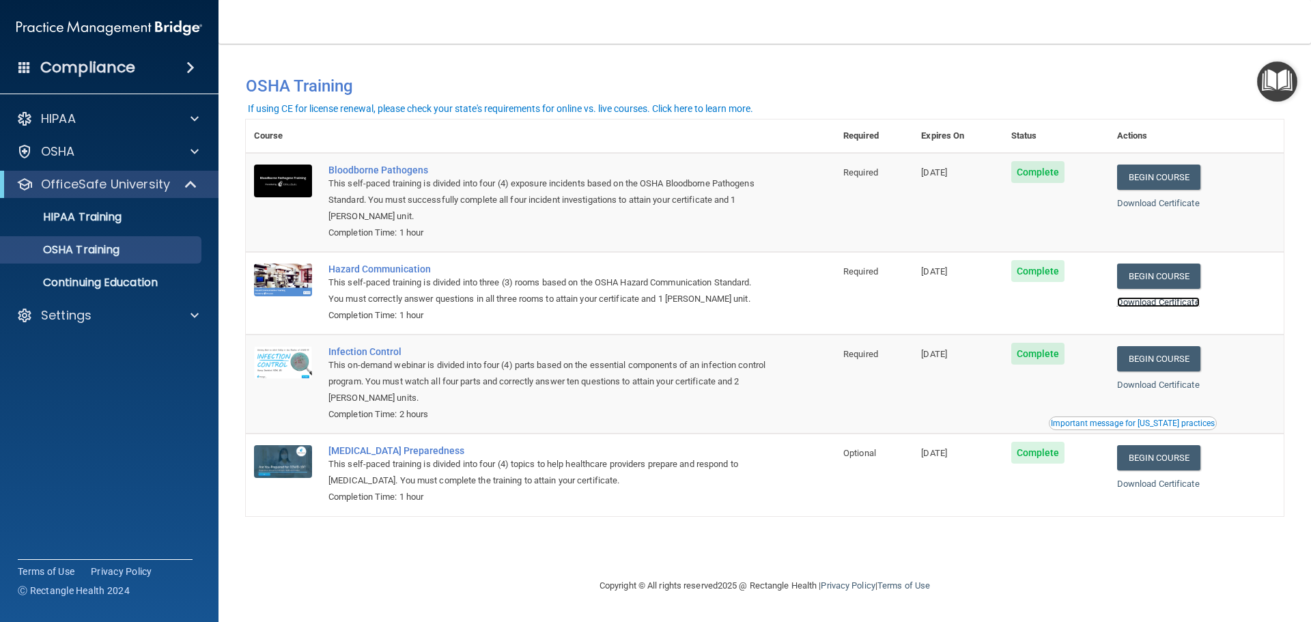
click at [1158, 305] on link "Download Certificate" at bounding box center [1158, 302] width 83 height 10
click at [115, 287] on p "Continuing Education" at bounding box center [102, 283] width 186 height 14
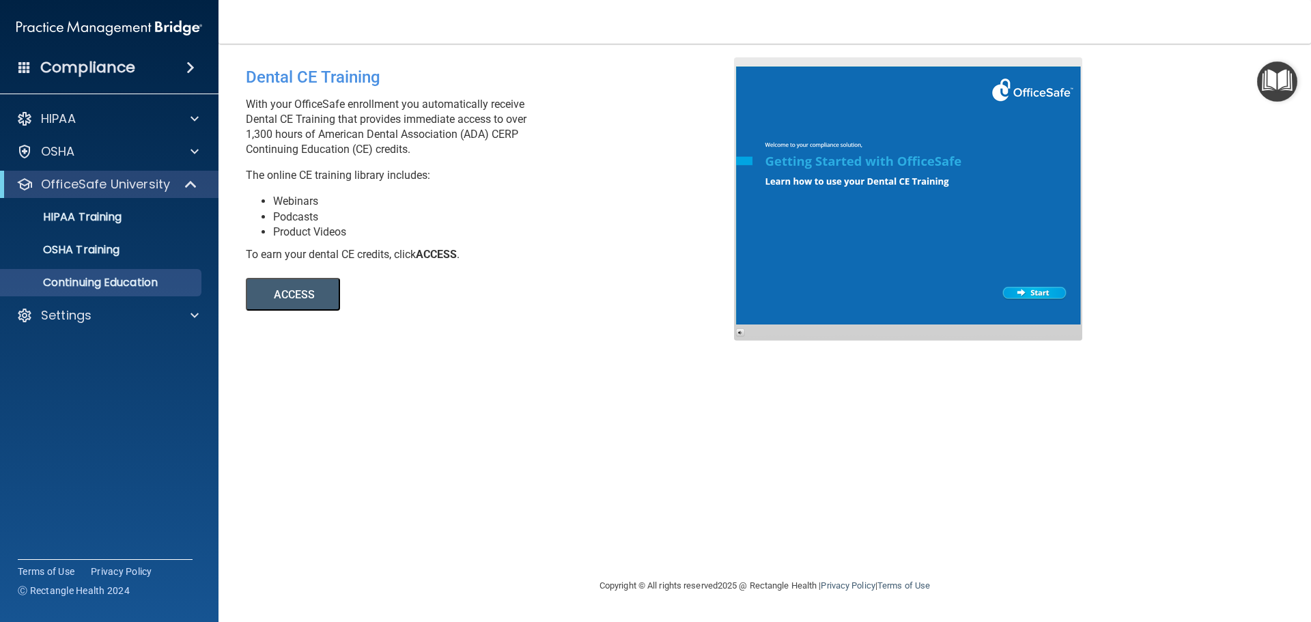
click at [322, 286] on button "ACCESS" at bounding box center [293, 294] width 94 height 33
click at [35, 66] on div "Compliance" at bounding box center [109, 68] width 218 height 30
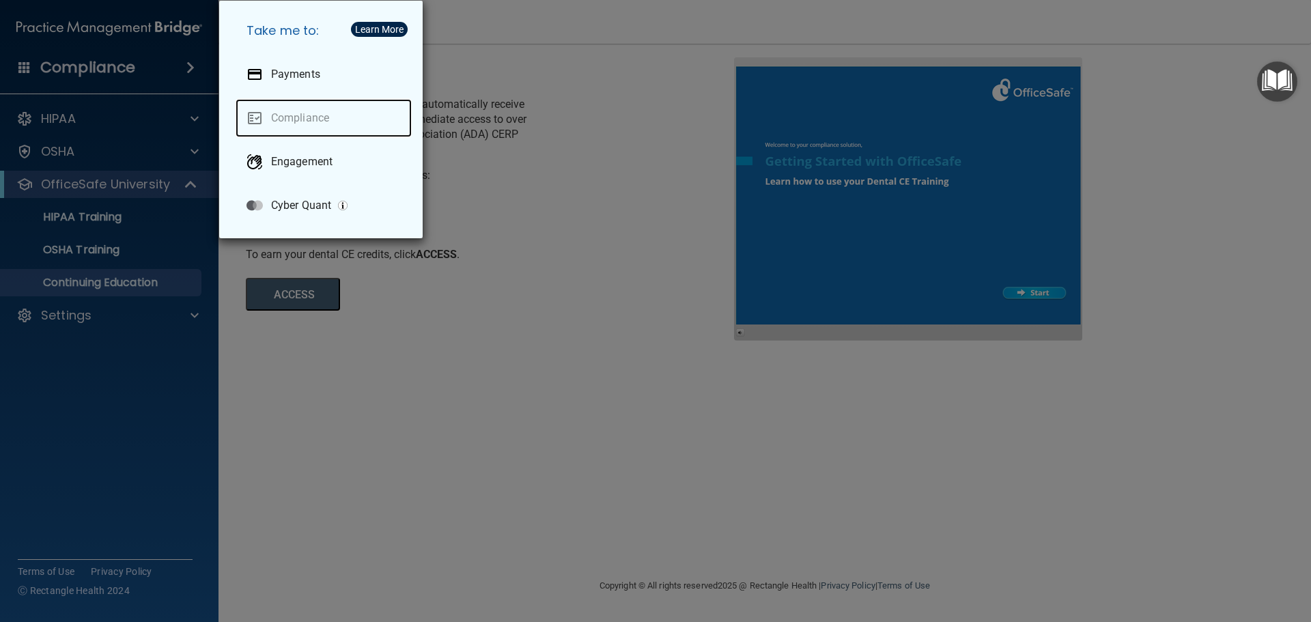
click at [255, 112] on link "Compliance" at bounding box center [324, 118] width 176 height 38
click at [358, 27] on div "Learn More" at bounding box center [379, 30] width 48 height 10
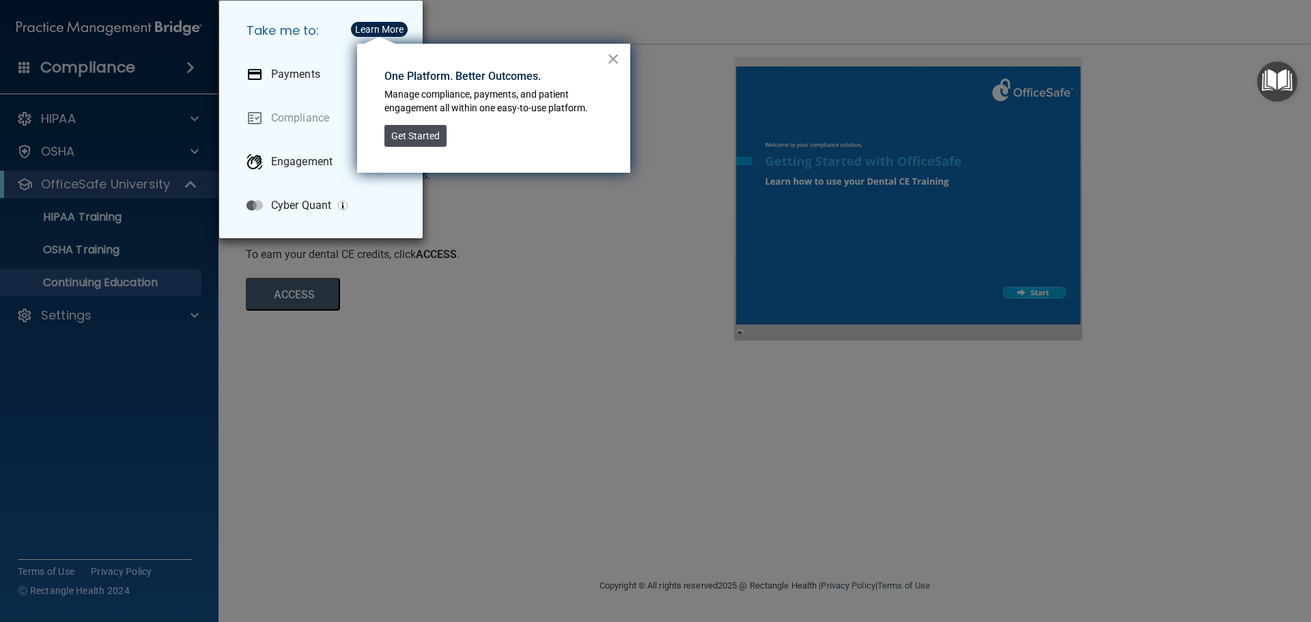
click at [426, 132] on button "Get Started" at bounding box center [415, 136] width 62 height 22
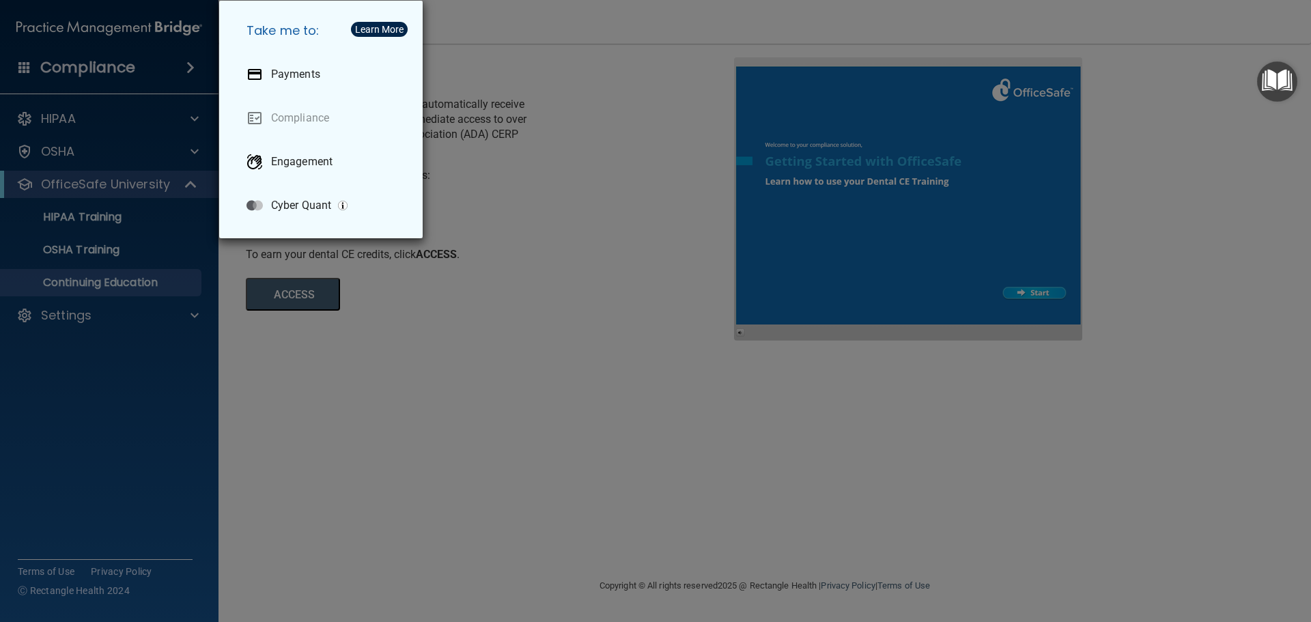
click at [208, 85] on div "Take me to: Payments Compliance Engagement Cyber Quant" at bounding box center [655, 311] width 1311 height 622
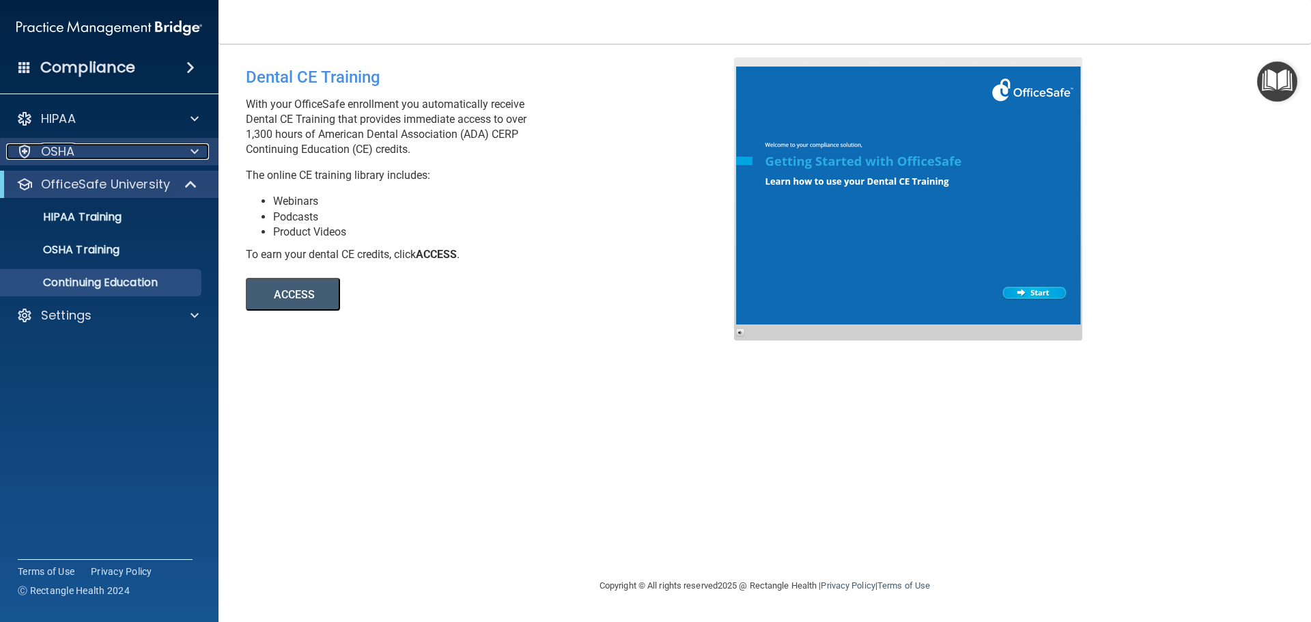
click at [192, 151] on span at bounding box center [194, 151] width 8 height 16
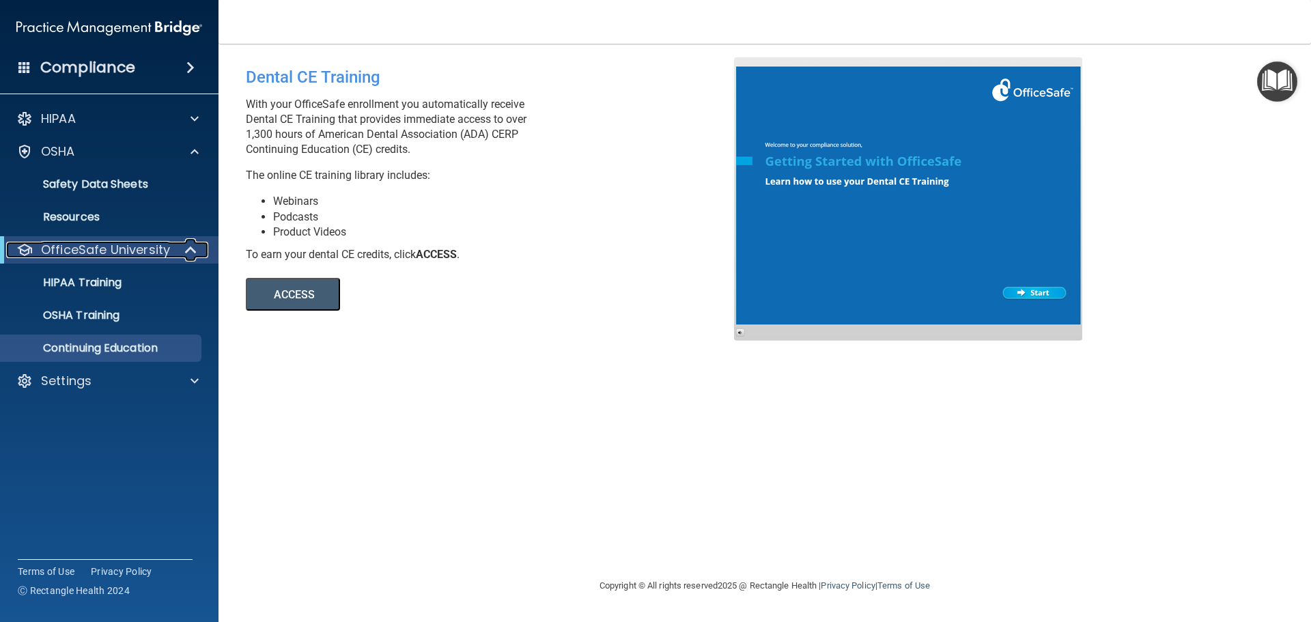
click at [159, 253] on p "OfficeSafe University" at bounding box center [105, 250] width 129 height 16
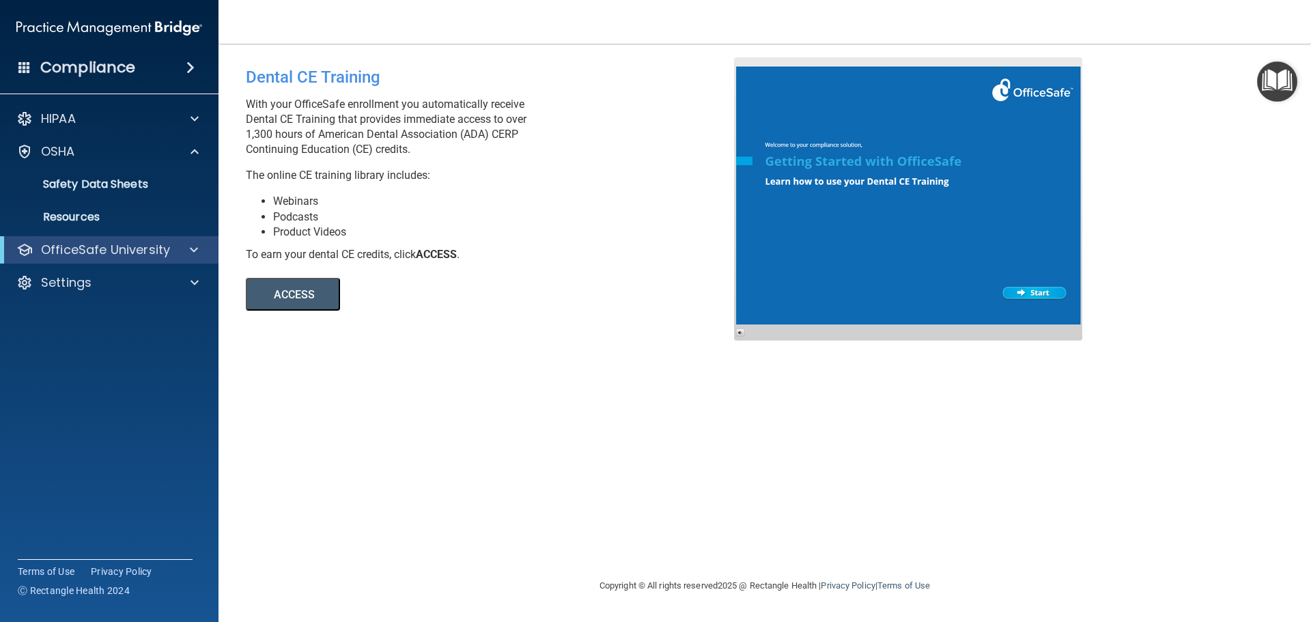
click at [140, 266] on div "HIPAA Documents and Policies Report an Incident Business Associates Emergency P…" at bounding box center [109, 204] width 219 height 208
click at [141, 273] on div "Settings" at bounding box center [109, 282] width 219 height 27
click at [179, 248] on div at bounding box center [191, 250] width 33 height 16
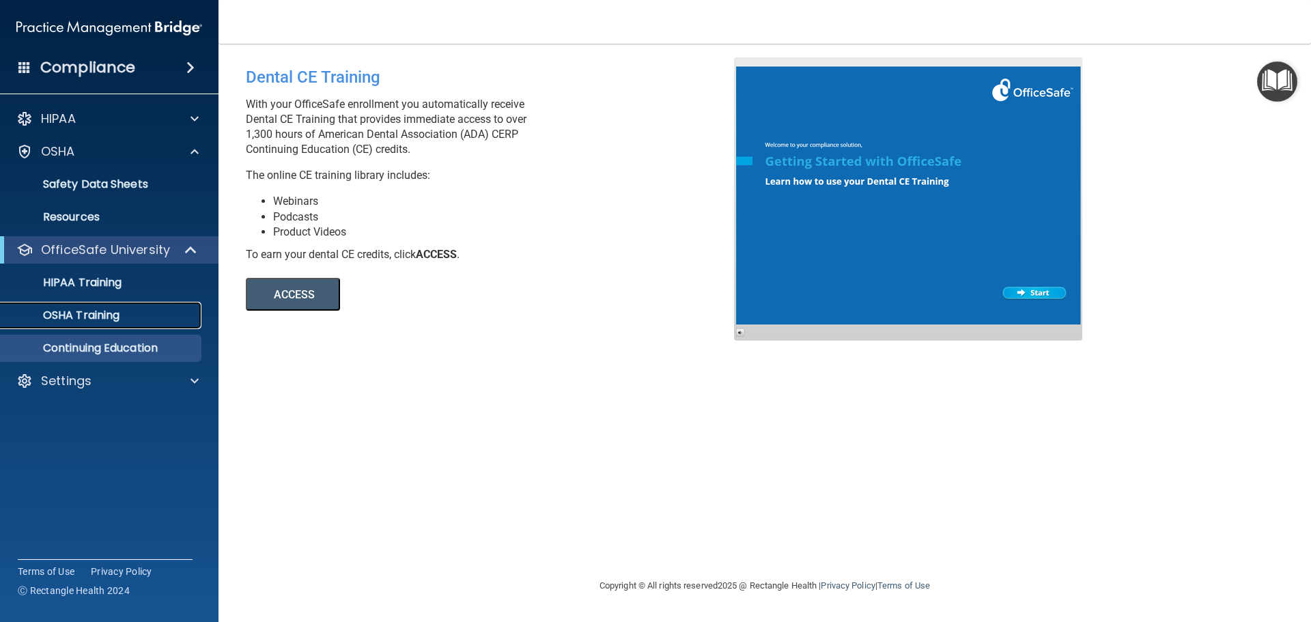
click at [115, 314] on p "OSHA Training" at bounding box center [64, 316] width 111 height 14
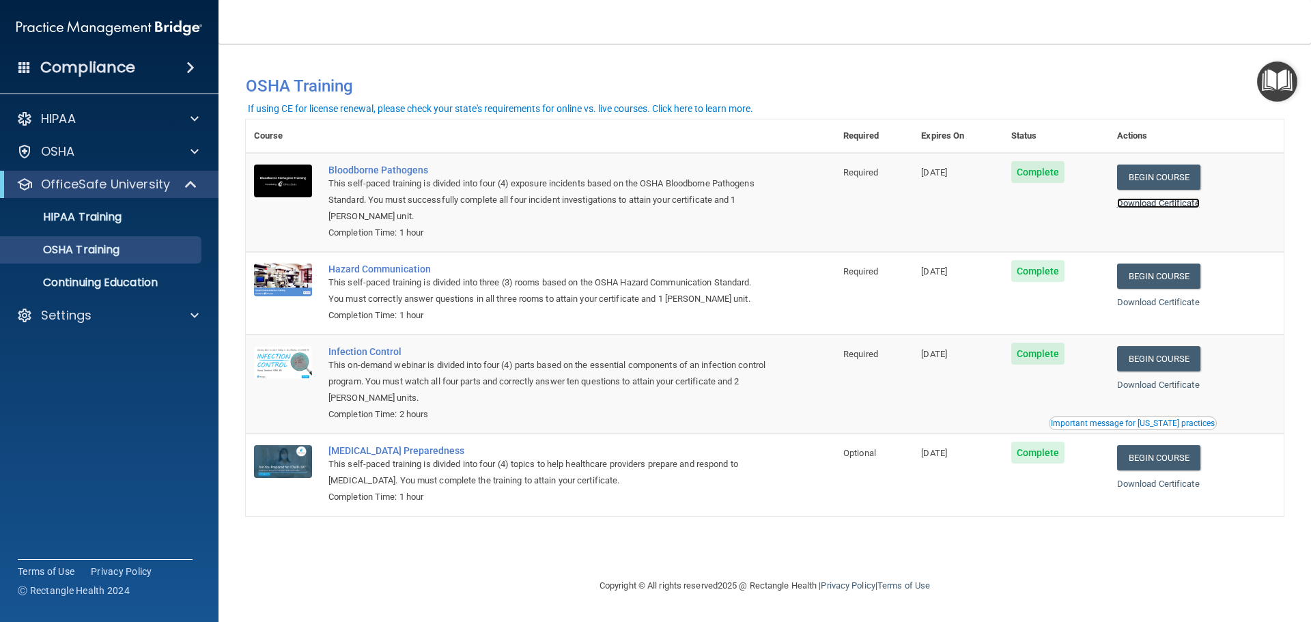
click at [1173, 201] on link "Download Certificate" at bounding box center [1158, 203] width 83 height 10
click at [1153, 302] on link "Download Certificate" at bounding box center [1158, 302] width 83 height 10
click at [1188, 381] on link "Download Certificate" at bounding box center [1158, 385] width 83 height 10
click at [1191, 488] on link "Download Certificate" at bounding box center [1158, 484] width 83 height 10
click at [165, 219] on div "HIPAA Training" at bounding box center [102, 217] width 186 height 14
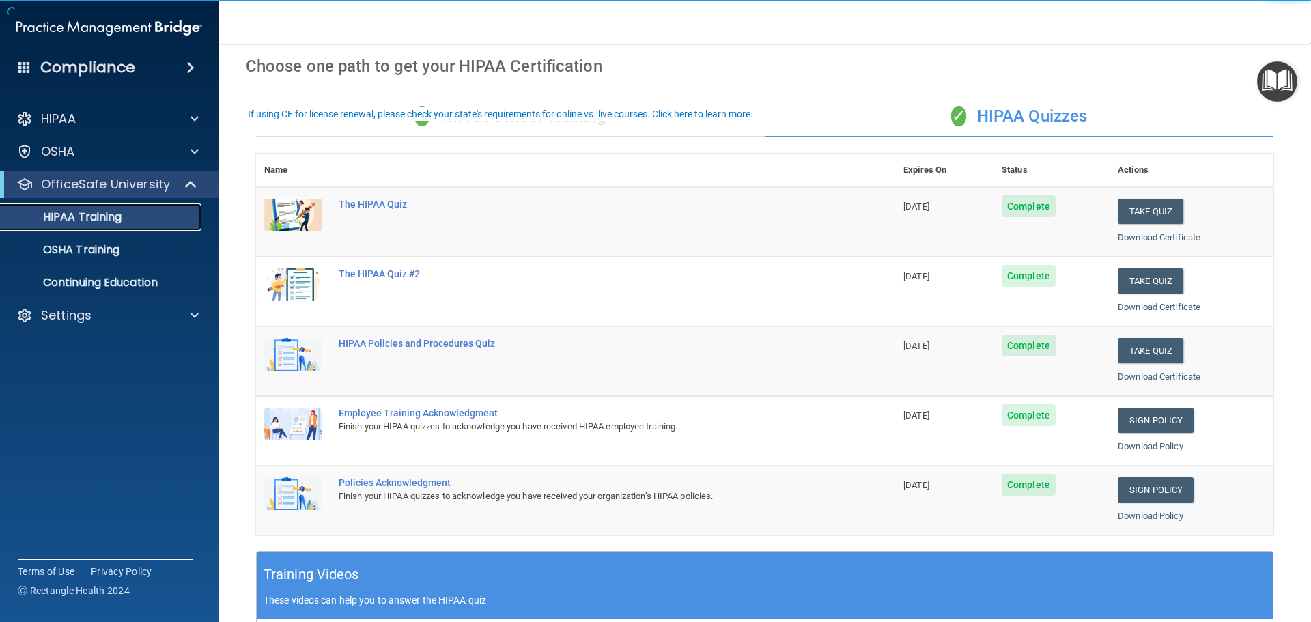
scroll to position [68, 0]
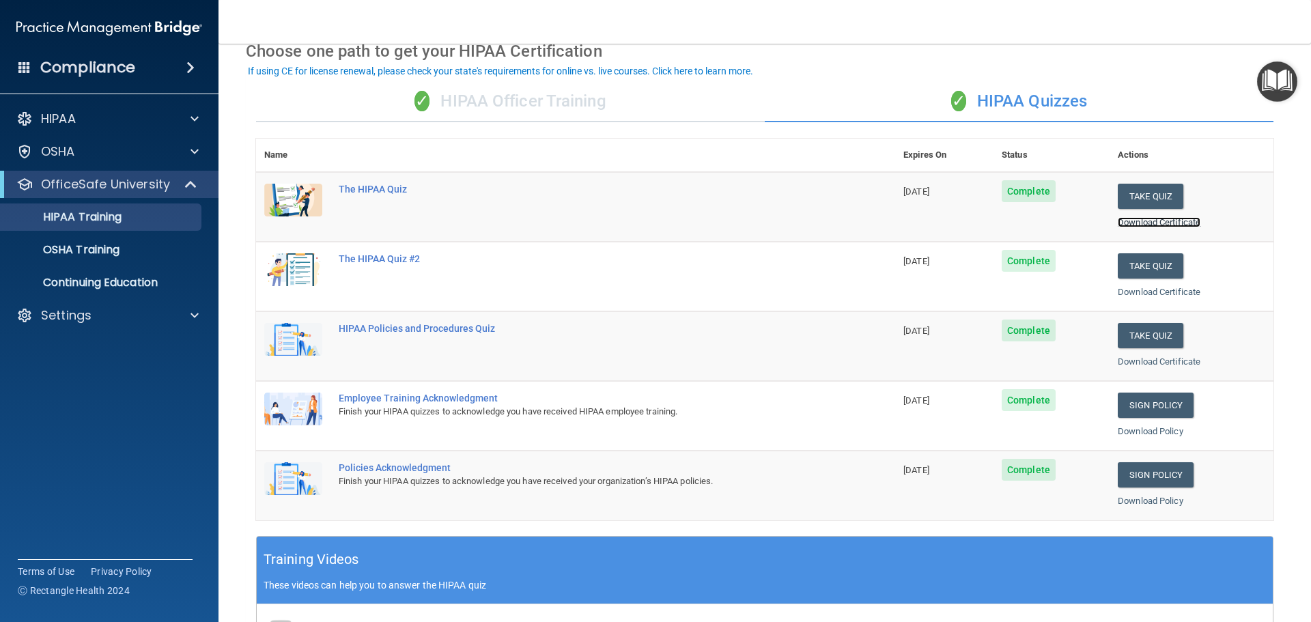
click at [1159, 223] on link "Download Certificate" at bounding box center [1159, 222] width 83 height 10
click at [1178, 291] on link "Download Certificate" at bounding box center [1159, 292] width 83 height 10
click at [1176, 363] on link "Download Certificate" at bounding box center [1159, 361] width 83 height 10
click at [1147, 429] on link "Download Policy" at bounding box center [1151, 431] width 66 height 10
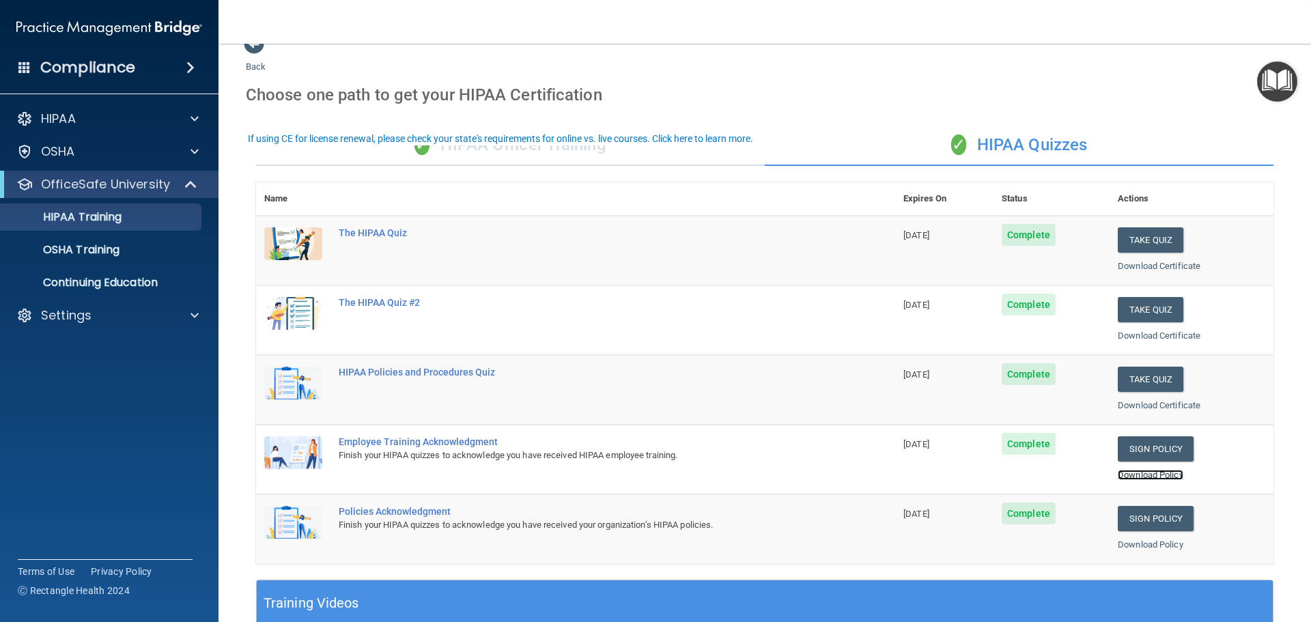
scroll to position [0, 0]
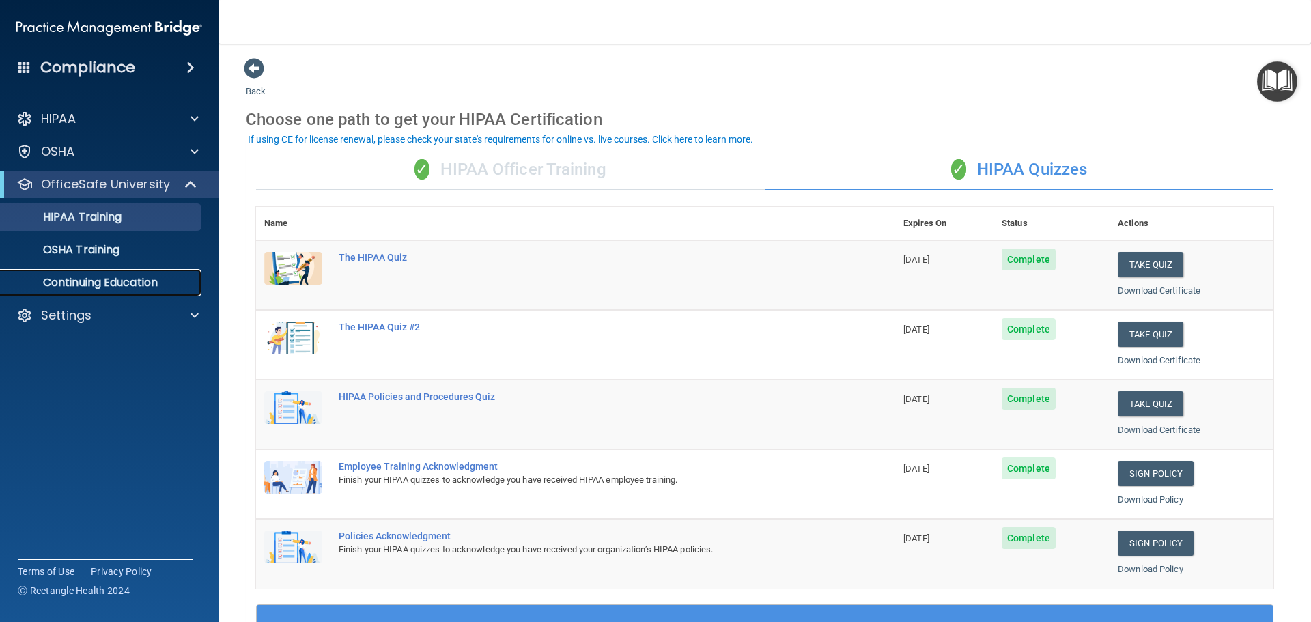
click at [131, 278] on p "Continuing Education" at bounding box center [102, 283] width 186 height 14
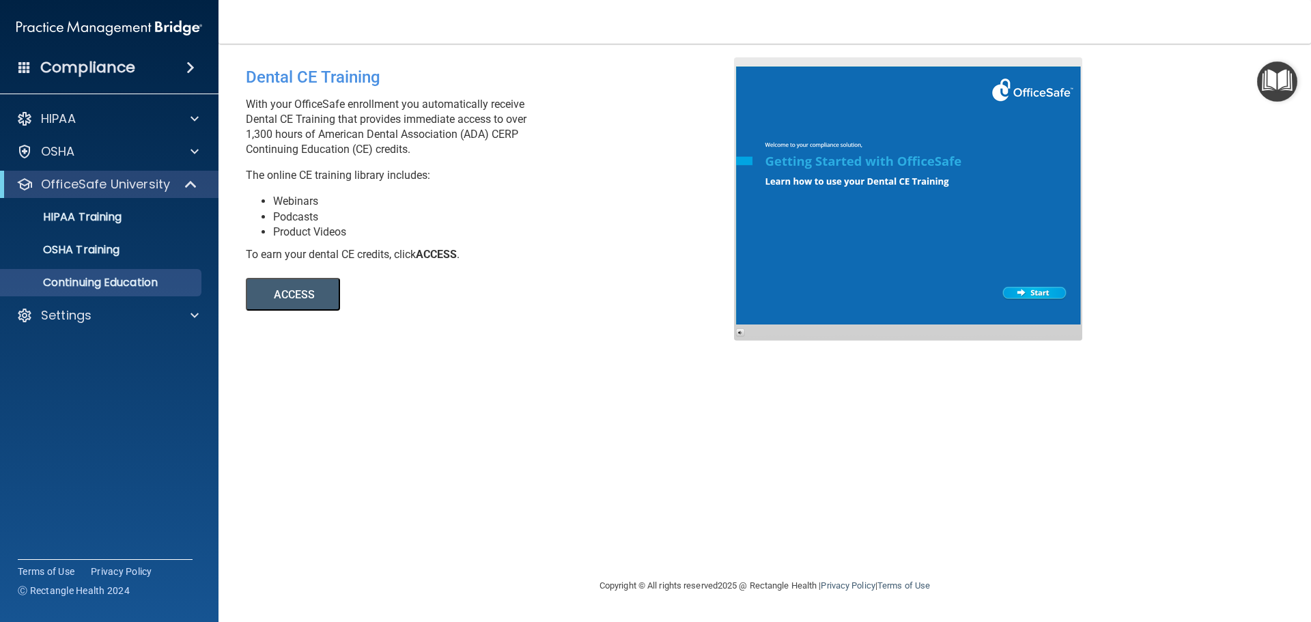
click at [124, 64] on h4 "Compliance" at bounding box center [87, 67] width 95 height 19
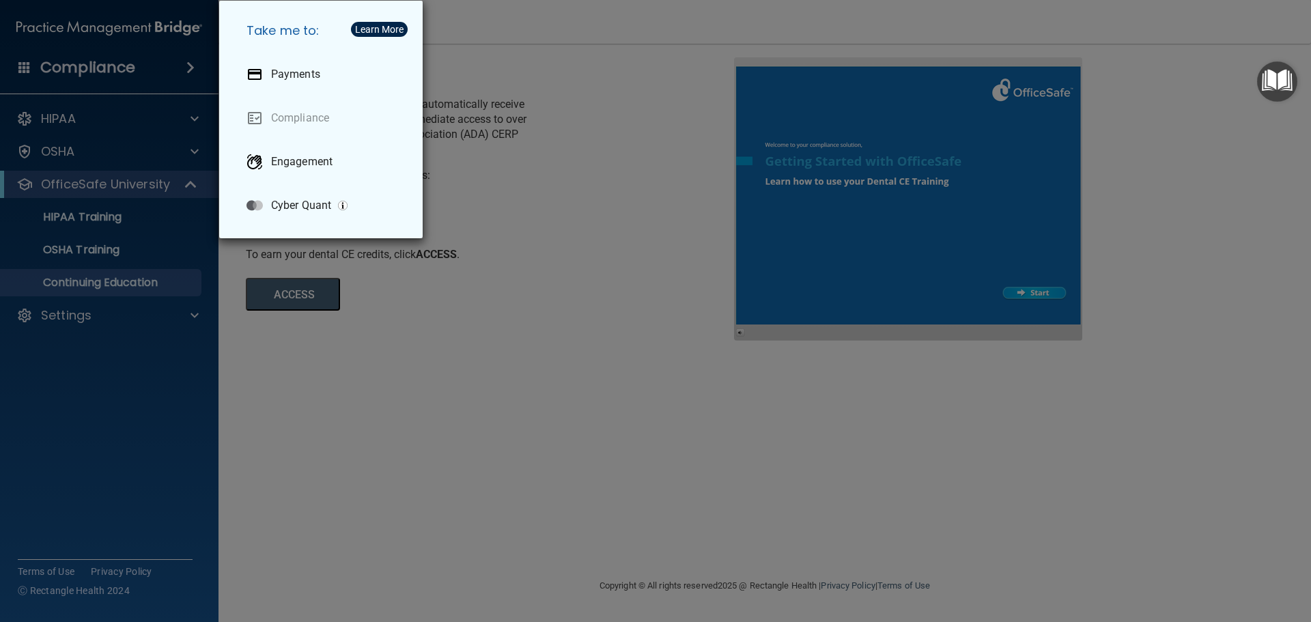
click at [512, 76] on div "Take me to: Payments Compliance Engagement Cyber Quant" at bounding box center [655, 311] width 1311 height 622
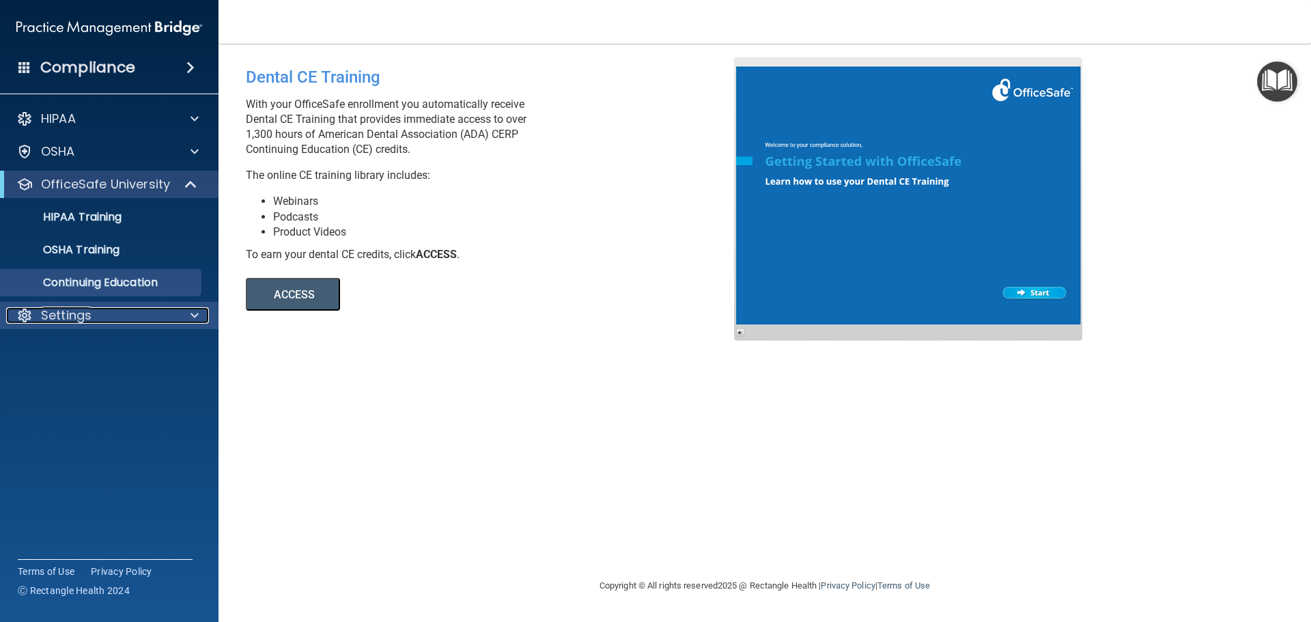
click at [96, 311] on div "Settings" at bounding box center [90, 315] width 169 height 16
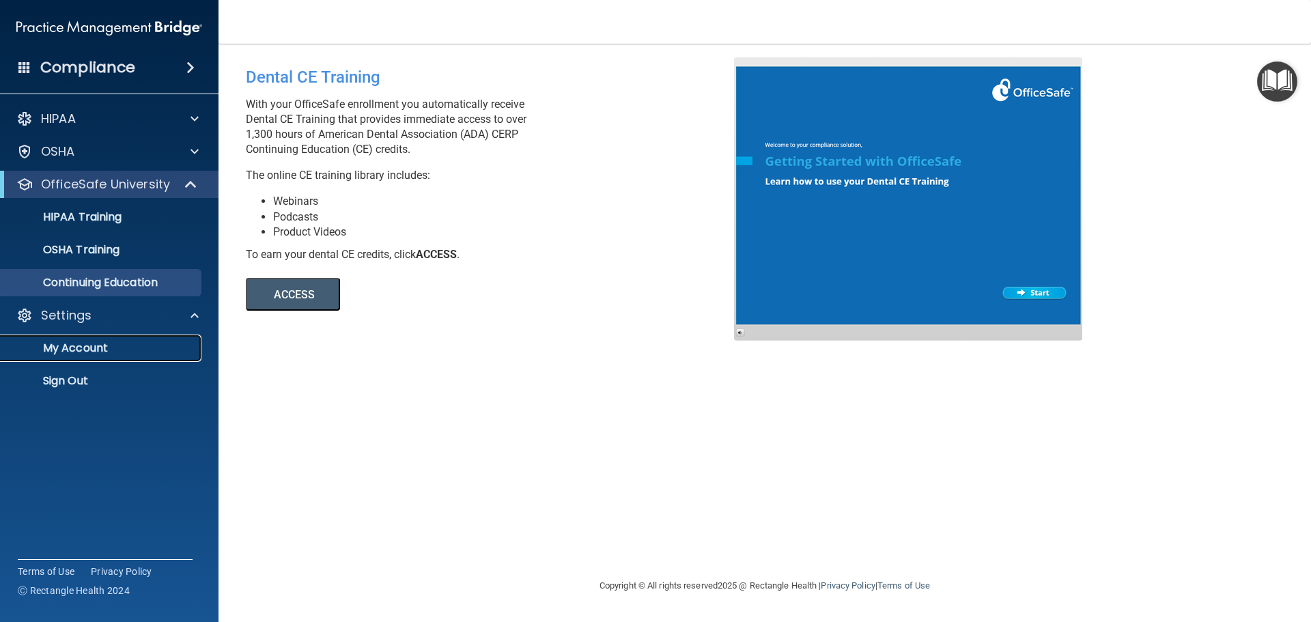
click at [104, 350] on p "My Account" at bounding box center [102, 348] width 186 height 14
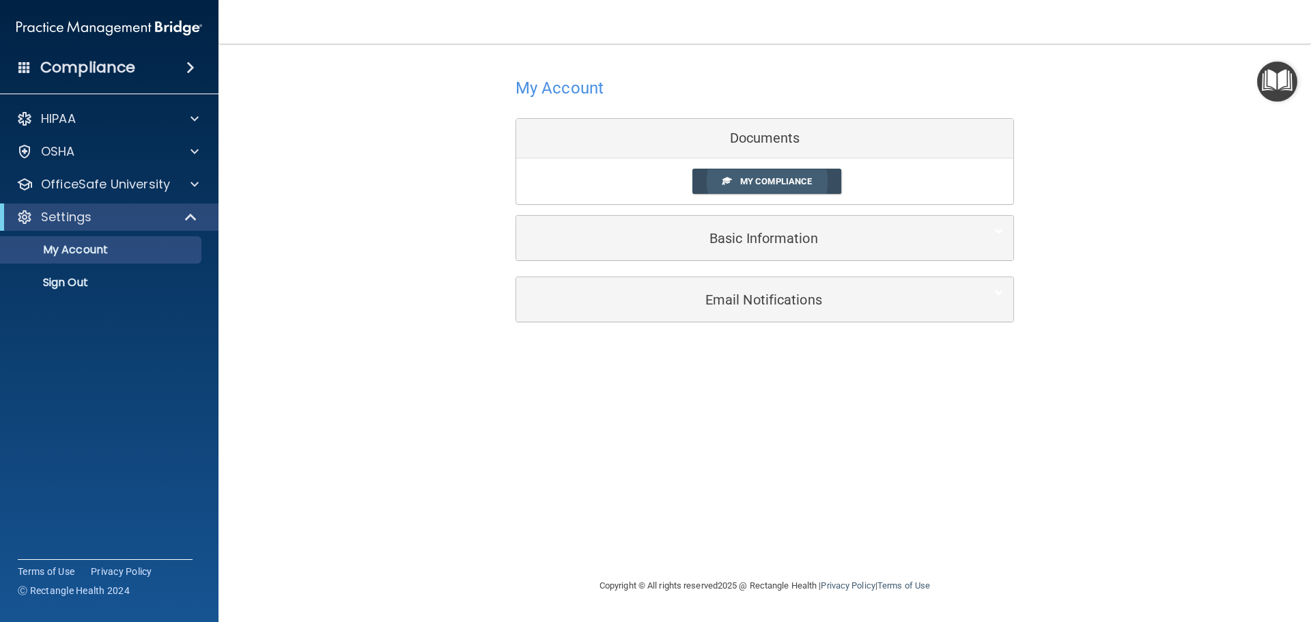
click at [720, 184] on link "My Compliance" at bounding box center [767, 181] width 150 height 25
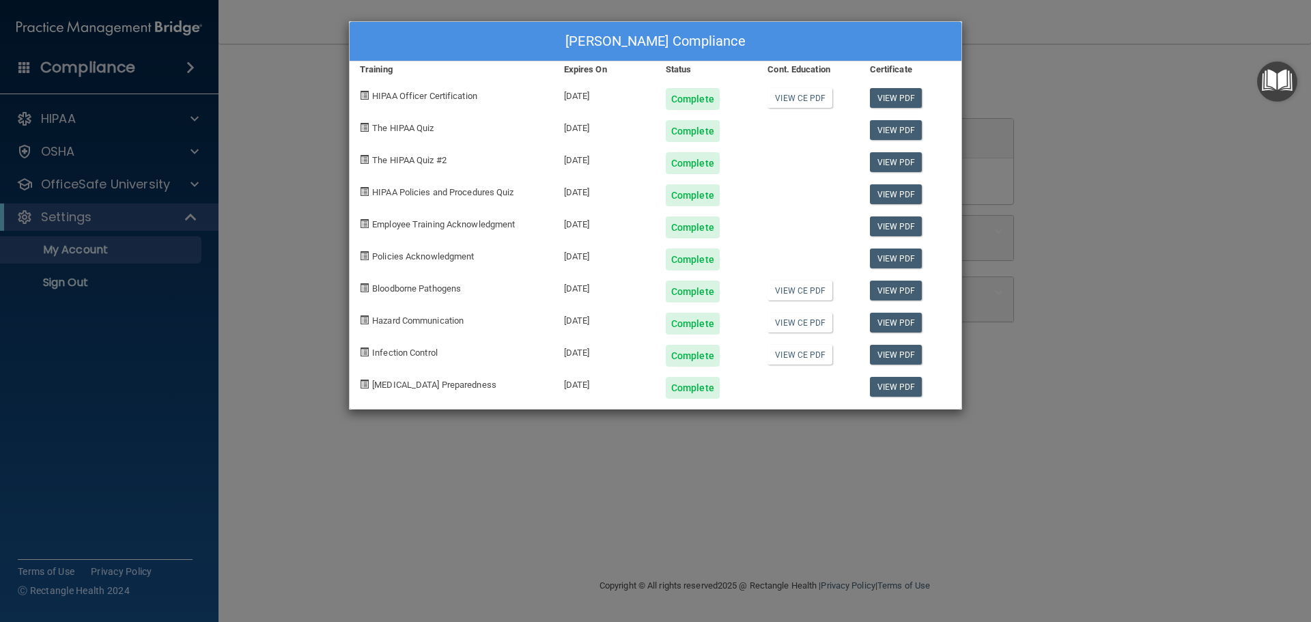
click at [315, 92] on div "Aaliyah Curtis's Compliance Training Expires On Status Cont. Education Certific…" at bounding box center [655, 311] width 1311 height 622
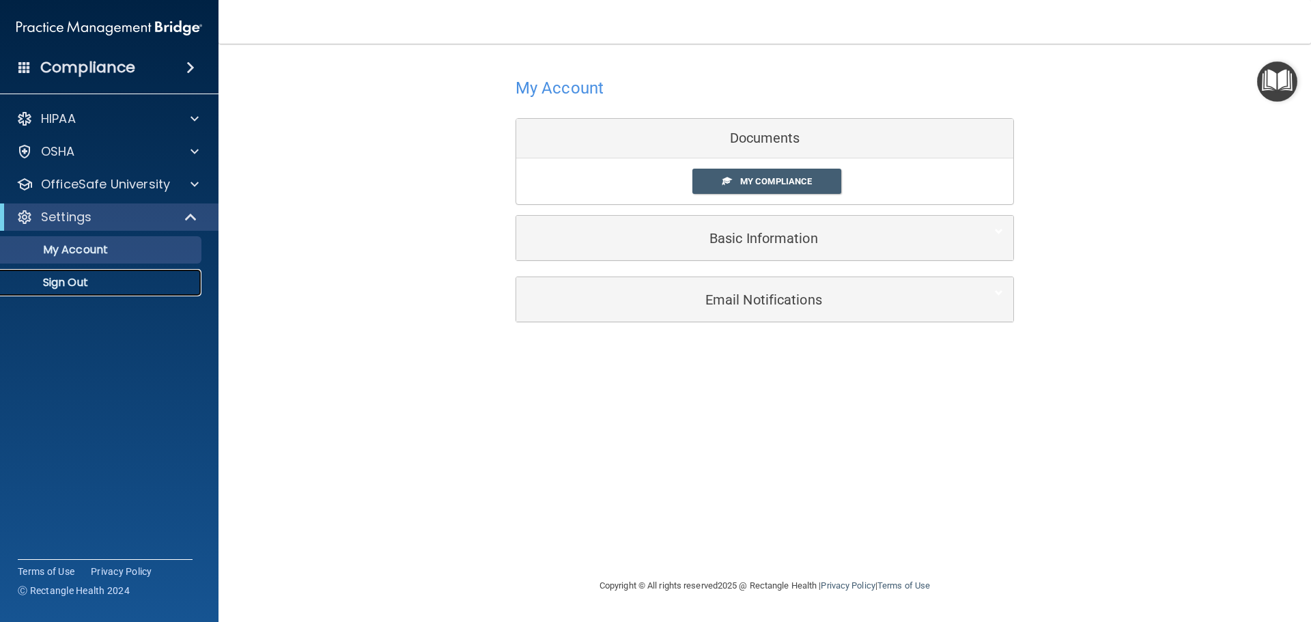
click at [122, 287] on p "Sign Out" at bounding box center [102, 283] width 186 height 14
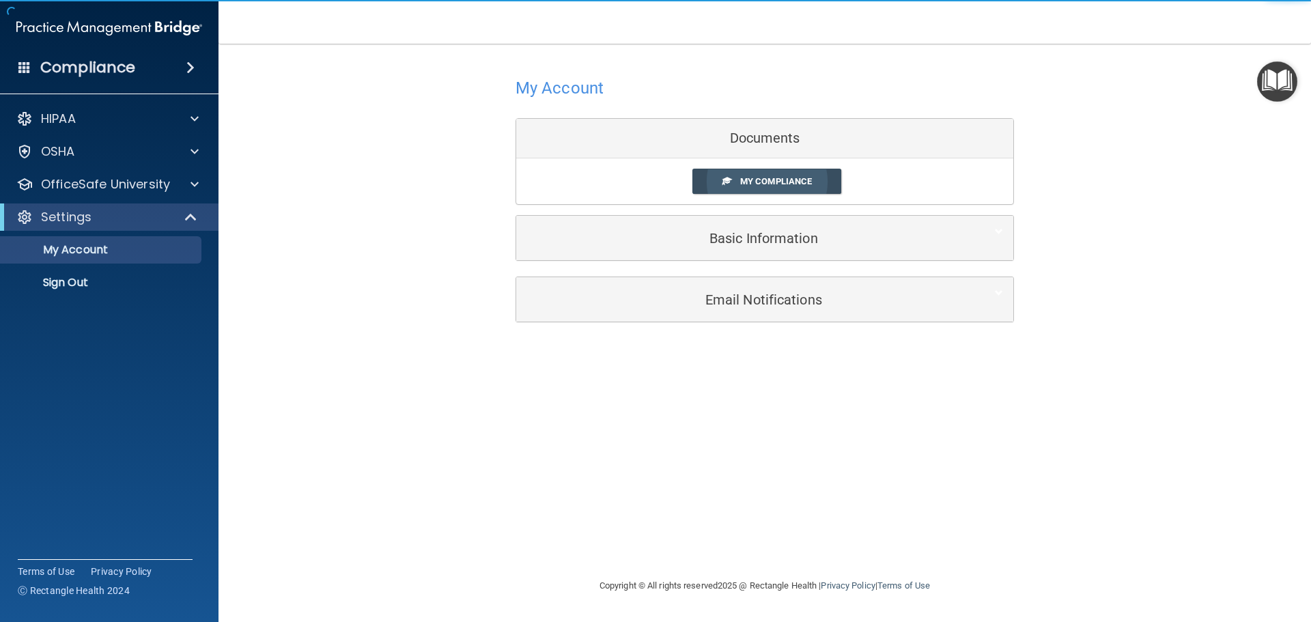
click at [769, 174] on link "My Compliance" at bounding box center [767, 181] width 150 height 25
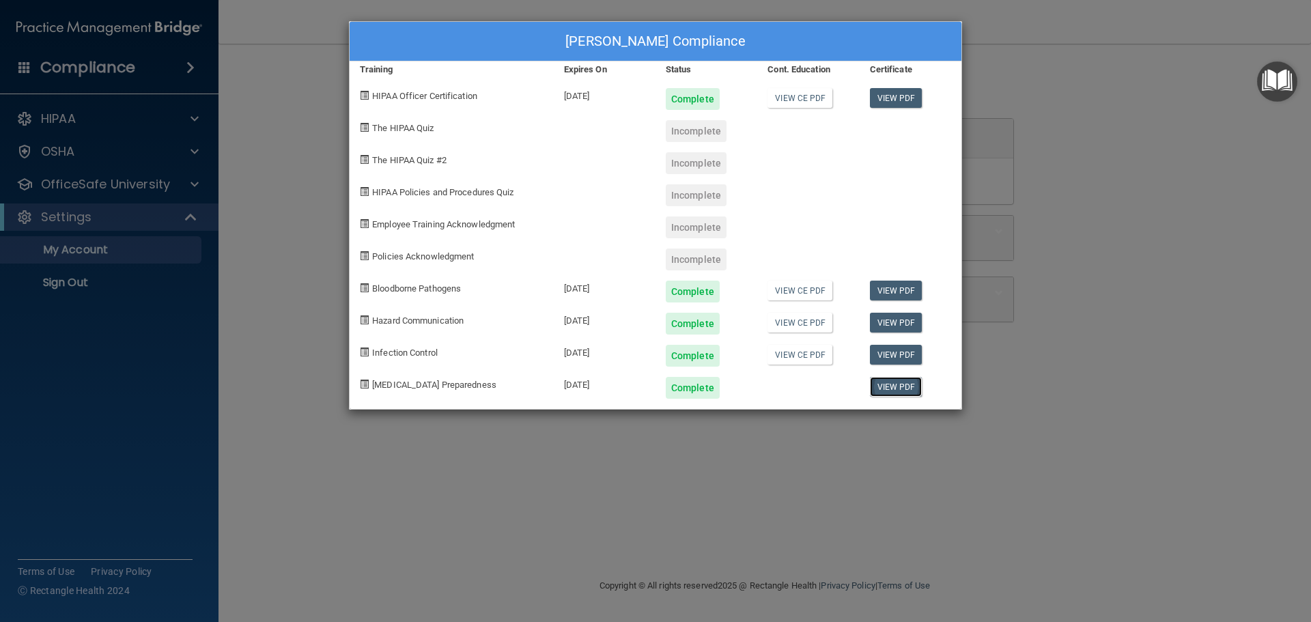
click at [896, 384] on link "View PDF" at bounding box center [896, 387] width 53 height 20
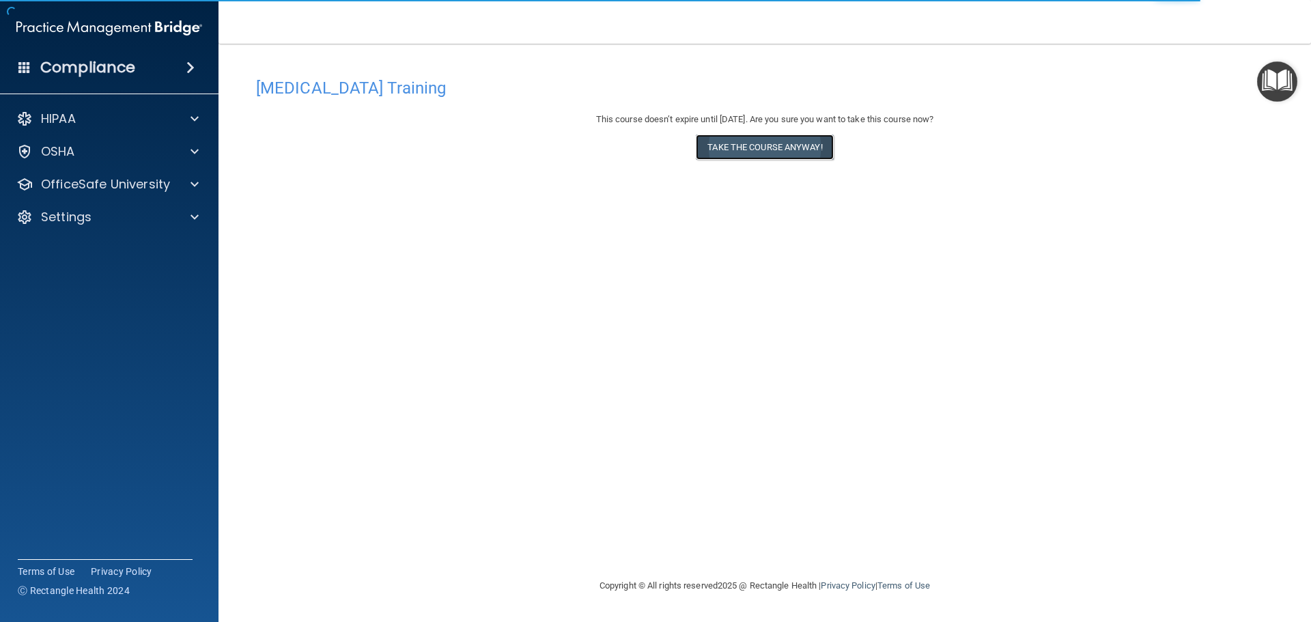
click at [748, 150] on button "Take the course anyway!" at bounding box center [764, 146] width 137 height 25
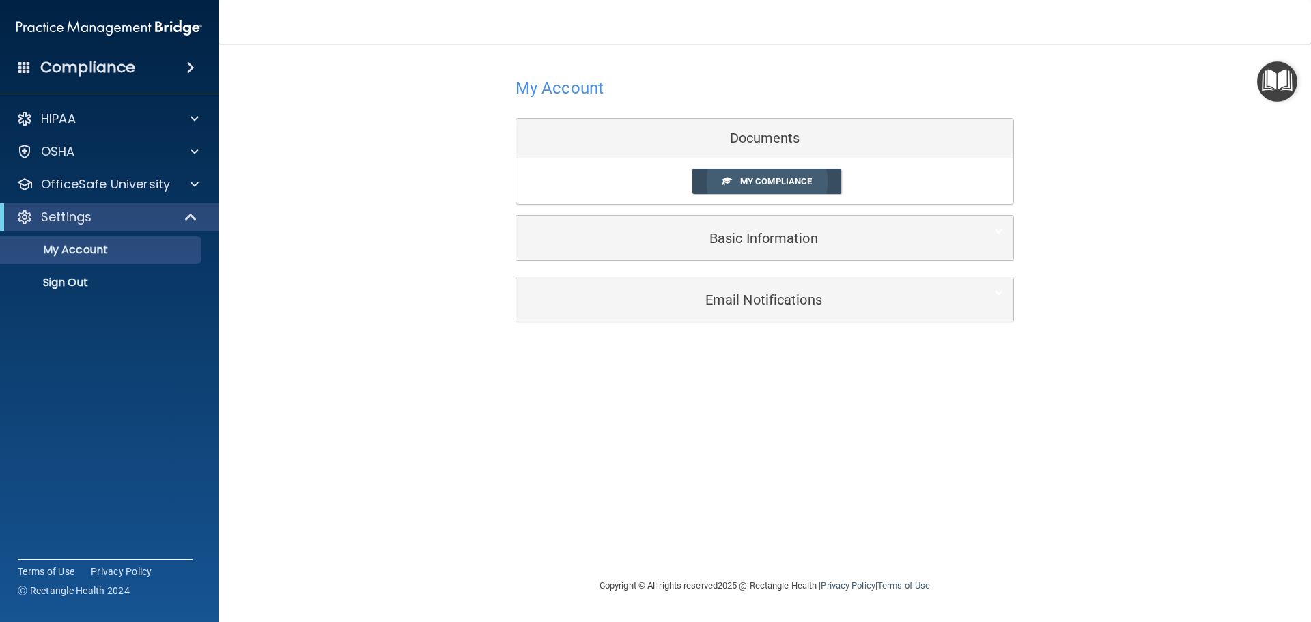
click at [747, 181] on span "My Compliance" at bounding box center [776, 181] width 72 height 10
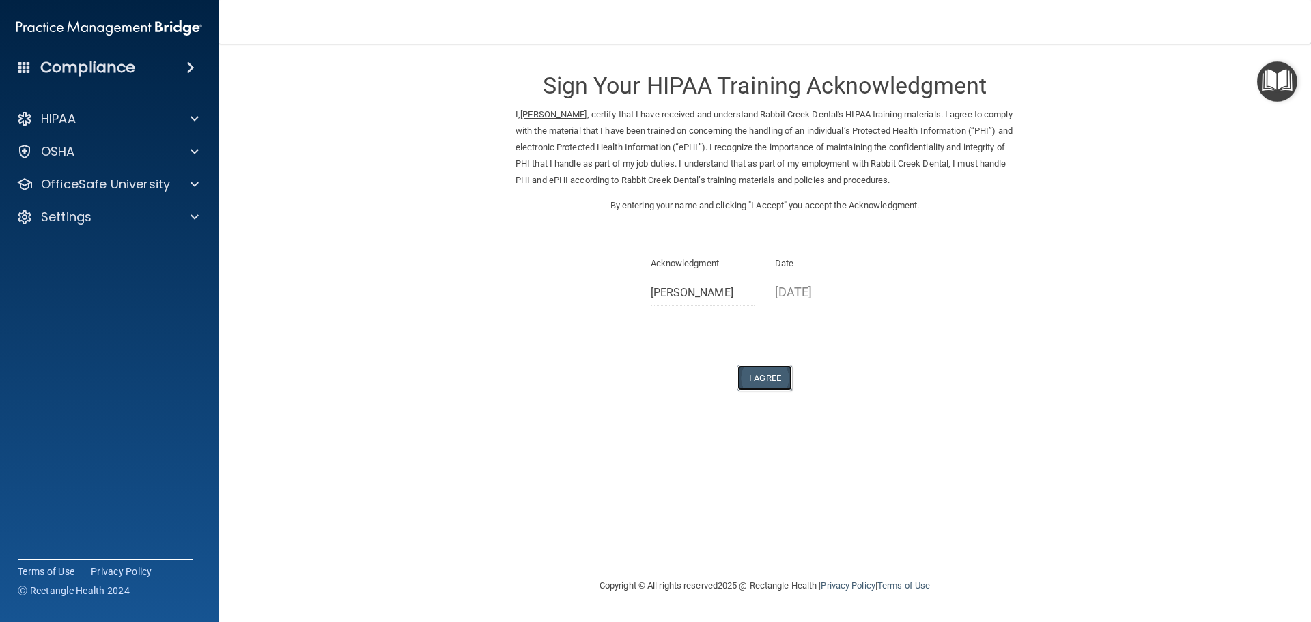
click at [775, 381] on button "I Agree" at bounding box center [764, 377] width 55 height 25
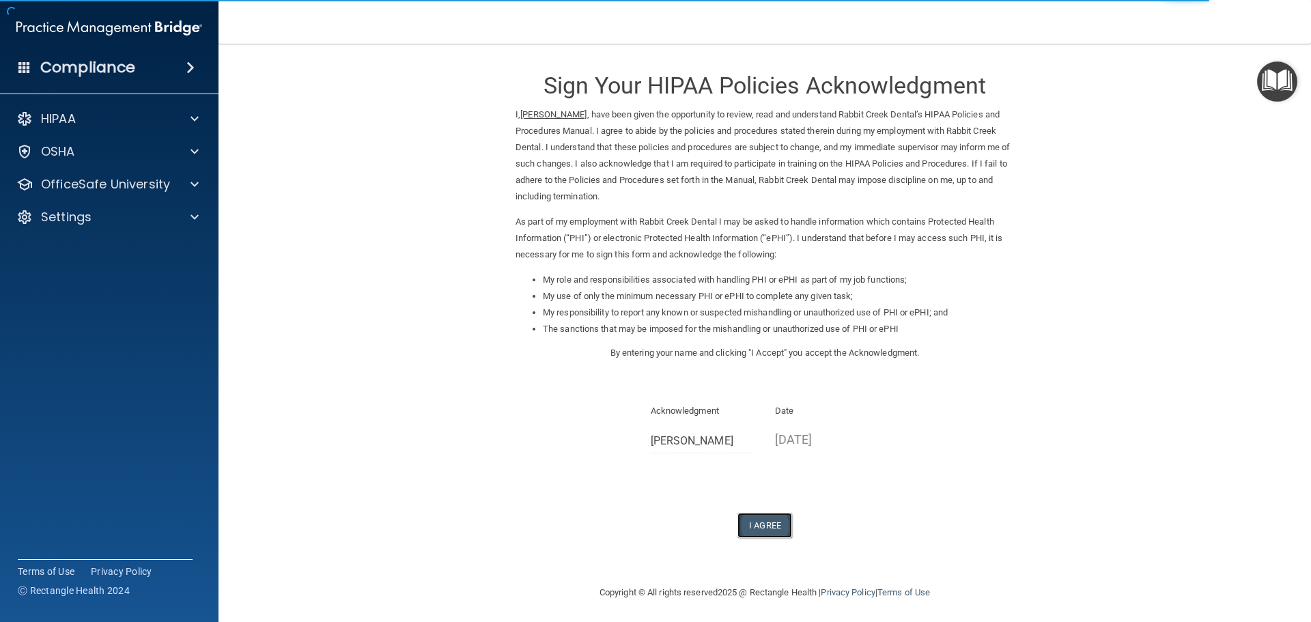
click at [772, 524] on button "I Agree" at bounding box center [764, 525] width 55 height 25
